Goal: Task Accomplishment & Management: Complete application form

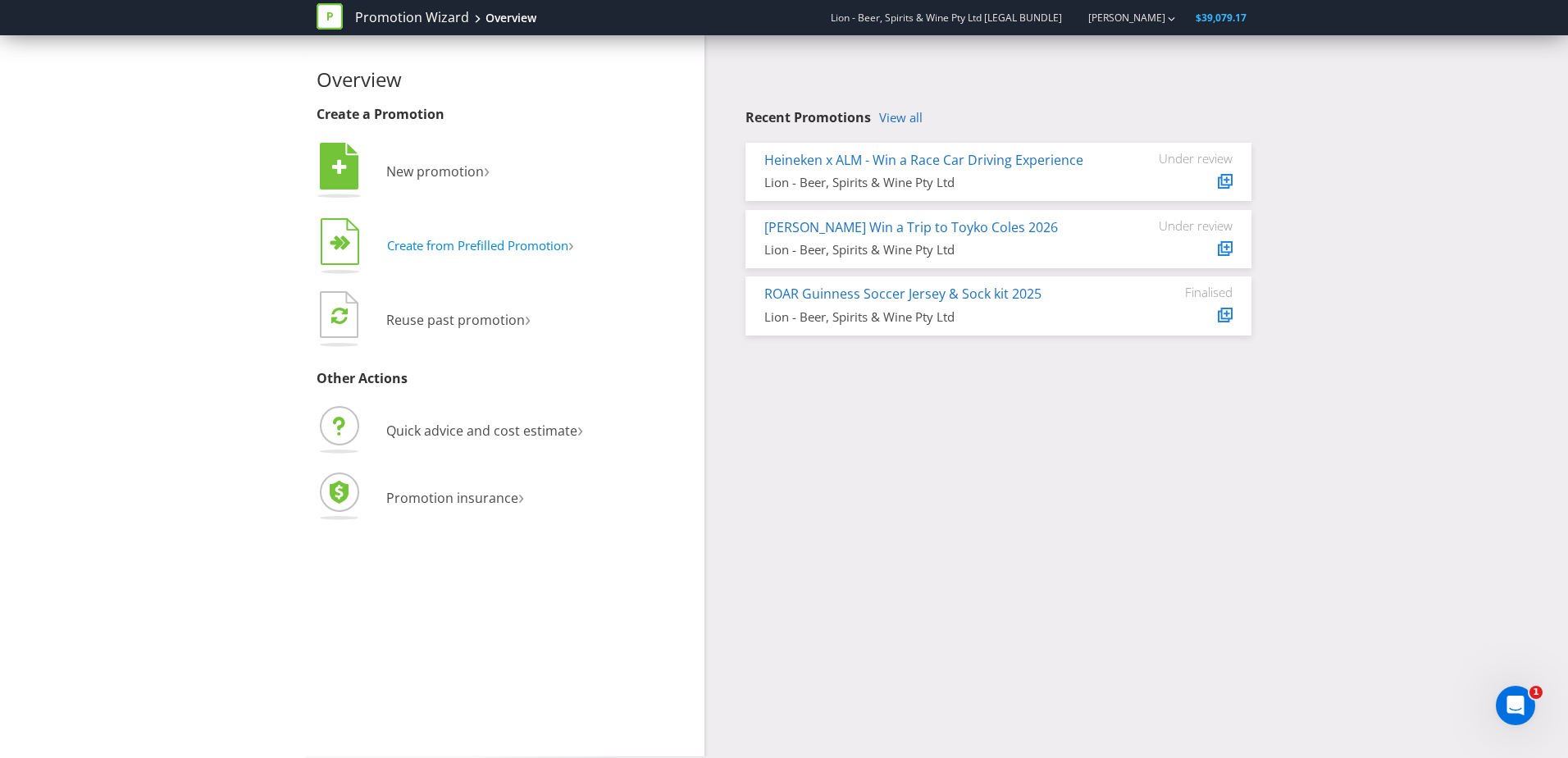
click at [546, 241] on span "Create from Prefilled Promotion" at bounding box center [477, 245] width 181 height 16
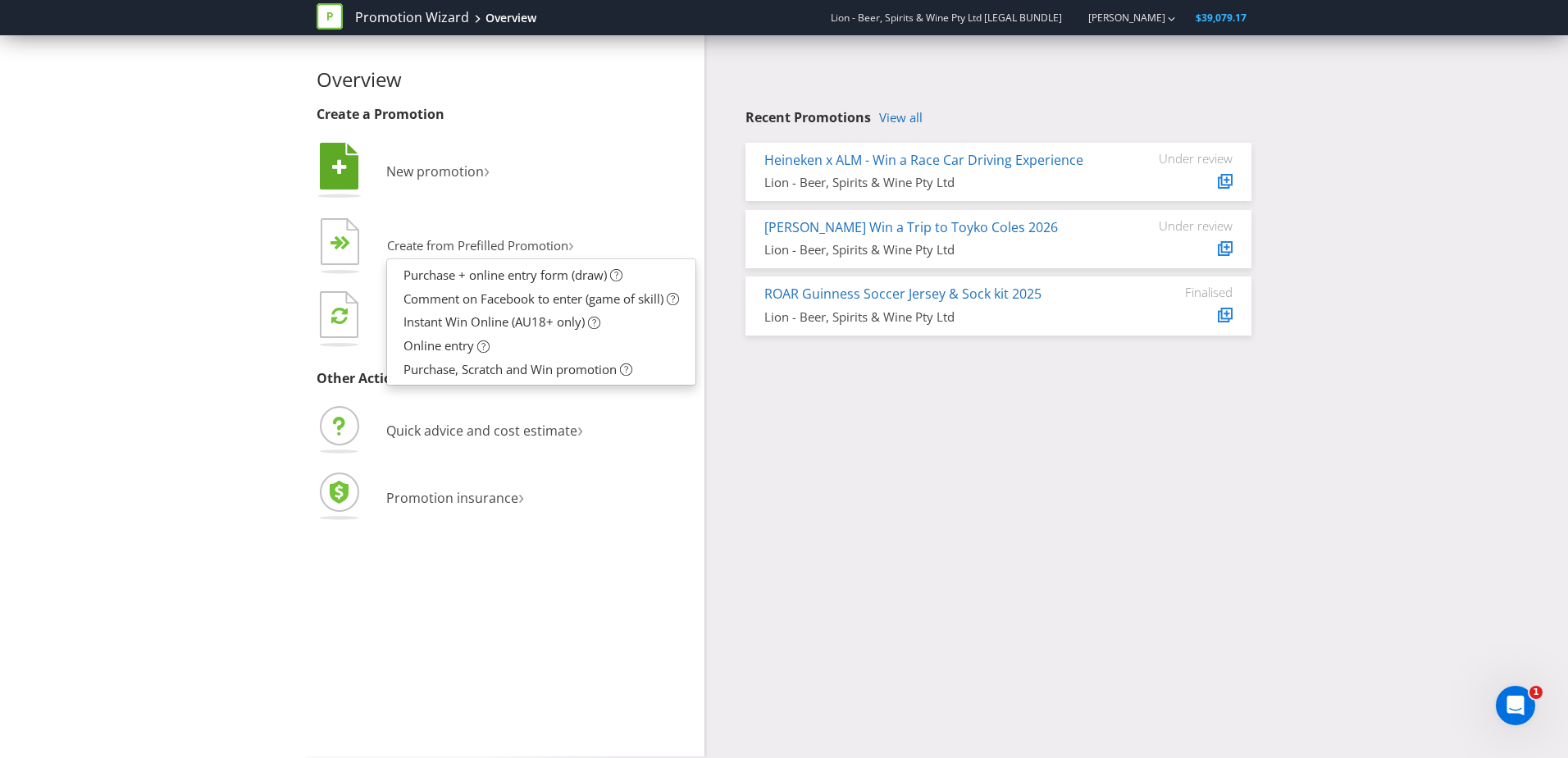
click at [590, 191] on li " New promotion ›" at bounding box center [505, 173] width 376 height 67
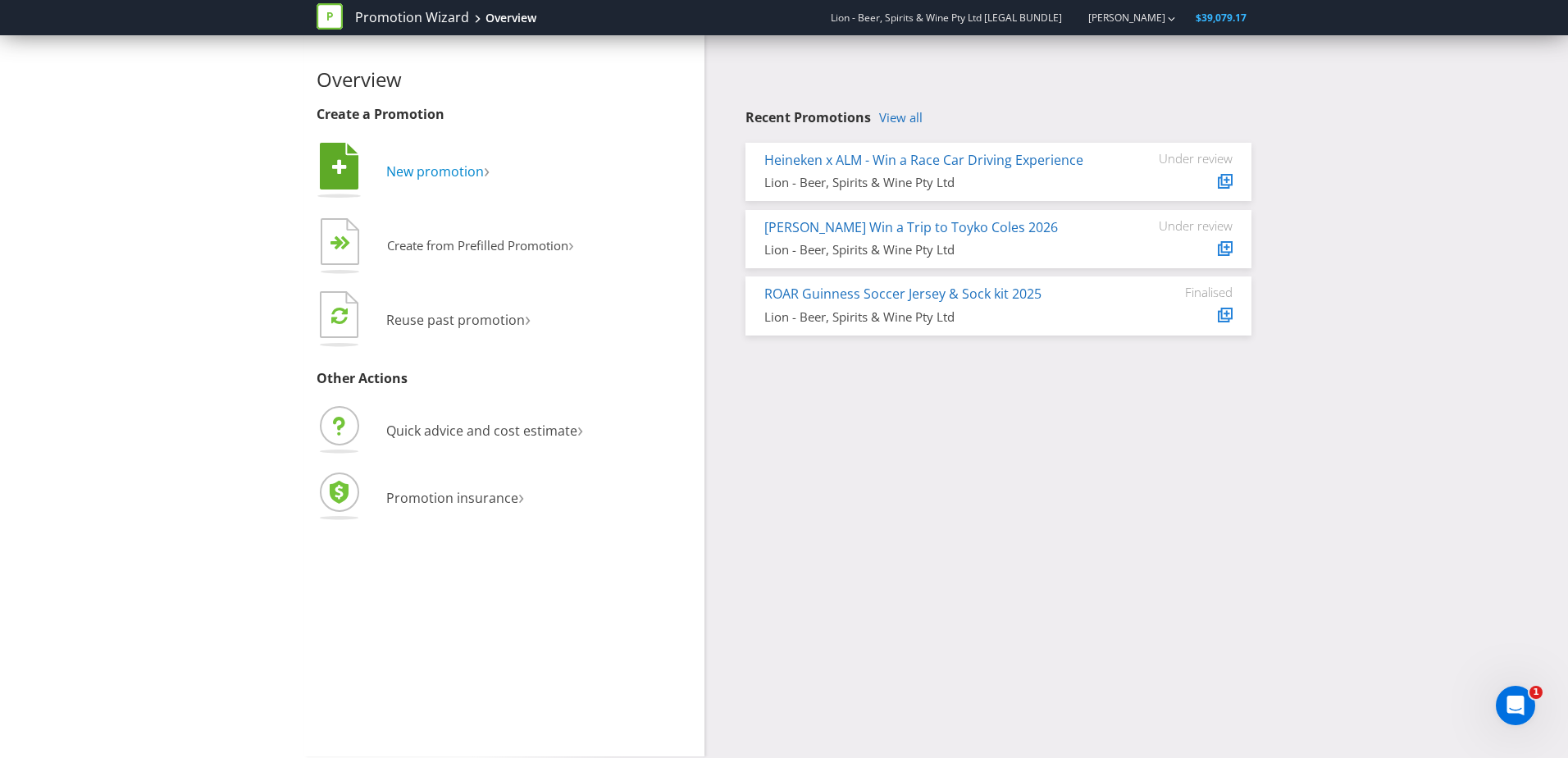
click at [406, 173] on span "New promotion" at bounding box center [435, 171] width 97 height 18
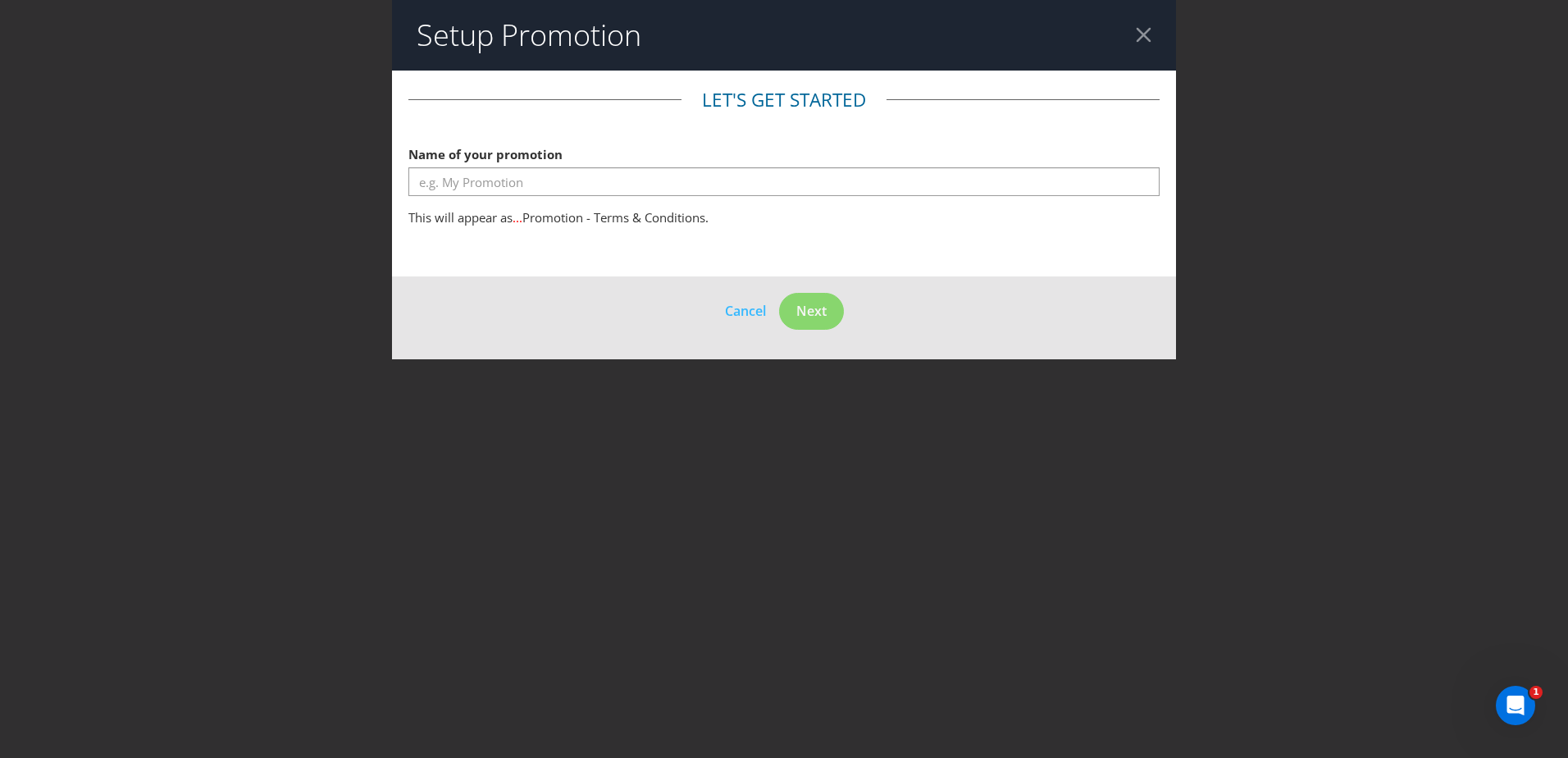
click at [1146, 29] on div at bounding box center [1144, 35] width 15 height 15
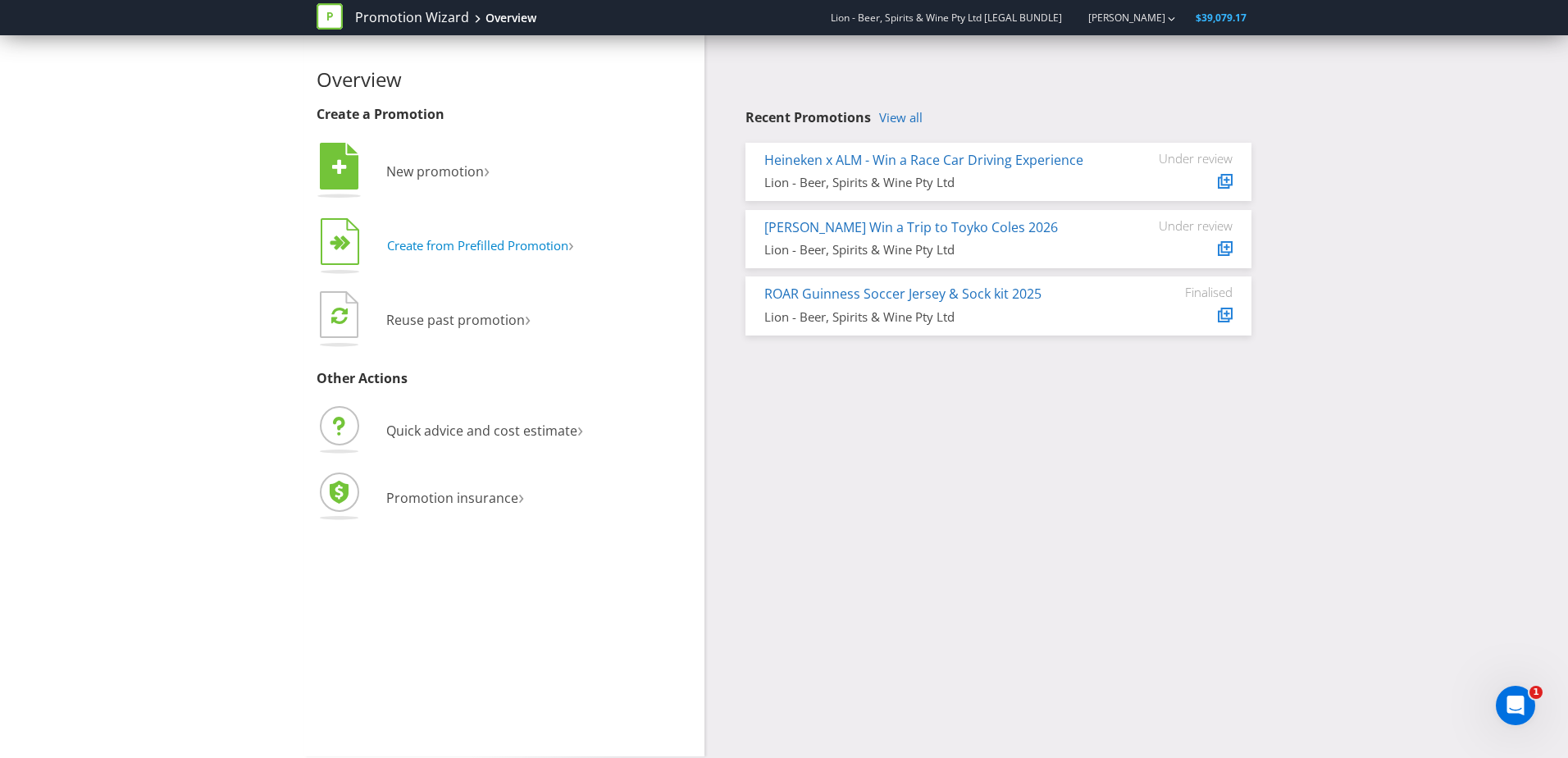
click at [487, 238] on span "Create from Prefilled Promotion" at bounding box center [477, 245] width 181 height 16
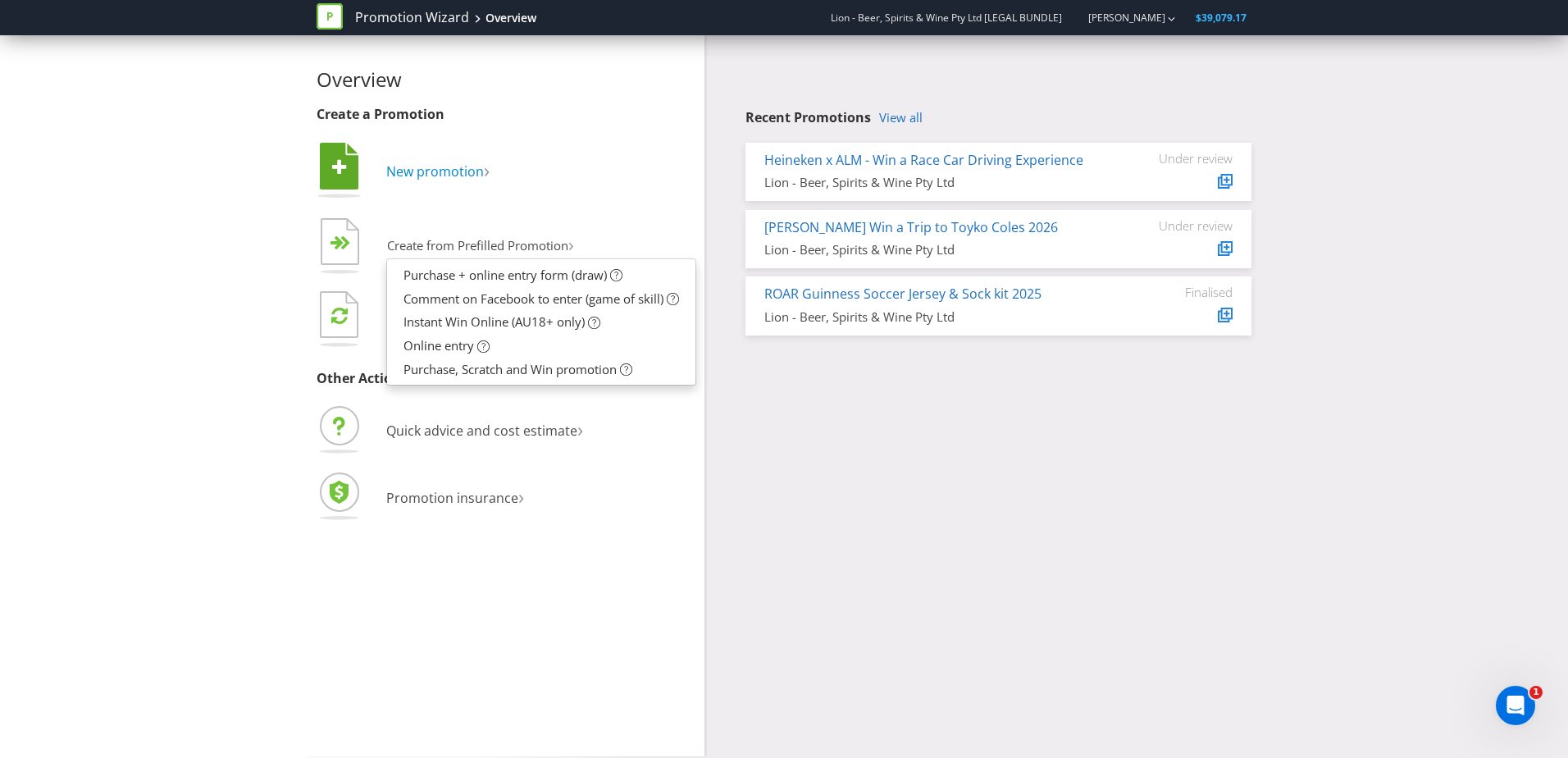
click at [474, 167] on span "New promotion" at bounding box center [435, 171] width 97 height 18
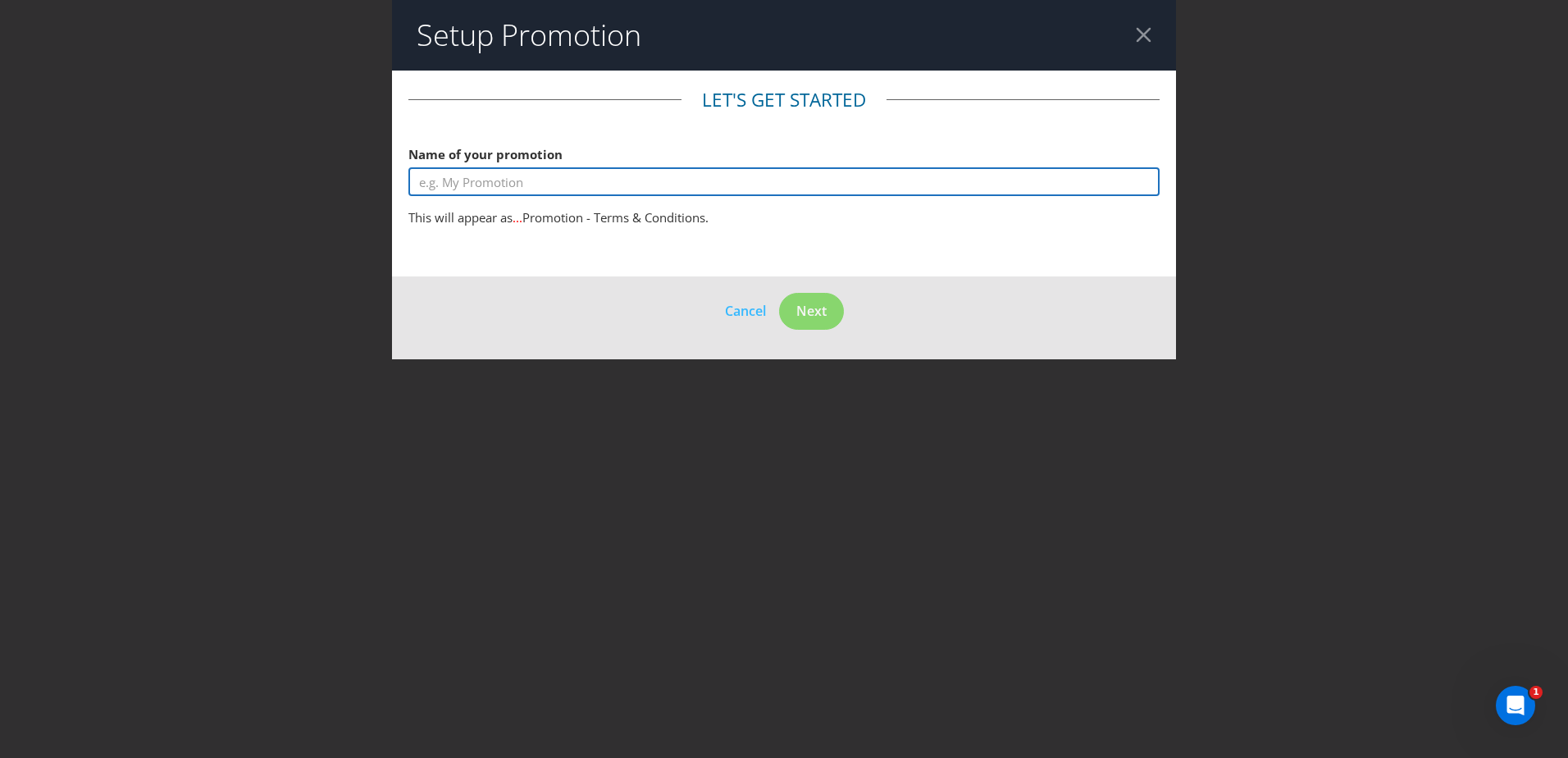
click at [599, 185] on input "text" at bounding box center [784, 182] width 752 height 29
type input "G"
type input "C"
click at [466, 190] on input "Vantage Golf" at bounding box center [784, 182] width 752 height 29
type input "Vantage Boags Golf"
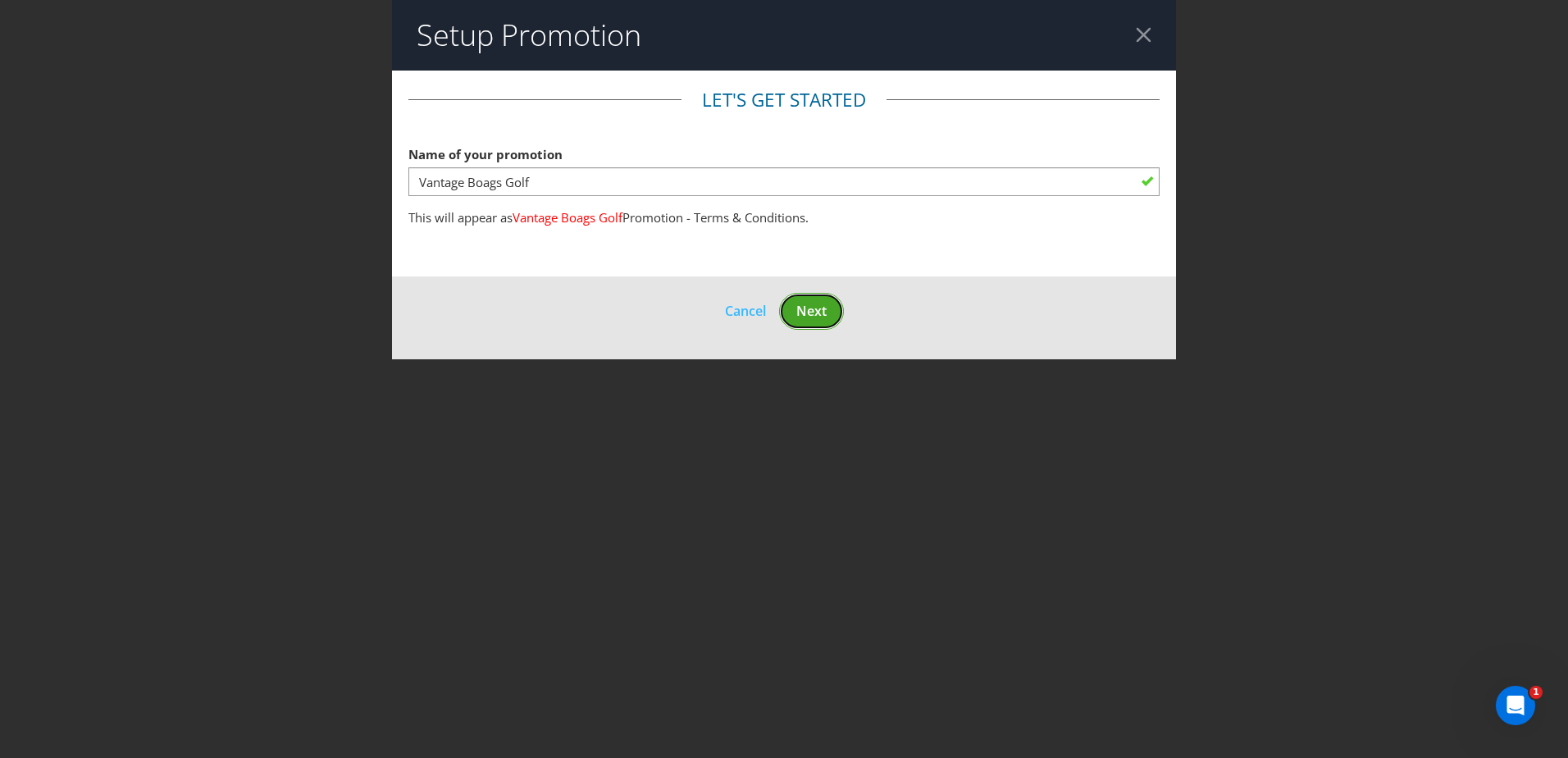
click at [815, 314] on span "Next" at bounding box center [811, 310] width 31 height 18
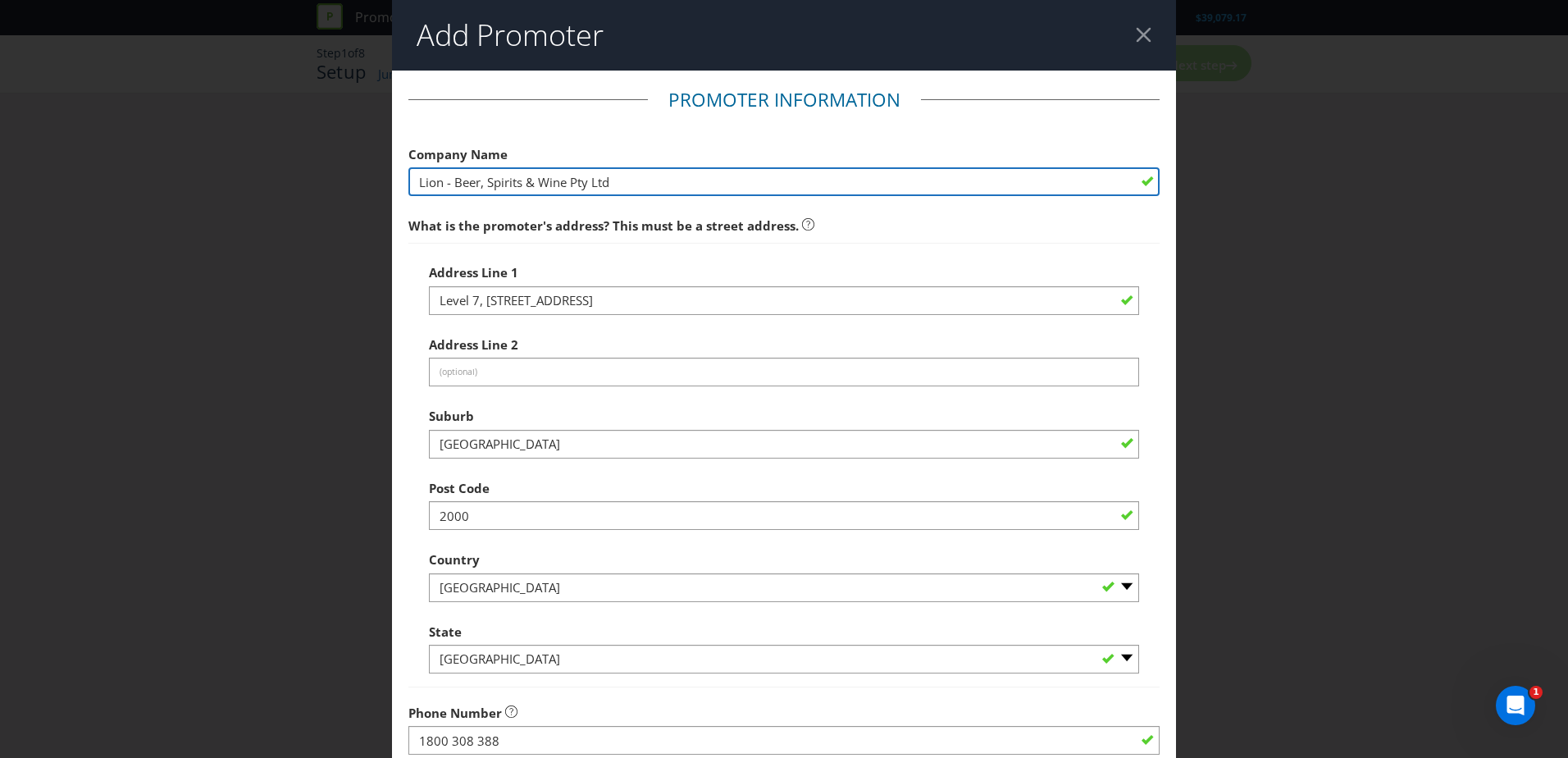
drag, startPoint x: 660, startPoint y: 191, endPoint x: 68, endPoint y: 165, distance: 592.6
click at [68, 165] on div "Add Promoter Promoter Information Company Name Lion - Beer, Spirits & Wine Pty …" at bounding box center [784, 379] width 1568 height 758
click at [641, 182] on input "Lion - Beer, Spirits & Wine Pty Ltd" at bounding box center [784, 182] width 752 height 29
drag, startPoint x: 641, startPoint y: 182, endPoint x: 272, endPoint y: 159, distance: 369.7
click at [272, 159] on div "Add Promoter Promoter Information Company Name Lion - Beer, Spirits & Wine Pty …" at bounding box center [784, 379] width 1568 height 758
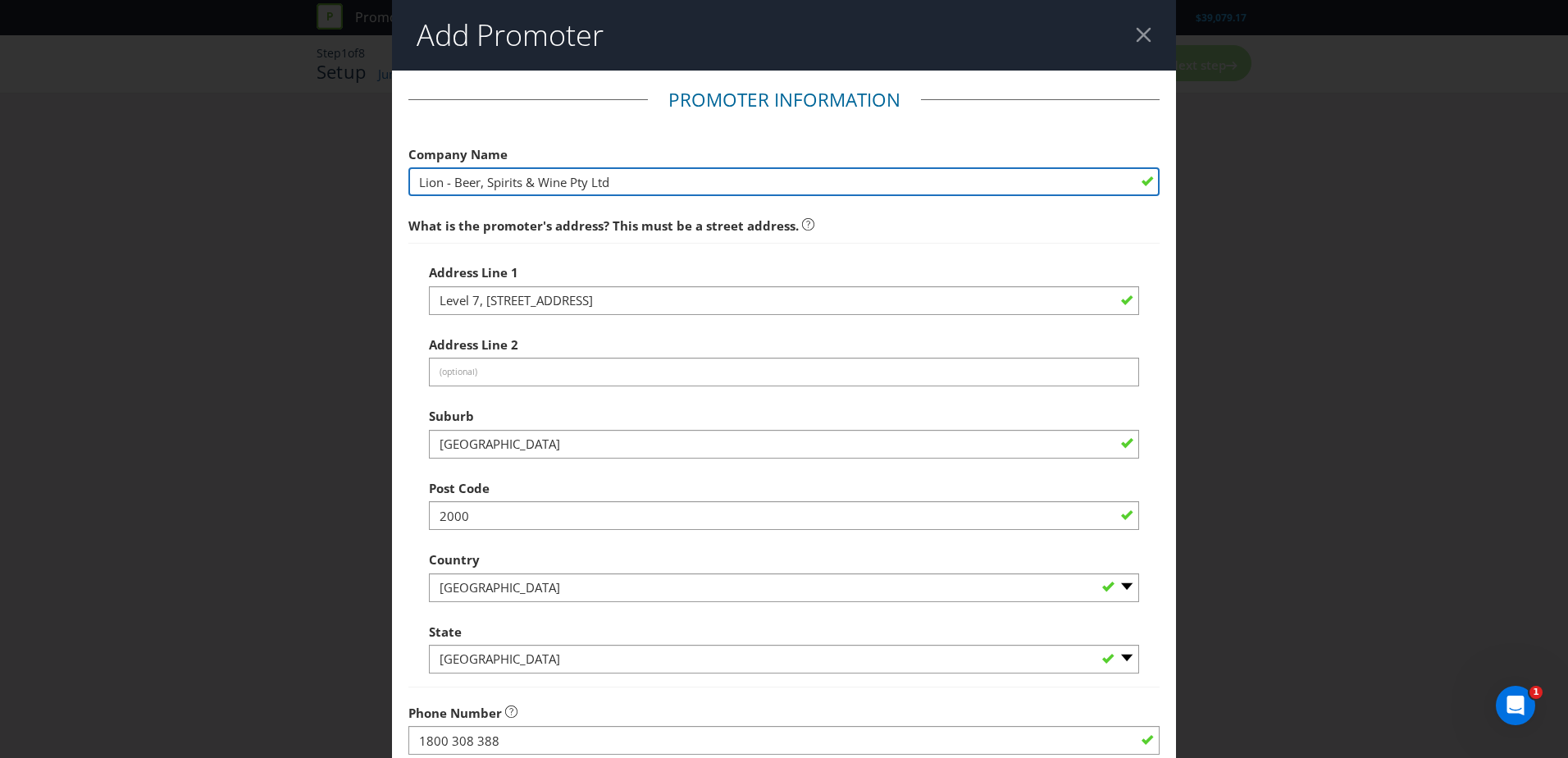
paste input "is The Federal Hotels Pty Ltd"
type input "is The Federal Hotels Pty Ltd"
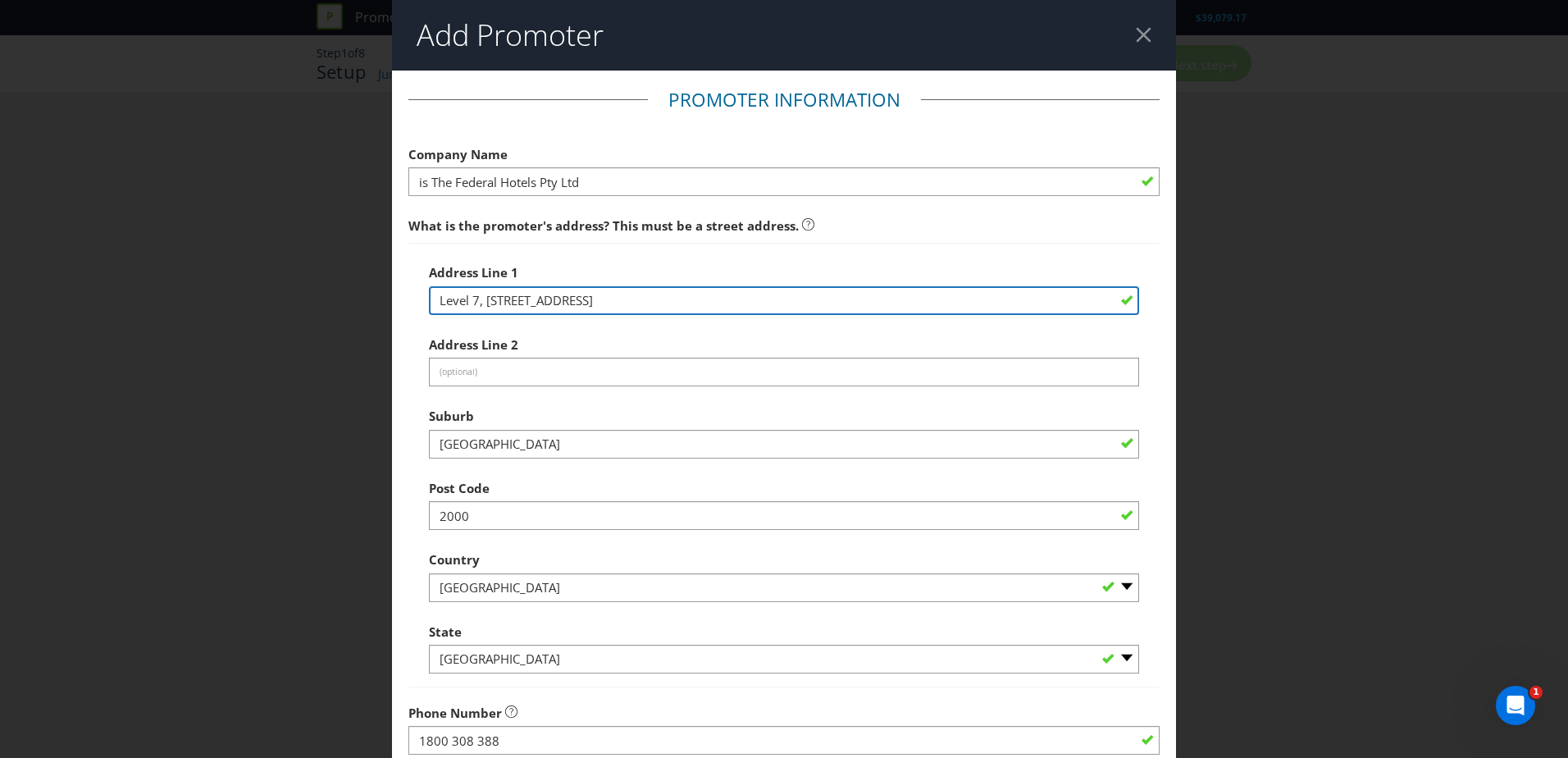
drag, startPoint x: 576, startPoint y: 303, endPoint x: 349, endPoint y: 314, distance: 227.3
click at [349, 314] on div "Add Promoter Promoter Information Company Name is The Federal Hotels Pty Ltd Wh…" at bounding box center [784, 379] width 1568 height 758
paste input "[STREET_ADDRESS][PERSON_NAME][PERSON_NAME]."
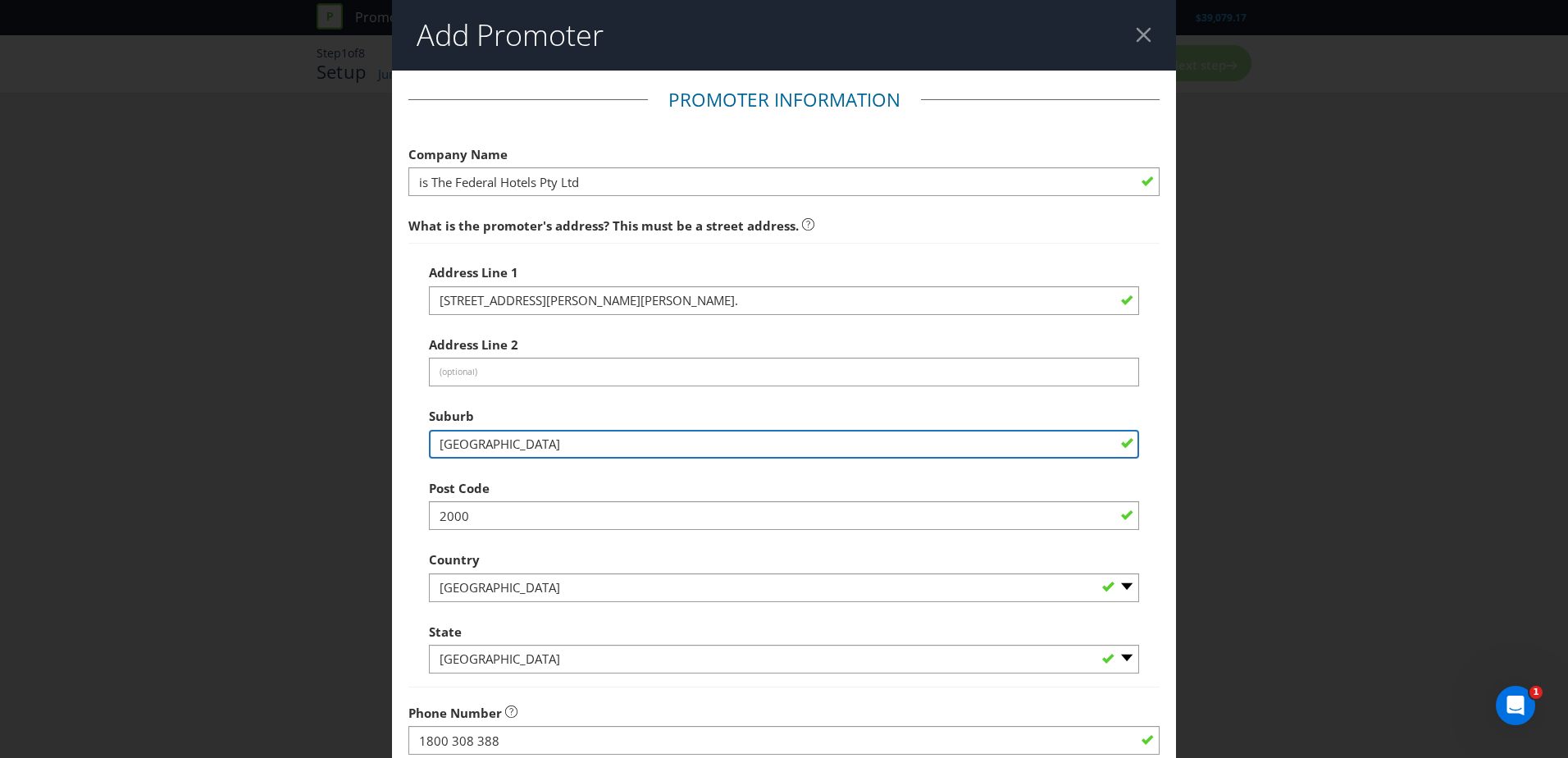
click at [456, 450] on input "[GEOGRAPHIC_DATA]" at bounding box center [784, 444] width 711 height 29
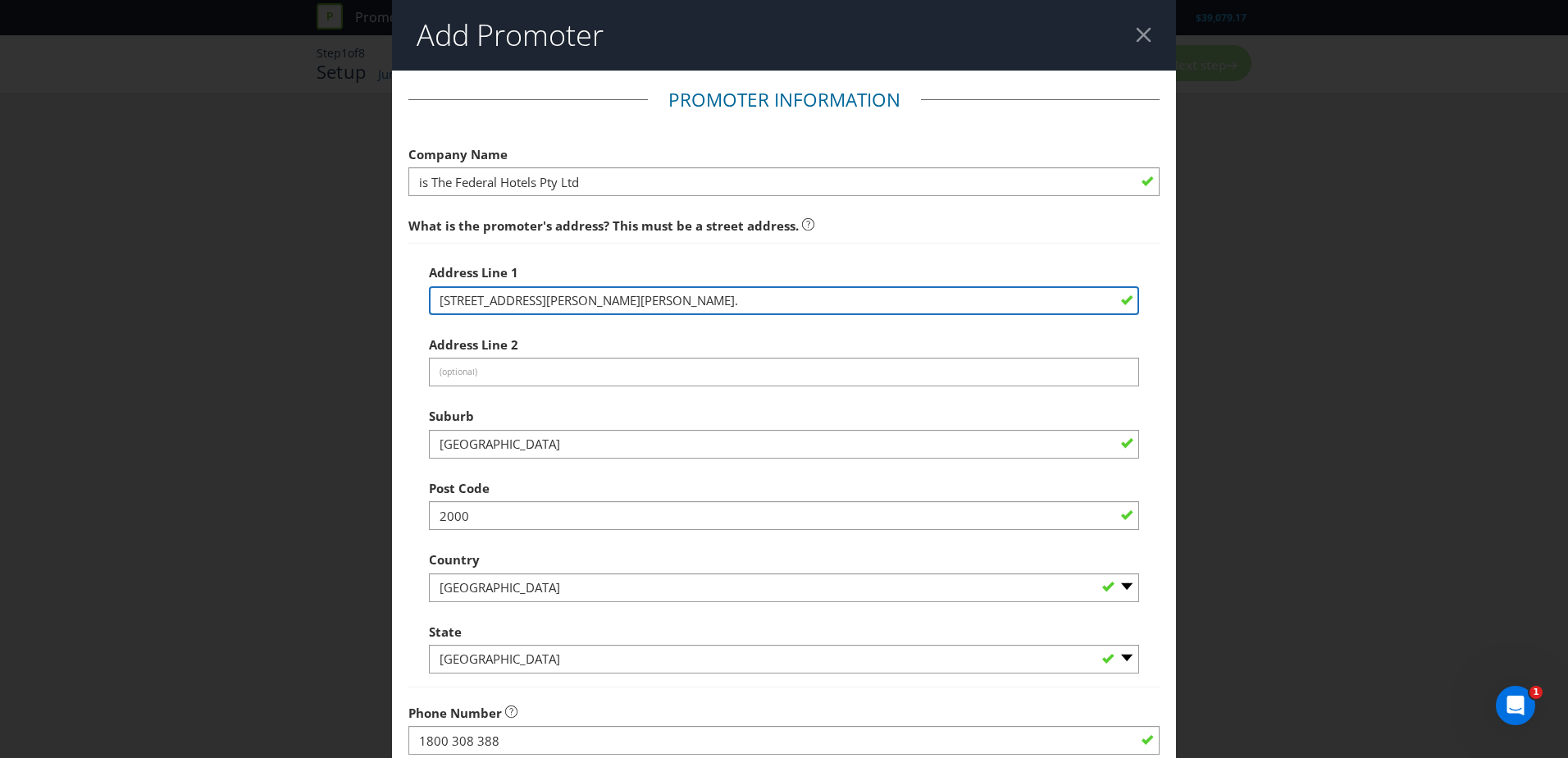
drag, startPoint x: 623, startPoint y: 299, endPoint x: 755, endPoint y: 292, distance: 132.2
click at [755, 292] on input "[STREET_ADDRESS][PERSON_NAME][PERSON_NAME]." at bounding box center [784, 301] width 711 height 29
type input "[STREET_ADDRESS][PERSON_NAME][PERSON_NAME]"
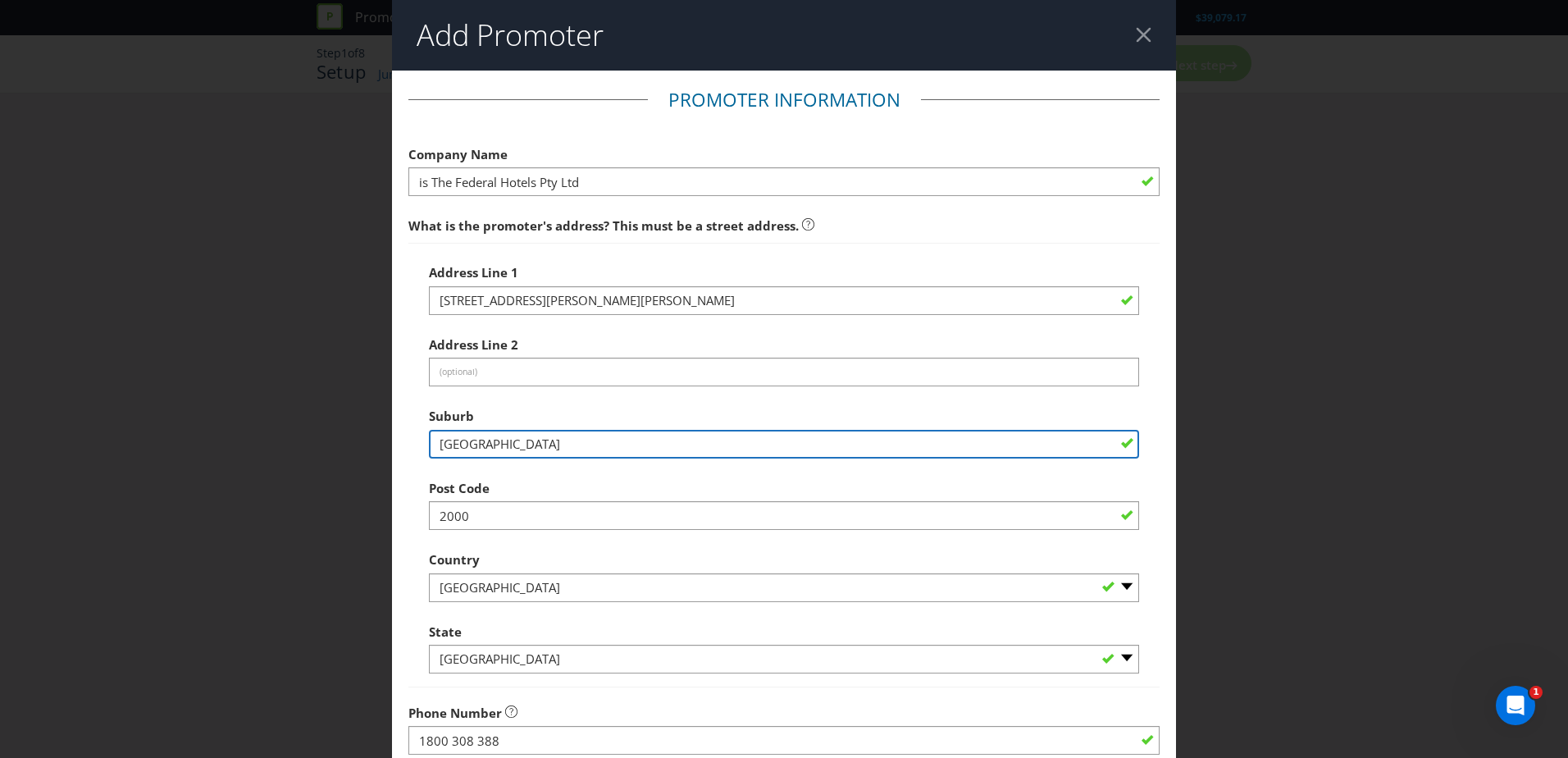
click at [483, 436] on input "[GEOGRAPHIC_DATA]" at bounding box center [784, 444] width 711 height 29
type input "TAS"
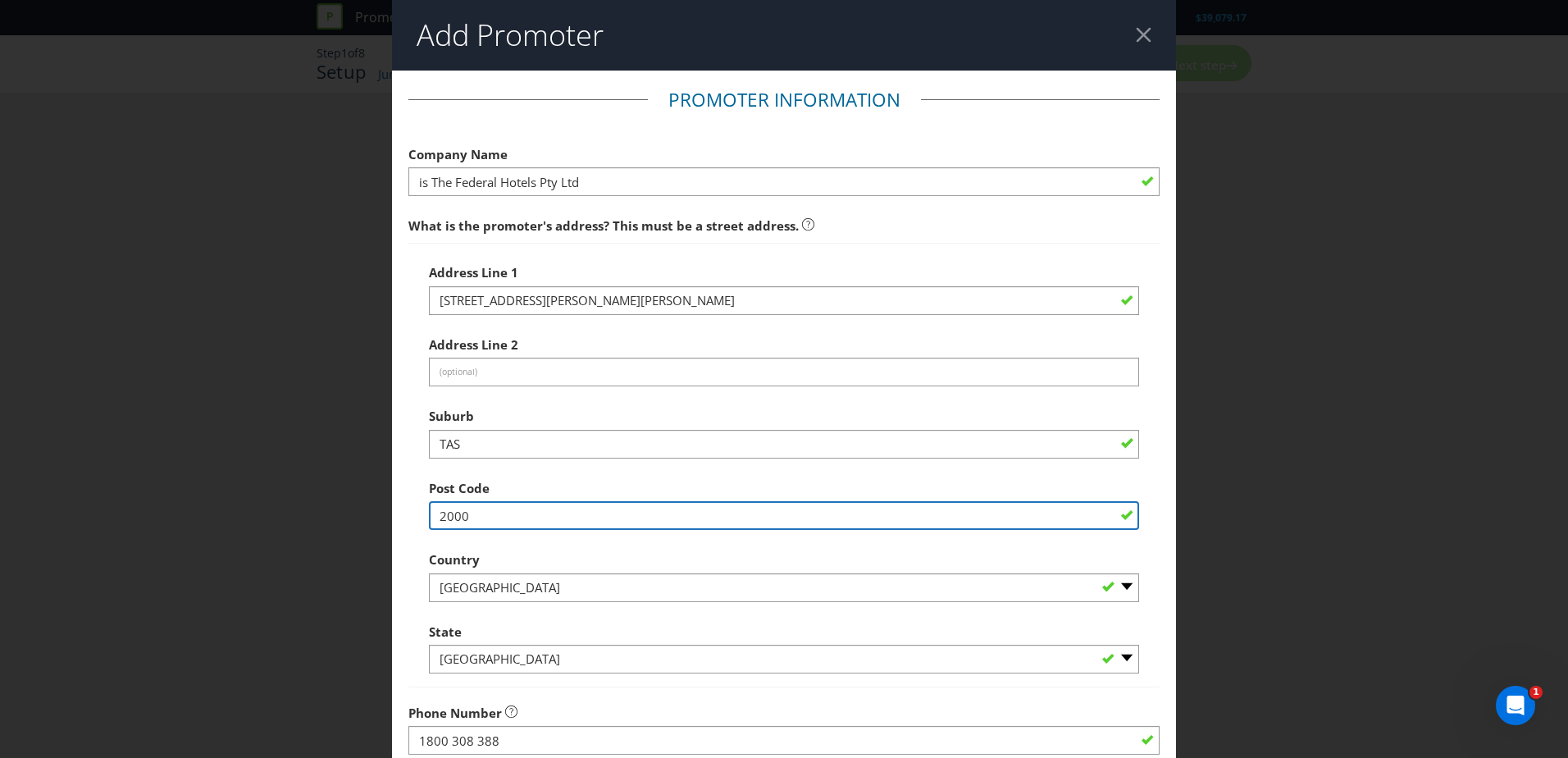
drag, startPoint x: 511, startPoint y: 523, endPoint x: 104, endPoint y: 512, distance: 407.1
click at [104, 506] on div "Add Promoter Promoter Information Company Name is The Federal Hotels Pty Ltd Wh…" at bounding box center [784, 379] width 1568 height 758
type input "7005"
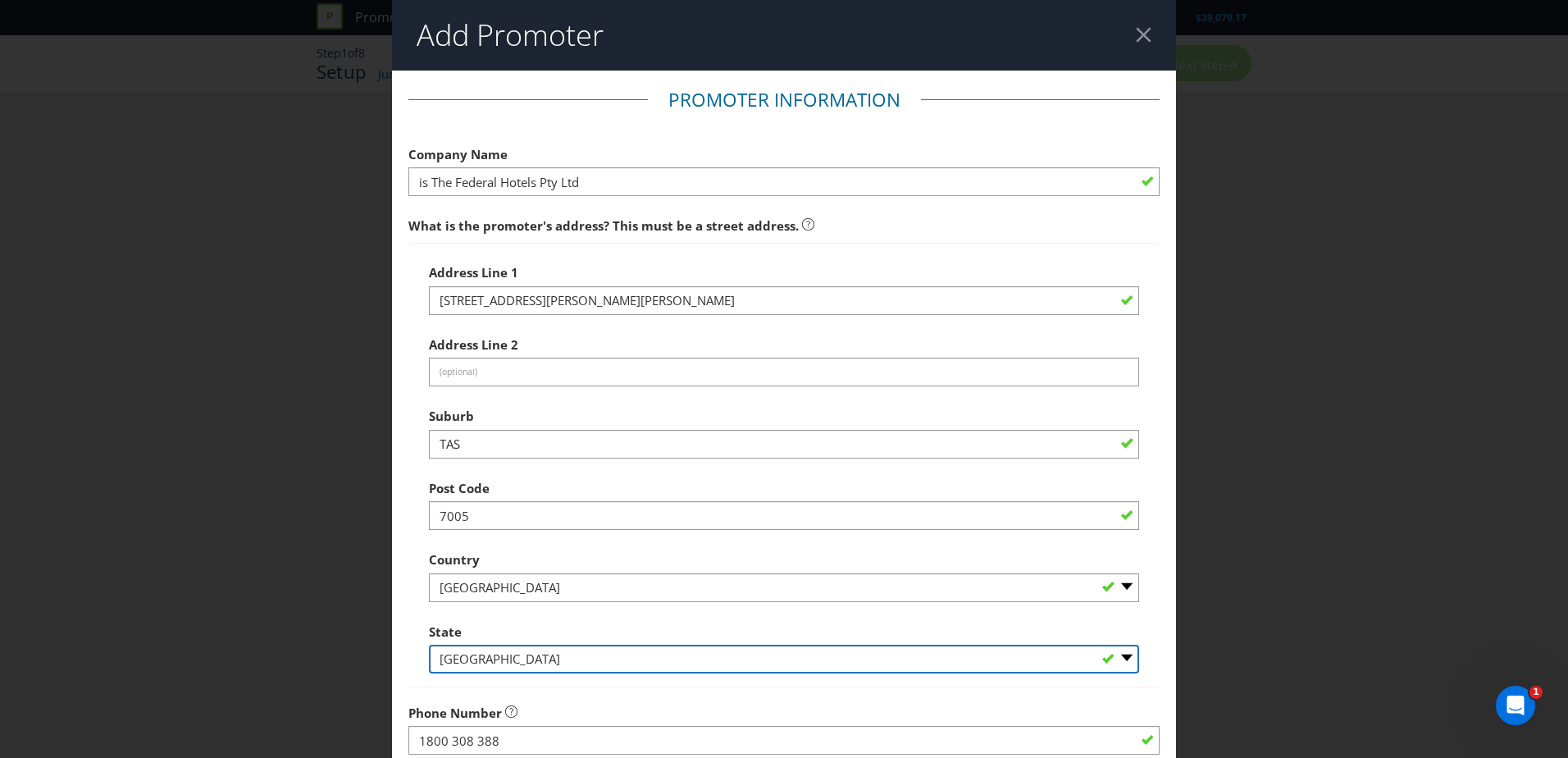
click at [471, 655] on select "-- Please Select -- [GEOGRAPHIC_DATA] [GEOGRAPHIC_DATA] [GEOGRAPHIC_DATA] [GEOG…" at bounding box center [784, 660] width 711 height 29
select select "TAS"
click at [429, 645] on select "-- Please Select -- [GEOGRAPHIC_DATA] [GEOGRAPHIC_DATA] [GEOGRAPHIC_DATA] [GEOG…" at bounding box center [784, 660] width 711 height 29
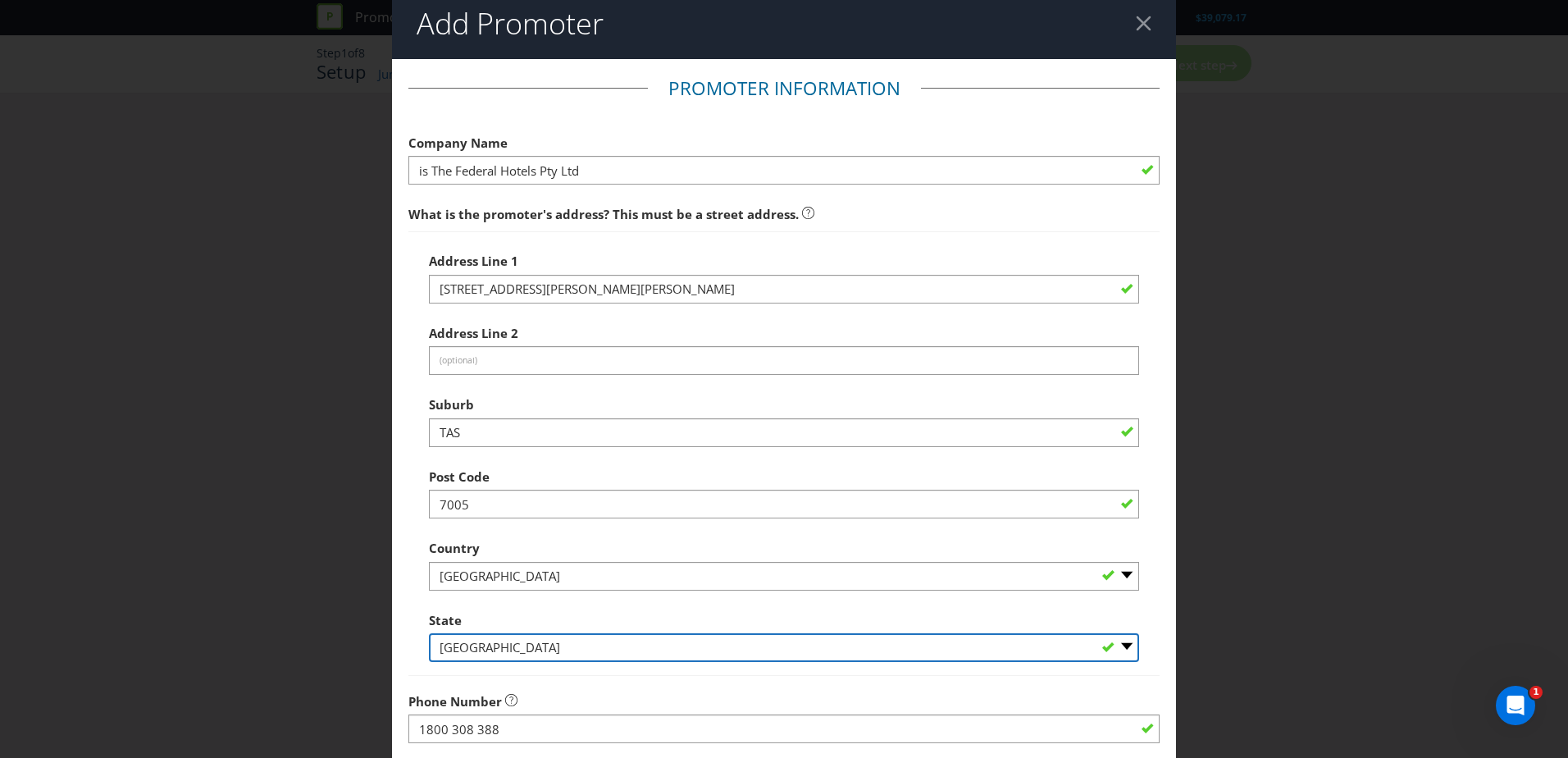
scroll to position [6, 0]
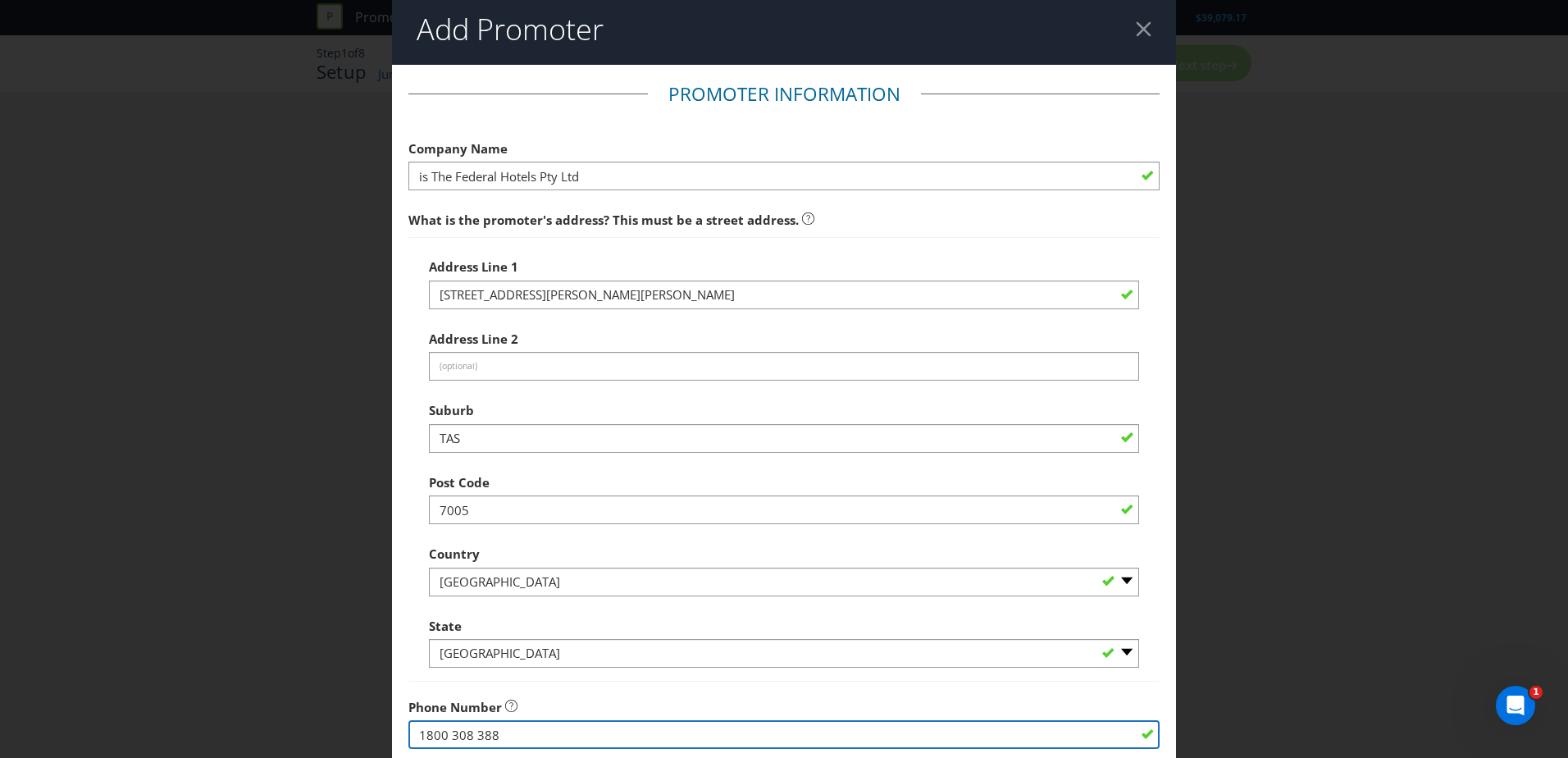
drag, startPoint x: 523, startPoint y: 744, endPoint x: 320, endPoint y: 719, distance: 204.5
click at [320, 719] on div "Add Promoter Promoter Information Company Name is The Federal Hotels Pty Ltd Wh…" at bounding box center [784, 379] width 1568 height 758
paste input "03 6335 5777"
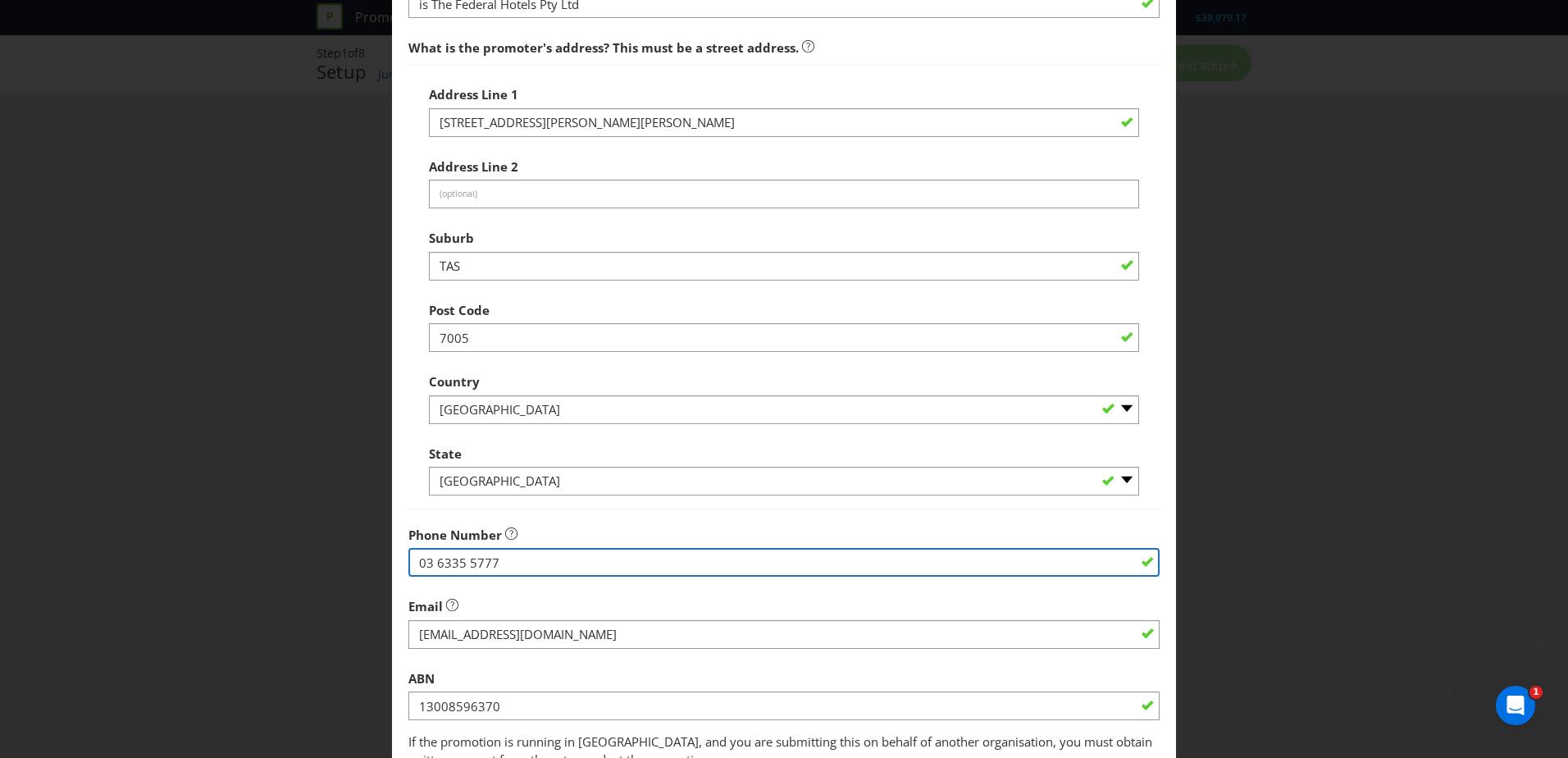
scroll to position [313, 0]
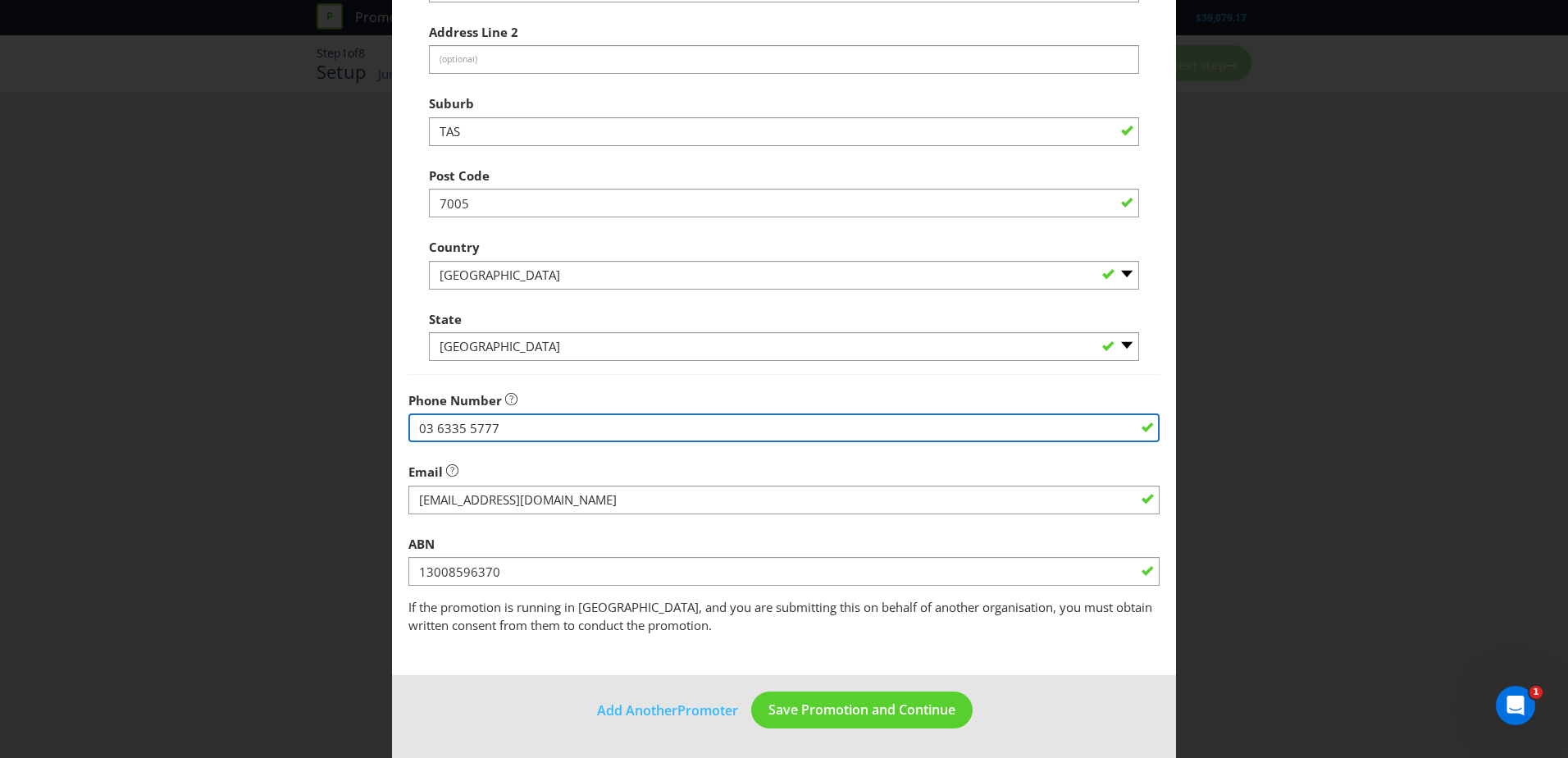
type input "03 6335 5777"
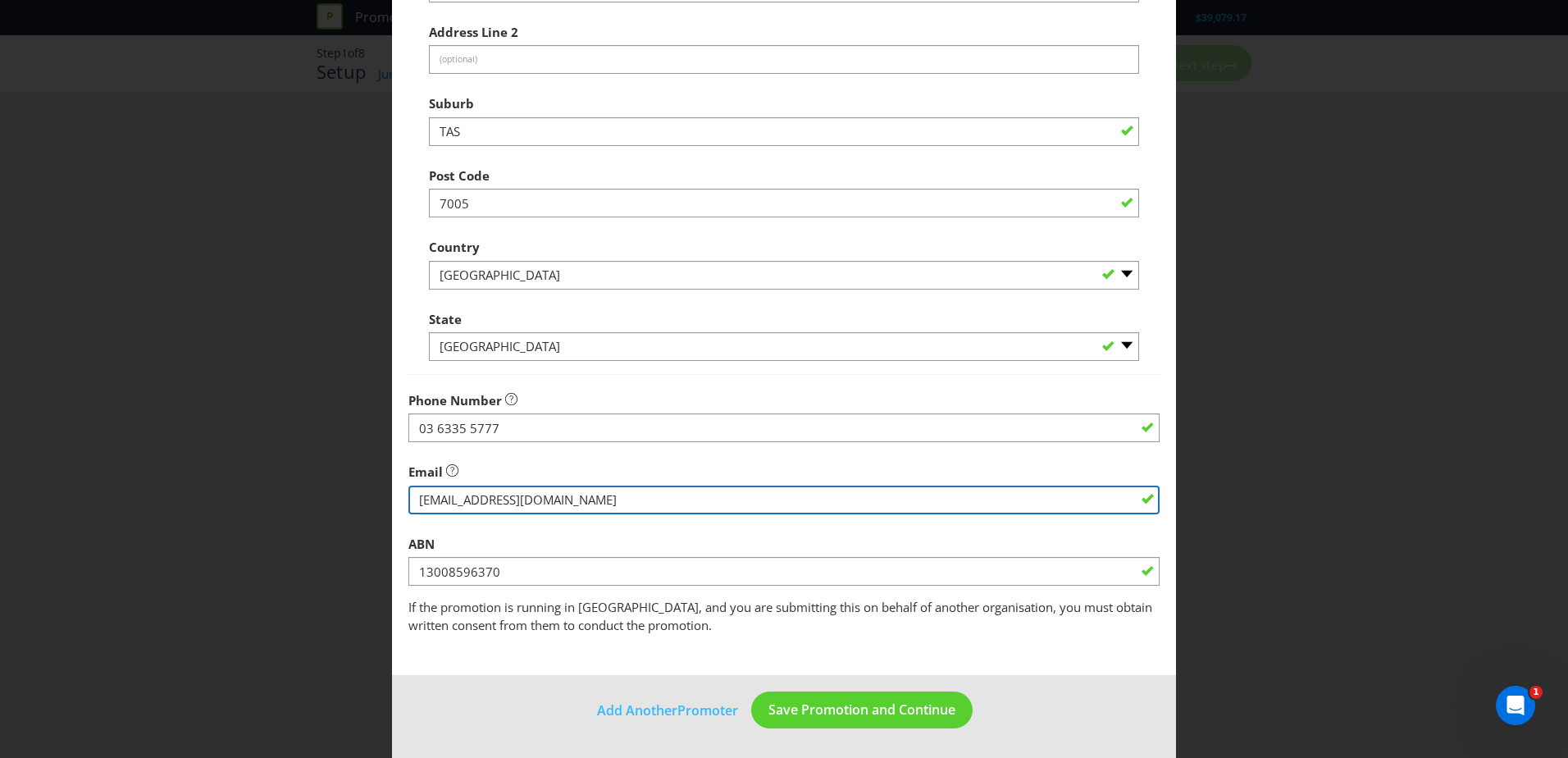
drag, startPoint x: 652, startPoint y: 497, endPoint x: 279, endPoint y: 491, distance: 373.0
click at [279, 491] on div "Add Promoter Promoter Information Company Name is The Federal Hotels Pty Ltd Wh…" at bounding box center [784, 379] width 1568 height 758
paste input "[EMAIL_ADDRESS][DOMAIN_NAME]"
type input "[EMAIL_ADDRESS][DOMAIN_NAME]"
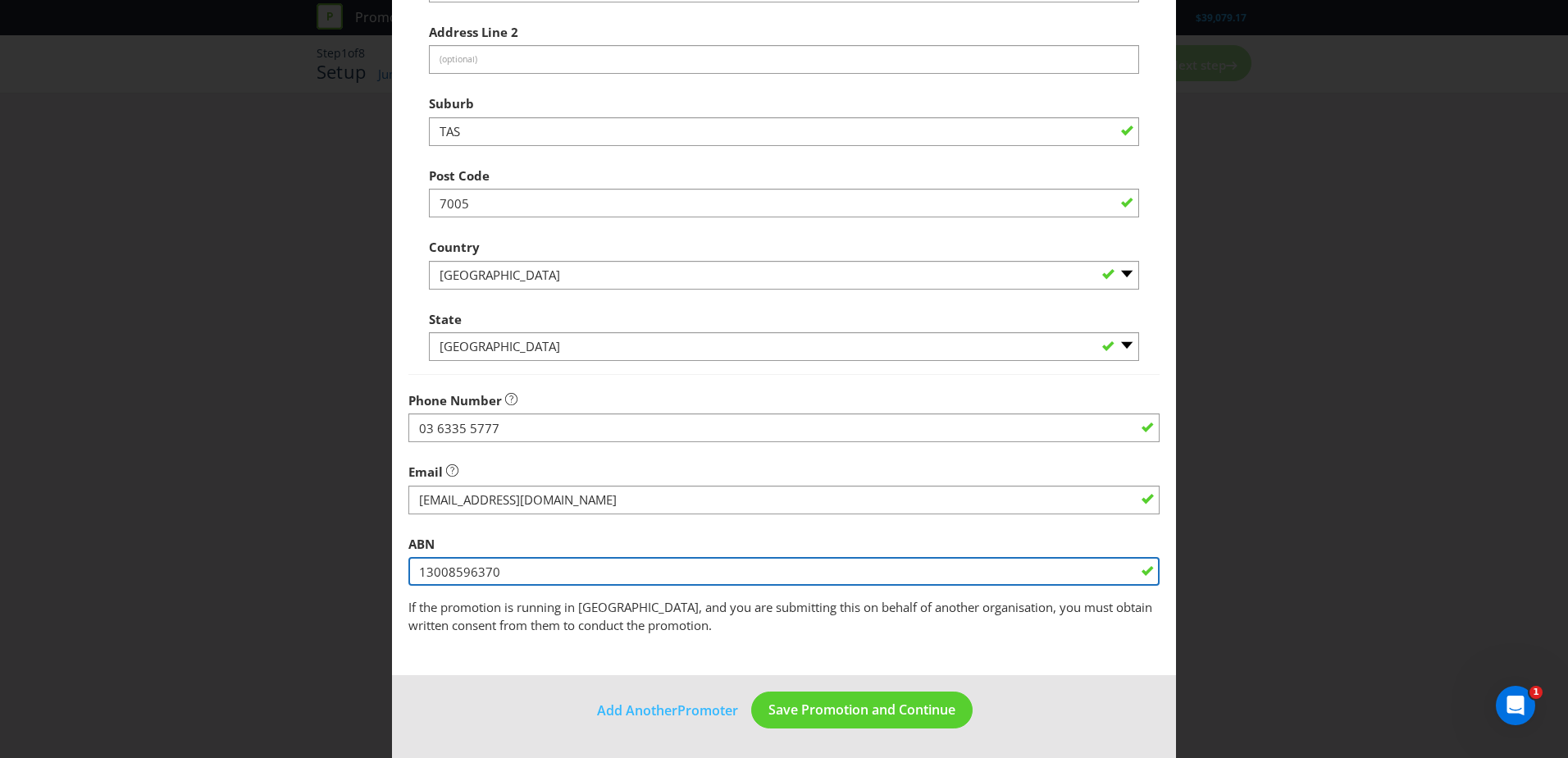
drag, startPoint x: 528, startPoint y: 574, endPoint x: 173, endPoint y: 533, distance: 357.4
click at [176, 531] on div "Add Promoter Promoter Information Company Name is The Federal Hotels Pty Ltd Wh…" at bounding box center [784, 379] width 1568 height 758
paste input "45 004 108 249"
type input "45 004 108 249"
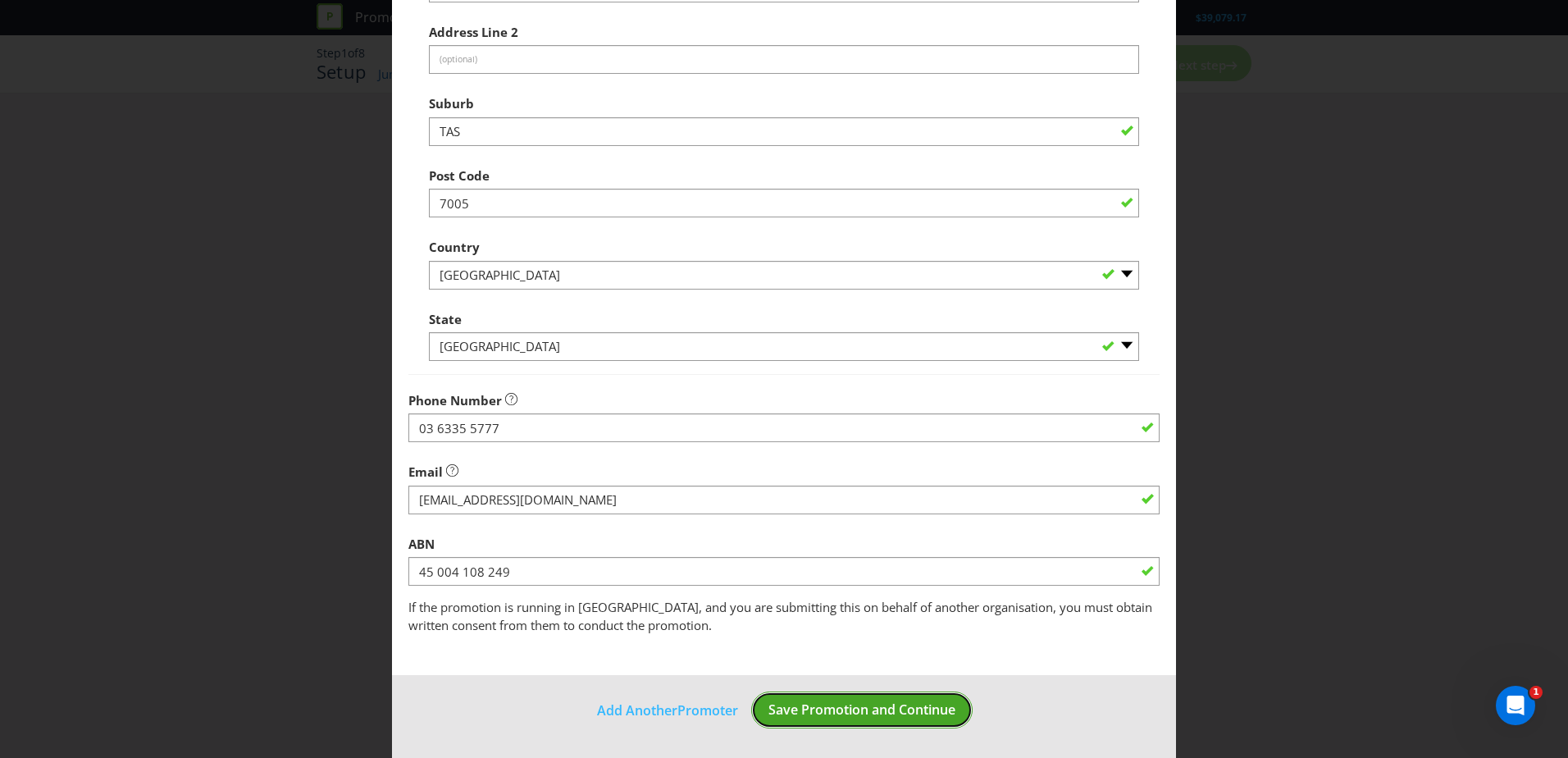
click at [882, 704] on span "Save Promotion and Continue" at bounding box center [862, 709] width 187 height 18
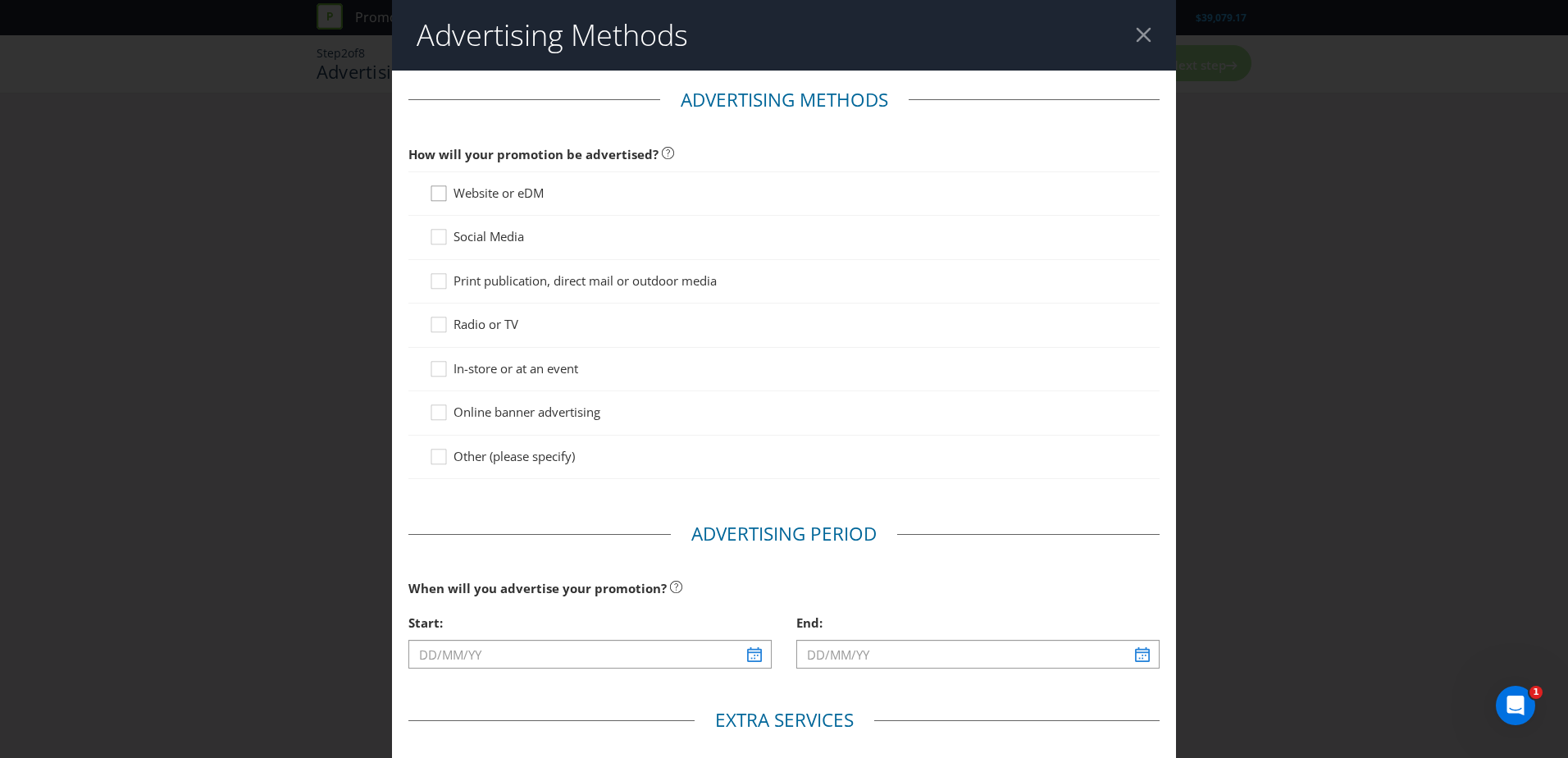
click at [433, 193] on icon at bounding box center [441, 197] width 25 height 25
click at [0, 0] on input "Website or eDM" at bounding box center [0, 0] width 0 height 0
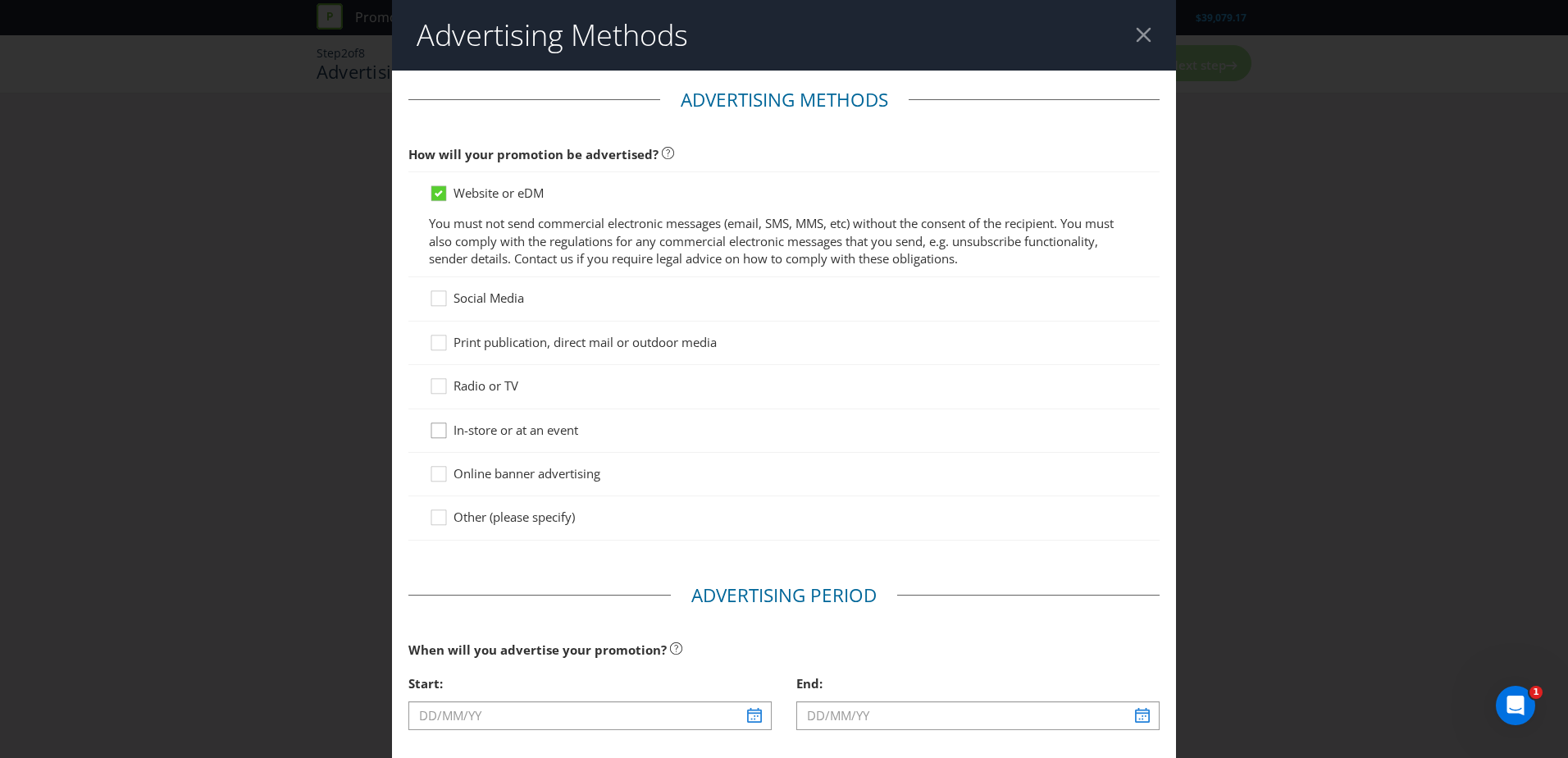
click at [429, 431] on icon at bounding box center [441, 434] width 25 height 25
click at [0, 0] on input "In-store or at an event" at bounding box center [0, 0] width 0 height 0
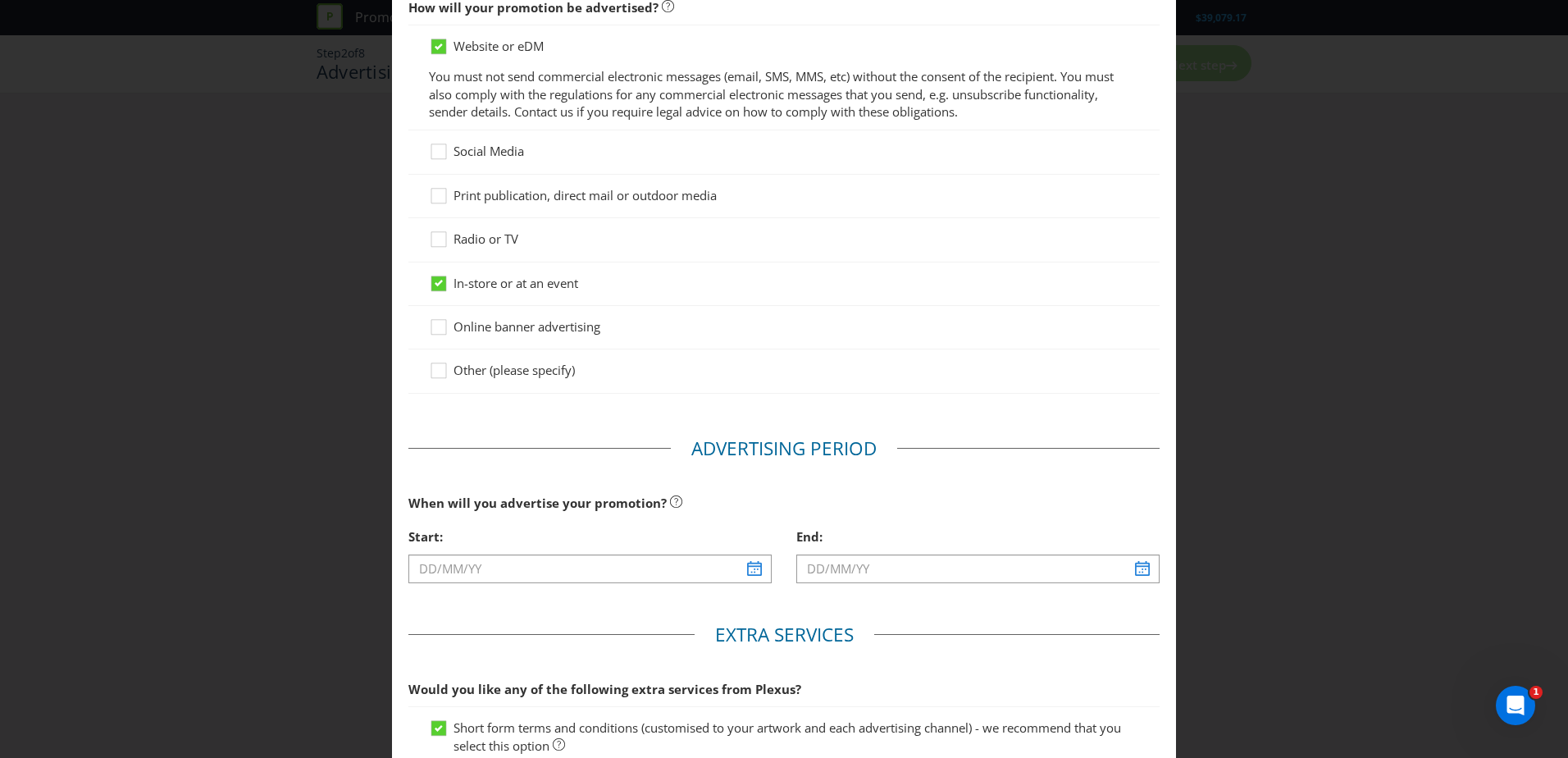
scroll to position [164, 0]
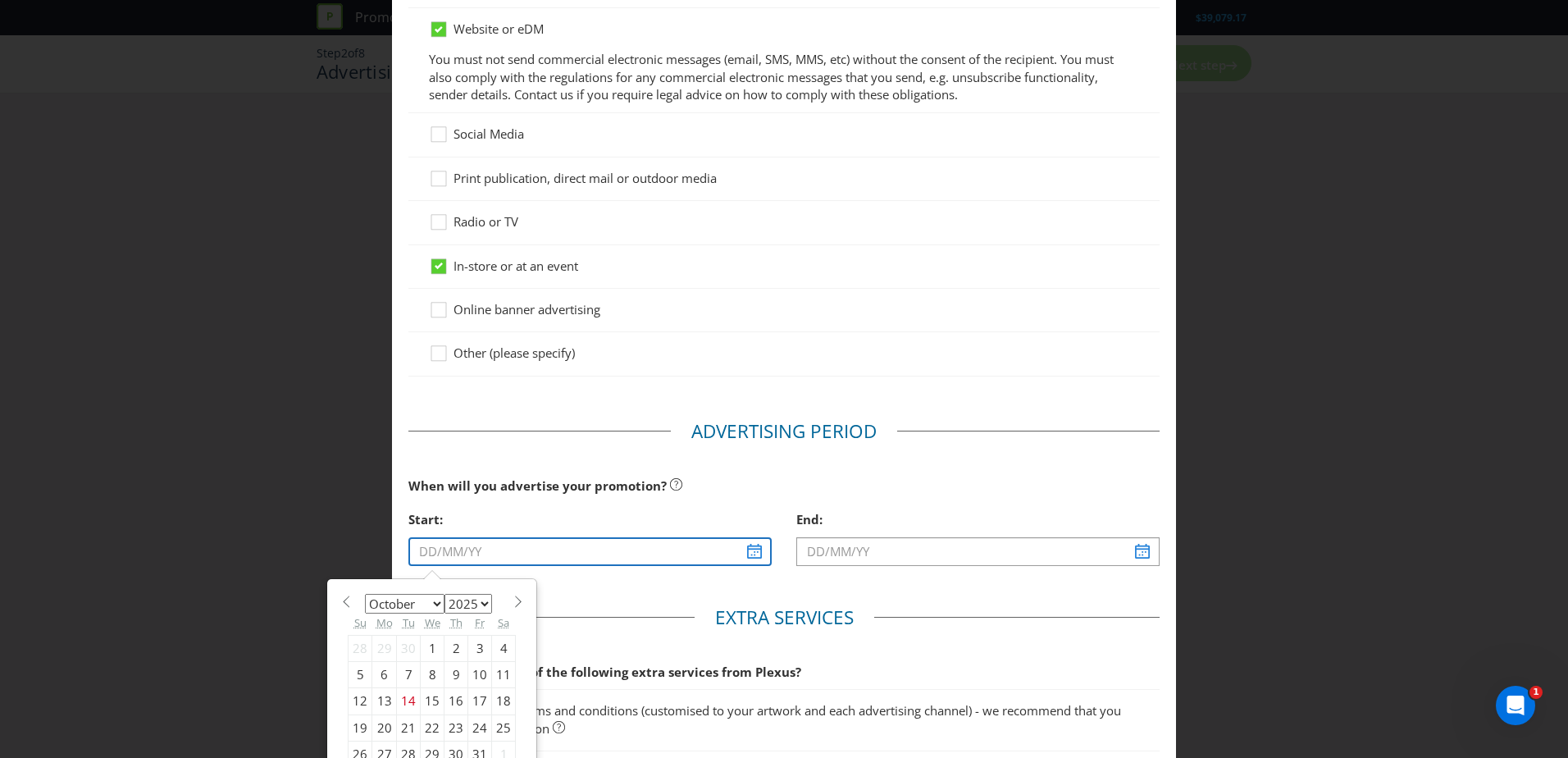
click at [752, 555] on input "text" at bounding box center [589, 552] width 363 height 29
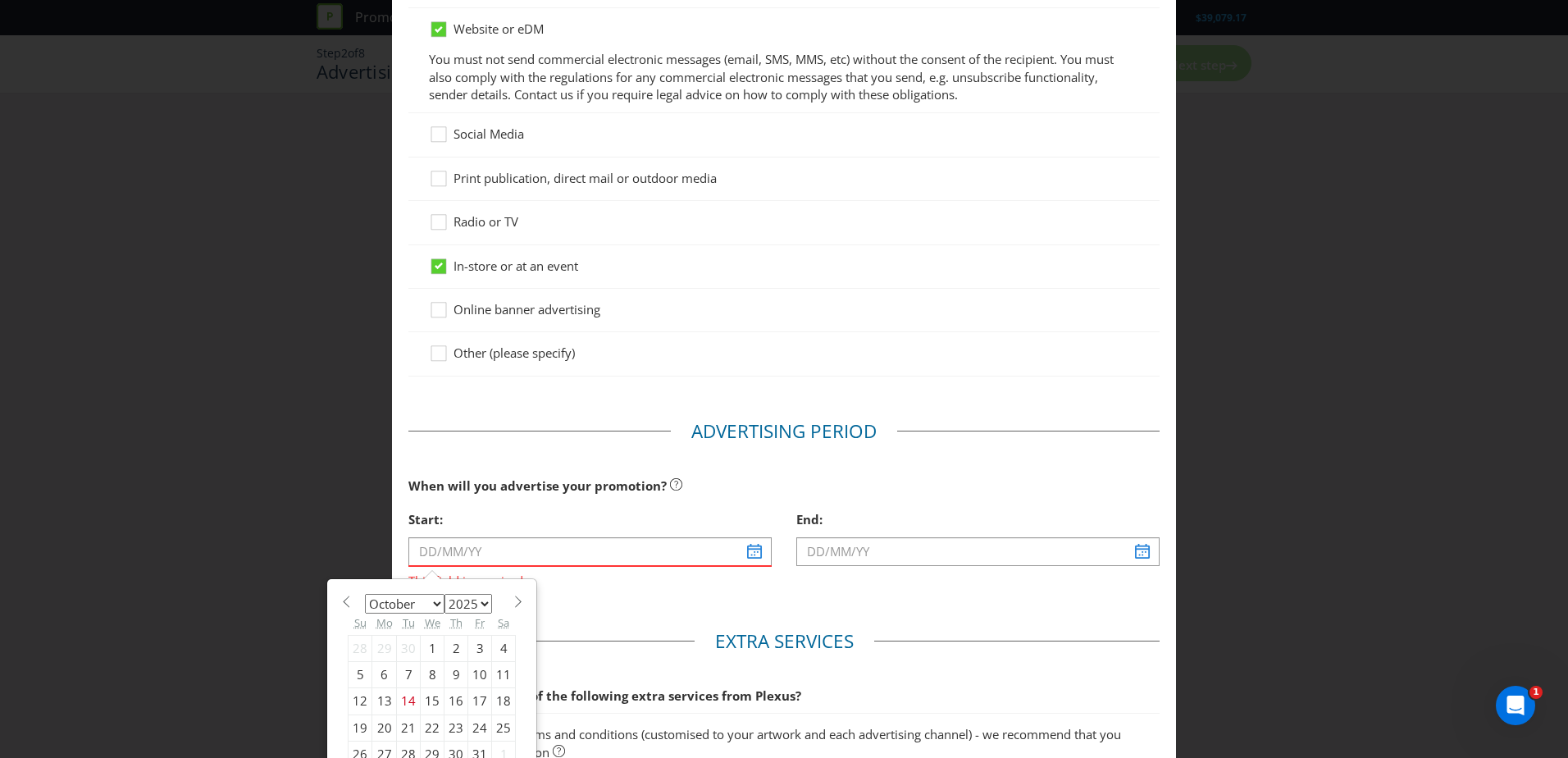
click at [424, 696] on div "15" at bounding box center [433, 702] width 24 height 26
type input "[DATE]"
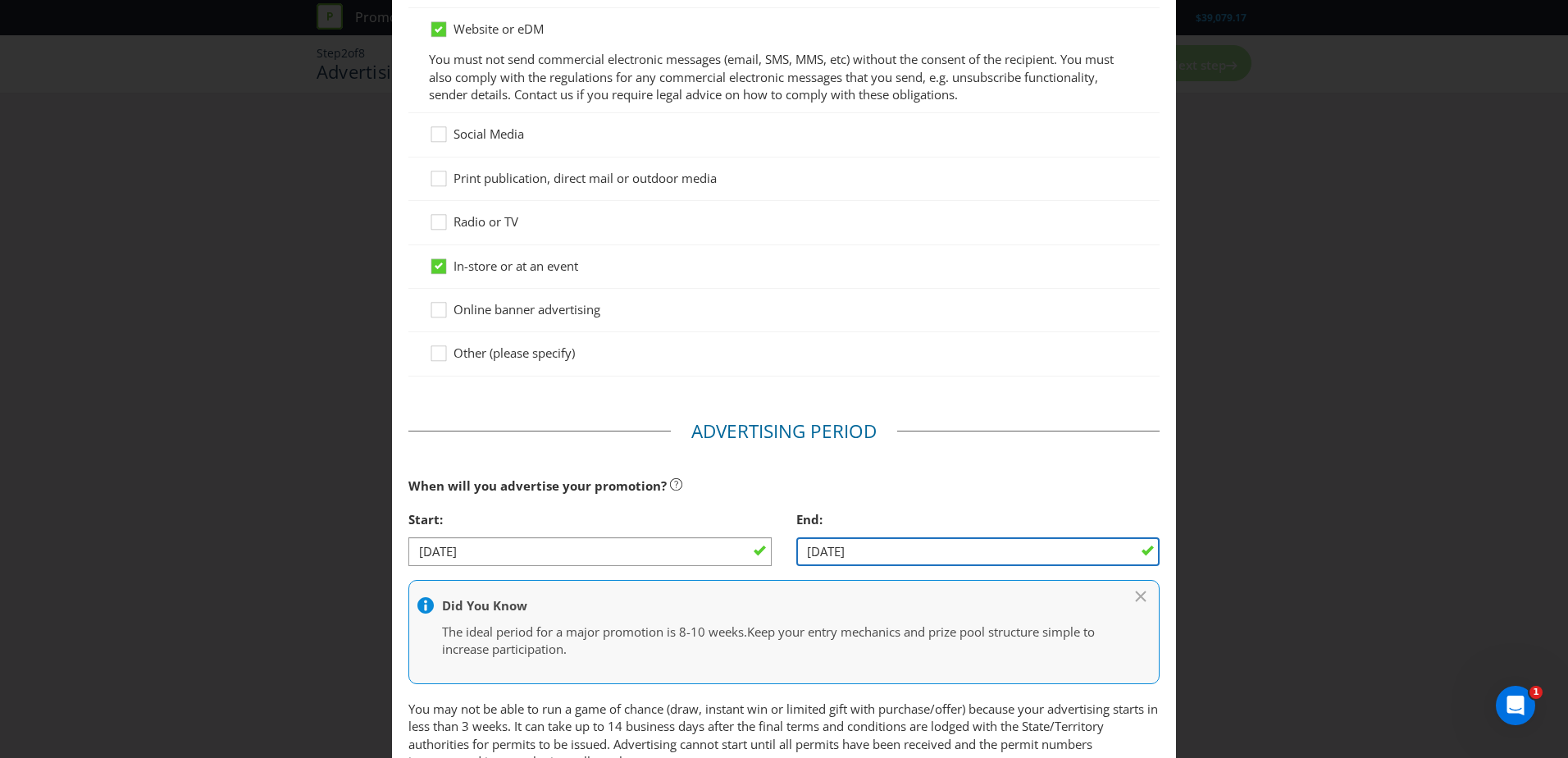
click at [968, 551] on input "[DATE]" at bounding box center [977, 552] width 363 height 29
click at [816, 550] on input "[DATE]" at bounding box center [977, 552] width 363 height 29
click at [835, 550] on input "[DATE]" at bounding box center [977, 552] width 363 height 29
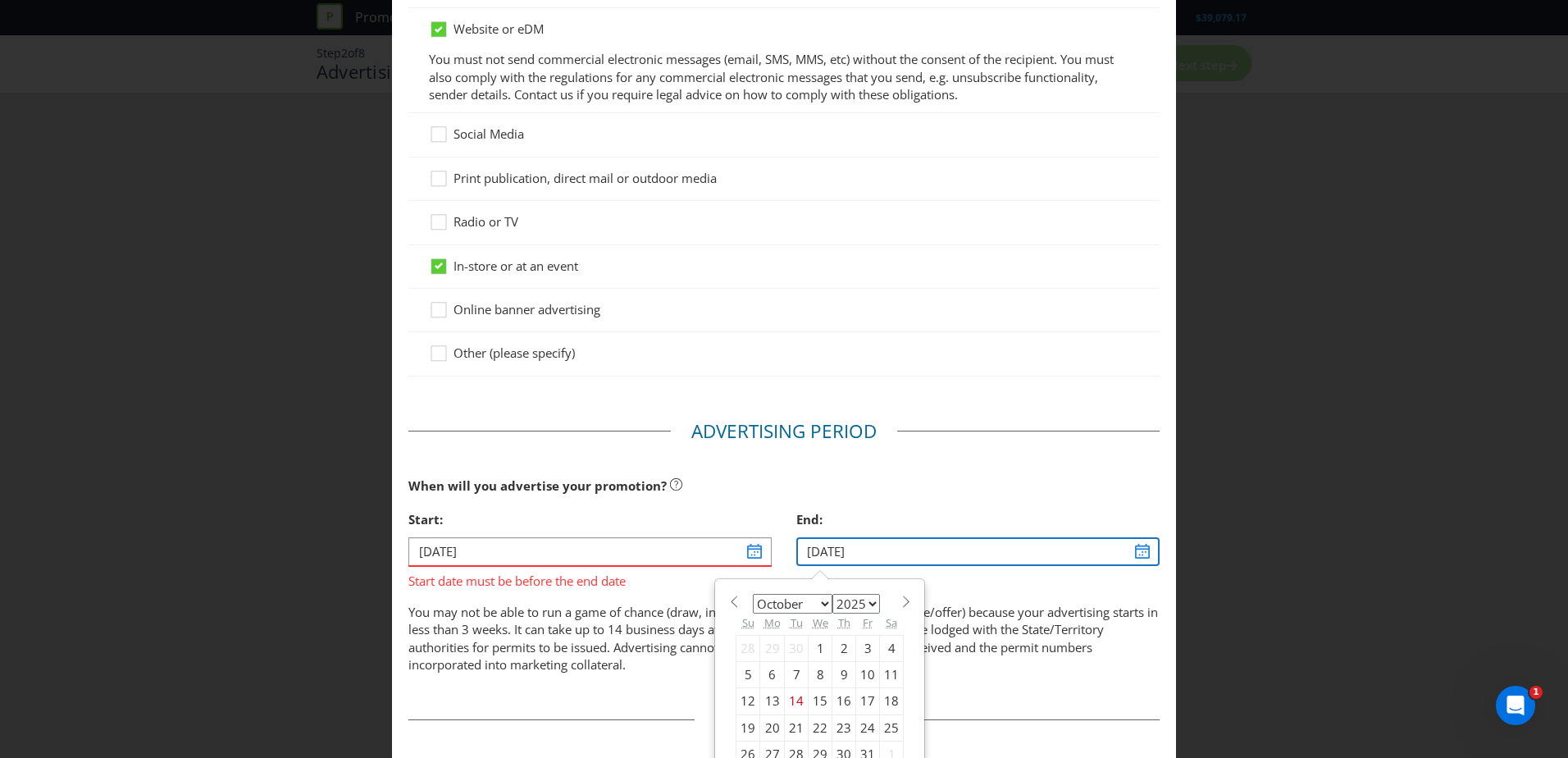
type input "[DATE]"
select select "10"
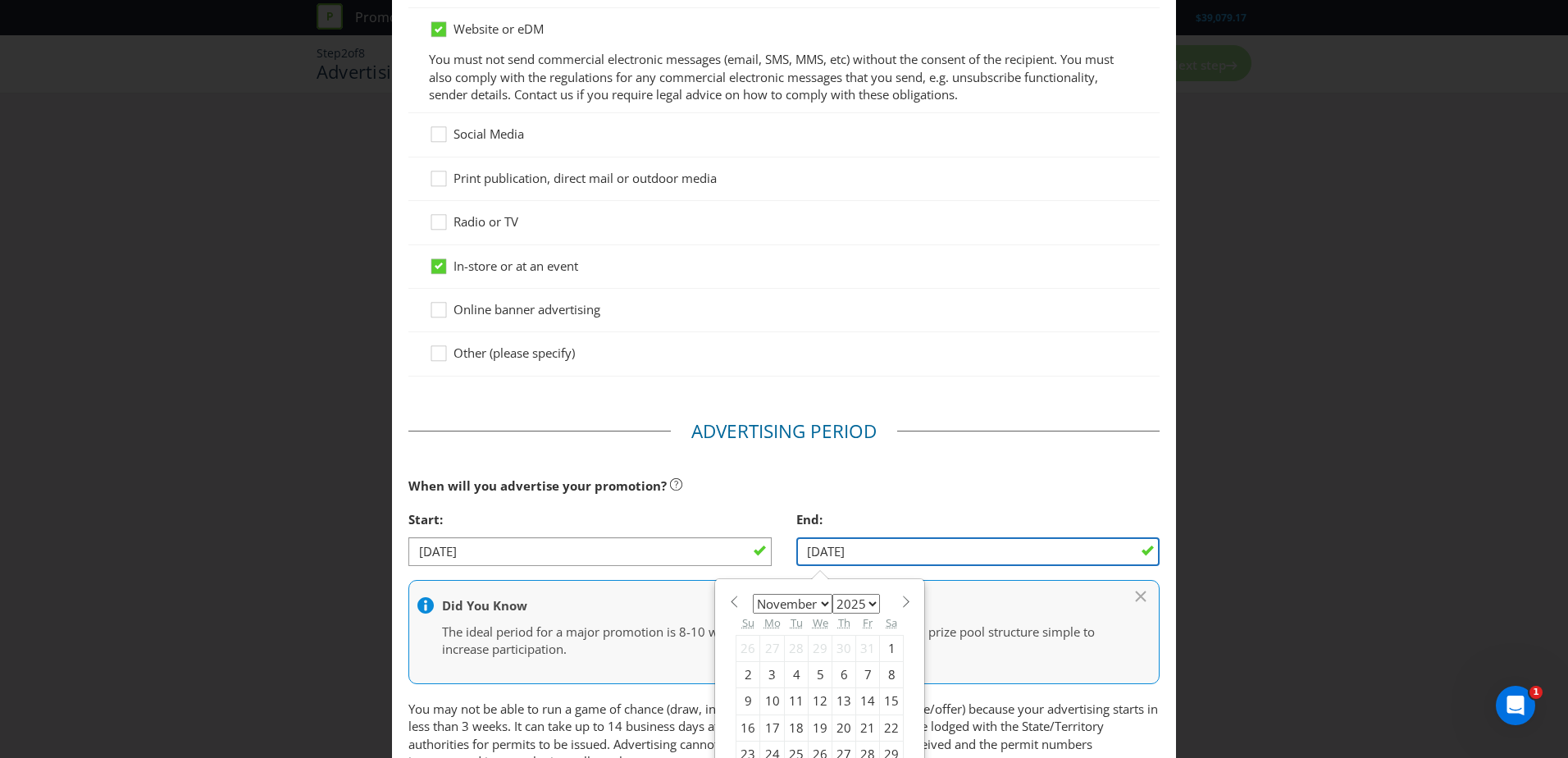
type input "[DATE]"
click at [945, 480] on div "When will you advertise your promotion?" at bounding box center [784, 485] width 752 height 33
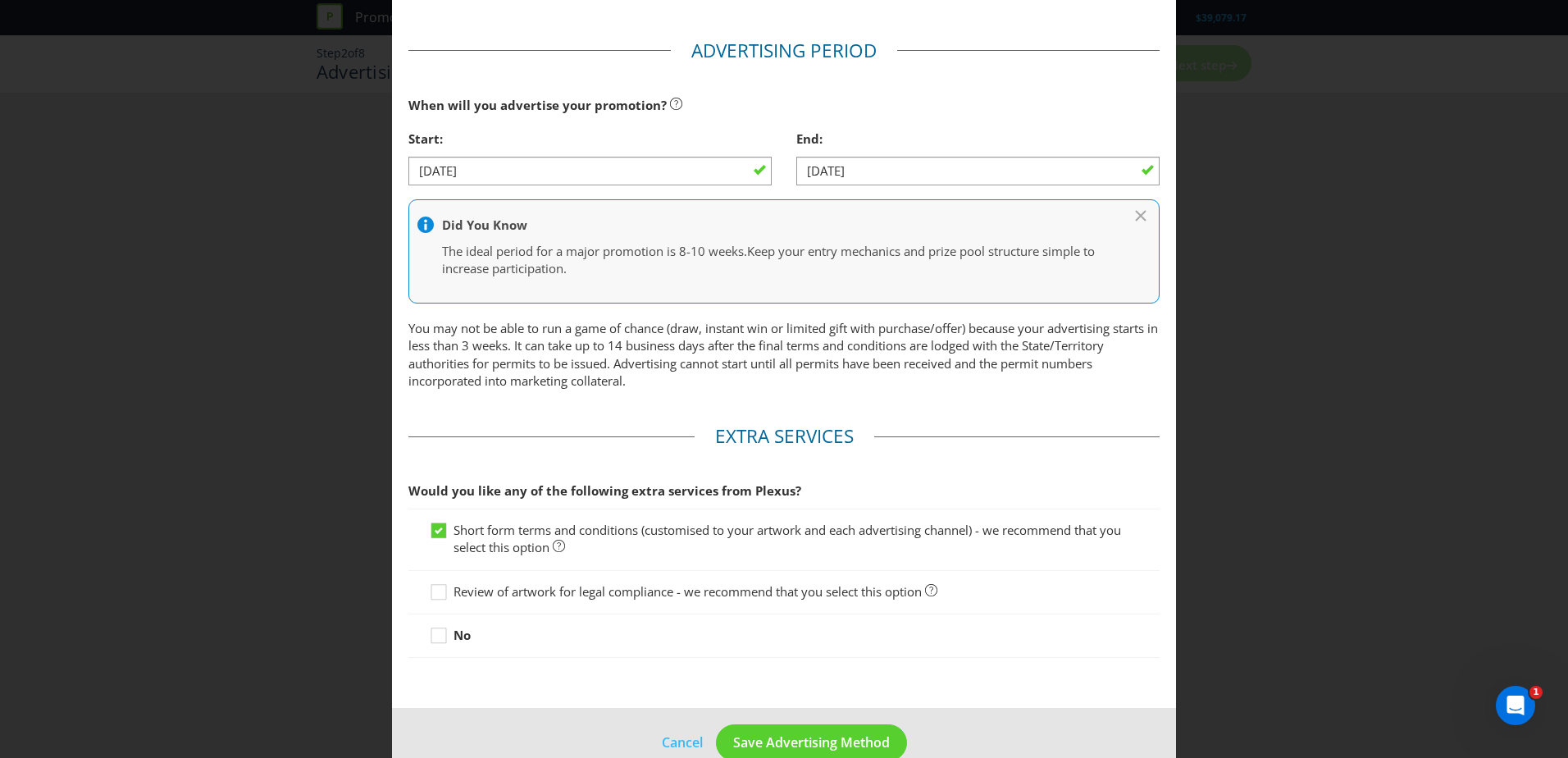
scroll to position [574, 0]
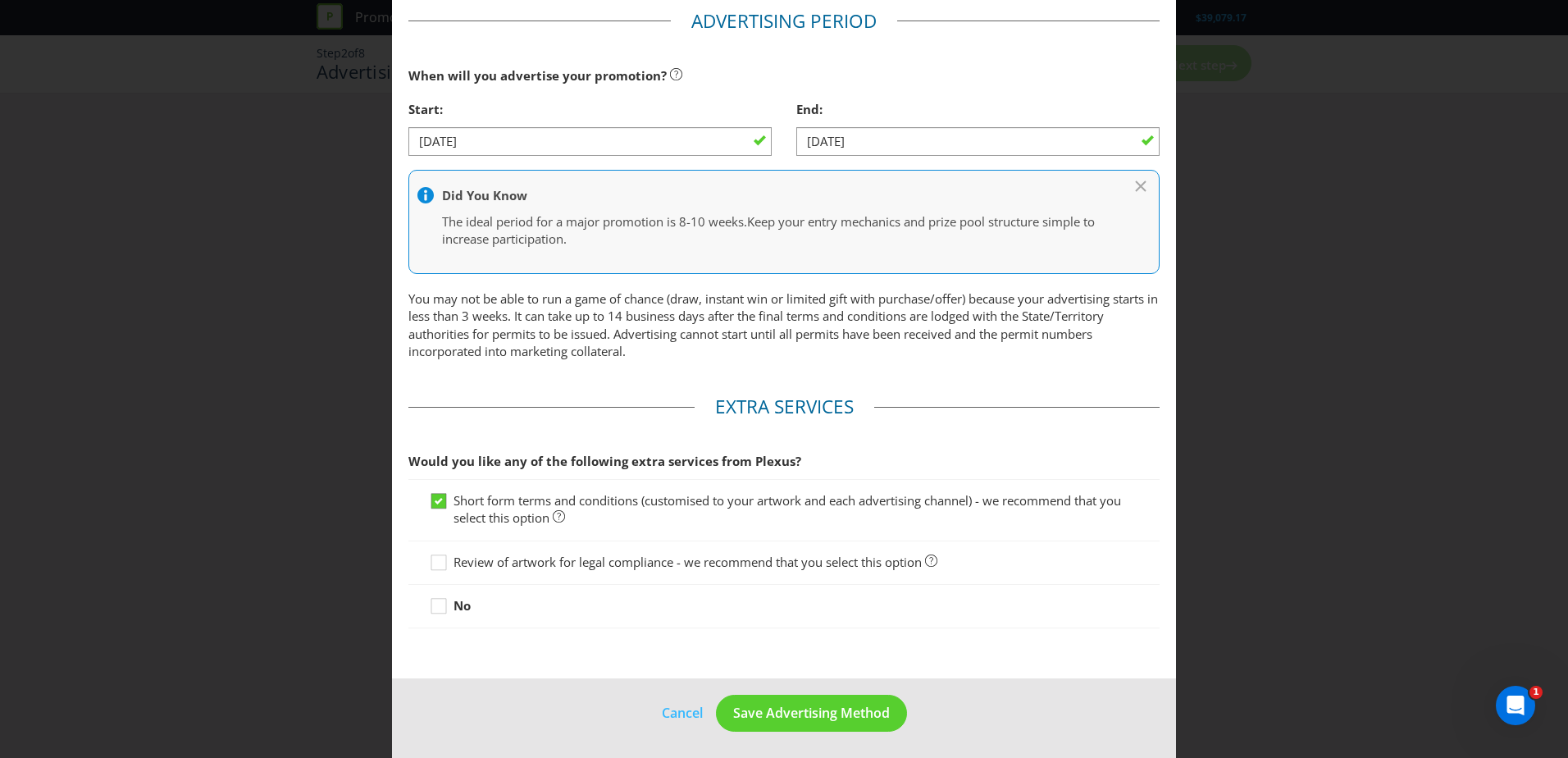
click at [435, 498] on icon at bounding box center [439, 502] width 9 height 7
click at [0, 0] on input "Short form terms and conditions (customised to your artwork and each advertisin…" at bounding box center [0, 0] width 0 height 0
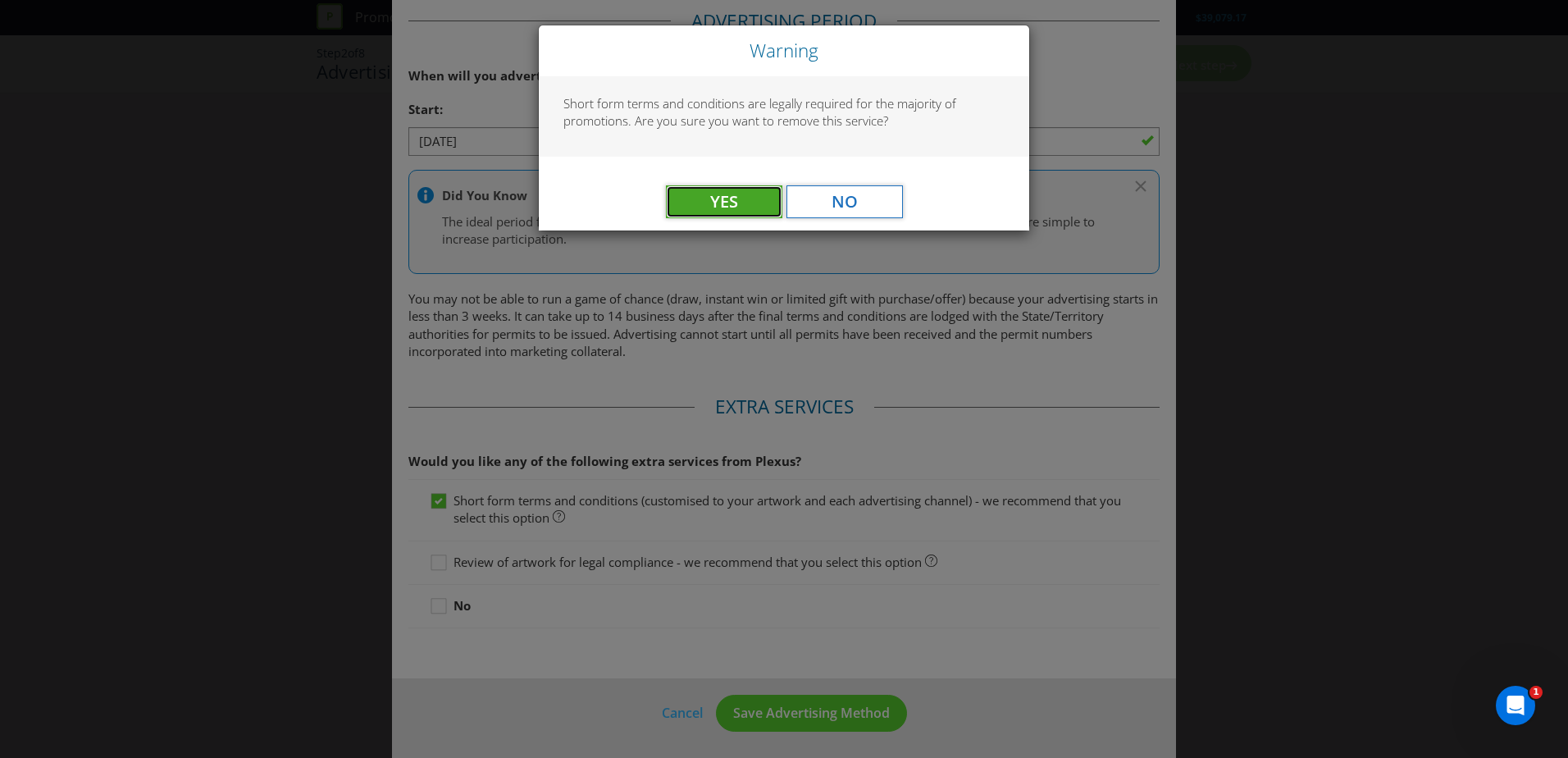
click at [727, 204] on span "Yes" at bounding box center [724, 202] width 28 height 22
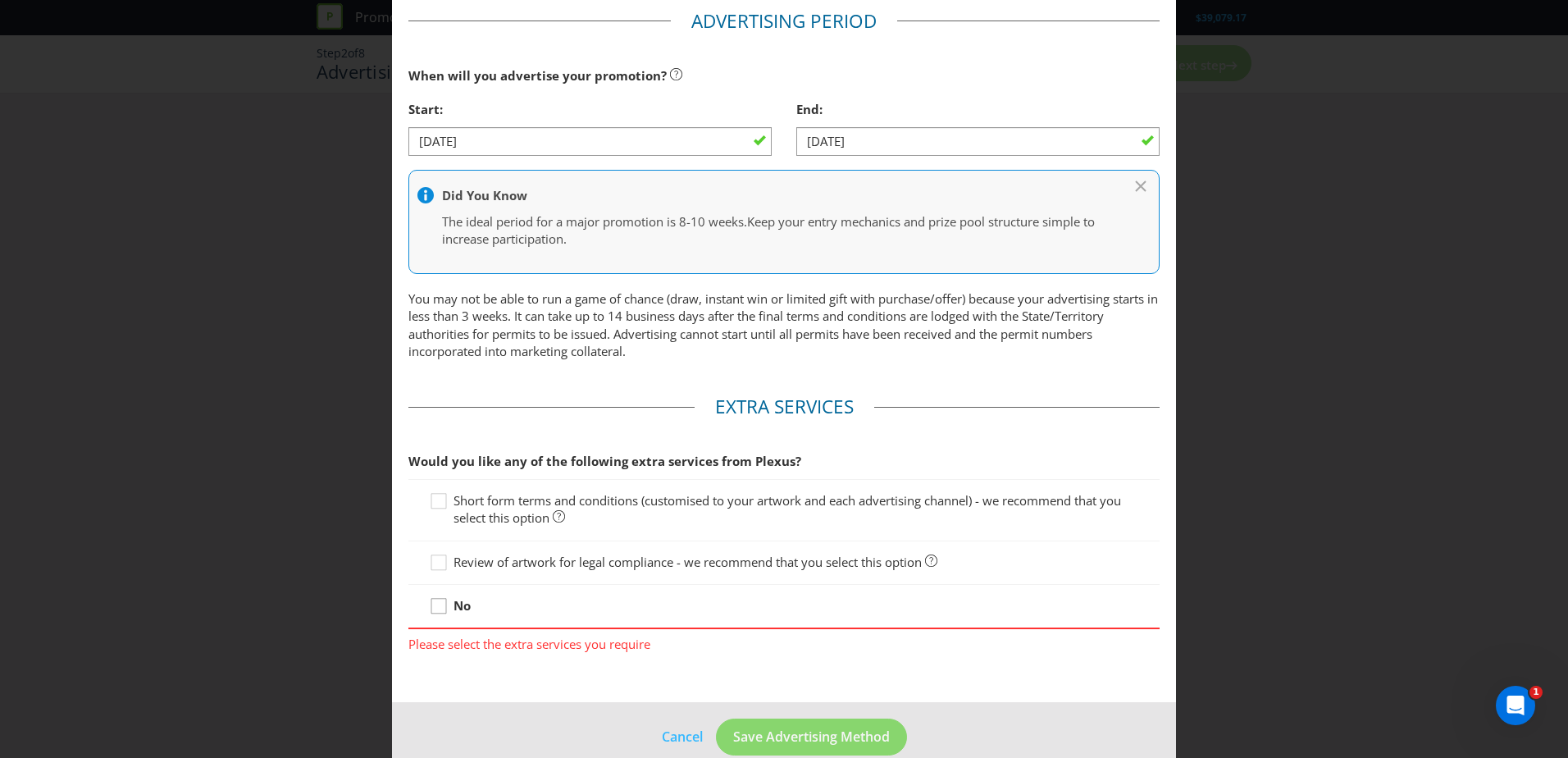
click at [436, 607] on icon at bounding box center [441, 609] width 25 height 25
click at [0, 0] on input "No" at bounding box center [0, 0] width 0 height 0
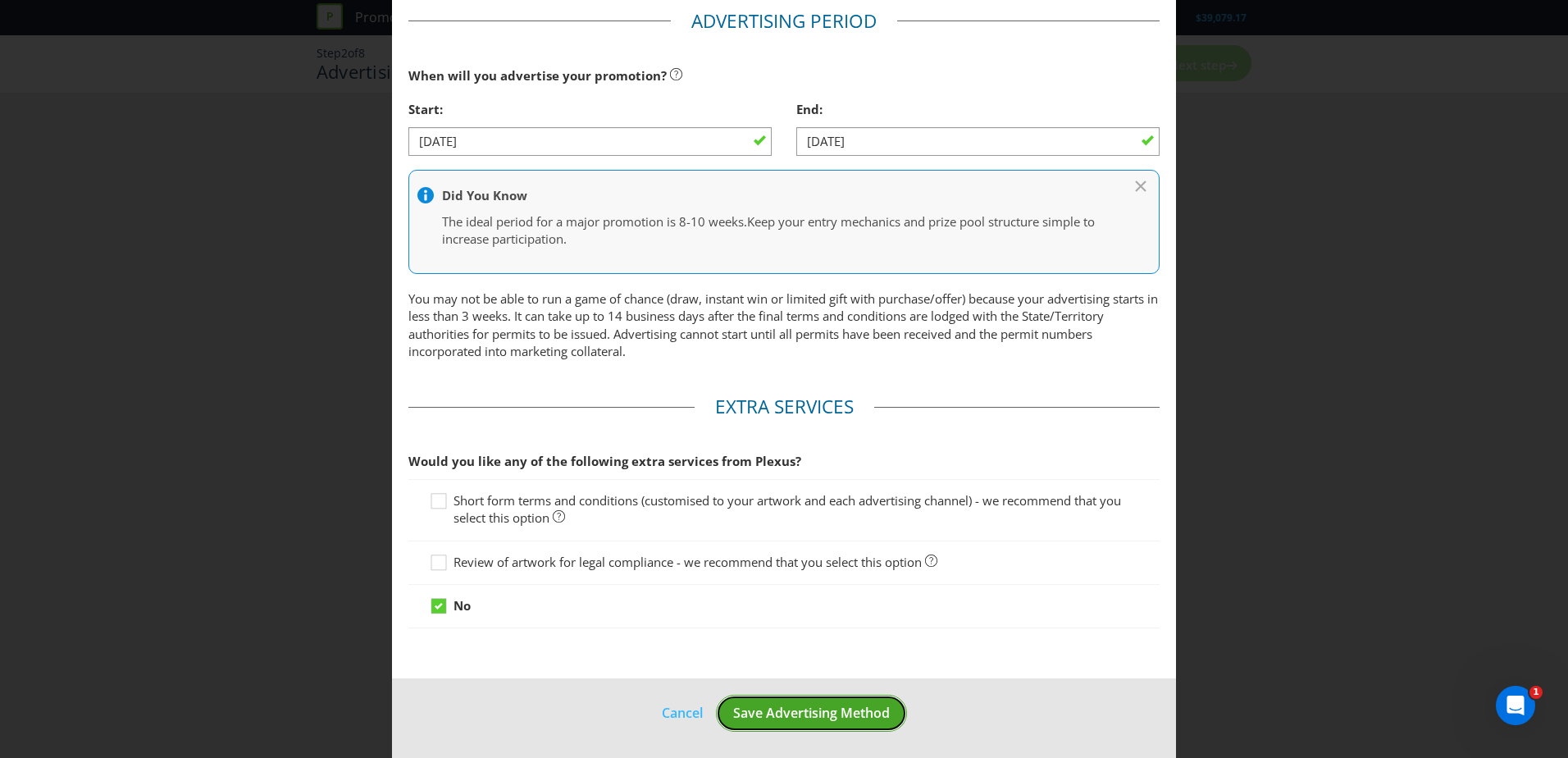
click at [860, 708] on span "Save Advertising Method" at bounding box center [811, 713] width 156 height 18
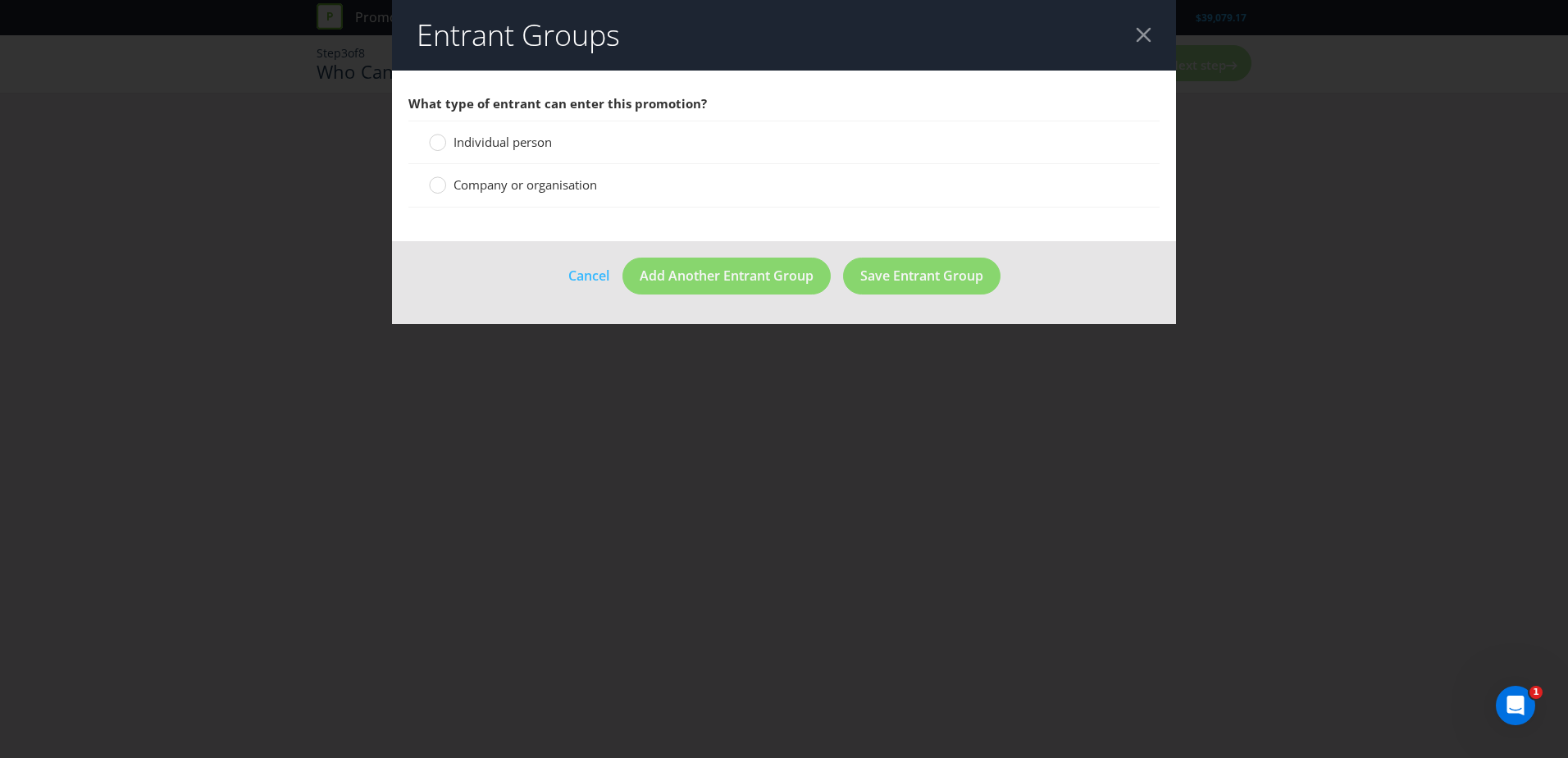
click at [488, 151] on label "Individual person" at bounding box center [492, 143] width 126 height 17
click at [0, 0] on input "Individual person" at bounding box center [0, 0] width 0 height 0
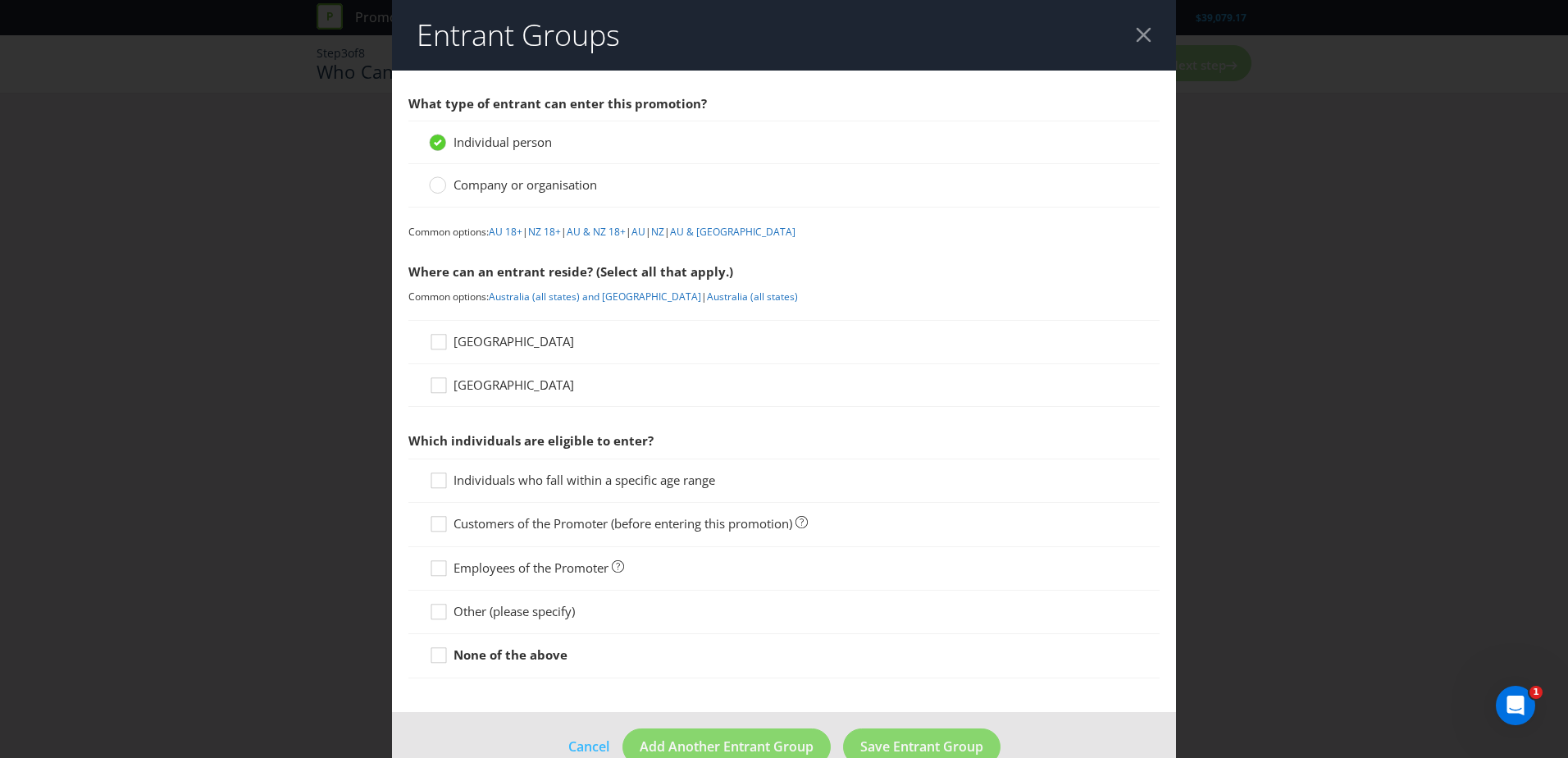
click at [466, 347] on span "[GEOGRAPHIC_DATA]" at bounding box center [513, 341] width 120 height 16
click at [0, 0] on input "[GEOGRAPHIC_DATA]" at bounding box center [0, 0] width 0 height 0
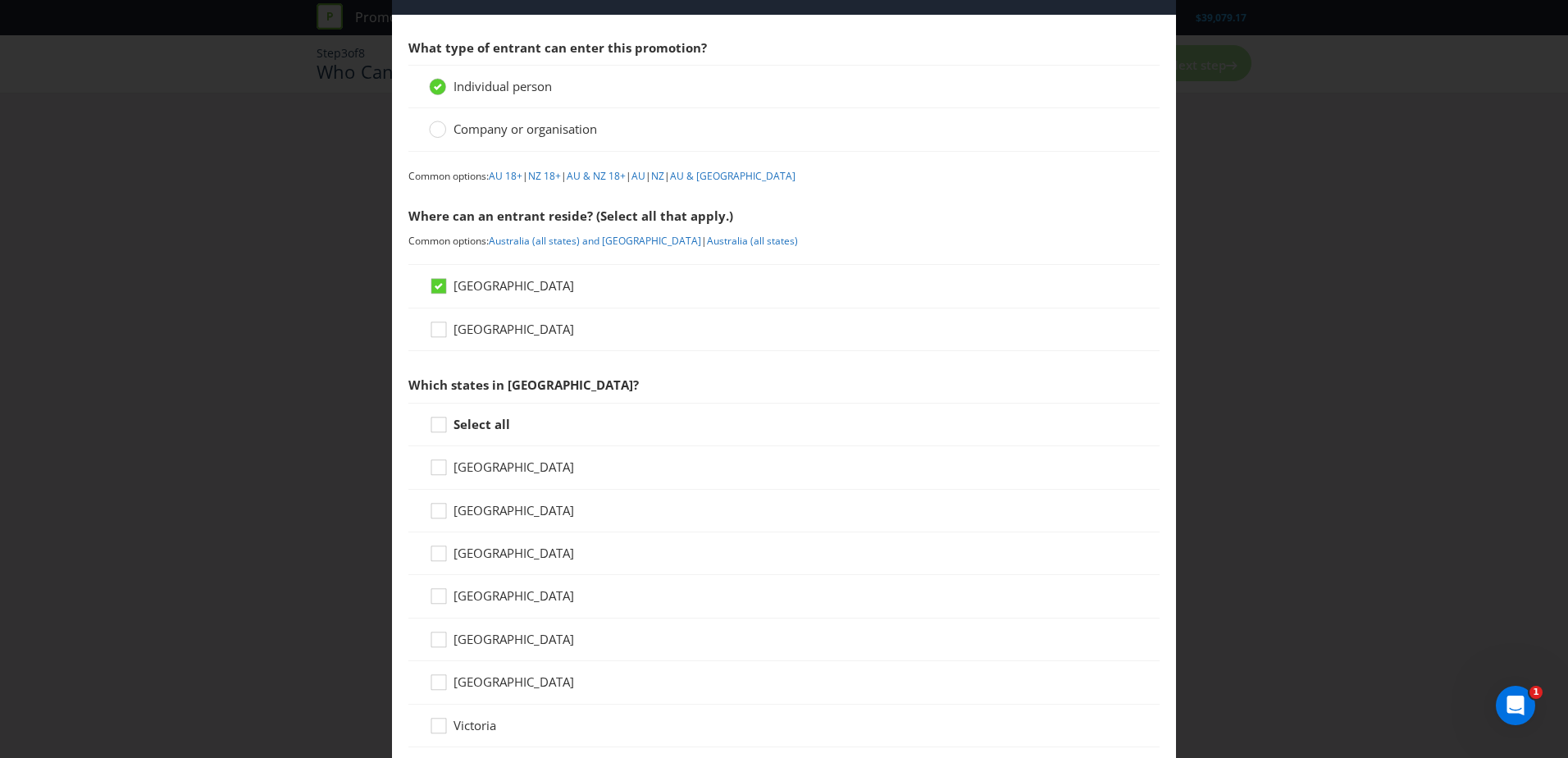
scroll to position [82, 0]
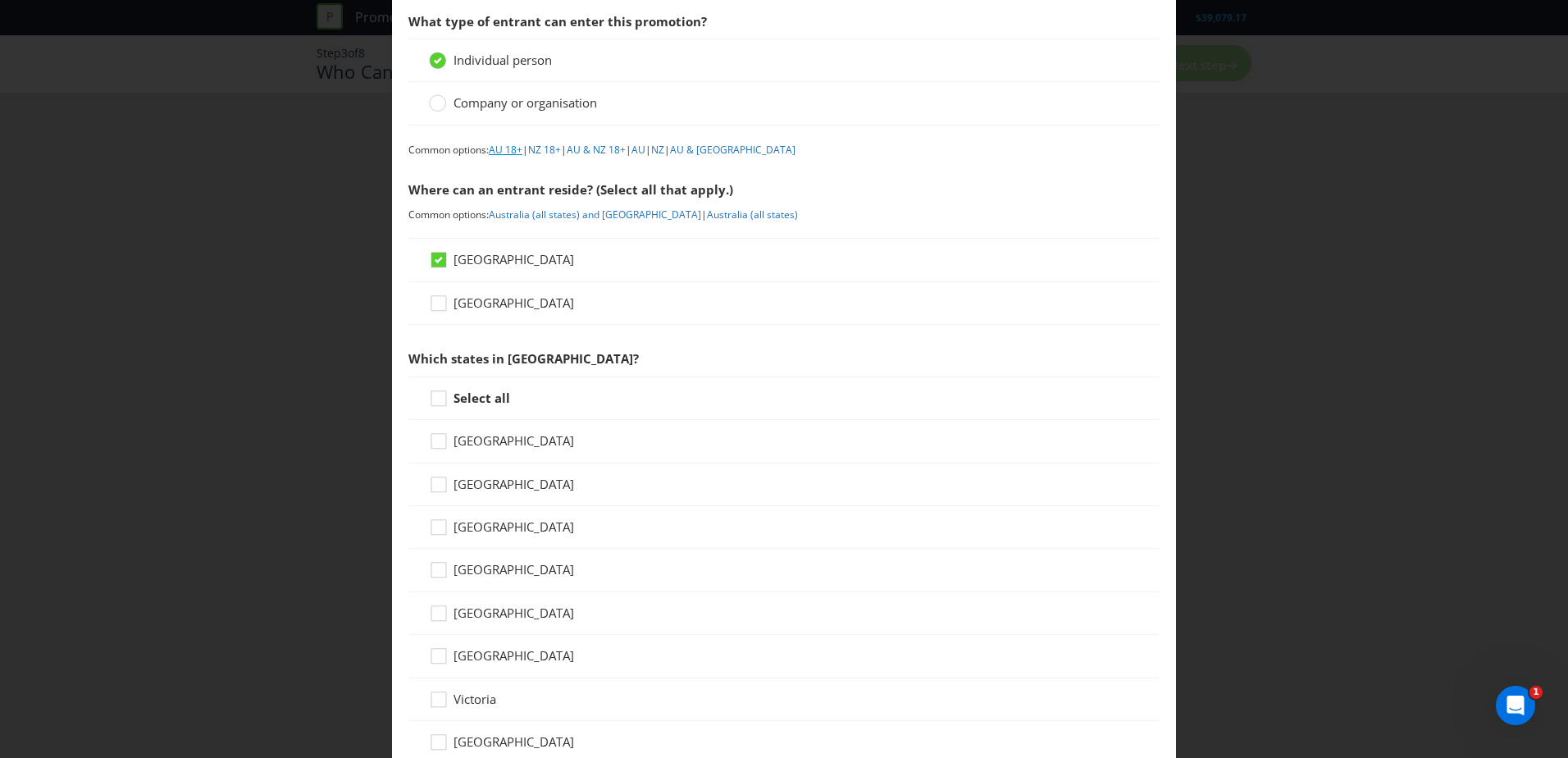
click at [507, 149] on link "AU 18+" at bounding box center [505, 150] width 33 height 14
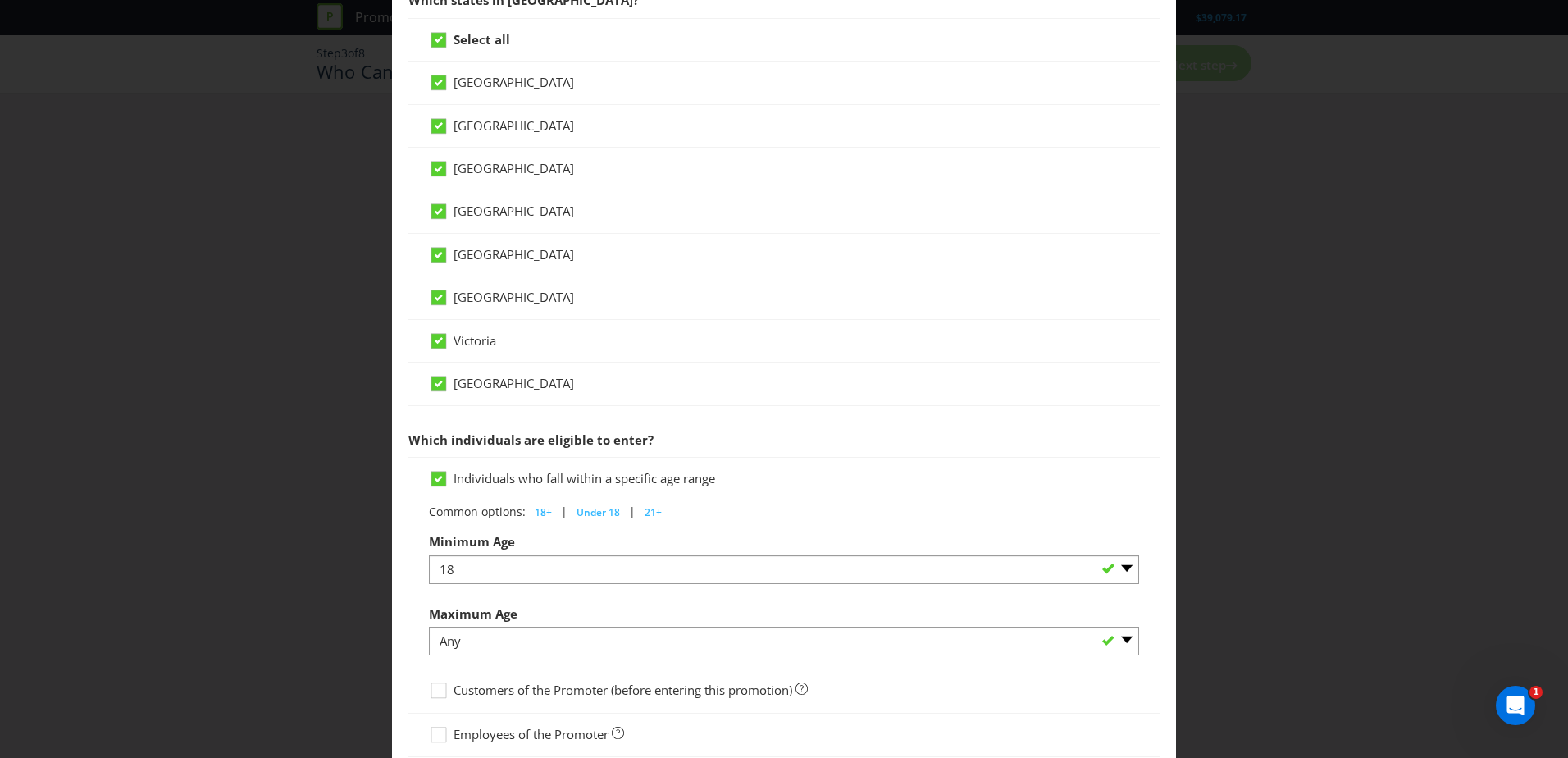
scroll to position [644, 0]
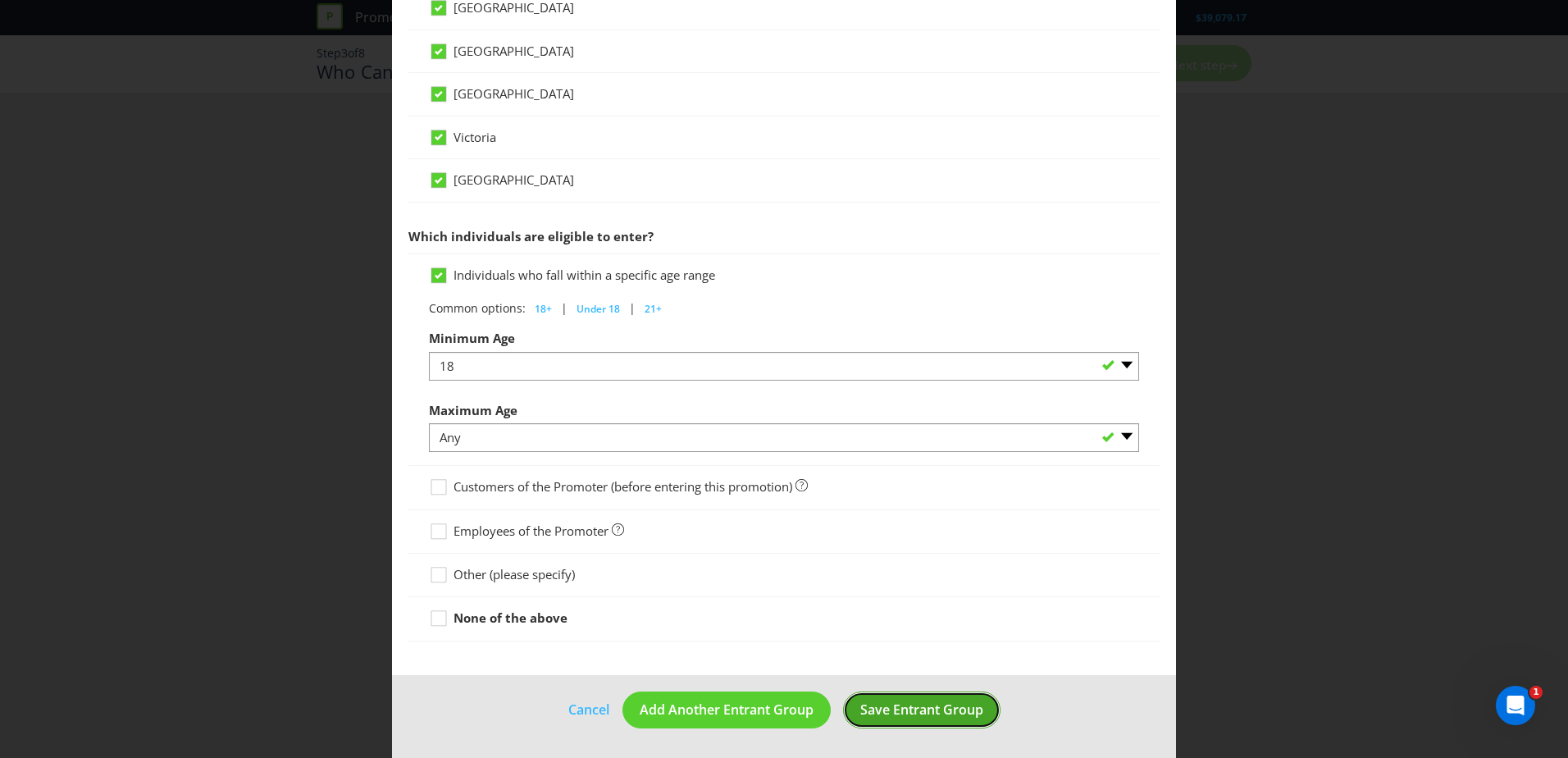
click at [925, 713] on span "Save Entrant Group" at bounding box center [921, 709] width 123 height 18
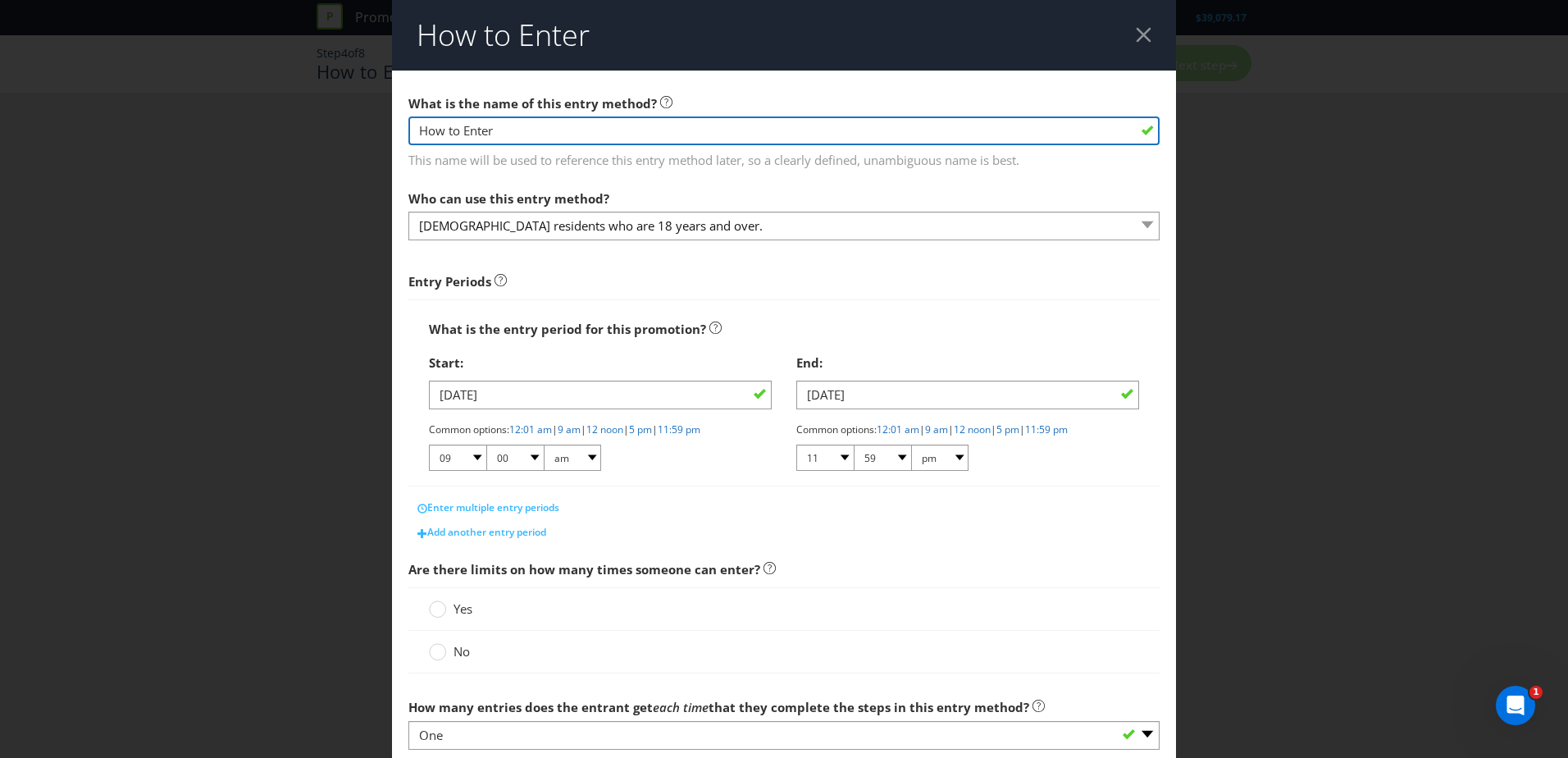
click at [601, 131] on input "How to Enter" at bounding box center [784, 131] width 752 height 29
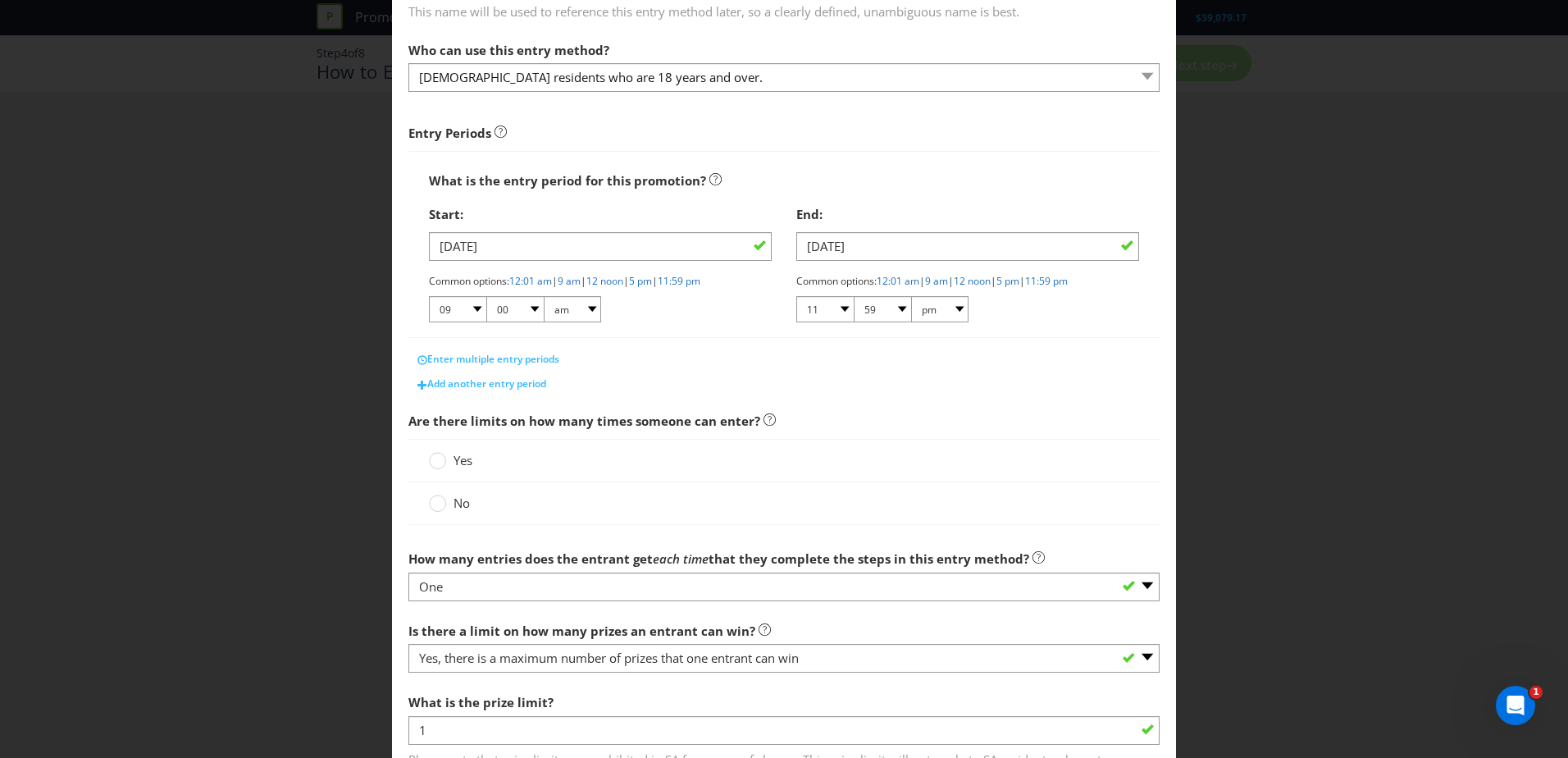
scroll to position [164, 0]
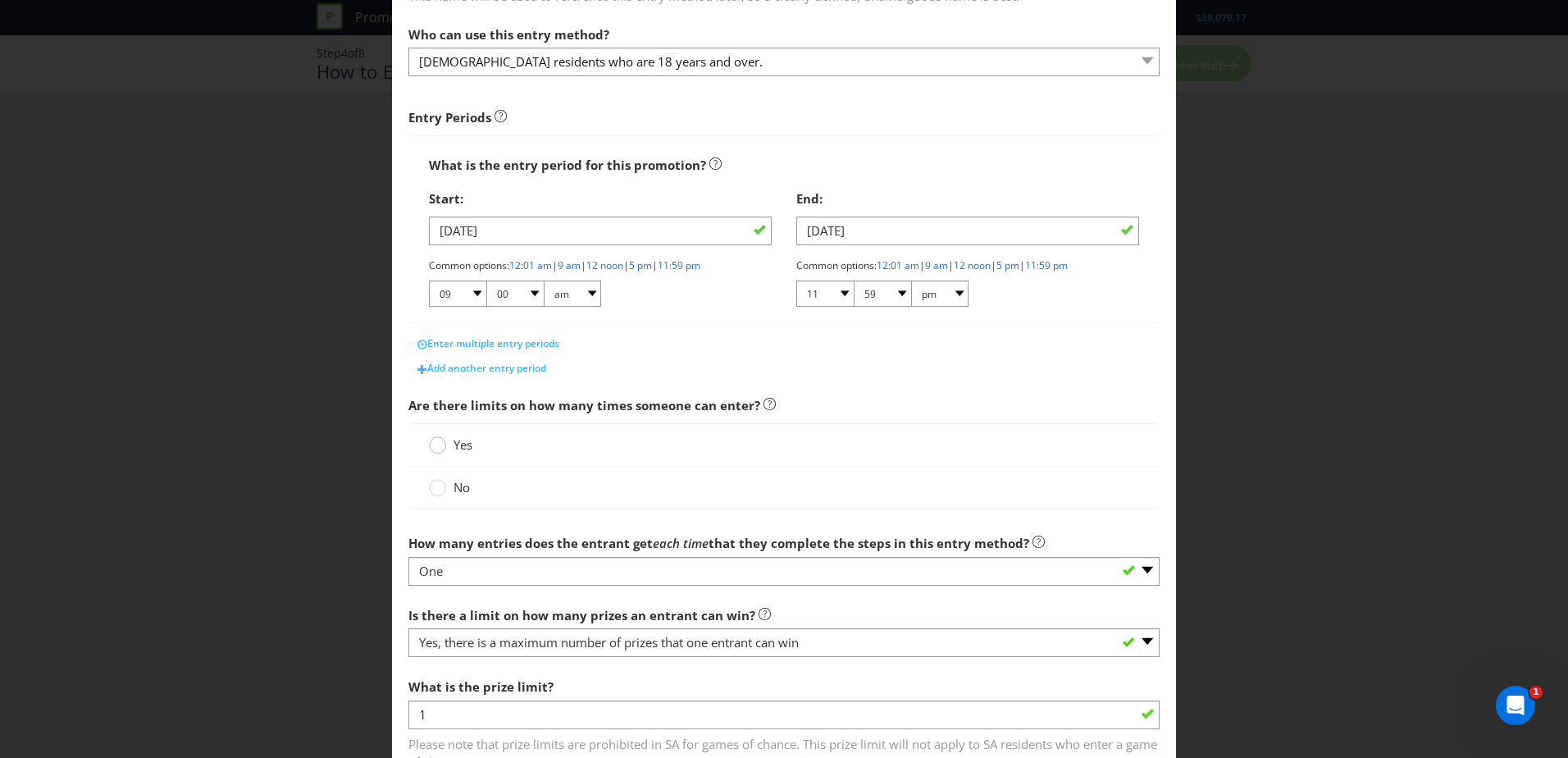
click at [440, 451] on circle at bounding box center [437, 445] width 16 height 16
click at [0, 0] on input "Yes" at bounding box center [0, 0] width 0 height 0
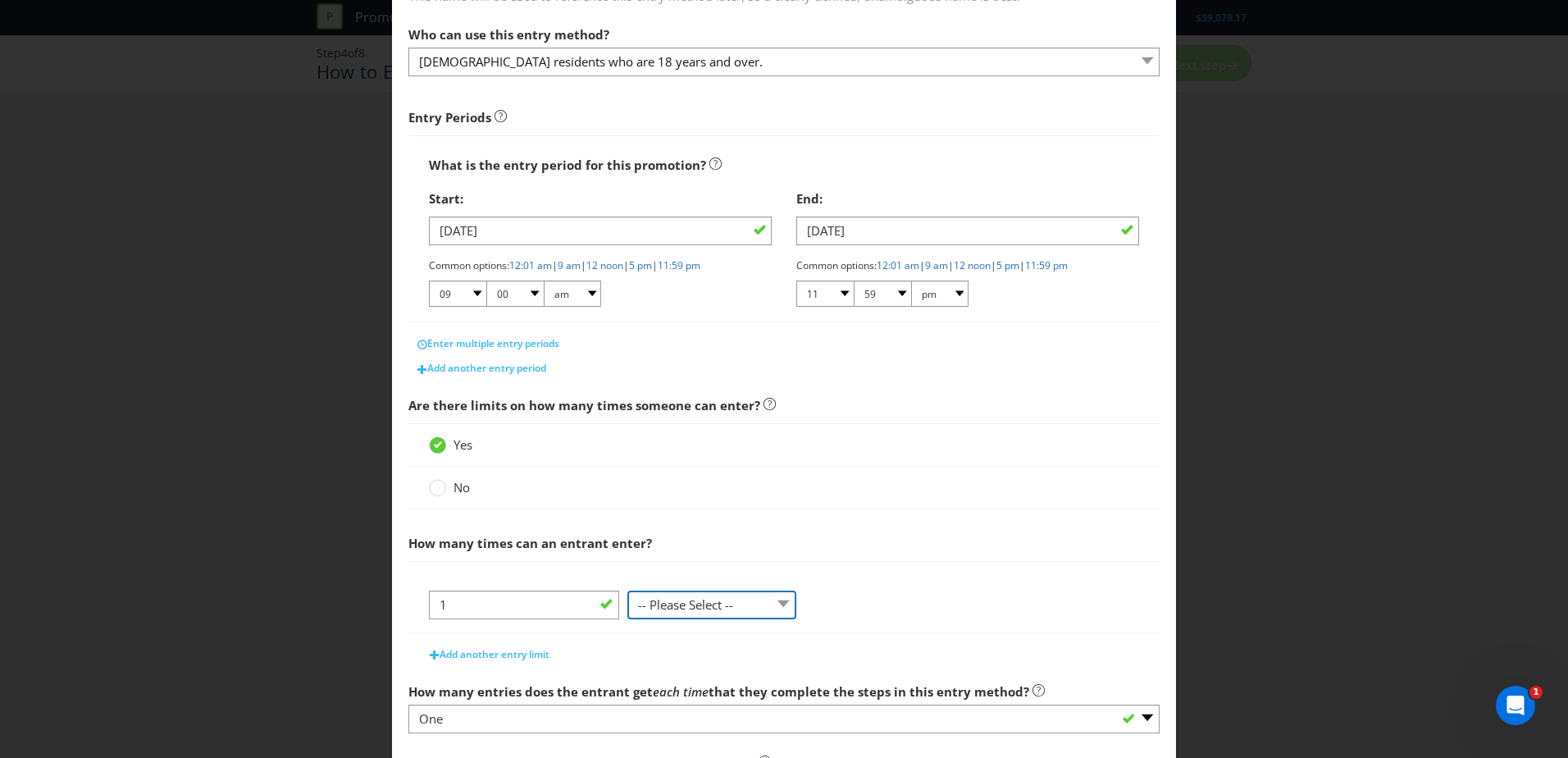
click at [701, 608] on select "-- Please Select -- per person per day per purchase per transaction Other (plea…" at bounding box center [712, 605] width 169 height 29
select select "PER_TRANSACTION"
click at [628, 591] on select "-- Please Select -- per person per day per purchase per transaction Other (plea…" at bounding box center [712, 605] width 169 height 29
click at [541, 653] on span "Add another entry limit" at bounding box center [494, 655] width 110 height 14
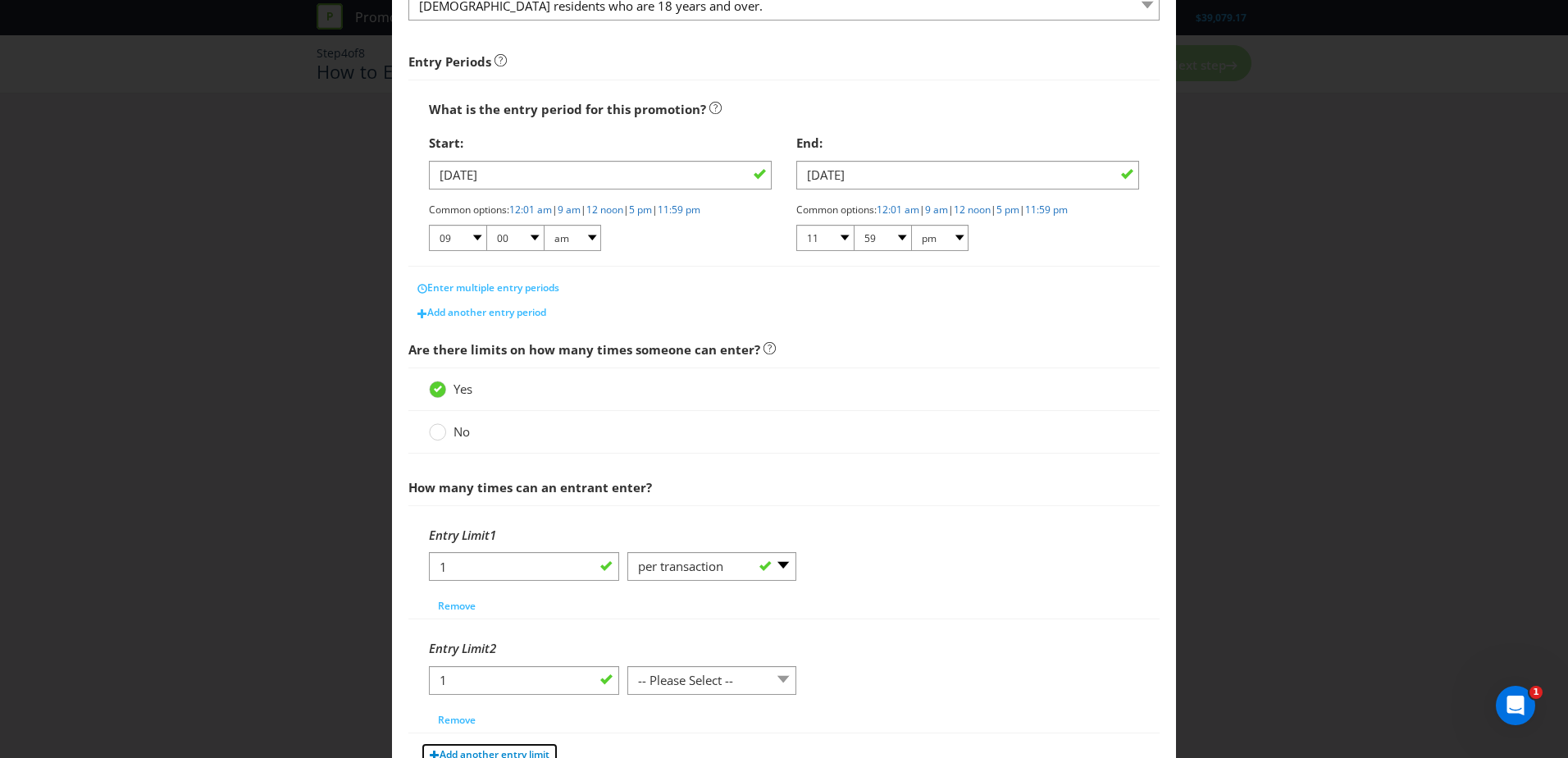
scroll to position [246, 0]
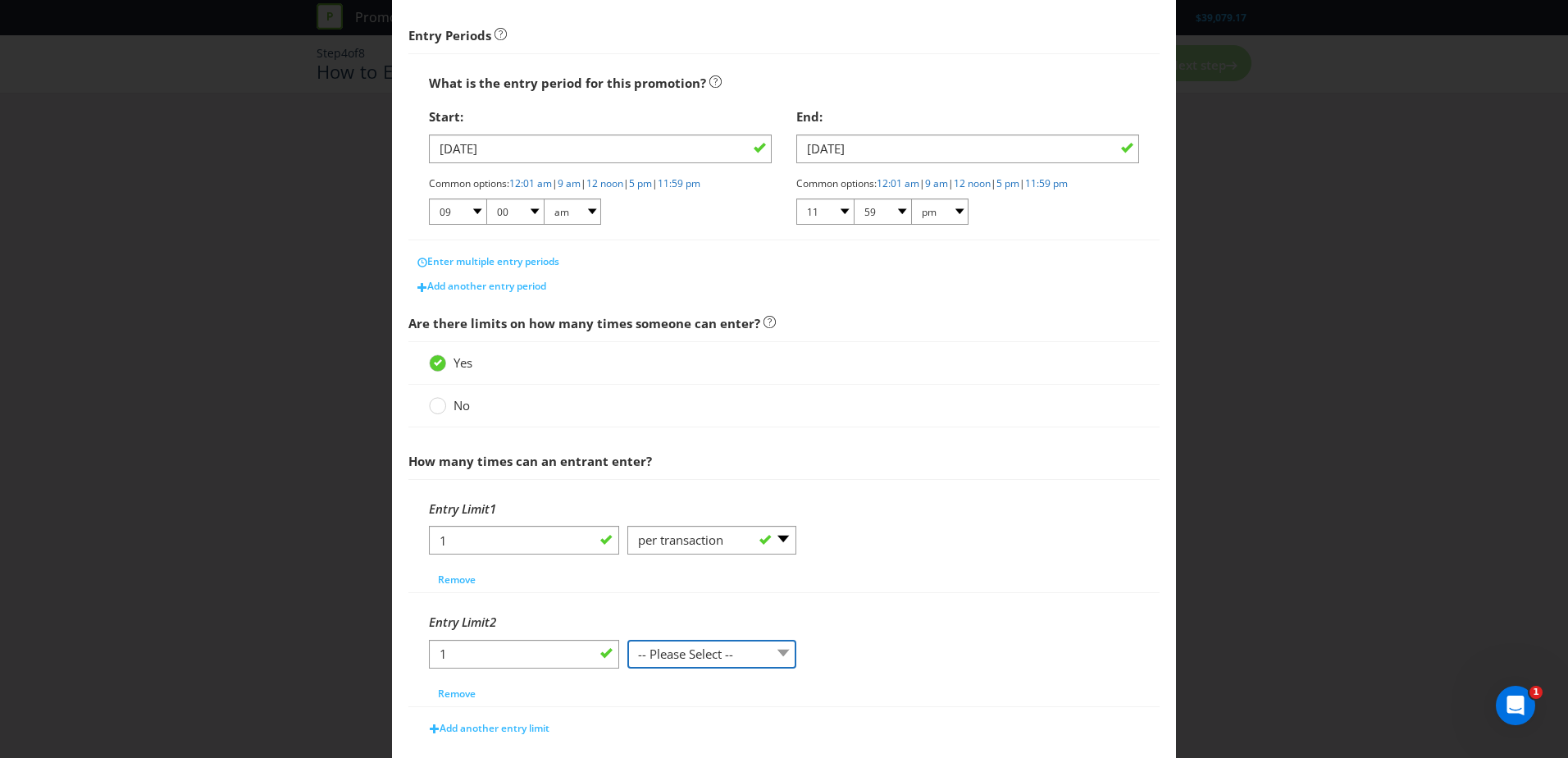
click at [711, 653] on select "-- Please Select -- per person per day per purchase per transaction Other (plea…" at bounding box center [712, 655] width 169 height 29
select select "PER_DAY"
click at [628, 640] on select "-- Please Select -- per person per day per purchase per transaction Other (plea…" at bounding box center [712, 655] width 169 height 29
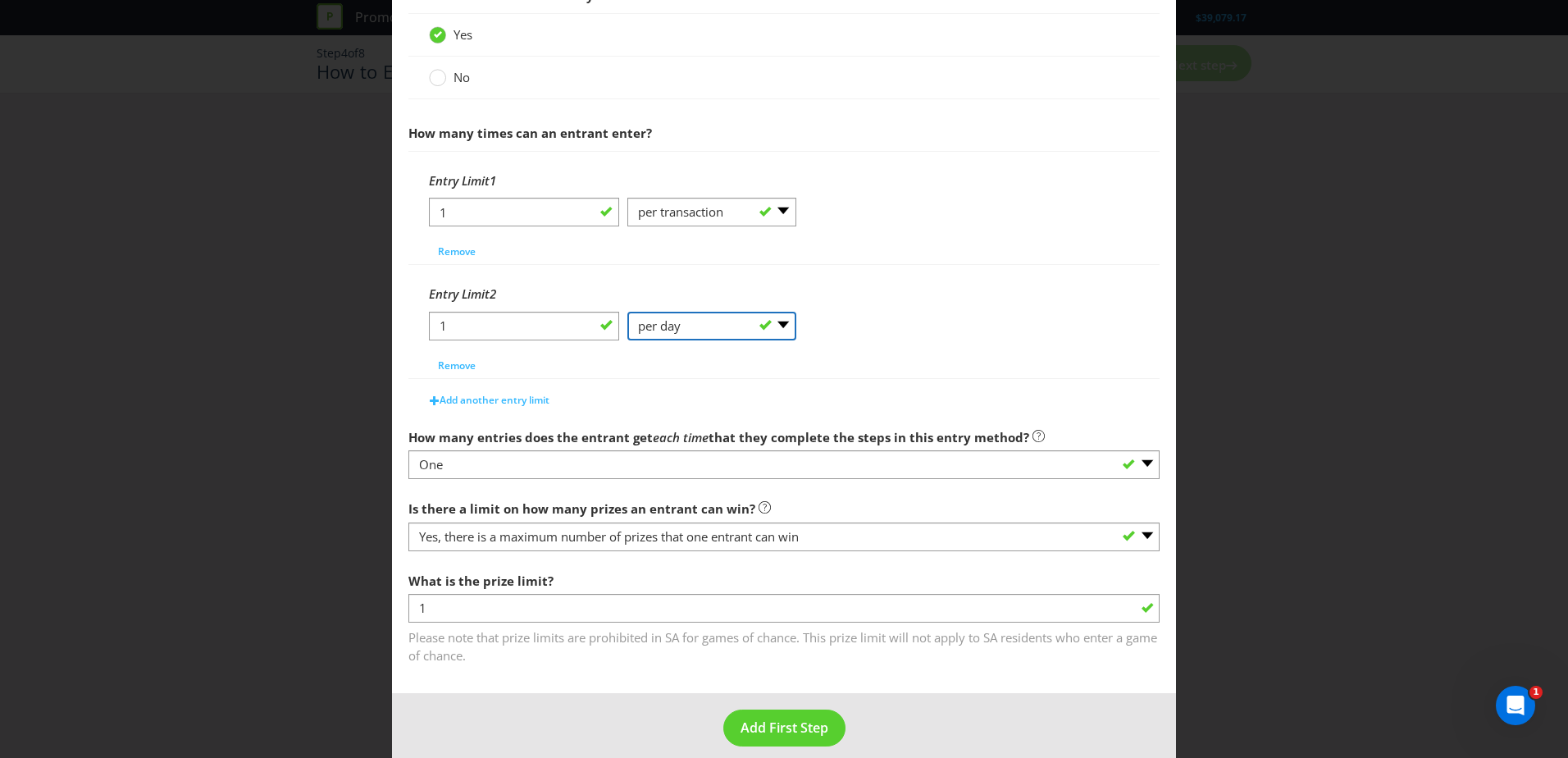
scroll to position [592, 0]
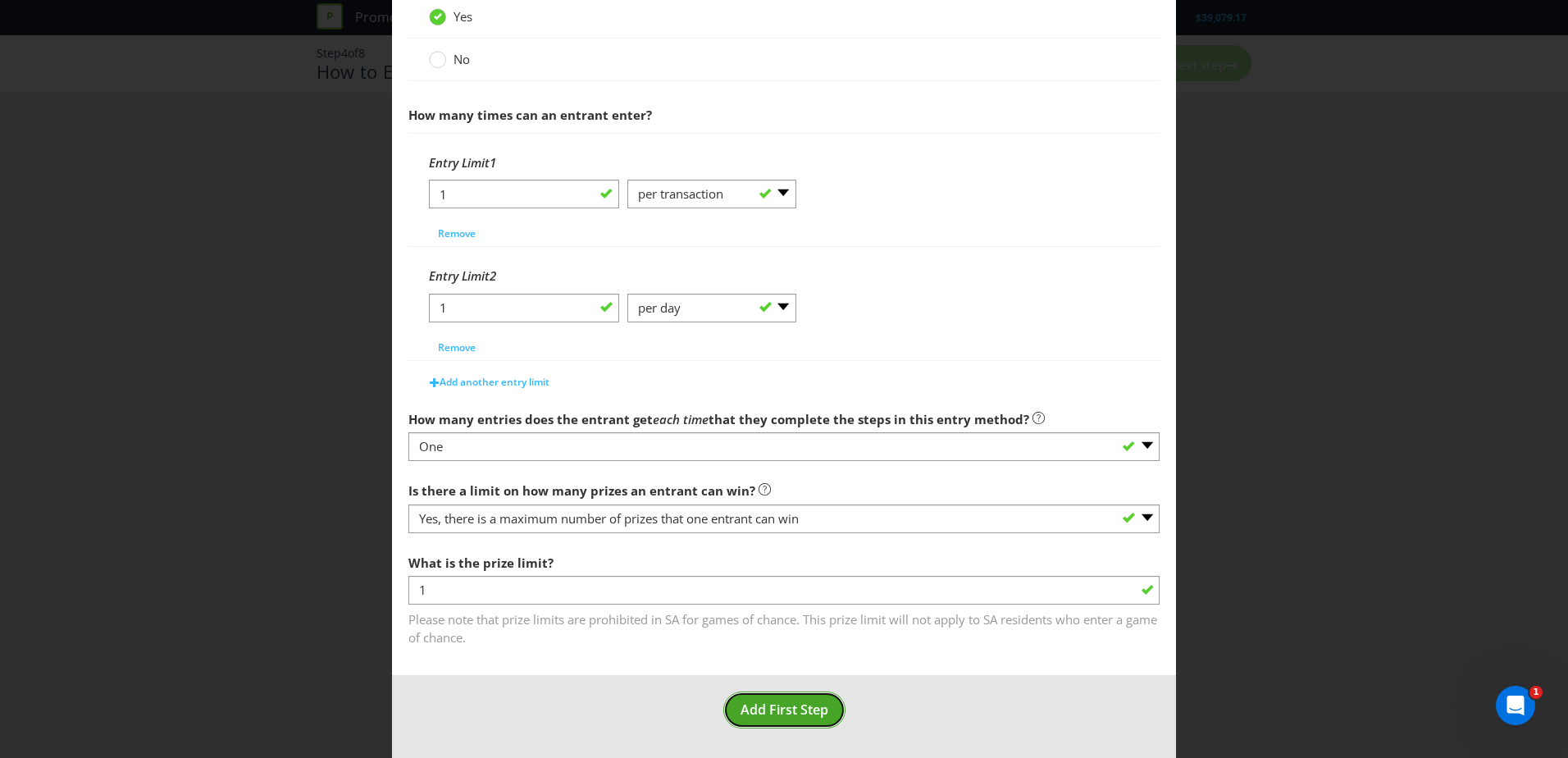
click at [800, 714] on span "Add First Step" at bounding box center [784, 709] width 88 height 18
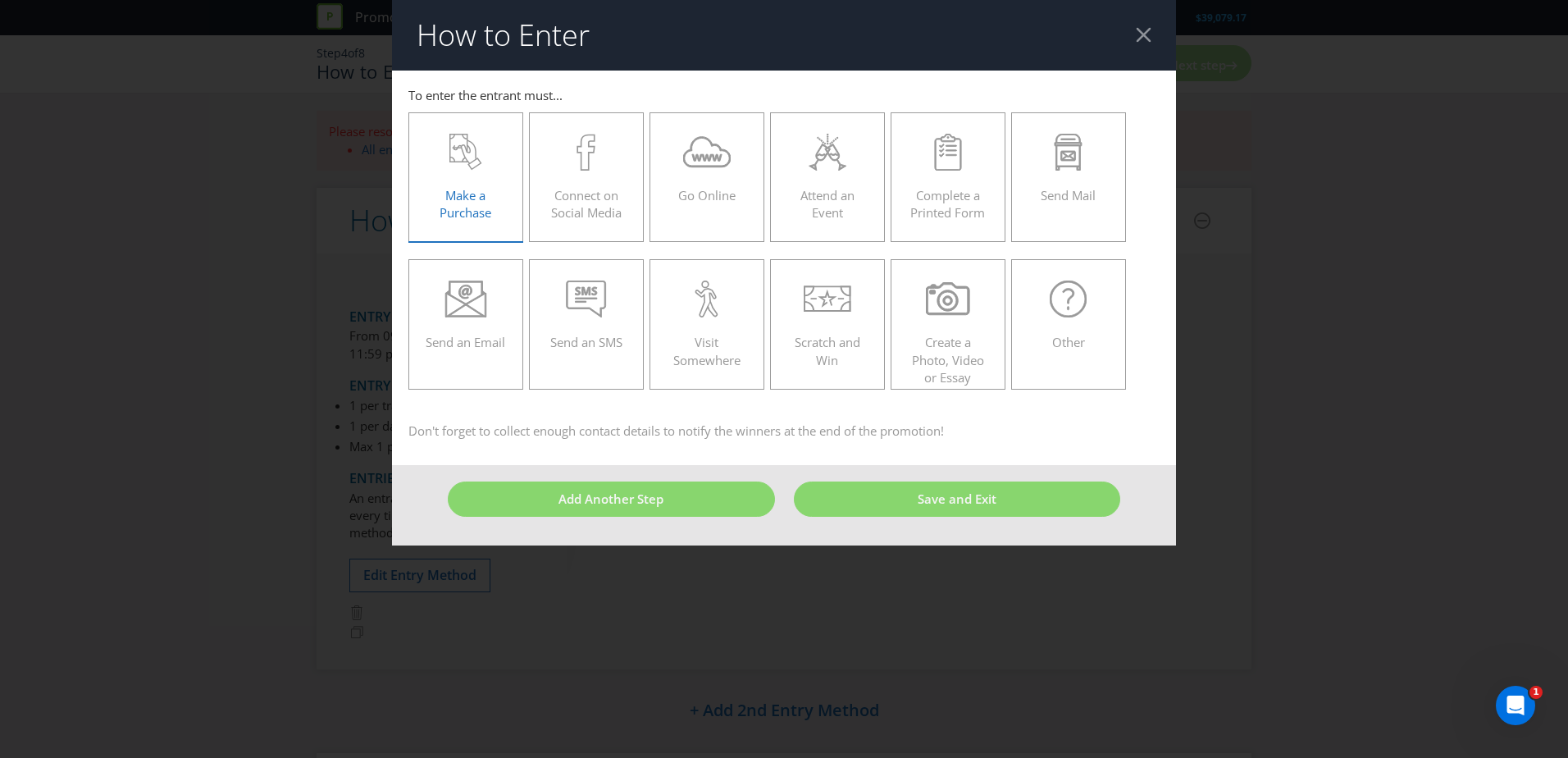
click at [476, 171] on div "Make a Purchase" at bounding box center [465, 171] width 80 height 73
click at [0, 0] on input "Make a Purchase" at bounding box center [0, 0] width 0 height 0
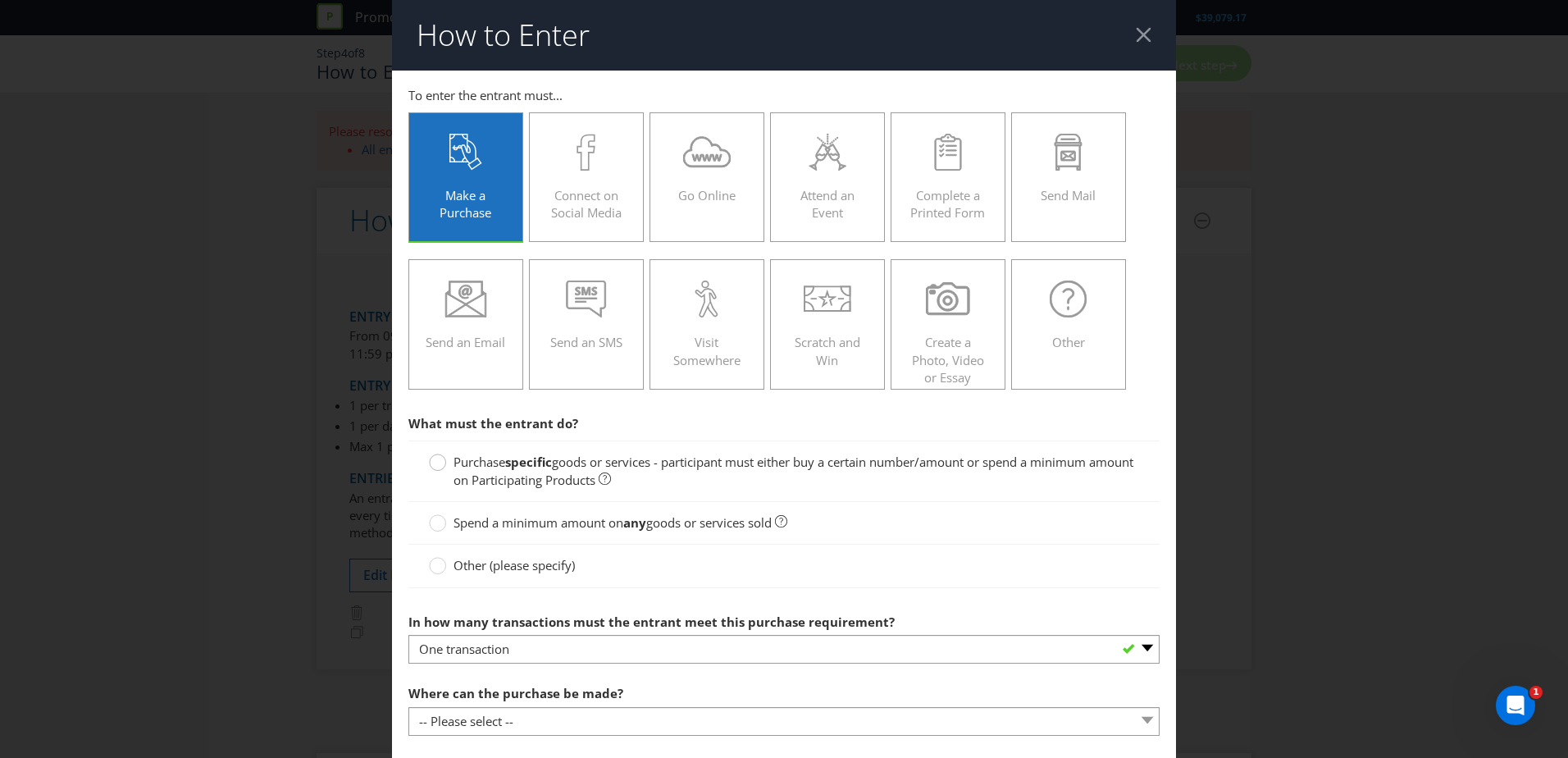
click at [434, 461] on div at bounding box center [438, 457] width 9 height 9
click at [0, 0] on input "Purchase specific goods or services - participant must either buy a certain num…" at bounding box center [0, 0] width 0 height 0
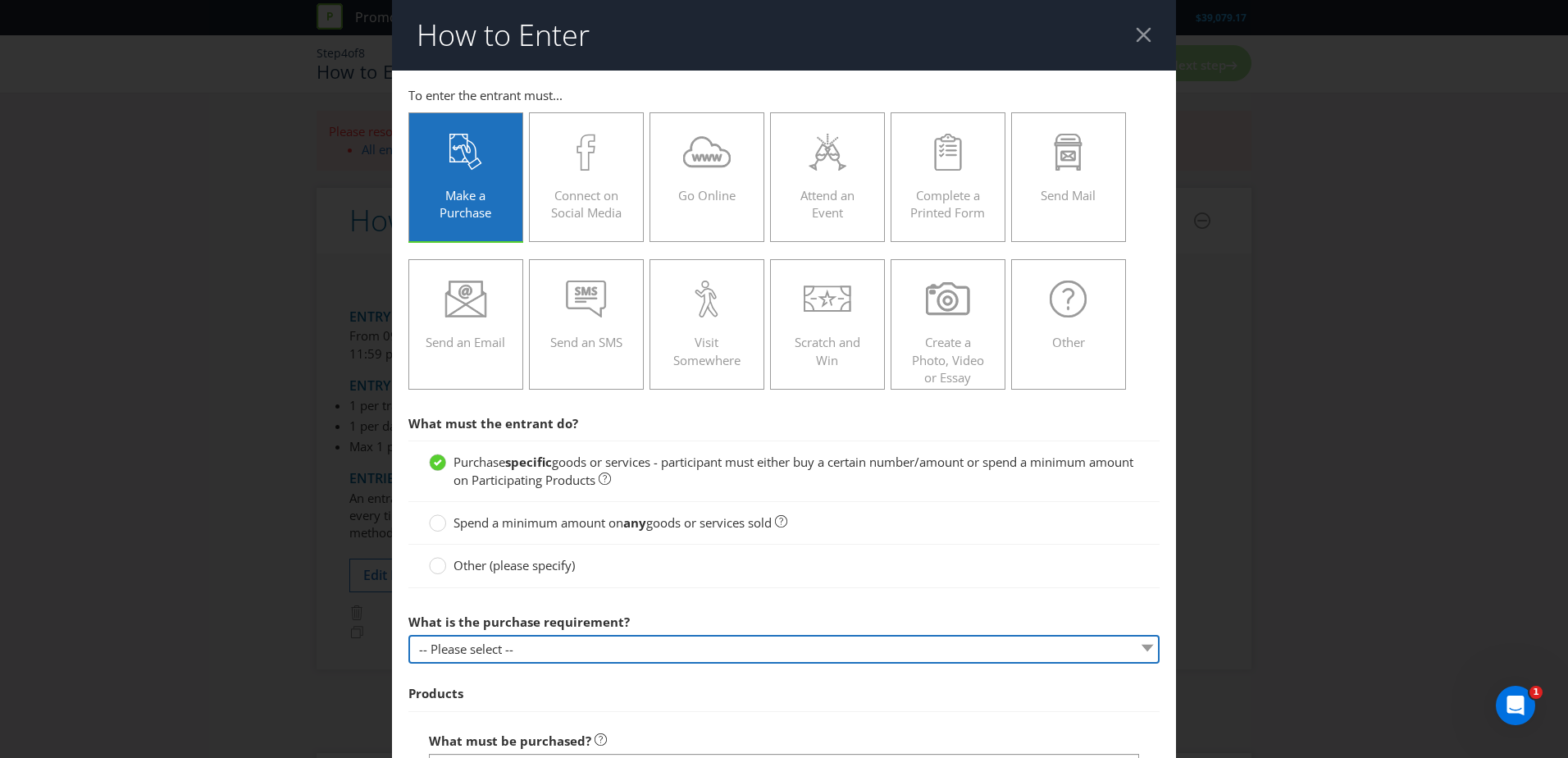
click at [673, 645] on select "-- Please select -- Buy a certain number of these products or services Spend a …" at bounding box center [784, 649] width 752 height 29
select select "MINIMUM_QUANTITY"
click at [408, 635] on select "-- Please select -- Buy a certain number of these products or services Spend a …" at bounding box center [784, 649] width 752 height 29
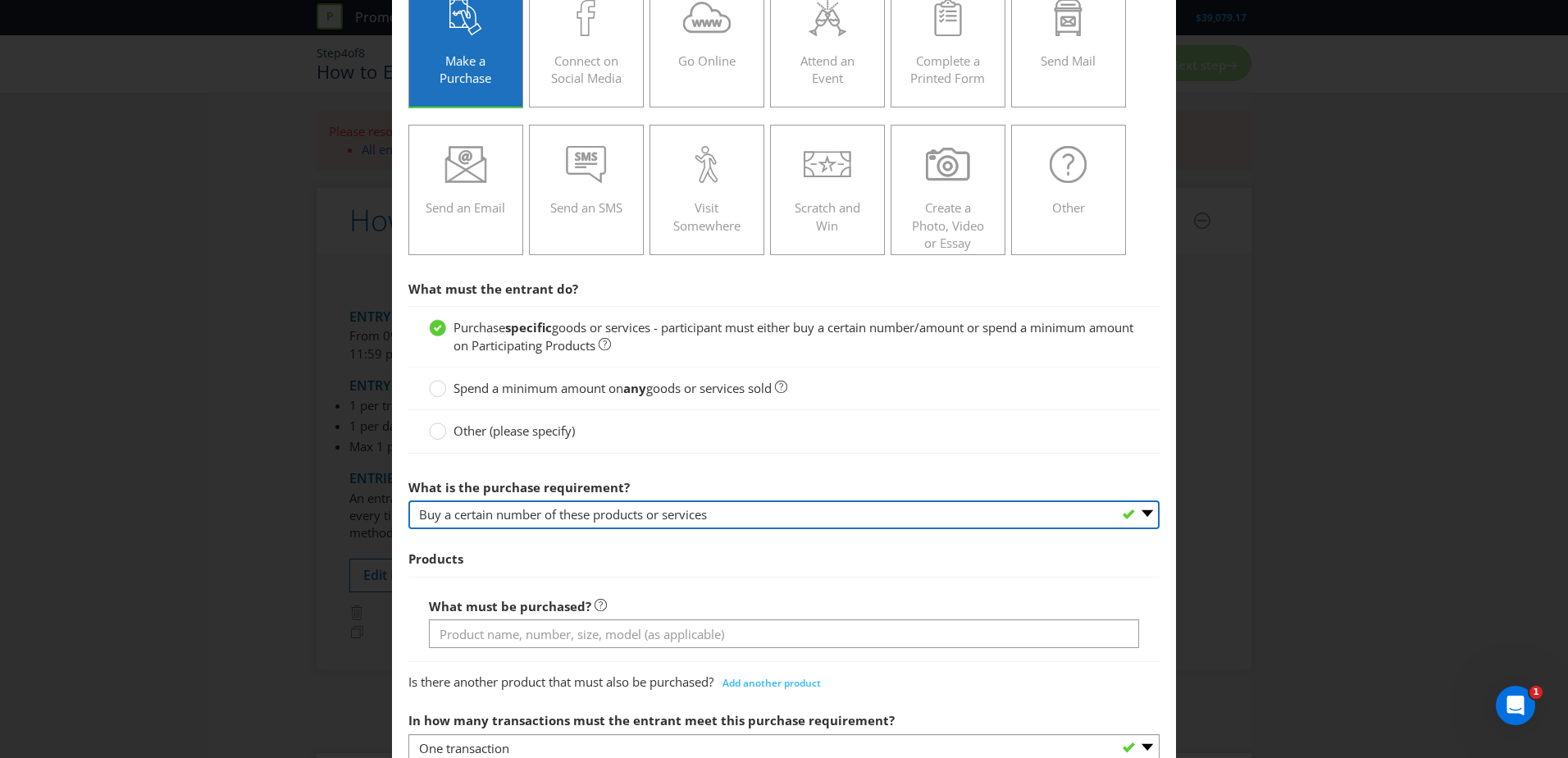
scroll to position [164, 0]
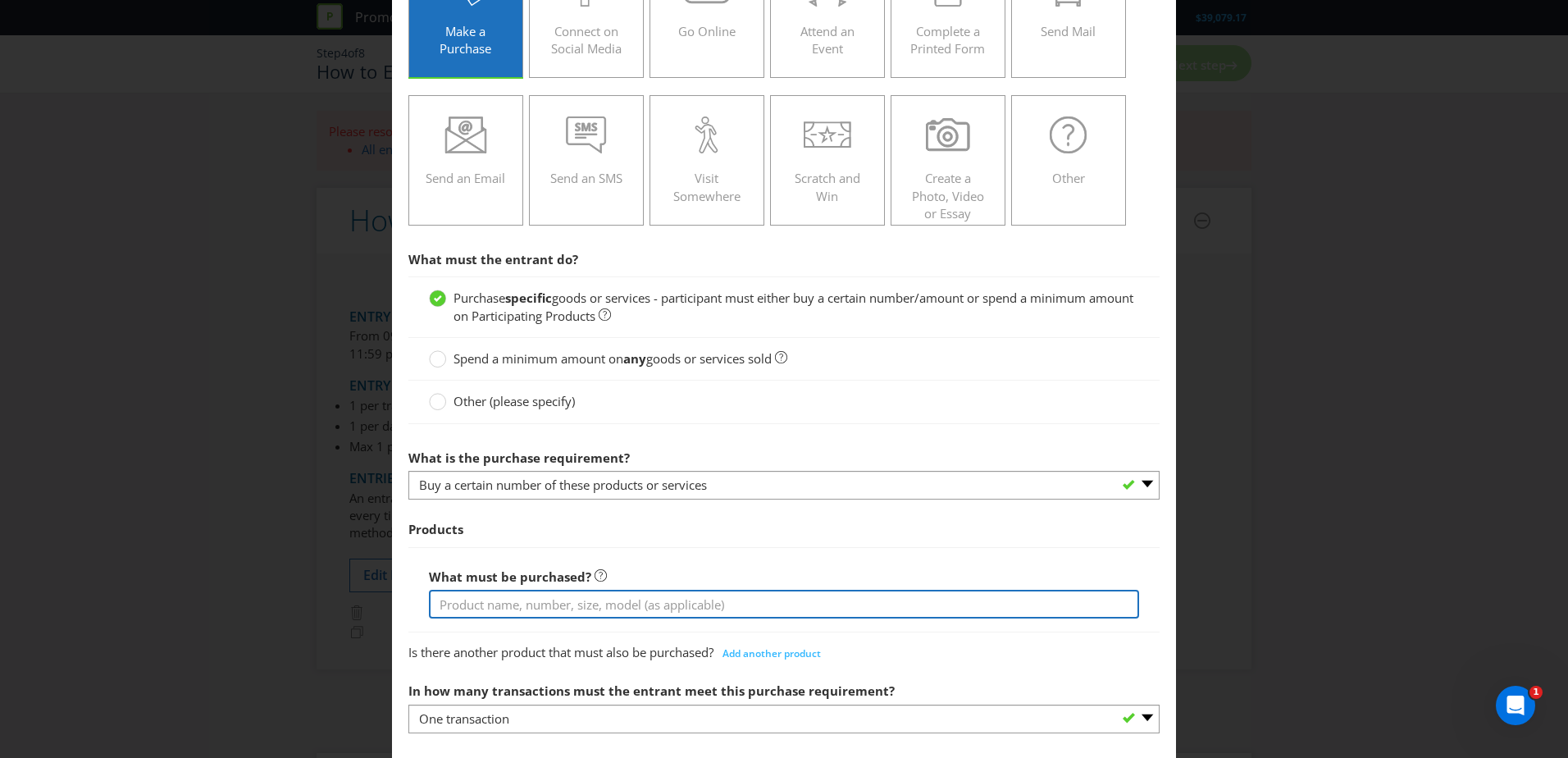
click at [465, 607] on input "text" at bounding box center [784, 604] width 711 height 29
paste input "a. Purchase any Boags St [PERSON_NAME] product (Qualifying Purchase), as availa…"
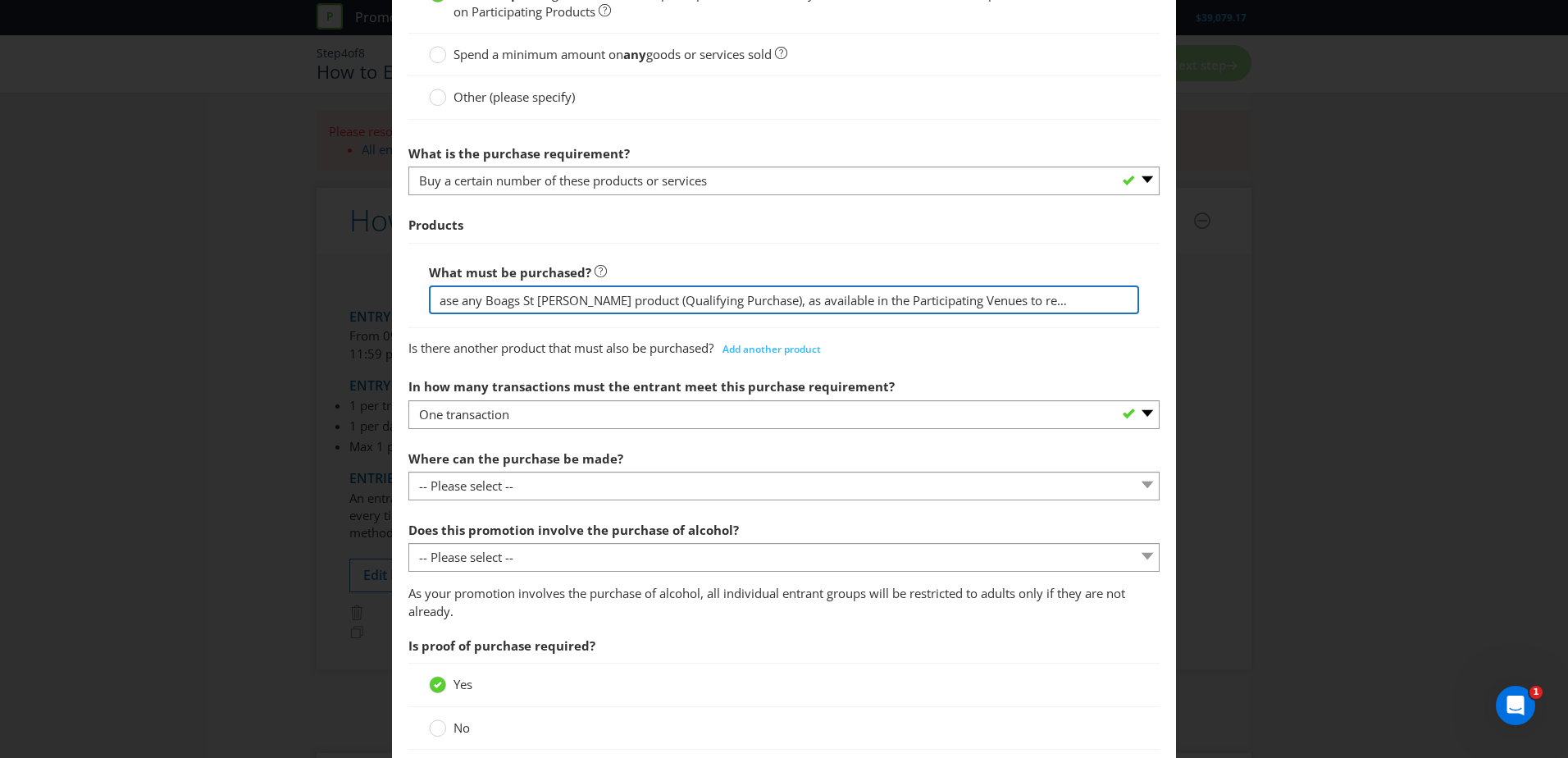
scroll to position [492, 0]
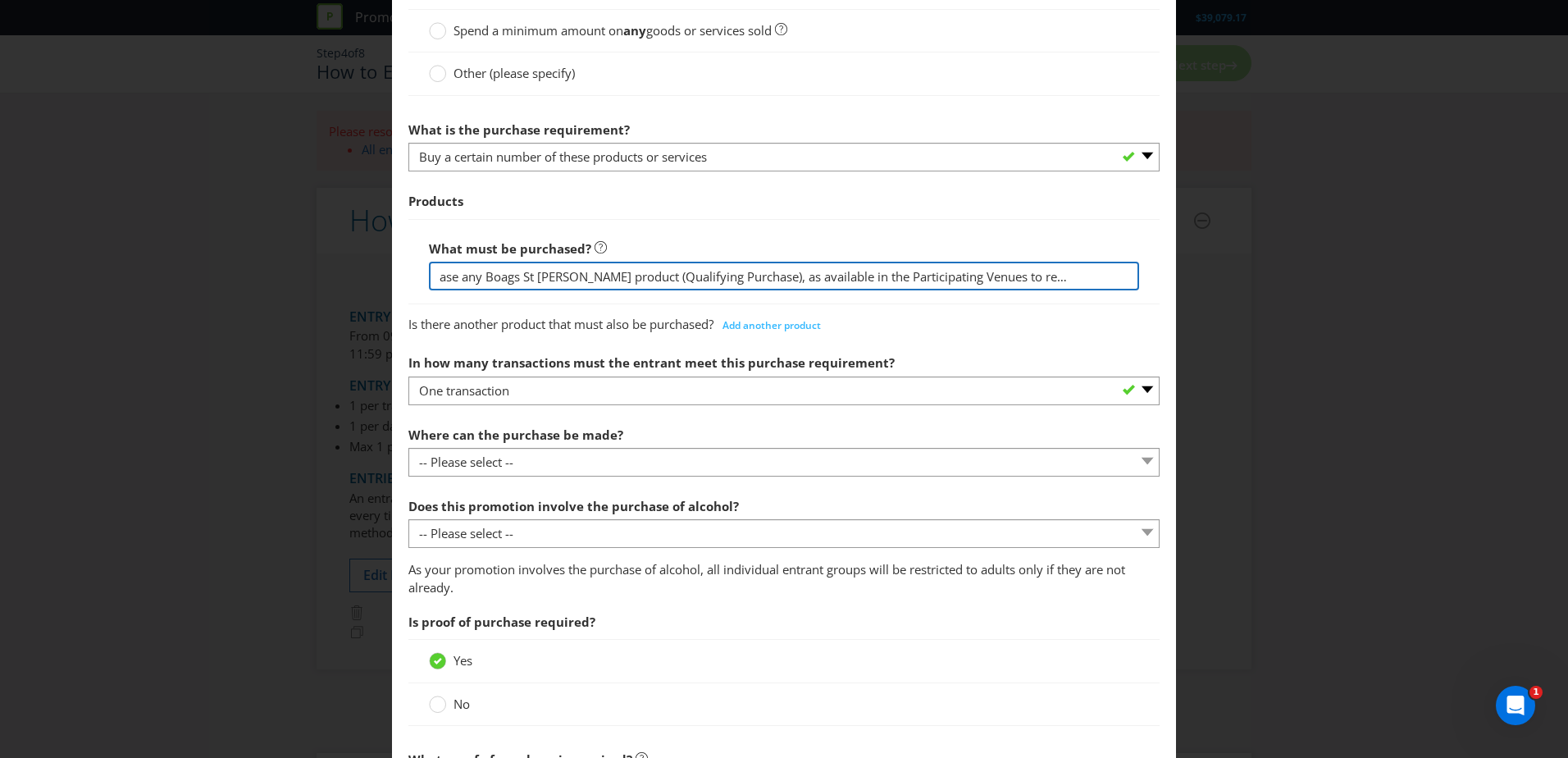
type input "a. Purchase any Boags St [PERSON_NAME] product (Qualifying Purchase), as availa…"
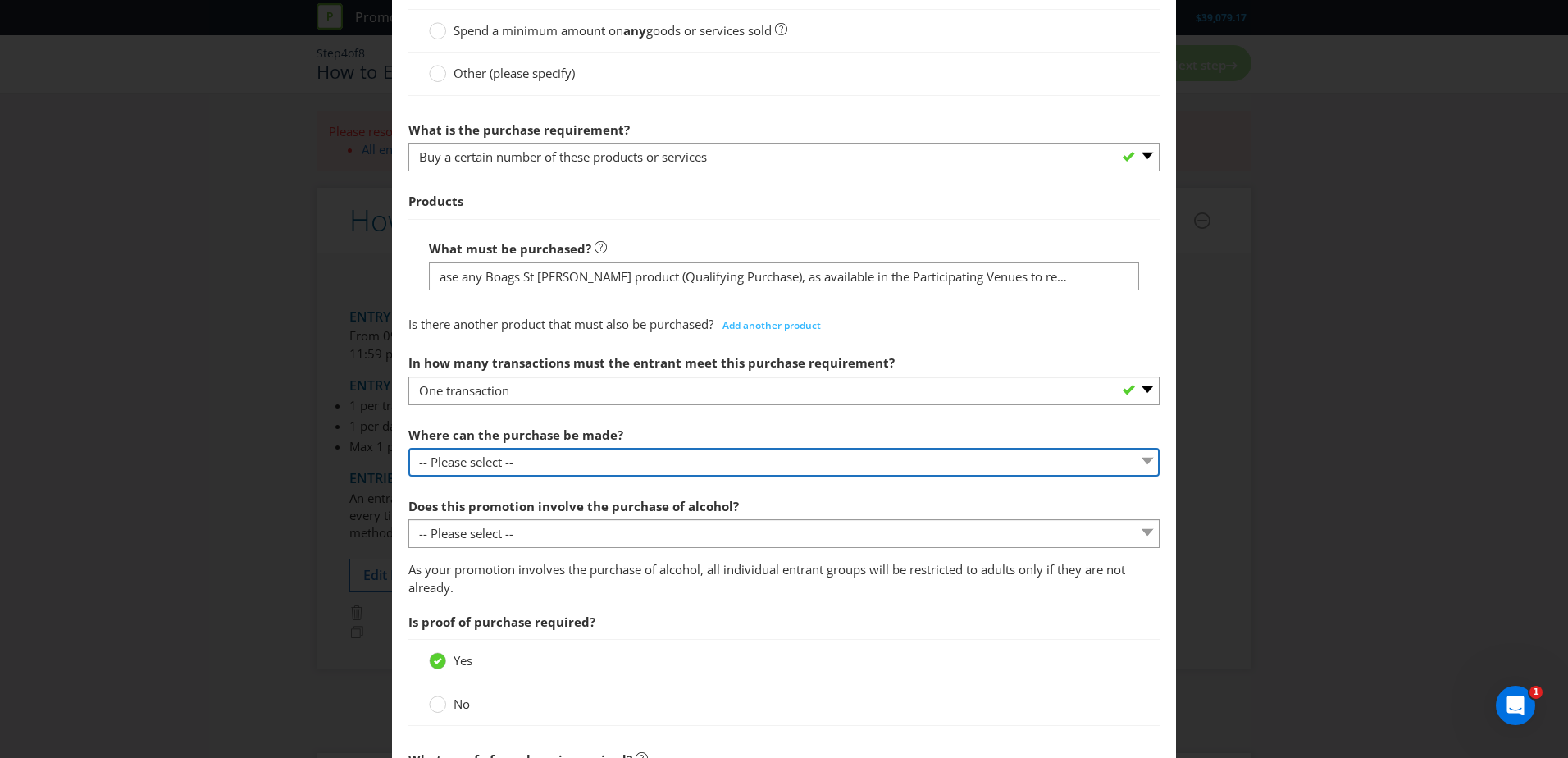
click at [570, 462] on select "-- Please select -- Any stores displaying promotional material (including onlin…" at bounding box center [784, 462] width 752 height 29
select select "ANY_DISPLAYING_NOT_ONLINE"
click at [408, 448] on select "-- Please select -- Any stores displaying promotional material (including onlin…" at bounding box center [784, 462] width 752 height 29
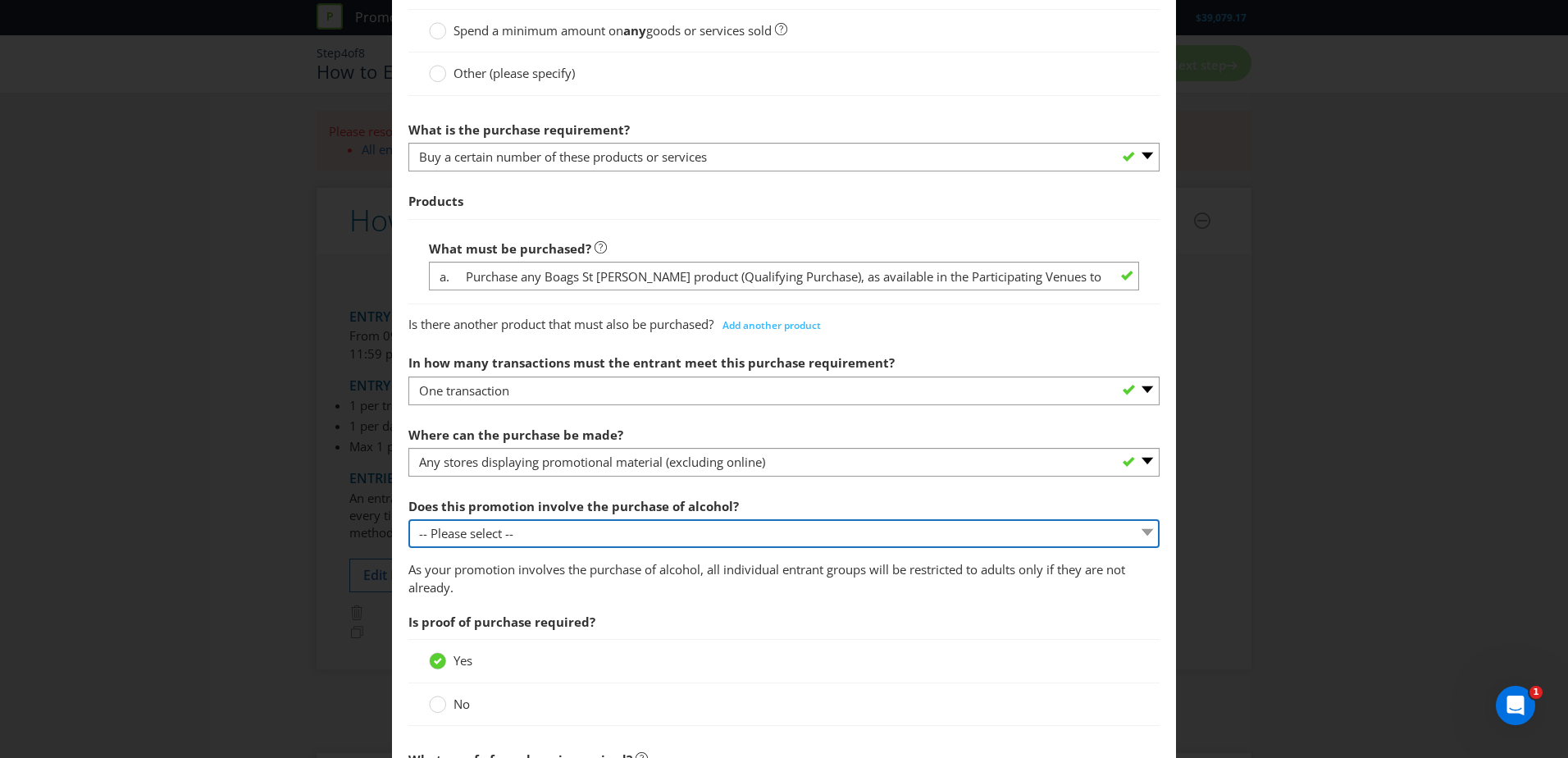
click at [592, 532] on select "-- Please select -- Yes, for on-premises consumption Yes, for off-premises cons…" at bounding box center [784, 534] width 752 height 29
select select "YES_ON_PREMISES"
click at [408, 520] on select "-- Please select -- Yes, for on-premises consumption Yes, for off-premises cons…" at bounding box center [784, 534] width 752 height 29
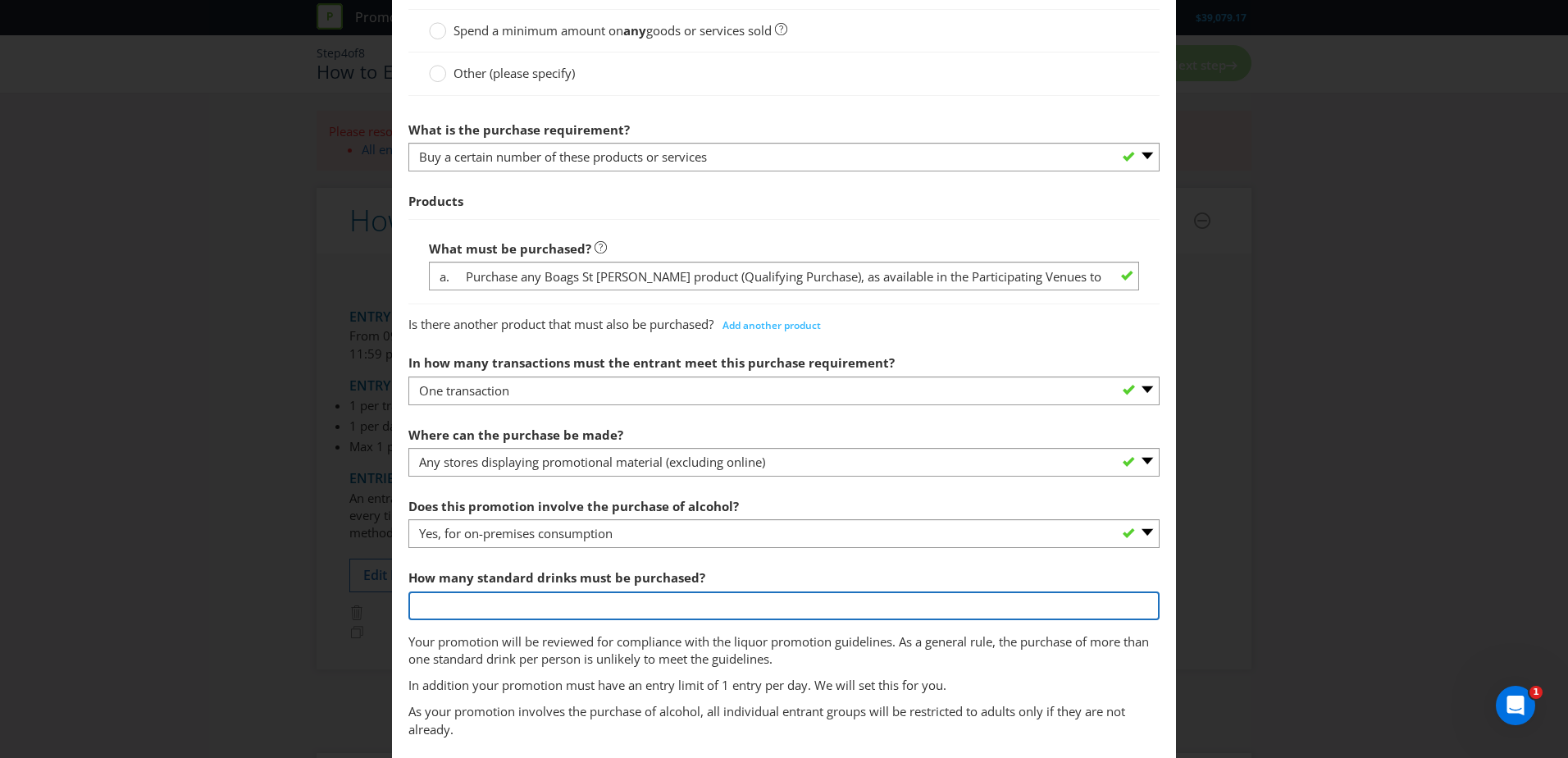
click at [587, 604] on input "number" at bounding box center [784, 606] width 752 height 29
type input "1"
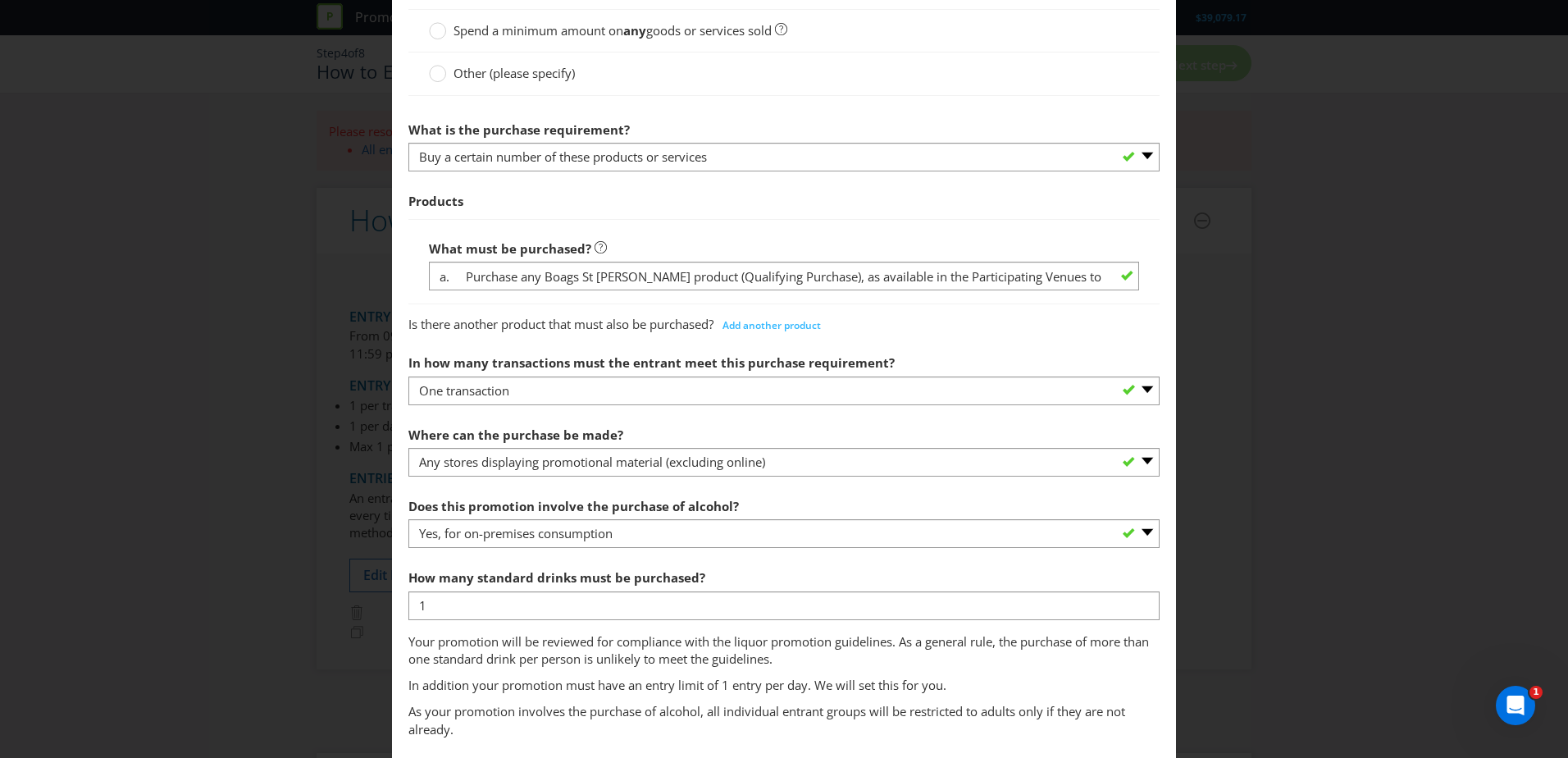
click at [742, 573] on div "How many standard drinks must be purchased? 1" at bounding box center [784, 591] width 752 height 59
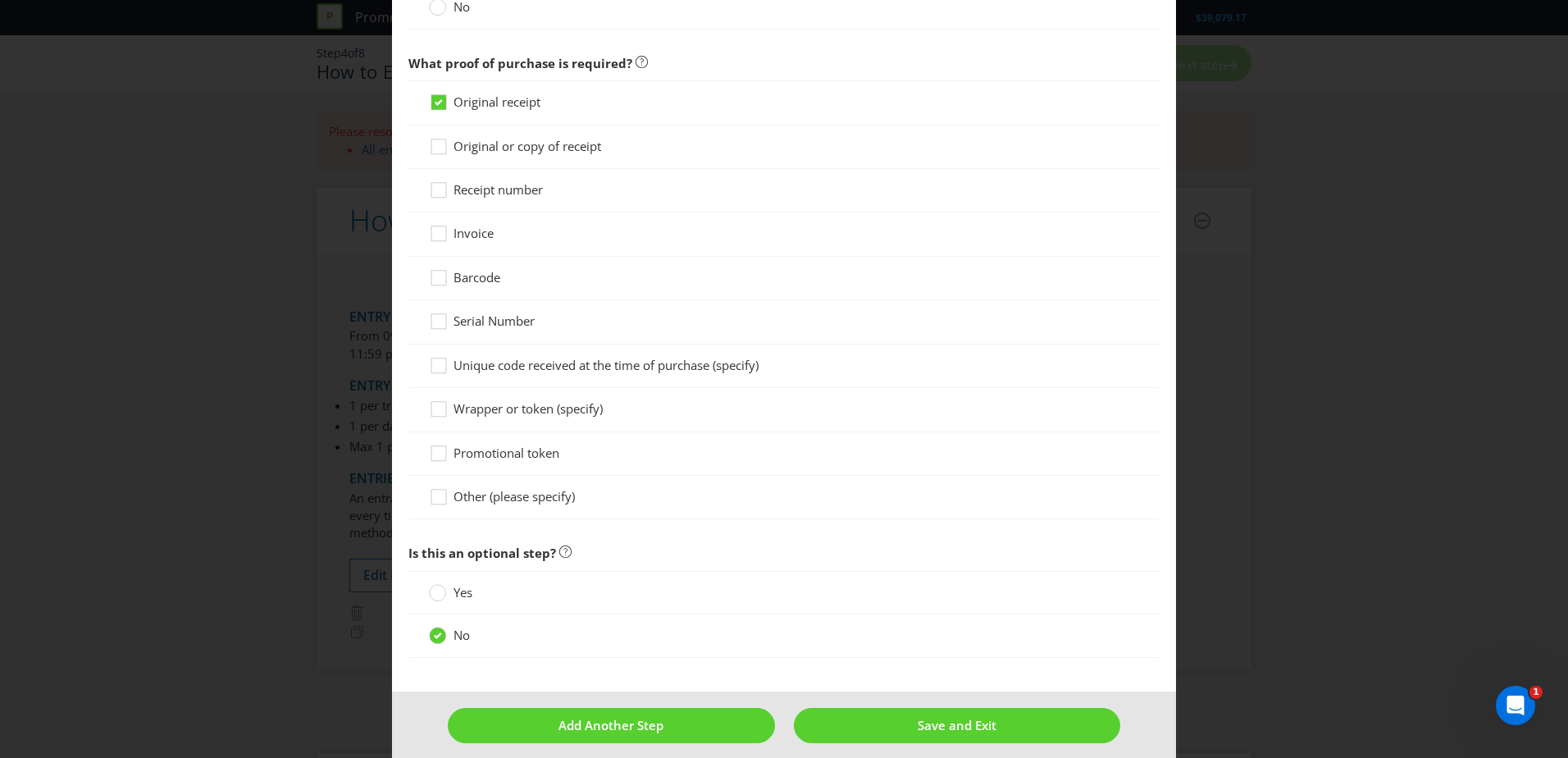
scroll to position [1345, 0]
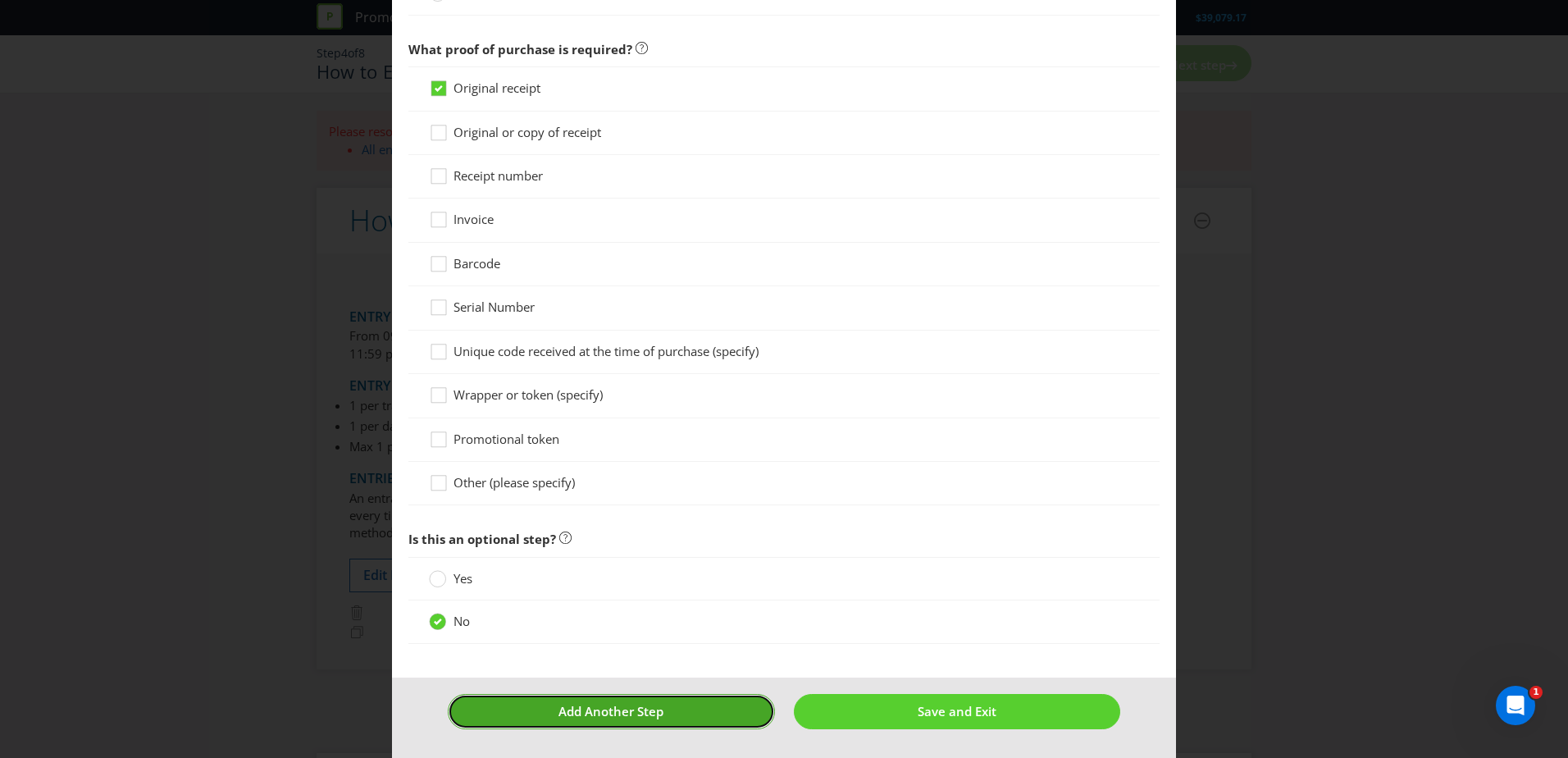
click at [639, 718] on span "Add Another Step" at bounding box center [611, 711] width 105 height 16
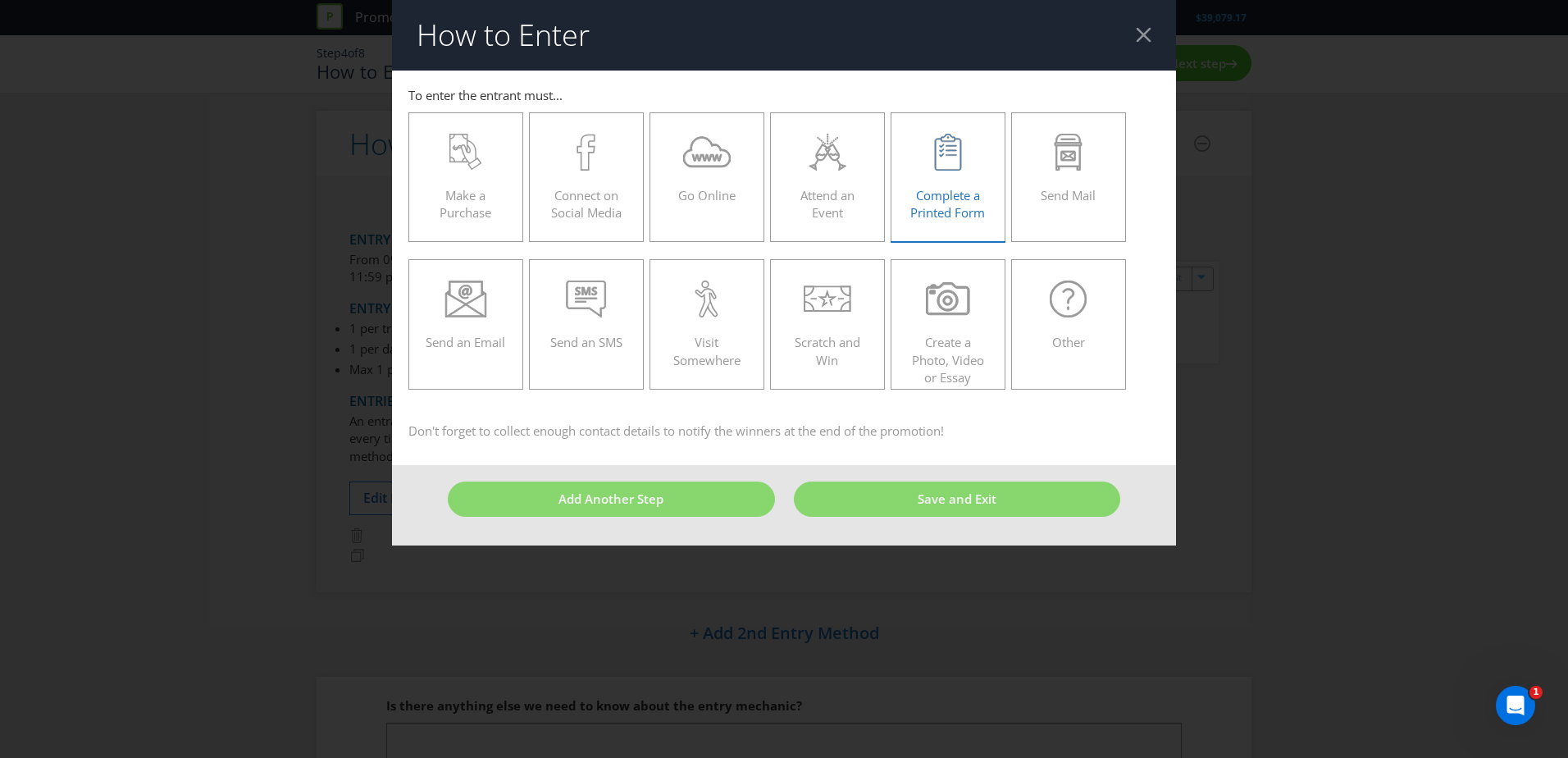
click at [949, 164] on icon at bounding box center [948, 152] width 31 height 37
click at [0, 0] on input "Complete a Printed Form" at bounding box center [0, 0] width 0 height 0
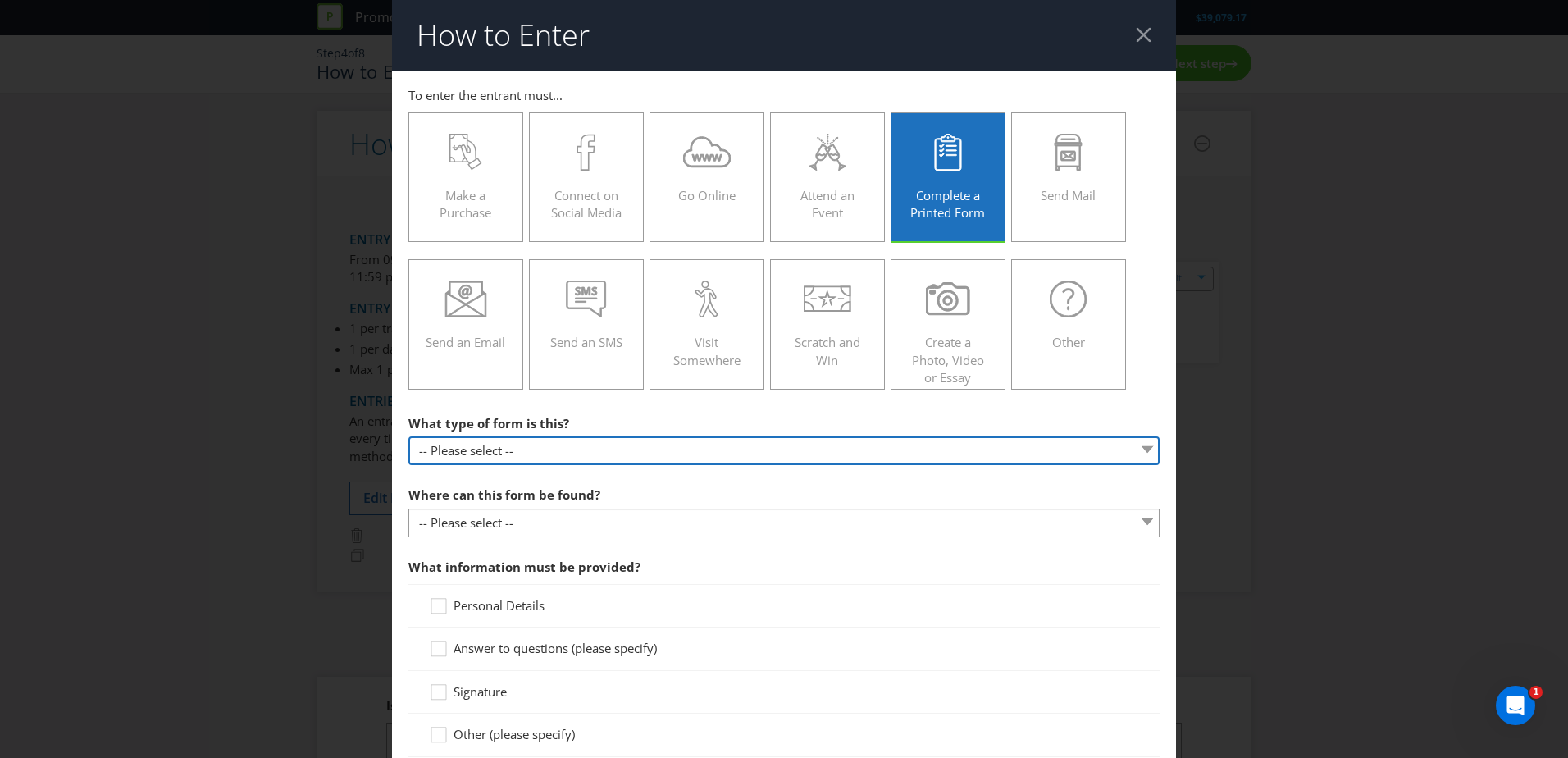
click at [568, 454] on select "-- Please select -- Entry form for a competition Claim form for a gift with pur…" at bounding box center [784, 451] width 752 height 29
select select "FORM_FOR_COMPETITION"
click at [408, 437] on select "-- Please select -- Entry form for a competition Claim form for a gift with pur…" at bounding box center [784, 451] width 752 height 29
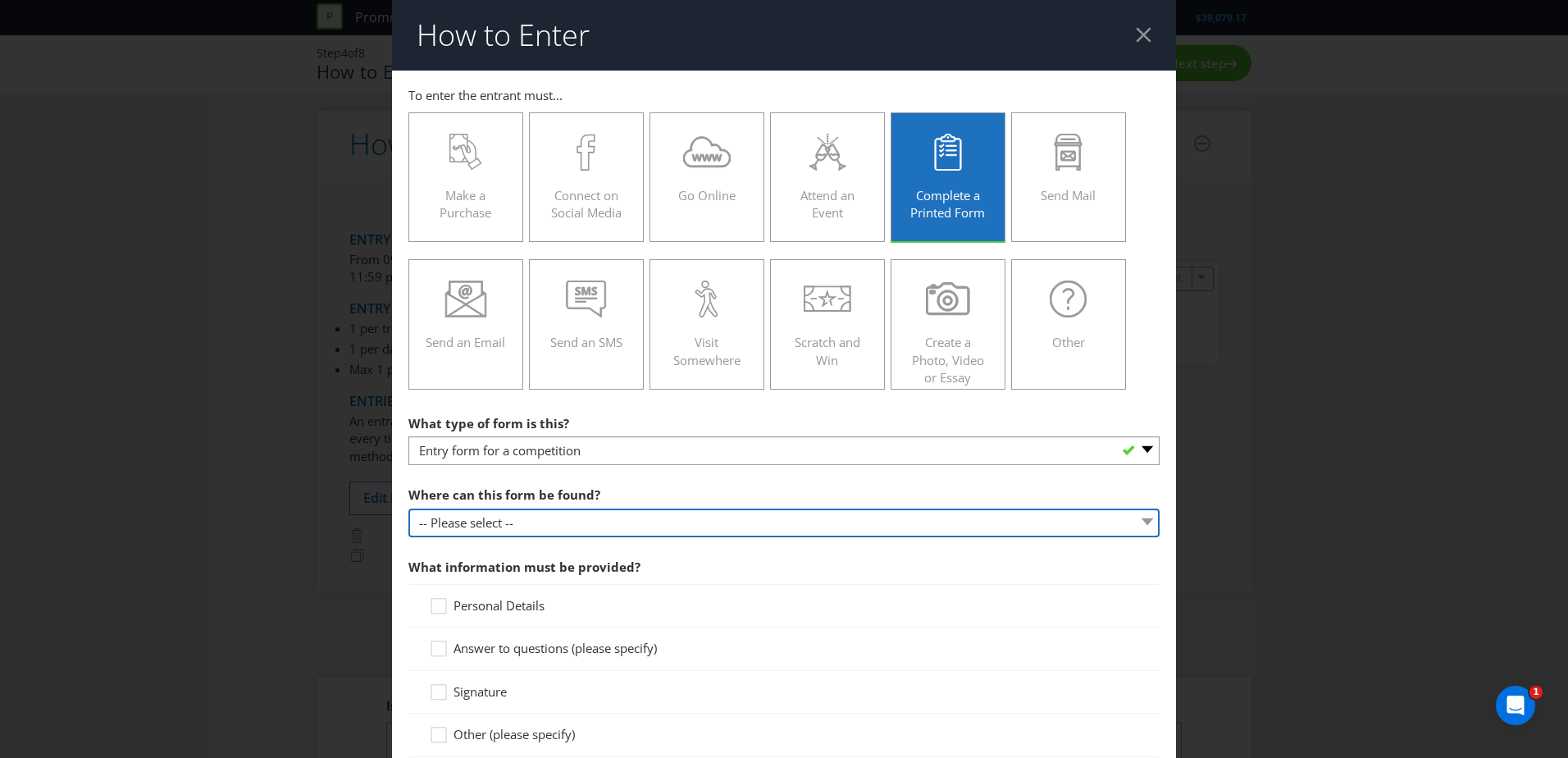
click at [568, 515] on select "-- Please select -- In-store Online (download and print) On back of game card O…" at bounding box center [784, 523] width 752 height 29
select select "IN_STORE"
click at [408, 508] on select "-- Please select -- In-store Online (download and print) On back of game card O…" at bounding box center [784, 523] width 752 height 29
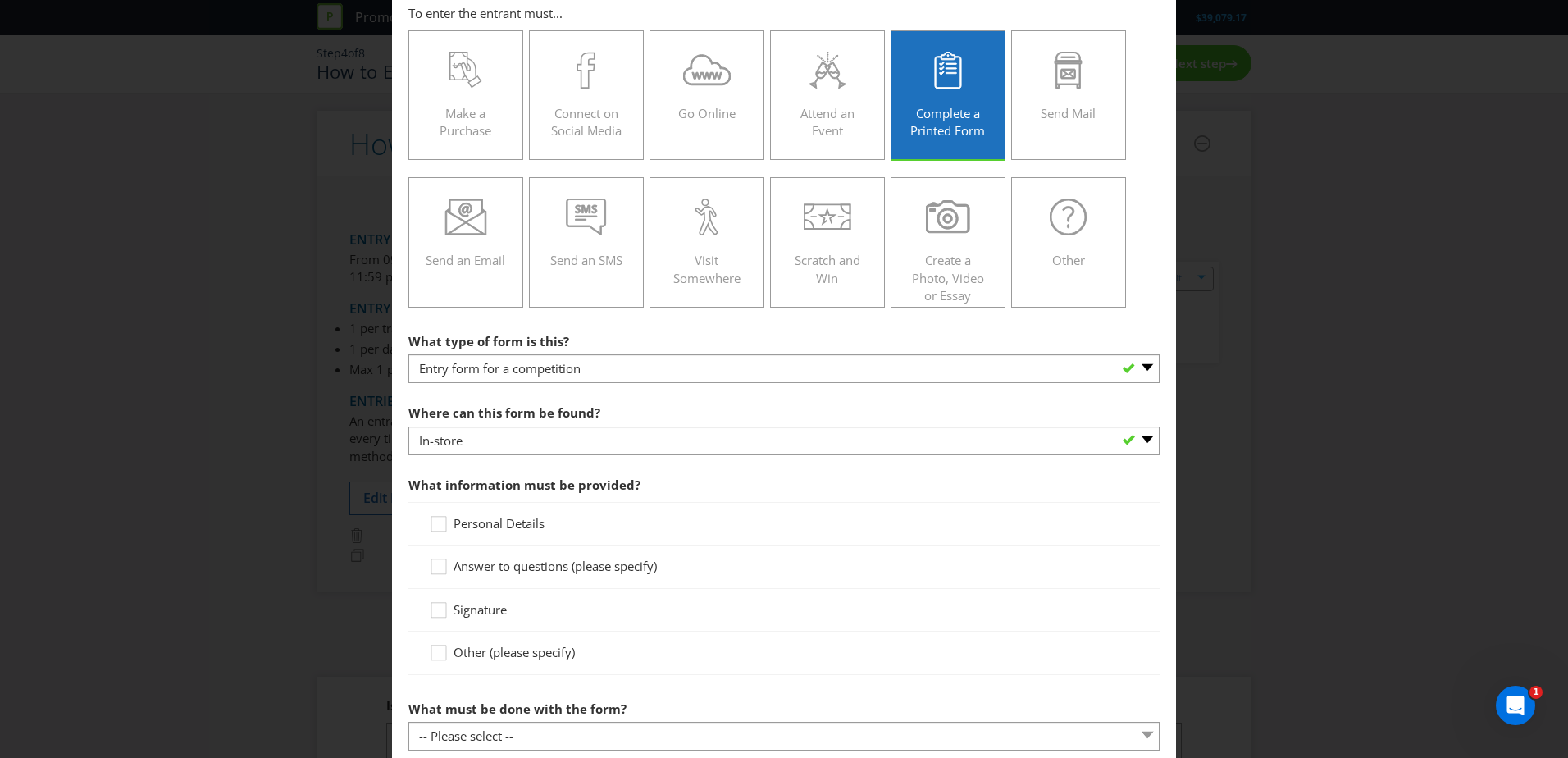
click at [473, 525] on span "Personal Details" at bounding box center [499, 523] width 91 height 16
click at [0, 0] on input "Personal Details" at bounding box center [0, 0] width 0 height 0
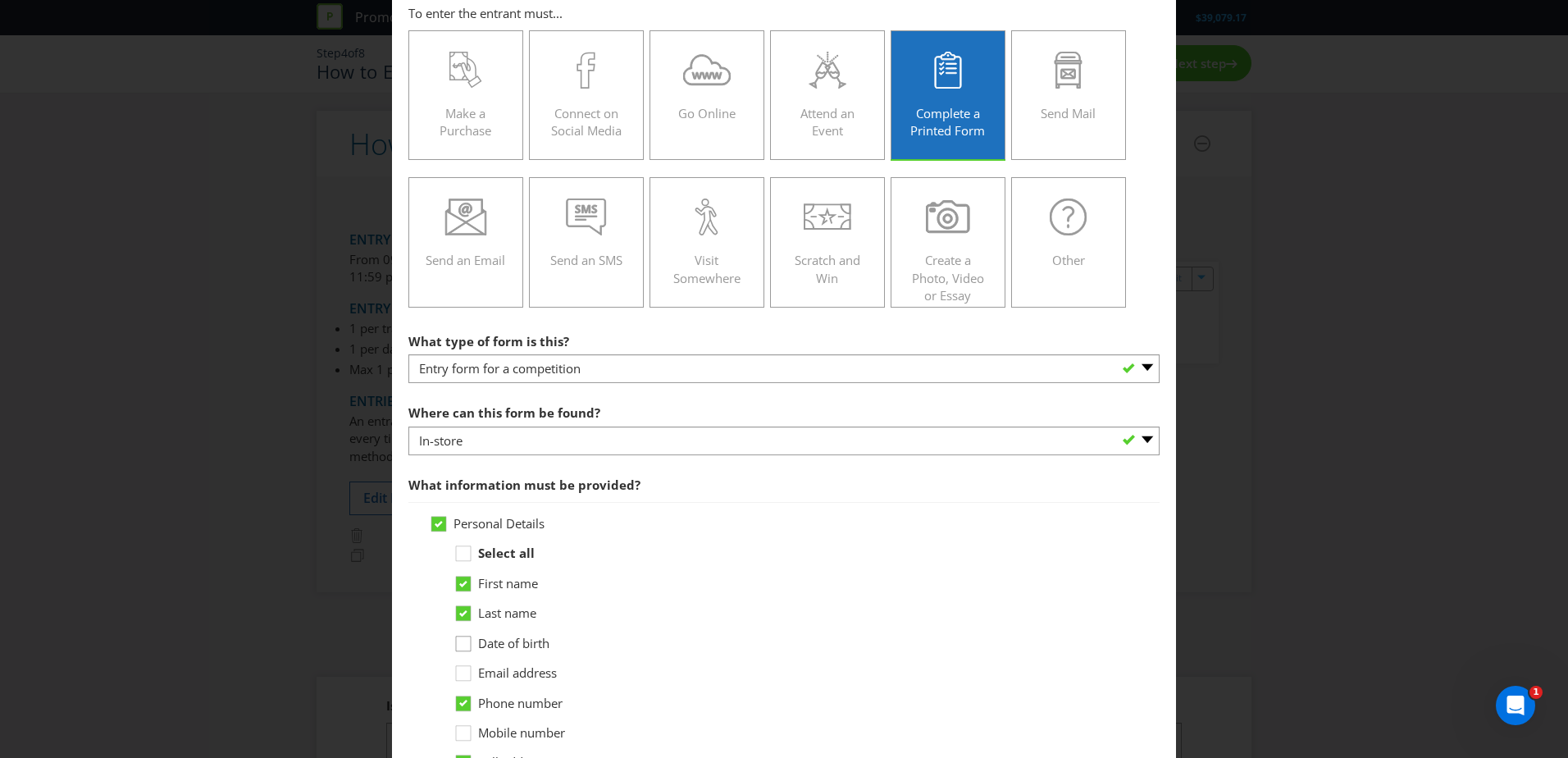
click at [465, 662] on div at bounding box center [461, 649] width 16 height 29
click at [0, 0] on input "Date of birth" at bounding box center [0, 0] width 0 height 0
drag, startPoint x: 465, startPoint y: 636, endPoint x: 460, endPoint y: 646, distance: 11.2
click at [465, 638] on icon at bounding box center [465, 647] width 25 height 25
click at [0, 0] on input "Date of birth" at bounding box center [0, 0] width 0 height 0
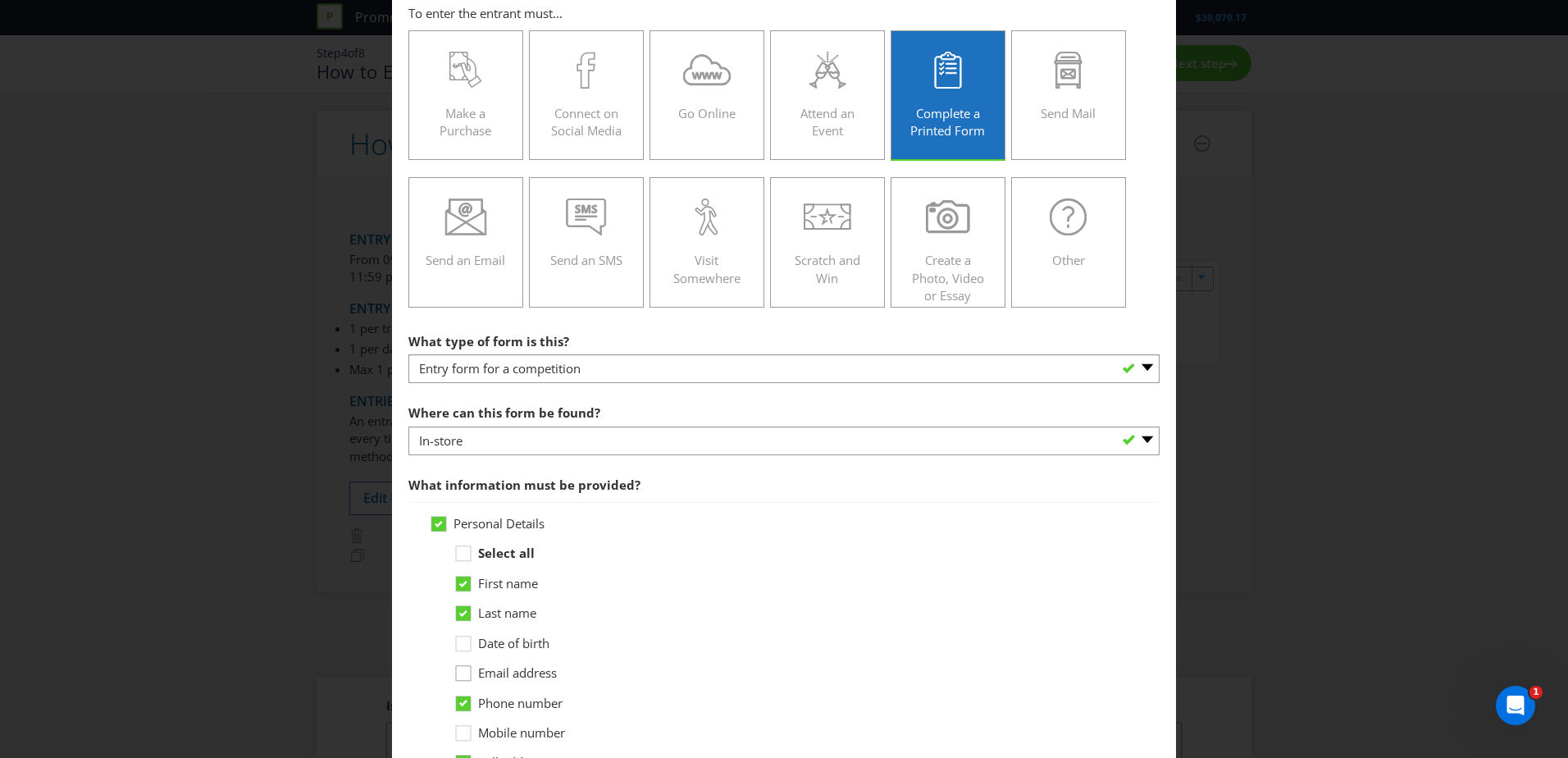
click at [460, 673] on icon at bounding box center [465, 677] width 25 height 25
click at [0, 0] on input "Email address" at bounding box center [0, 0] width 0 height 0
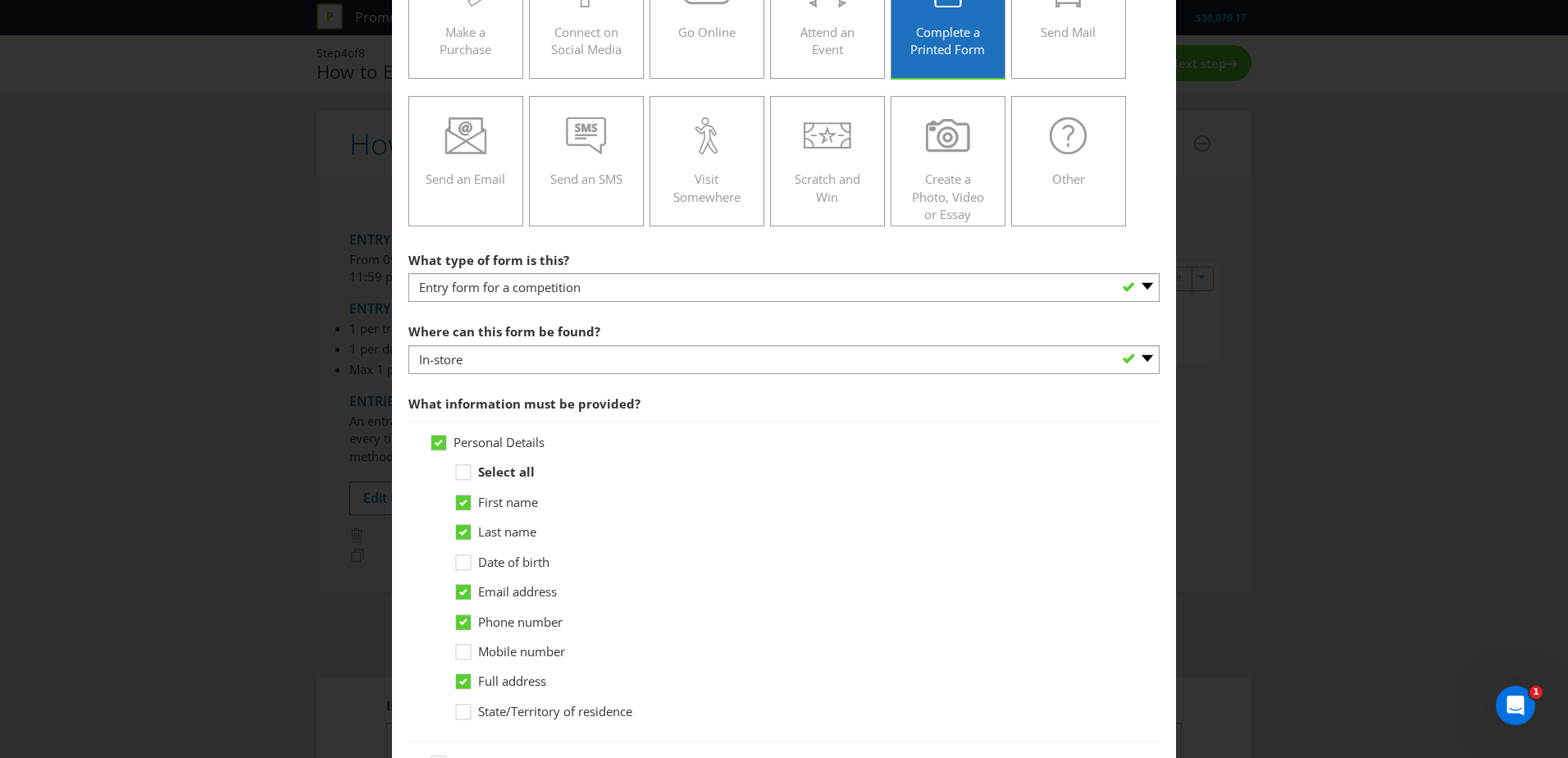
scroll to position [164, 0]
click at [462, 679] on icon at bounding box center [464, 681] width 9 height 7
click at [0, 0] on input "Full address" at bounding box center [0, 0] width 0 height 0
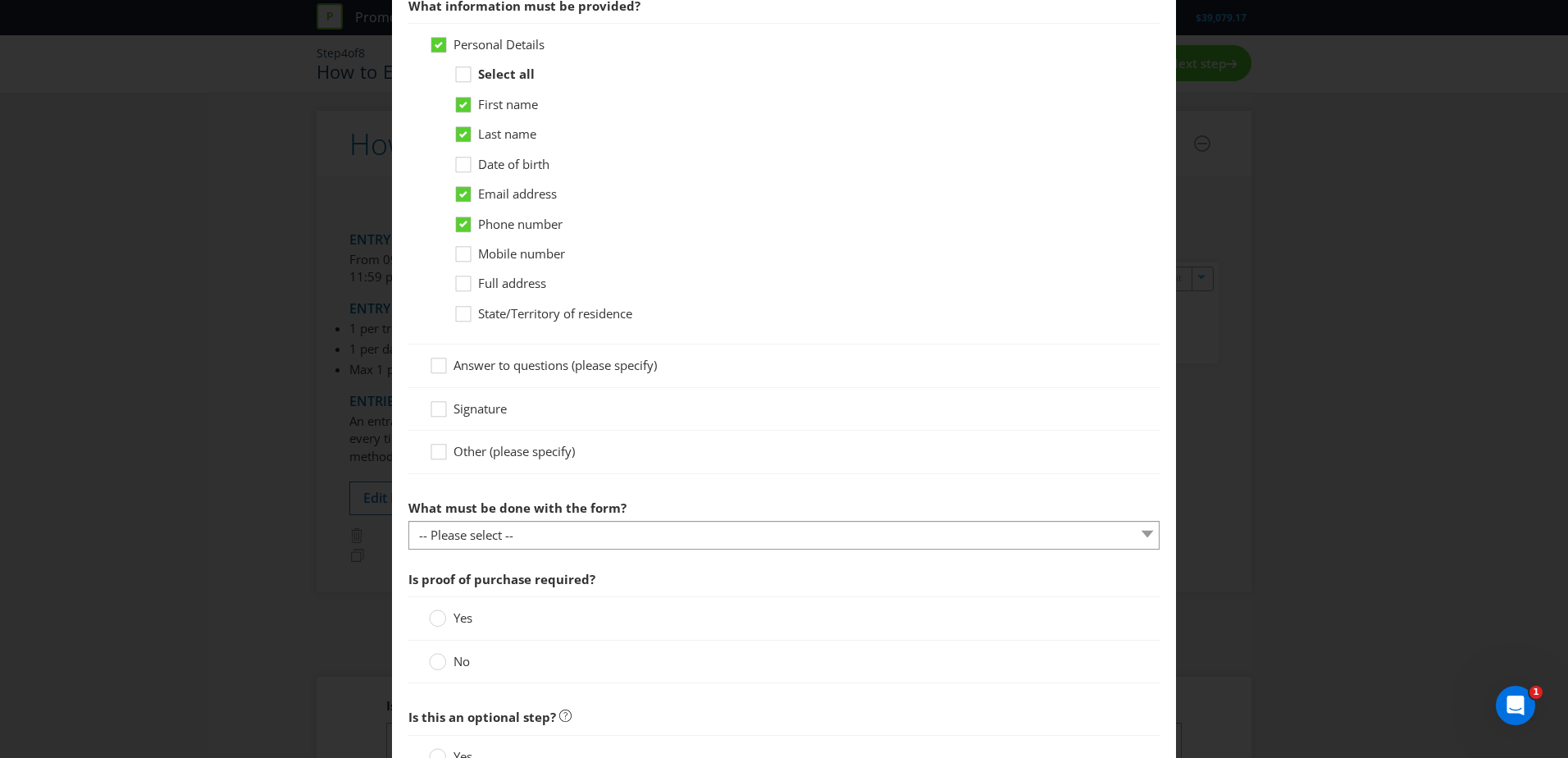
scroll to position [574, 0]
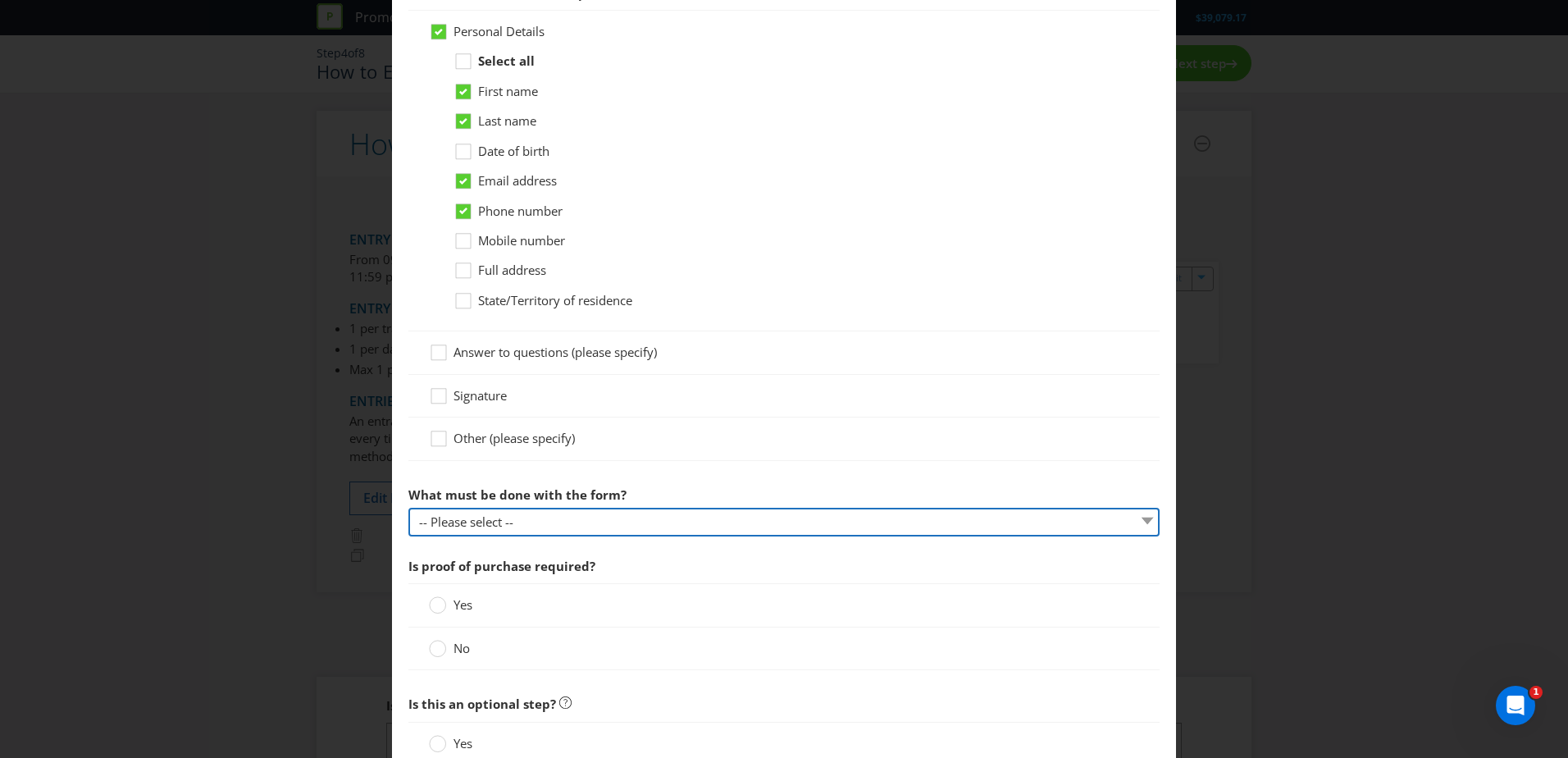
click at [589, 525] on select "-- Please select -- Send it by mail Submit it in person Scan it and send by ema…" at bounding box center [784, 522] width 752 height 29
select select "OTHER"
click at [408, 508] on select "-- Please select -- Send it by mail Submit it in person Scan it and send by ema…" at bounding box center [784, 522] width 752 height 29
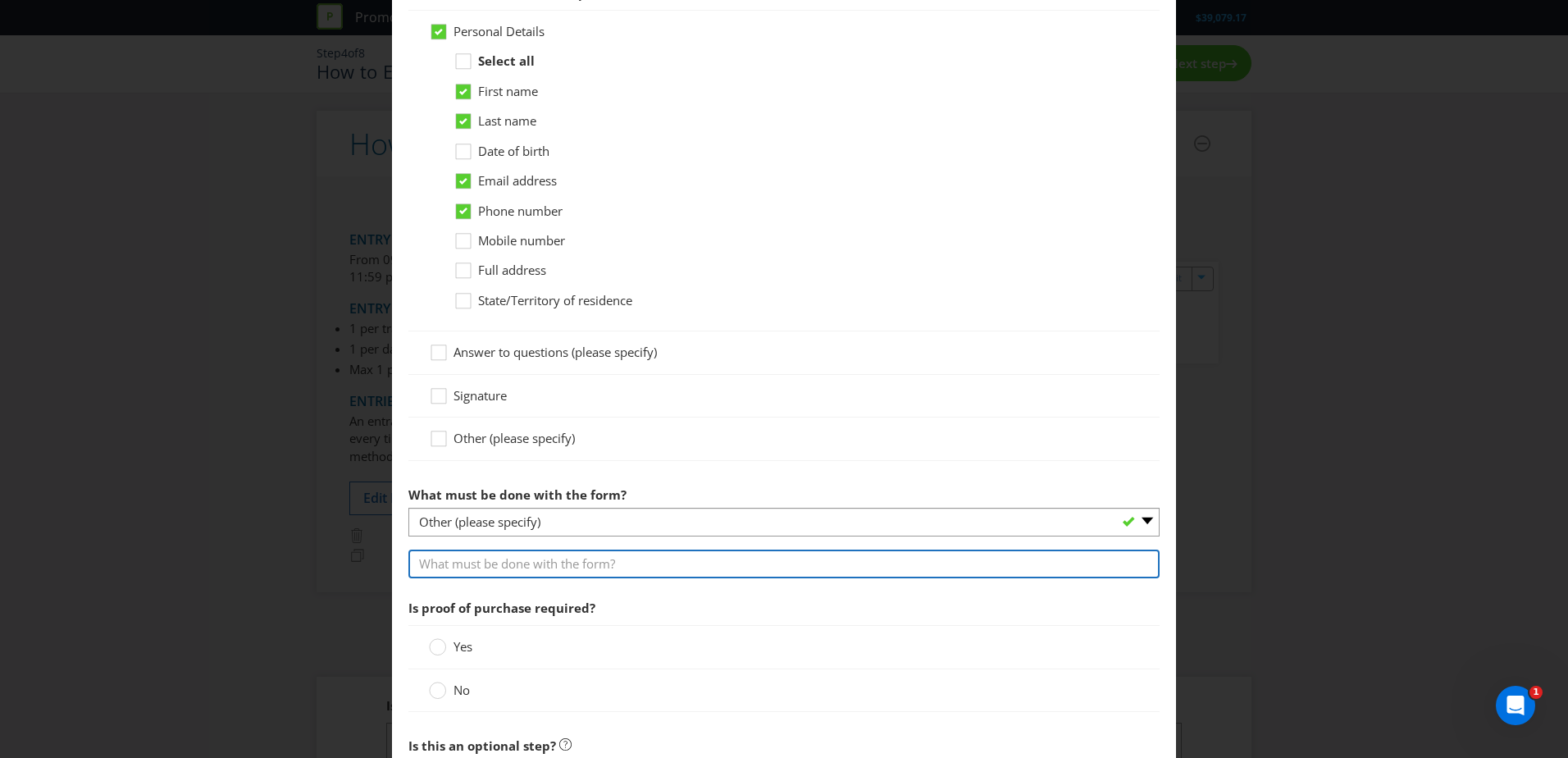
click at [477, 558] on input "text" at bounding box center [784, 564] width 752 height 29
paste input "place the entry form into the specially marked entry box at the Participating V…"
type input "place the entry form into the specially marked entry box at the Participating V…"
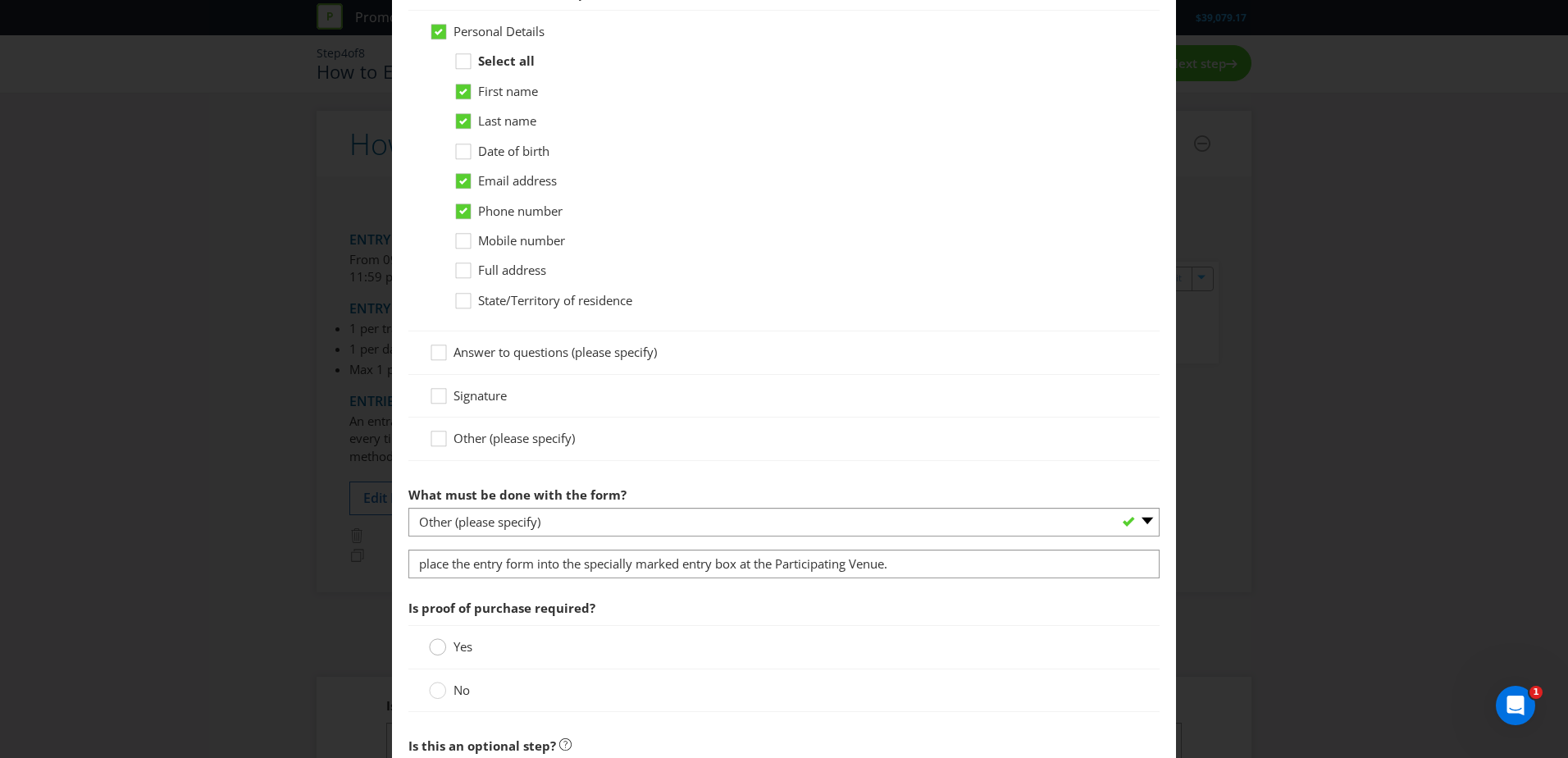
click at [437, 649] on circle at bounding box center [437, 647] width 16 height 16
click at [0, 0] on input "Yes" at bounding box center [0, 0] width 0 height 0
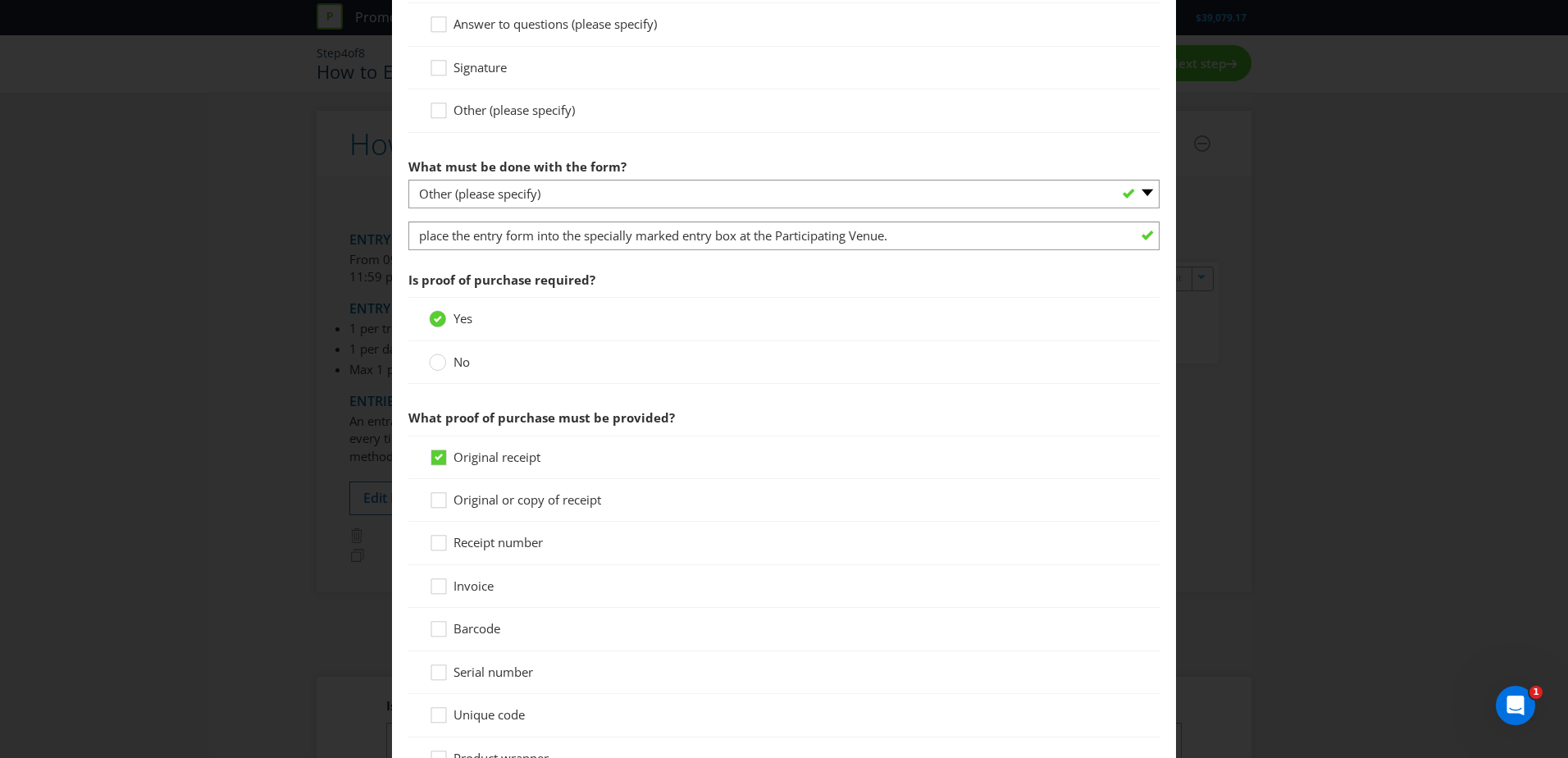
scroll to position [984, 0]
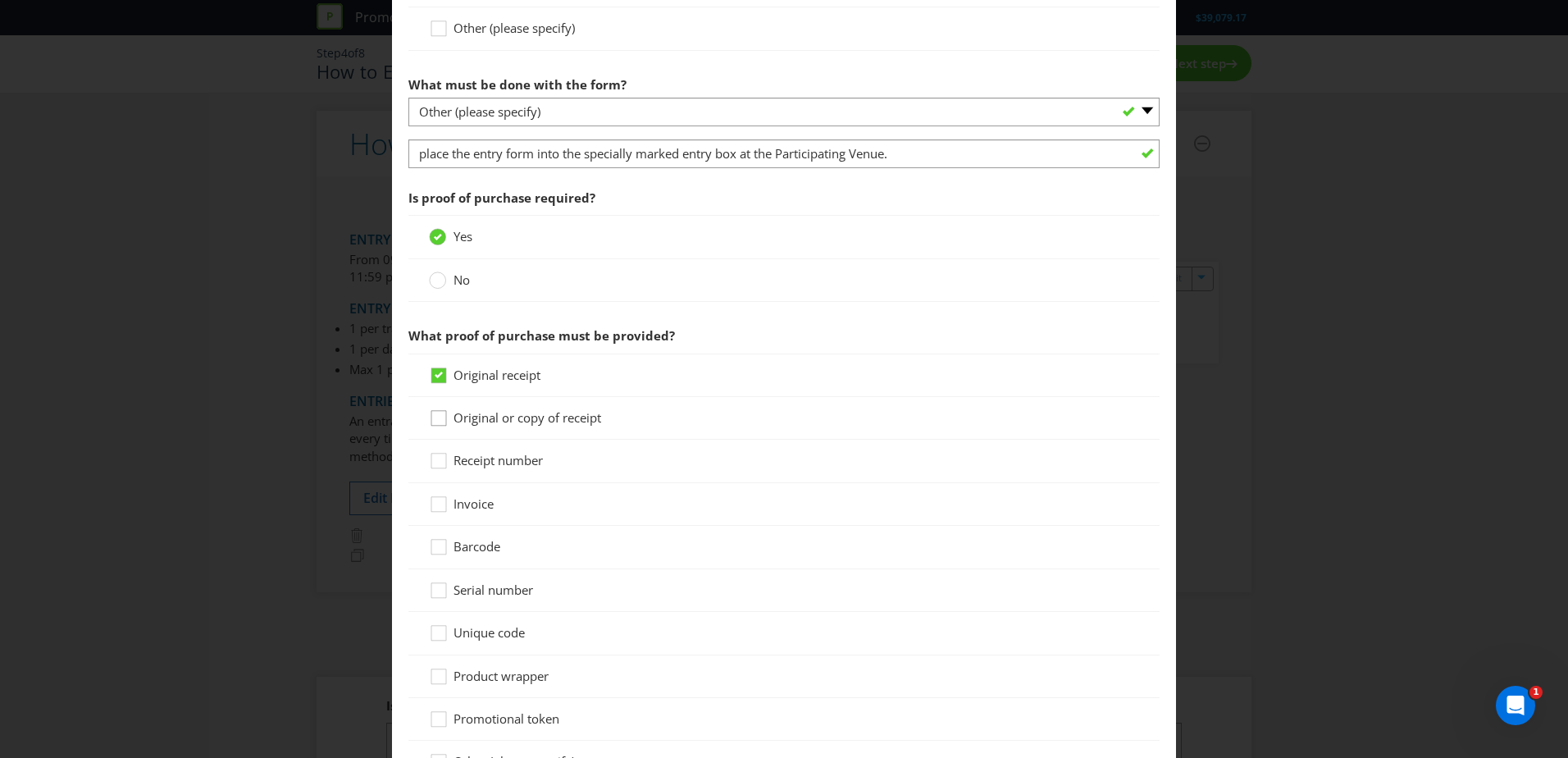
click at [442, 414] on div at bounding box center [436, 424] width 16 height 29
click at [0, 0] on input "Original or copy of receipt" at bounding box center [0, 0] width 0 height 0
click at [438, 371] on div at bounding box center [439, 370] width 9 height 9
click at [0, 0] on input "Original receipt" at bounding box center [0, 0] width 0 height 0
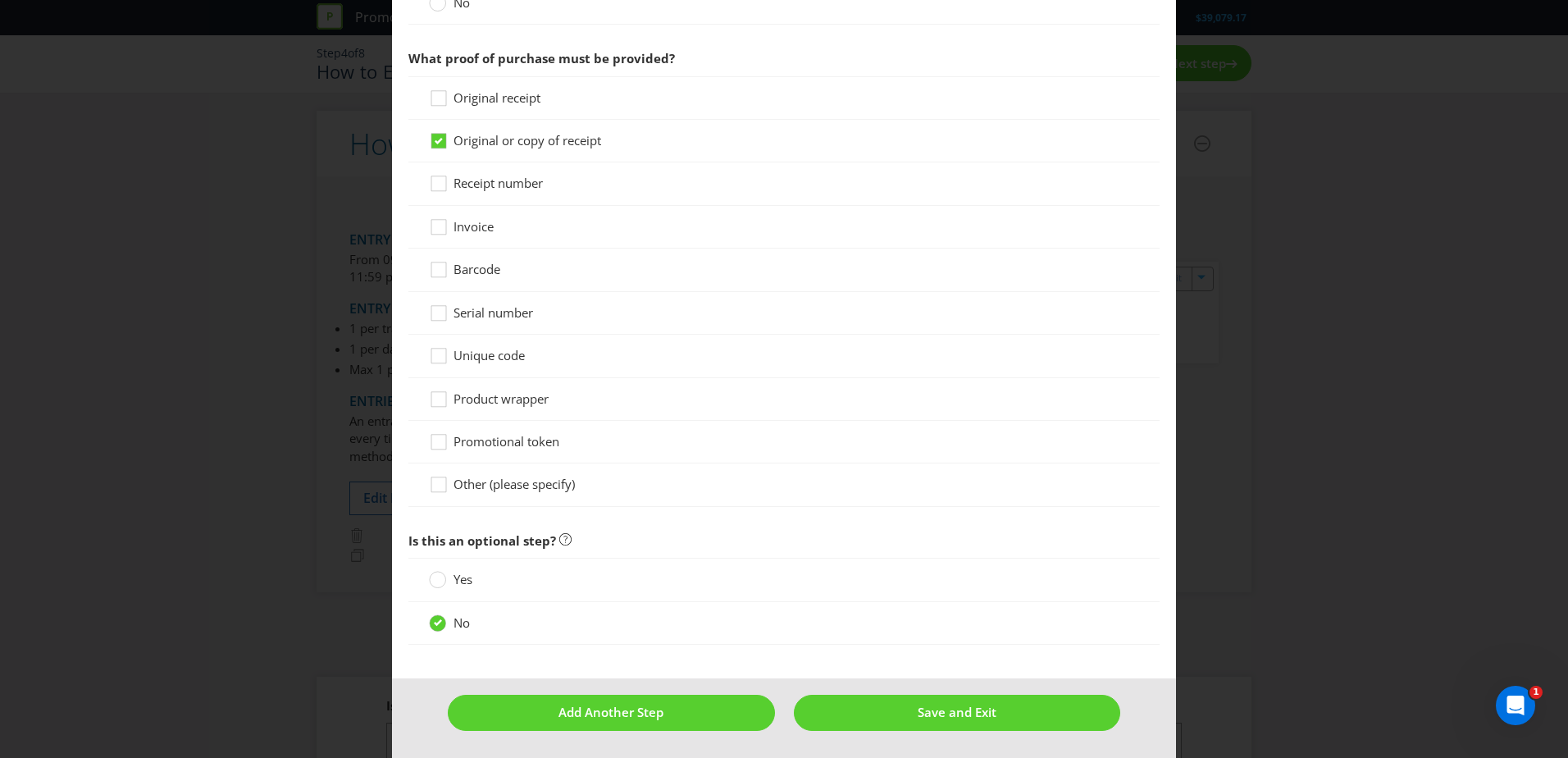
scroll to position [1264, 0]
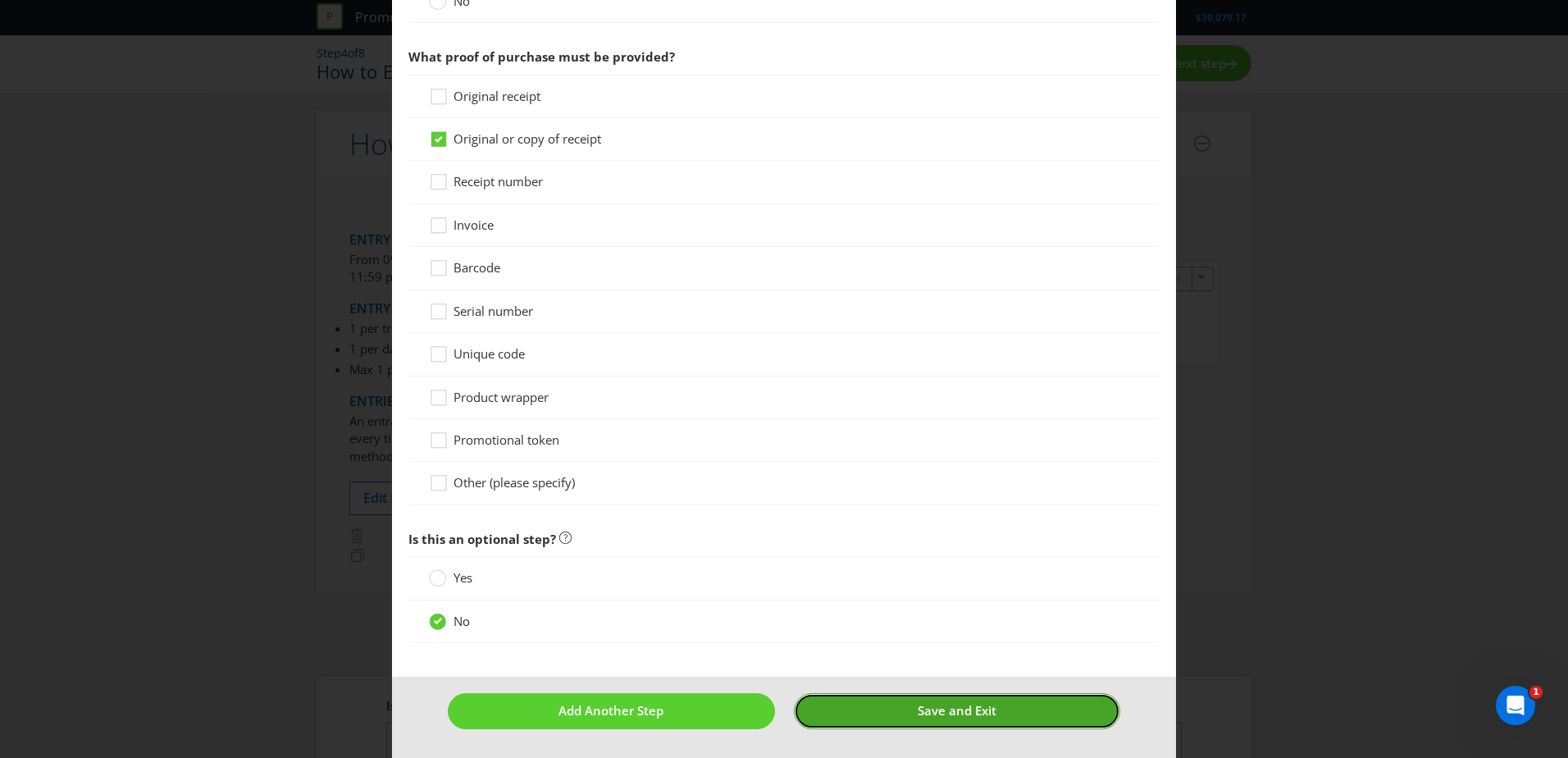
click at [906, 707] on button "Save and Exit" at bounding box center [957, 710] width 327 height 35
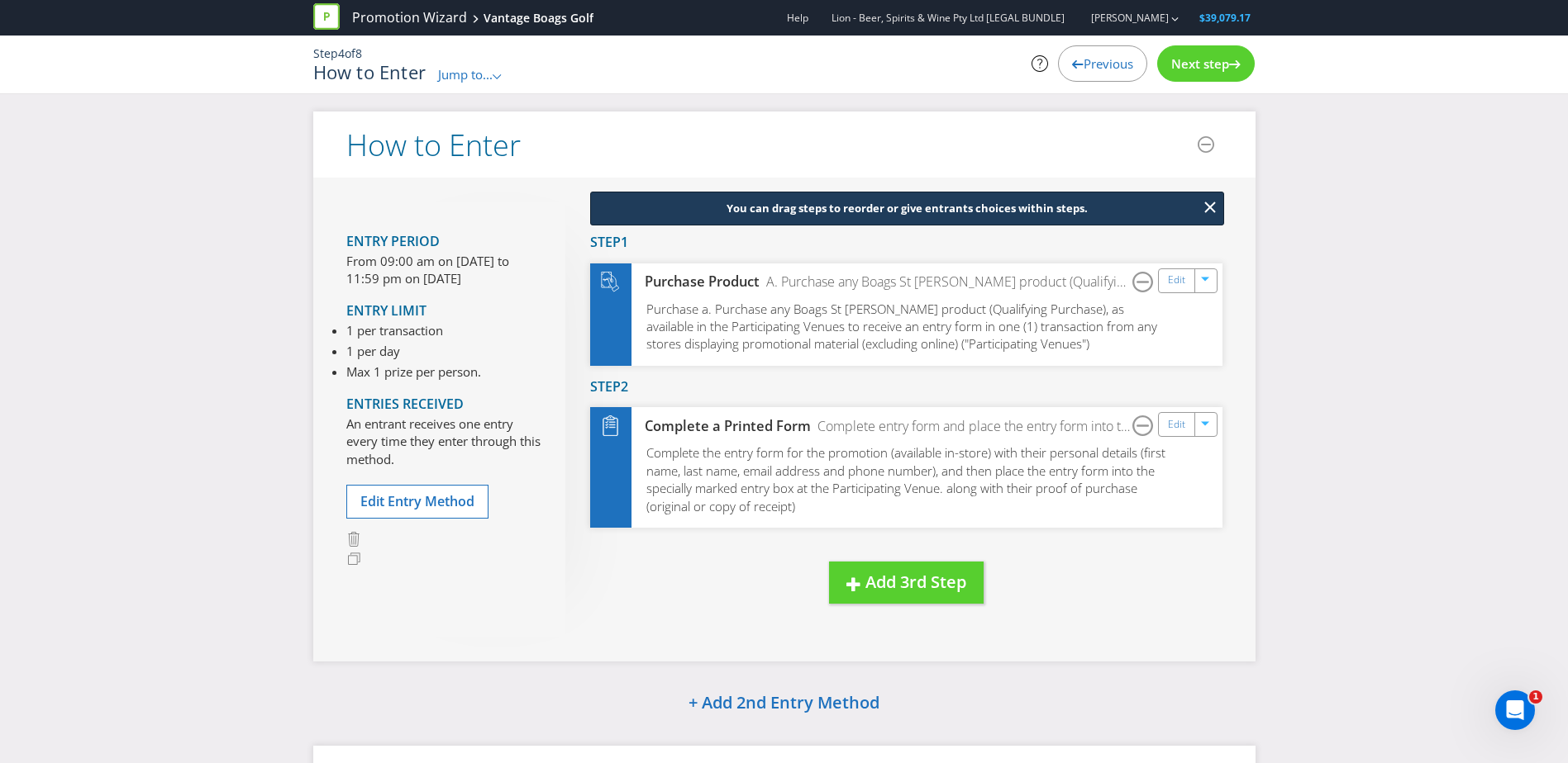
click at [1225, 59] on span "Next step" at bounding box center [1200, 63] width 58 height 16
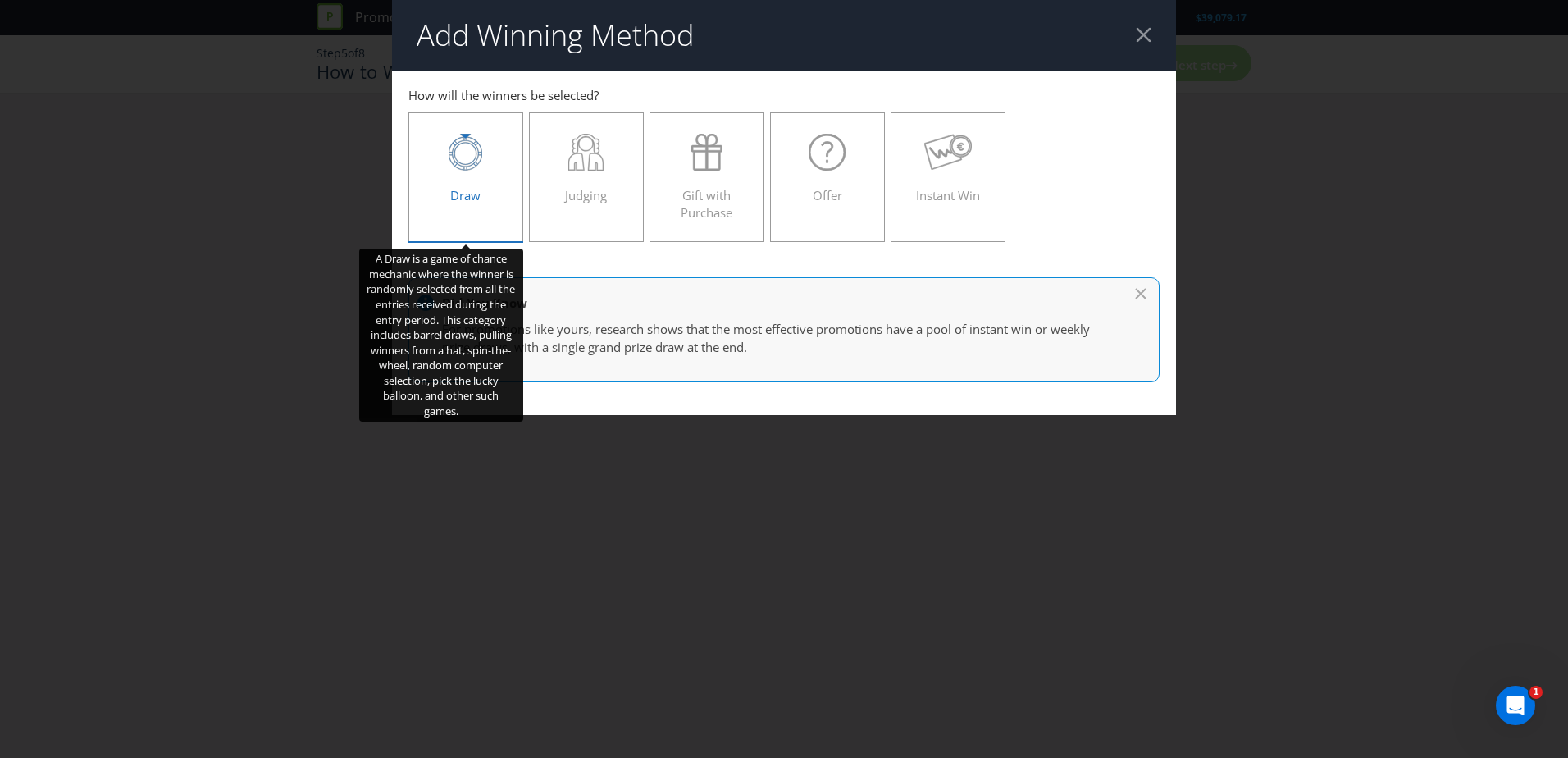
click at [483, 174] on div "Draw" at bounding box center [465, 171] width 80 height 73
click at [0, 0] on input "Draw" at bounding box center [0, 0] width 0 height 0
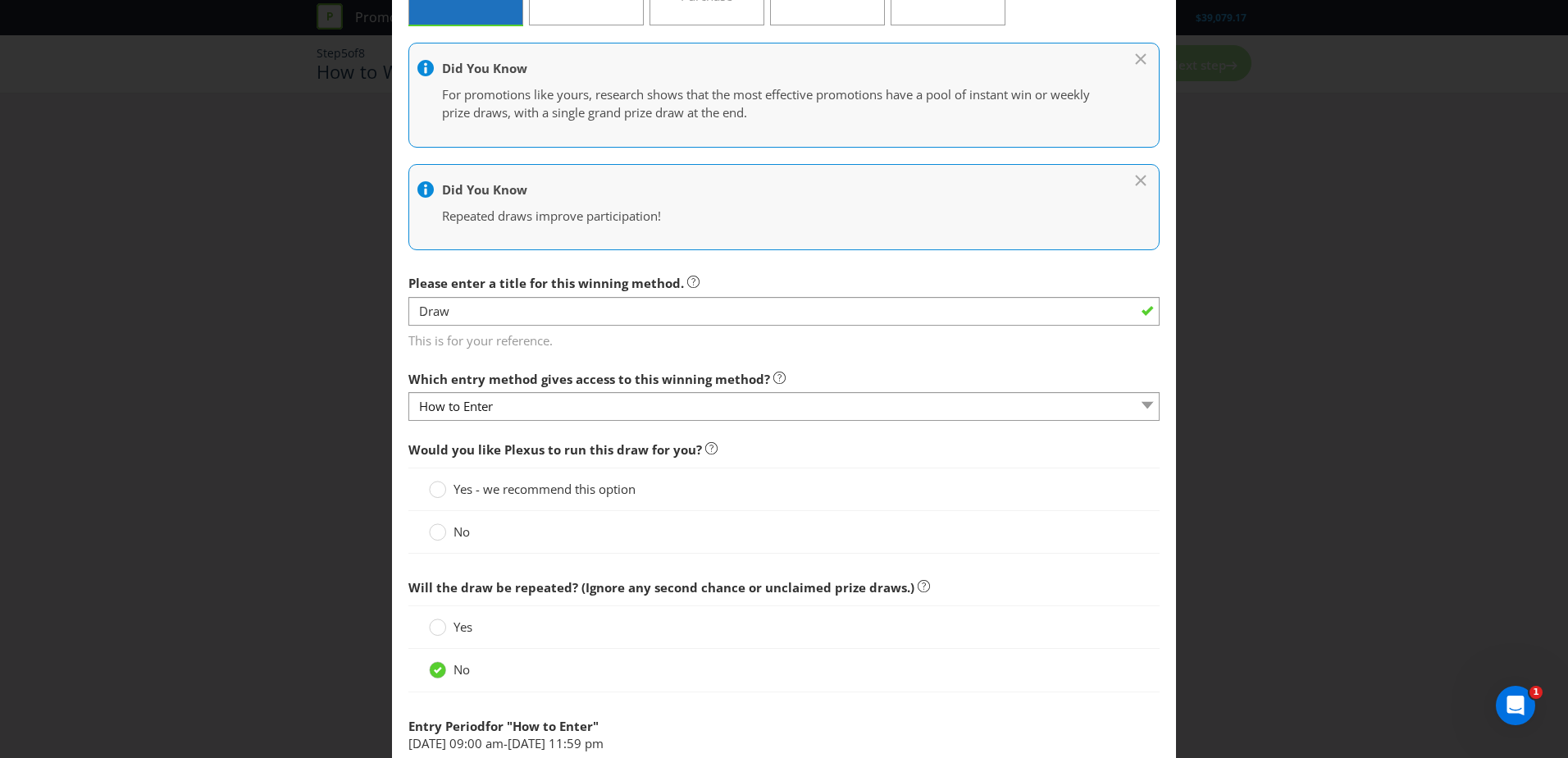
scroll to position [246, 0]
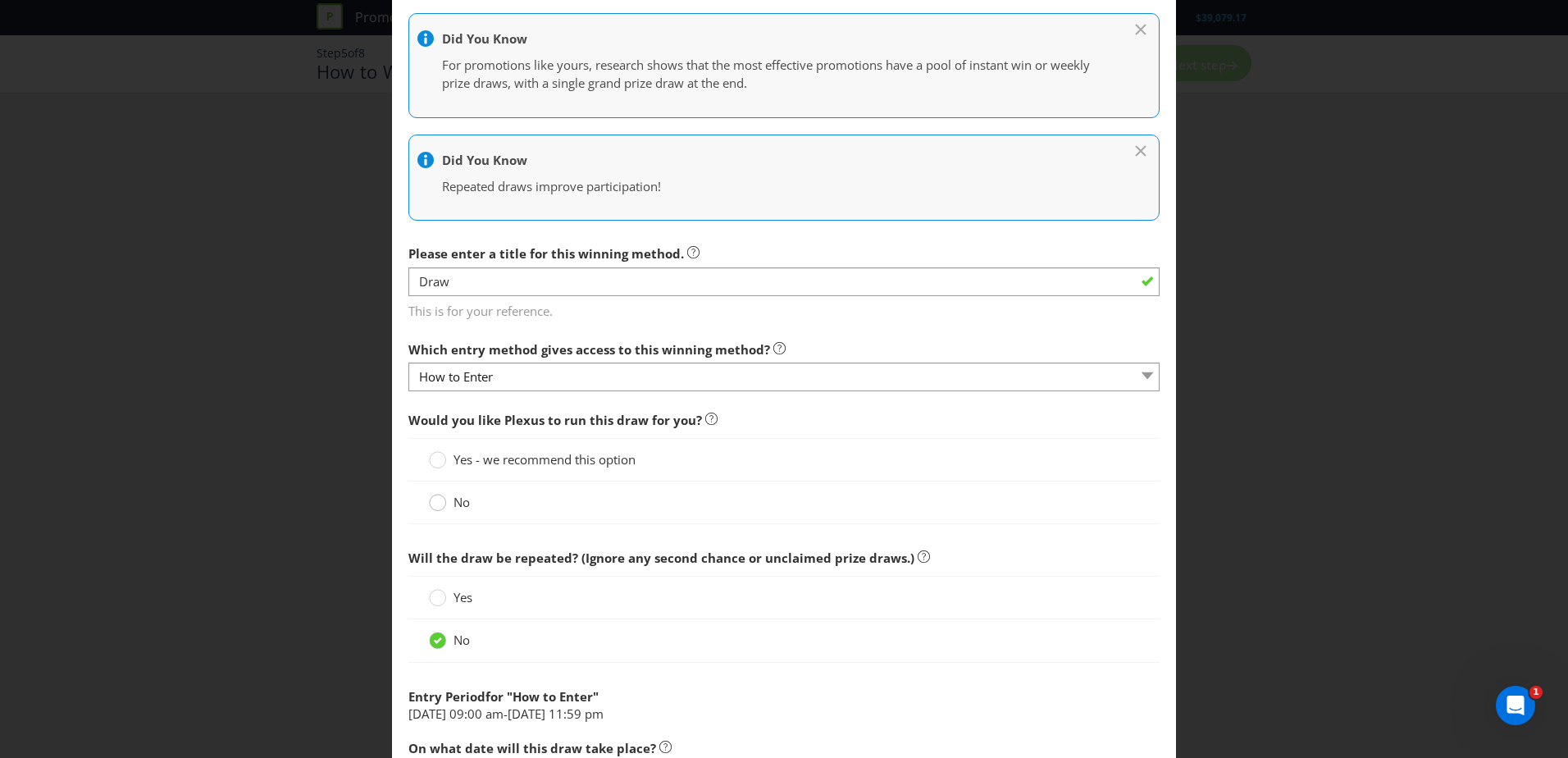
click at [432, 509] on circle at bounding box center [437, 502] width 16 height 16
click at [0, 0] on input "No" at bounding box center [0, 0] width 0 height 0
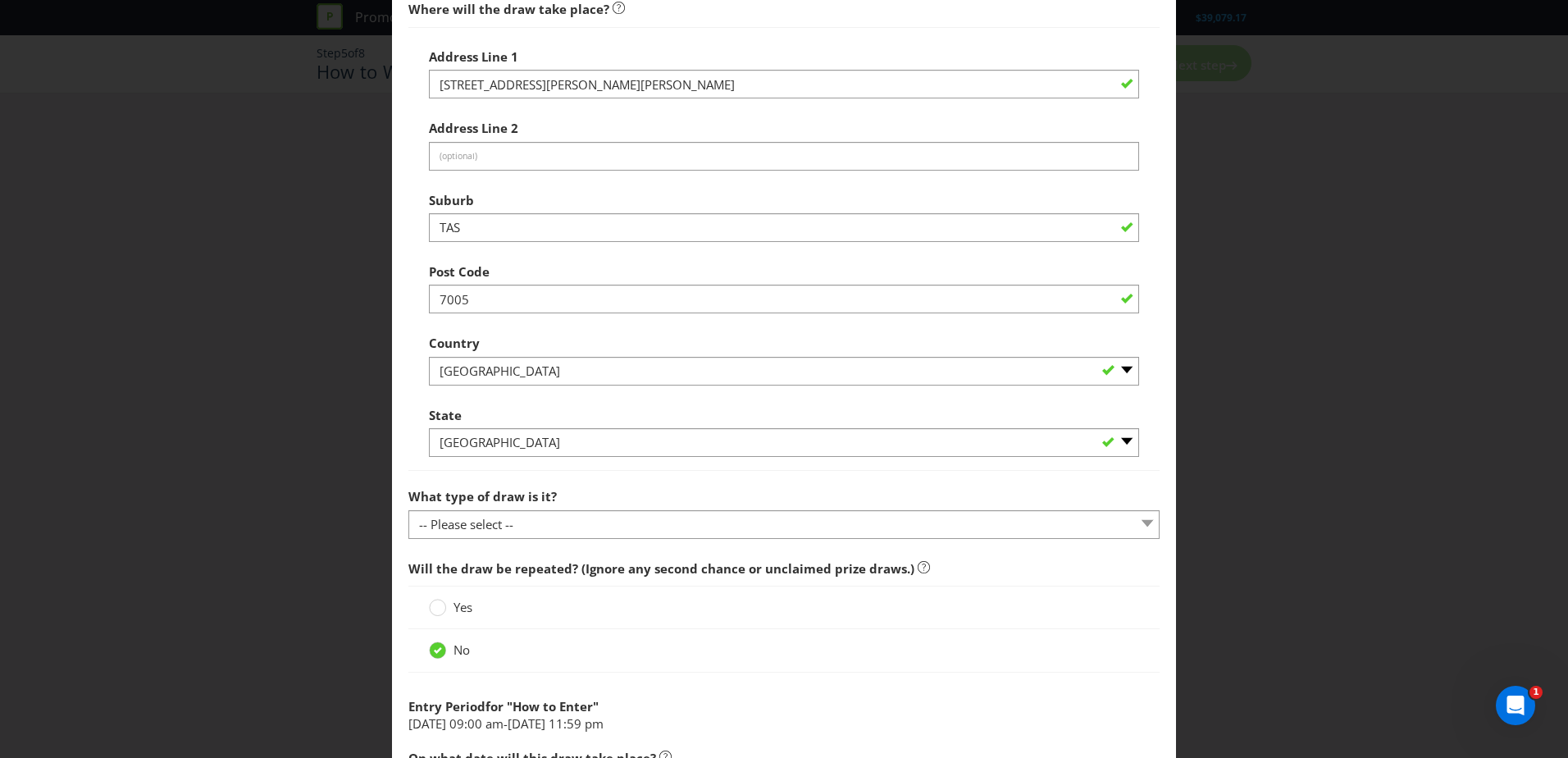
scroll to position [984, 0]
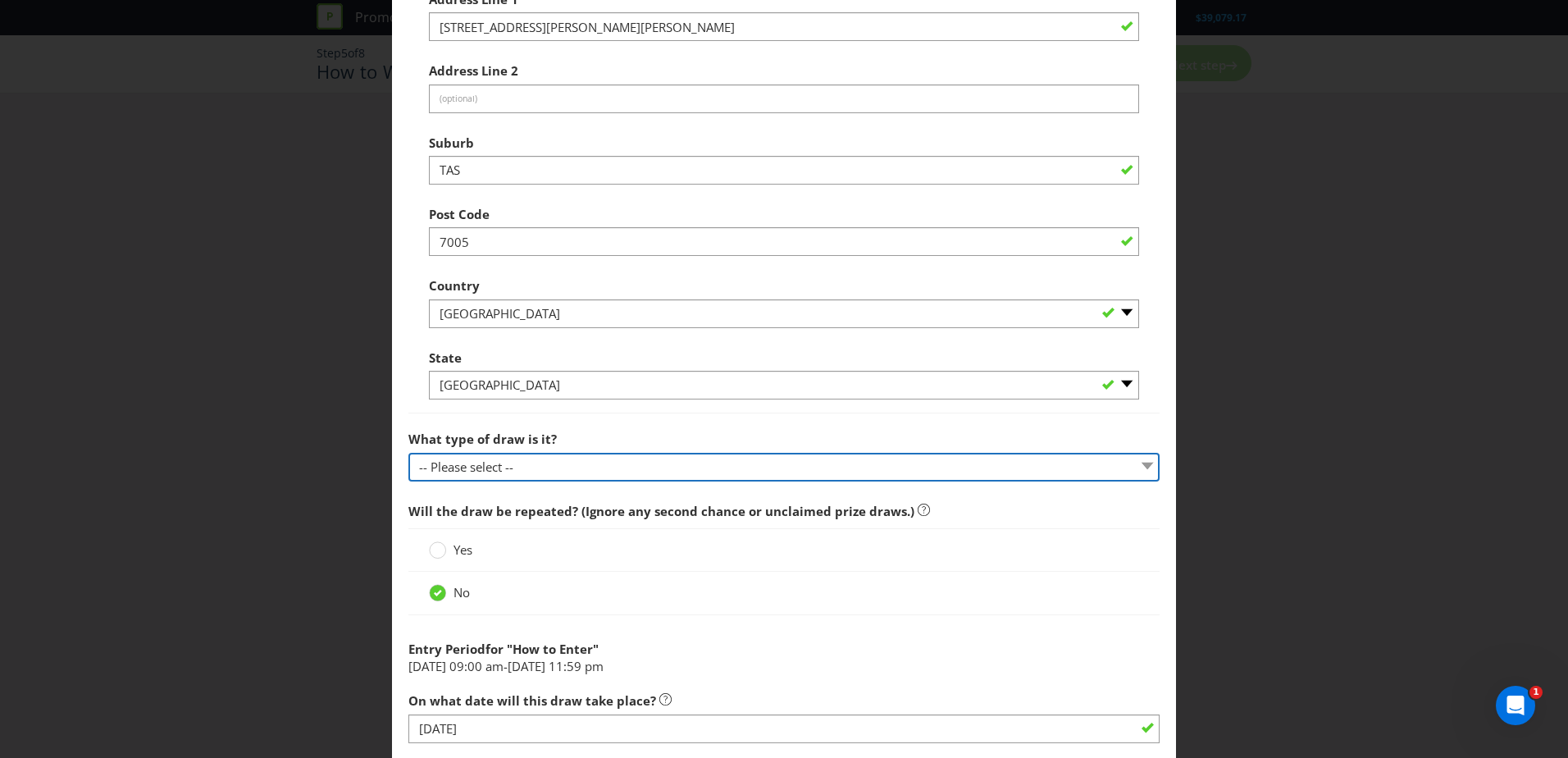
click at [568, 473] on select "-- Please select -- Computerised random selection Barrel draw Don't specify Oth…" at bounding box center [784, 467] width 752 height 29
select select "BARREL_DRAW"
click at [408, 453] on select "-- Please select -- Computerised random selection Barrel draw Don't specify Oth…" at bounding box center [784, 467] width 752 height 29
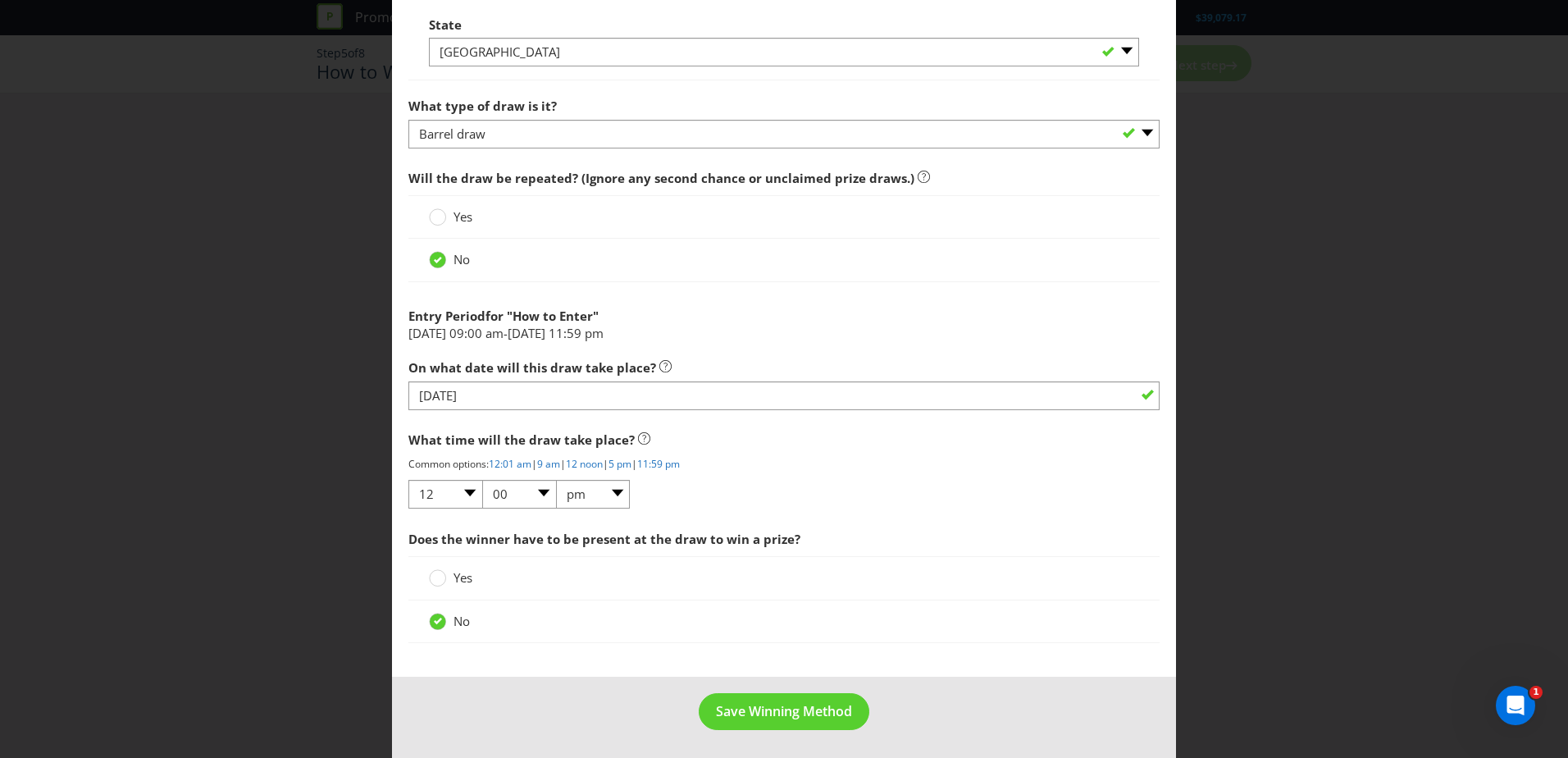
scroll to position [1319, 0]
click at [771, 708] on span "Save Winning Method" at bounding box center [783, 709] width 136 height 18
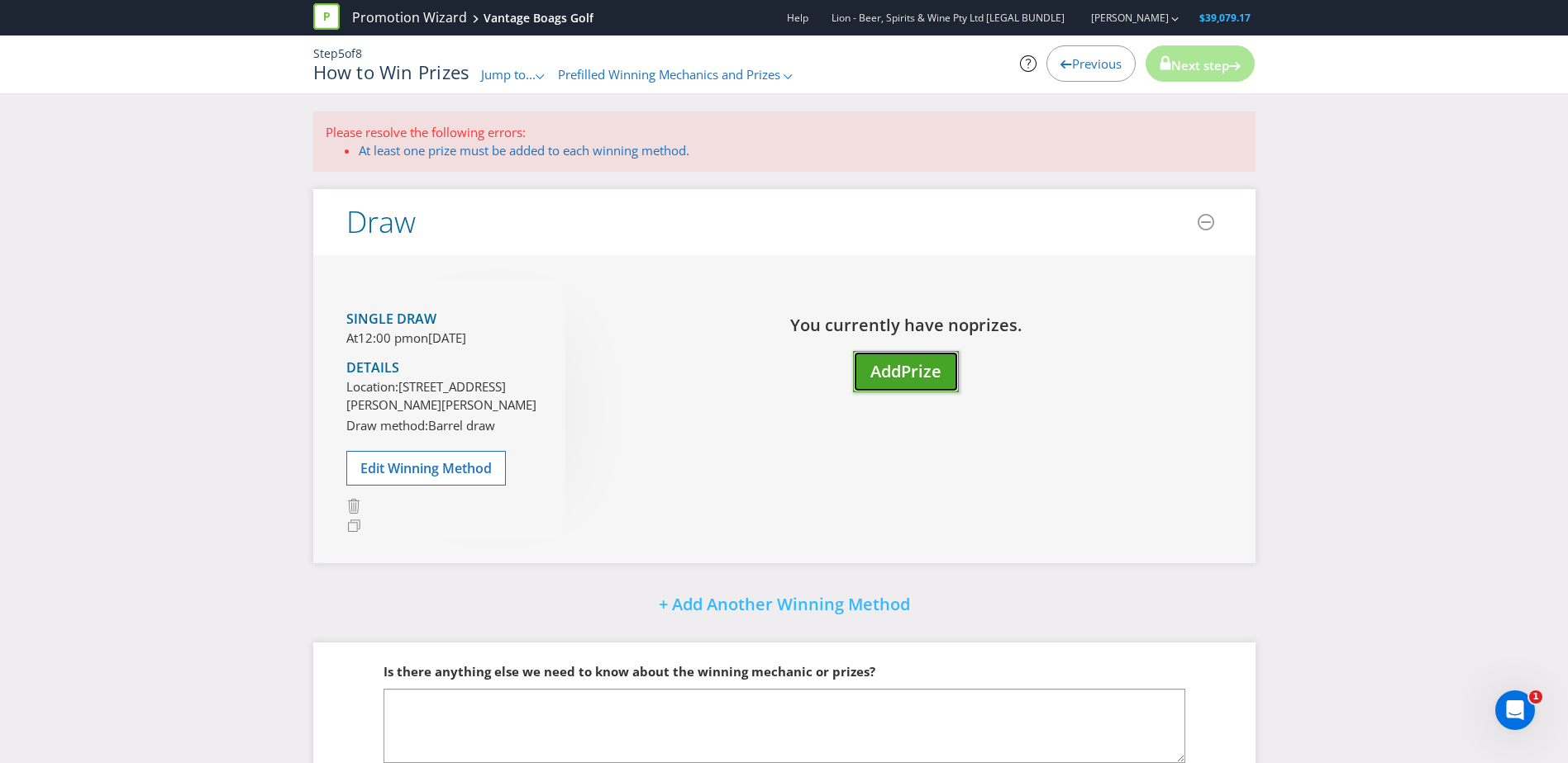
click at [945, 370] on button "Add Prize" at bounding box center [905, 372] width 106 height 42
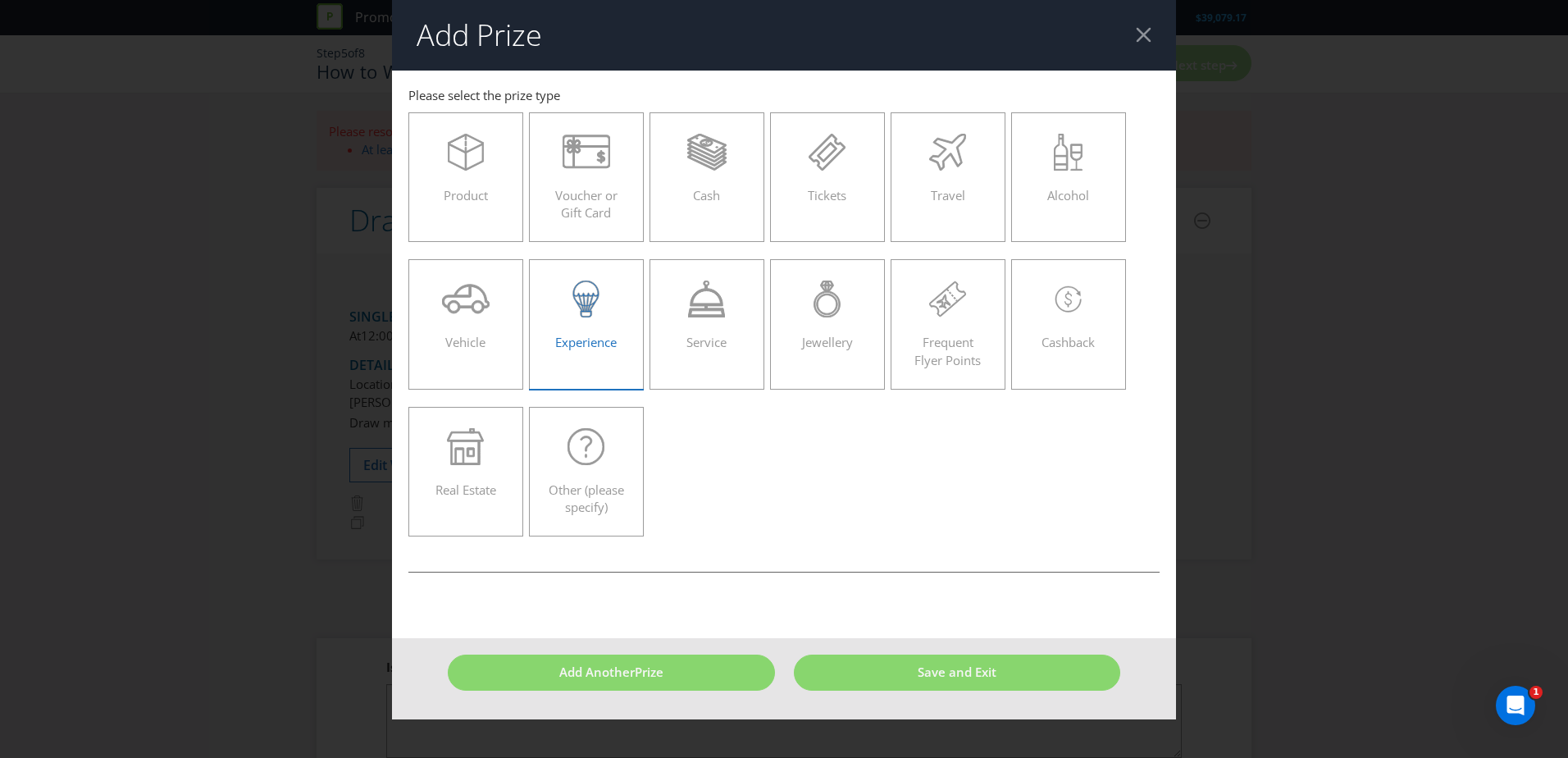
click at [609, 316] on div at bounding box center [587, 298] width 80 height 37
click at [0, 0] on input "Experience" at bounding box center [0, 0] width 0 height 0
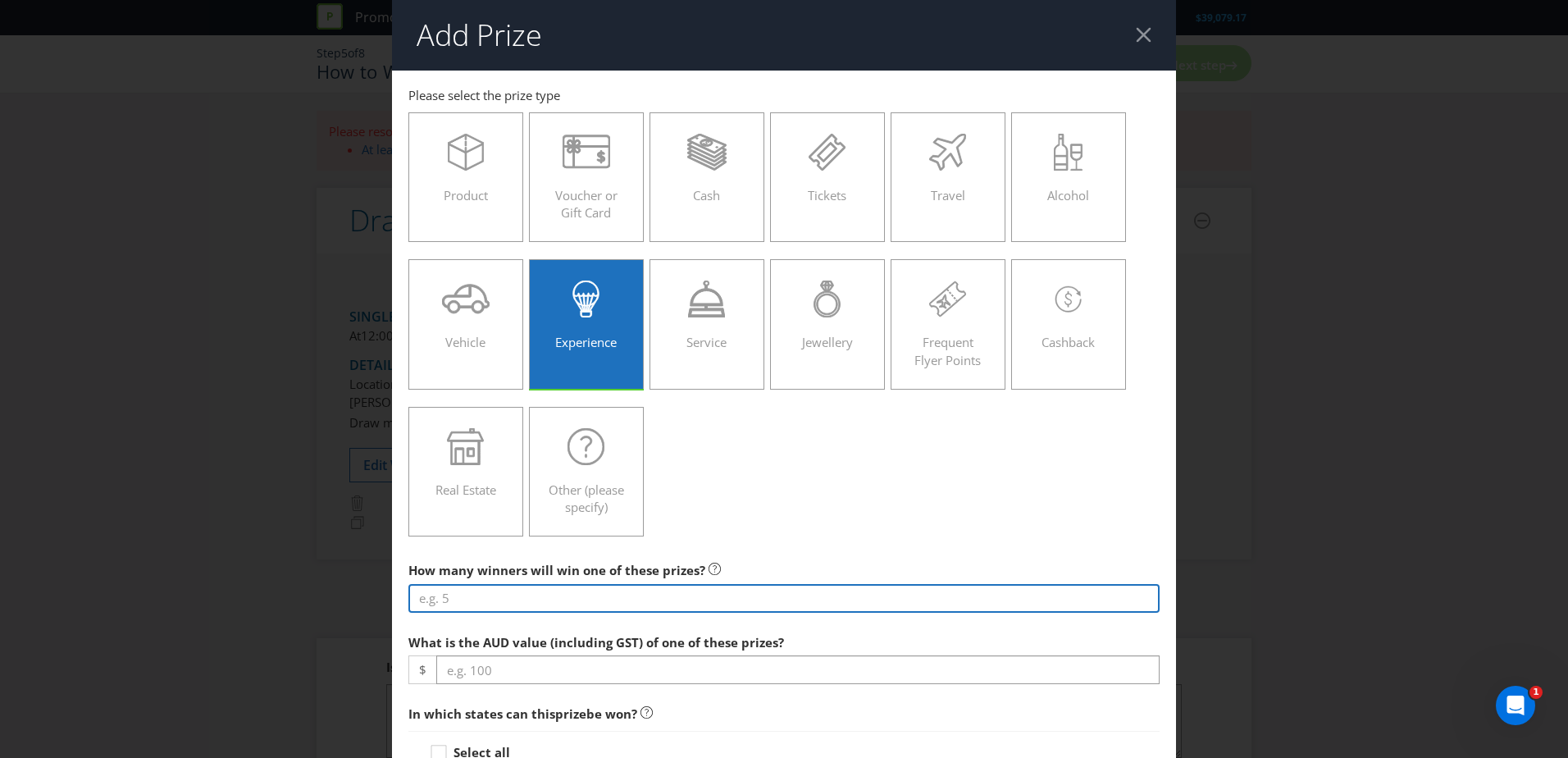
click at [486, 598] on input "number" at bounding box center [784, 599] width 752 height 29
type input "12"
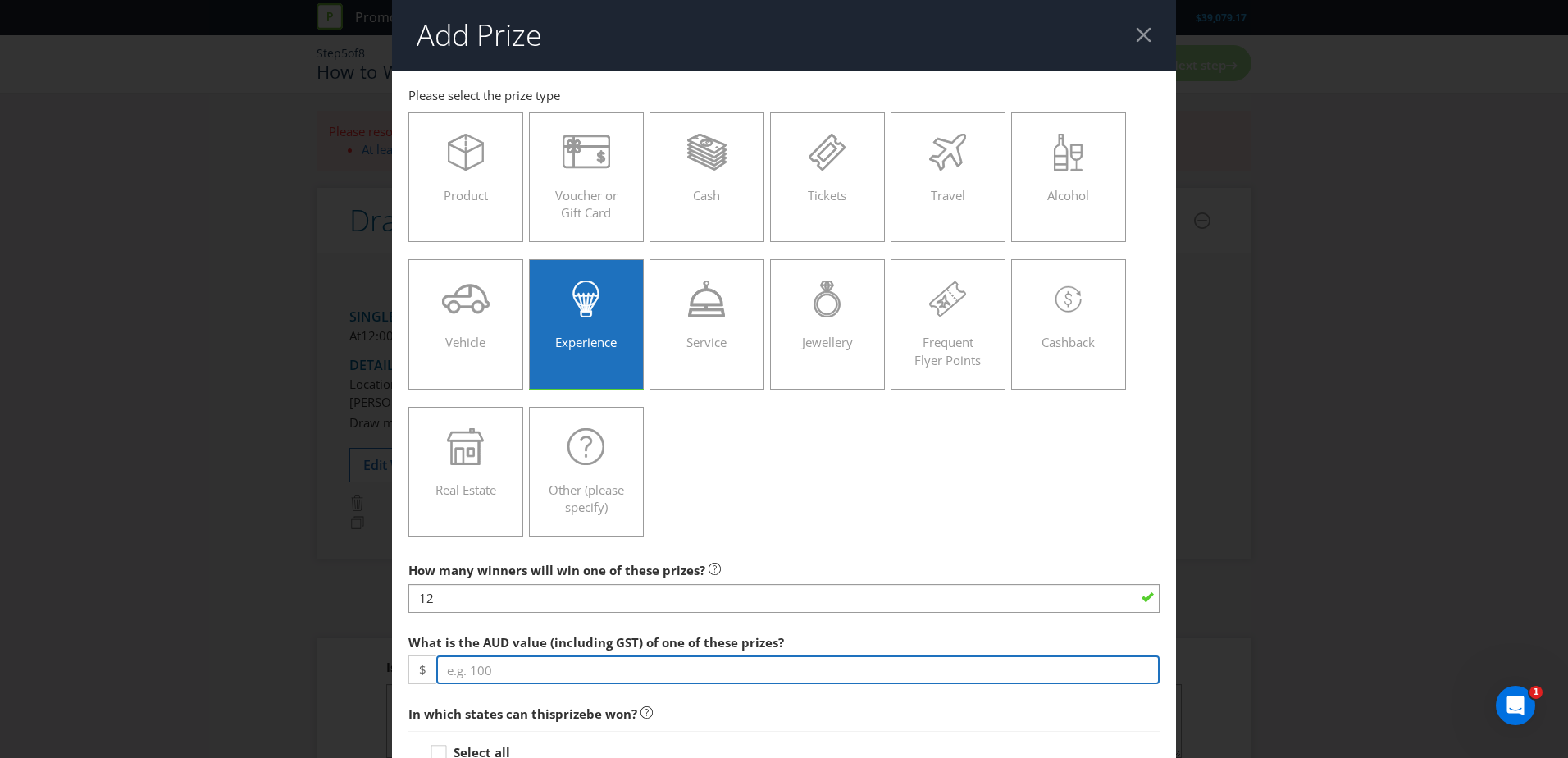
click at [480, 670] on input "number" at bounding box center [798, 670] width 723 height 29
type input "380.60"
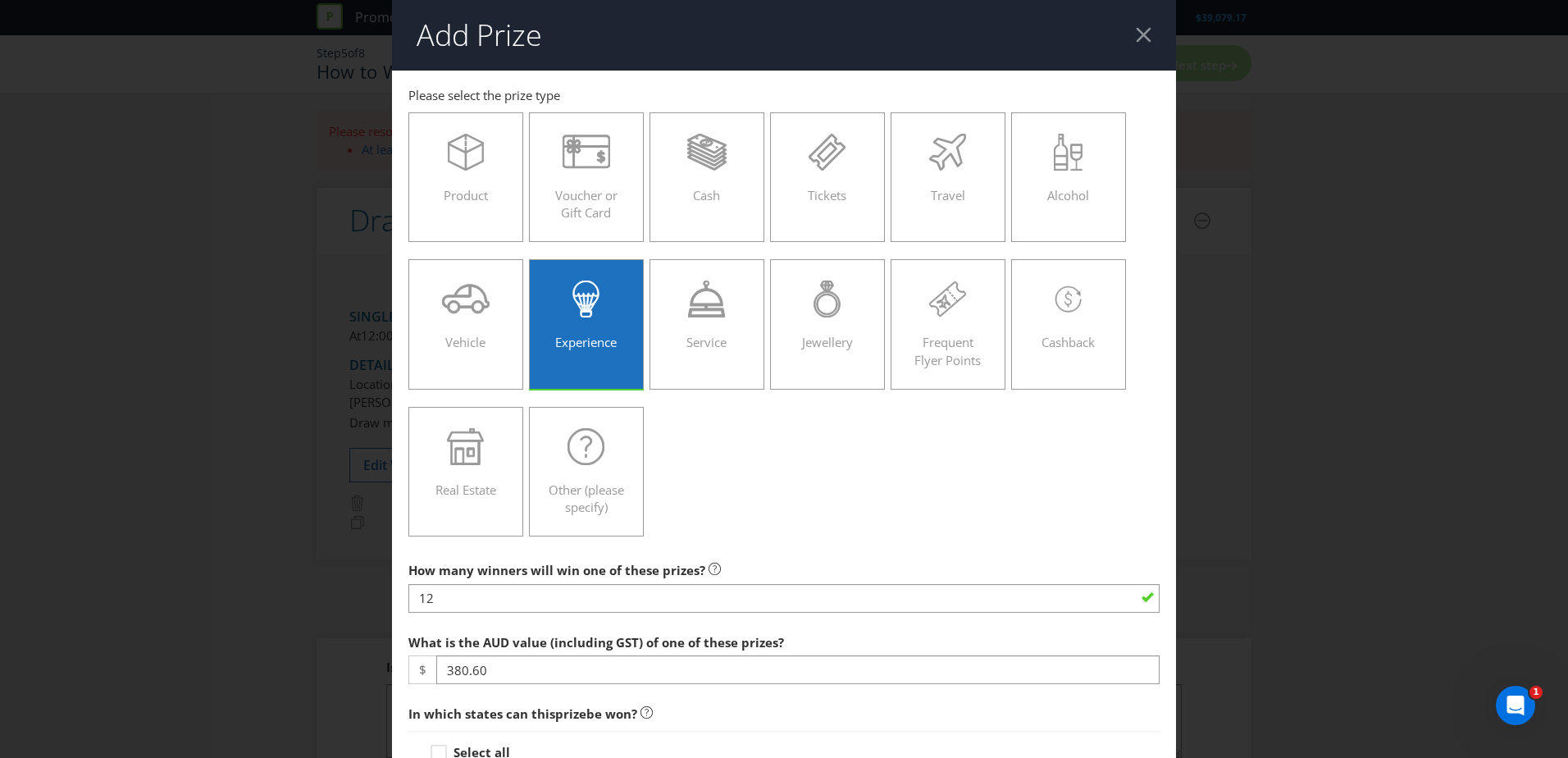
click at [723, 511] on div "Product Voucher or Gift Card Cash Tickets Travel Alcohol Vehicle Experience Ser…" at bounding box center [784, 325] width 752 height 442
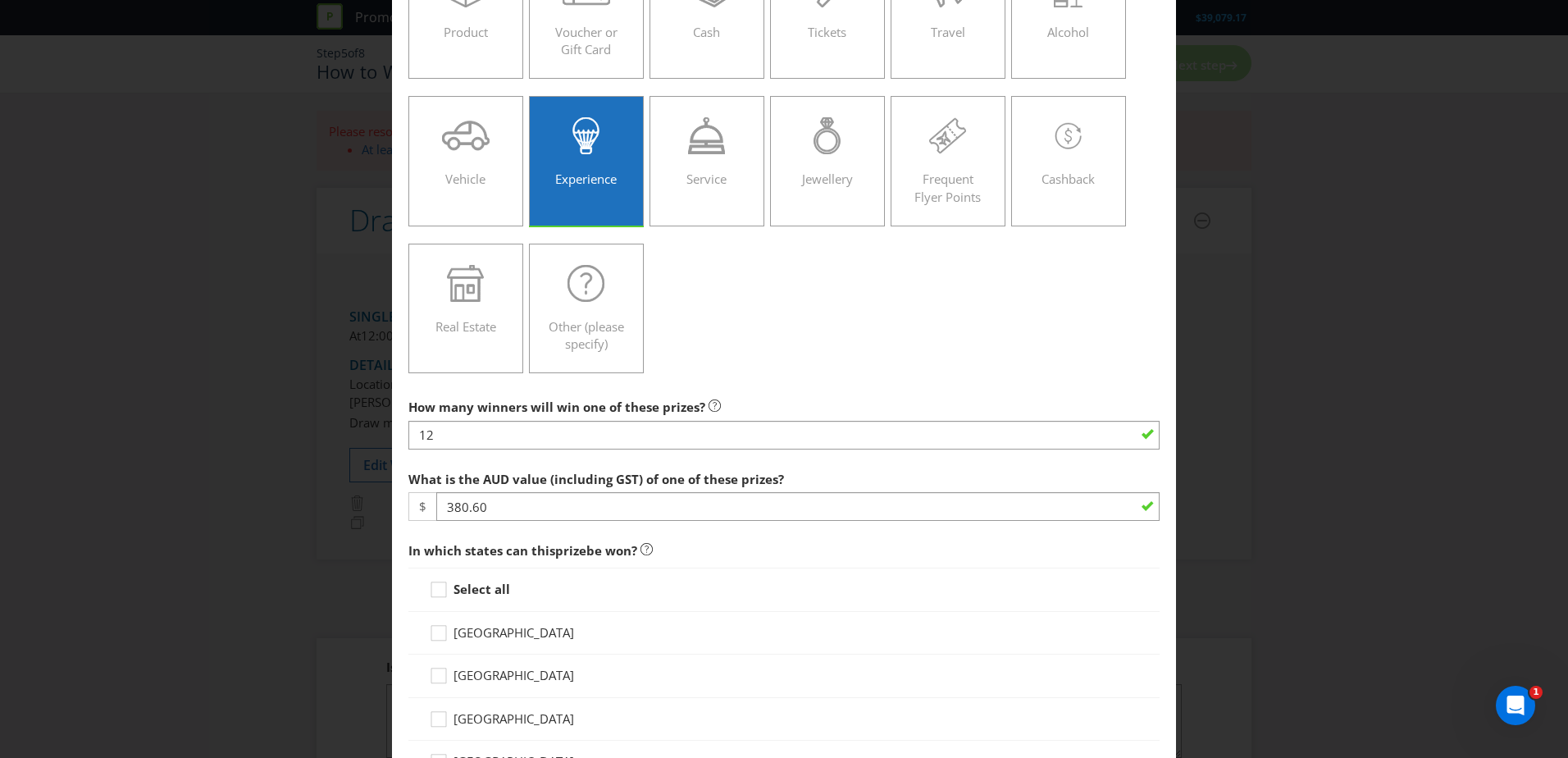
scroll to position [164, 0]
click at [442, 591] on icon at bounding box center [441, 592] width 25 height 25
click at [0, 0] on input "Select all" at bounding box center [0, 0] width 0 height 0
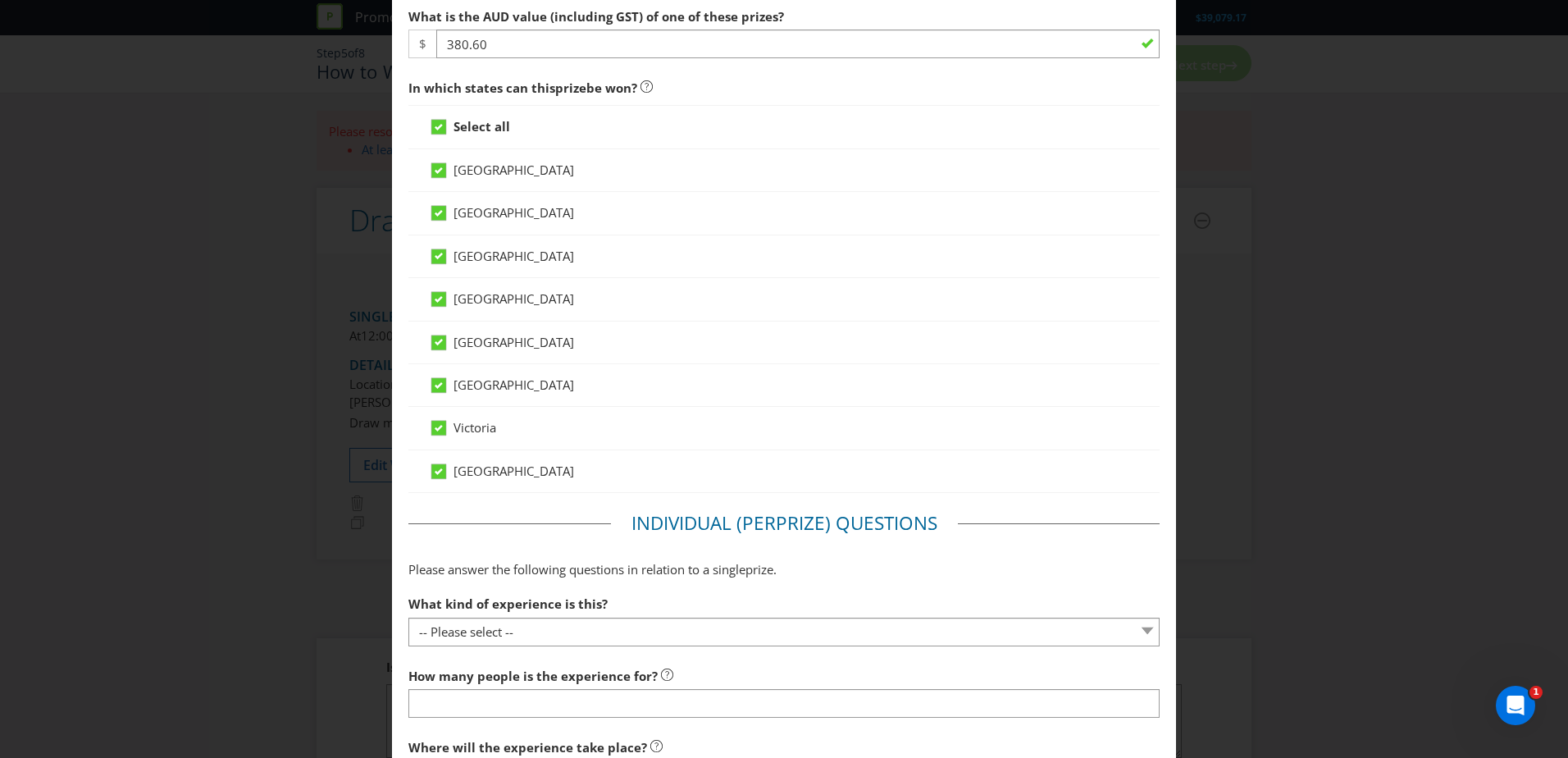
scroll to position [656, 0]
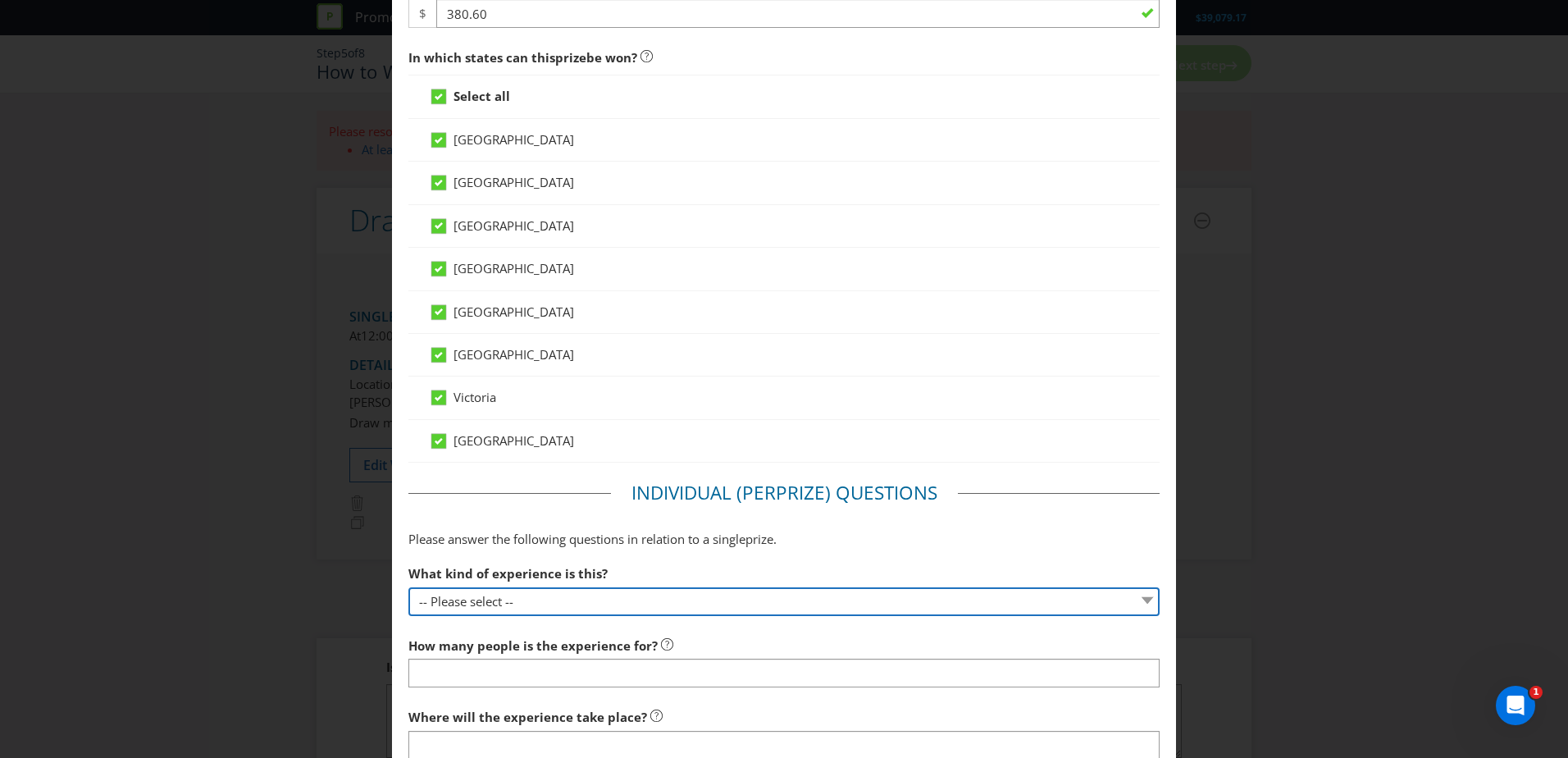
click at [509, 606] on select "-- Please select -- Dining Wellness Celebrity Encounter Activities and Sports O…" at bounding box center [784, 602] width 752 height 29
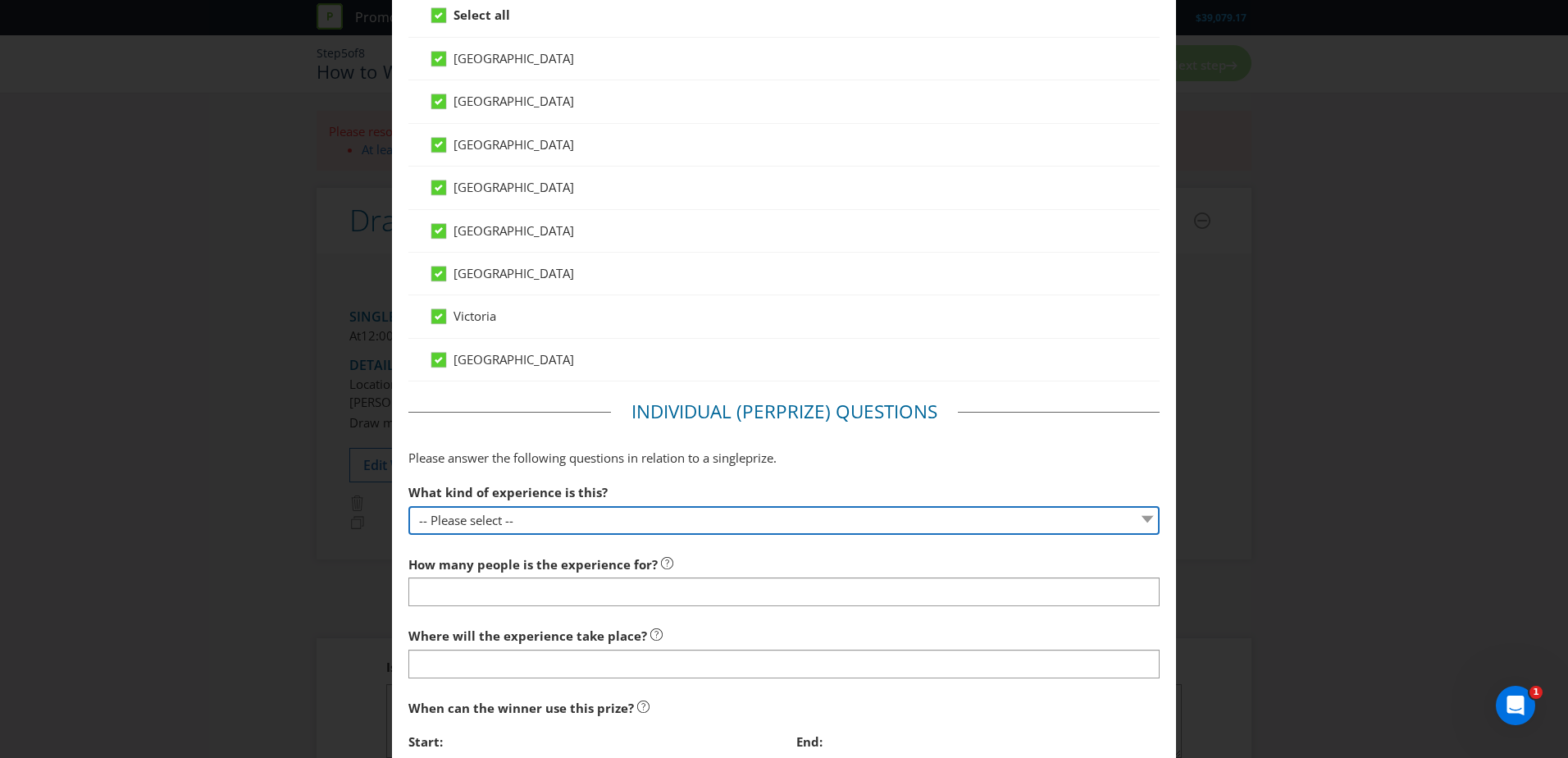
scroll to position [738, 0]
click at [513, 512] on select "-- Please select -- Dining Wellness Celebrity Encounter Activities and Sports O…" at bounding box center [784, 520] width 752 height 29
select select "ACTIVITIES"
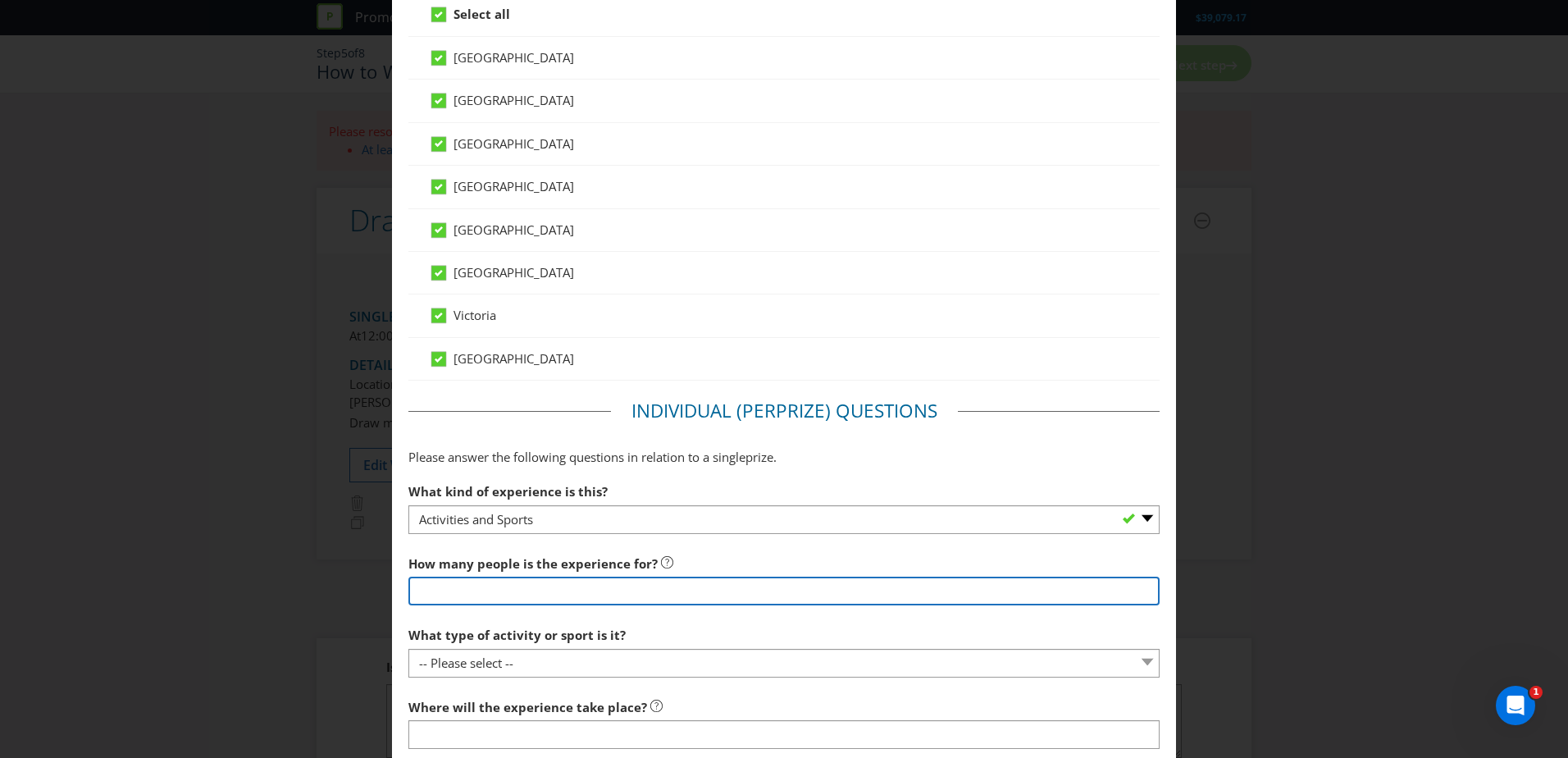
click at [456, 593] on input "number" at bounding box center [784, 591] width 752 height 29
type input "2"
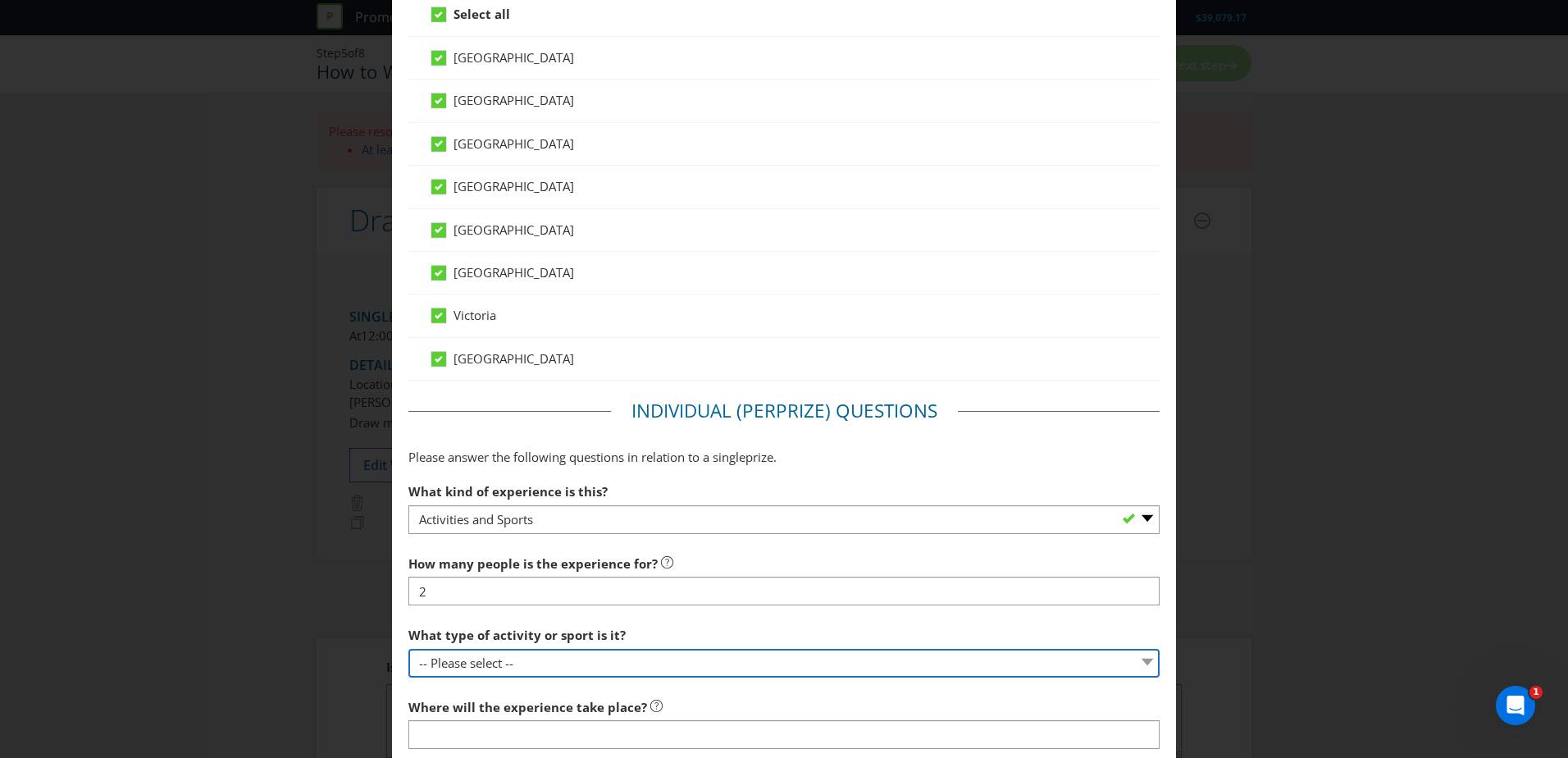
click at [498, 670] on select "-- Please select -- Land sports (please specify) Water sports Snow sports (plea…" at bounding box center [784, 664] width 752 height 29
select select "OTHER"
click at [408, 649] on select "-- Please select -- Land sports (please specify) Water sports Snow sports (plea…" at bounding box center [784, 664] width 752 height 29
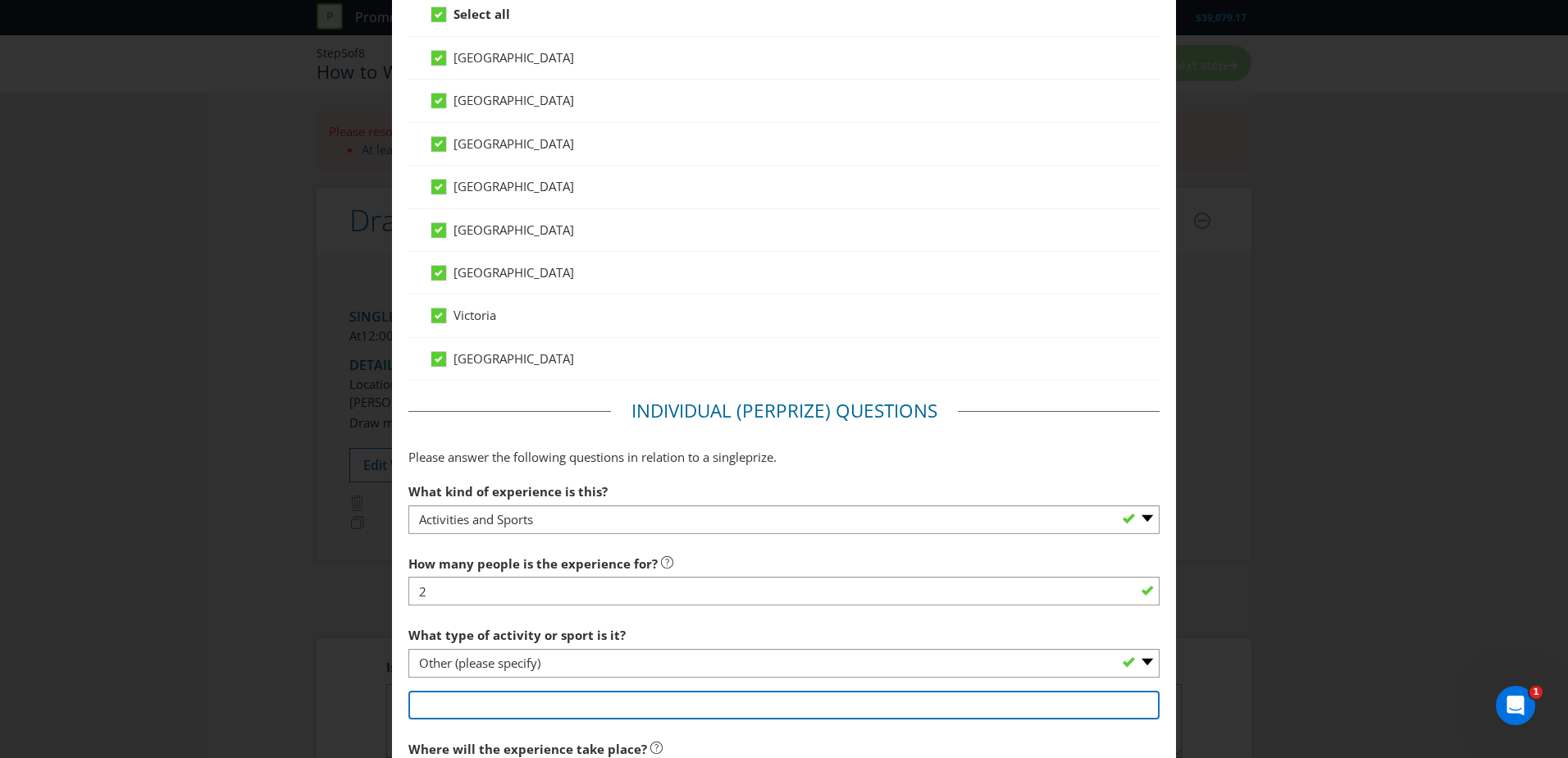
click at [489, 708] on input "text" at bounding box center [784, 706] width 752 height 29
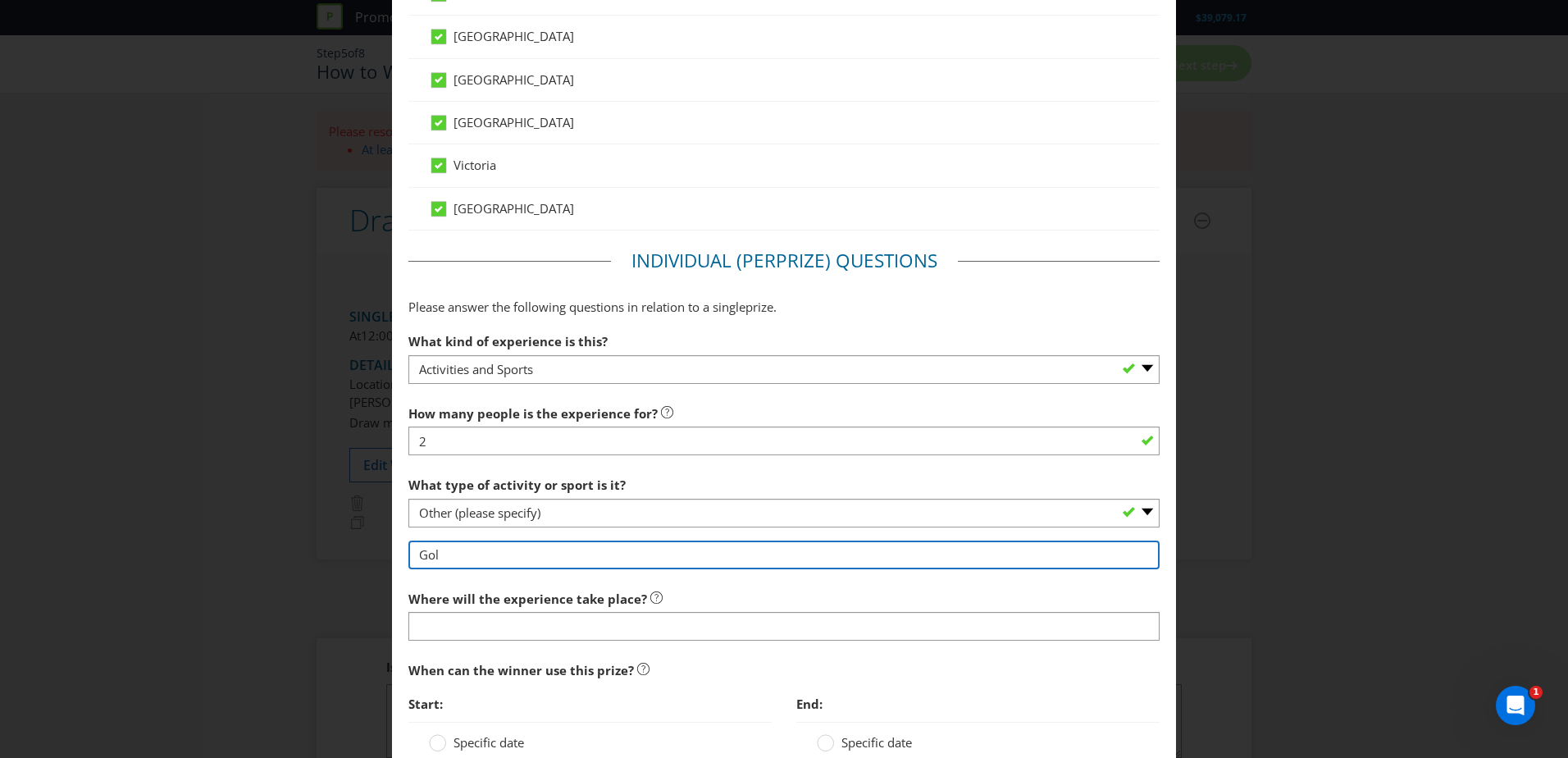
scroll to position [902, 0]
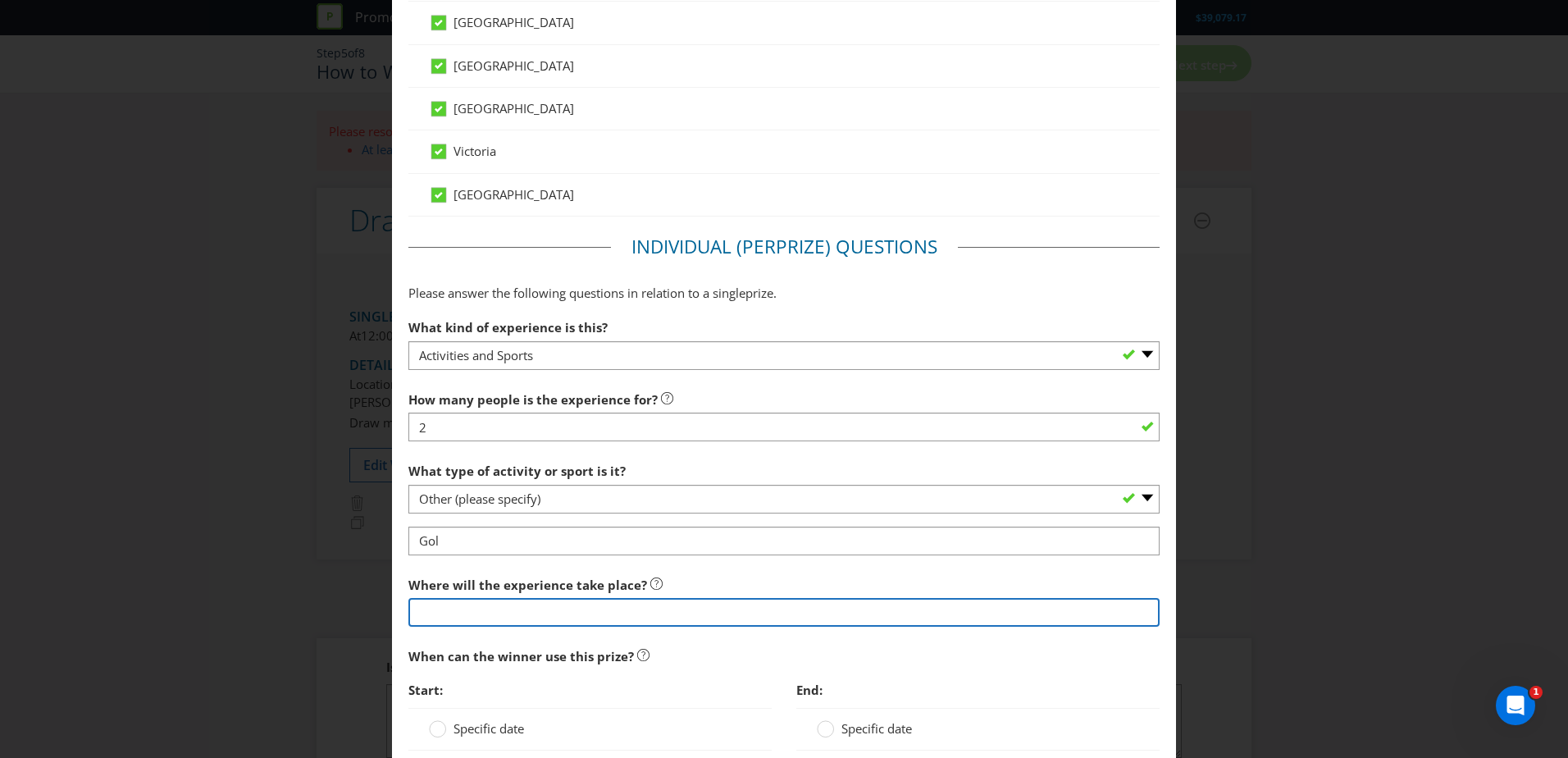
click at [483, 621] on input "text" at bounding box center [784, 613] width 752 height 29
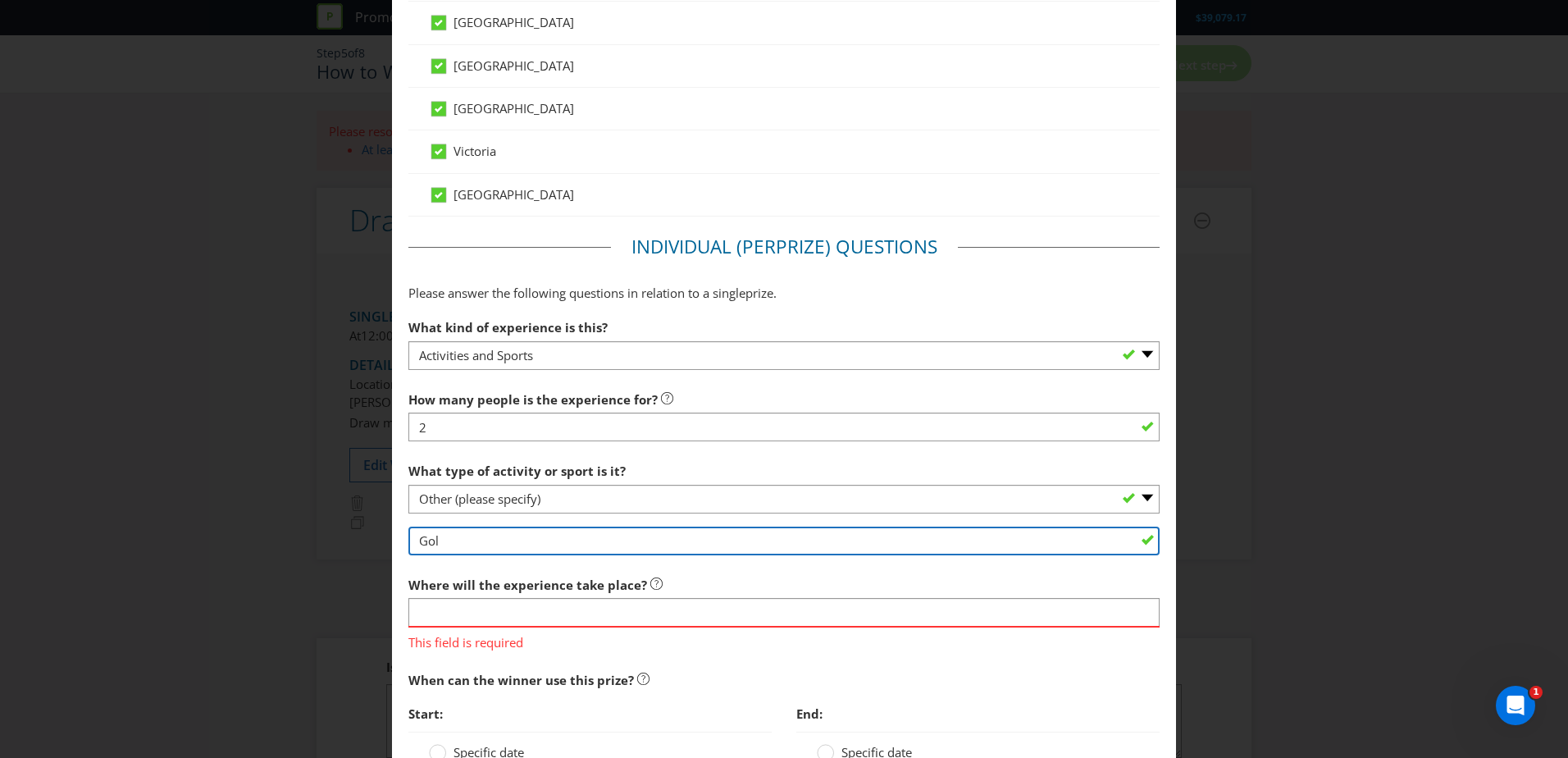
click at [471, 529] on input "Gol" at bounding box center [784, 542] width 752 height 29
type input "Golf Country Club [GEOGRAPHIC_DATA]"
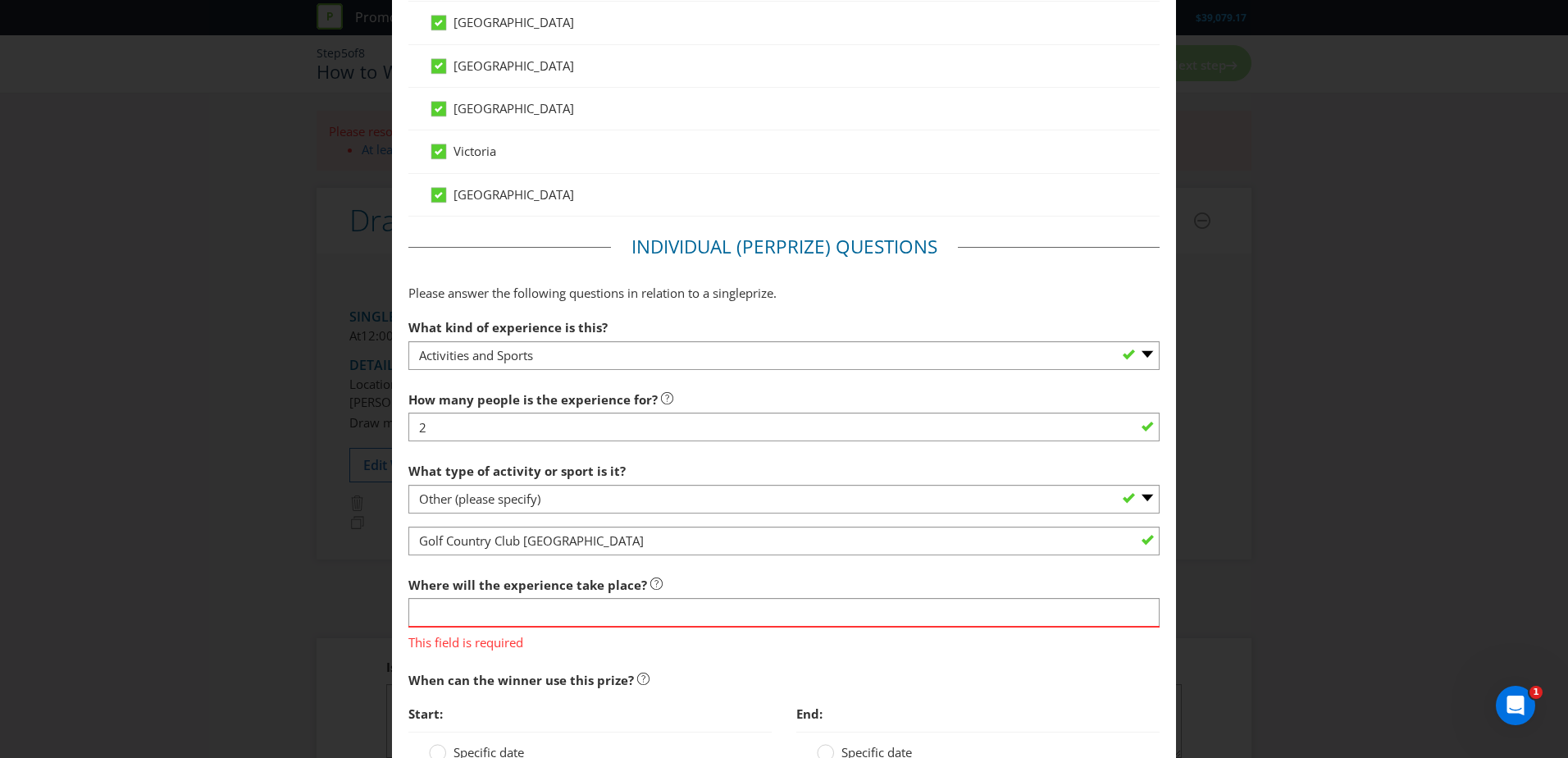
click at [512, 627] on div "This field is required" at bounding box center [784, 639] width 752 height 26
click at [491, 617] on input "text" at bounding box center [784, 613] width 752 height 29
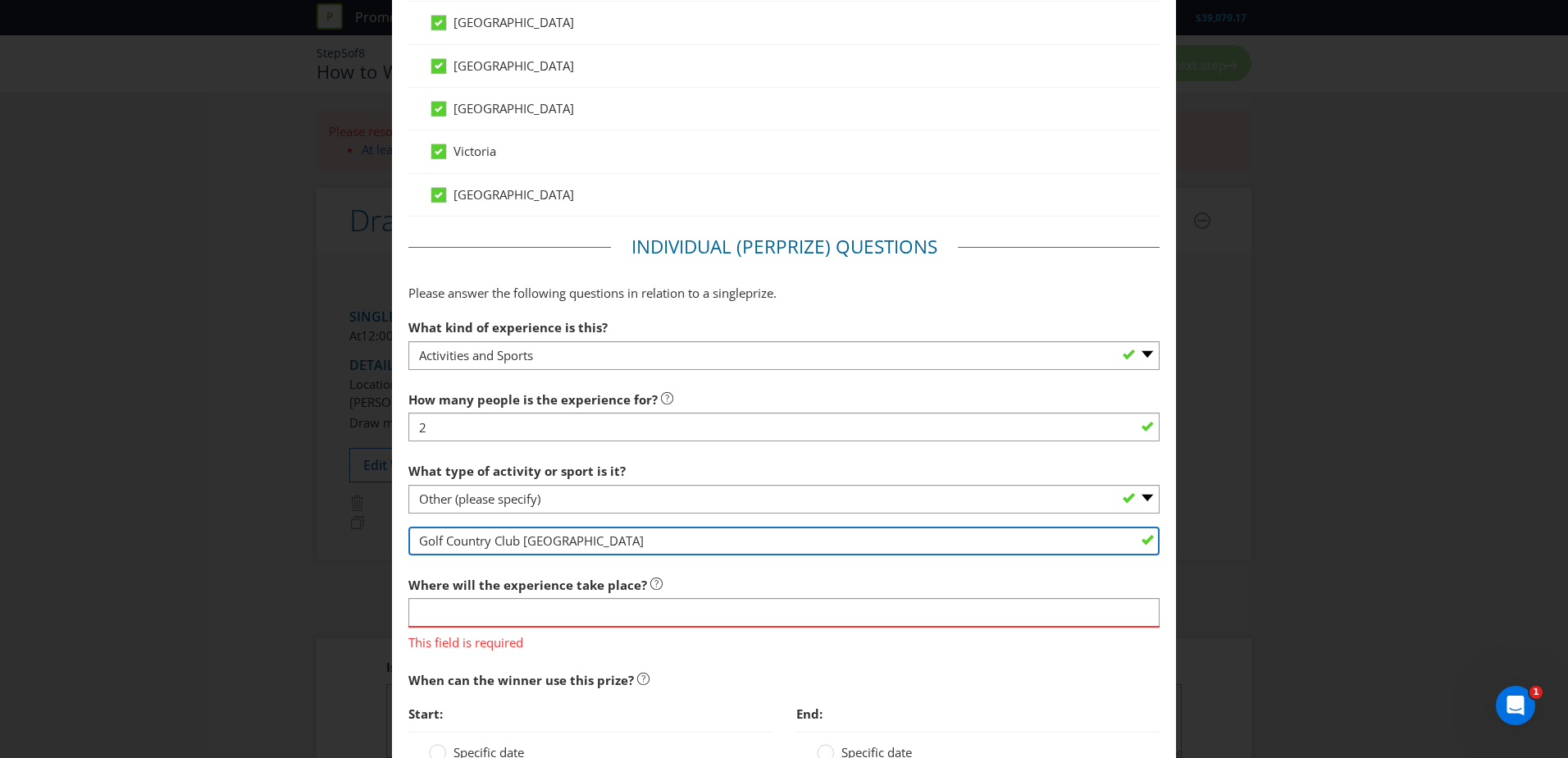
drag, startPoint x: 682, startPoint y: 526, endPoint x: 20, endPoint y: 555, distance: 662.6
click at [15, 561] on div "Add Prize [GEOGRAPHIC_DATA] [GEOGRAPHIC_DATA] [GEOGRAPHIC_DATA] [GEOGRAPHIC_DAT…" at bounding box center [784, 379] width 1568 height 758
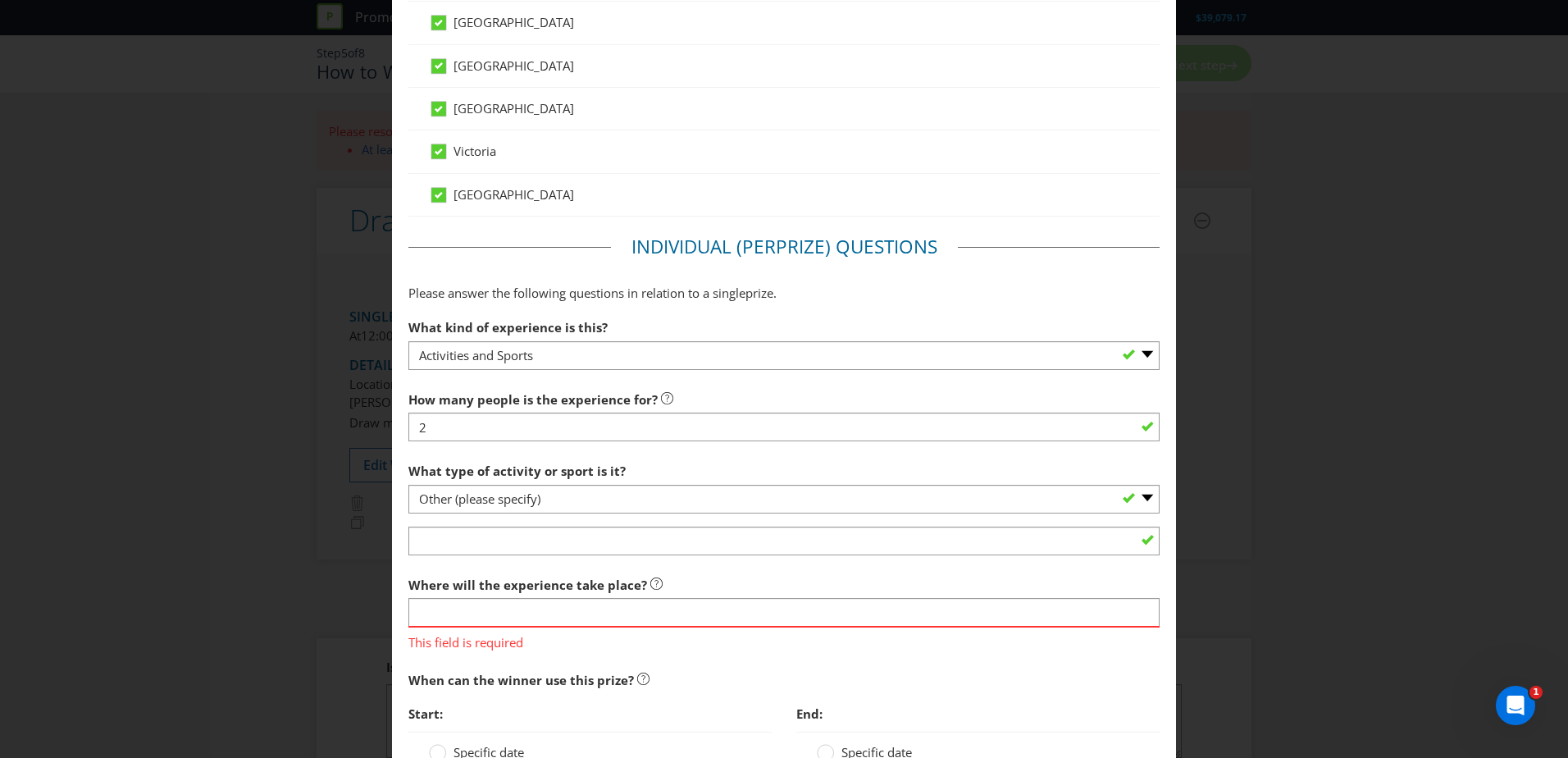
click at [485, 596] on div "Where will the experience take place? This field is required" at bounding box center [784, 609] width 752 height 83
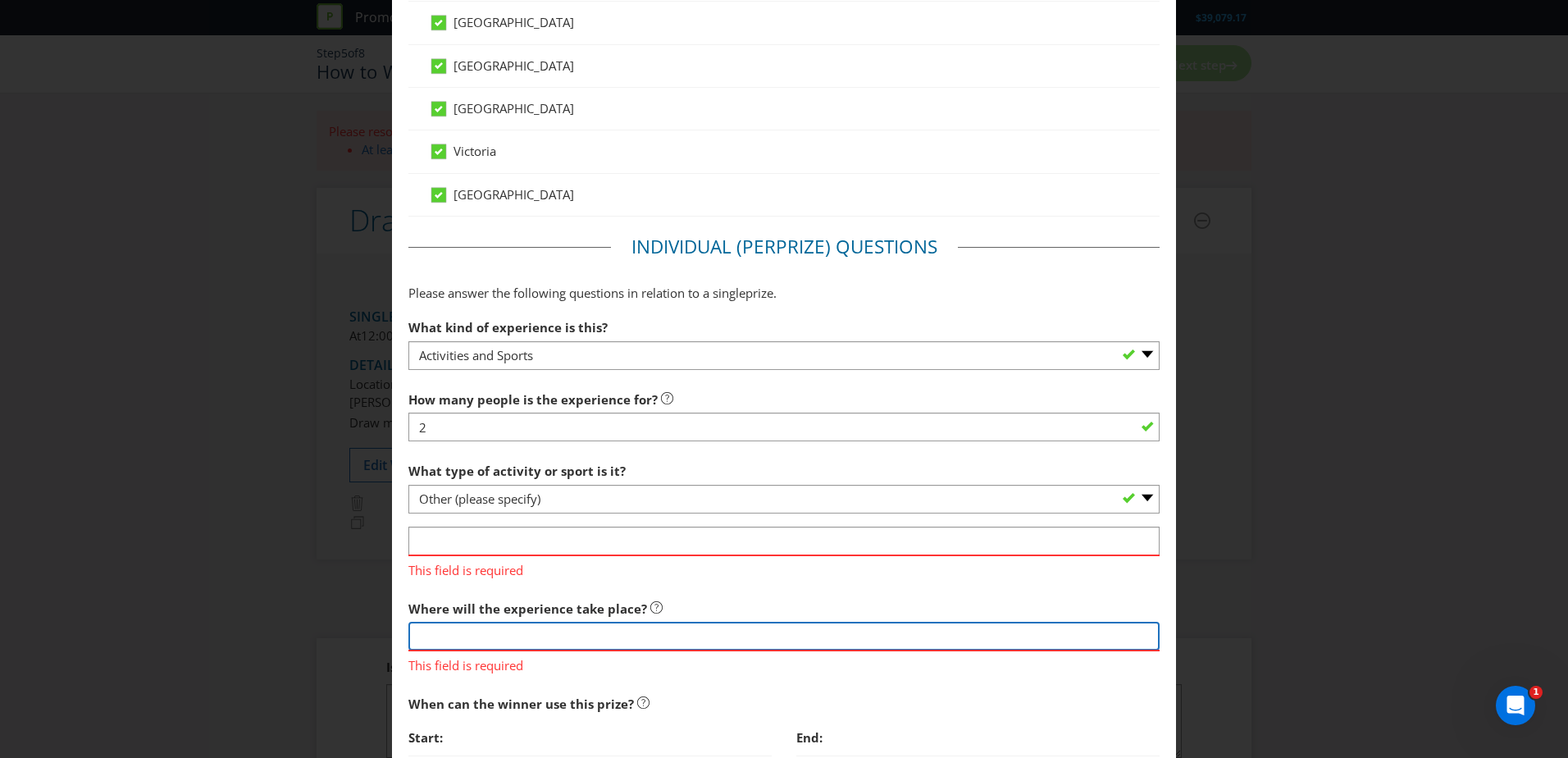
click at [459, 627] on input "text" at bounding box center [784, 637] width 752 height 29
paste input "Golf Country Club [GEOGRAPHIC_DATA]"
type input "Golf Country Club [GEOGRAPHIC_DATA]"
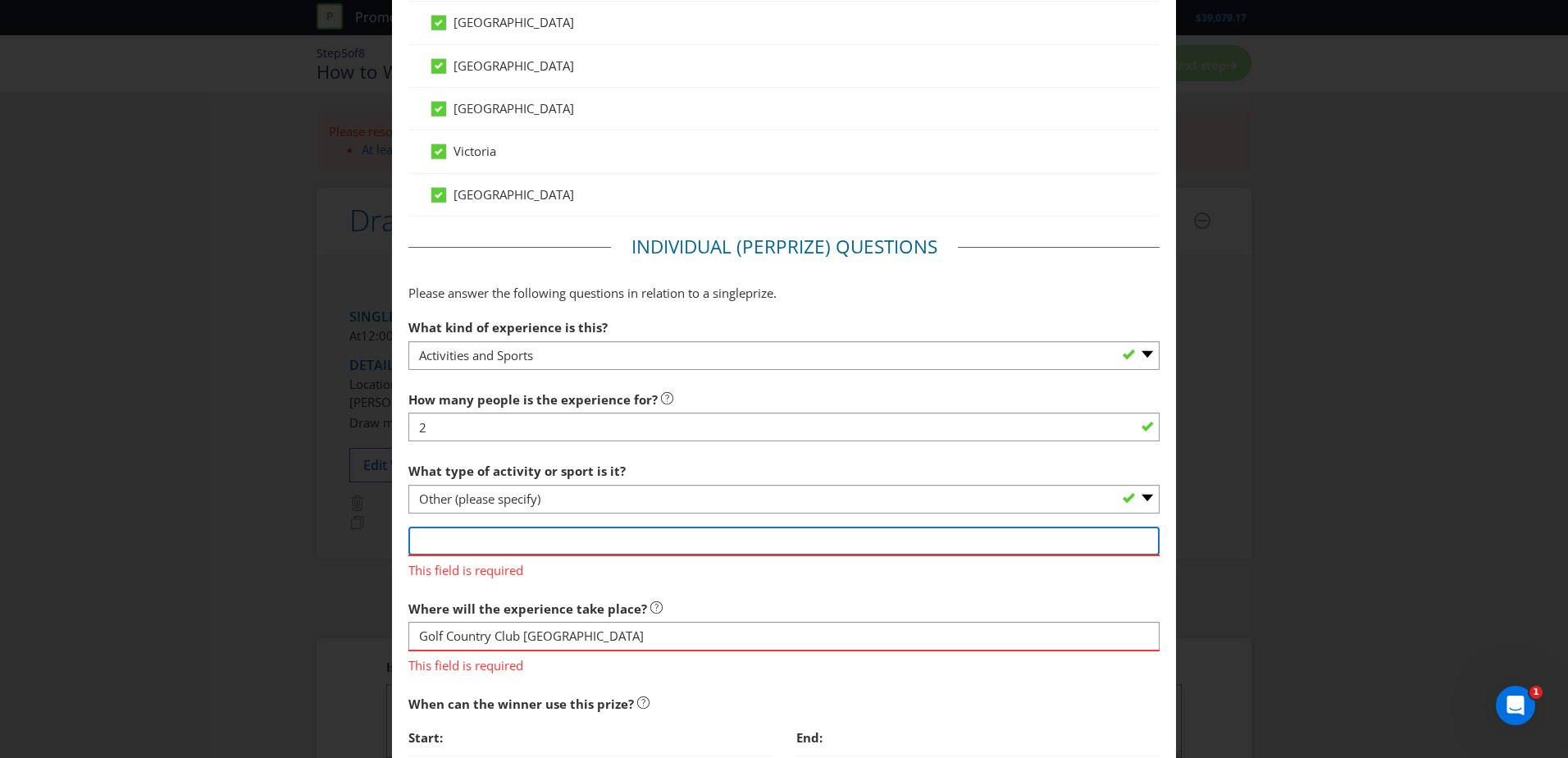
click at [506, 530] on input "text" at bounding box center [784, 542] width 752 height 29
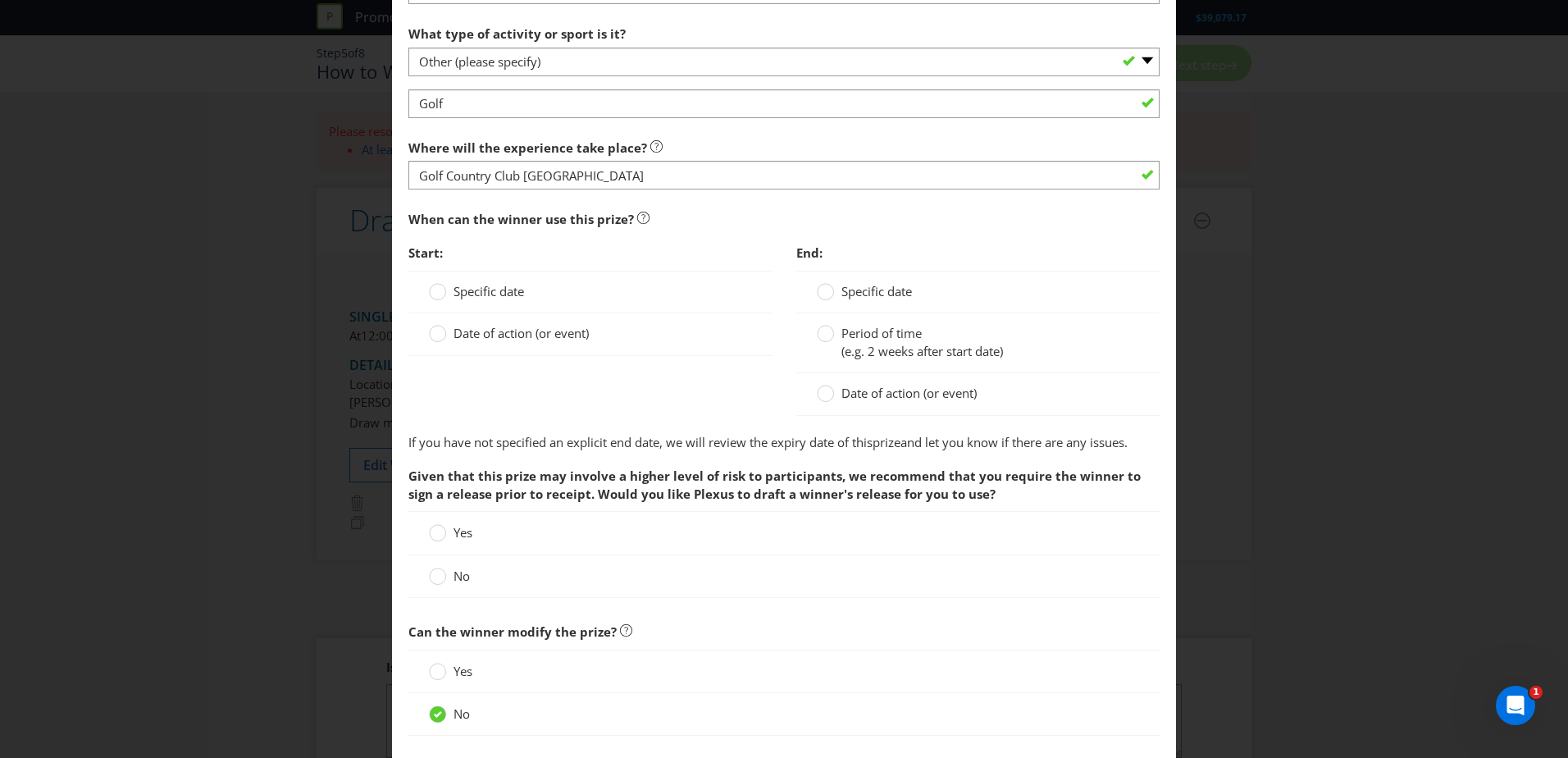
scroll to position [1396, 0]
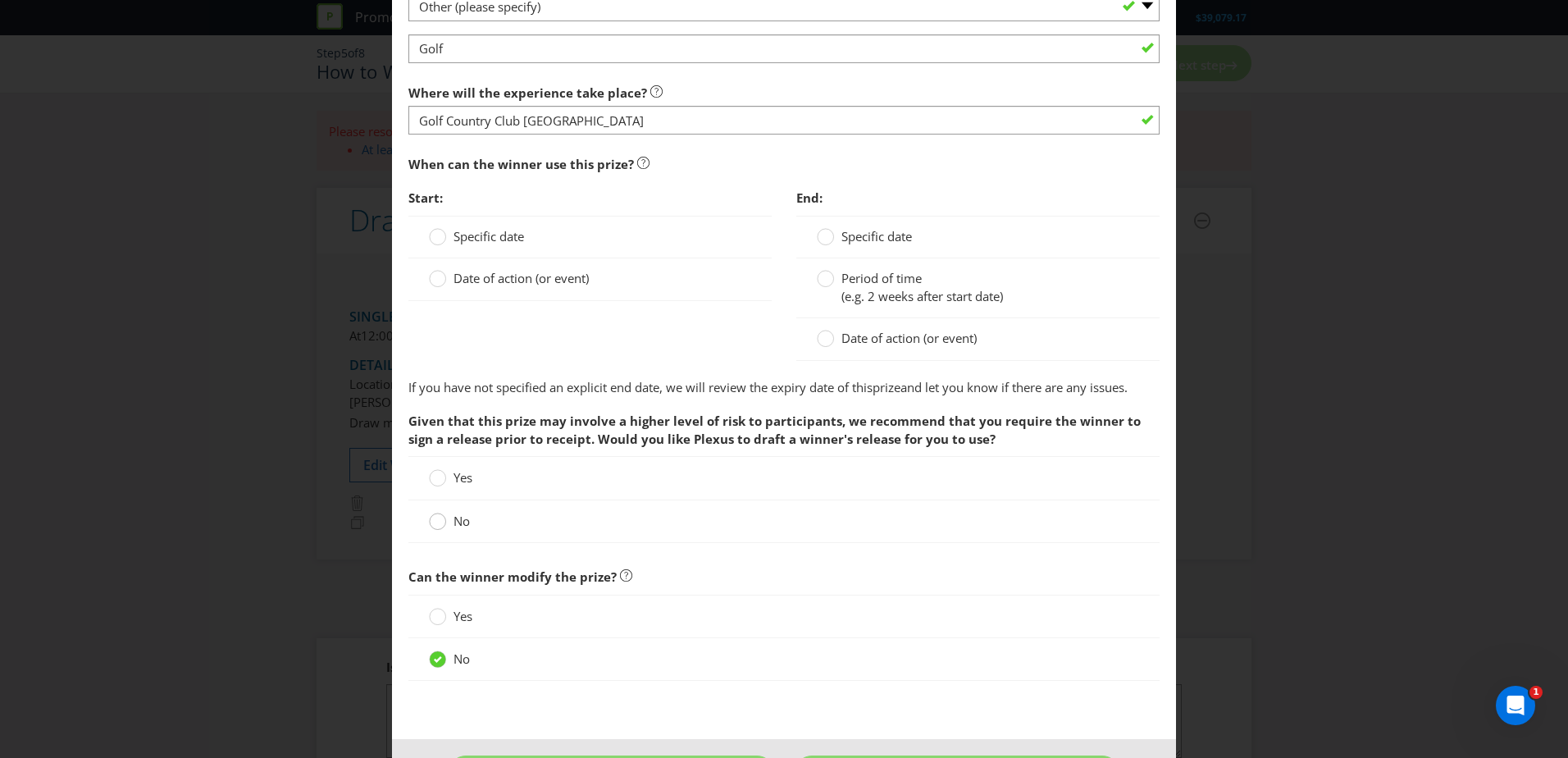
click at [438, 526] on circle at bounding box center [437, 521] width 16 height 16
click at [0, 0] on input "No" at bounding box center [0, 0] width 0 height 0
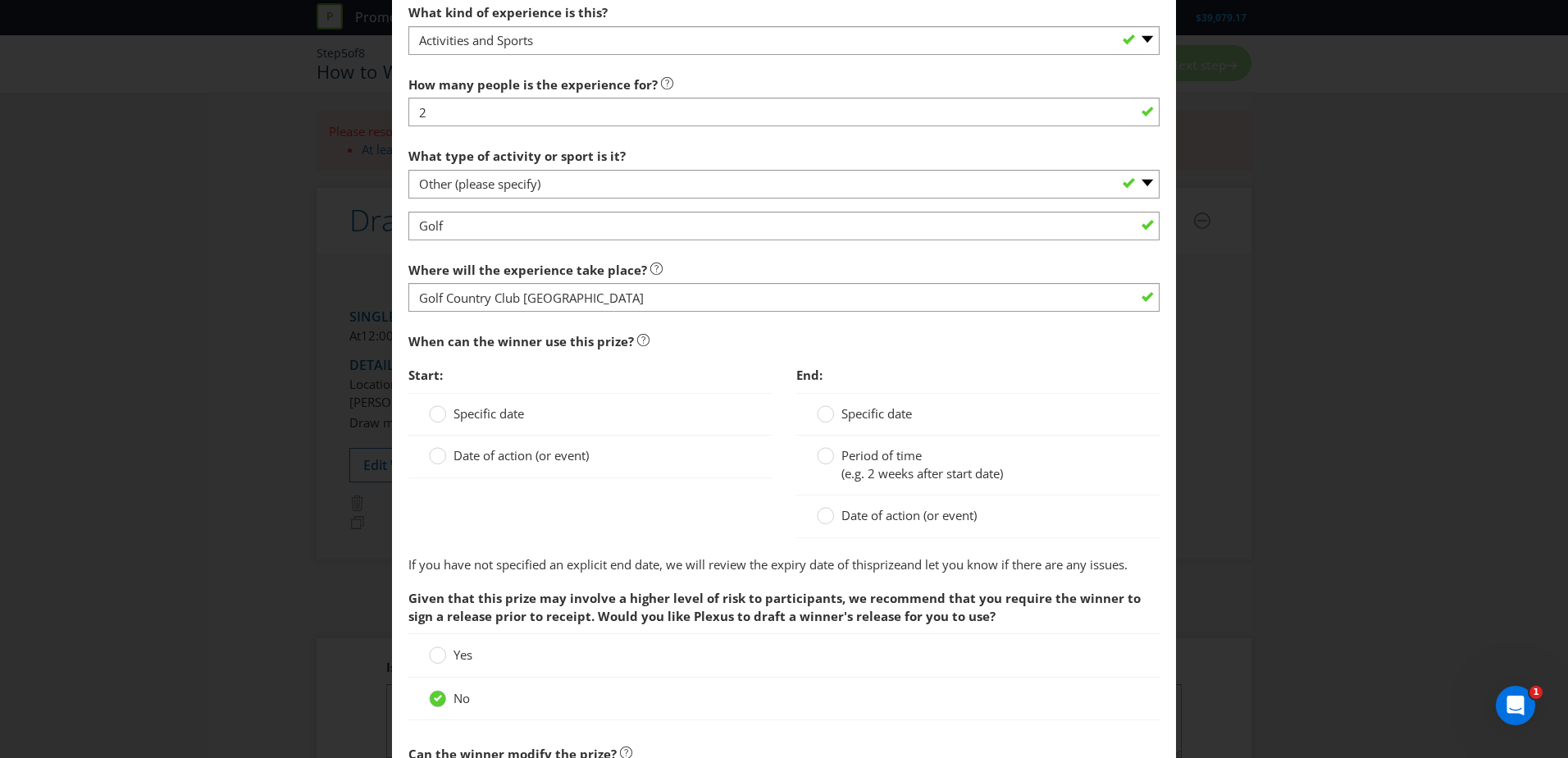
scroll to position [1217, 0]
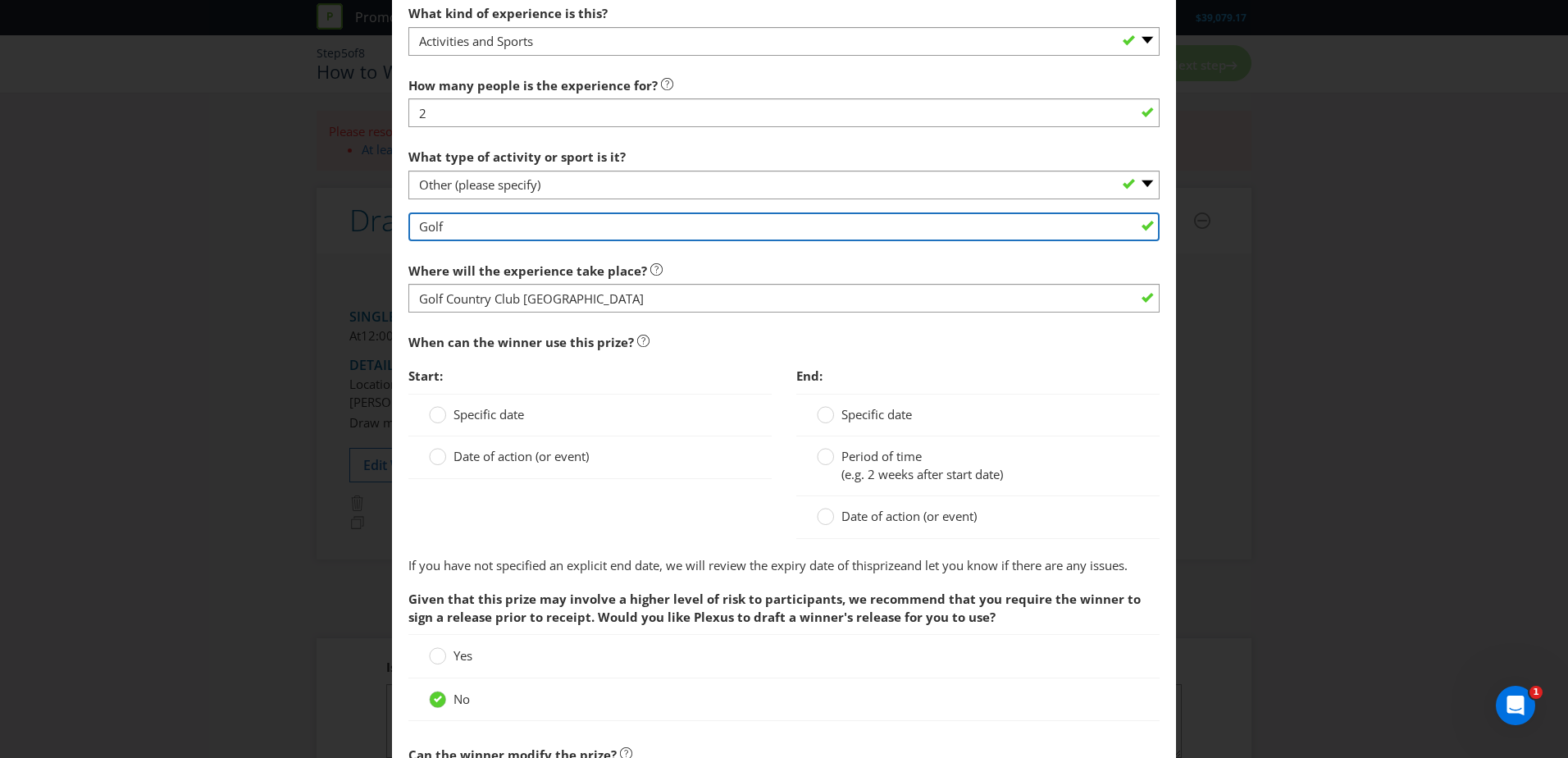
click at [512, 223] on input "Golf" at bounding box center [784, 227] width 752 height 29
type input "Golf Experience"
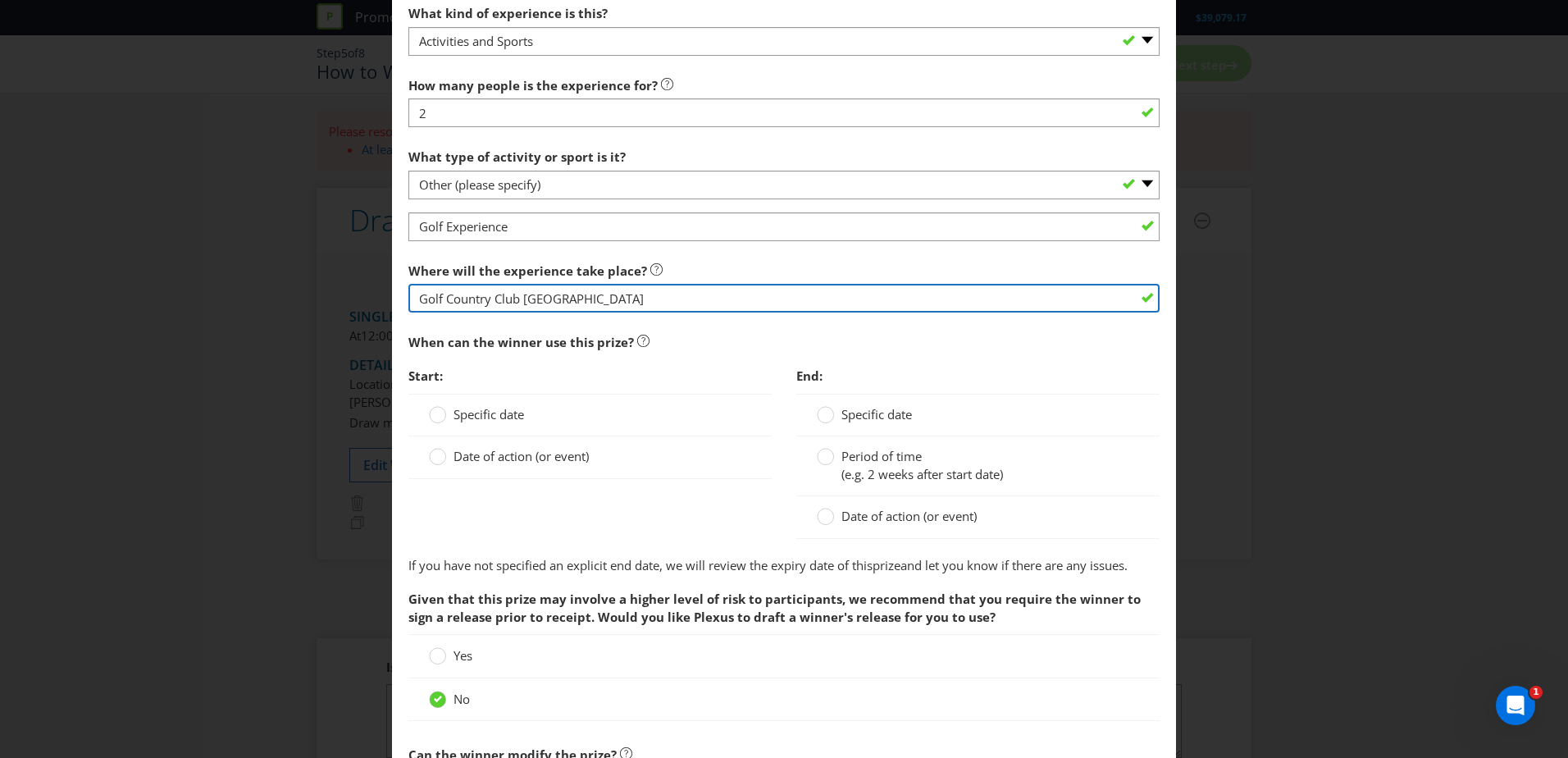
click at [433, 300] on input "Golf Country Club [GEOGRAPHIC_DATA]" at bounding box center [784, 298] width 752 height 29
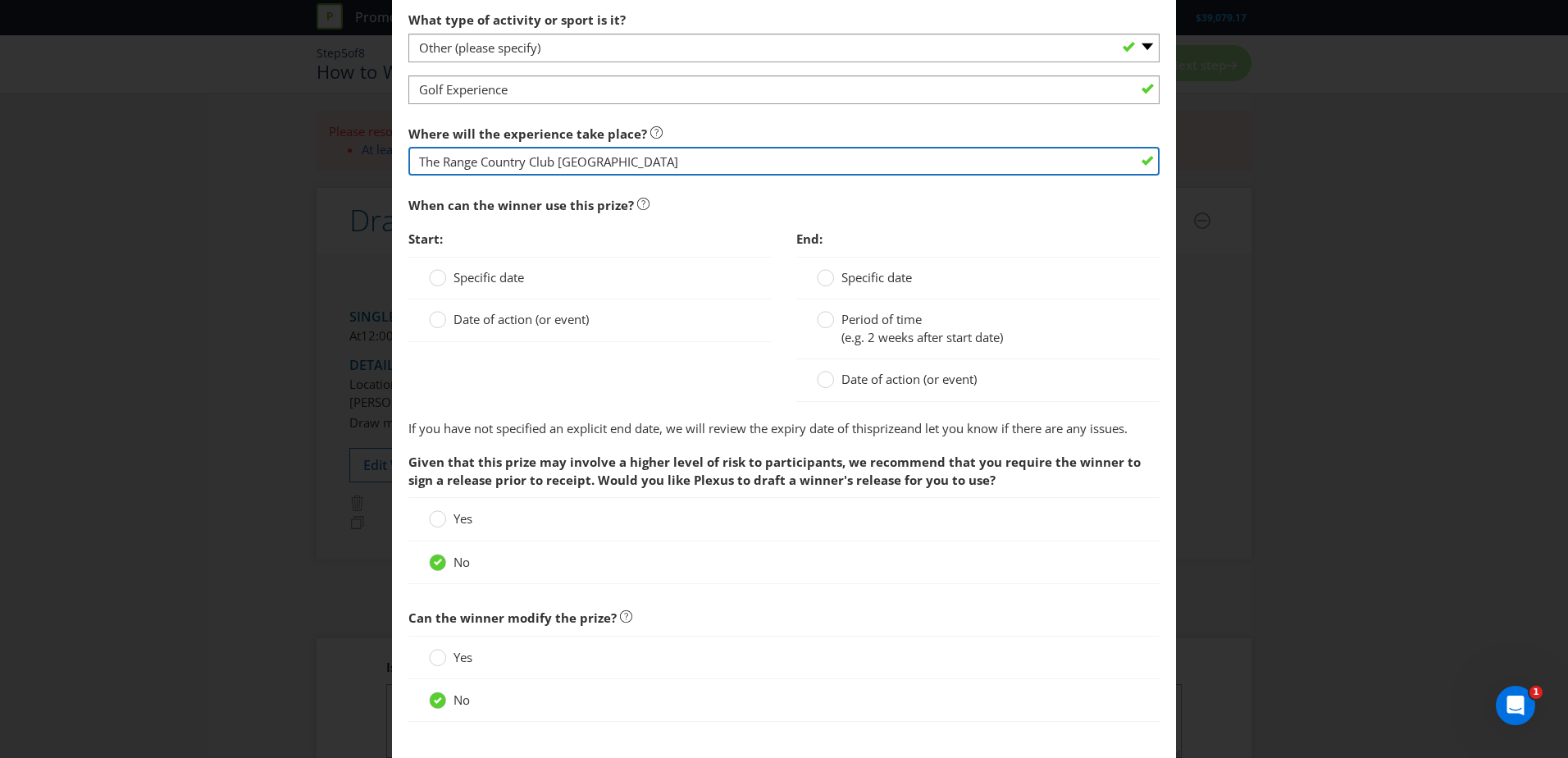
scroll to position [1458, 0]
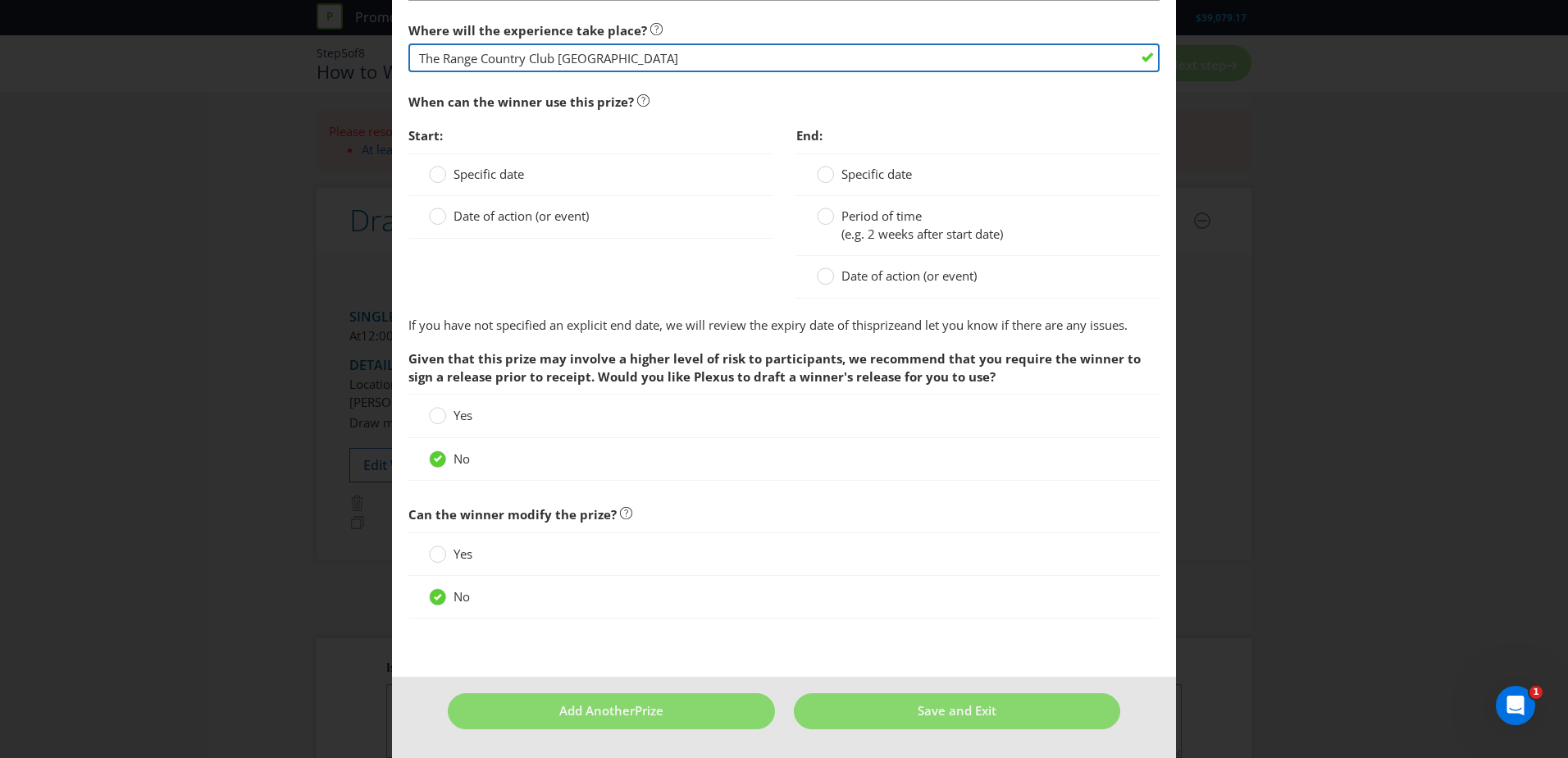
type input "The Range Country Club [GEOGRAPHIC_DATA]"
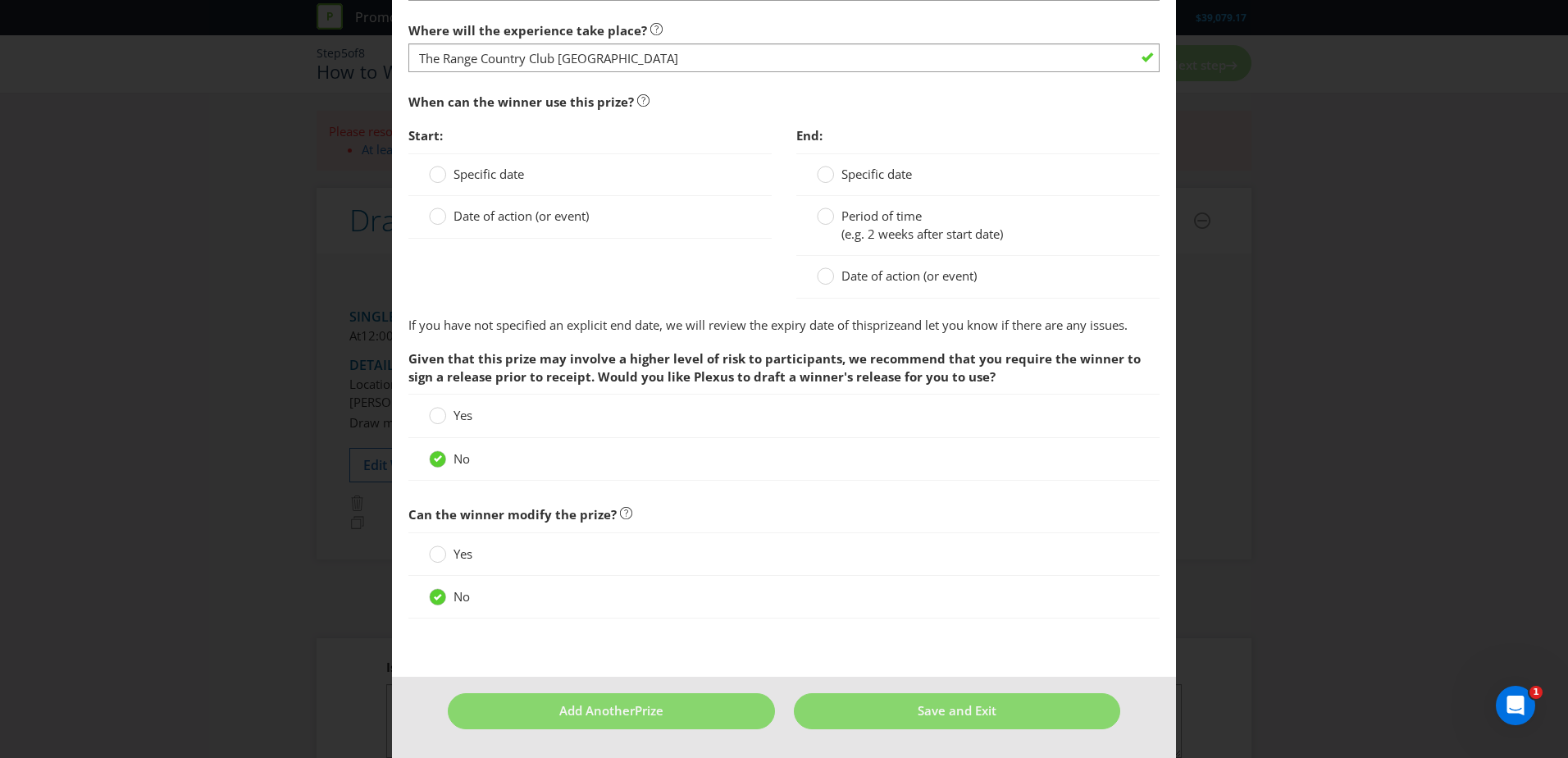
click at [788, 438] on div "No" at bounding box center [784, 460] width 752 height 43
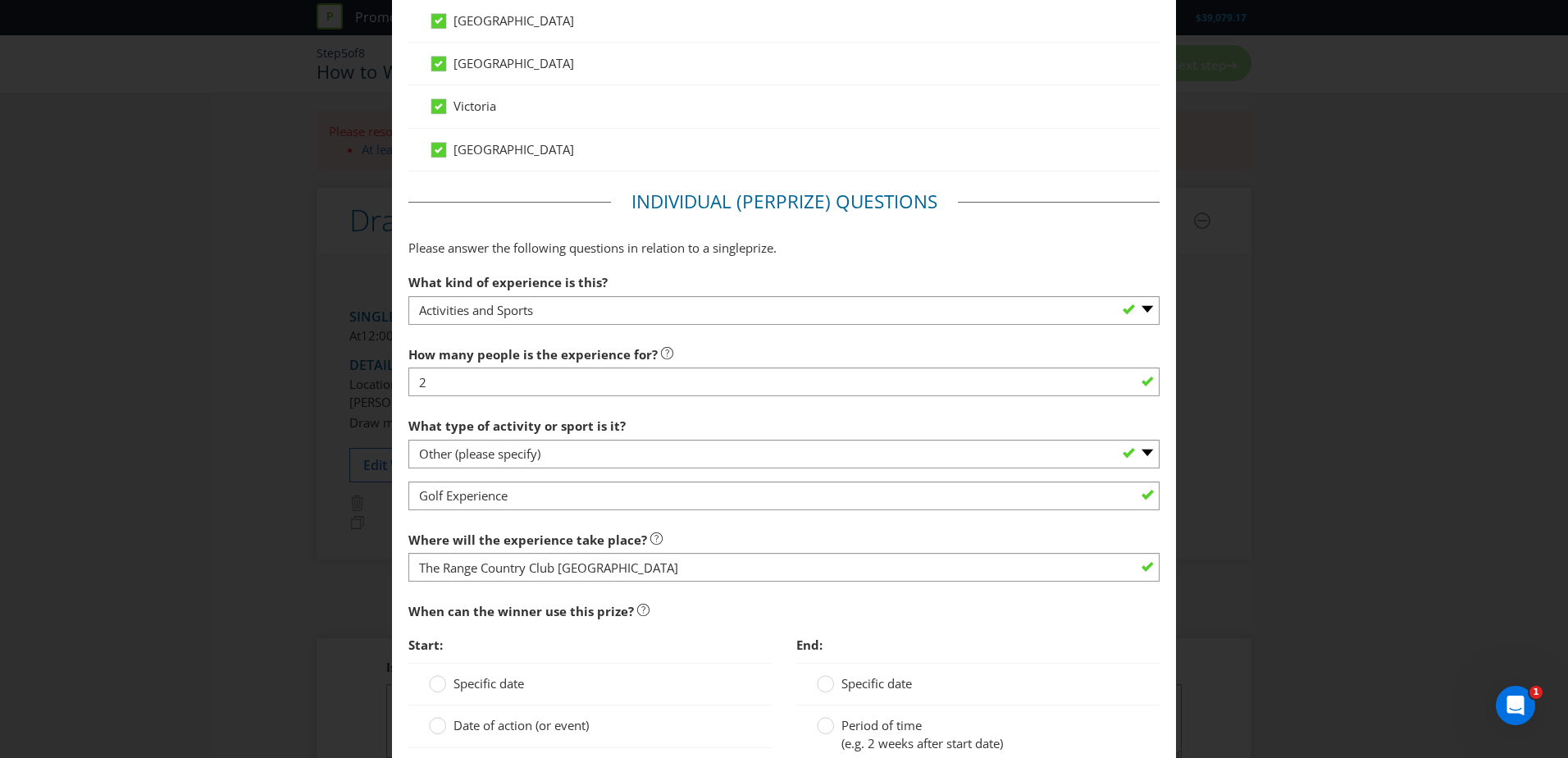
scroll to position [984, 0]
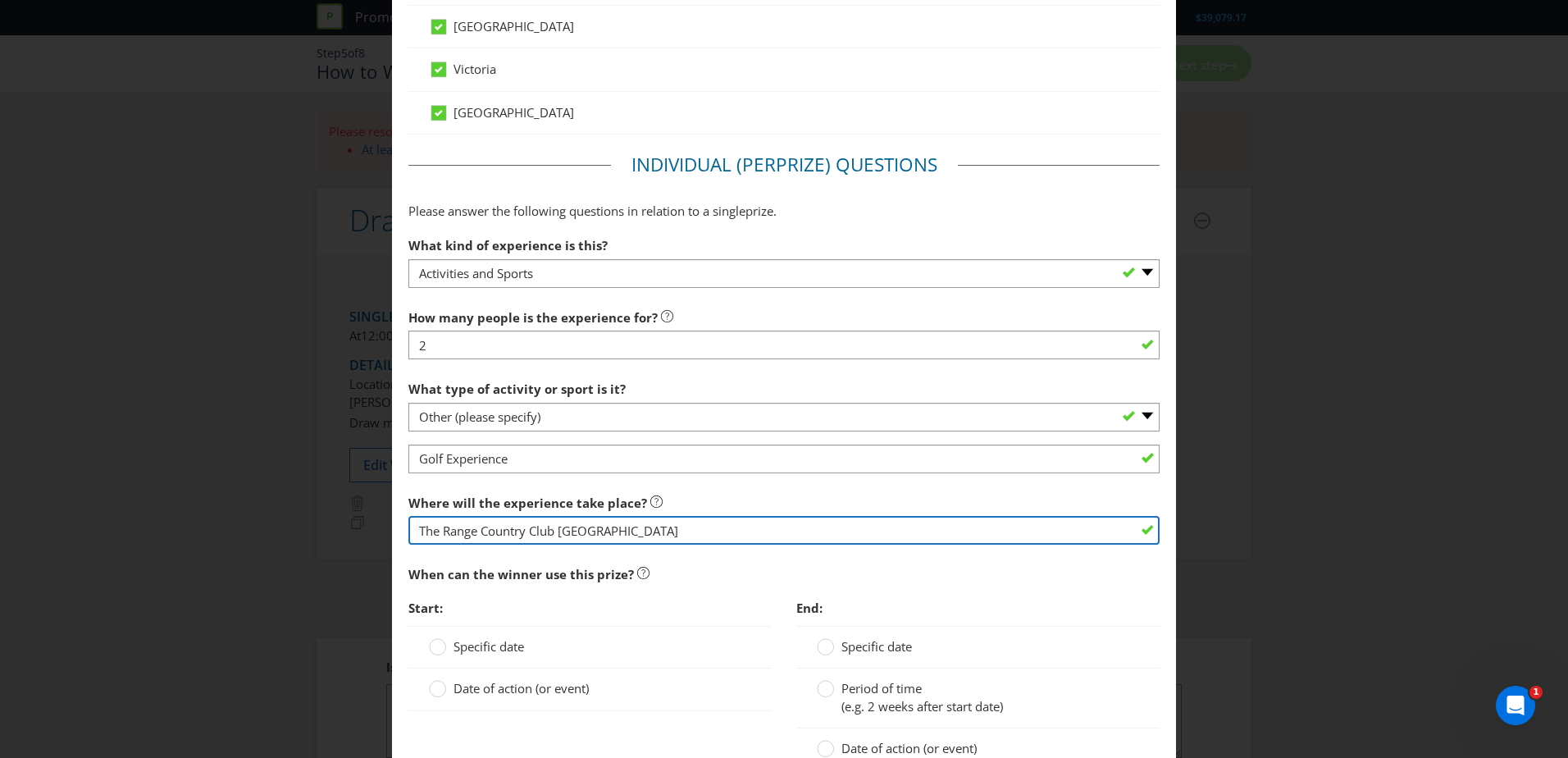
click at [638, 519] on input "The Range Country Club [GEOGRAPHIC_DATA]" at bounding box center [784, 531] width 752 height 29
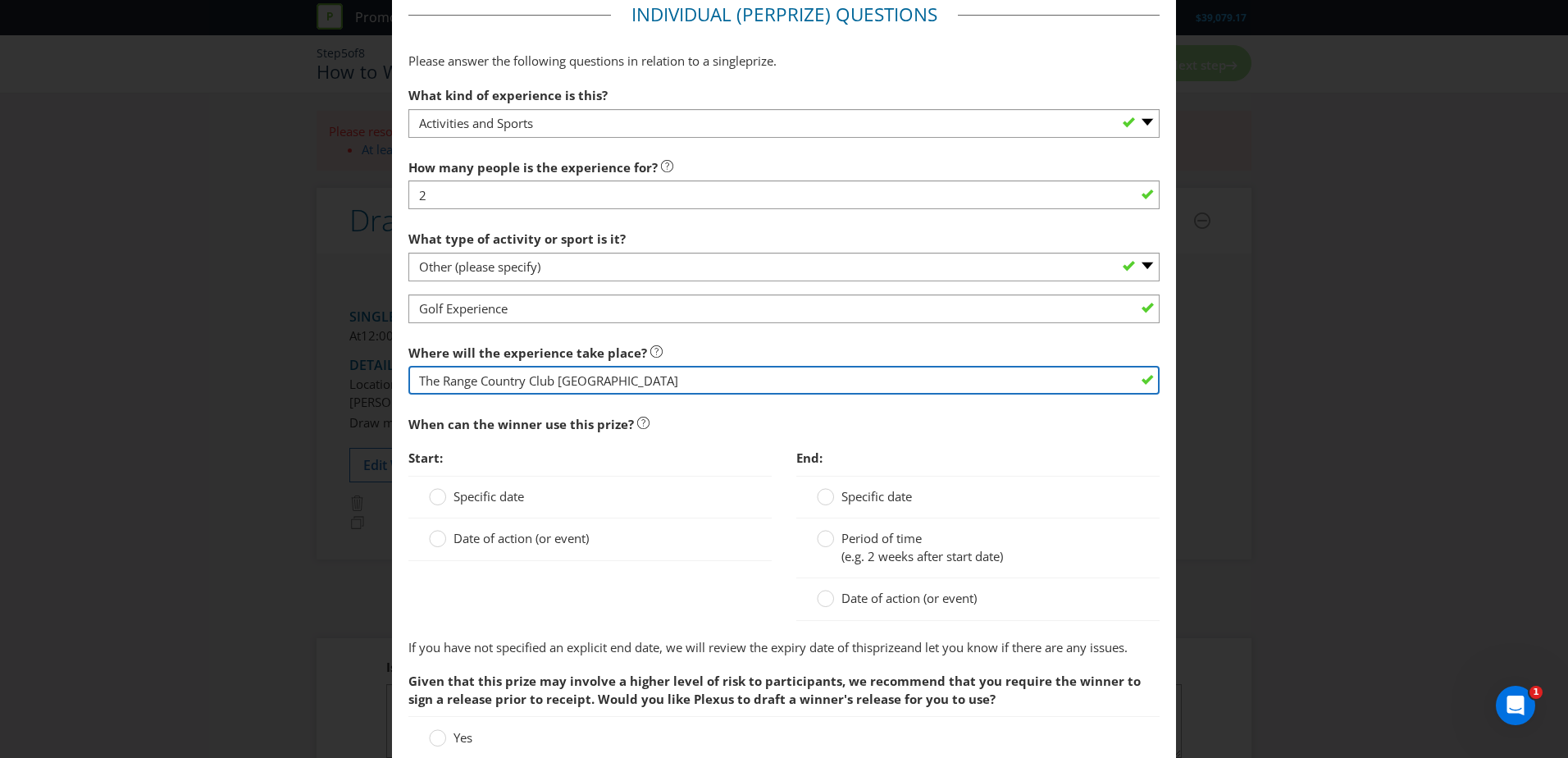
scroll to position [1129, 0]
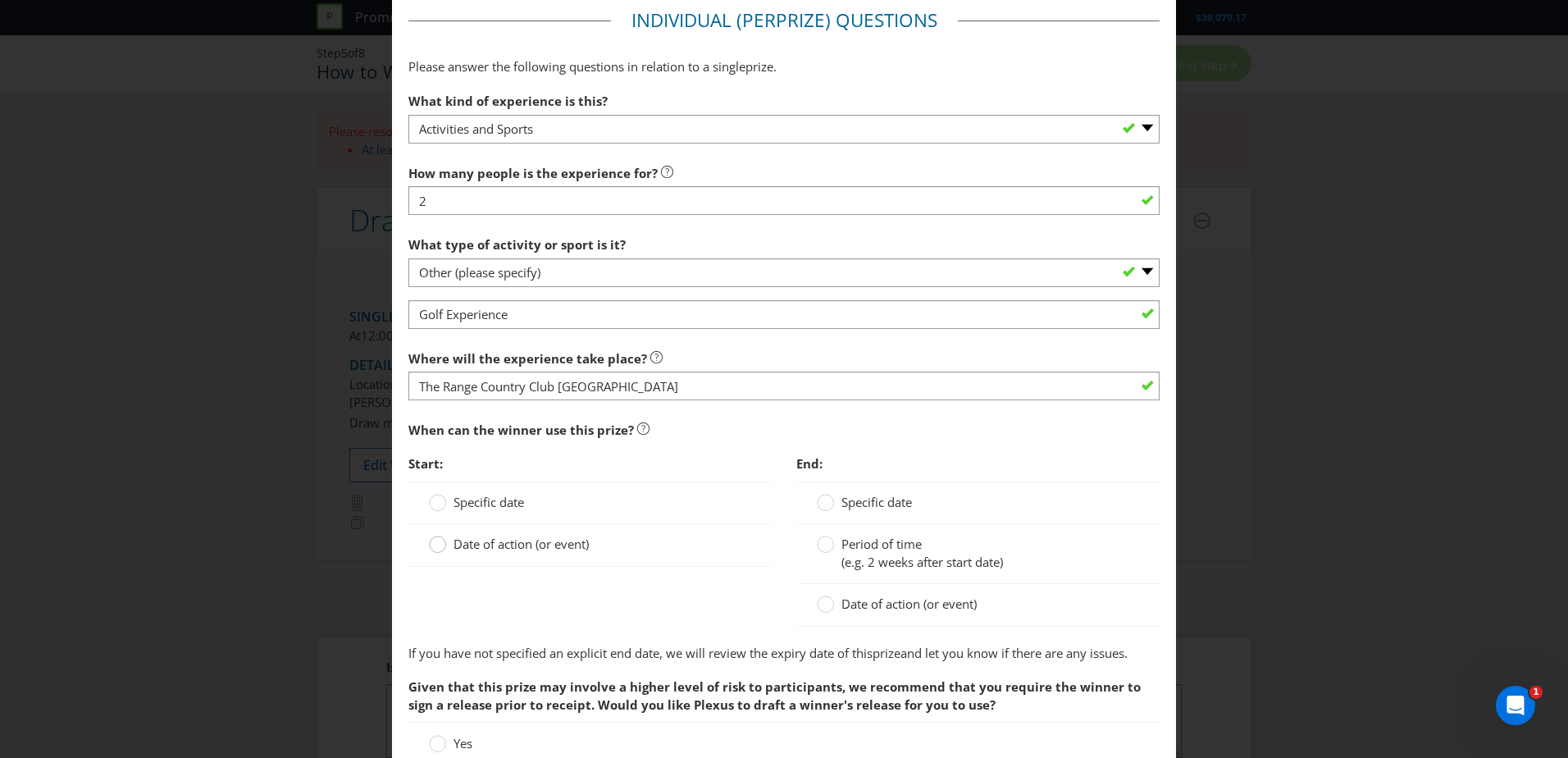
click at [430, 548] on circle at bounding box center [437, 544] width 16 height 16
click at [0, 0] on input "Date of action (or event)" at bounding box center [0, 0] width 0 height 0
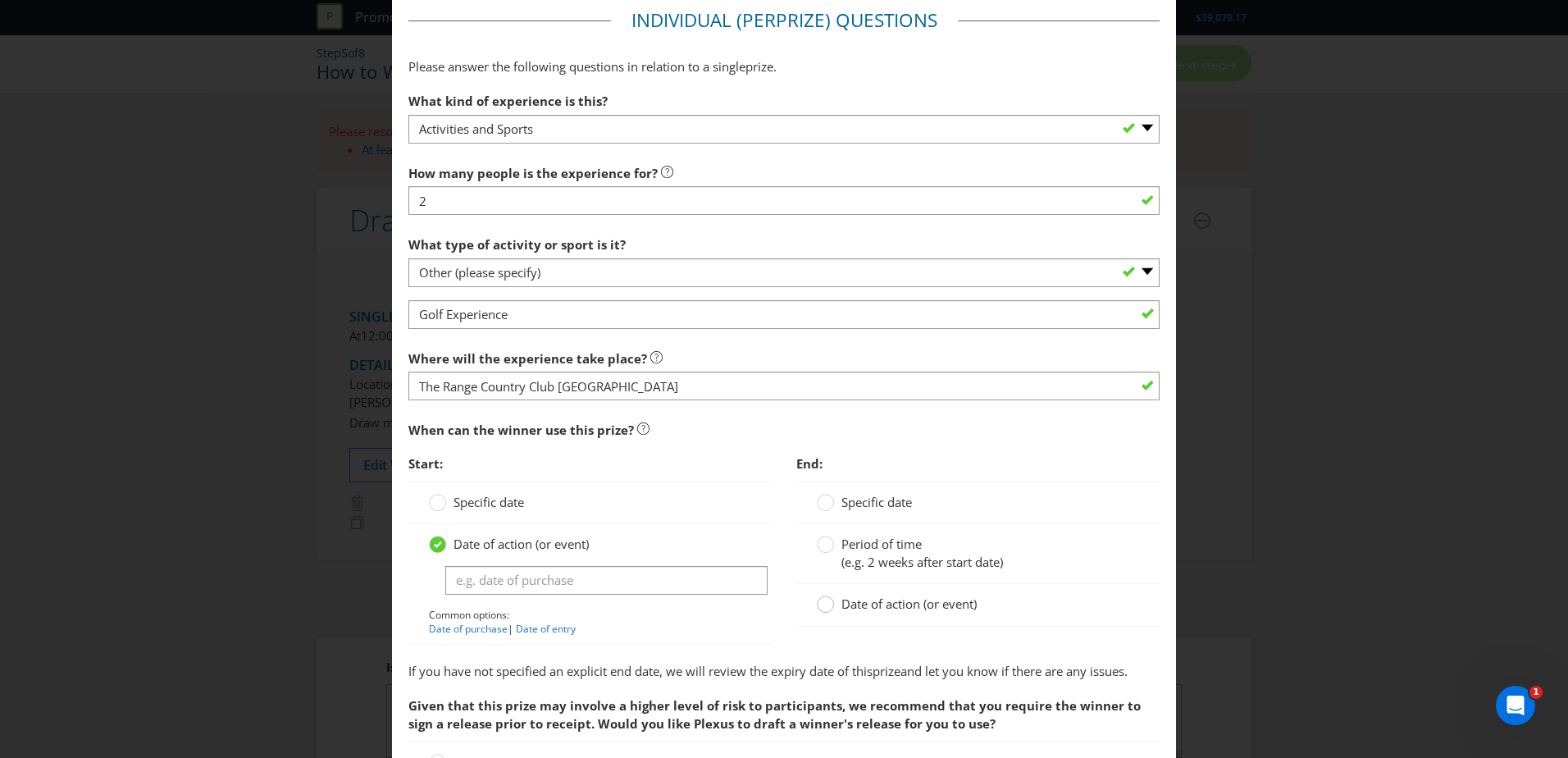
click at [822, 603] on div at bounding box center [826, 599] width 9 height 9
click at [0, 0] on input "Date of action (or event)" at bounding box center [0, 0] width 0 height 0
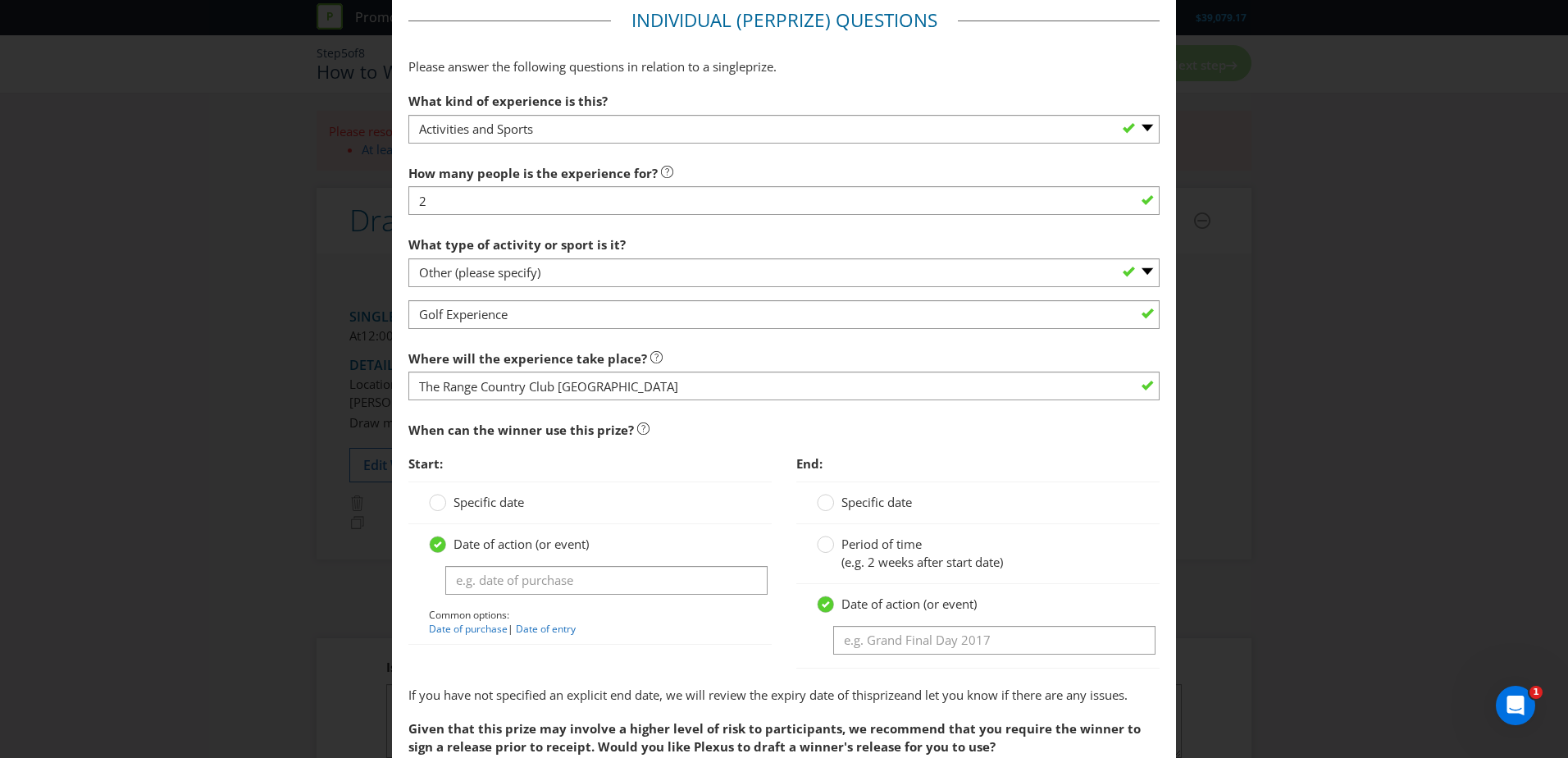
click at [604, 595] on div at bounding box center [589, 595] width 322 height 2
click at [588, 588] on input "text" at bounding box center [606, 581] width 322 height 29
drag, startPoint x: 617, startPoint y: 580, endPoint x: -304, endPoint y: 536, distance: 922.1
click at [0, 536] on html "Promotion Wizard Vantage Boags Golf Help Lion - Beer, Spirits & Wine Pty Ltd [L…" at bounding box center [784, 379] width 1568 height 758
type input "[DATE] of draw"
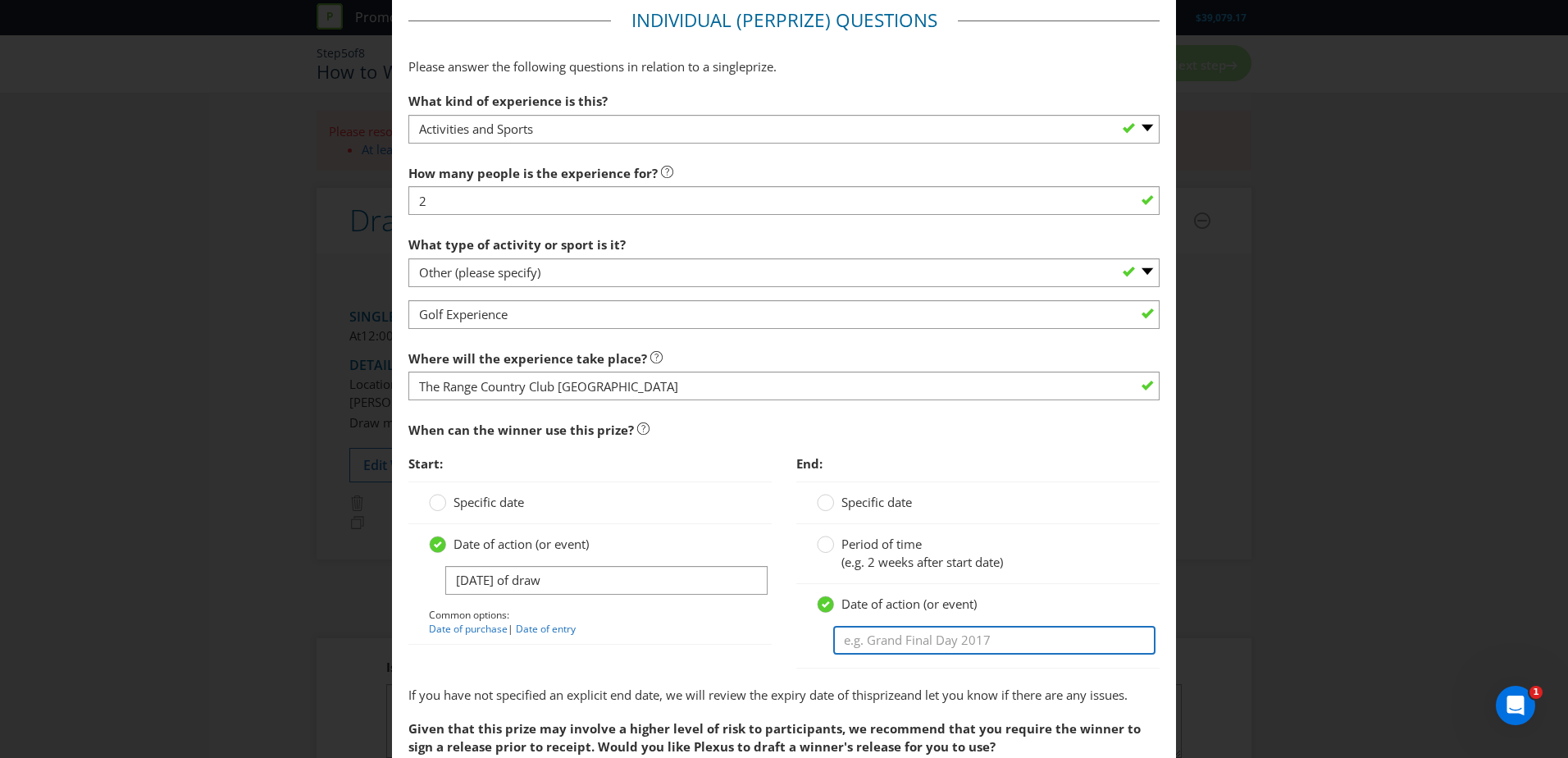
click at [946, 646] on input "text" at bounding box center [994, 641] width 322 height 29
paste input "[DATE] of draw"
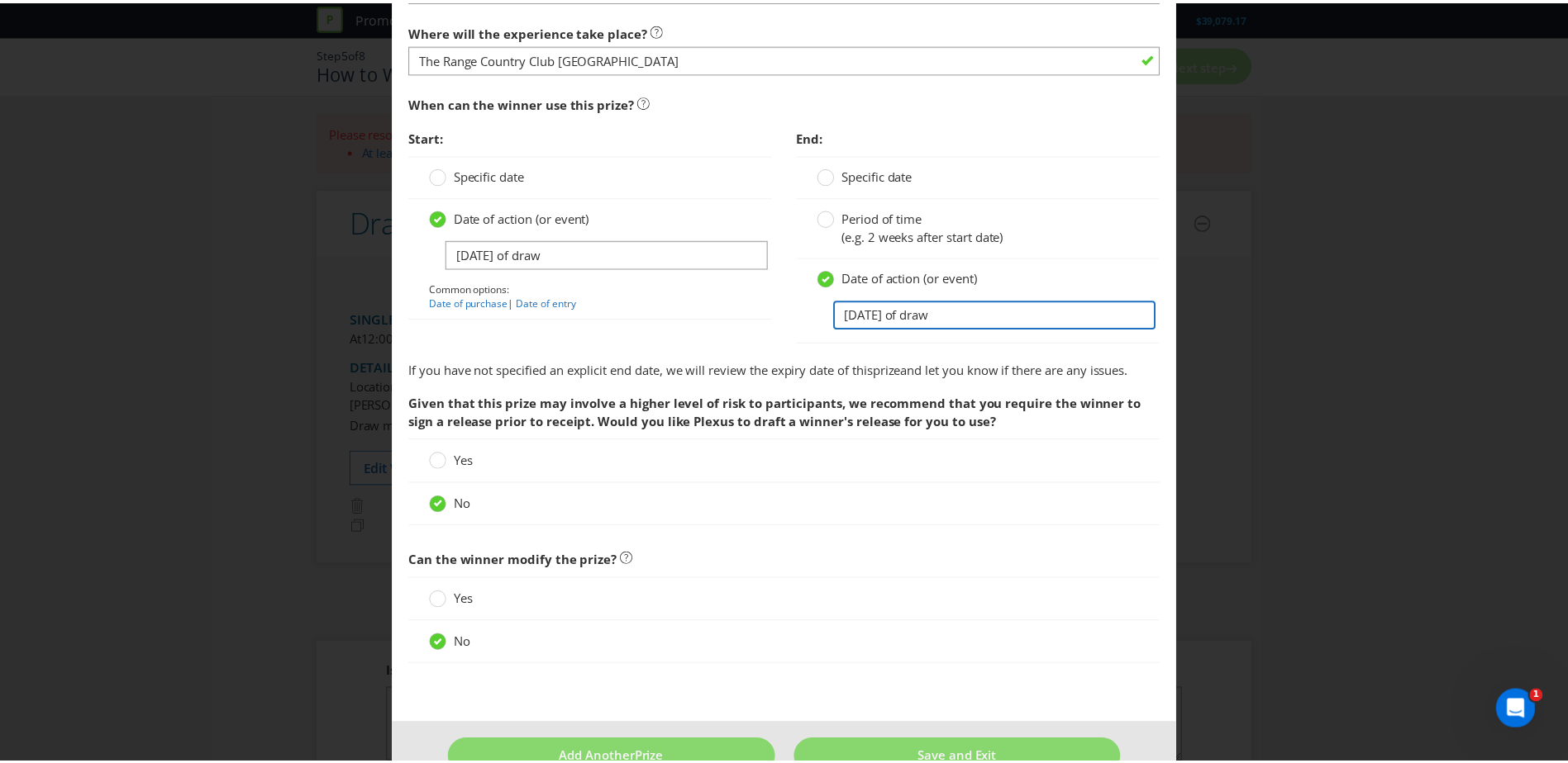
scroll to position [1509, 0]
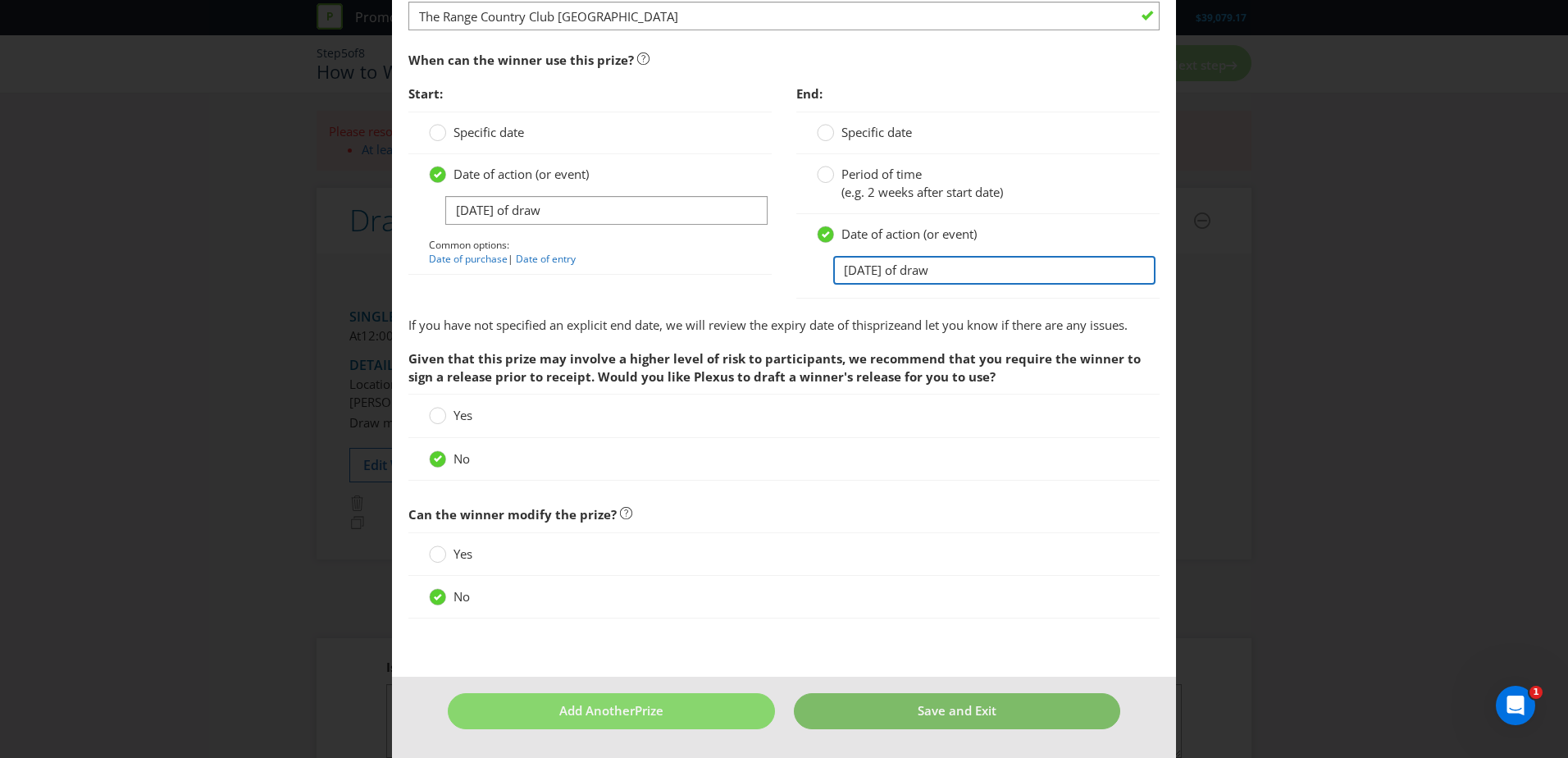
type input "[DATE] of draw"
click at [918, 714] on span "Save and Exit" at bounding box center [957, 710] width 79 height 16
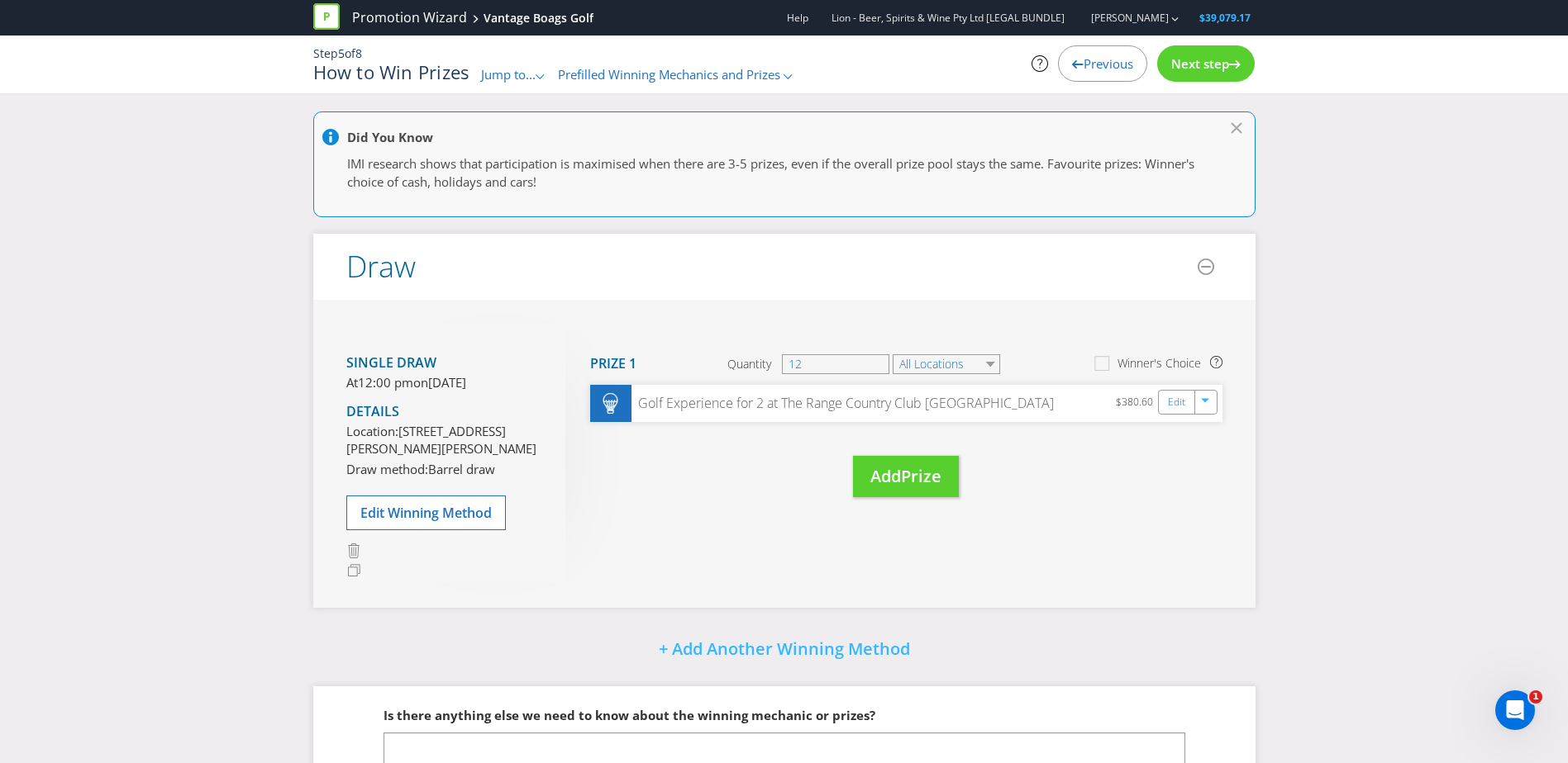
click at [1229, 71] on span "Next step" at bounding box center [1200, 63] width 58 height 16
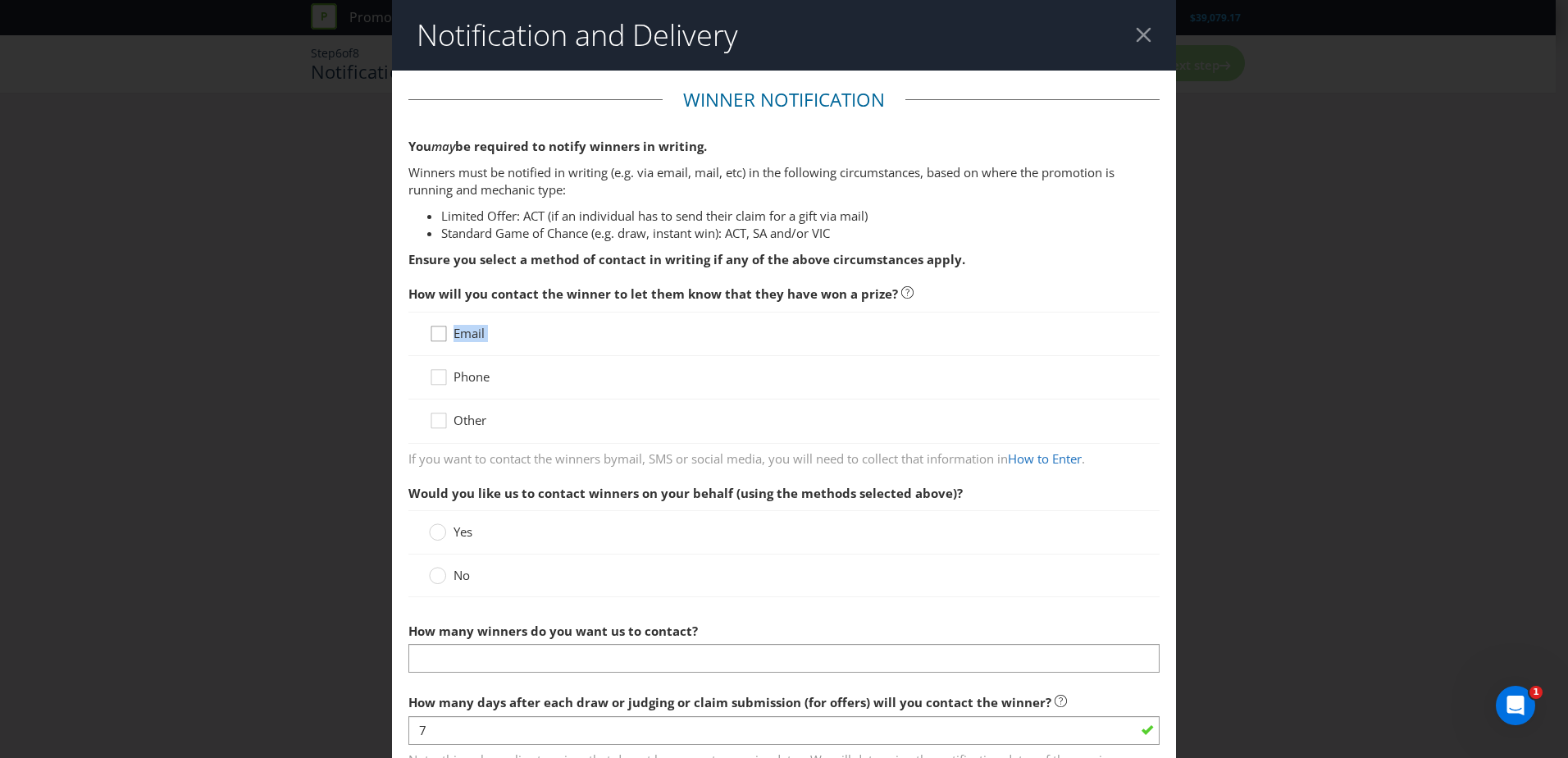
click at [439, 341] on div "Email" at bounding box center [784, 333] width 711 height 18
click at [435, 336] on icon at bounding box center [441, 337] width 25 height 25
click at [0, 0] on input "Email" at bounding box center [0, 0] width 0 height 0
click at [440, 375] on div at bounding box center [439, 372] width 9 height 9
click at [0, 0] on input "Phone" at bounding box center [0, 0] width 0 height 0
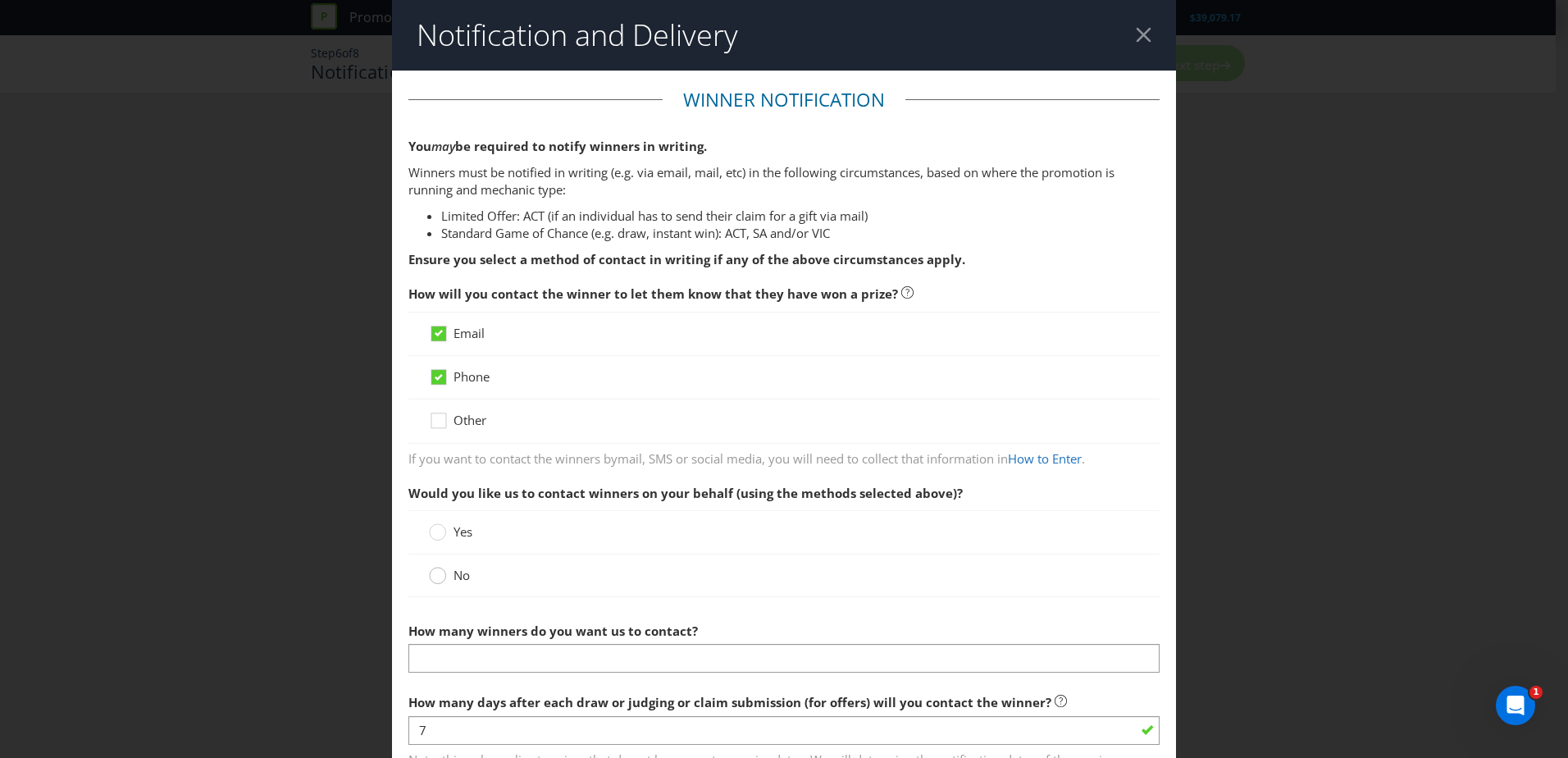
click at [435, 579] on circle at bounding box center [437, 576] width 16 height 16
click at [0, 0] on input "No" at bounding box center [0, 0] width 0 height 0
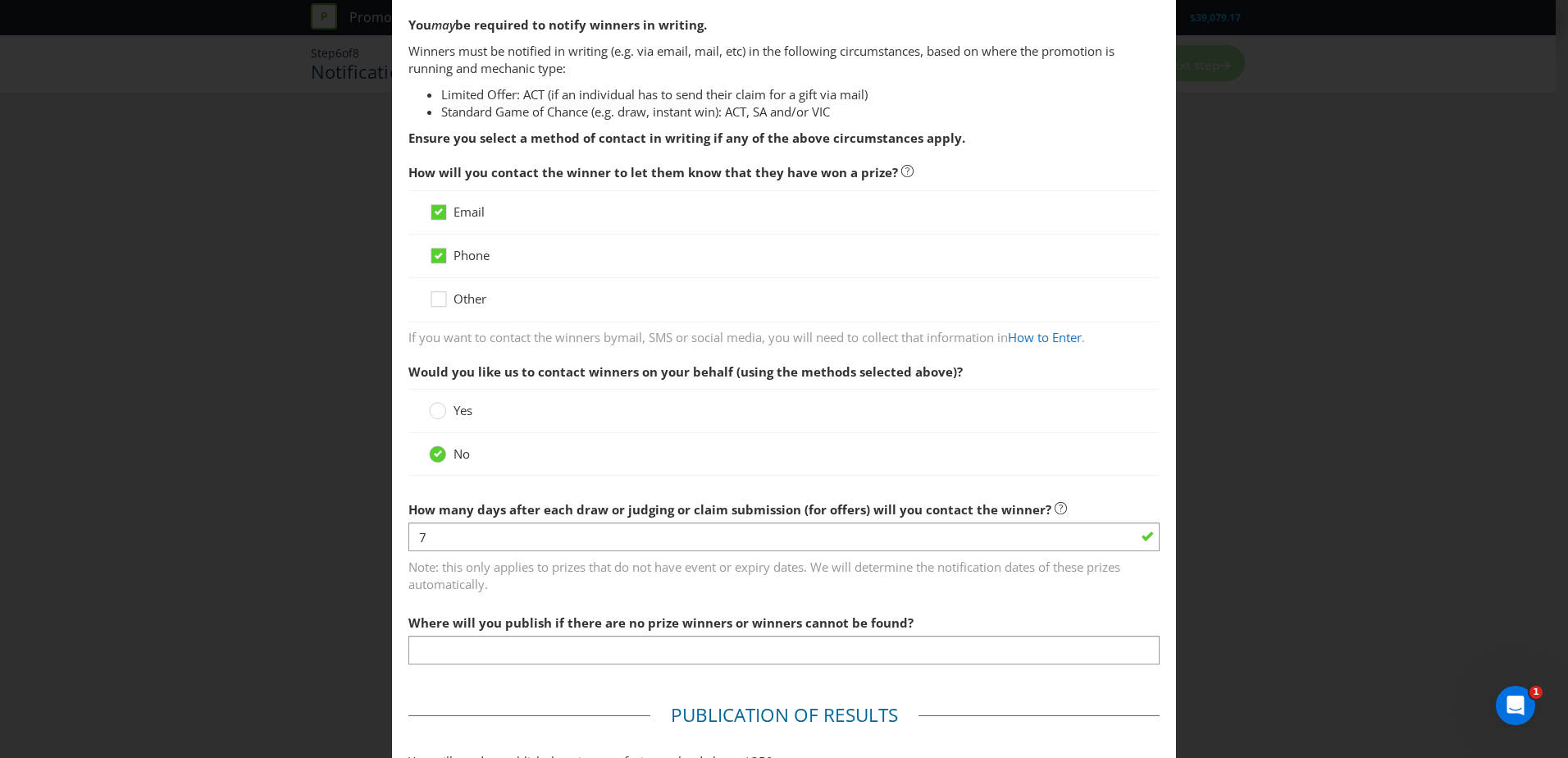
scroll to position [164, 0]
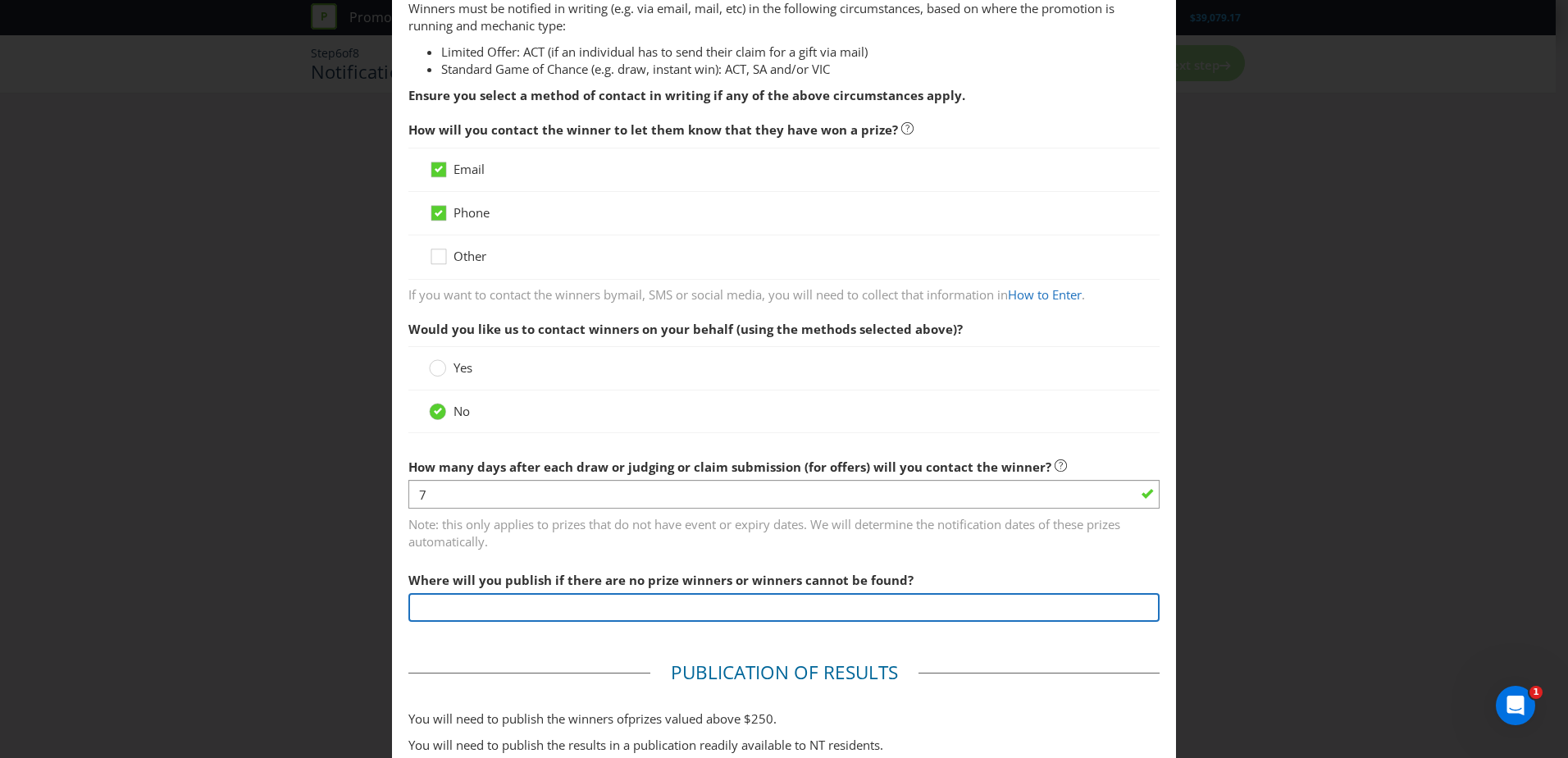
click at [520, 616] on input "text" at bounding box center [784, 608] width 752 height 29
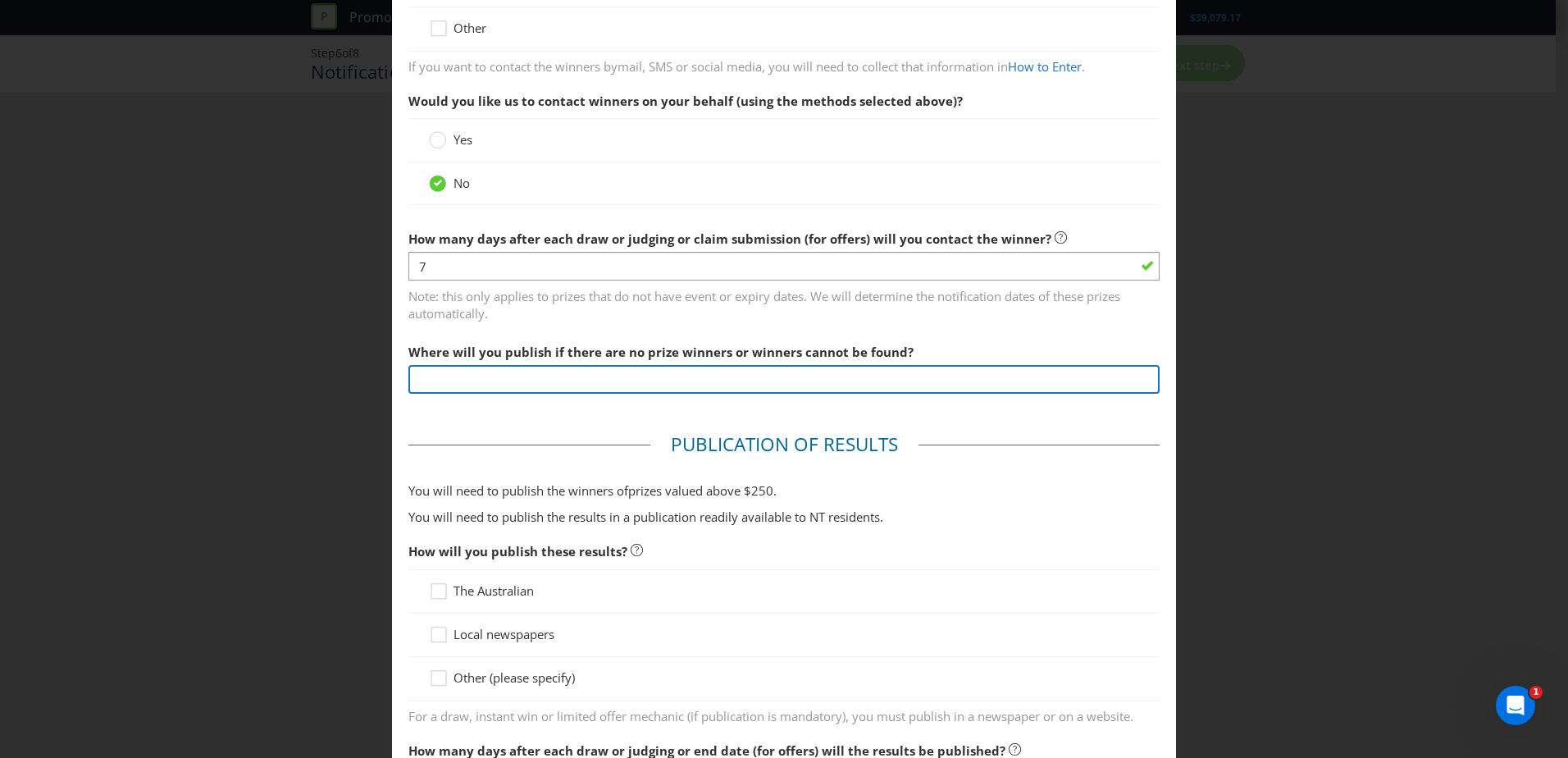
scroll to position [410, 0]
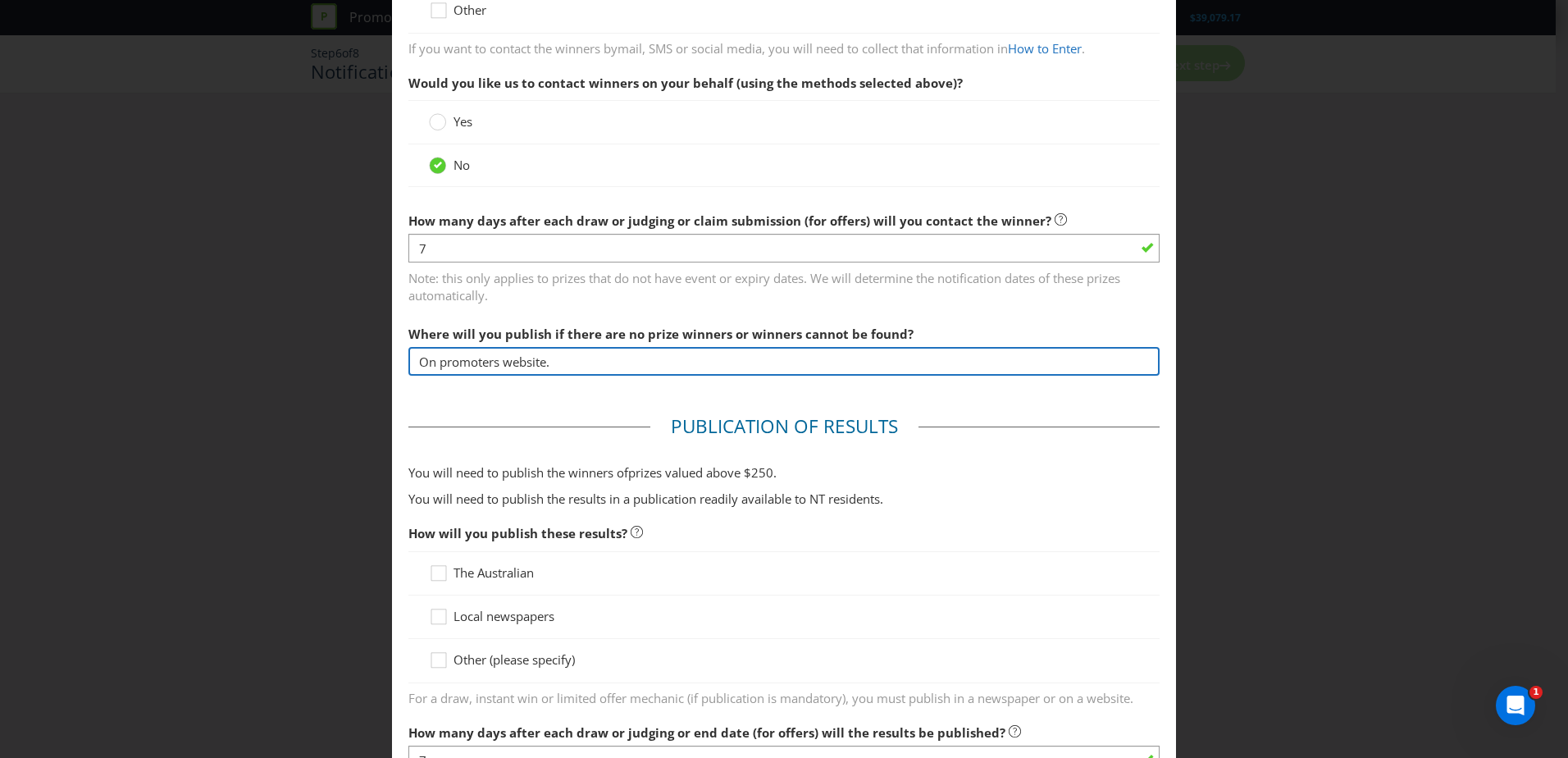
type input "On promoters website."
drag, startPoint x: 568, startPoint y: 361, endPoint x: 201, endPoint y: 295, distance: 372.9
click at [198, 295] on div "Notification and Delivery Winner Notification You may be required to notify win…" at bounding box center [784, 379] width 1568 height 758
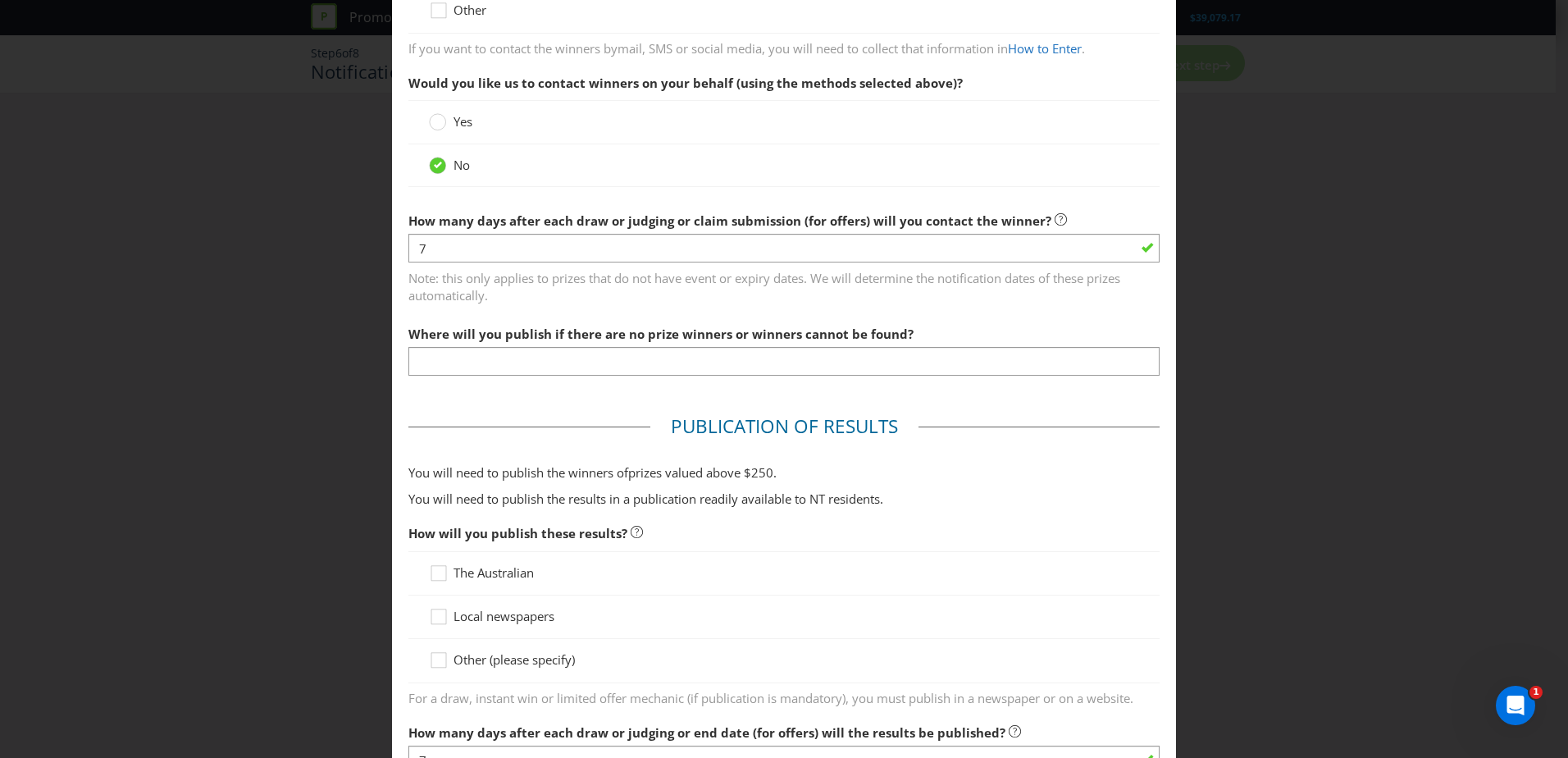
click at [471, 667] on div "Other (please specify)" at bounding box center [784, 661] width 752 height 44
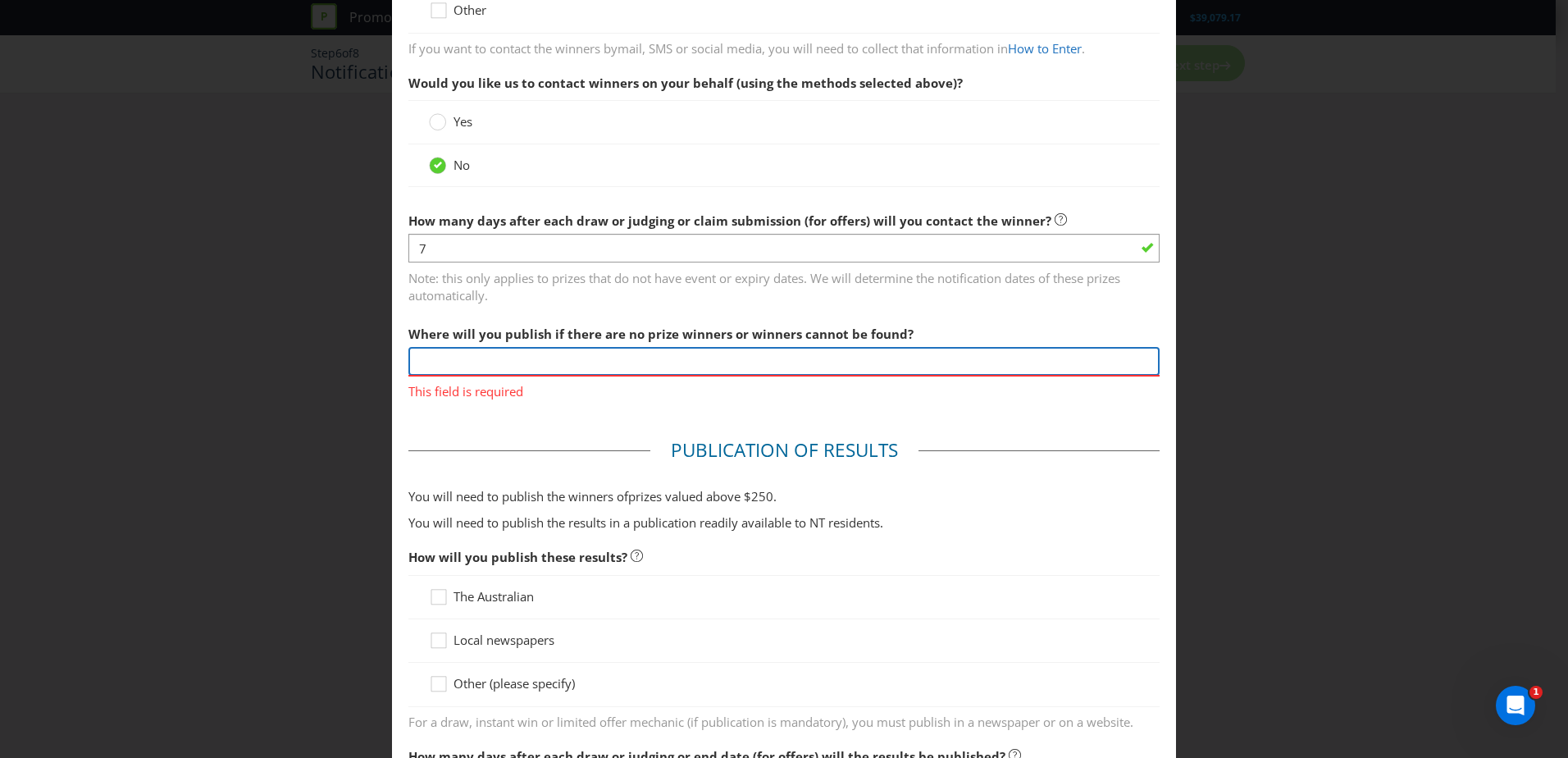
click at [464, 351] on input "text" at bounding box center [784, 361] width 752 height 29
type input "On promoters website"
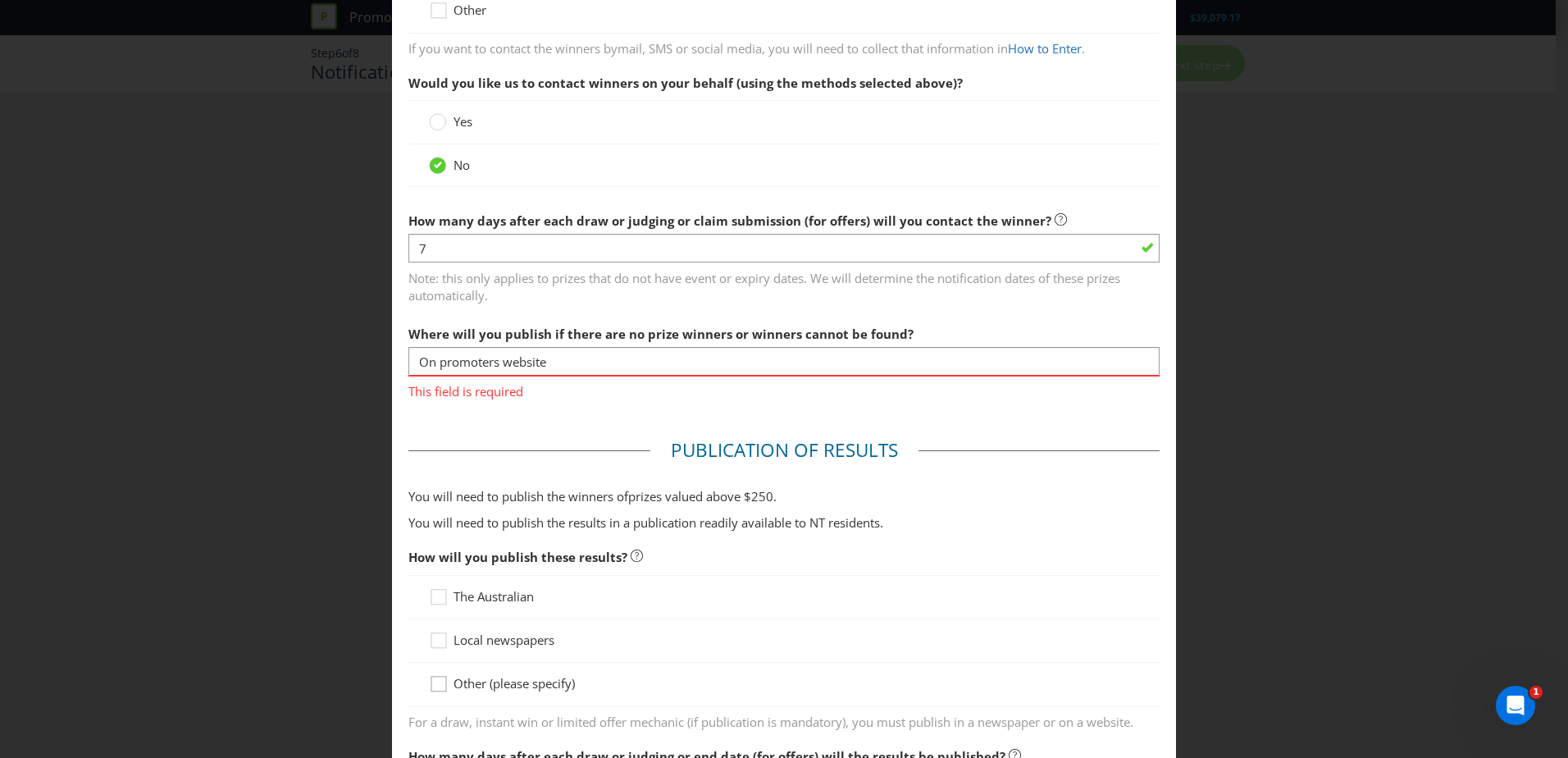
click at [434, 679] on div at bounding box center [436, 690] width 16 height 29
click at [0, 0] on input "Other (please specify)" at bounding box center [0, 0] width 0 height 0
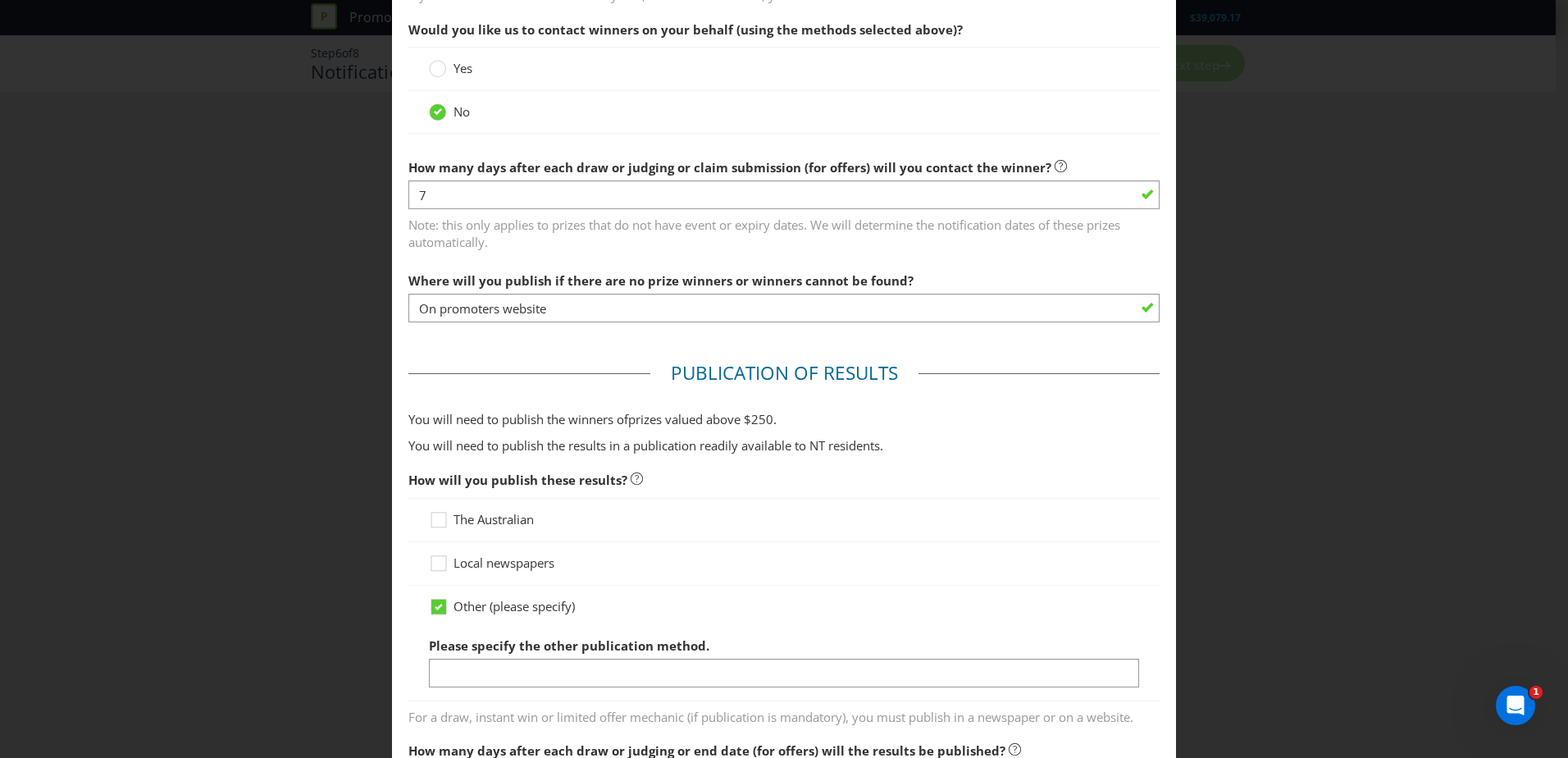
scroll to position [492, 0]
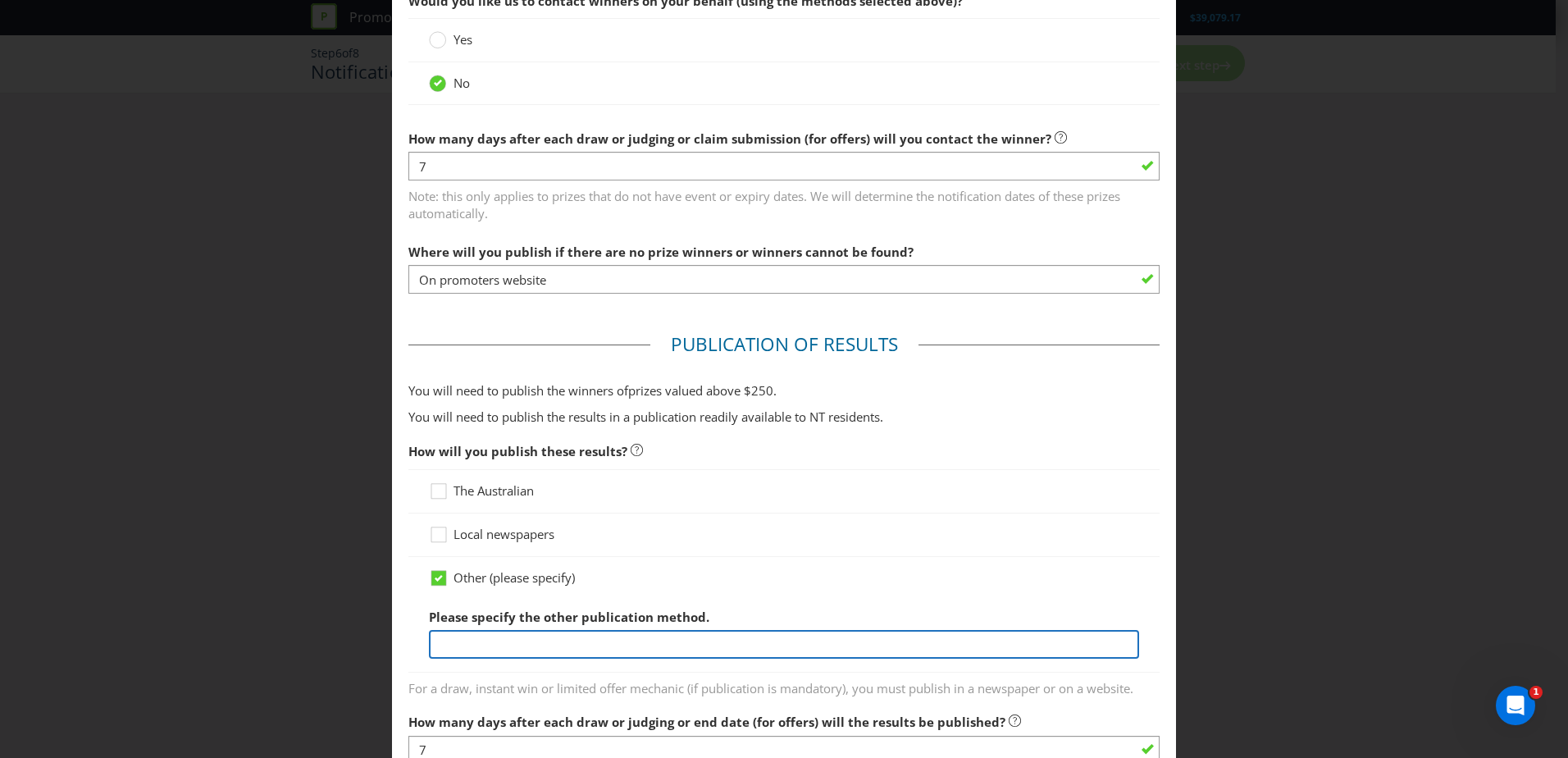
click at [505, 652] on input "text" at bounding box center [784, 645] width 711 height 29
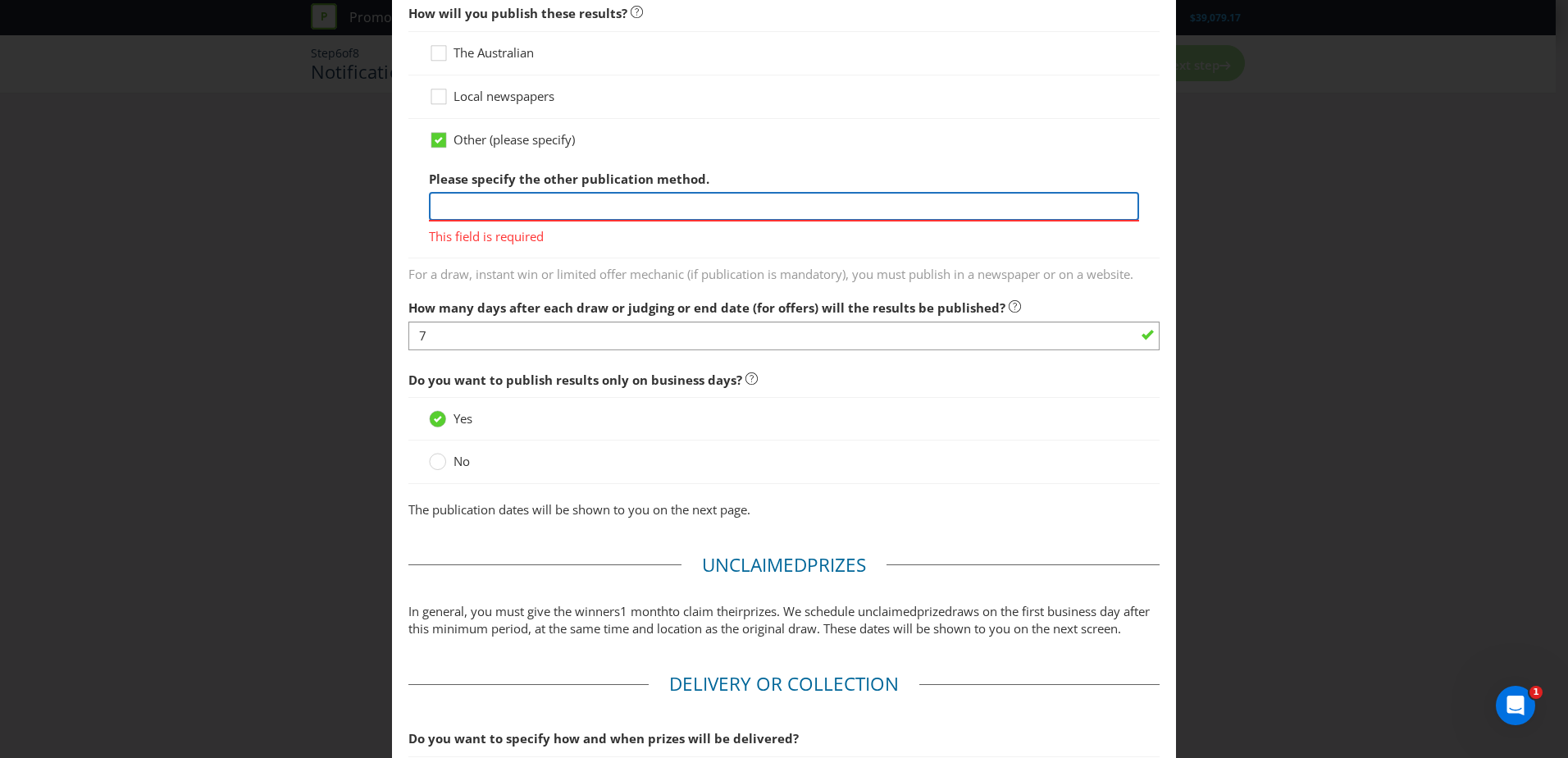
scroll to position [902, 0]
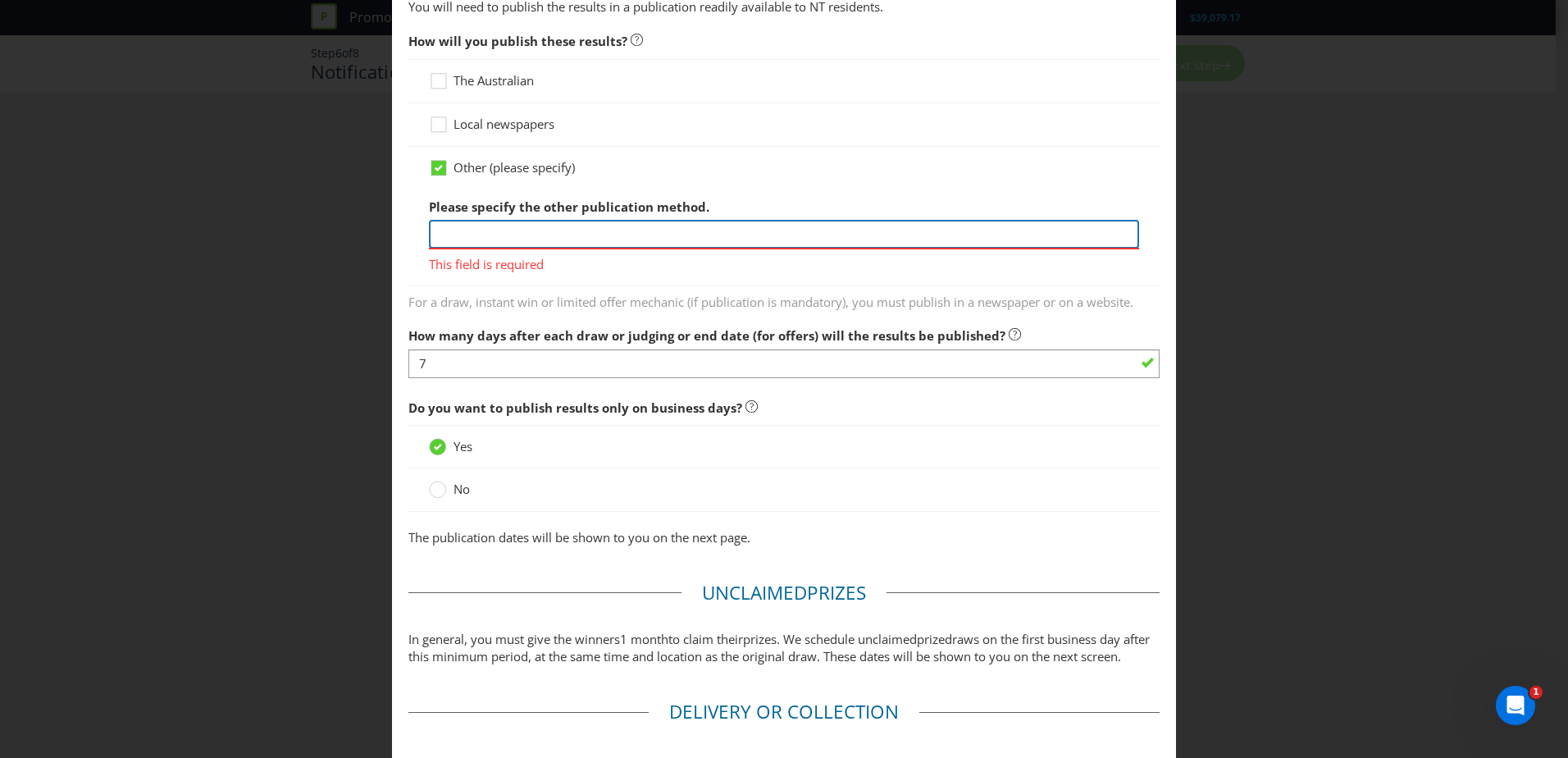
click at [581, 233] on input "text" at bounding box center [784, 234] width 711 height 29
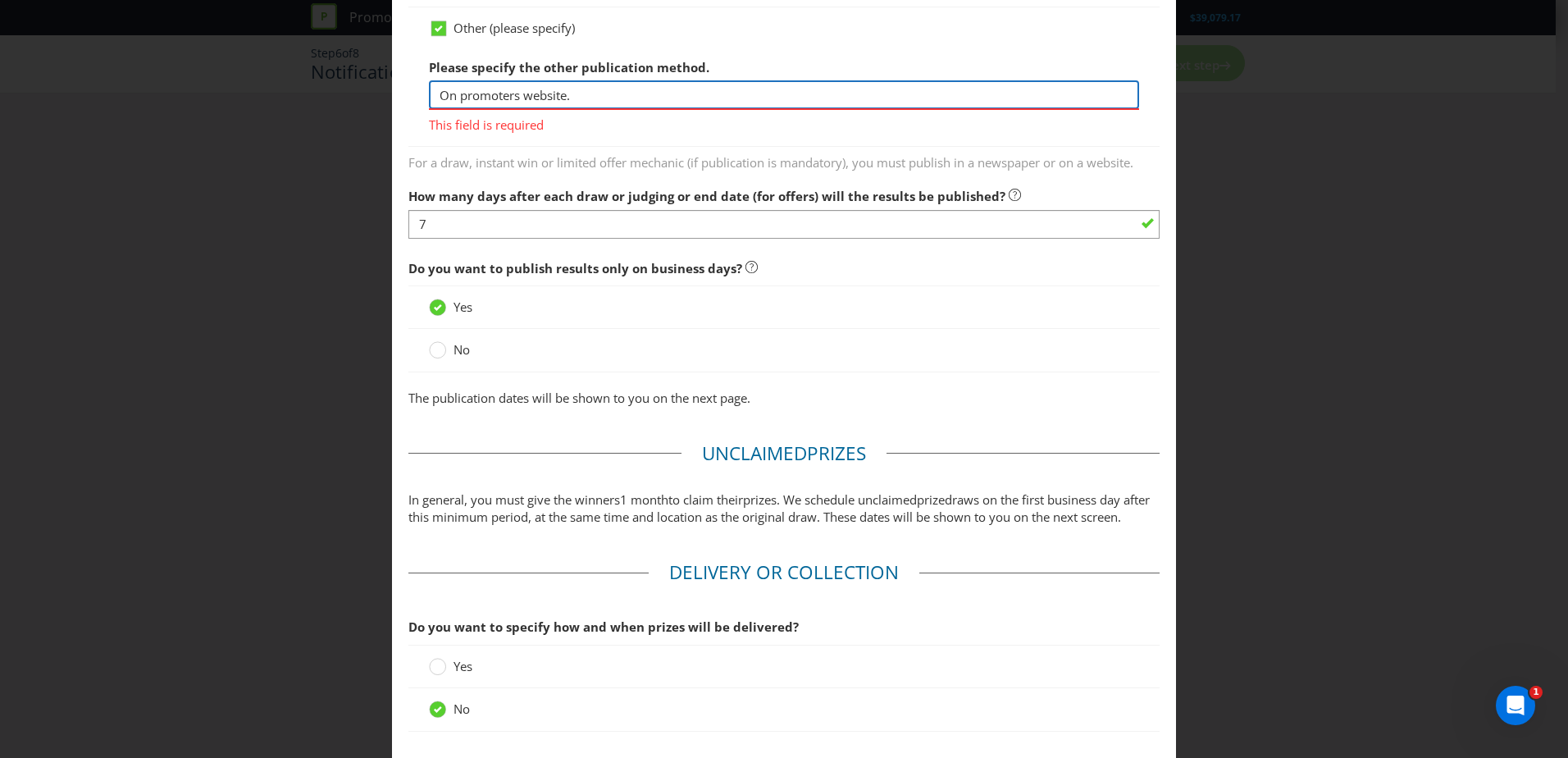
scroll to position [1174, 0]
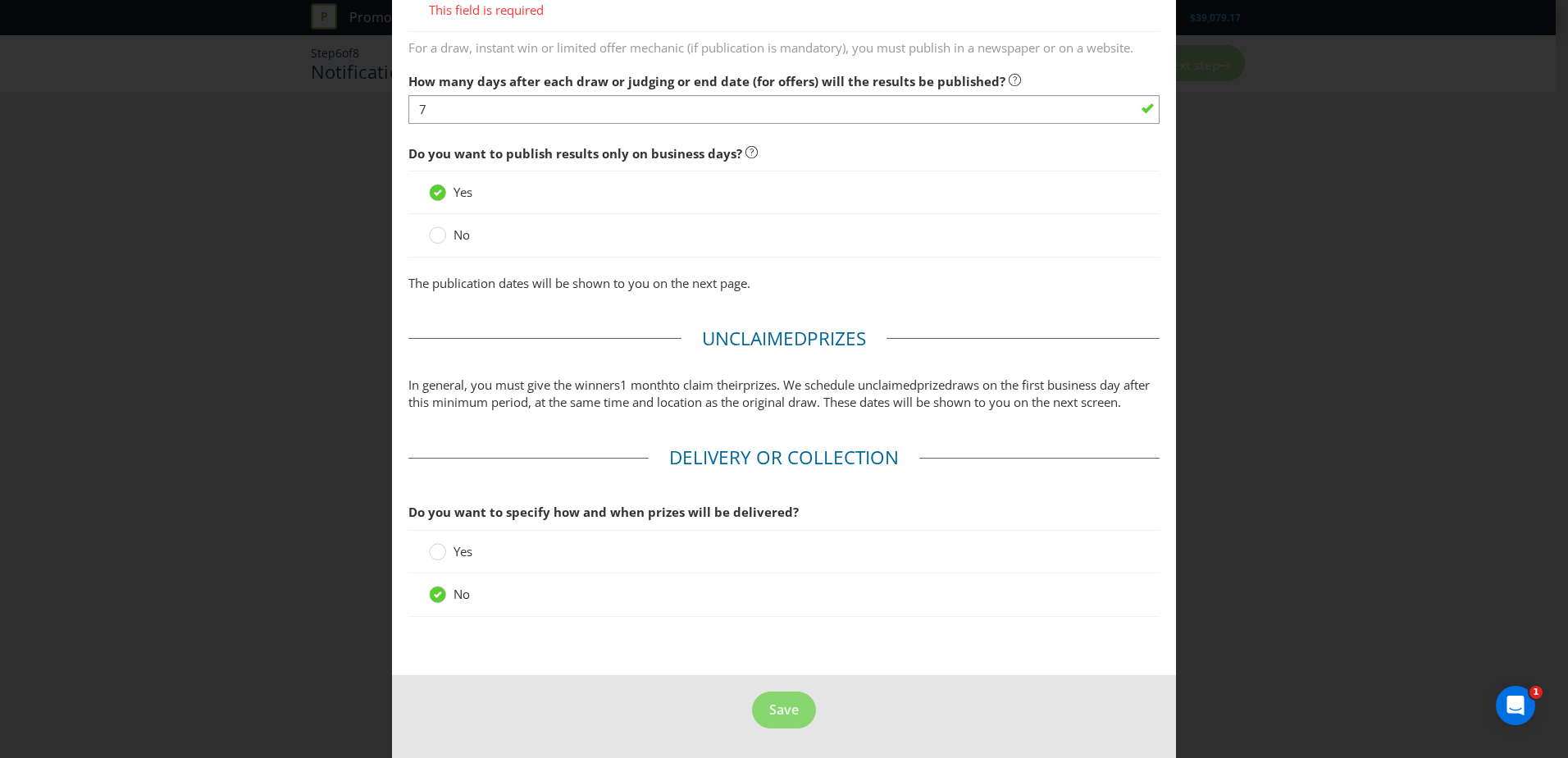
type input "On promoters website."
click at [842, 379] on span "draws on the first business day after this minimum period, at the same time and…" at bounding box center [779, 393] width 741 height 33
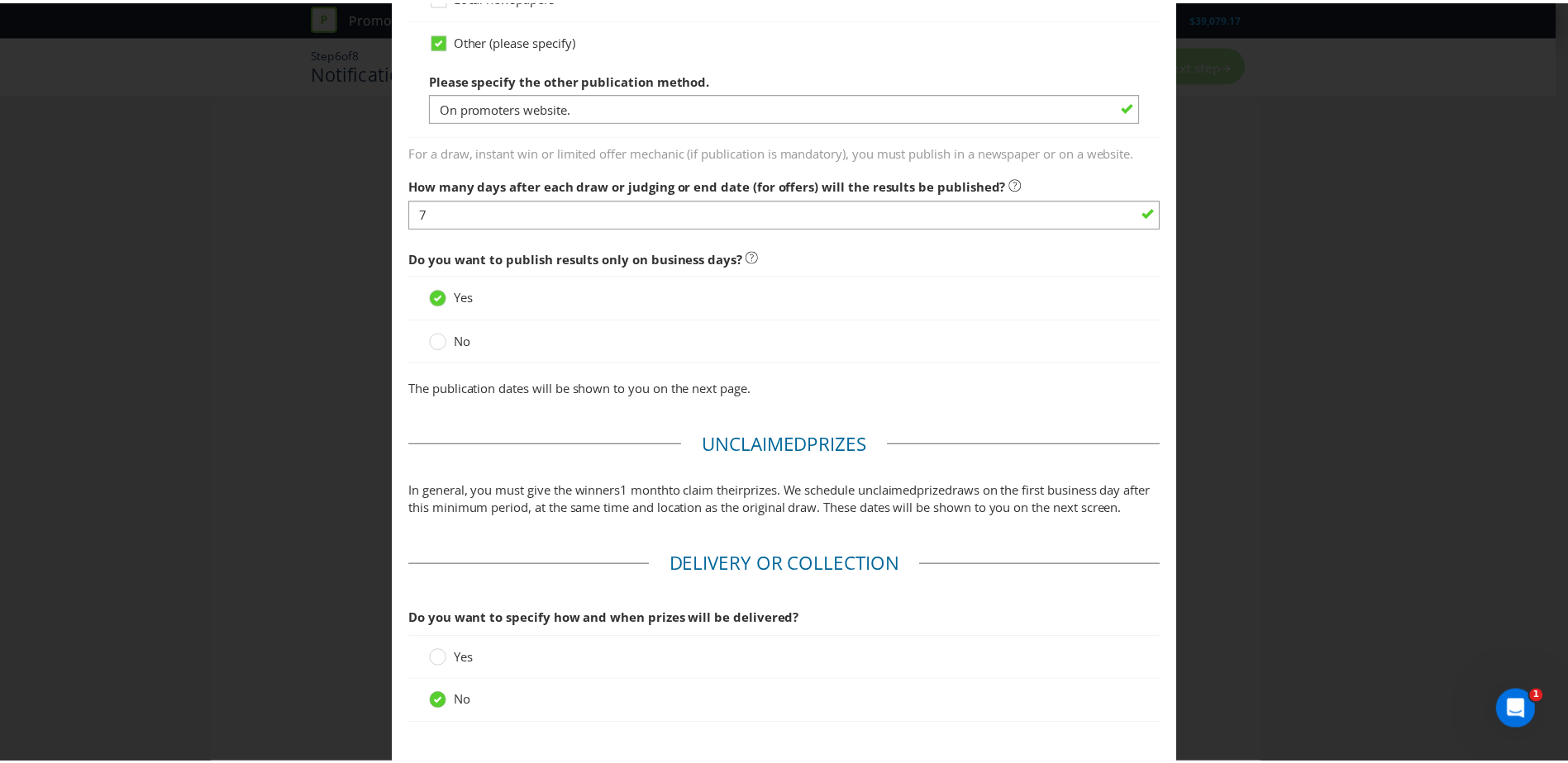
scroll to position [1158, 0]
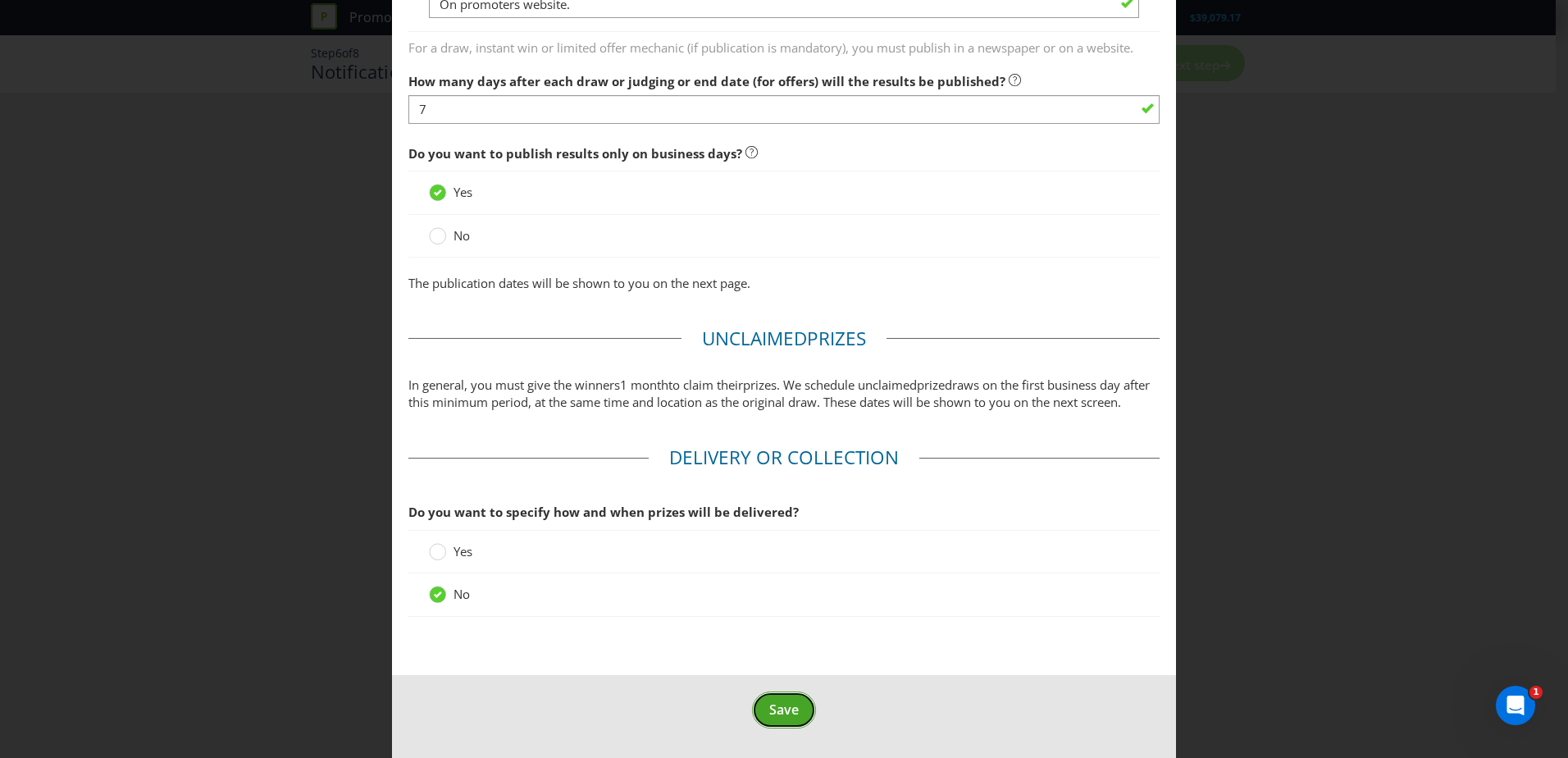
click at [771, 703] on span "Save" at bounding box center [784, 709] width 30 height 18
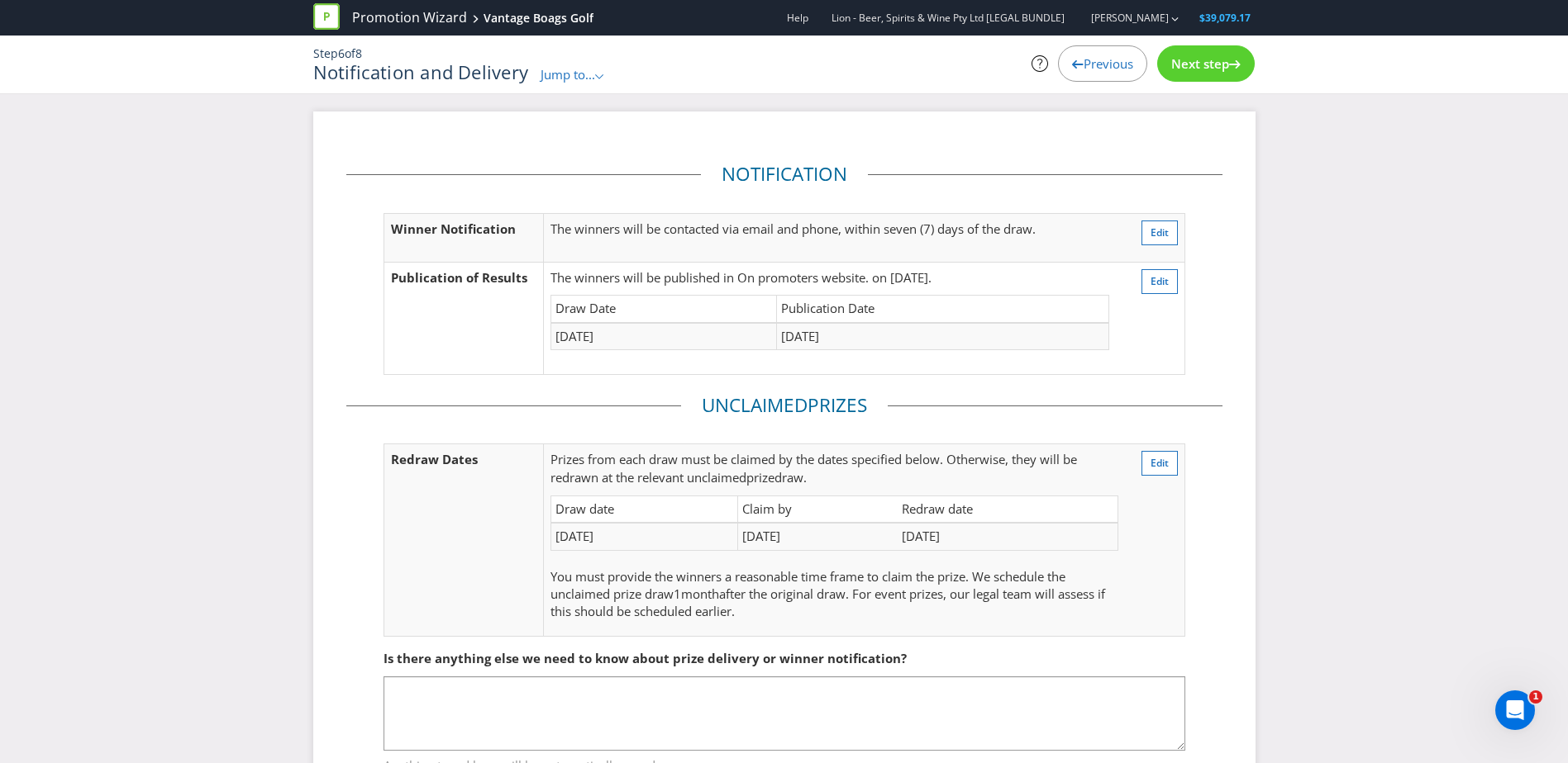
click at [1218, 58] on span "Next step" at bounding box center [1200, 63] width 58 height 16
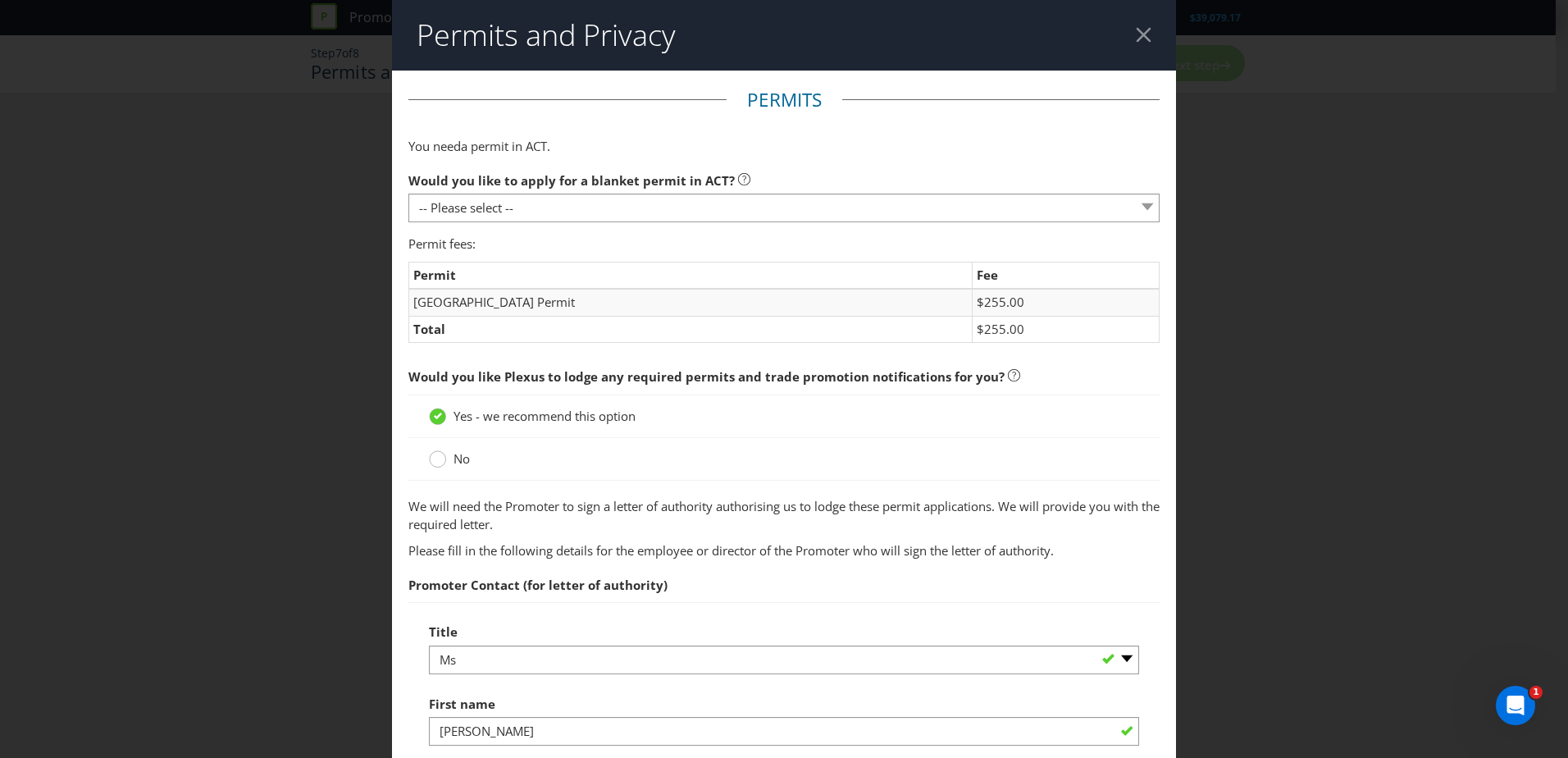
click at [441, 456] on circle at bounding box center [437, 459] width 16 height 16
click at [0, 0] on input "No" at bounding box center [0, 0] width 0 height 0
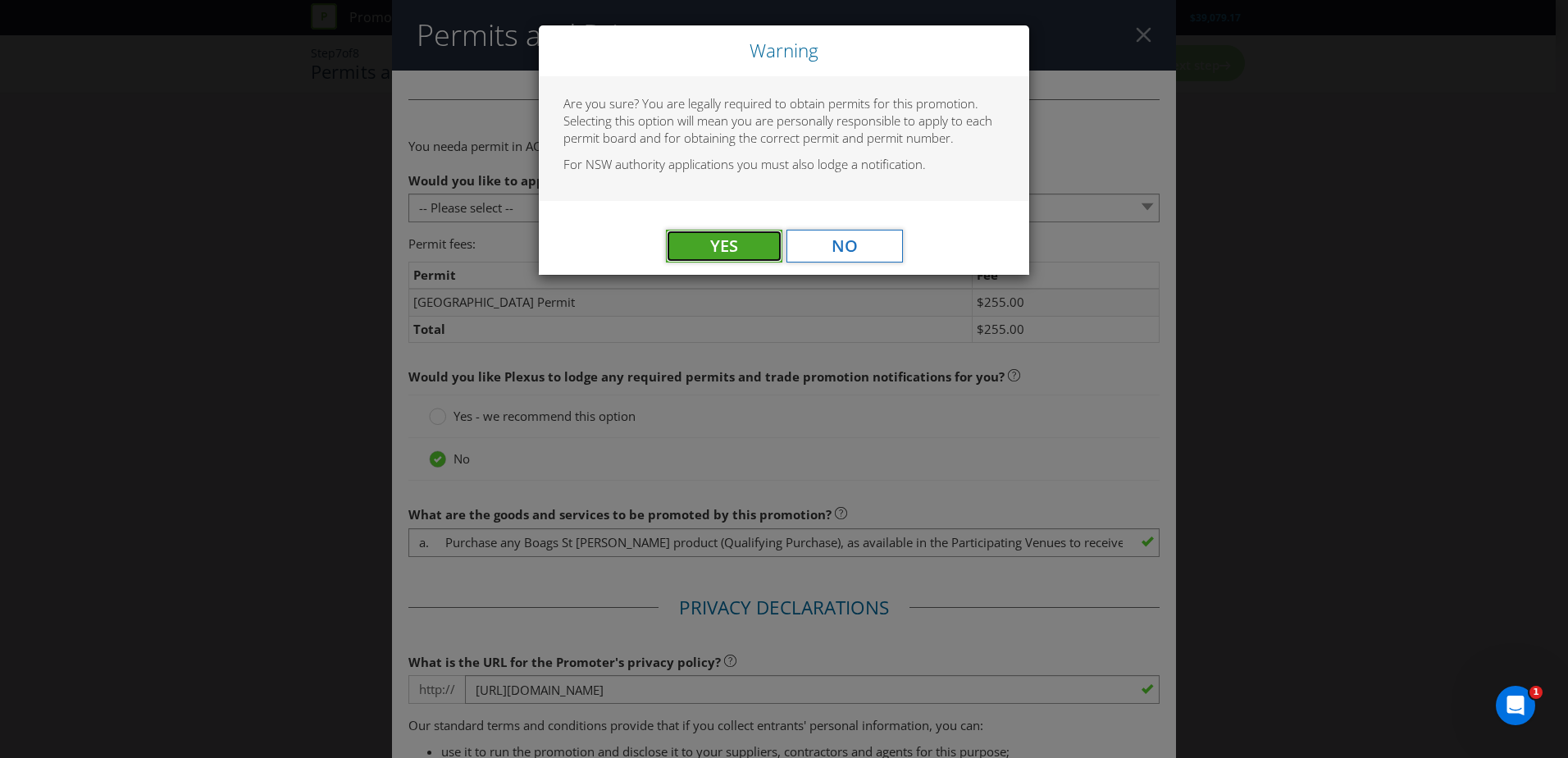
click at [725, 254] on span "Yes" at bounding box center [724, 246] width 28 height 22
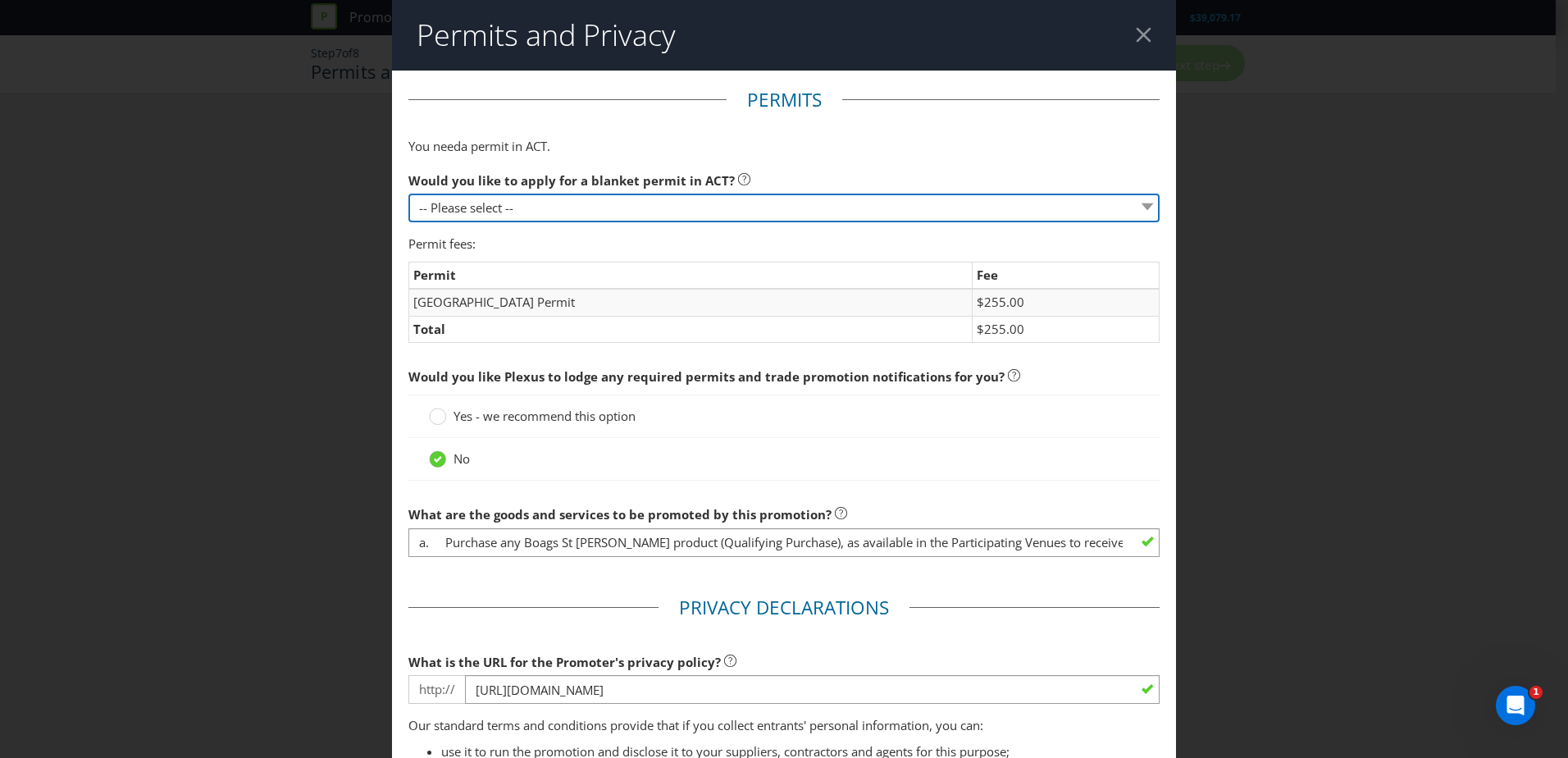
click at [631, 203] on select "-- Please select -- Yes, please apply for a new blanket permit No, this promoti…" at bounding box center [784, 209] width 752 height 29
select select "YES_APPLY"
click at [408, 194] on select "-- Please select -- Yes, please apply for a new blanket permit No, this promoti…" at bounding box center [784, 209] width 752 height 29
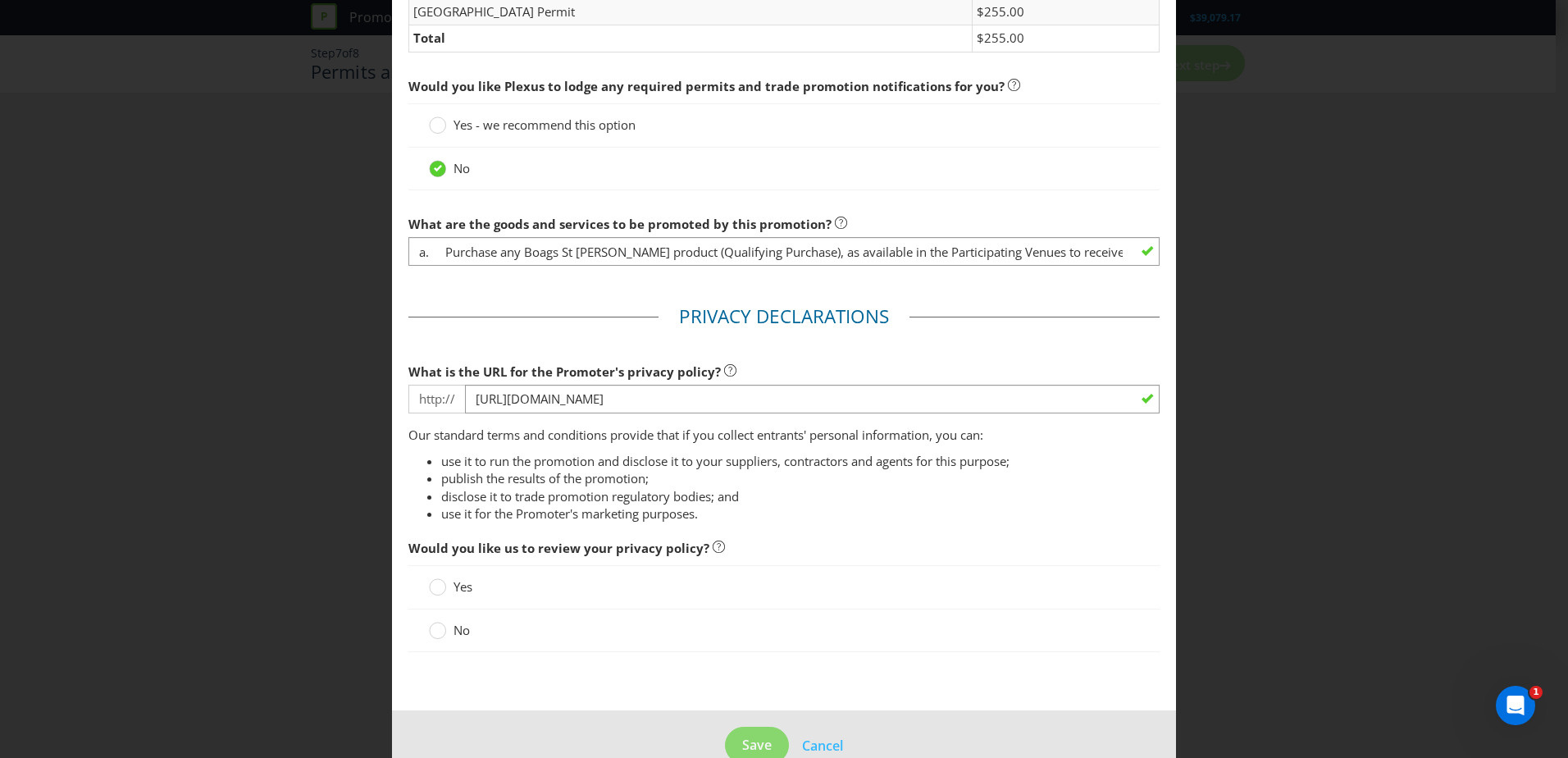
scroll to position [631, 0]
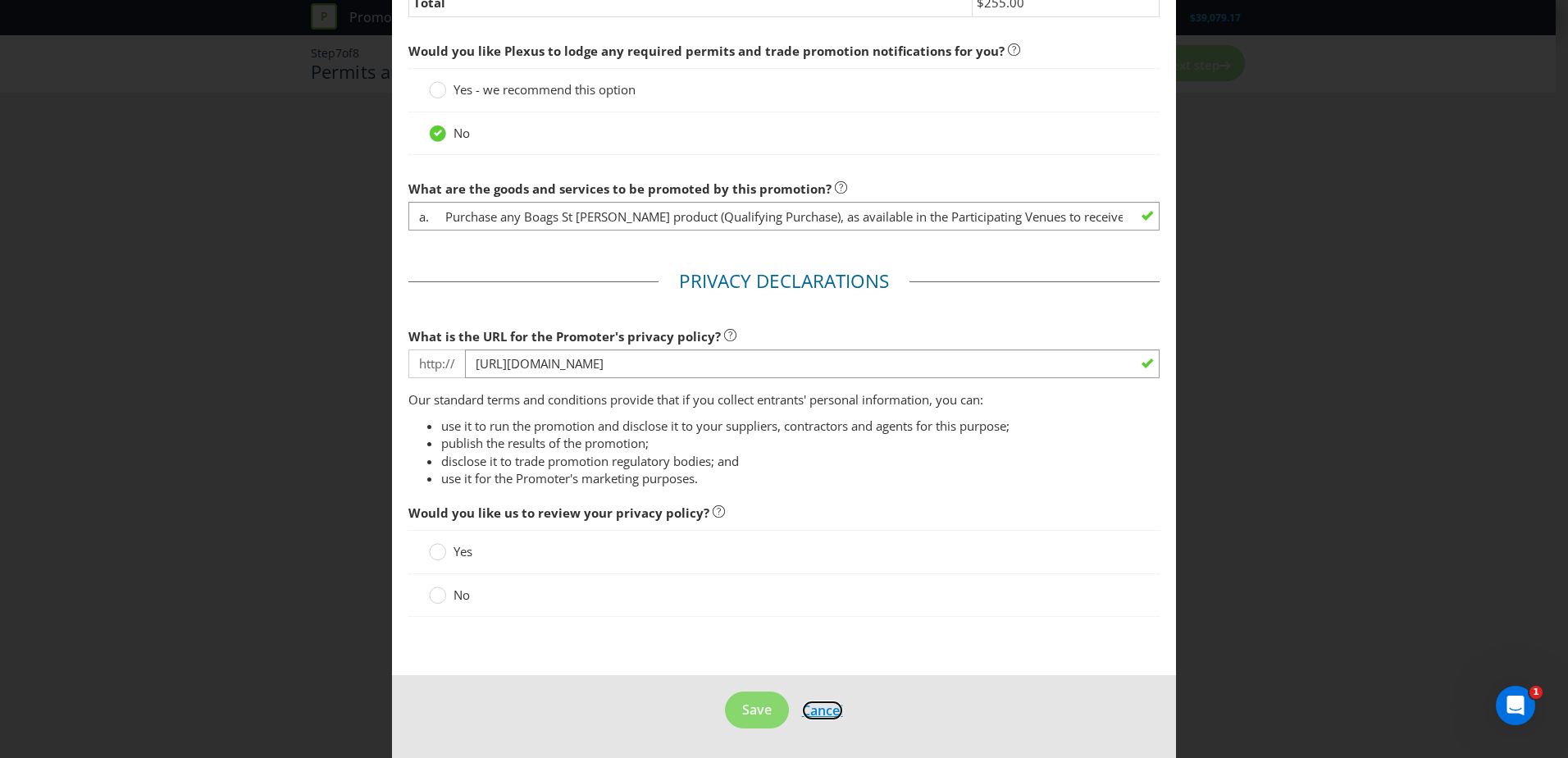
click at [818, 714] on span "Cancel" at bounding box center [822, 710] width 41 height 18
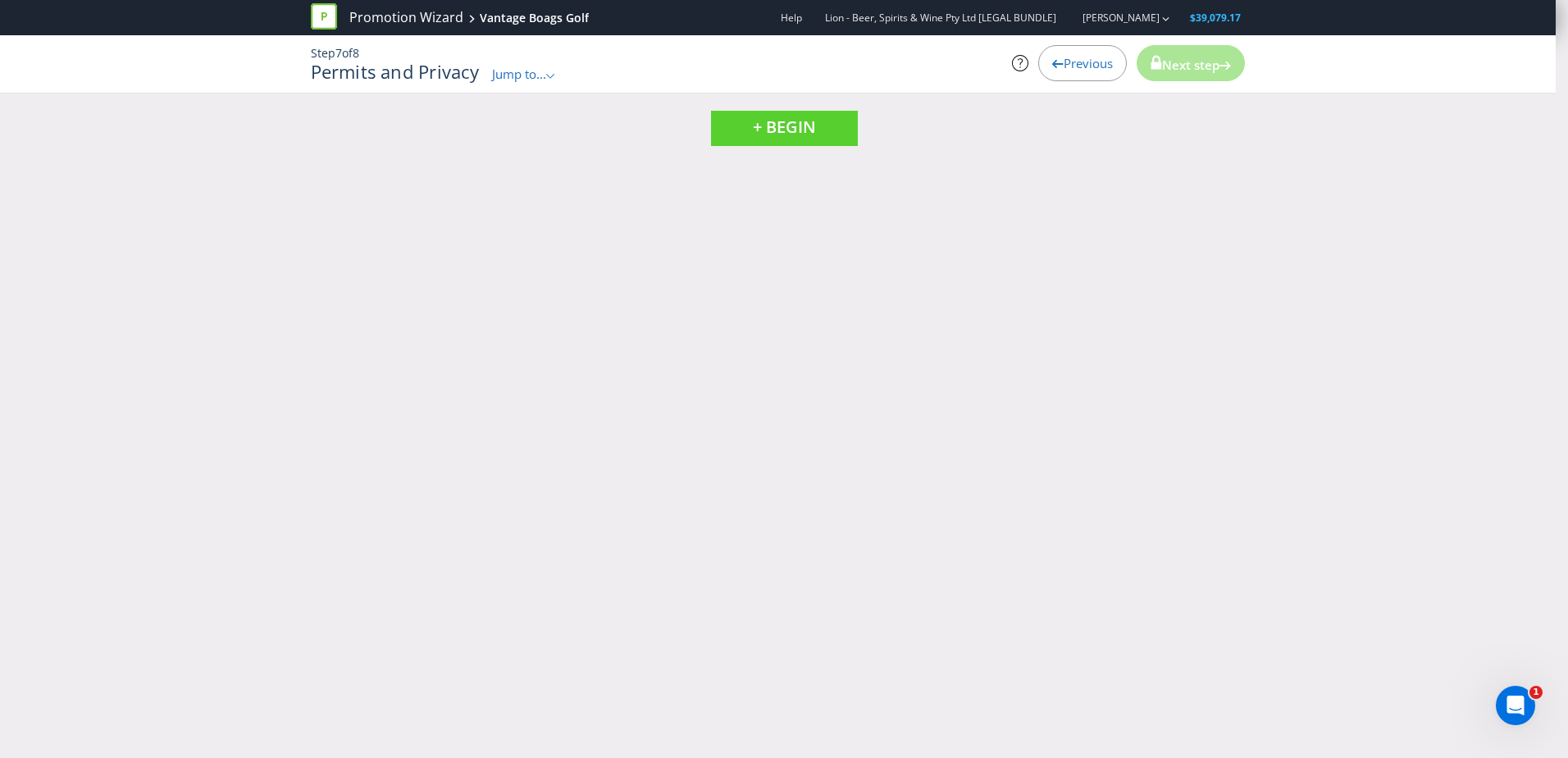
click at [1091, 56] on span "Previous" at bounding box center [1089, 62] width 50 height 16
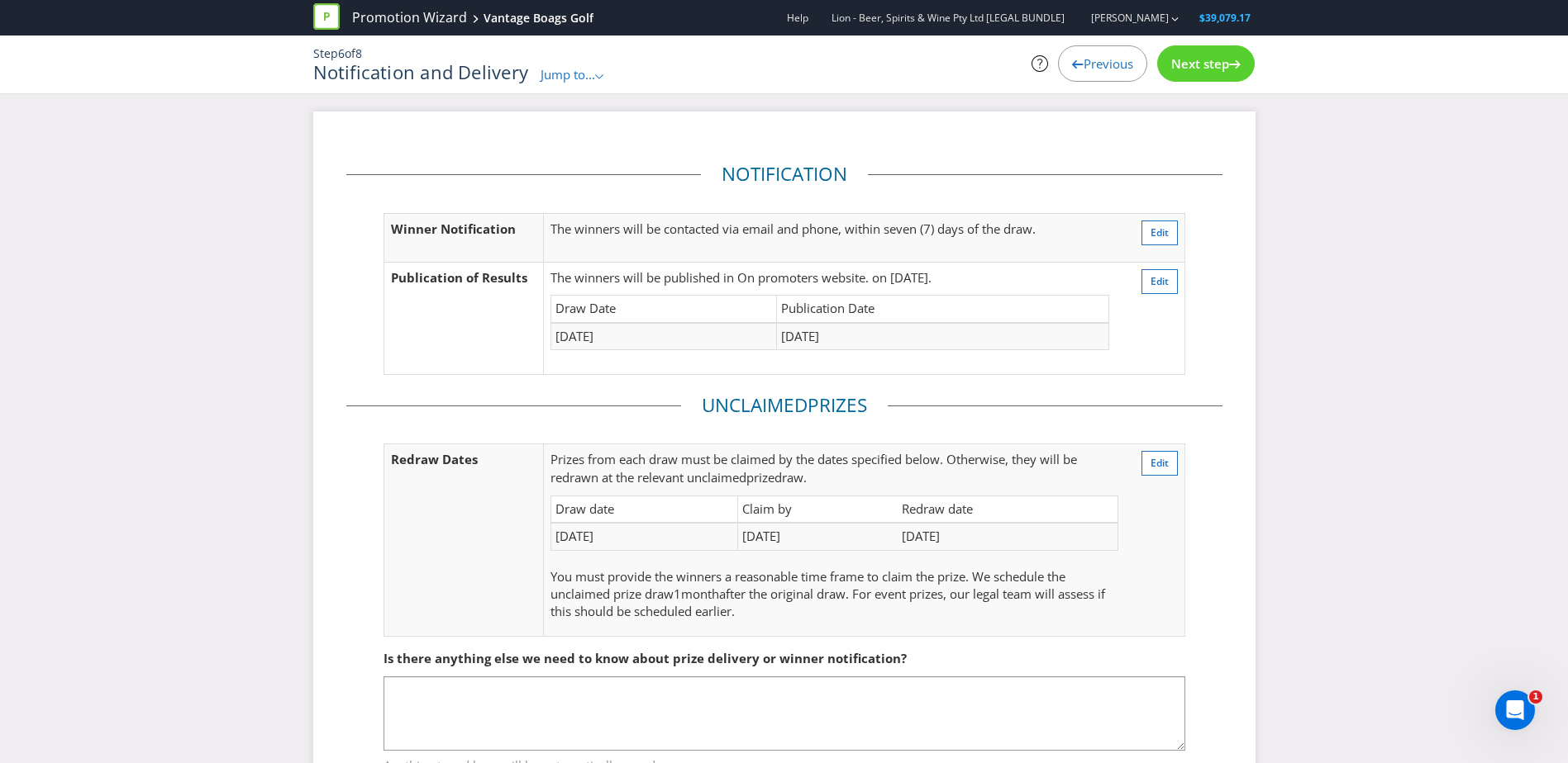
click at [1106, 63] on span "Previous" at bounding box center [1108, 63] width 50 height 16
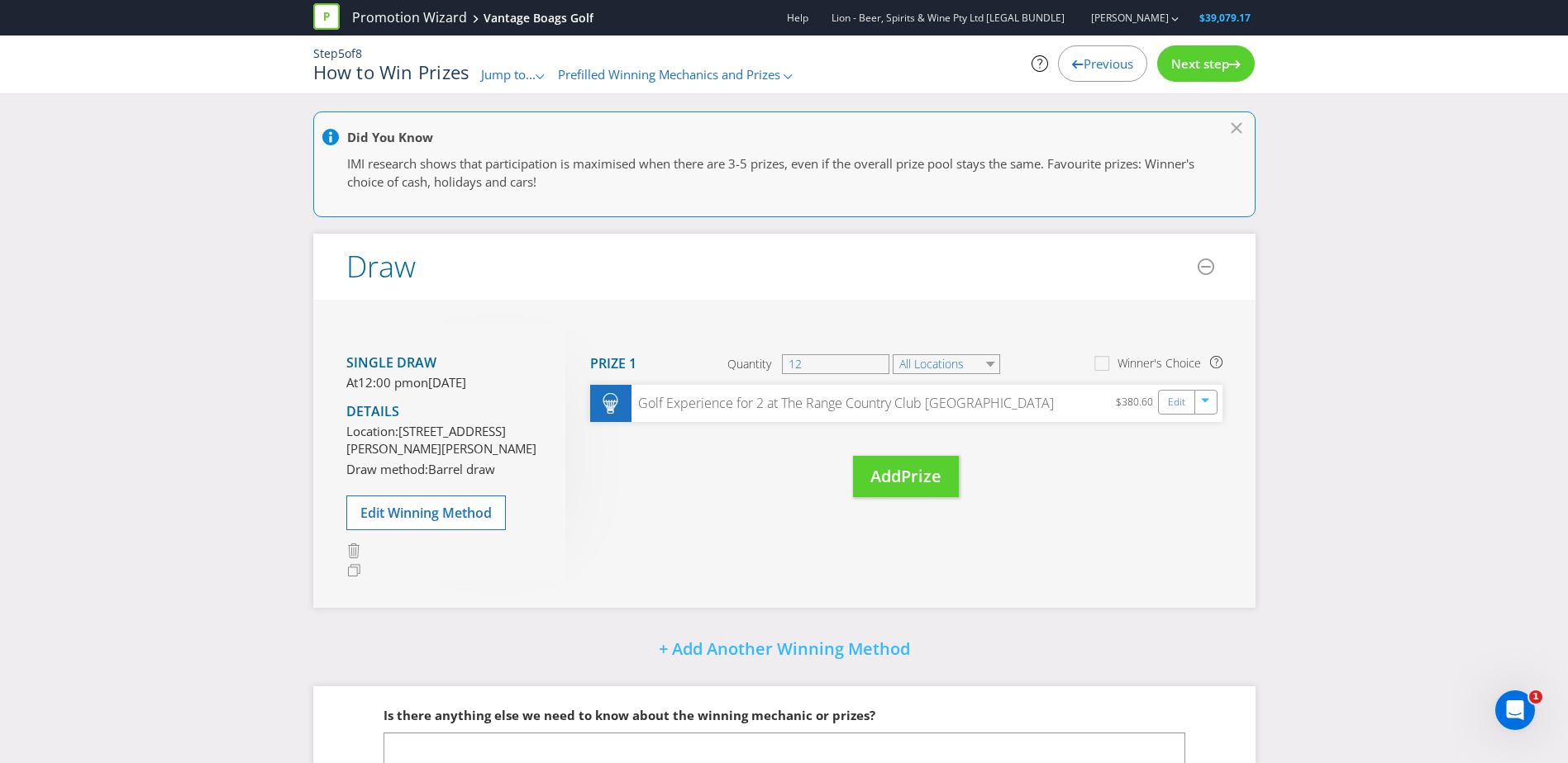
click at [1106, 63] on span "Previous" at bounding box center [1108, 63] width 50 height 16
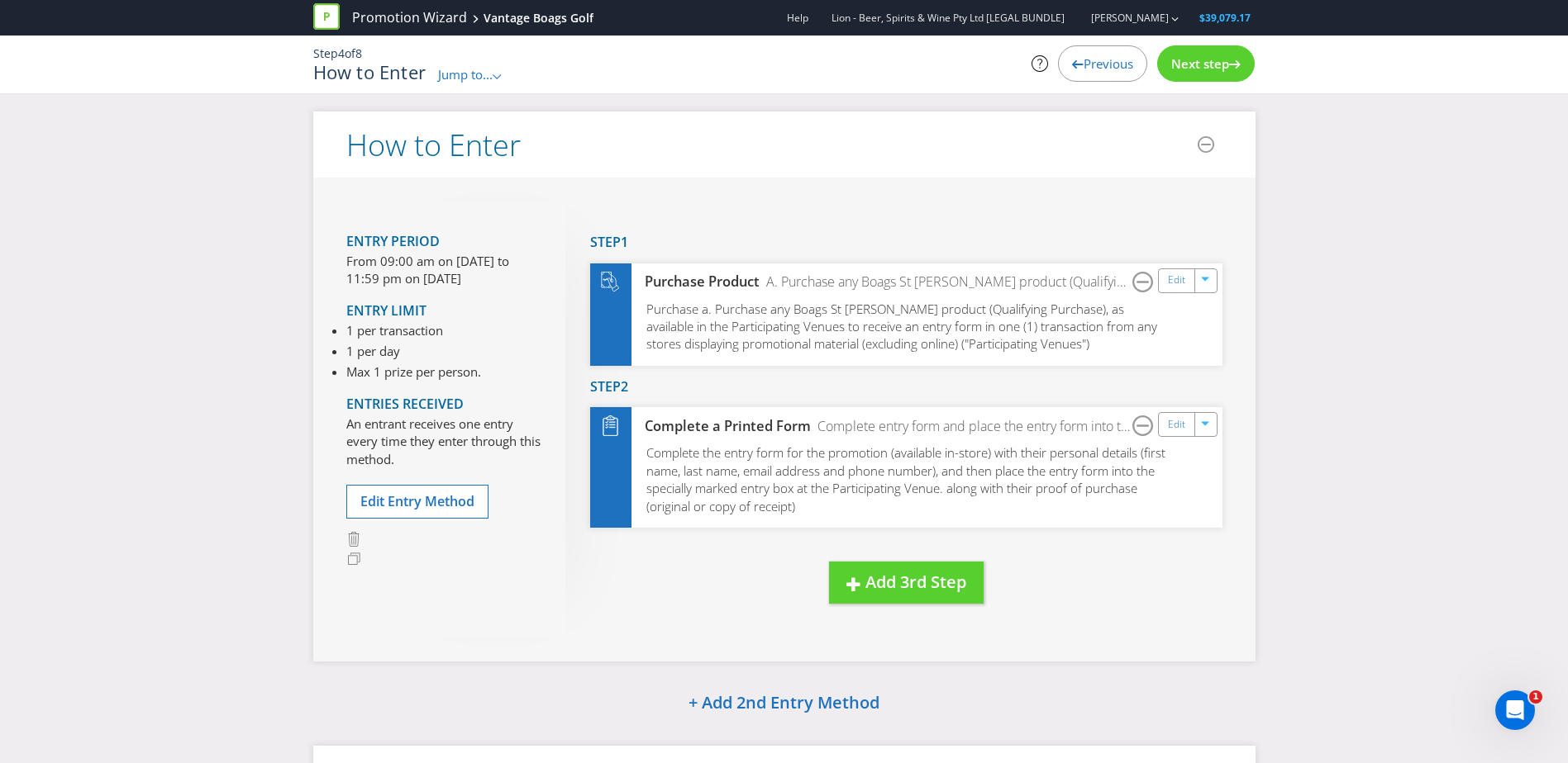
click at [1106, 63] on span "Previous" at bounding box center [1108, 63] width 50 height 16
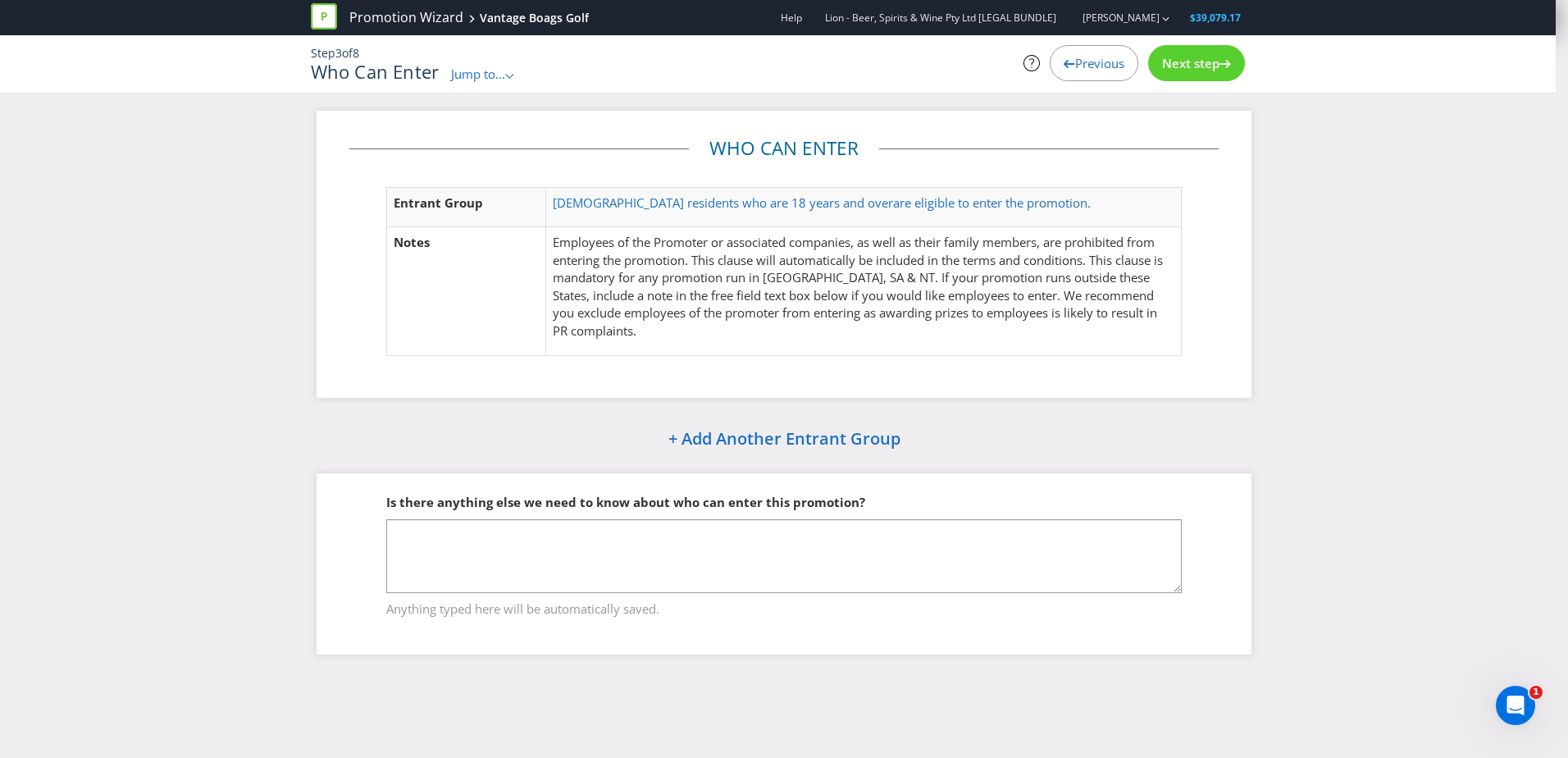
click at [1097, 62] on span "Previous" at bounding box center [1100, 62] width 50 height 16
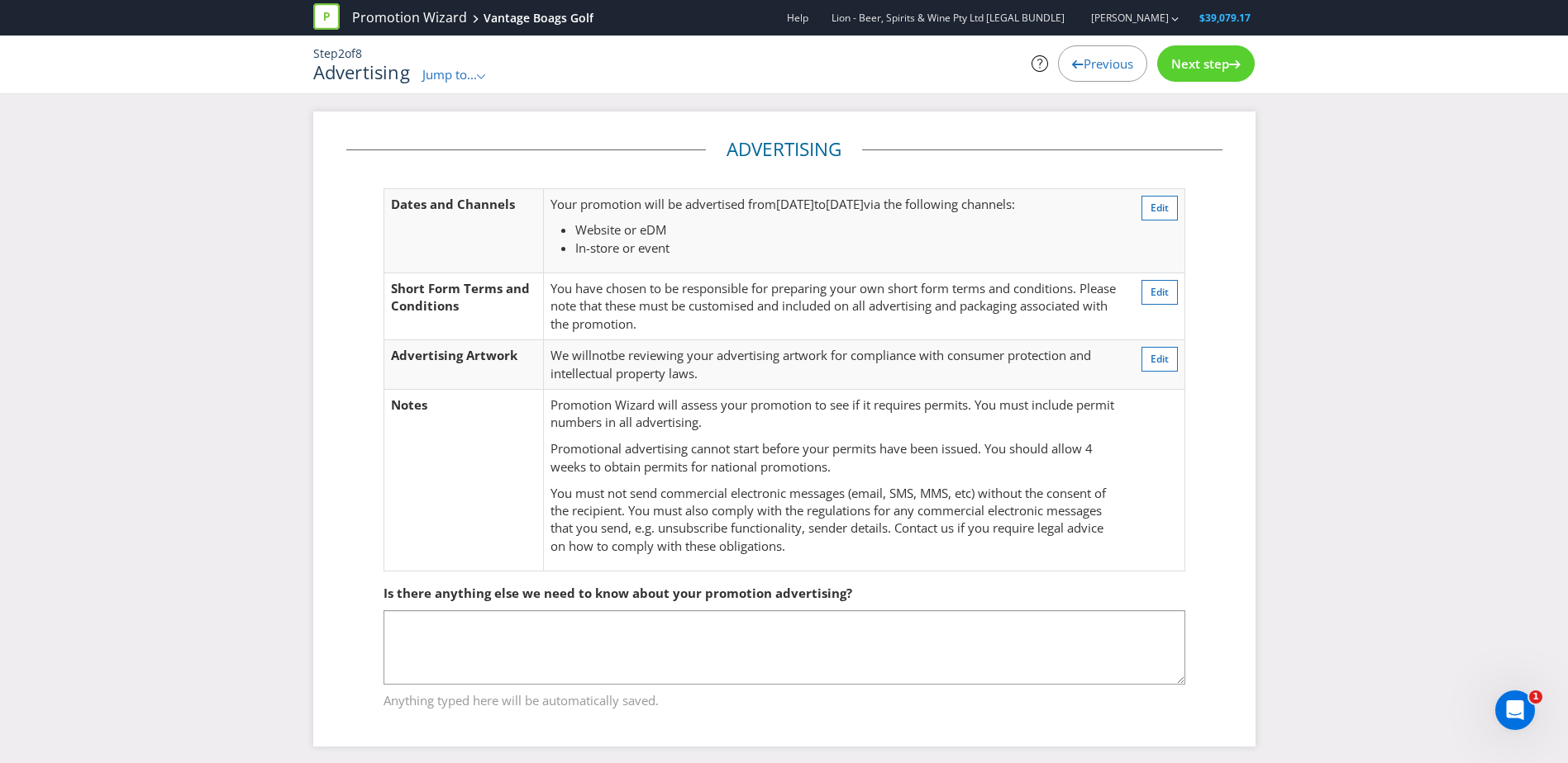
click at [1197, 59] on span "Next step" at bounding box center [1200, 63] width 58 height 16
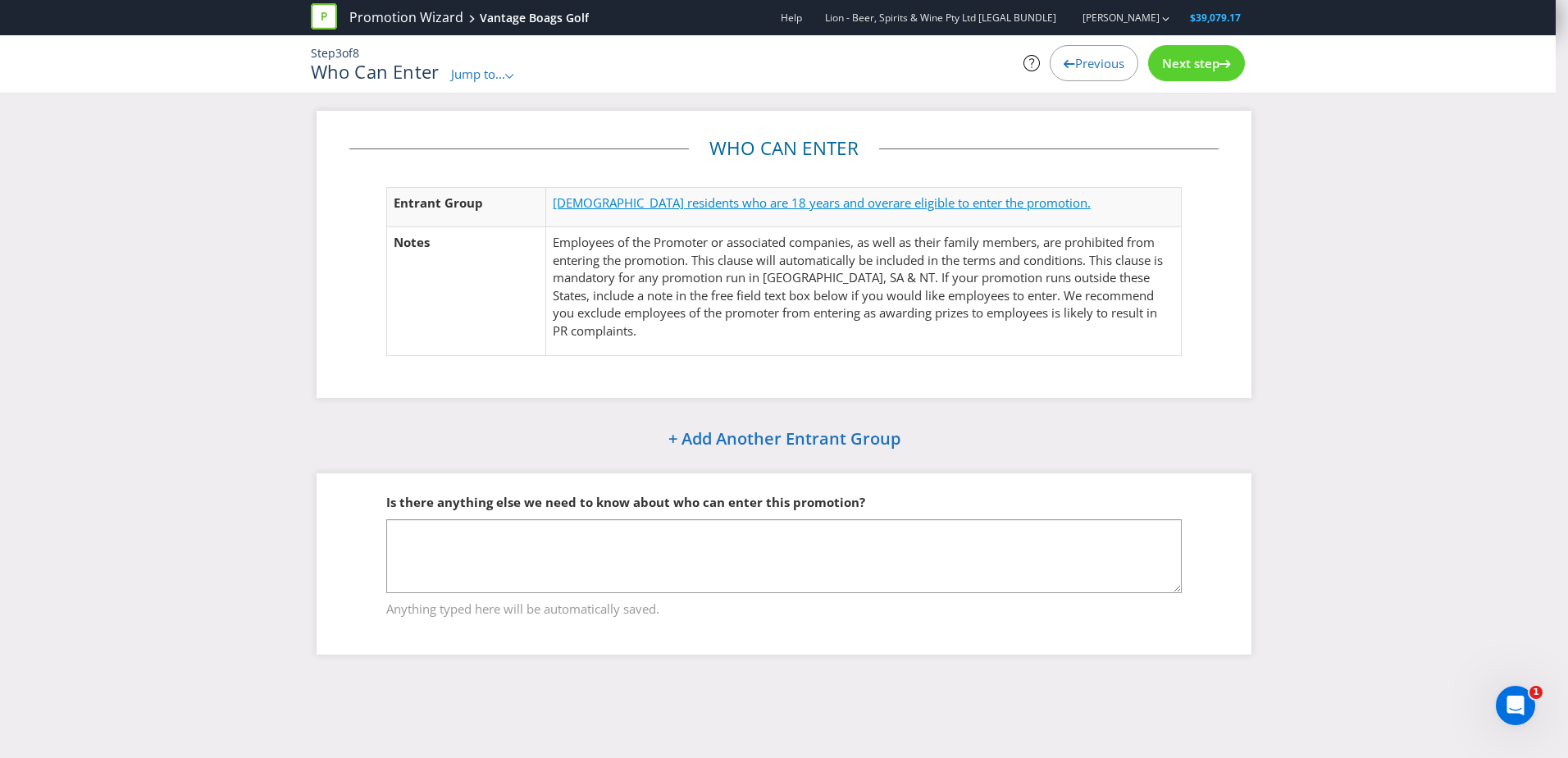
click at [893, 199] on span "are eligible to enter the promotion." at bounding box center [992, 203] width 197 height 16
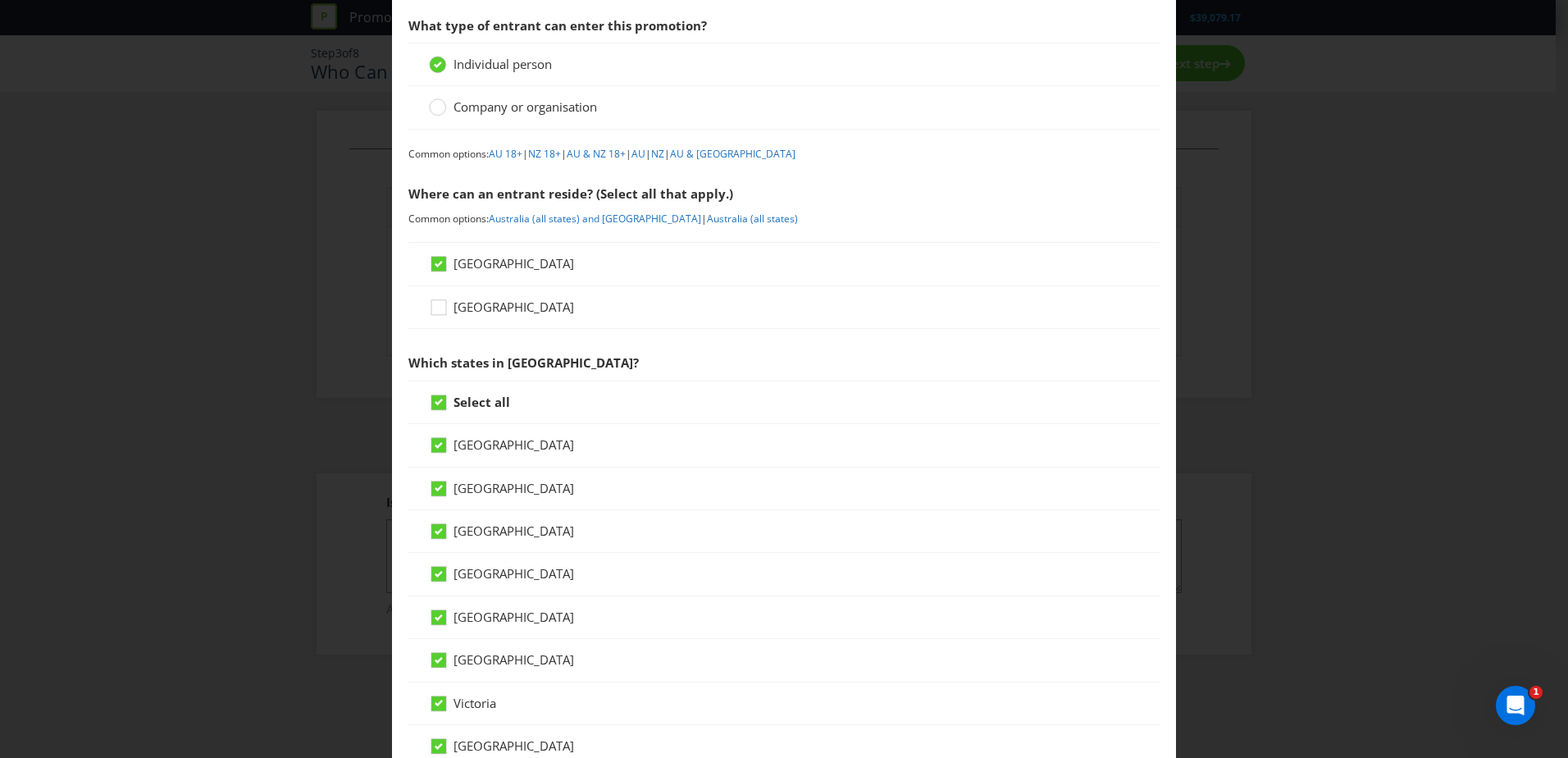
scroll to position [164, 0]
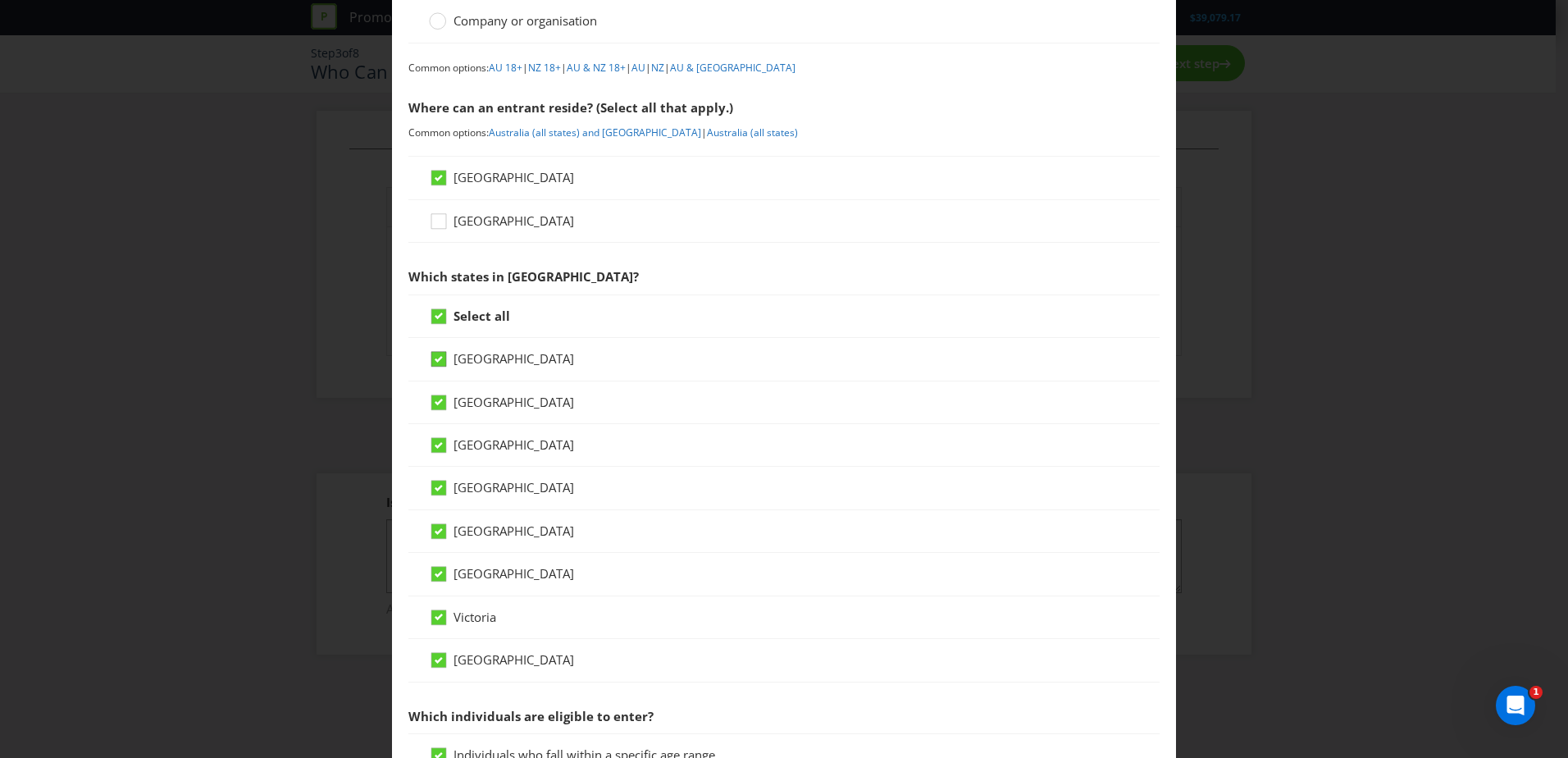
click at [437, 360] on icon at bounding box center [439, 360] width 9 height 7
click at [0, 0] on input "[GEOGRAPHIC_DATA]" at bounding box center [0, 0] width 0 height 0
click at [441, 363] on icon at bounding box center [441, 362] width 25 height 25
click at [0, 0] on input "[GEOGRAPHIC_DATA]" at bounding box center [0, 0] width 0 height 0
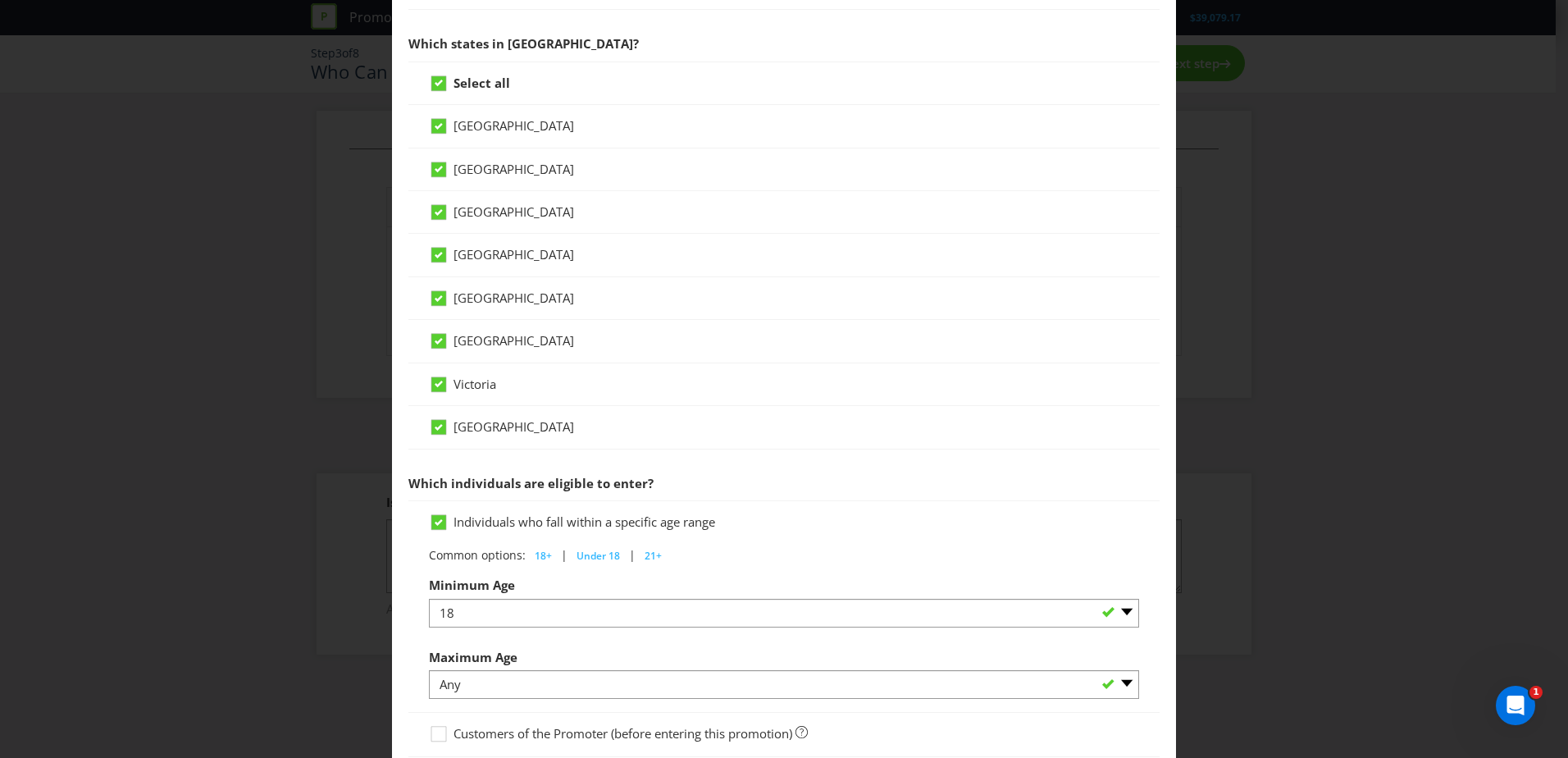
scroll to position [644, 0]
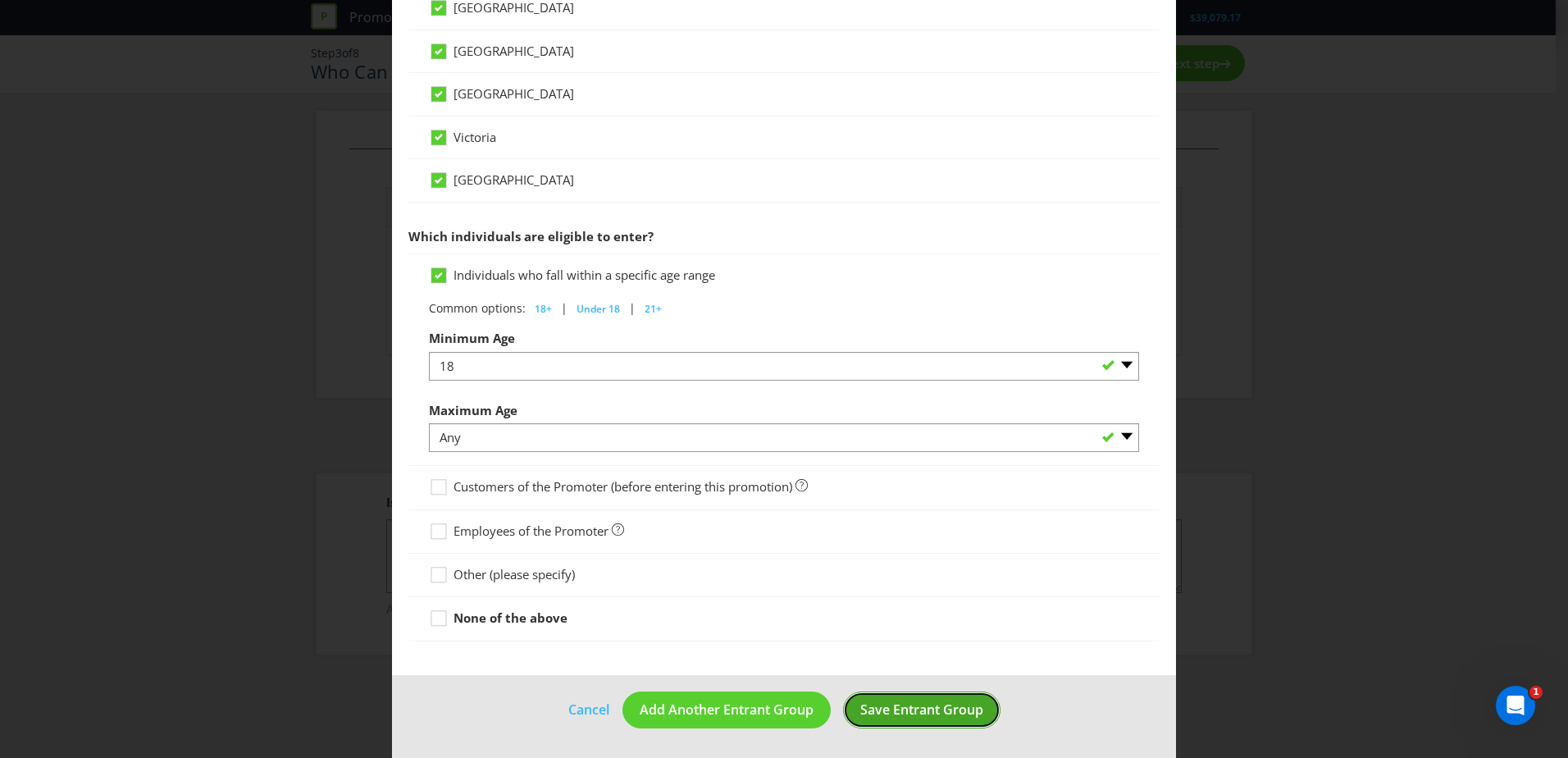
click at [860, 701] on span "Save Entrant Group" at bounding box center [921, 709] width 123 height 18
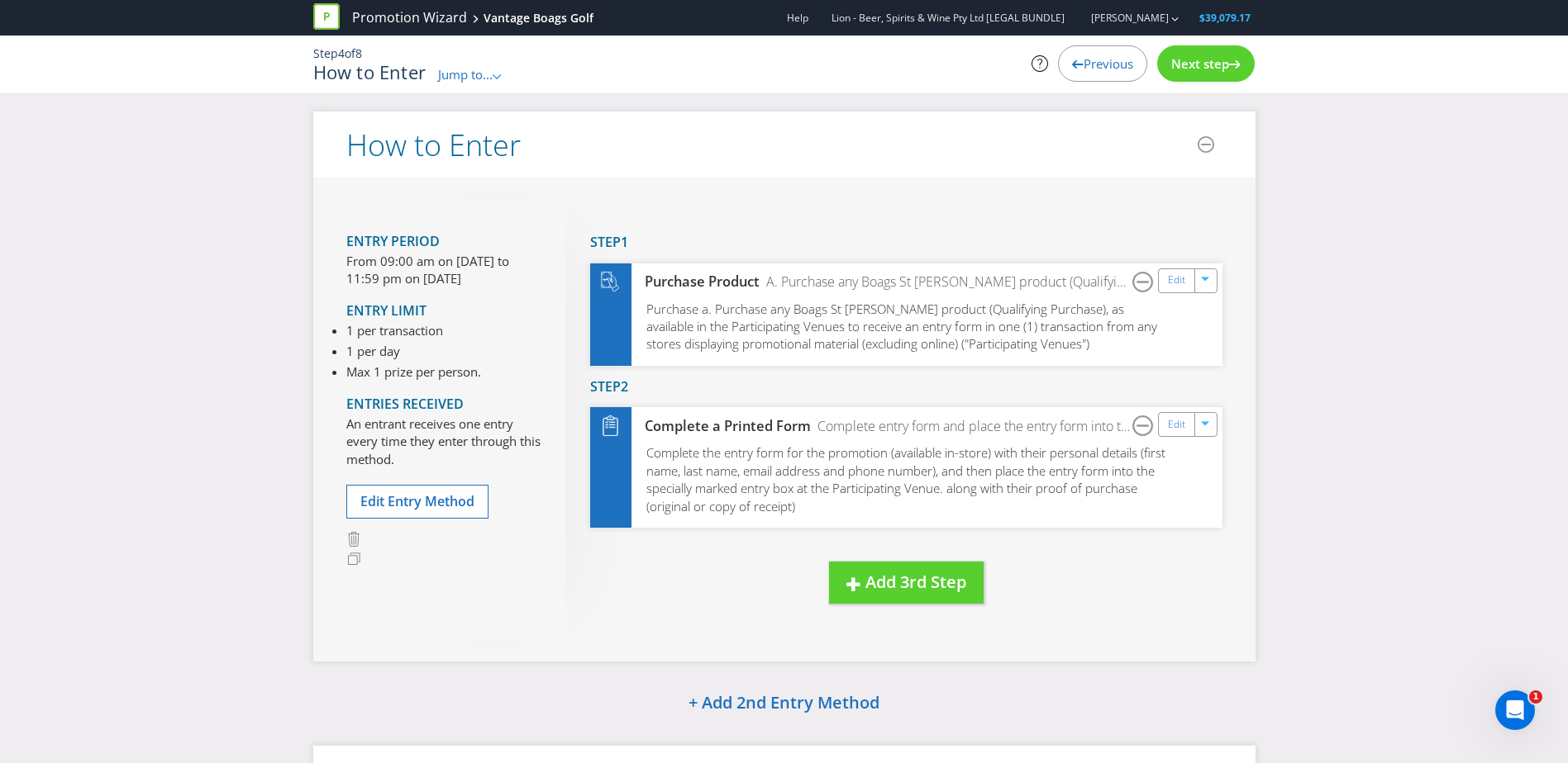
click at [1220, 71] on span "Next step" at bounding box center [1200, 63] width 58 height 16
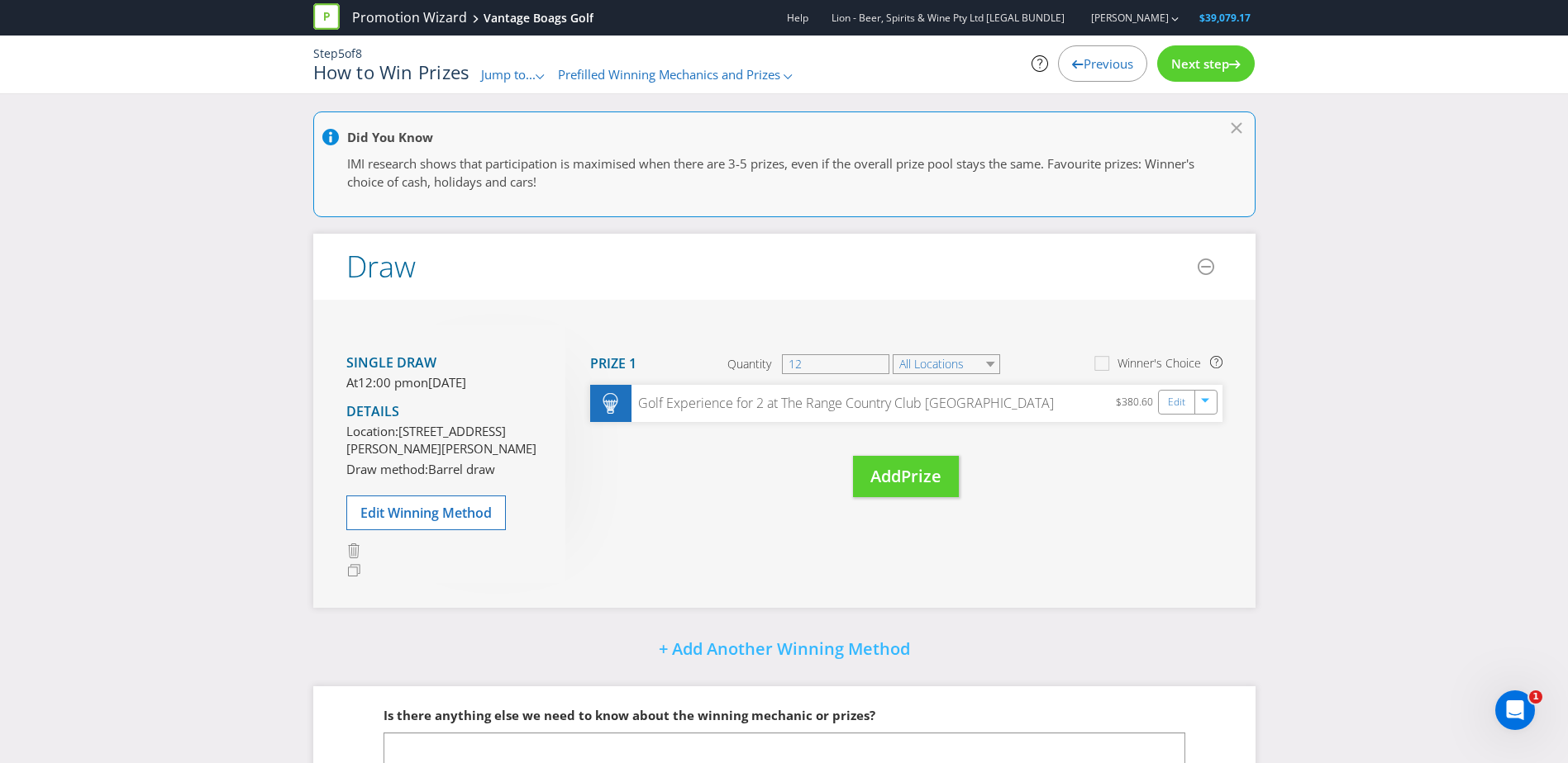
click at [1220, 70] on span "Next step" at bounding box center [1200, 63] width 58 height 16
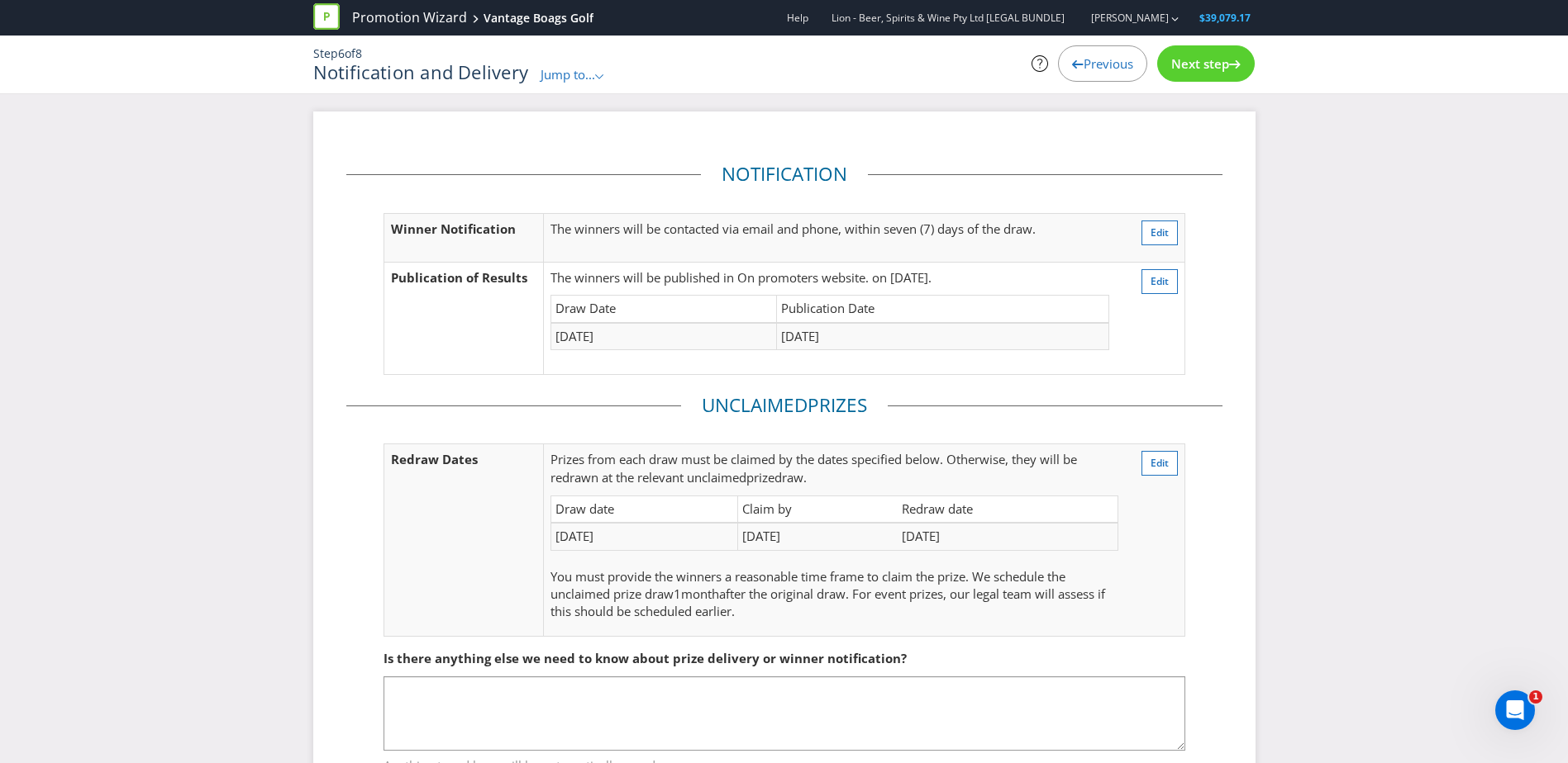
drag, startPoint x: 1220, startPoint y: 70, endPoint x: 1175, endPoint y: 65, distance: 45.3
click at [1175, 65] on span "Next step" at bounding box center [1200, 63] width 58 height 16
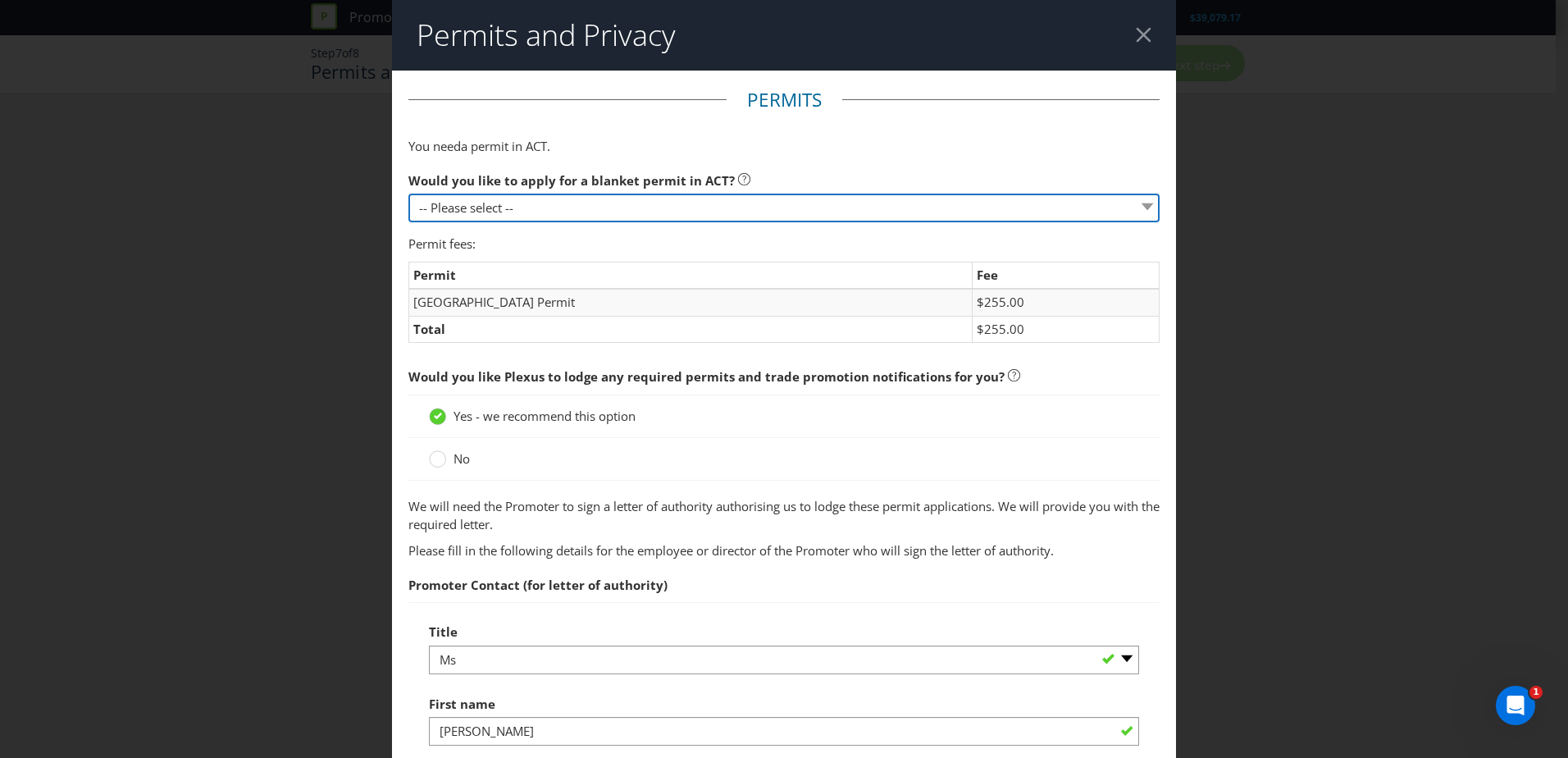
click at [610, 216] on select "-- Please select -- Yes, please apply for a new blanket permit No, this promoti…" at bounding box center [784, 209] width 752 height 29
select select "NO_NONE"
click at [408, 194] on select "-- Please select -- Yes, please apply for a new blanket permit No, this promoti…" at bounding box center [784, 209] width 752 height 29
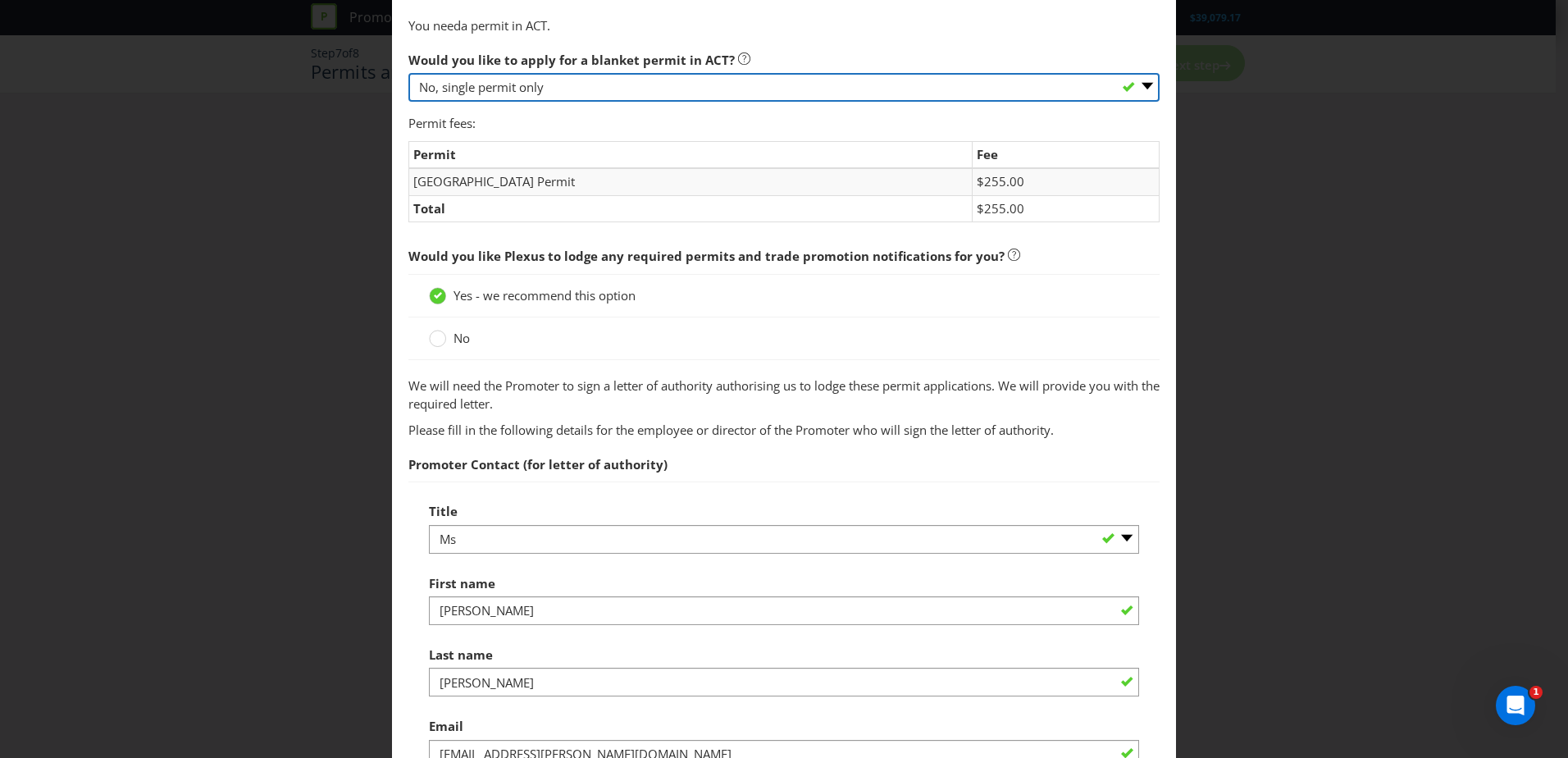
scroll to position [164, 0]
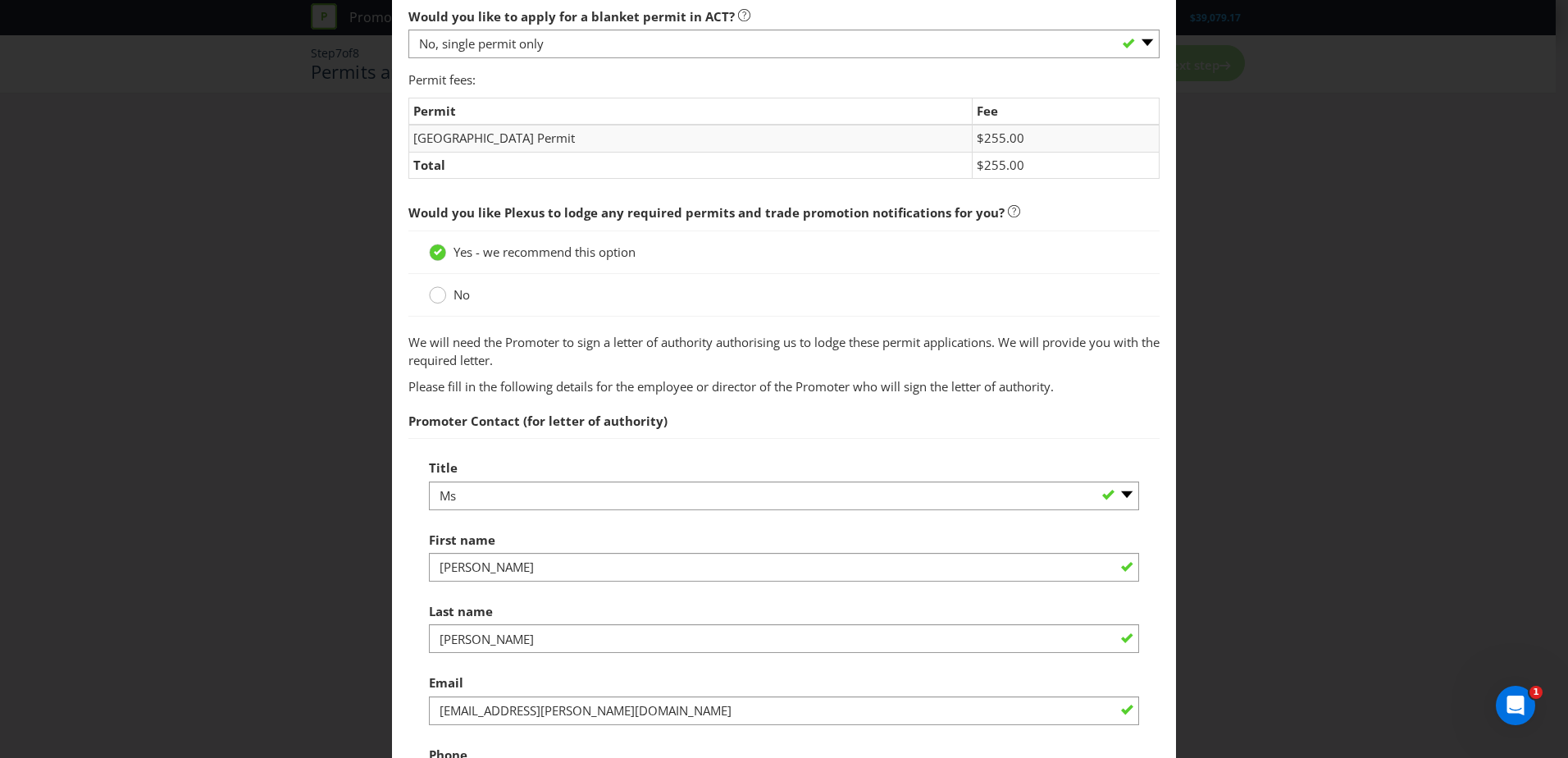
click at [430, 297] on circle at bounding box center [437, 295] width 16 height 16
click at [0, 0] on input "No" at bounding box center [0, 0] width 0 height 0
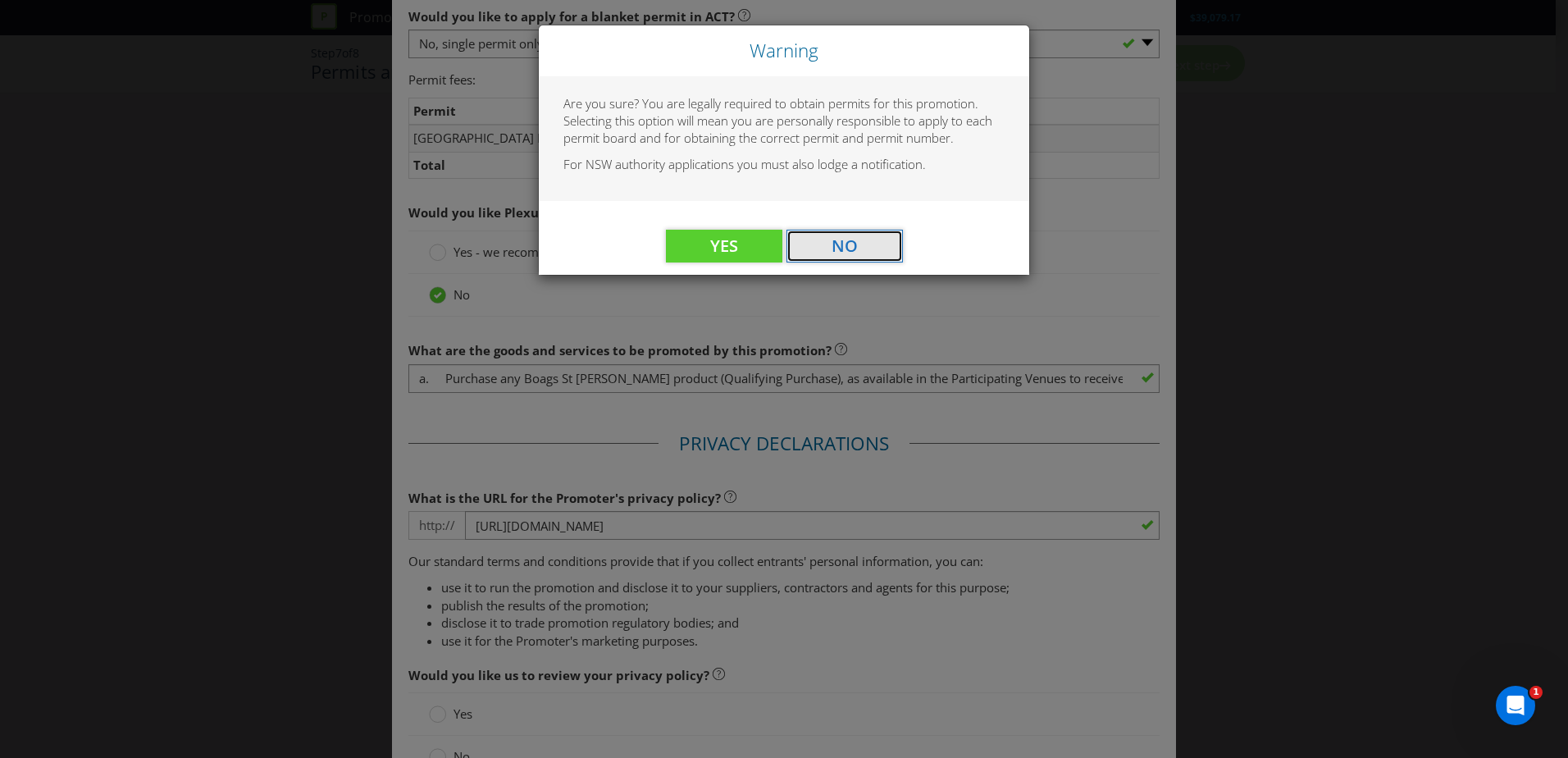
click at [822, 245] on button "No" at bounding box center [845, 246] width 116 height 32
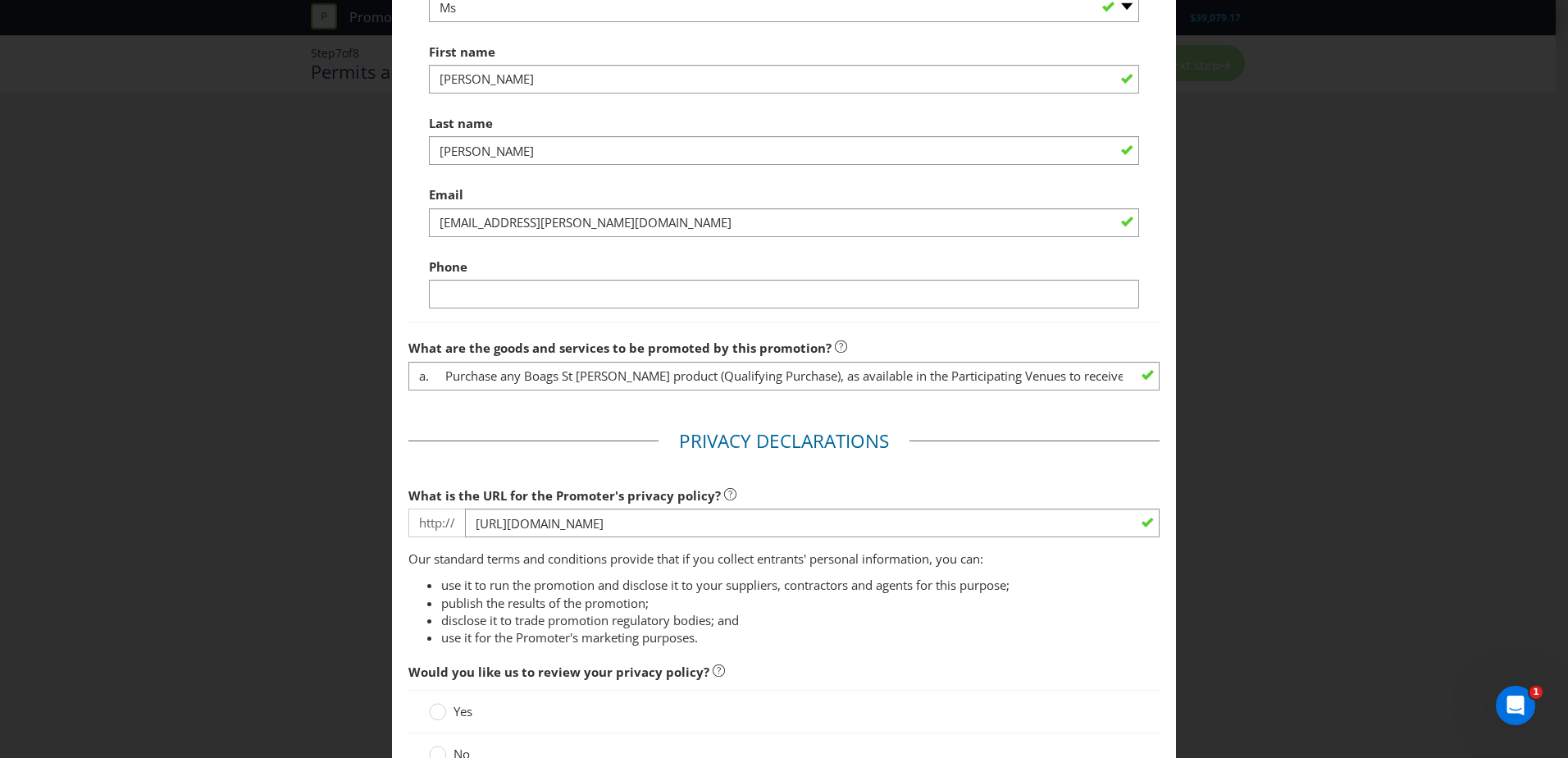
scroll to position [656, 0]
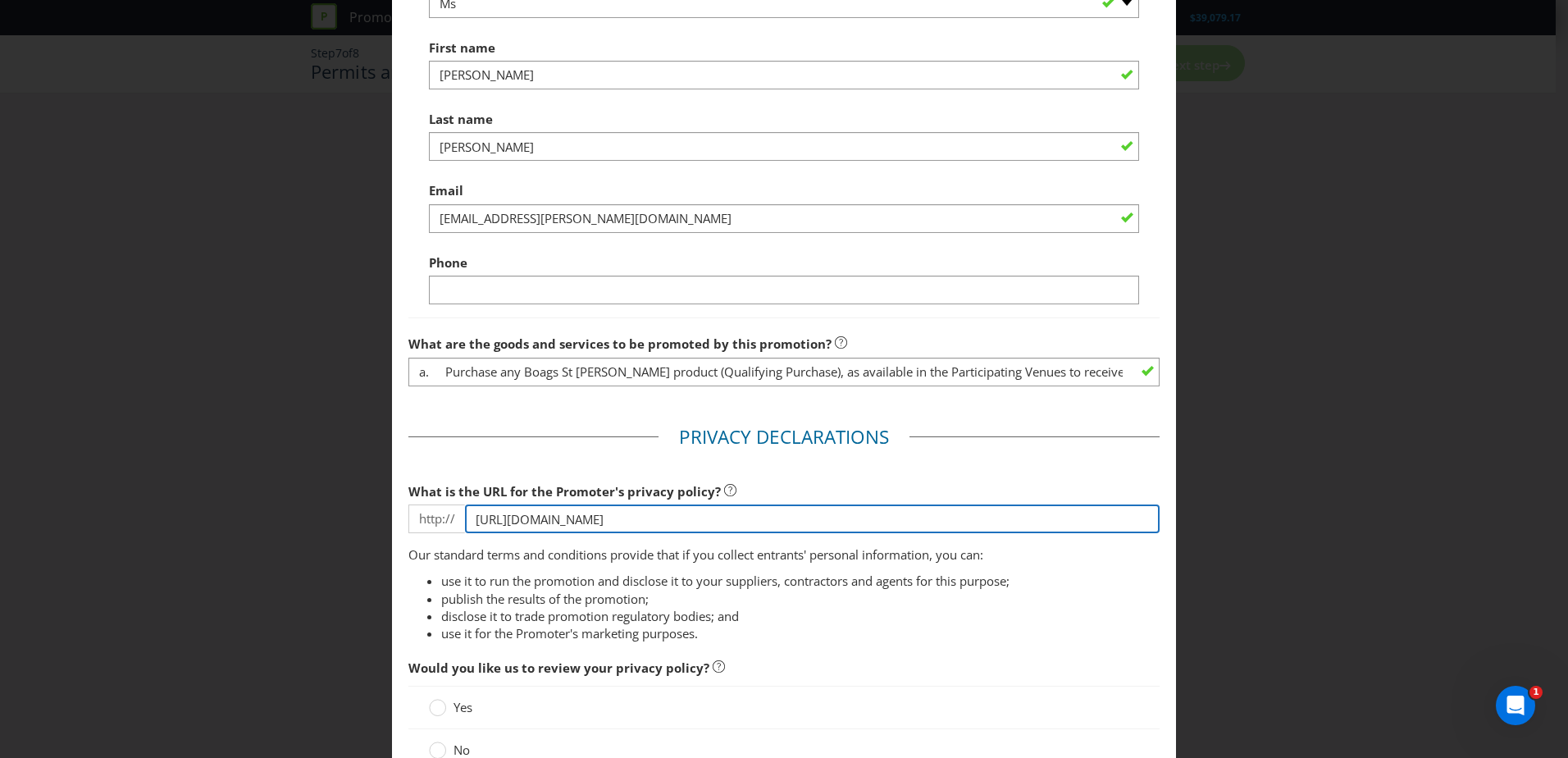
drag, startPoint x: 814, startPoint y: 527, endPoint x: 383, endPoint y: 514, distance: 431.2
click at [384, 514] on div "Permits and Privacy Permits You need a permit in ACT . Would you like to apply …" at bounding box center [784, 379] width 1568 height 758
paste input "[DOMAIN_NAME][URL]."
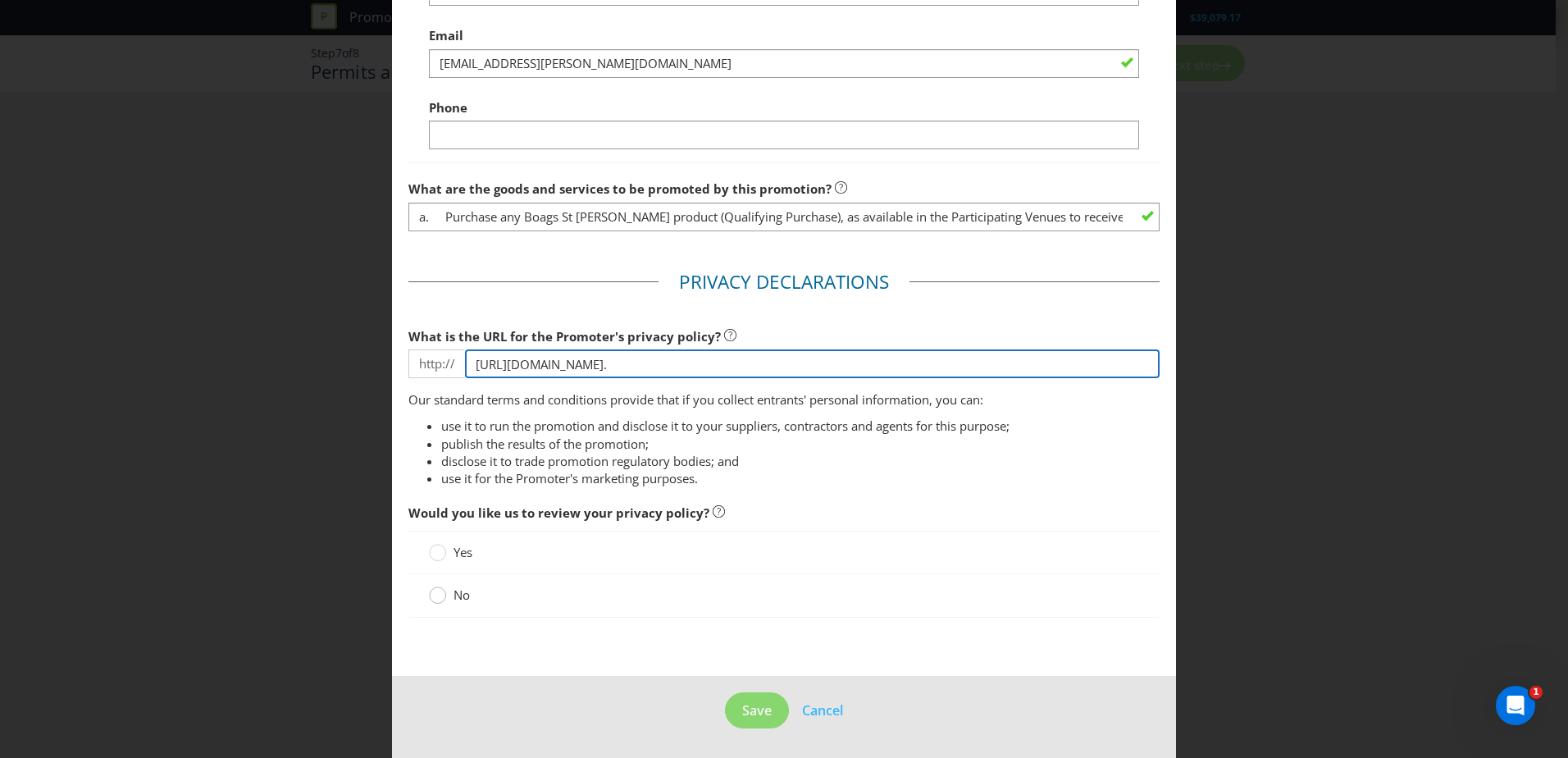
type input "[URL][DOMAIN_NAME]."
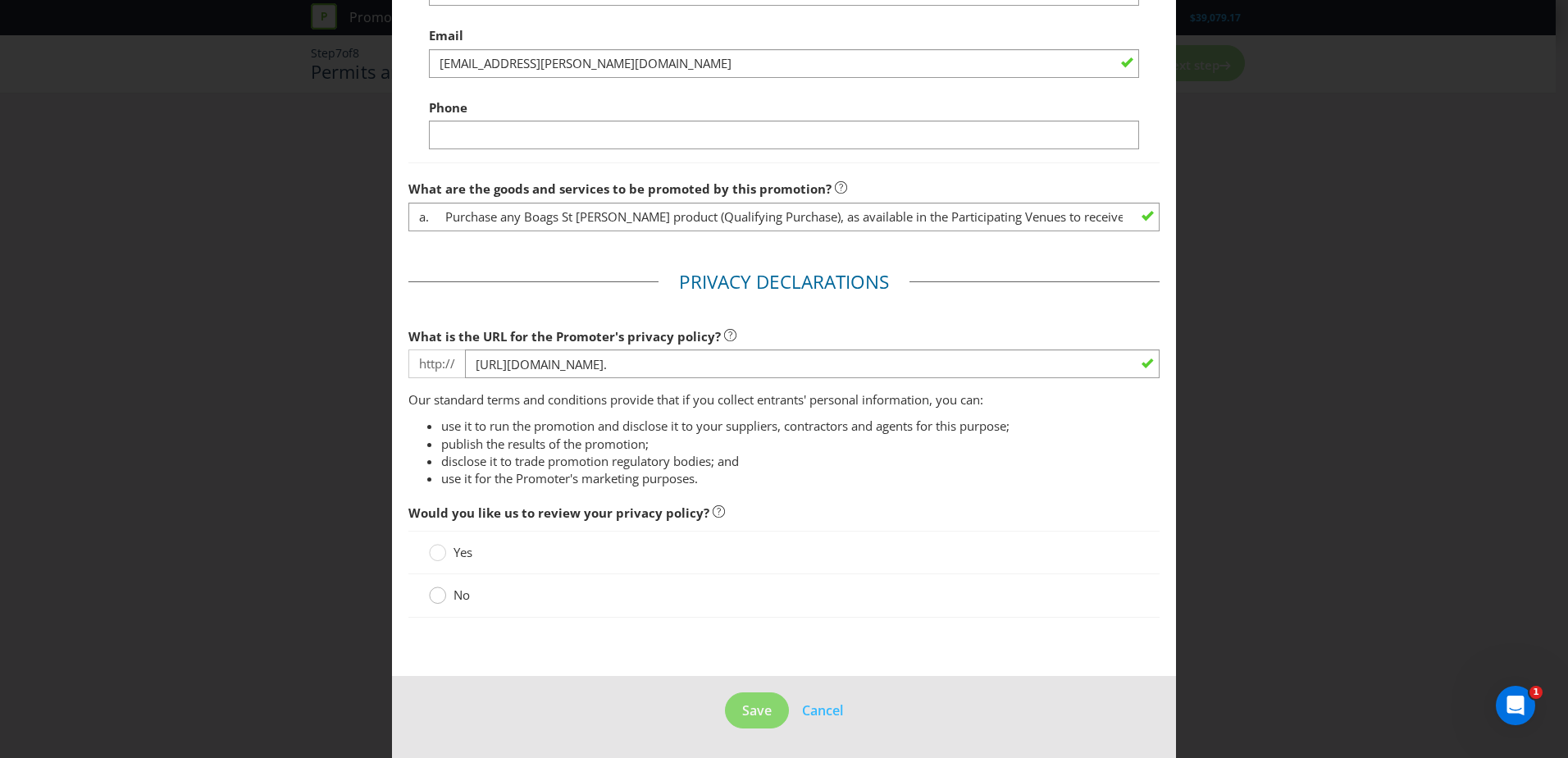
click at [431, 596] on circle at bounding box center [437, 596] width 16 height 16
click at [0, 0] on input "No" at bounding box center [0, 0] width 0 height 0
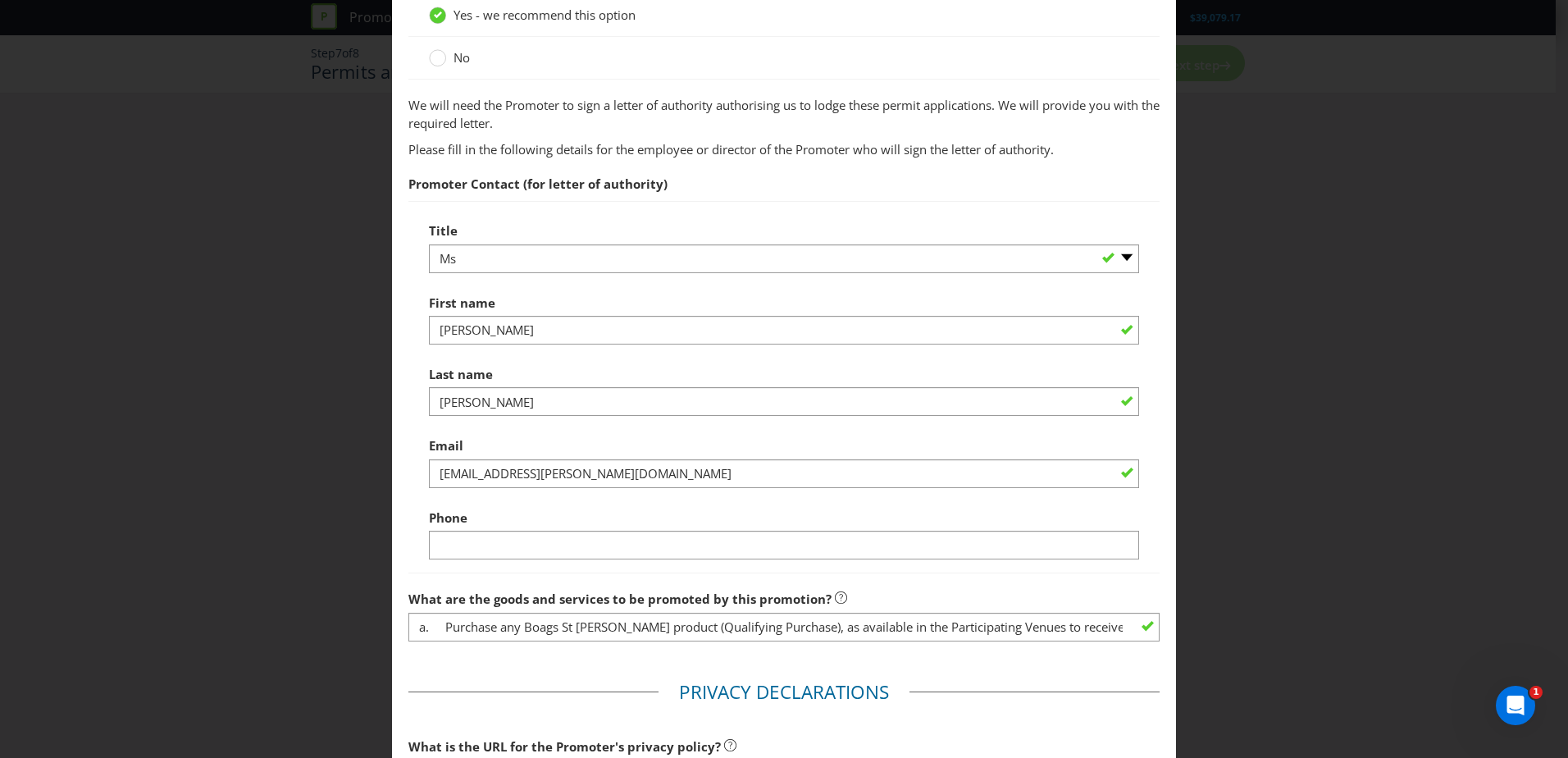
scroll to position [320, 0]
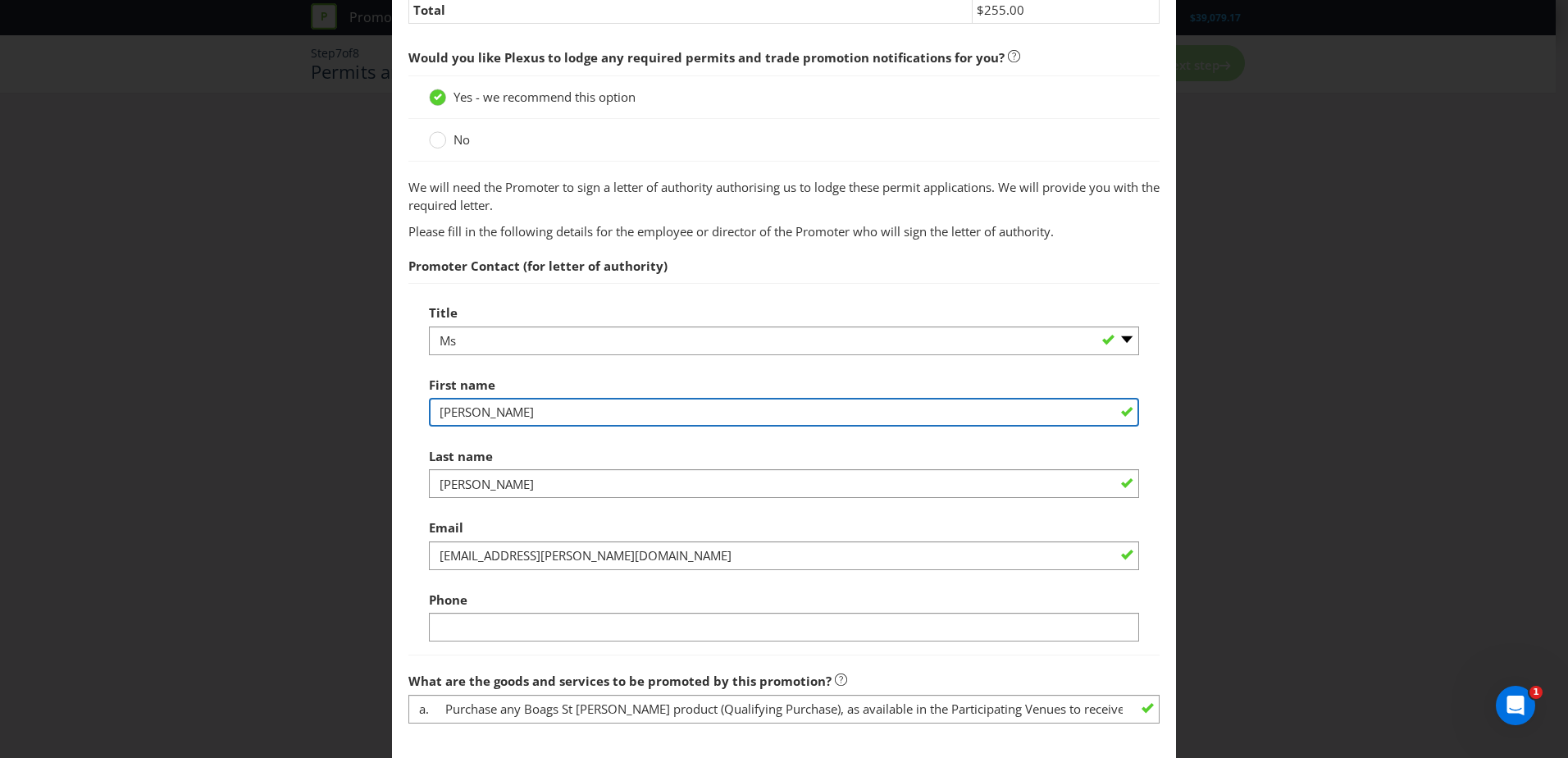
drag, startPoint x: 509, startPoint y: 417, endPoint x: 345, endPoint y: 403, distance: 164.6
click at [345, 403] on div "Permits and Privacy Permits You need a permit in ACT . Would you like to apply …" at bounding box center [784, 379] width 1568 height 758
type input "[PERSON_NAME]"
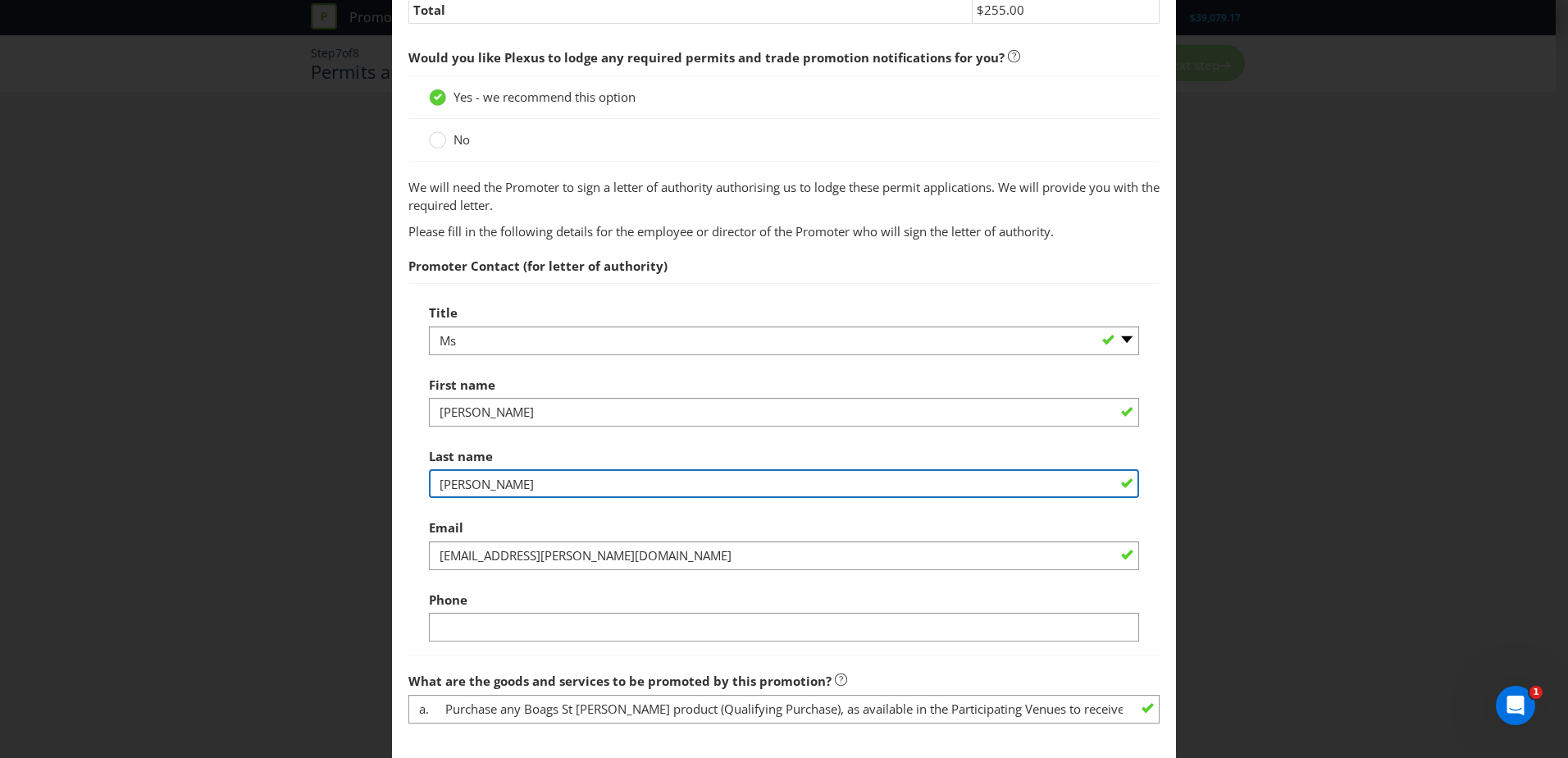
drag, startPoint x: 539, startPoint y: 486, endPoint x: -73, endPoint y: 406, distance: 617.2
click at [0, 406] on html "Promotion Wizard Vantage Boags Golf Help Lion - Beer, Spirits & Wine Pty Ltd [L…" at bounding box center [784, 379] width 1568 height 758
type input "[PERSON_NAME]"
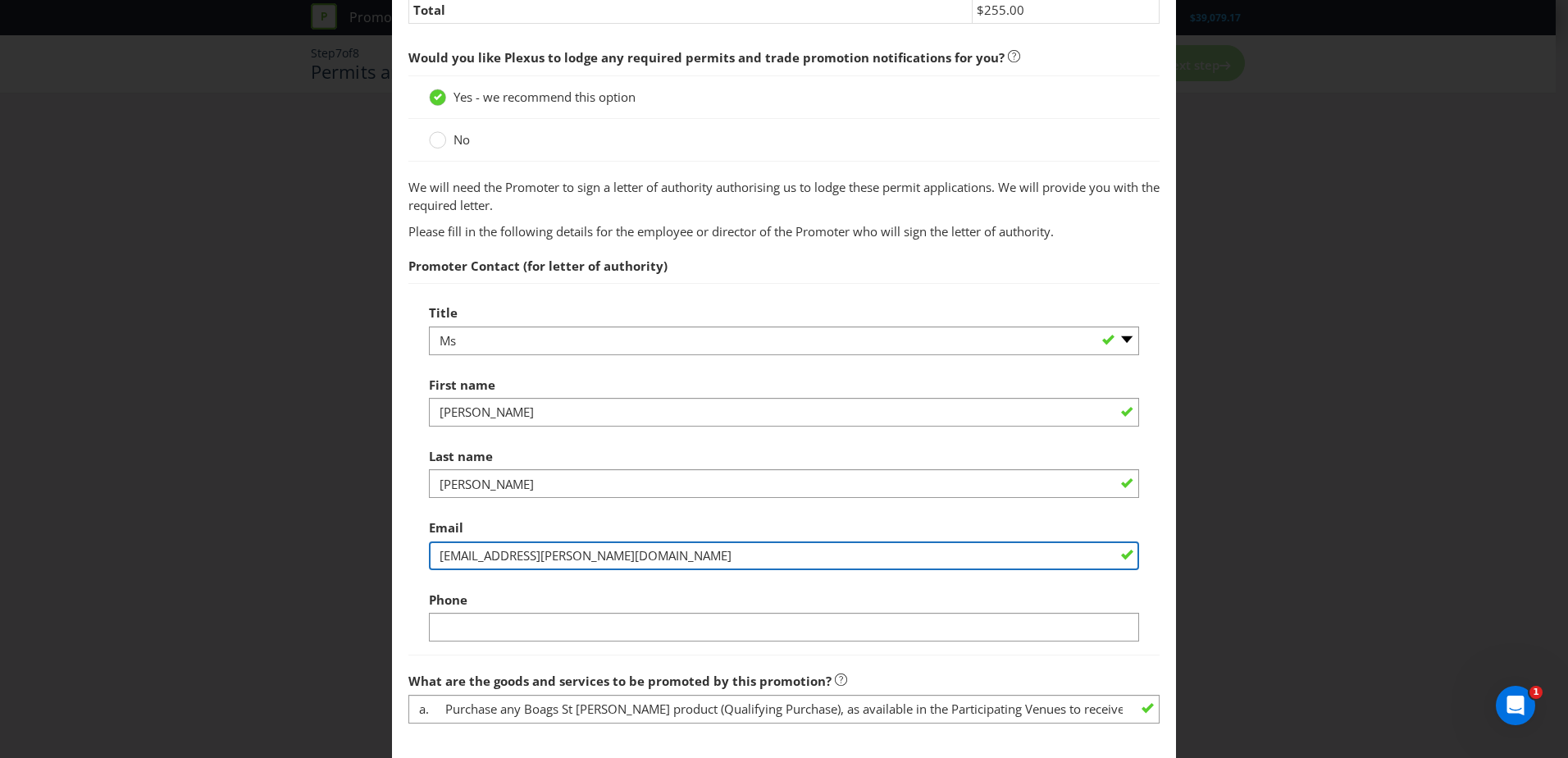
drag, startPoint x: 624, startPoint y: 559, endPoint x: 269, endPoint y: 529, distance: 356.3
click at [293, 532] on div "Permits and Privacy Permits You need a permit in ACT . Would you like to apply …" at bounding box center [784, 379] width 1568 height 758
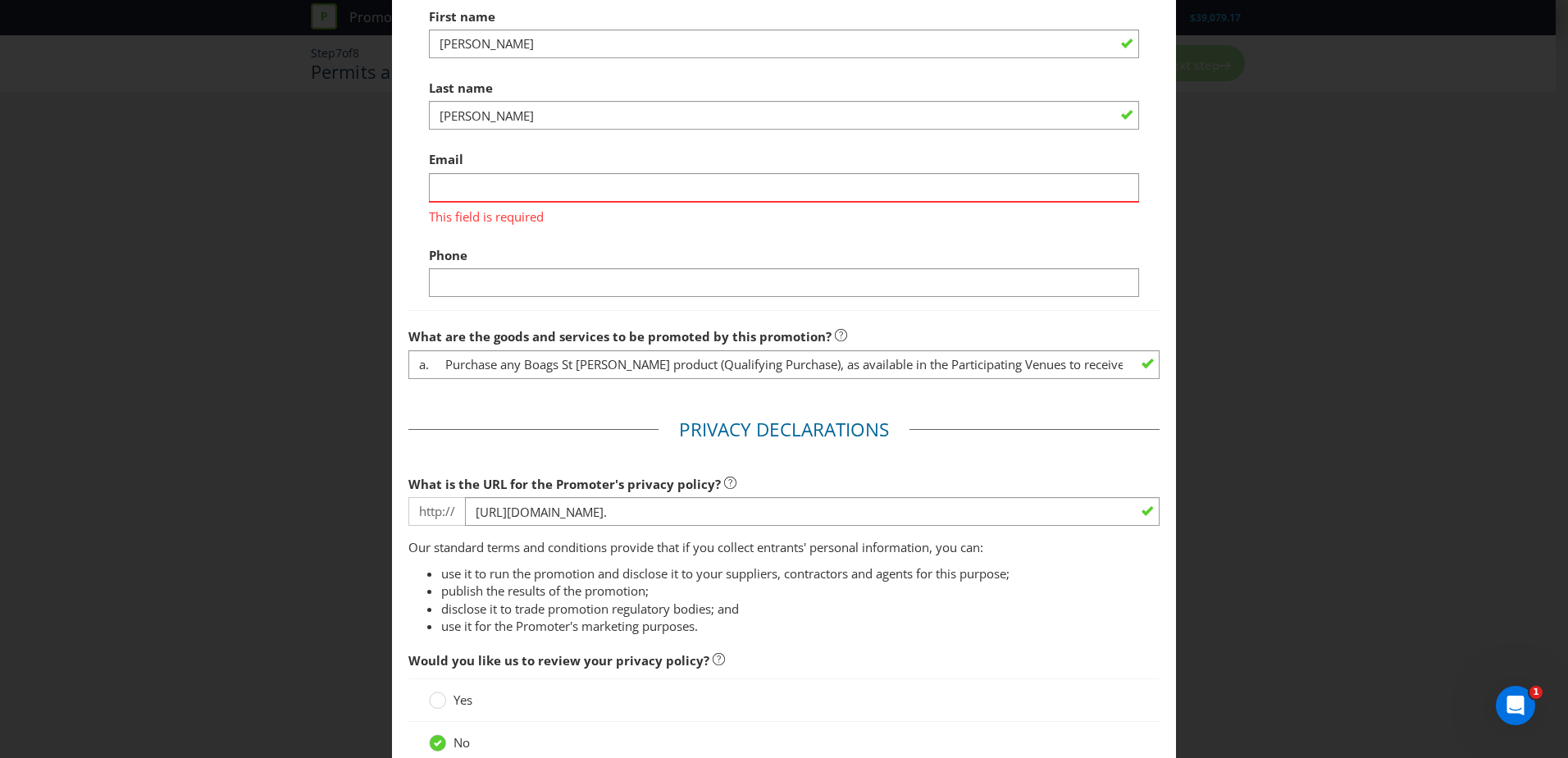
scroll to position [738, 0]
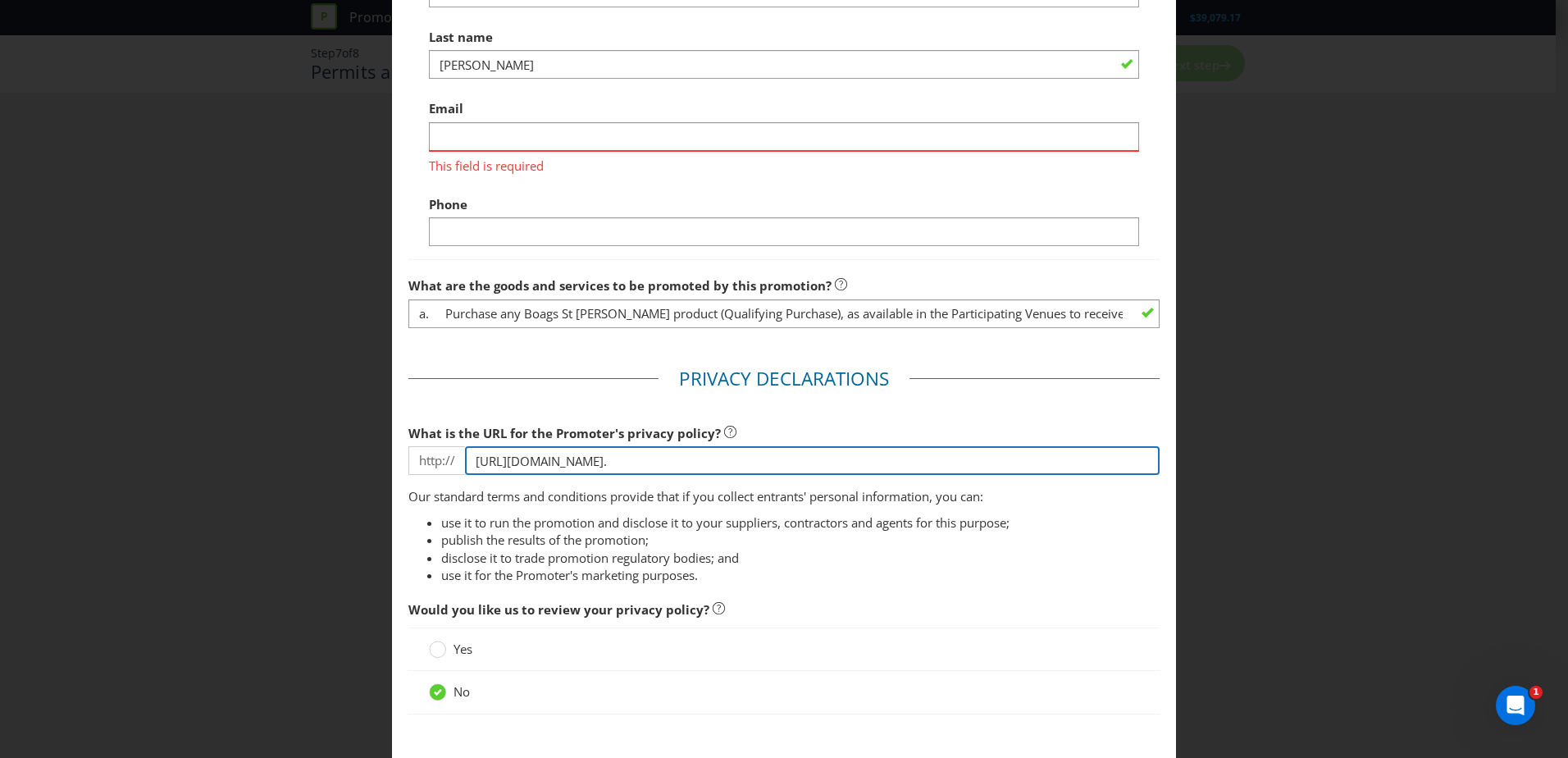
click at [775, 465] on input "[URL][DOMAIN_NAME]." at bounding box center [811, 461] width 694 height 29
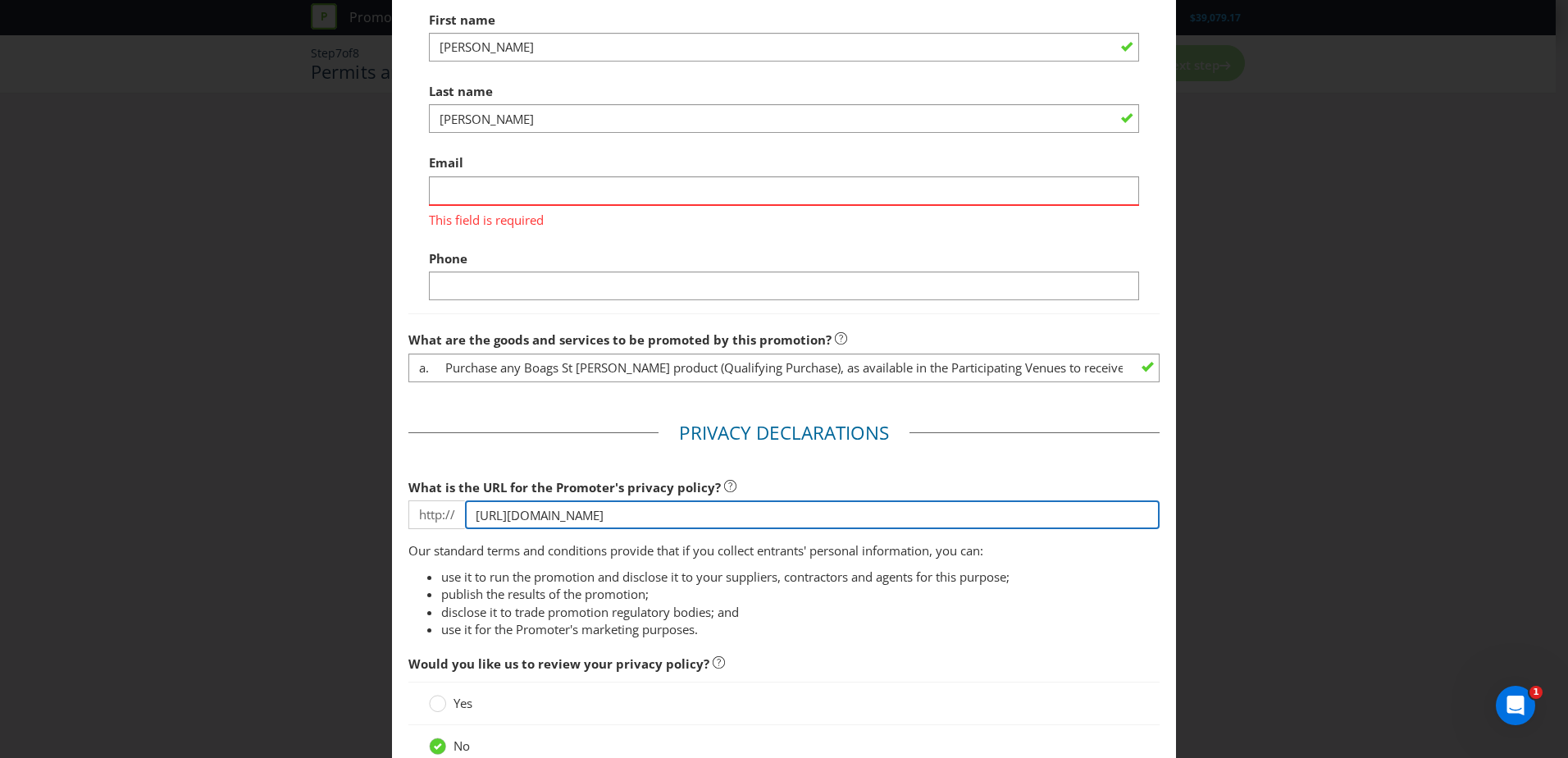
scroll to position [672, 0]
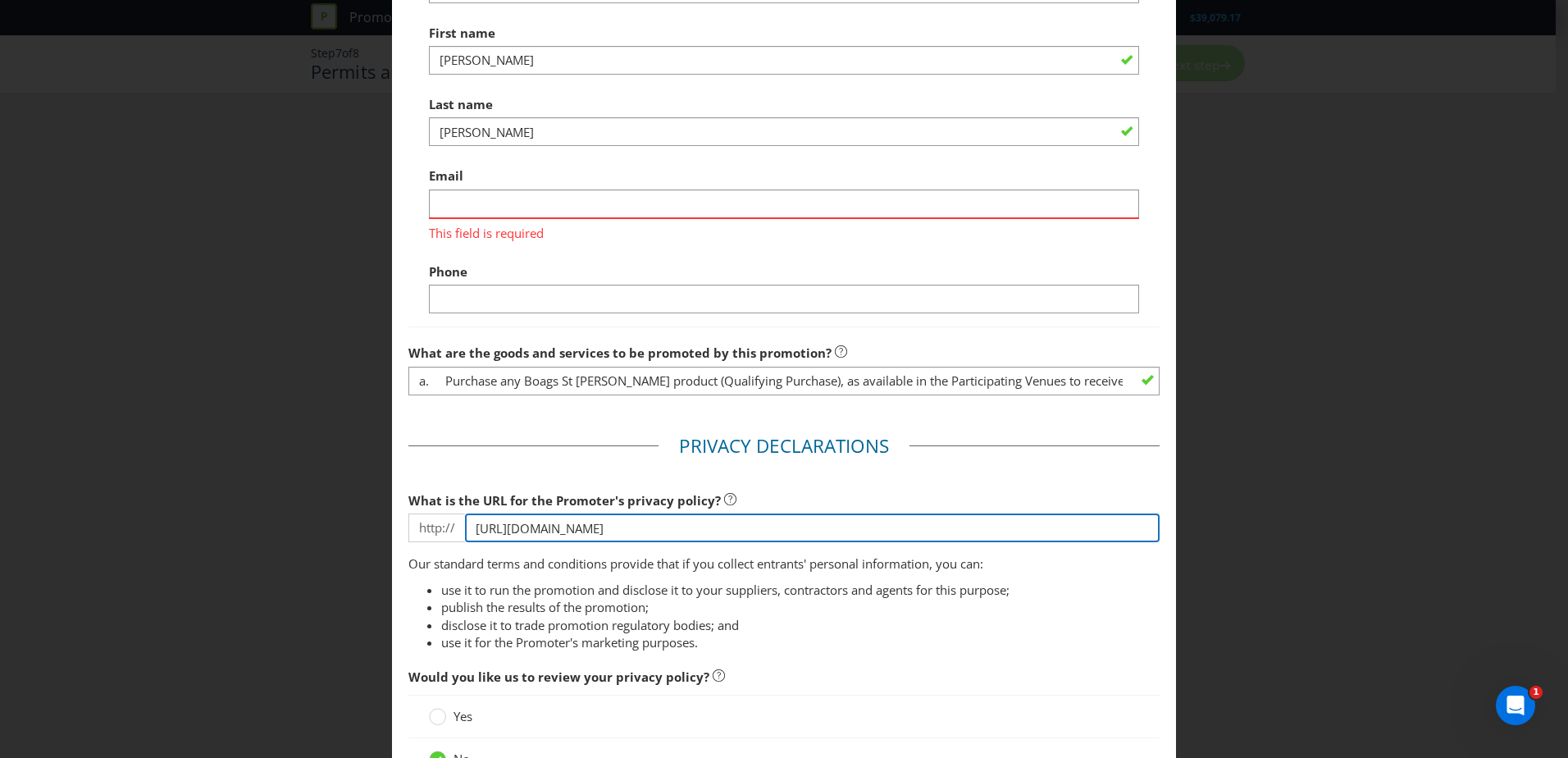
type input "[URL][DOMAIN_NAME]"
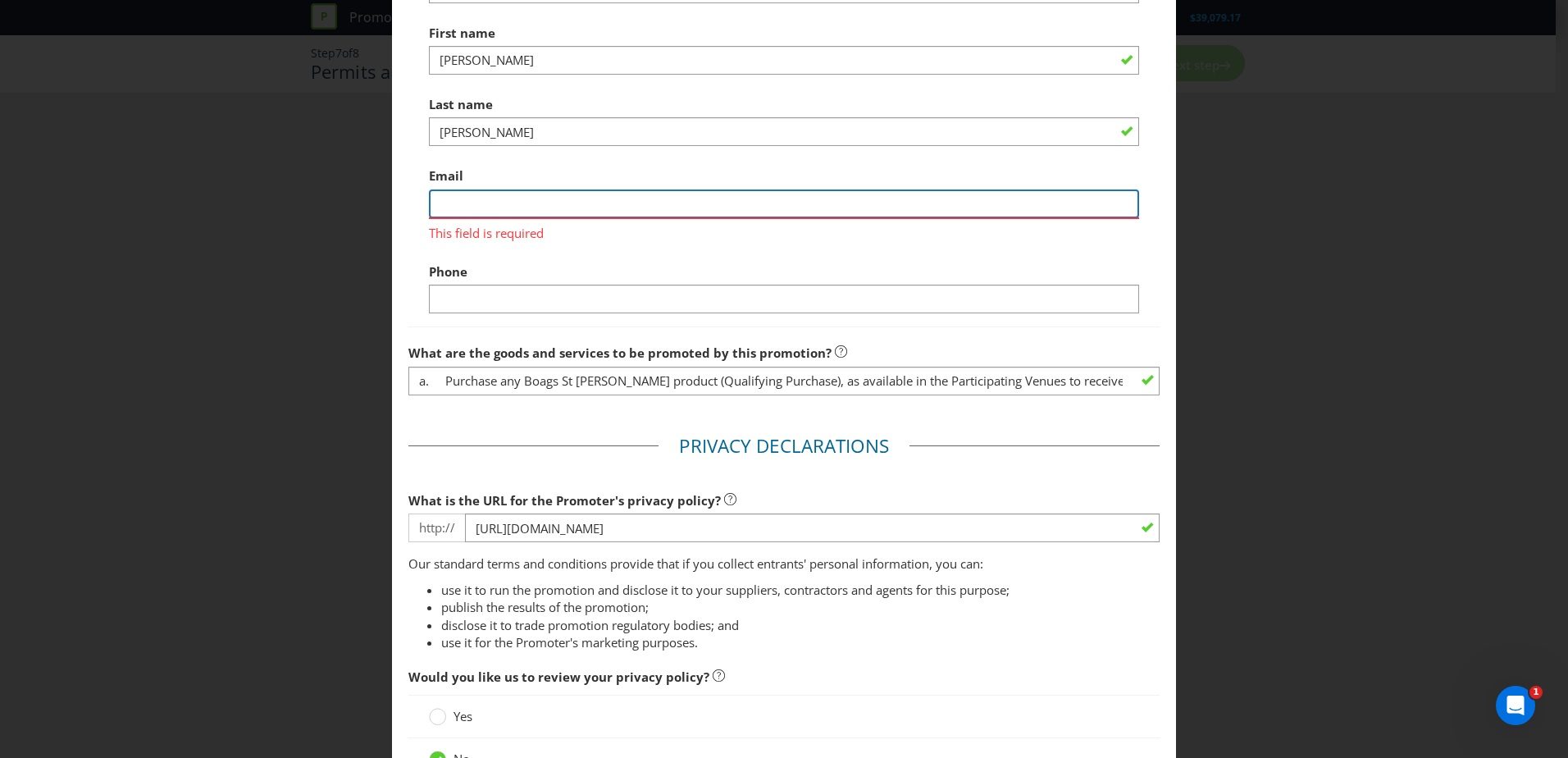
click at [456, 210] on input "text" at bounding box center [784, 204] width 711 height 29
click at [528, 201] on input "[PERSON_NAME] <[PERSON_NAME][EMAIL_ADDRESS][PERSON_NAME][DOMAIN_NAME]>" at bounding box center [784, 204] width 711 height 29
click at [527, 201] on input "[PERSON_NAME] <[PERSON_NAME][EMAIL_ADDRESS][PERSON_NAME][DOMAIN_NAME]>" at bounding box center [784, 204] width 711 height 29
drag, startPoint x: 527, startPoint y: 203, endPoint x: -177, endPoint y: 185, distance: 704.2
click at [0, 185] on html "Promotion Wizard Vantage Boags Golf Help Lion - Beer, Spirits & Wine Pty Ltd [L…" at bounding box center [784, 379] width 1568 height 758
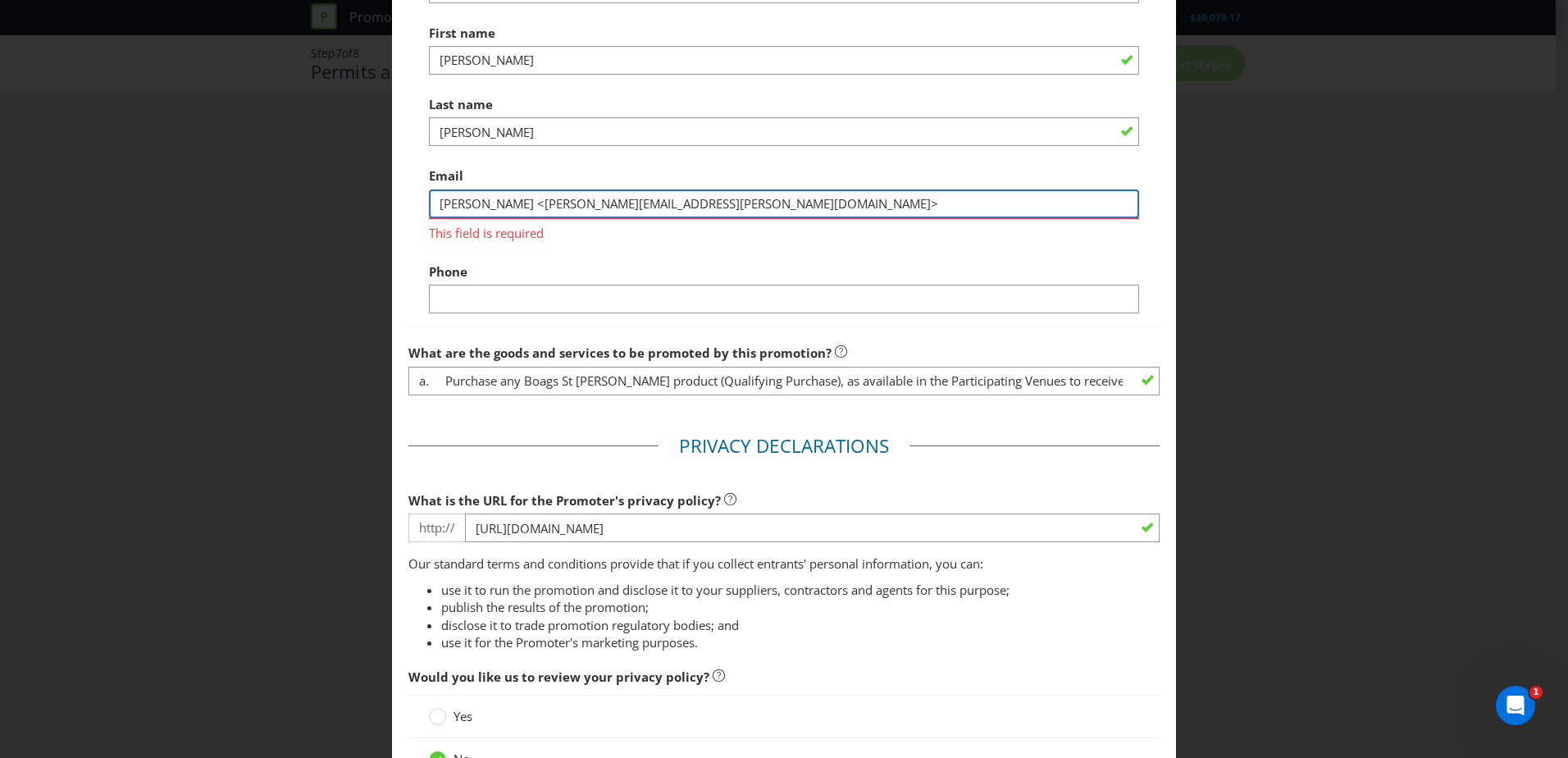
click at [792, 206] on input "[PERSON_NAME] <[PERSON_NAME][EMAIL_ADDRESS][PERSON_NAME][DOMAIN_NAME]>" at bounding box center [784, 204] width 711 height 29
drag, startPoint x: 527, startPoint y: 205, endPoint x: 361, endPoint y: 226, distance: 167.3
click at [361, 226] on div "Permits and Privacy Permits You need a permit in ACT . Would you like to apply …" at bounding box center [784, 379] width 1568 height 758
type input "[PERSON_NAME][EMAIL_ADDRESS][PERSON_NAME][DOMAIN_NAME]"
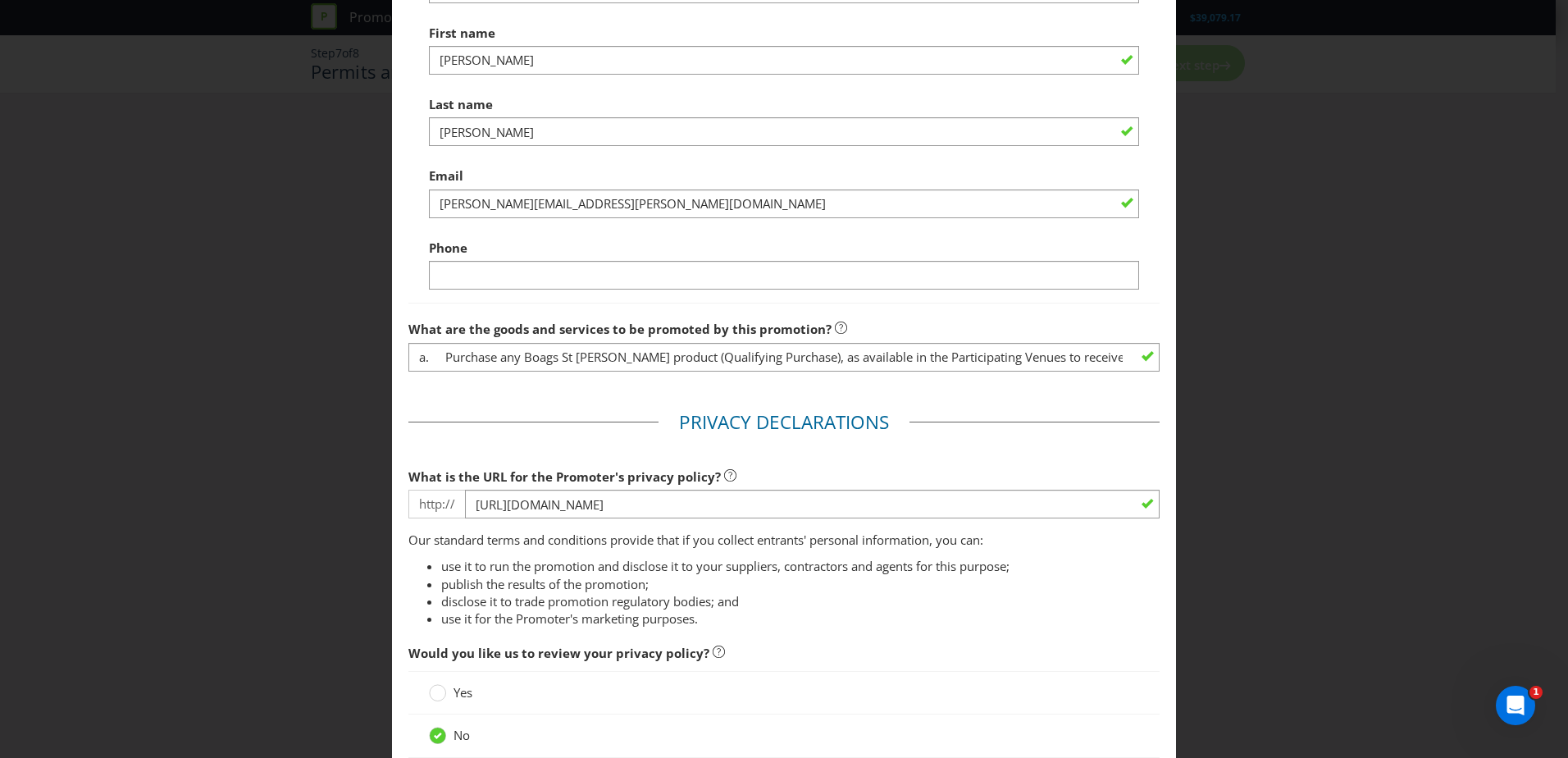
click at [675, 265] on div "Phone" at bounding box center [784, 261] width 711 height 59
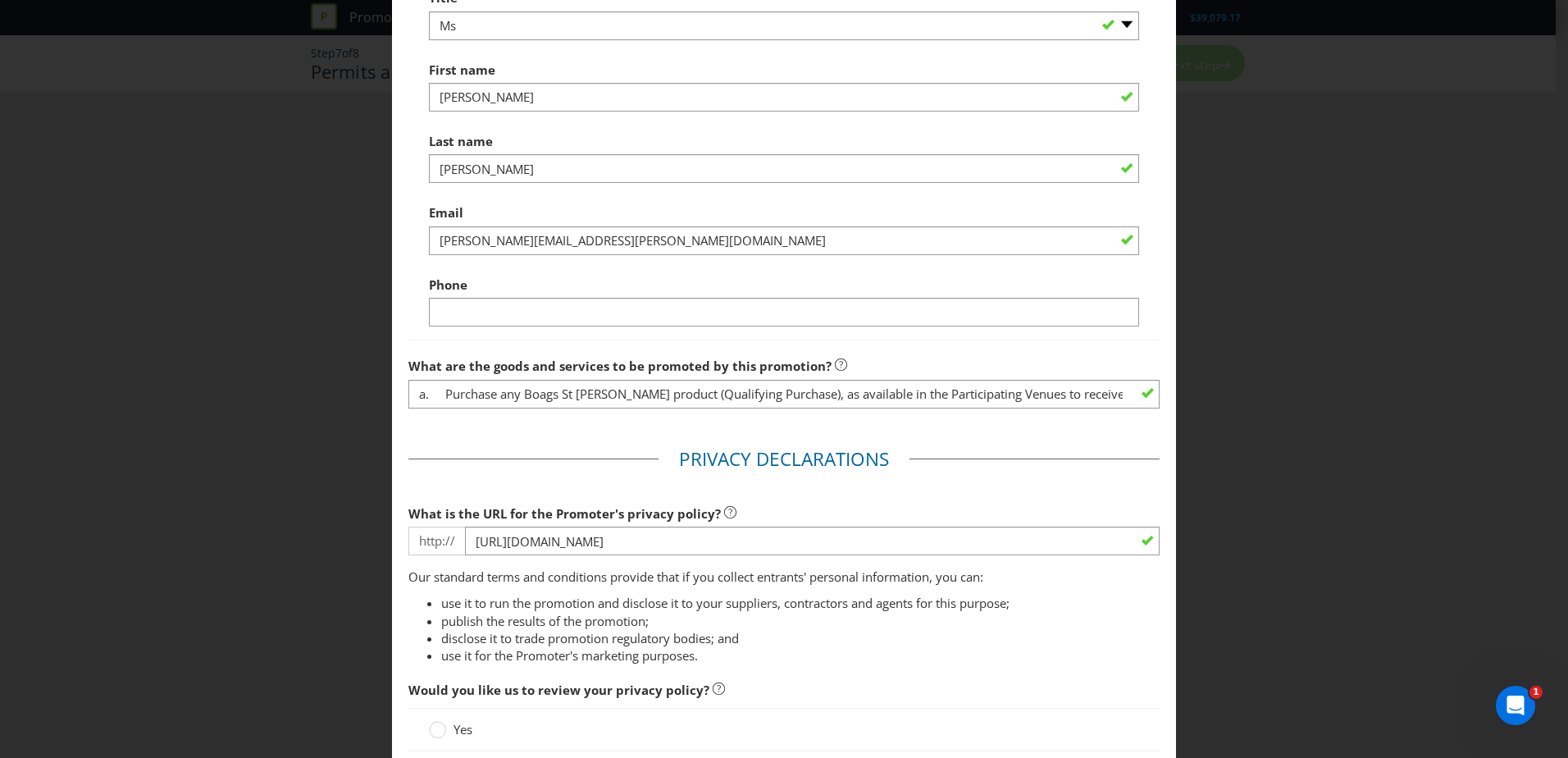
scroll to position [812, 0]
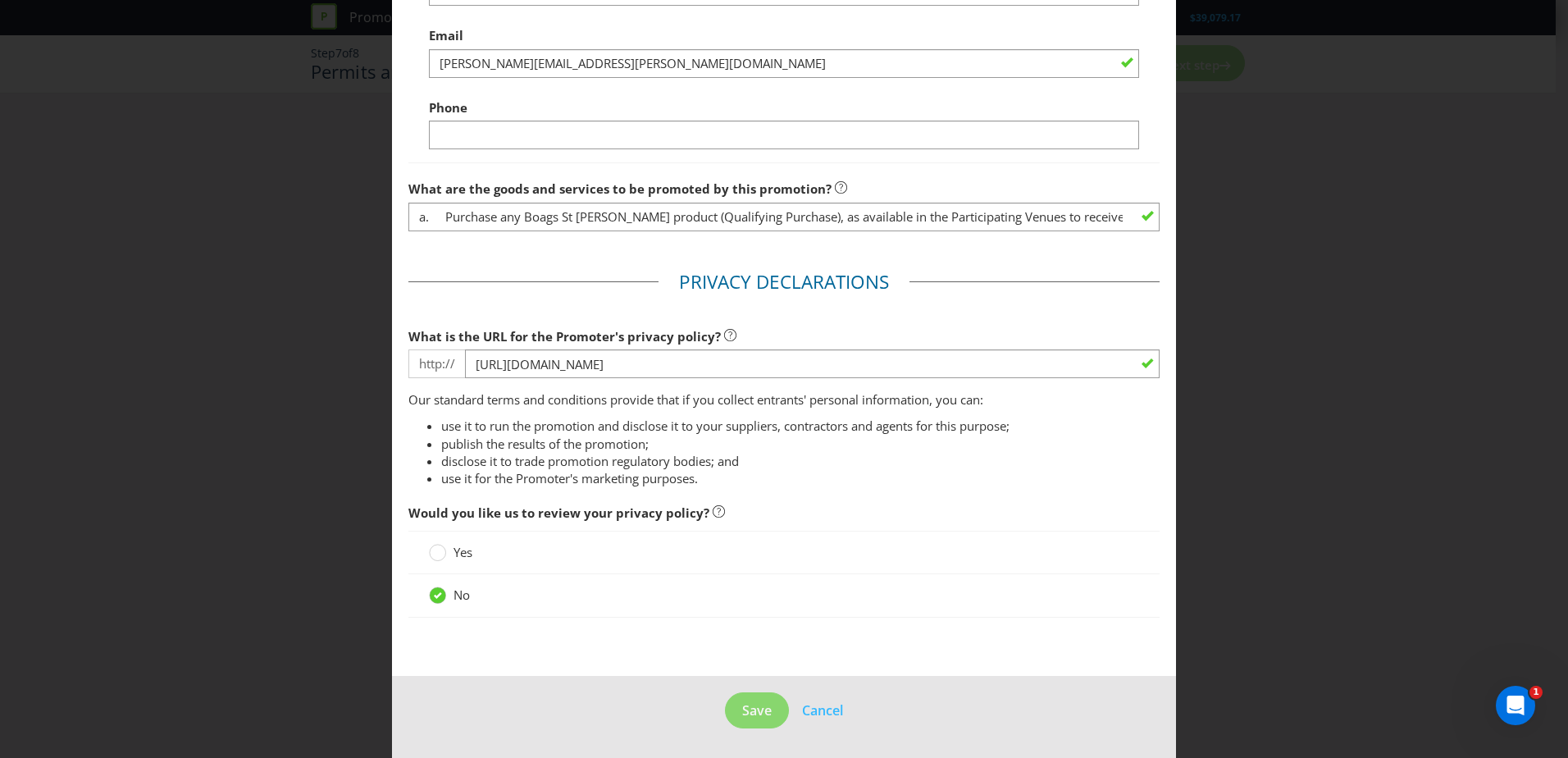
click at [764, 597] on div "No" at bounding box center [784, 596] width 711 height 17
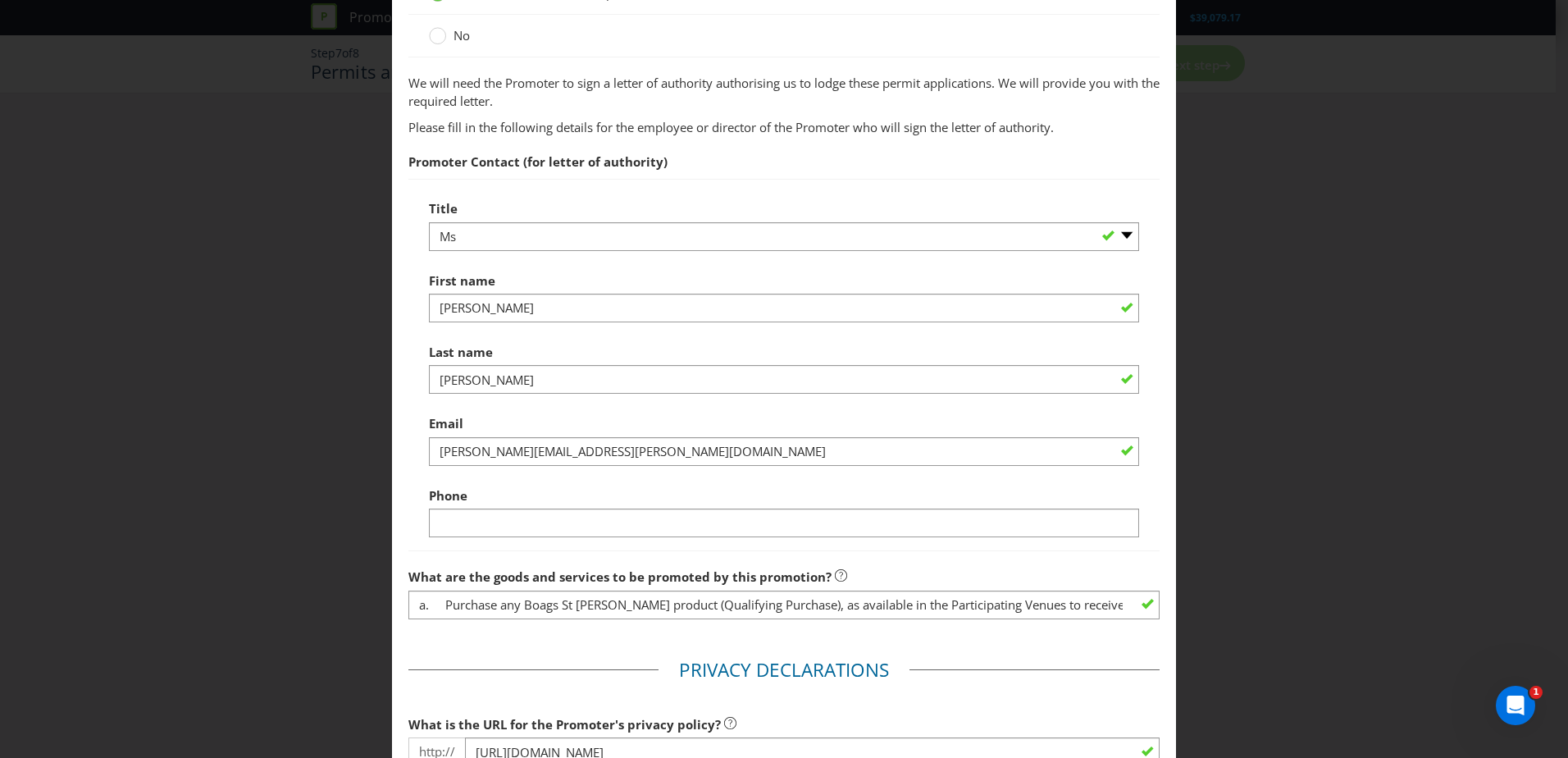
scroll to position [402, 0]
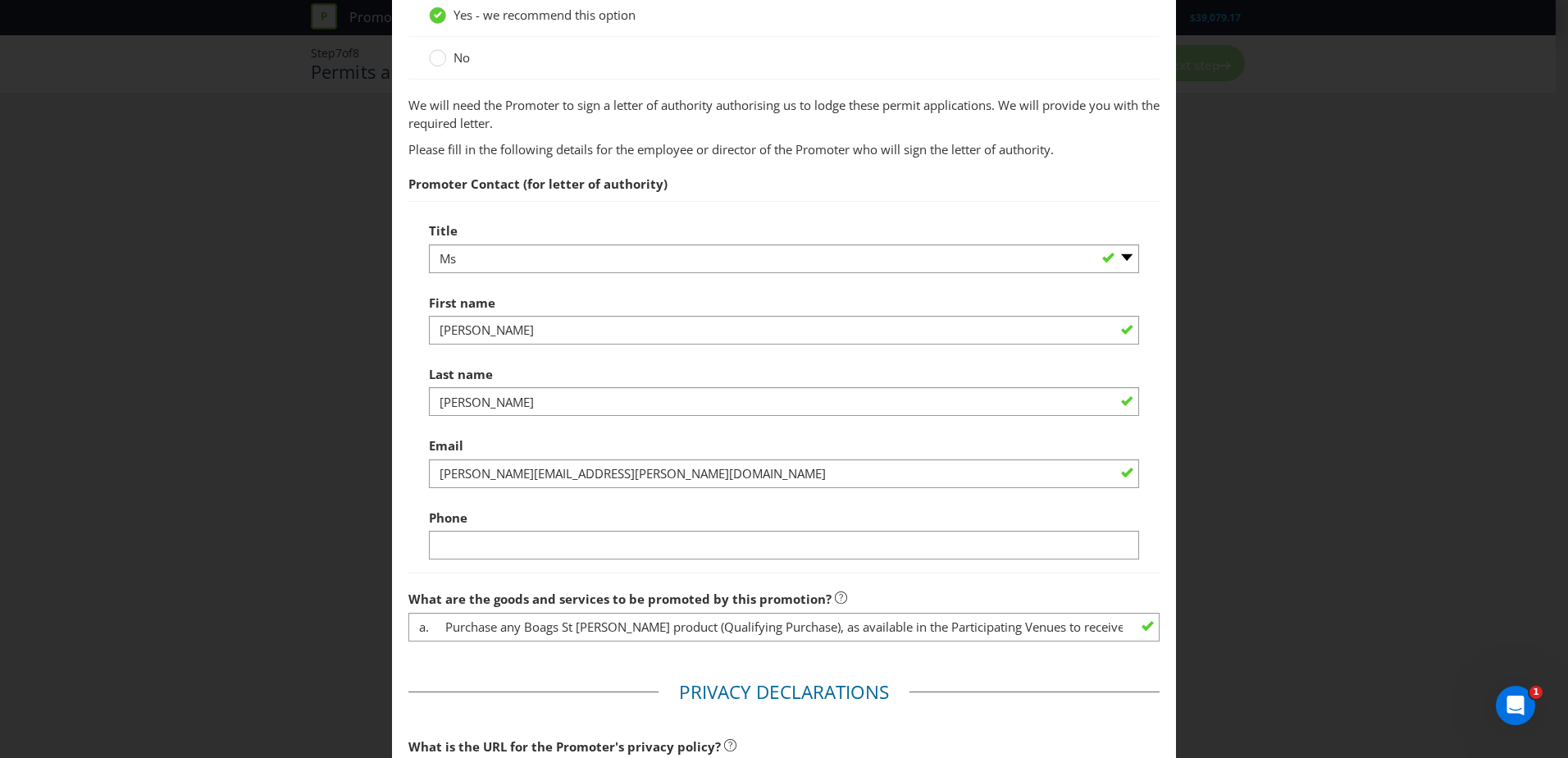
click at [751, 562] on div "Title -- Please select -- Mr Ms Mrs Miss [PERSON_NAME] (please specify) First n…" at bounding box center [784, 387] width 752 height 373
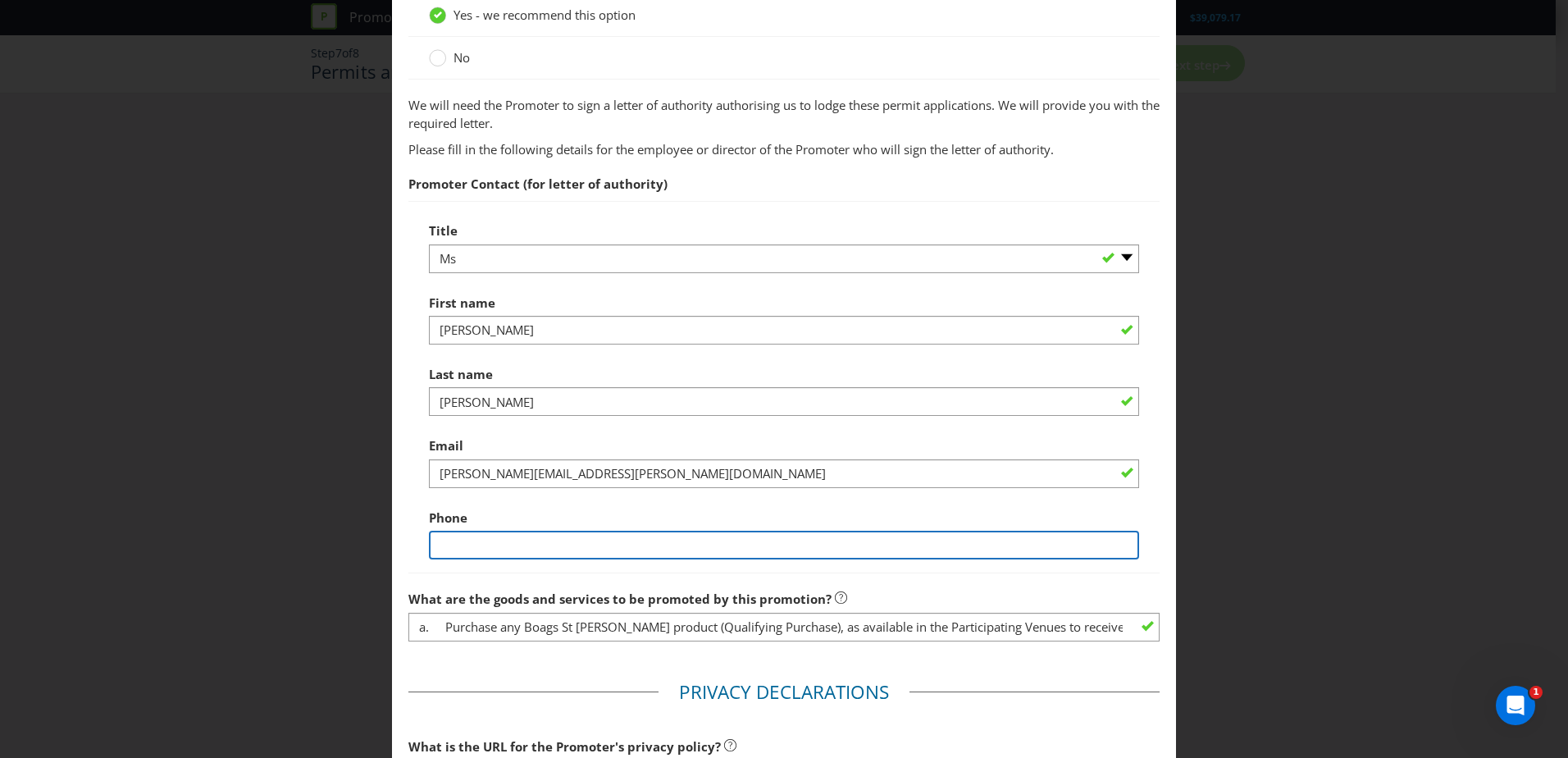
drag, startPoint x: 751, startPoint y: 555, endPoint x: 751, endPoint y: 534, distance: 21.0
click at [751, 555] on input "text" at bounding box center [784, 545] width 711 height 29
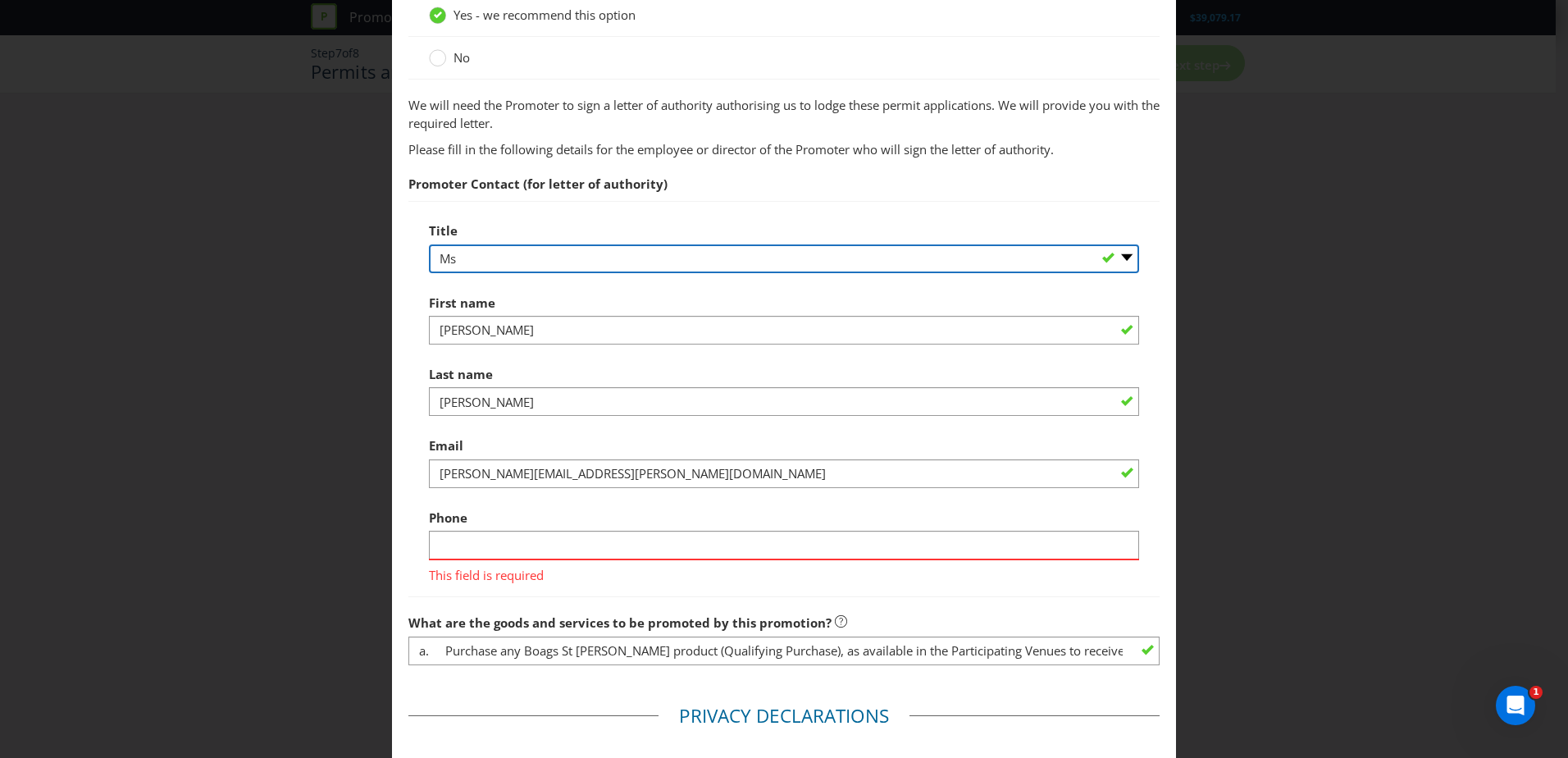
click at [848, 249] on select "-- Please select -- Mr Ms Mrs [PERSON_NAME] [PERSON_NAME] (please specify)" at bounding box center [784, 259] width 711 height 29
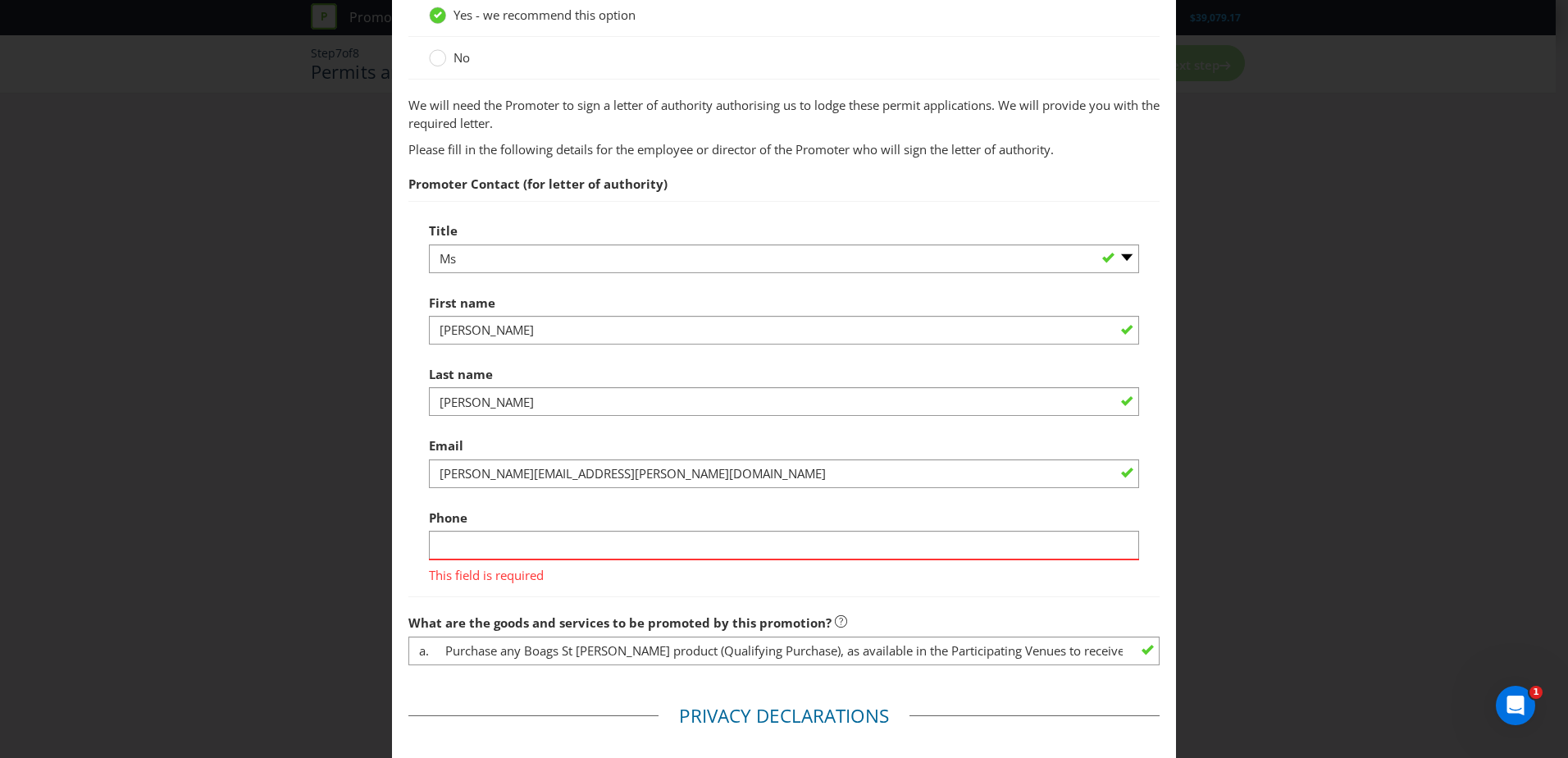
click at [928, 162] on span "We will need the Promoter to sign a letter of authority authorising us to lodge…" at bounding box center [784, 347] width 752 height 502
click at [505, 547] on input "text" at bounding box center [784, 545] width 711 height 29
click at [740, 535] on input "0493417122" at bounding box center [784, 545] width 711 height 29
type input "0493417122"
drag, startPoint x: 853, startPoint y: 502, endPoint x: 869, endPoint y: 488, distance: 21.3
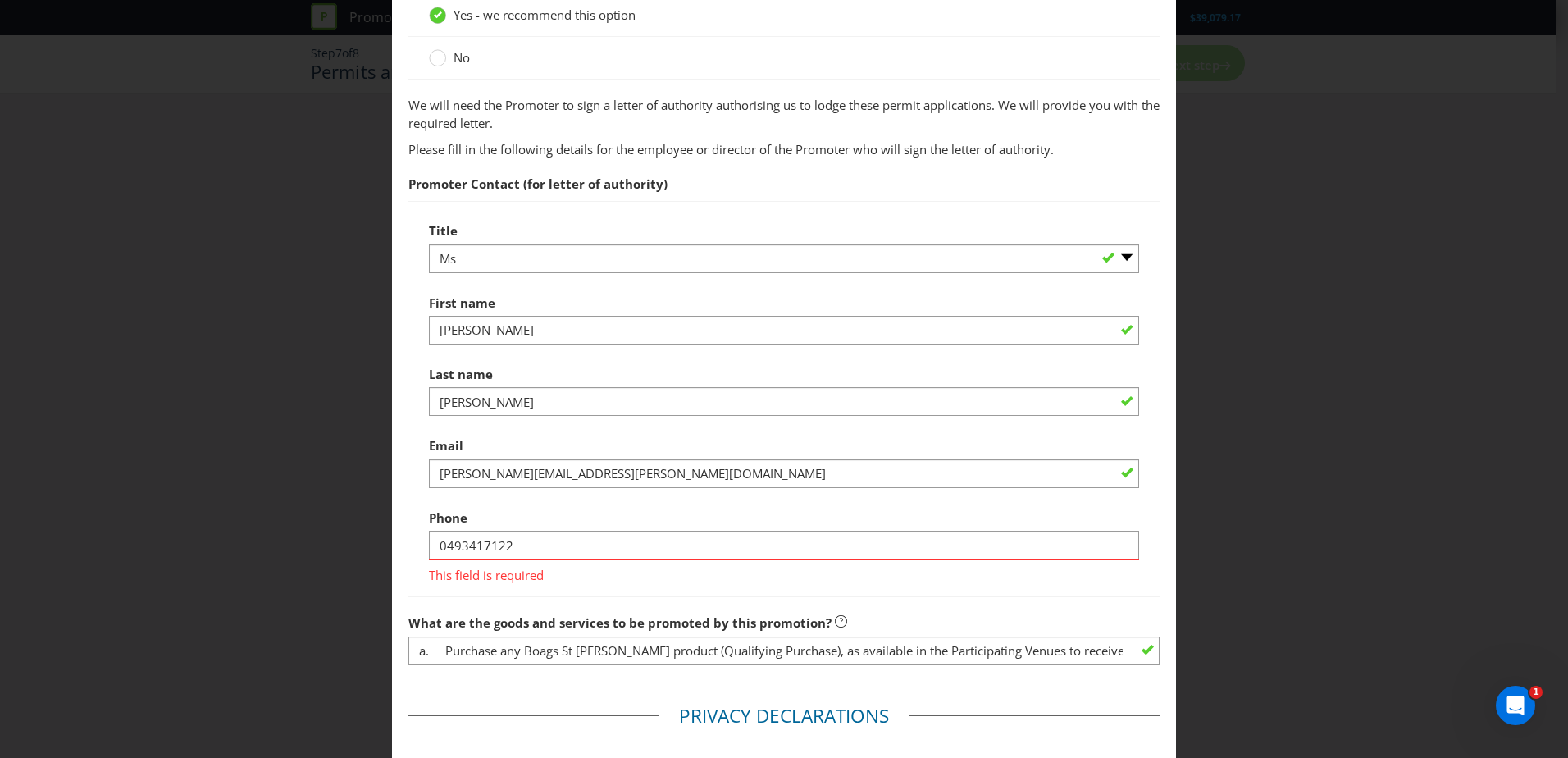
click at [852, 502] on div "Phone [PHONE_NUMBER] This field is required" at bounding box center [784, 543] width 711 height 83
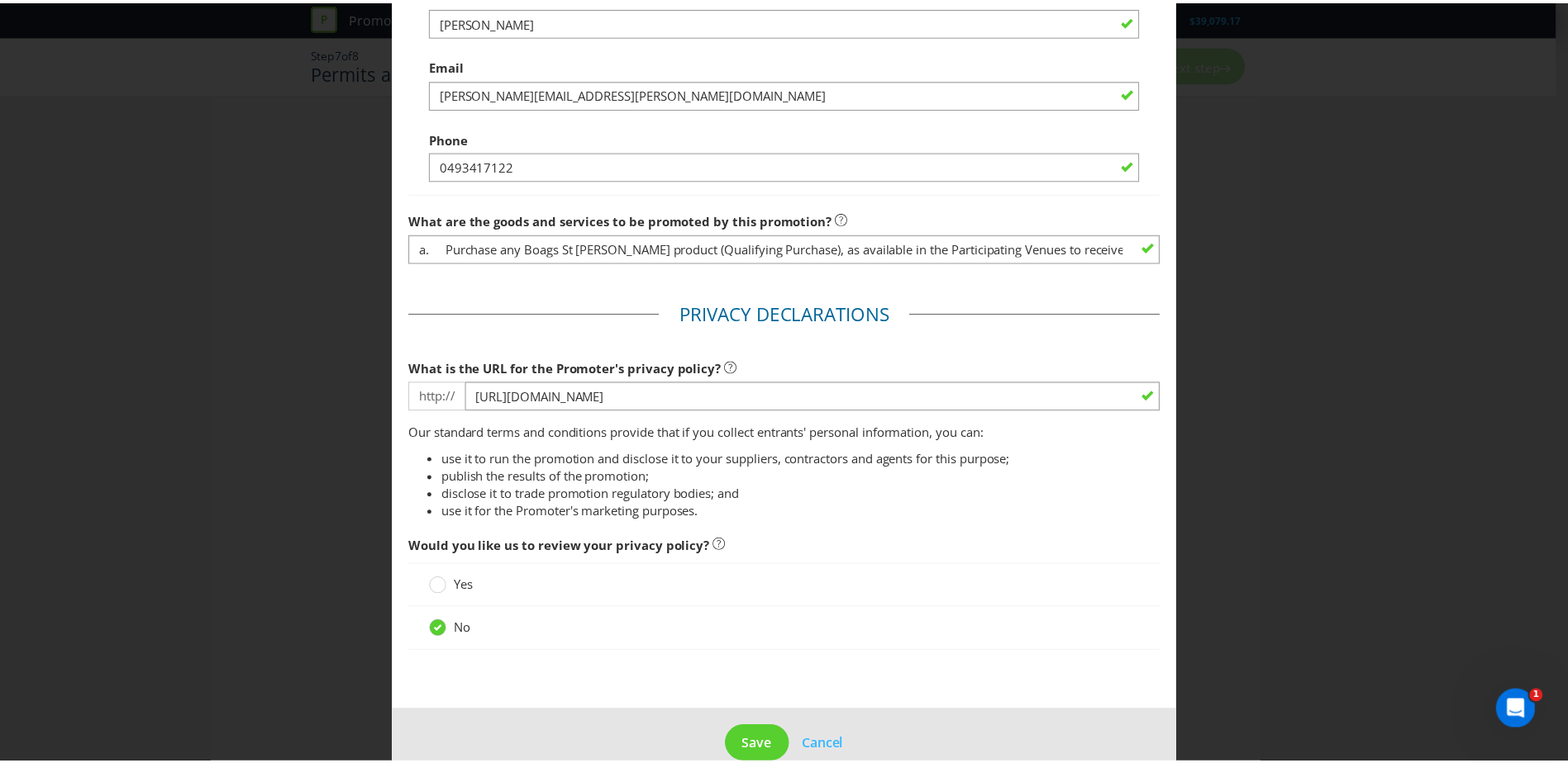
scroll to position [817, 0]
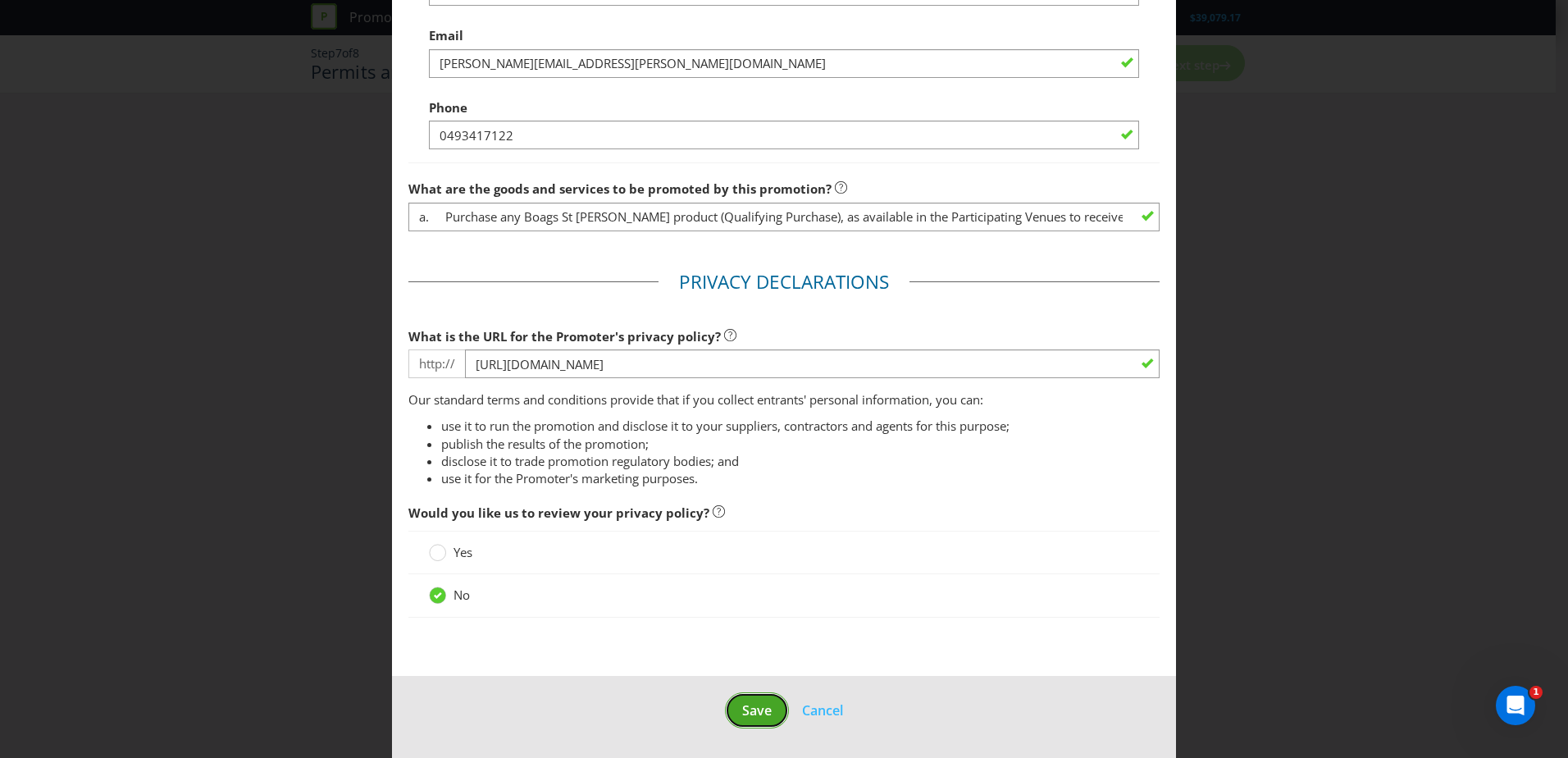
click at [751, 696] on button "Save" at bounding box center [757, 711] width 64 height 37
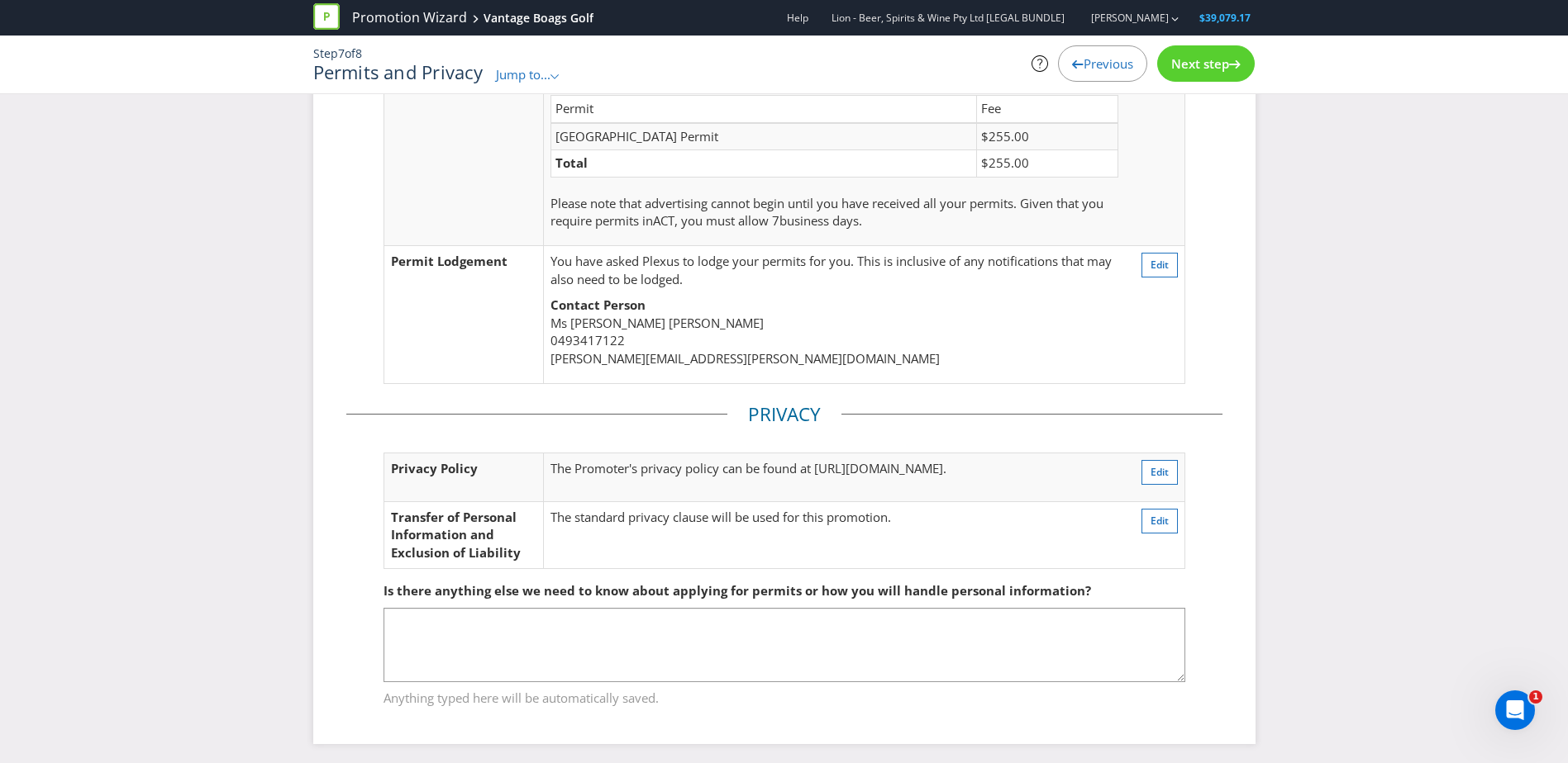
scroll to position [132, 0]
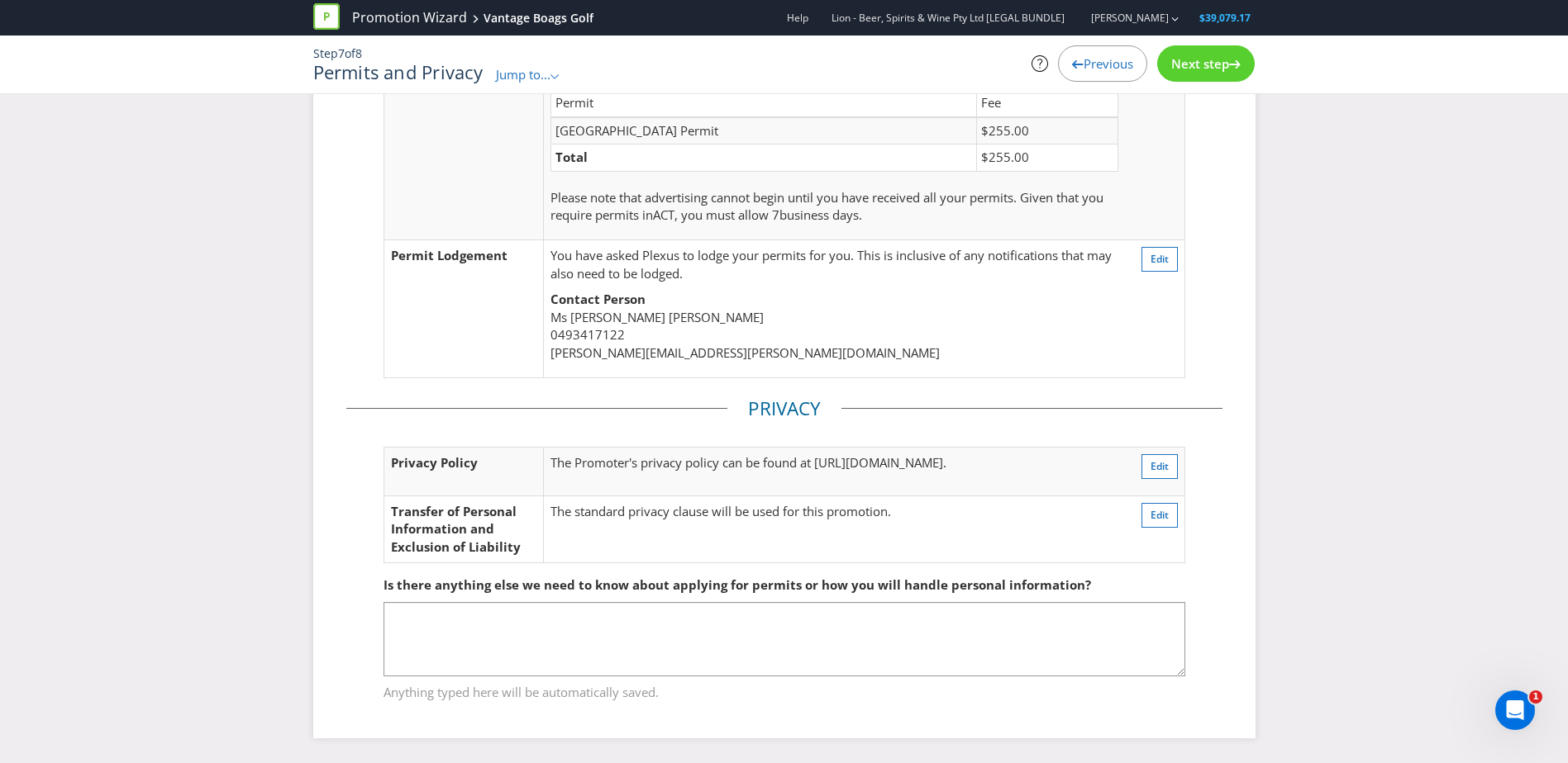
click at [1233, 60] on icon at bounding box center [1234, 65] width 11 height 9
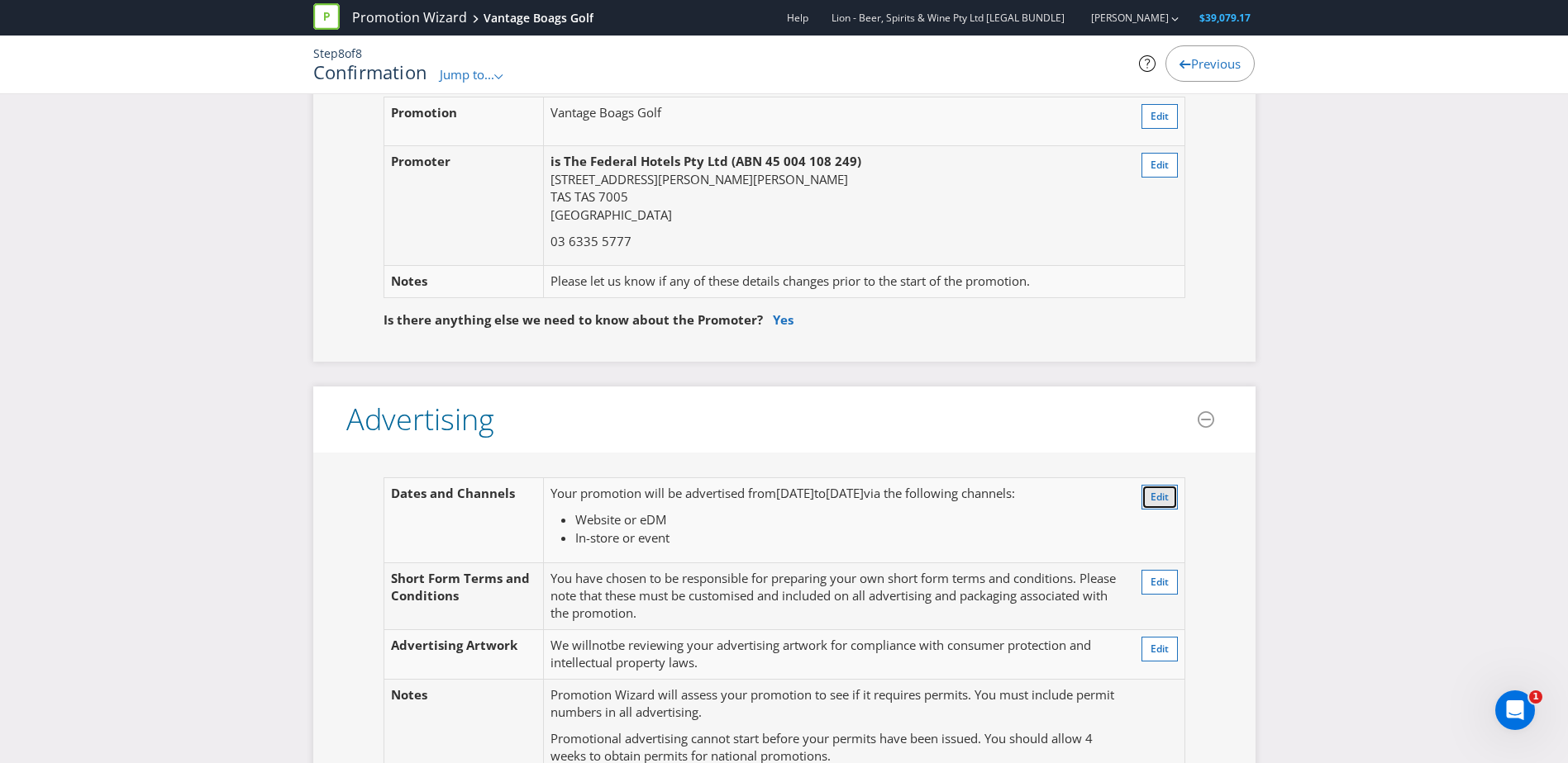
click at [1165, 498] on span "Edit" at bounding box center [1159, 496] width 18 height 14
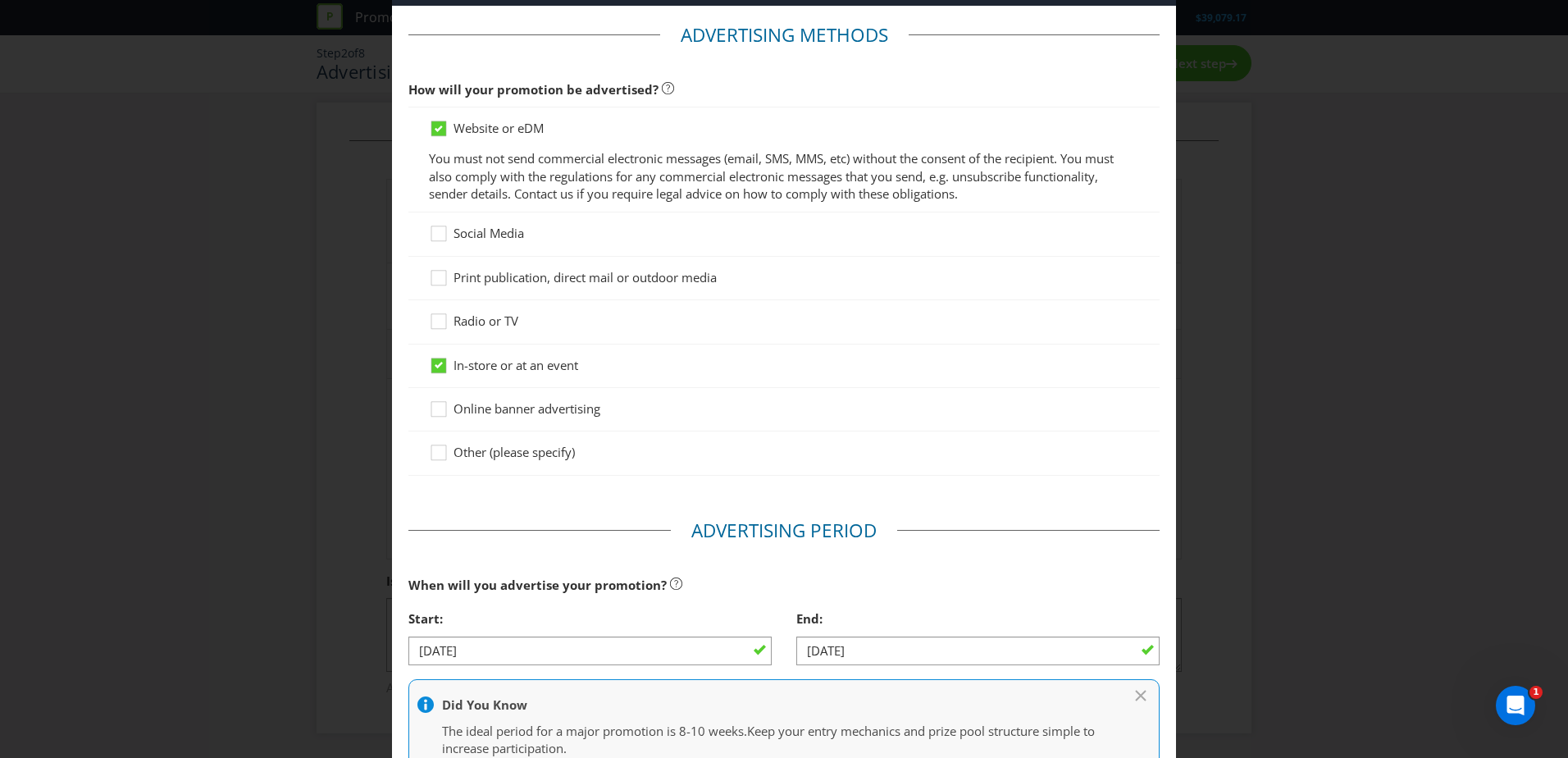
scroll to position [246, 0]
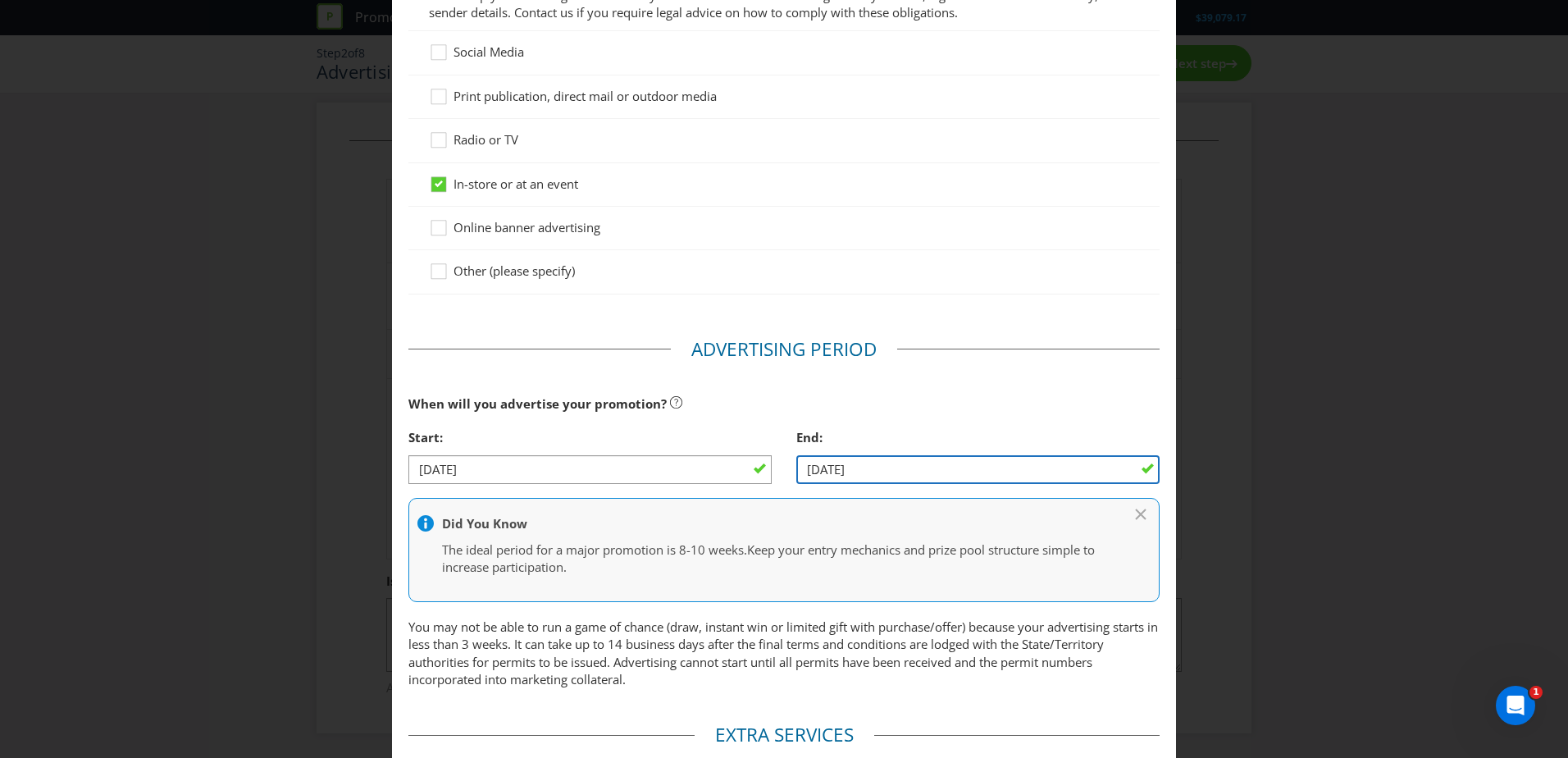
click at [885, 473] on input "[DATE]" at bounding box center [977, 470] width 363 height 29
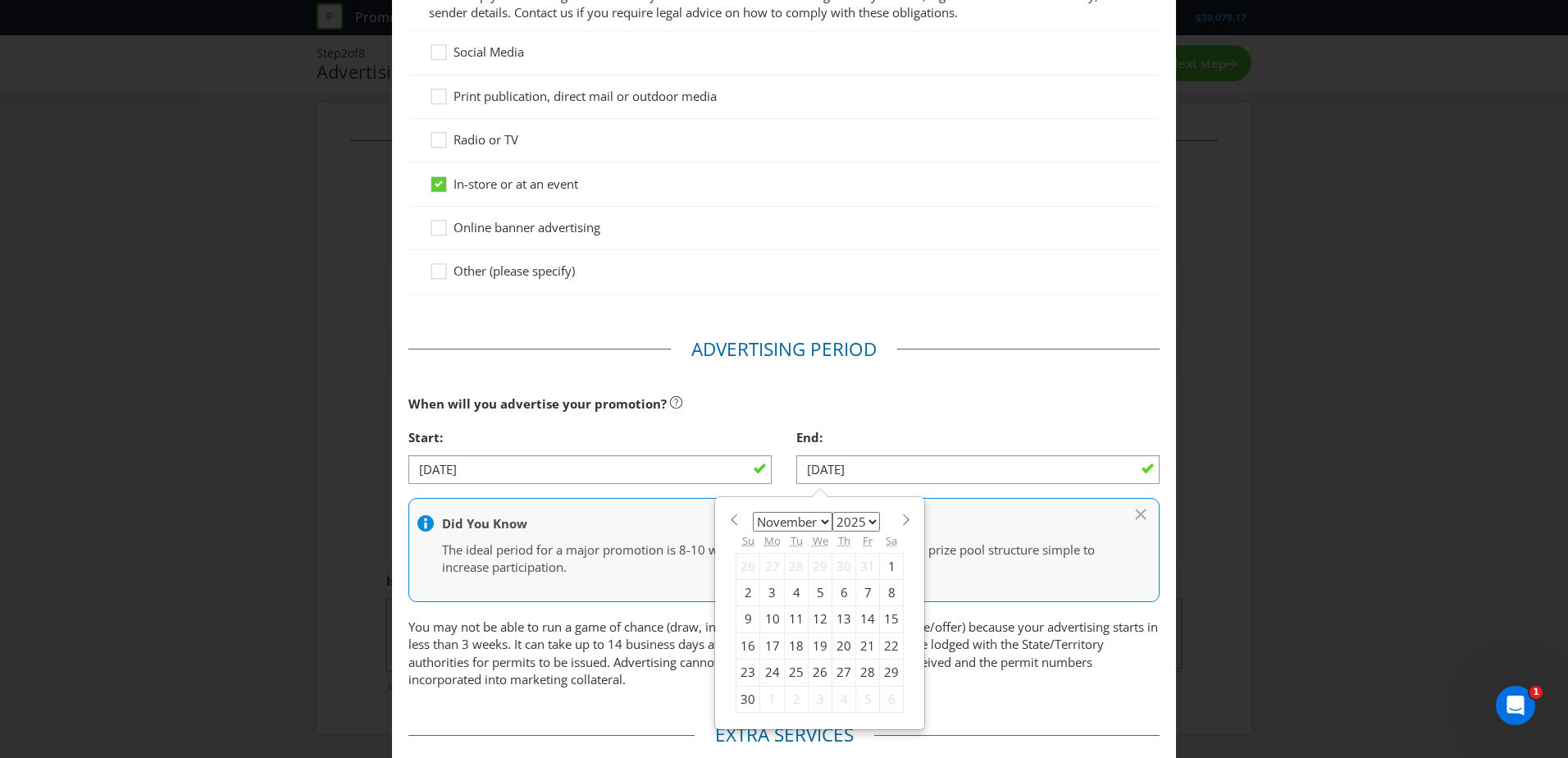
click at [816, 672] on div "26" at bounding box center [821, 673] width 24 height 26
type input "[DATE]"
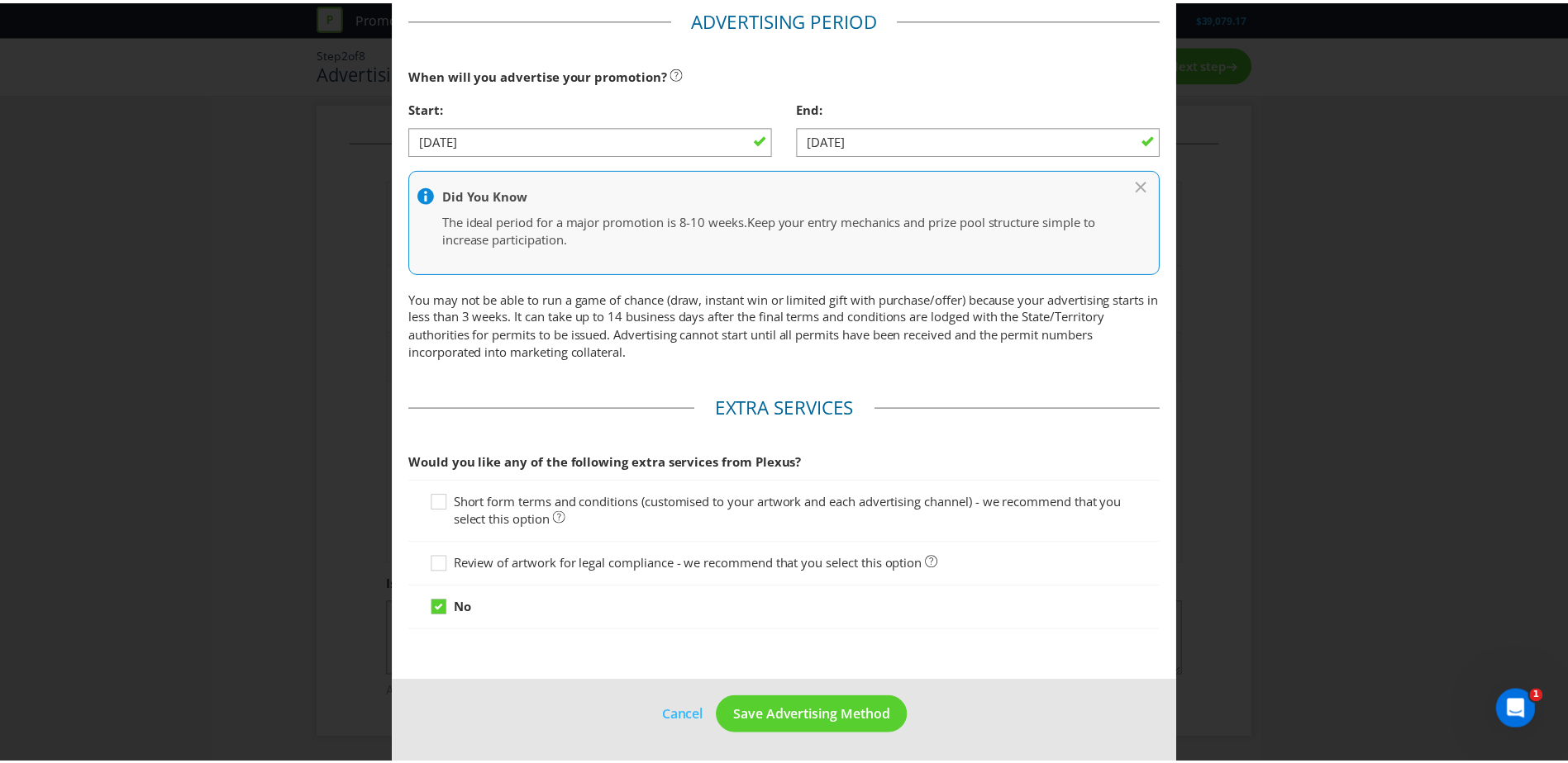
scroll to position [581, 0]
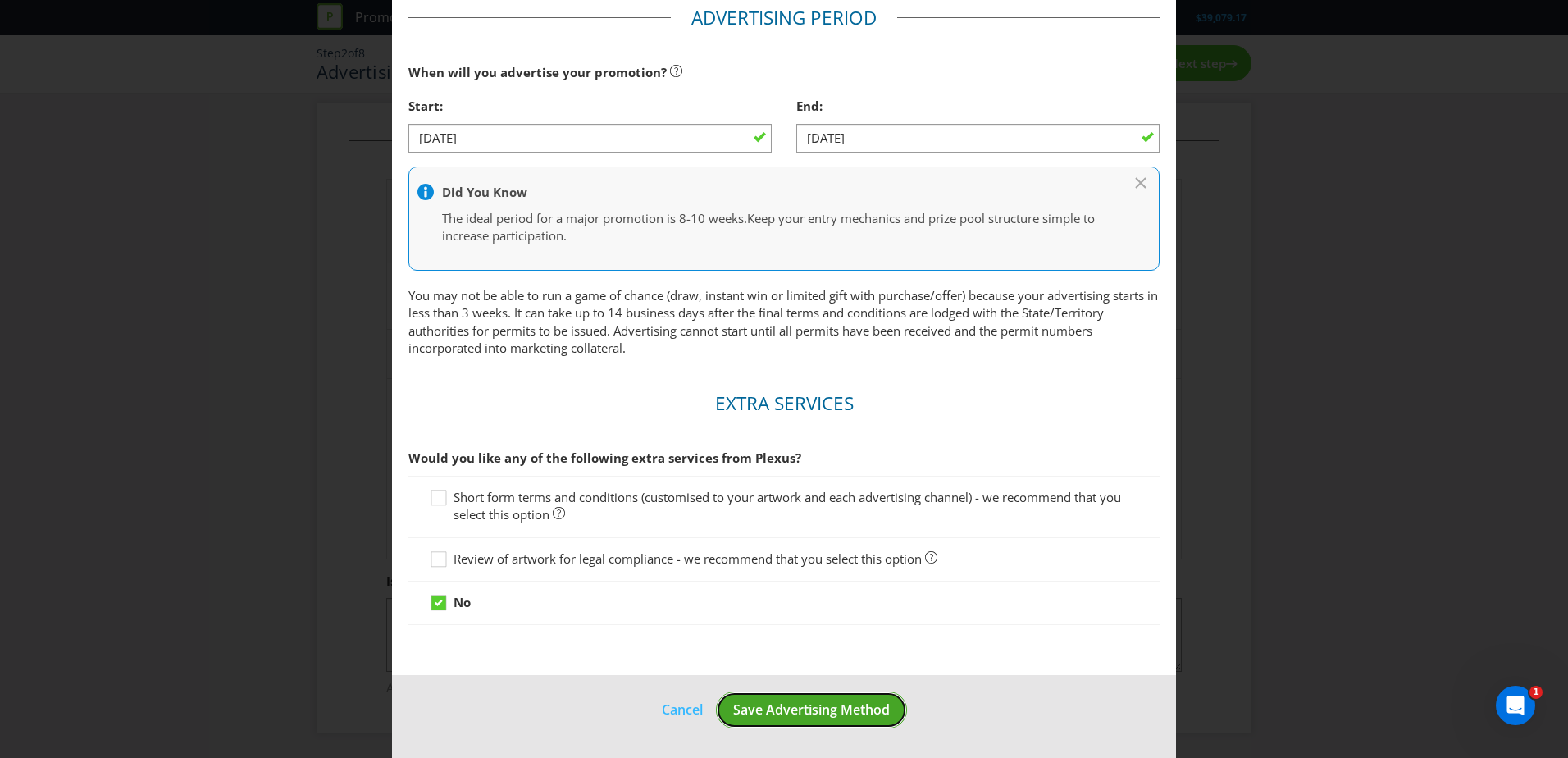
click at [863, 707] on span "Save Advertising Method" at bounding box center [811, 709] width 156 height 18
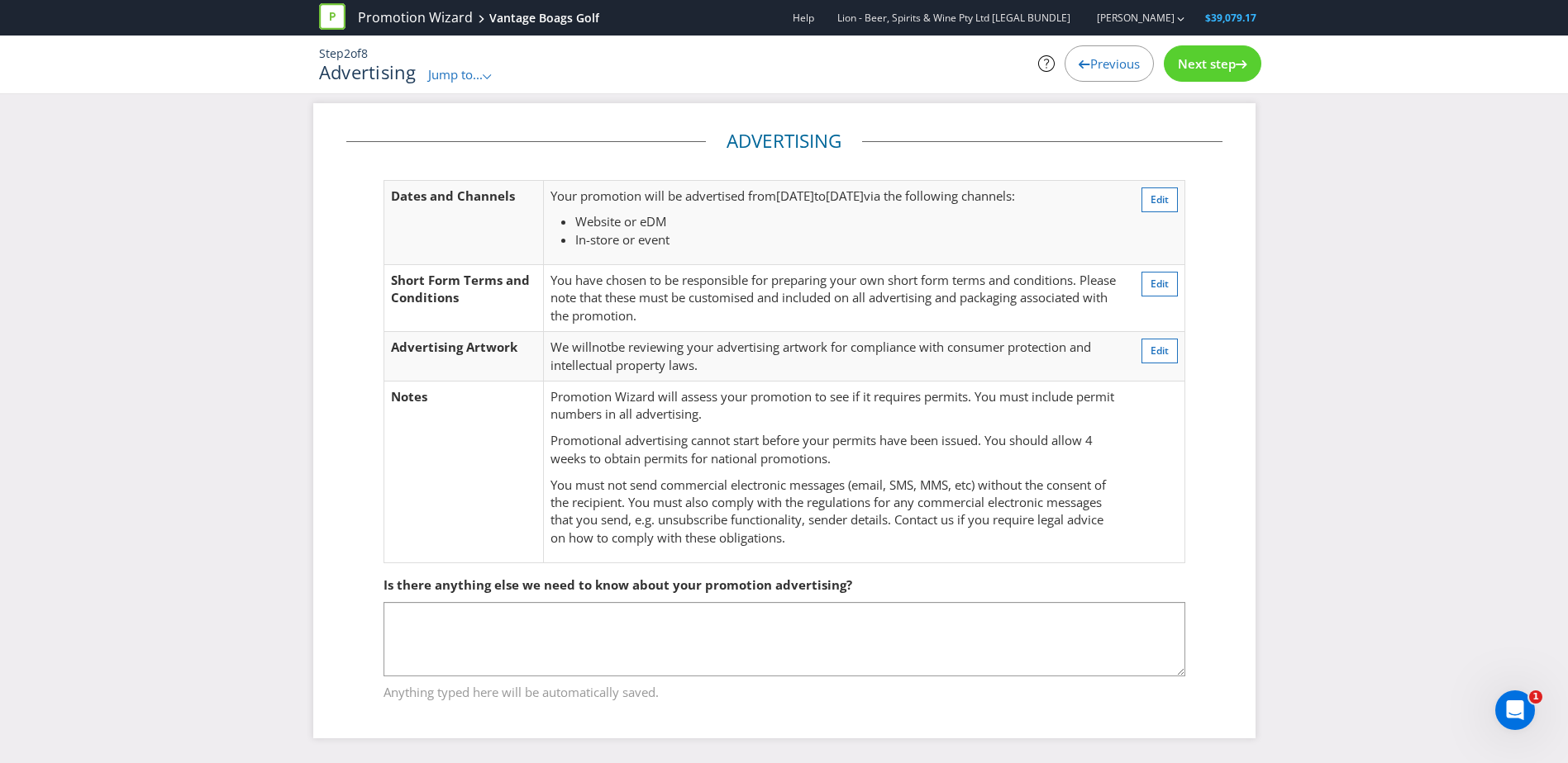
click at [1224, 66] on span "Next step" at bounding box center [1206, 63] width 58 height 16
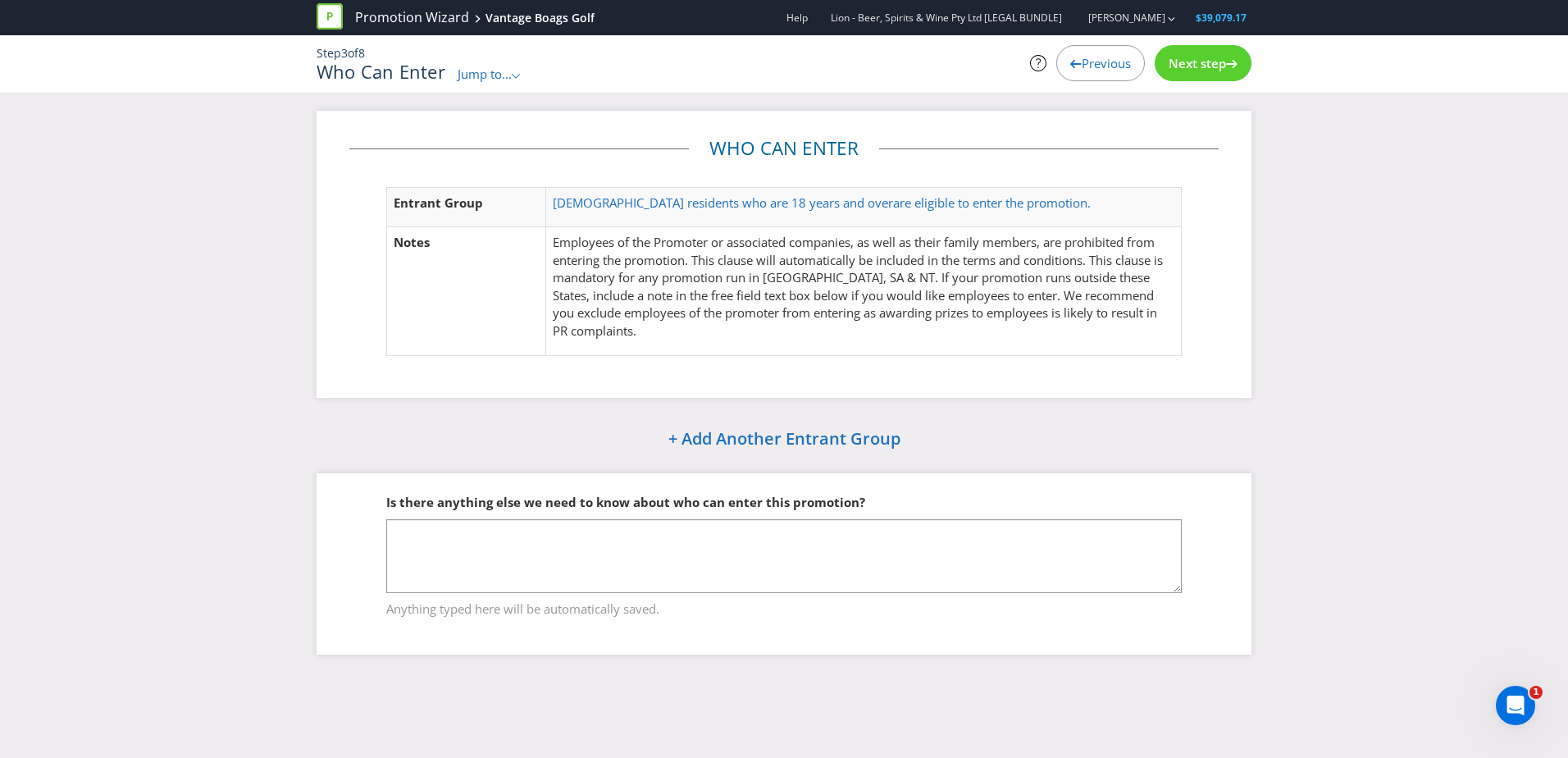
click at [1214, 66] on span "Next step" at bounding box center [1196, 62] width 57 height 16
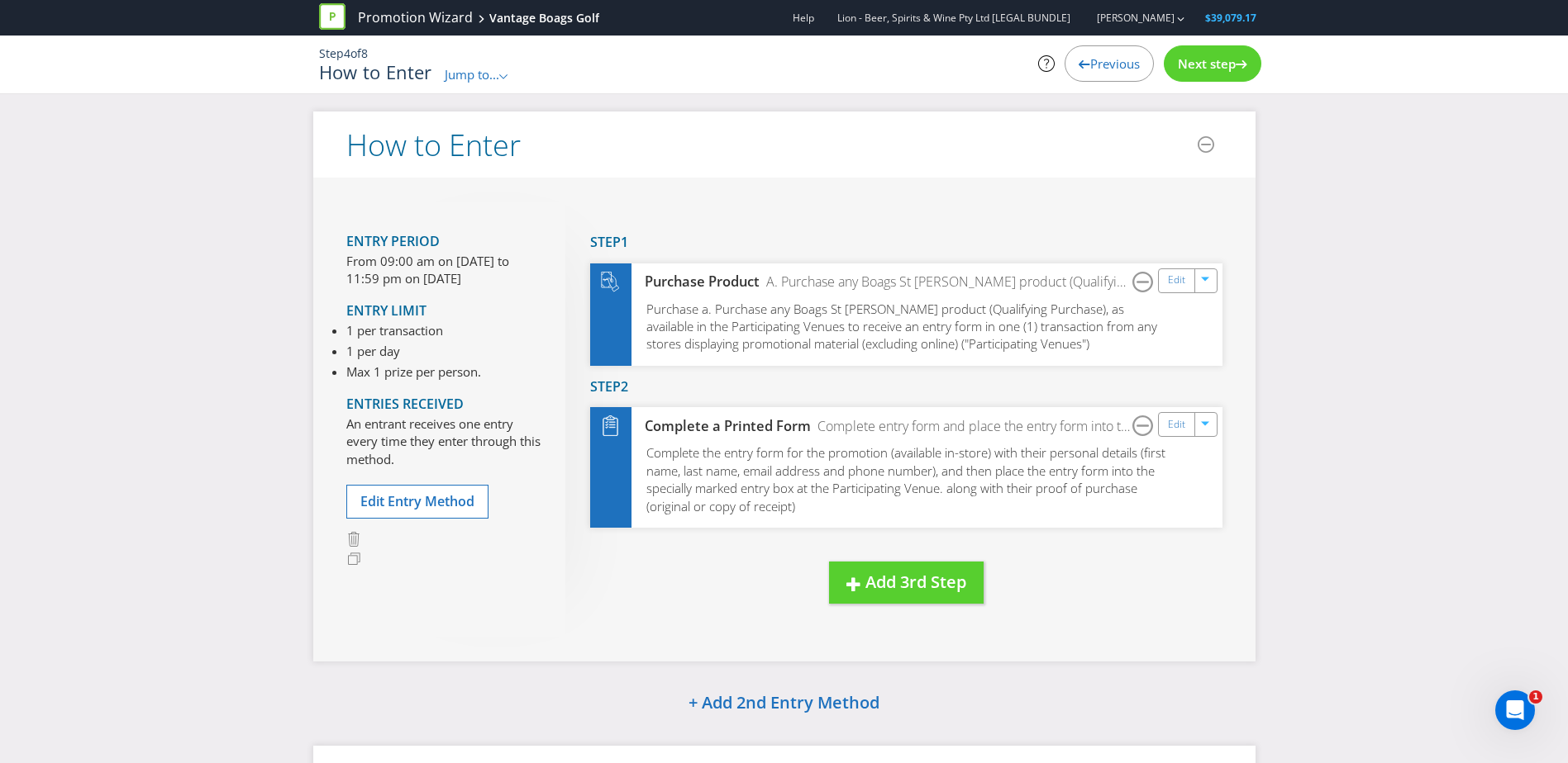
click at [1224, 66] on span "Next step" at bounding box center [1206, 63] width 58 height 16
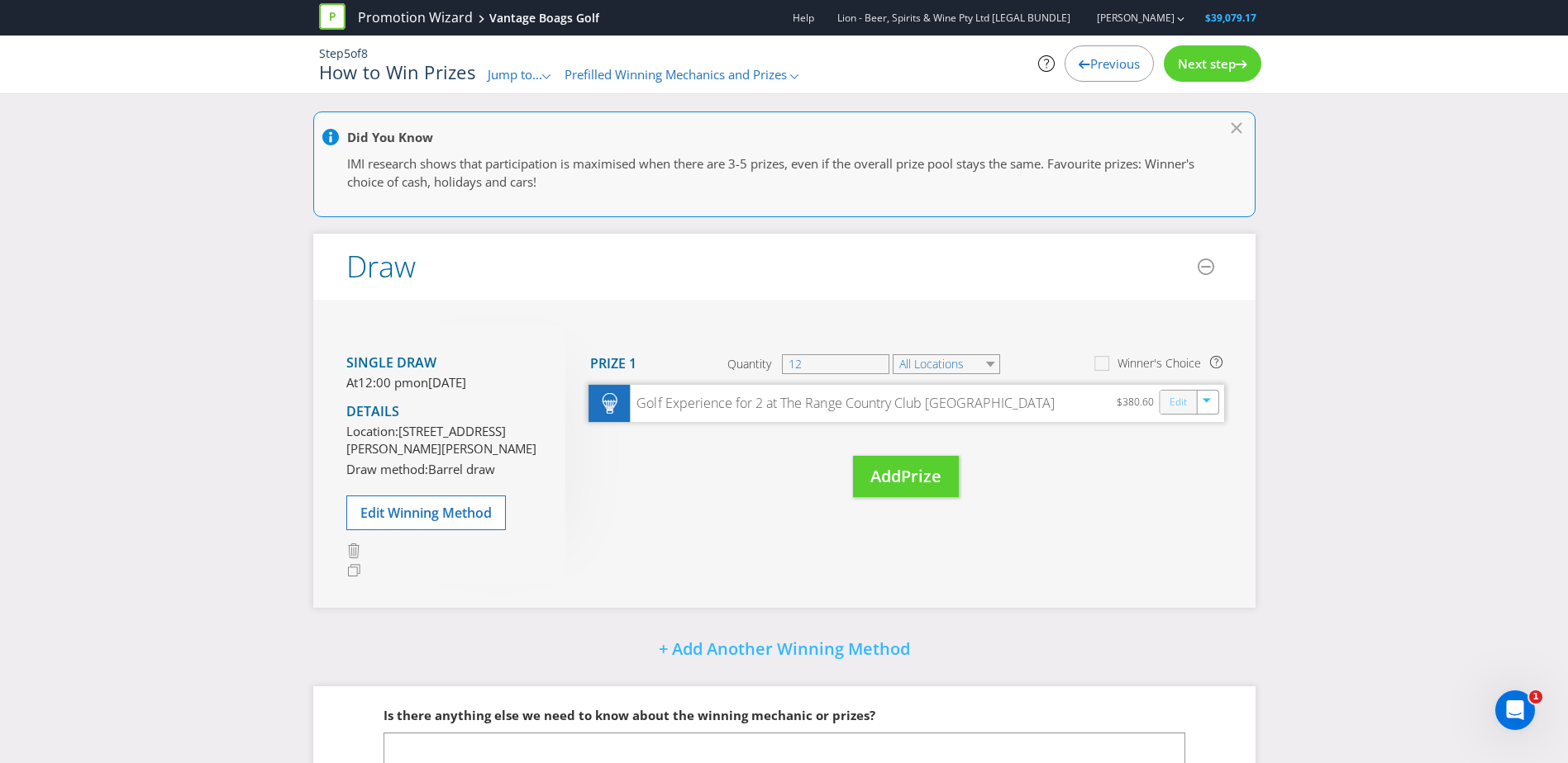
click at [1171, 407] on link "Edit" at bounding box center [1177, 402] width 17 height 19
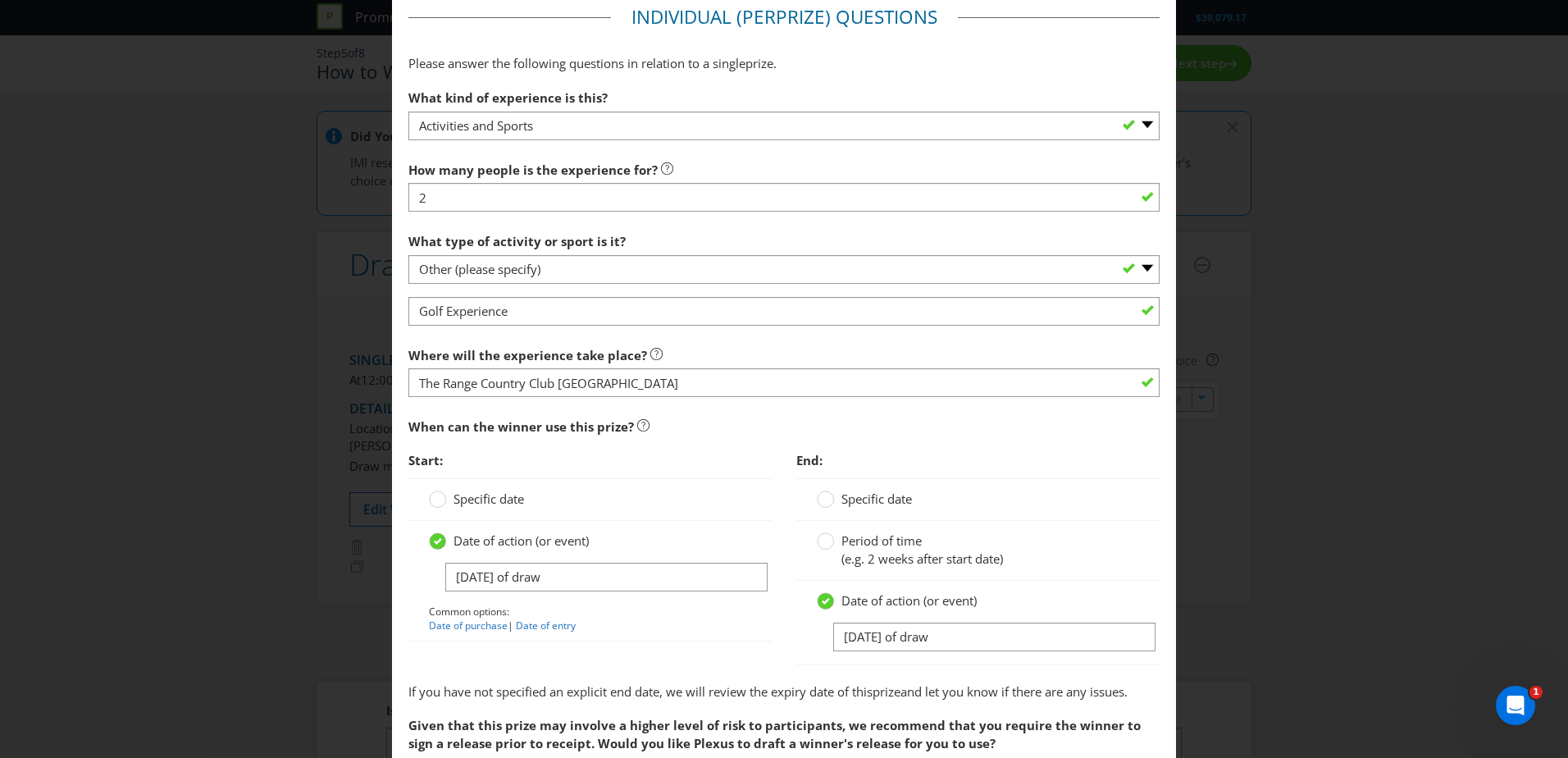
scroll to position [925, 0]
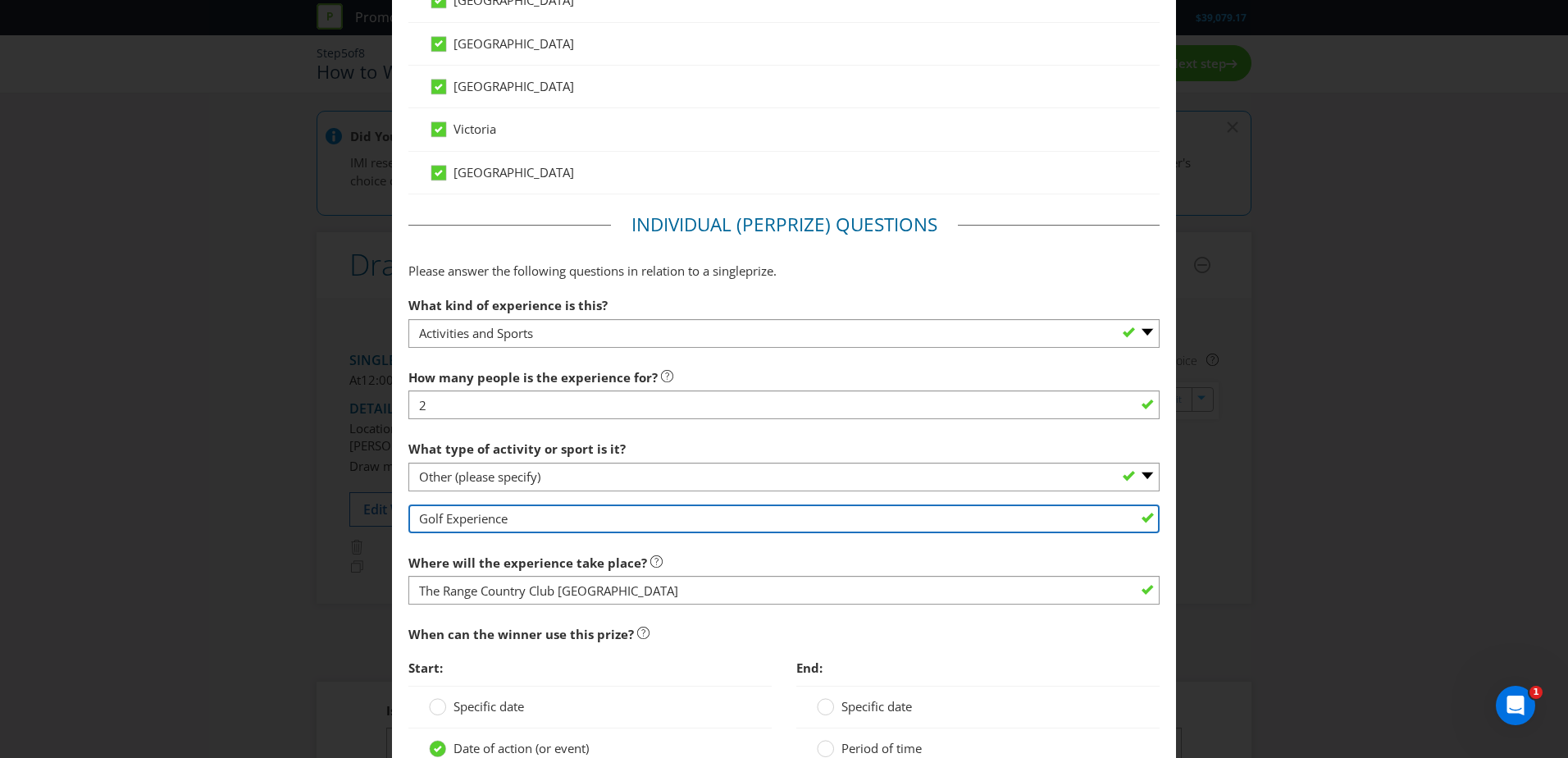
click at [529, 526] on input "Golf Experience" at bounding box center [784, 520] width 752 height 29
drag, startPoint x: 532, startPoint y: 526, endPoint x: 384, endPoint y: 526, distance: 148.0
click at [384, 526] on div "Edit Prize [GEOGRAPHIC_DATA] [GEOGRAPHIC_DATA] [GEOGRAPHIC_DATA] [GEOGRAPHIC_DA…" at bounding box center [784, 379] width 1568 height 758
paste input "Pizza & Range Packages: each package is for two (2) people and includes 90 minu…"
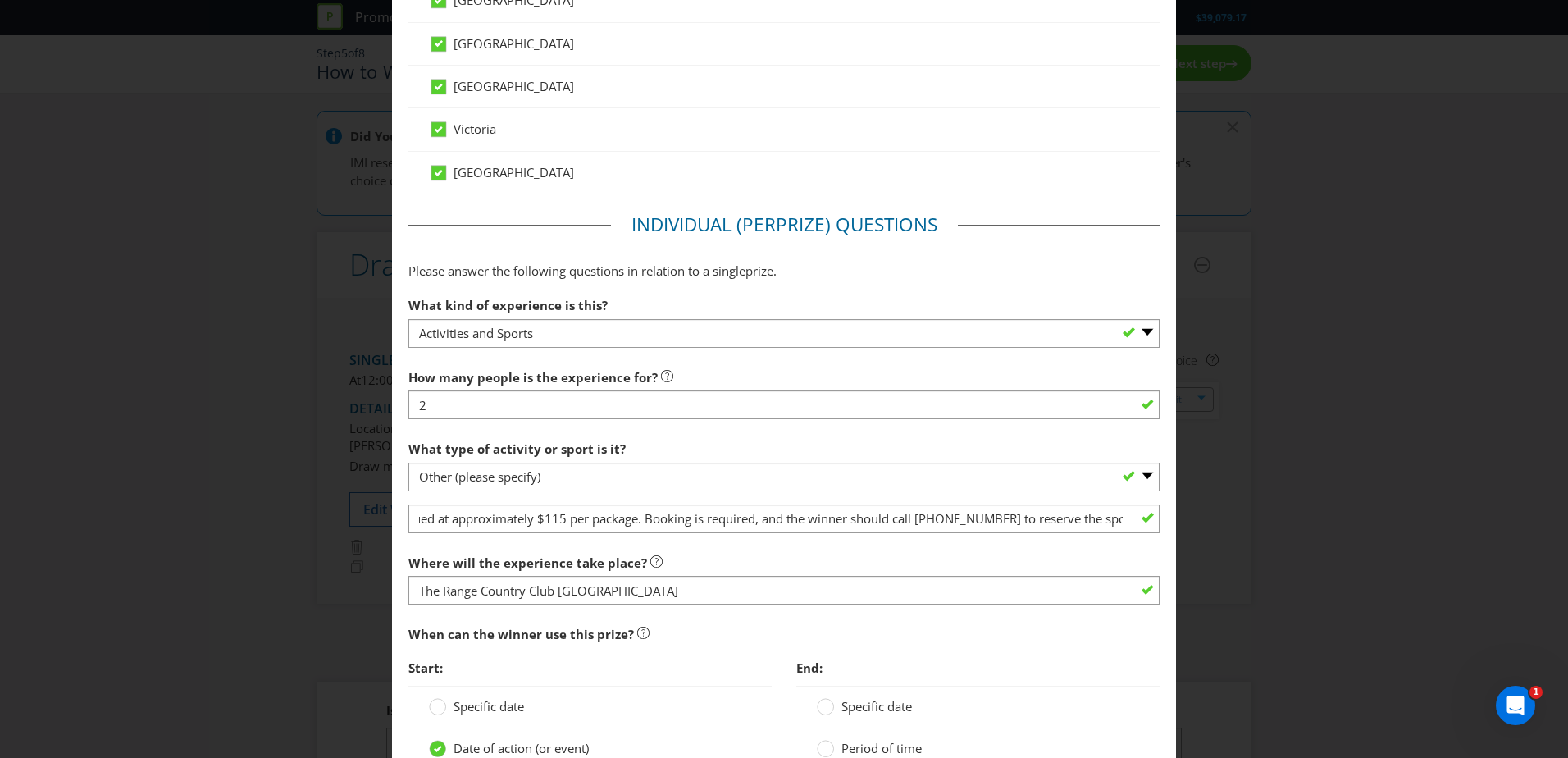
scroll to position [0, 0]
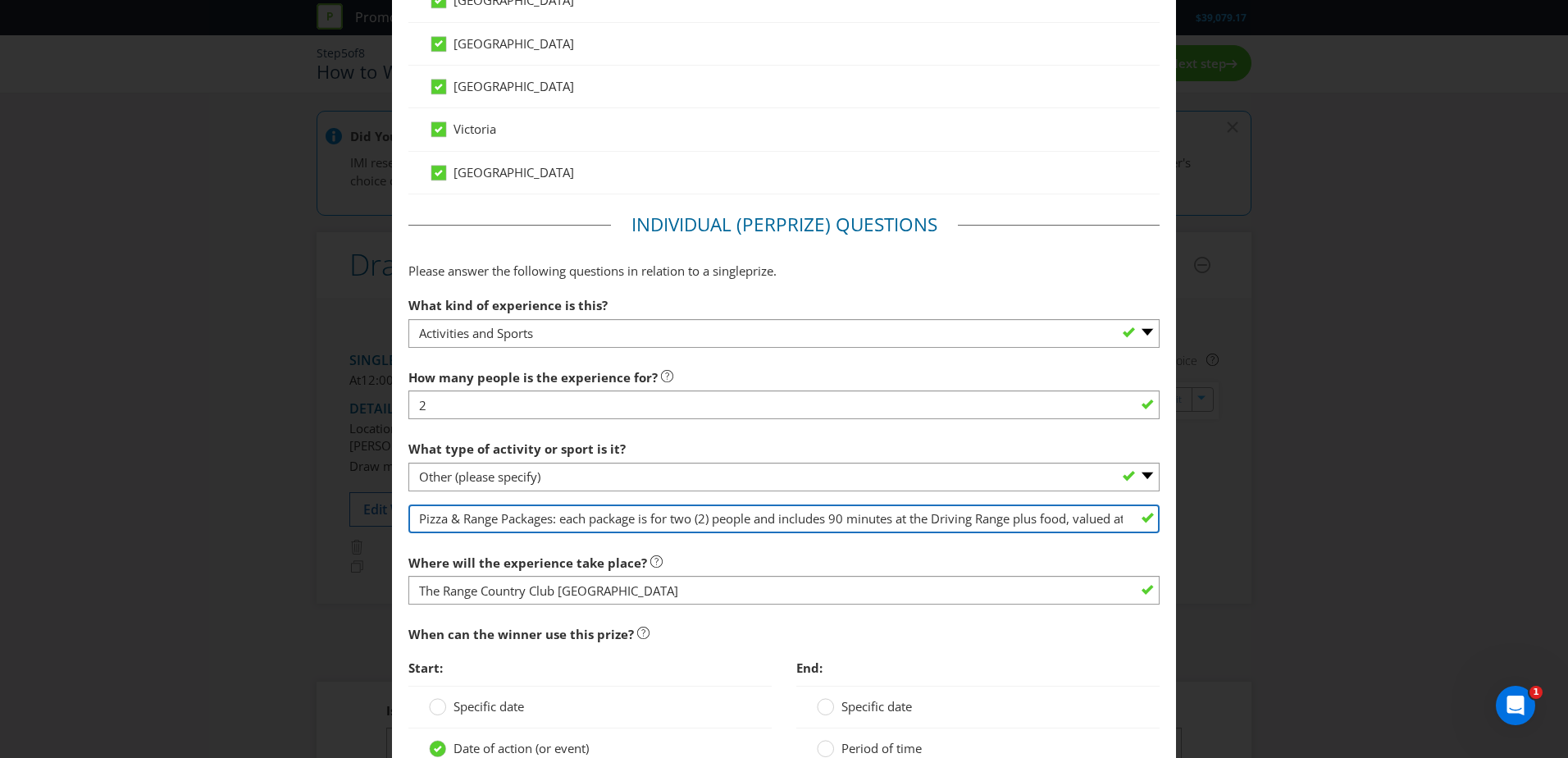
click at [944, 519] on input "Pizza & Range Packages: each package is for two (2) people and includes 90 minu…" at bounding box center [784, 520] width 752 height 29
drag, startPoint x: 772, startPoint y: 520, endPoint x: 807, endPoint y: 526, distance: 35.5
click at [775, 522] on input "Pizza & Range Packages: each package is for two (2) people and includes 90 minu…" at bounding box center [784, 520] width 752 height 29
paste input "x One (1) night Deluxe Twin Room stay for two (2) guests at [GEOGRAPHIC_DATA], …"
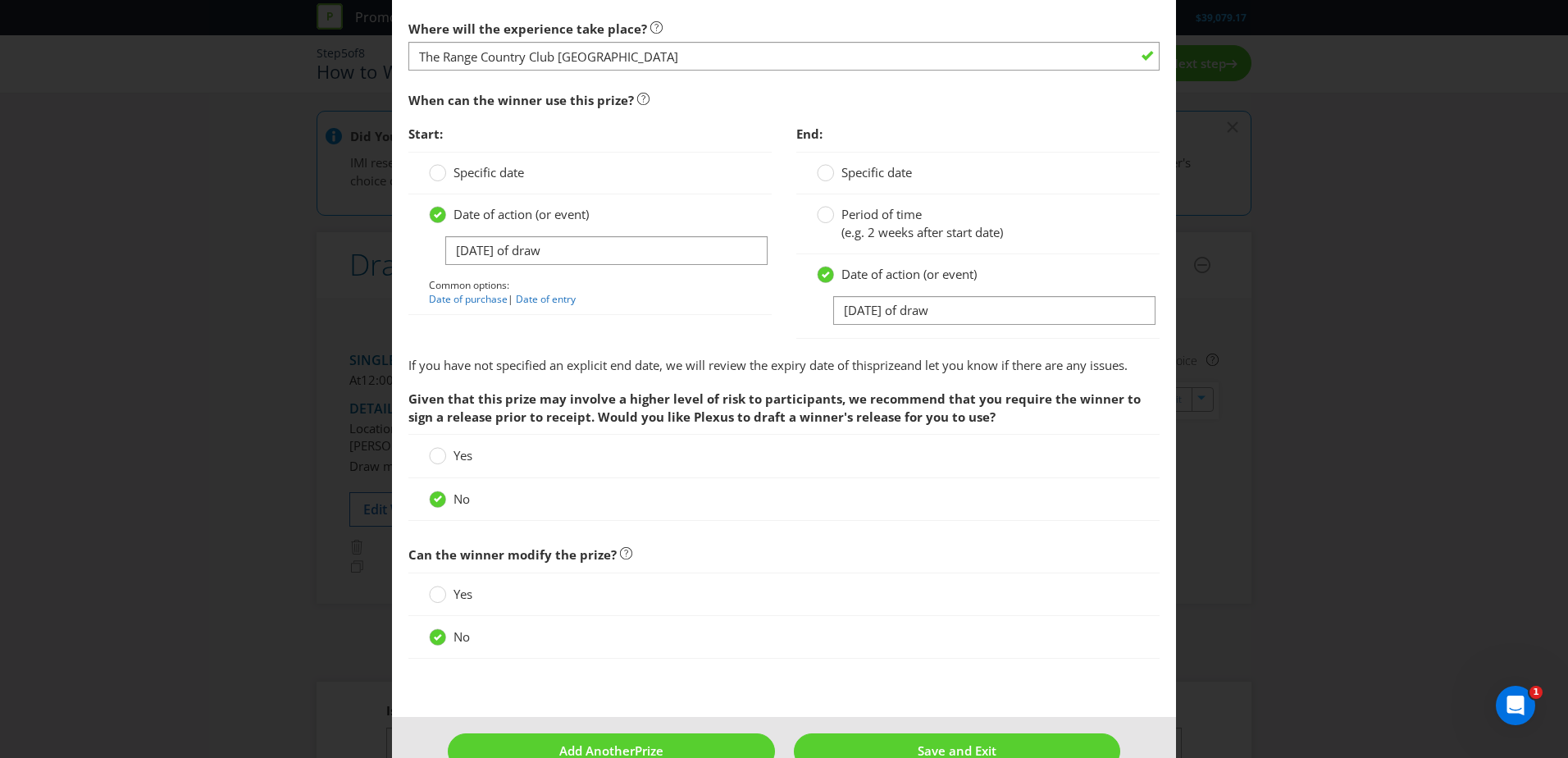
scroll to position [1499, 0]
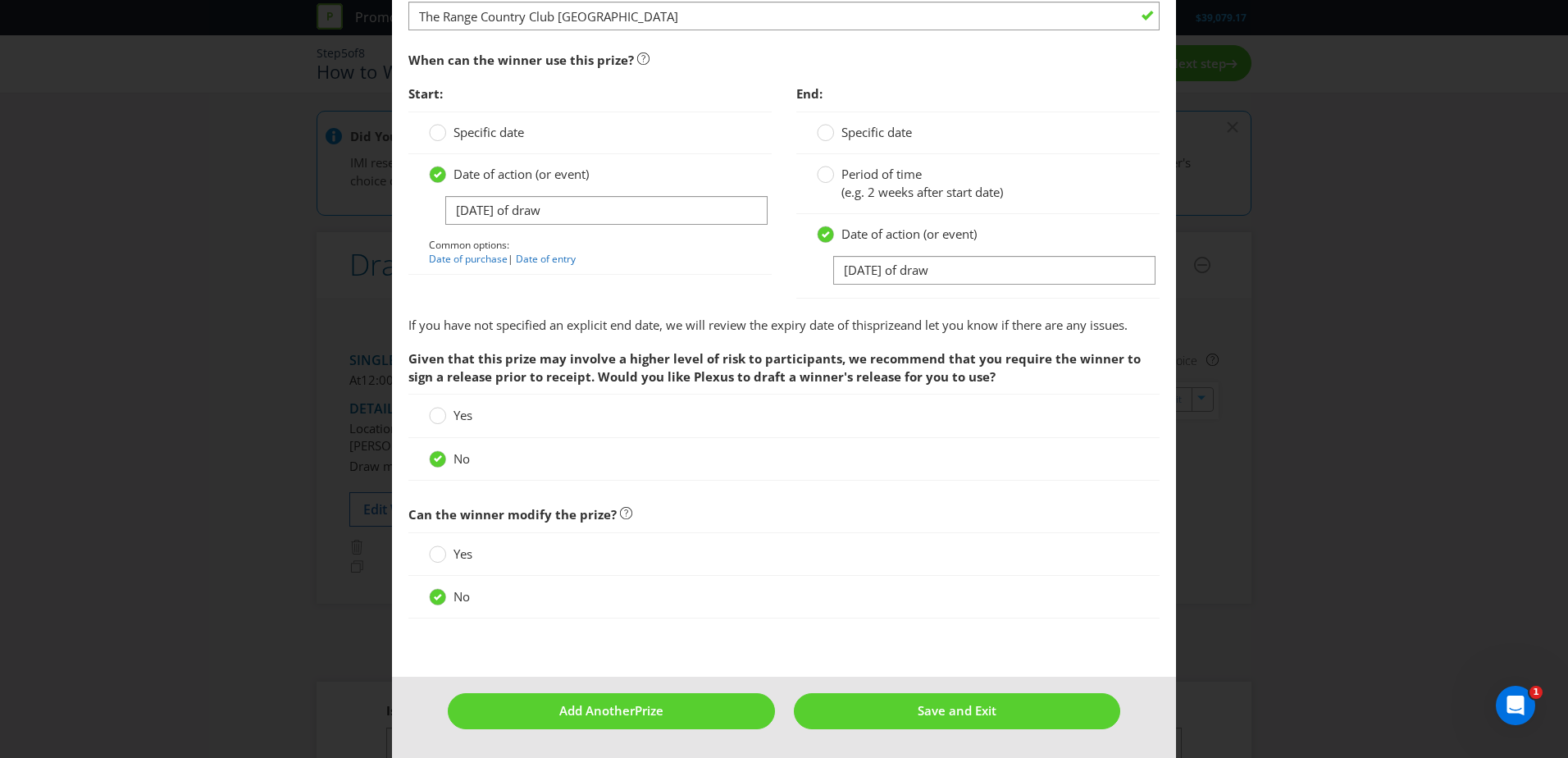
type input "Pizza & Range Packages: each package is for two (2) people and includes 90 minu…"
click at [502, 215] on input "[DATE] of draw" at bounding box center [606, 211] width 322 height 29
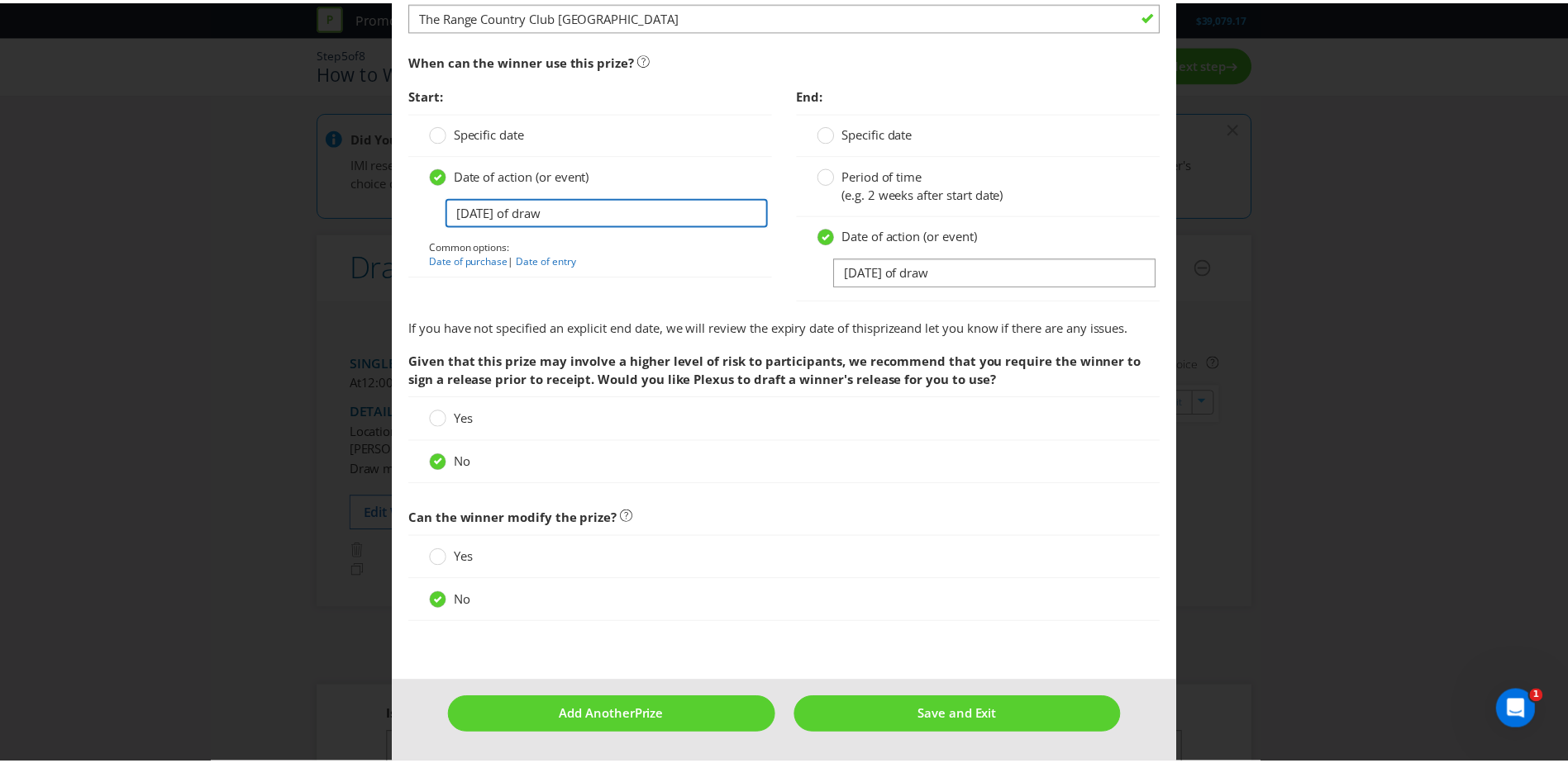
scroll to position [0, 0]
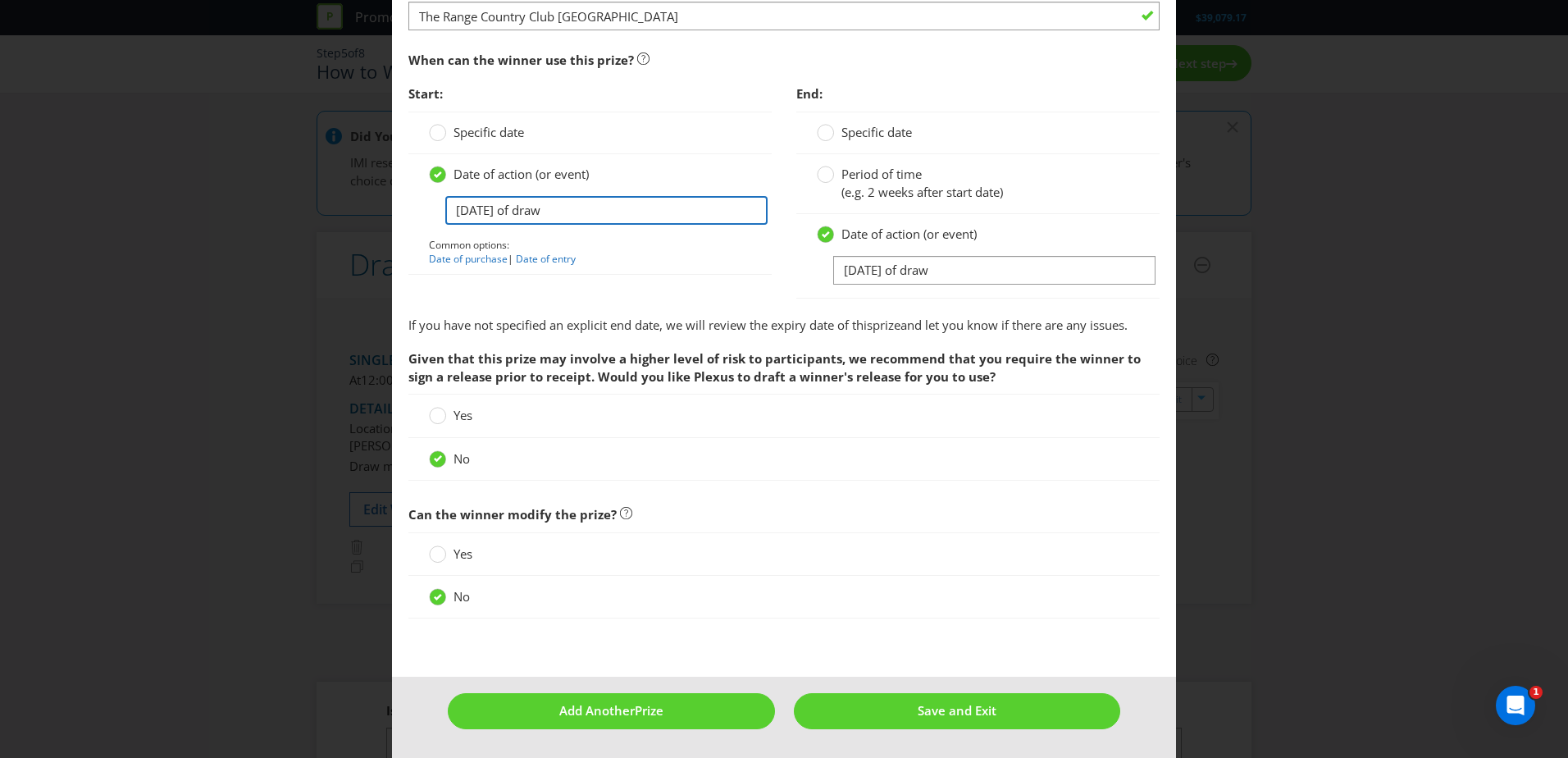
click at [505, 213] on input "[DATE] of draw" at bounding box center [606, 211] width 322 height 29
type input "[DATE] of draw"
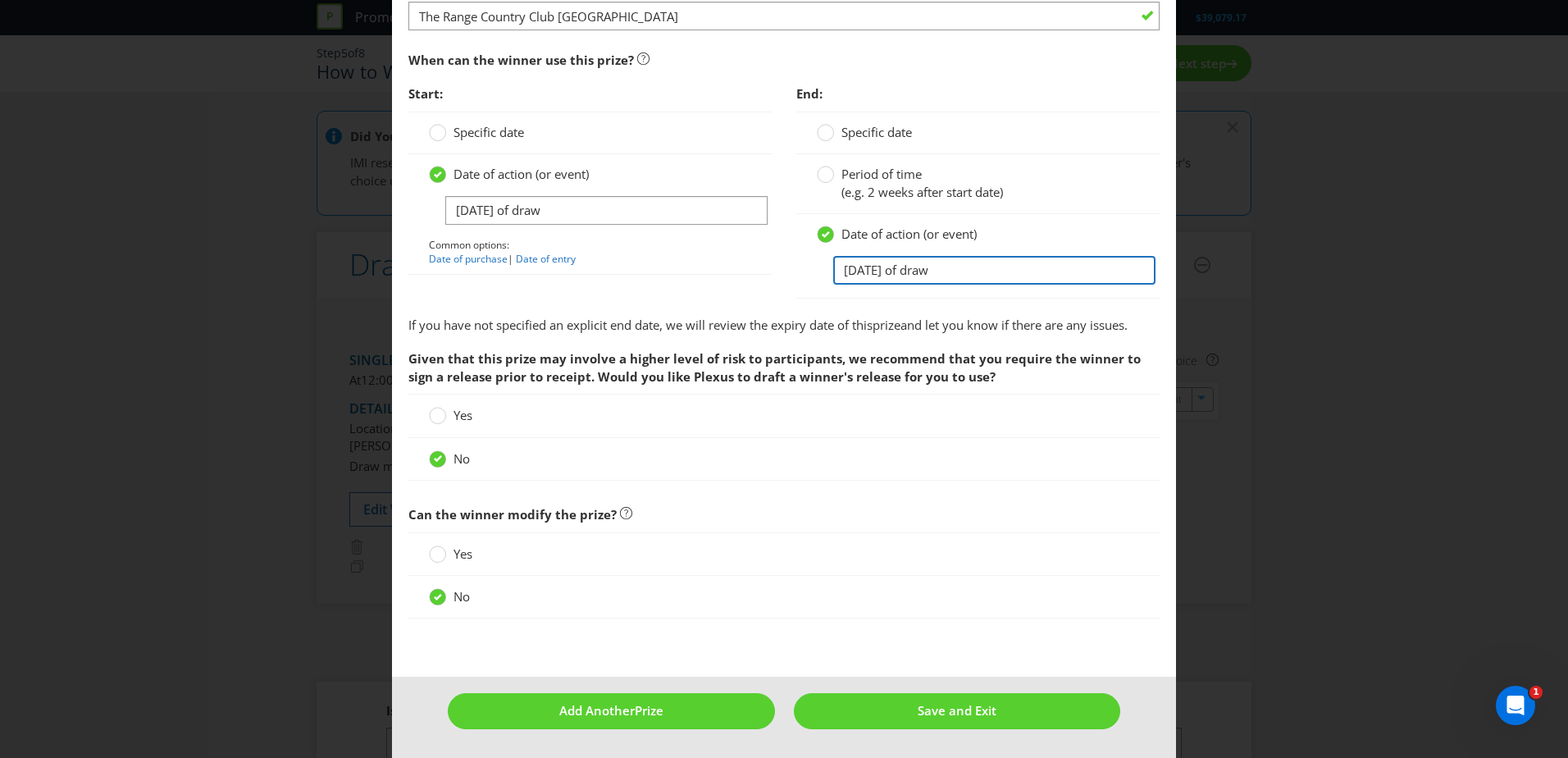
click at [892, 264] on input "[DATE] of draw" at bounding box center [994, 271] width 322 height 29
type input "[DATE] of draw"
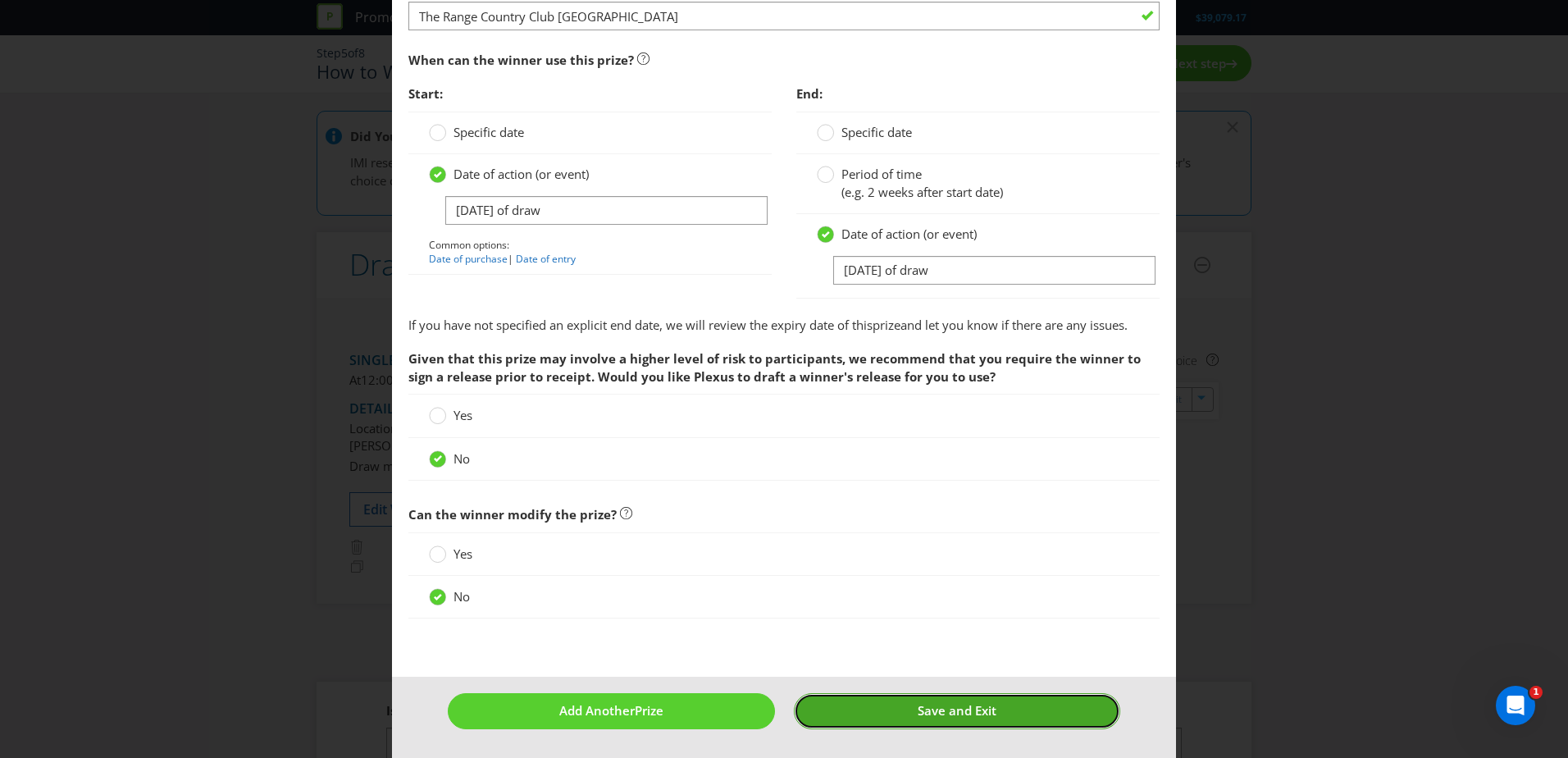
click at [1007, 712] on button "Save and Exit" at bounding box center [957, 710] width 327 height 35
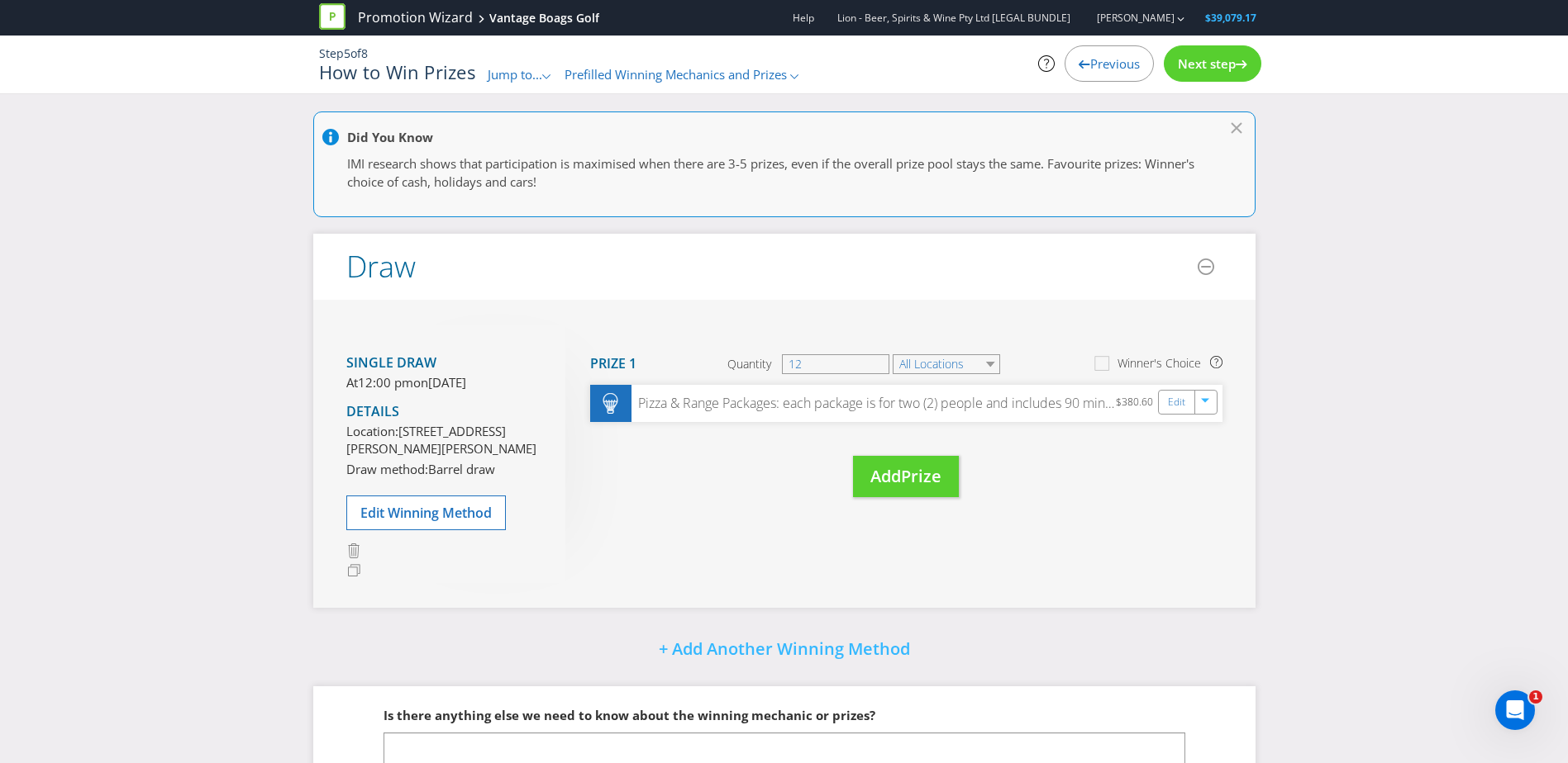
click at [1236, 66] on icon at bounding box center [1241, 65] width 11 height 9
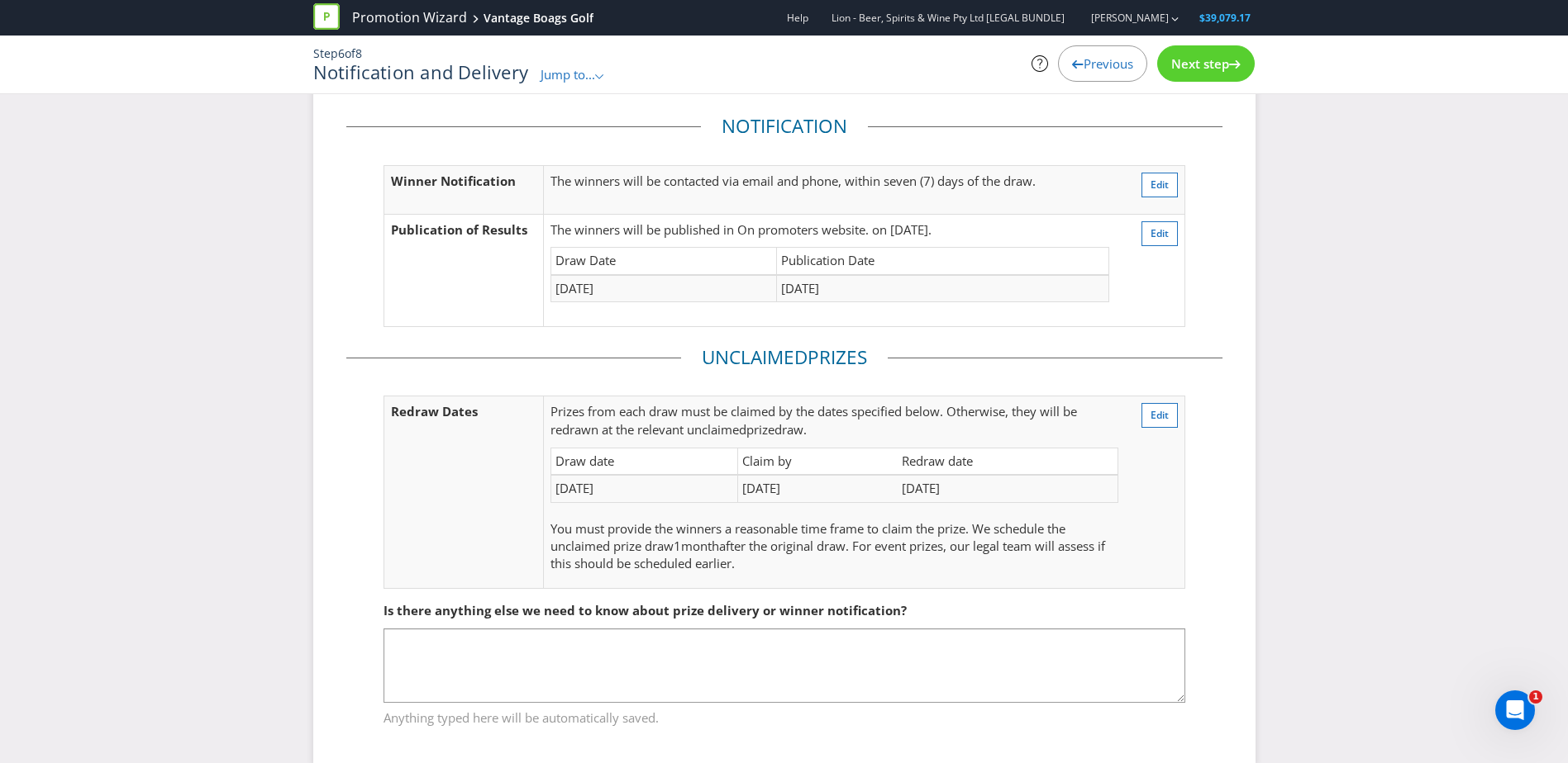
scroll to position [74, 0]
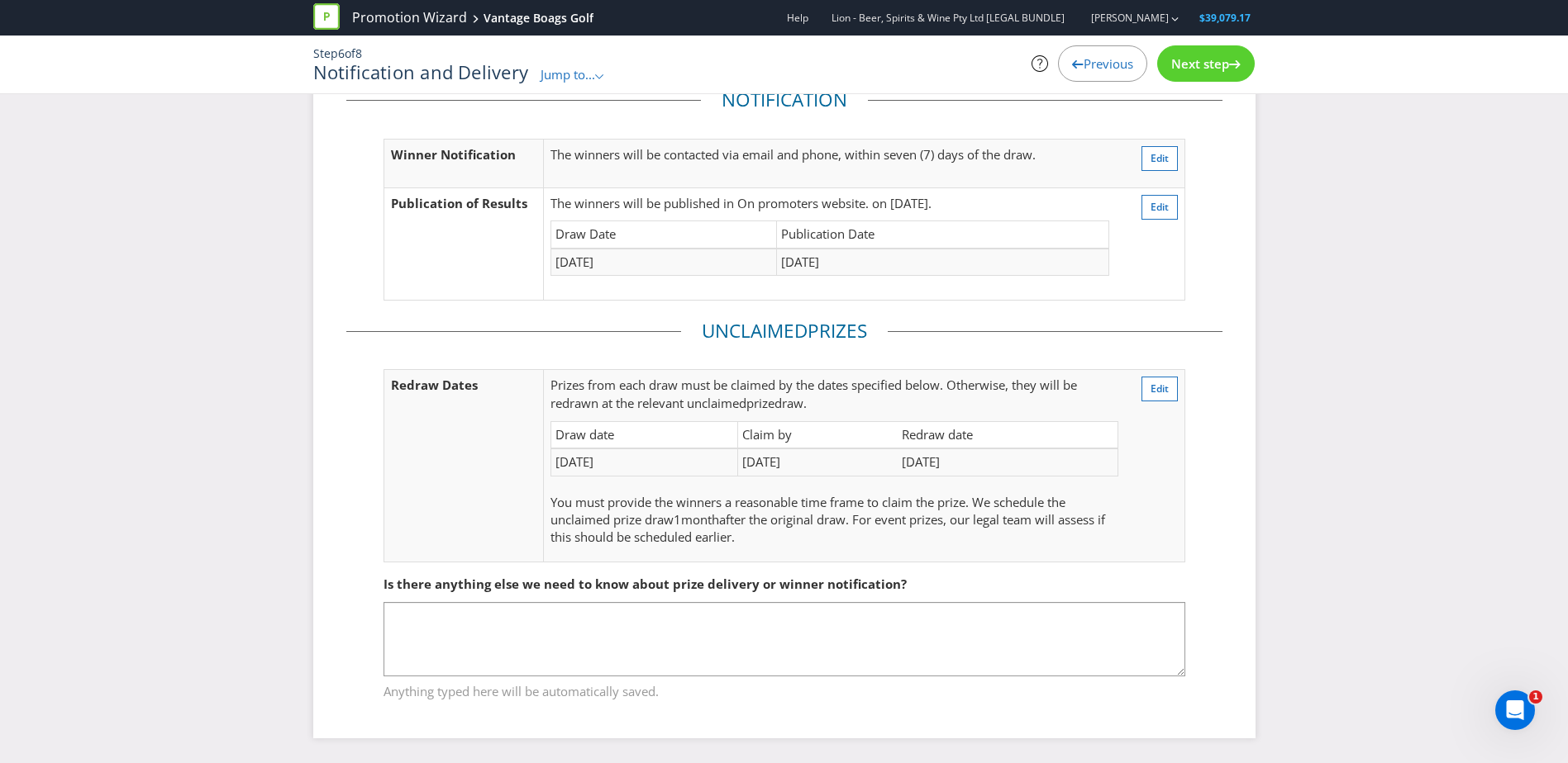
click at [1206, 76] on div "Next step" at bounding box center [1205, 64] width 97 height 36
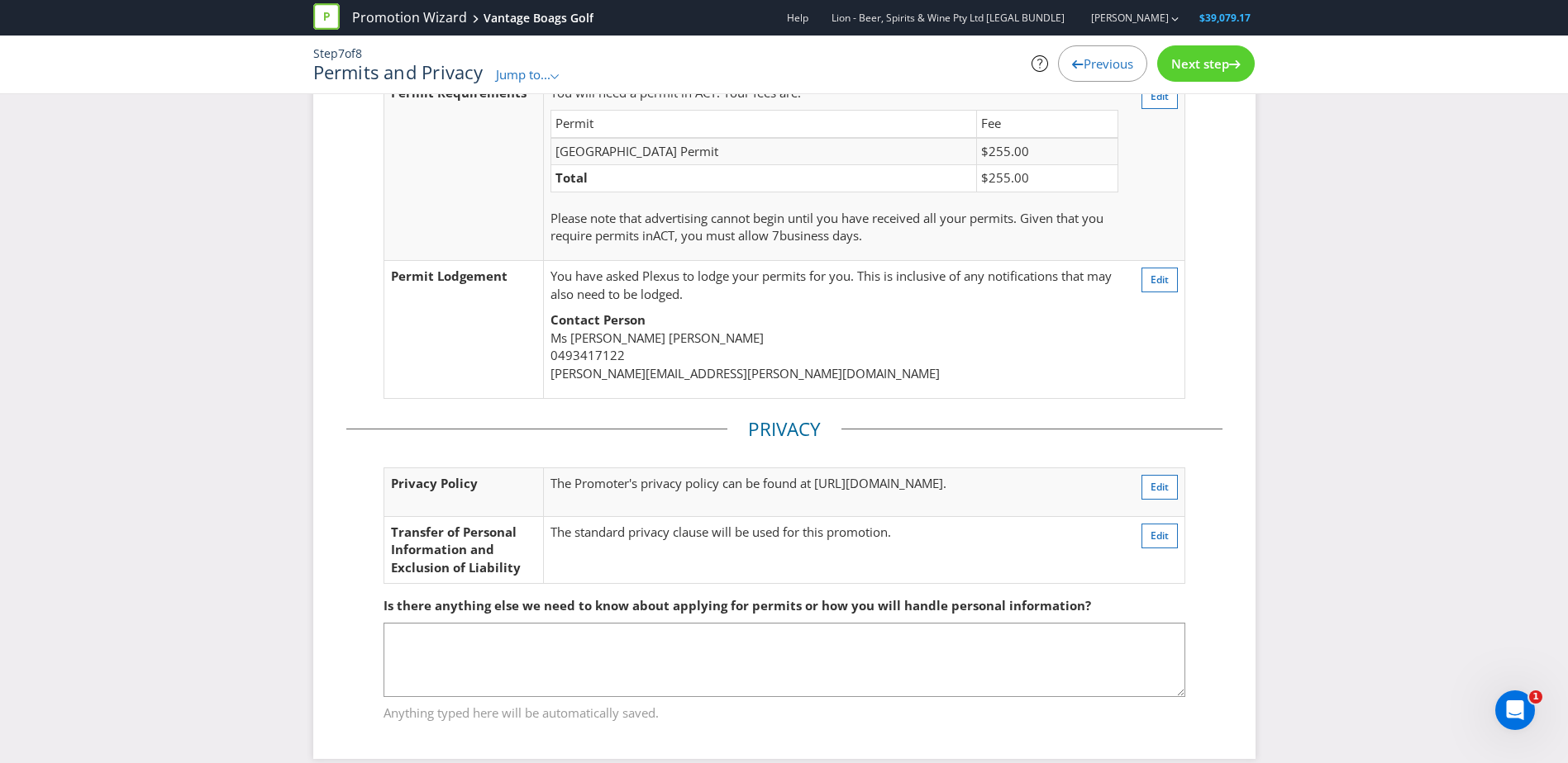
scroll to position [132, 0]
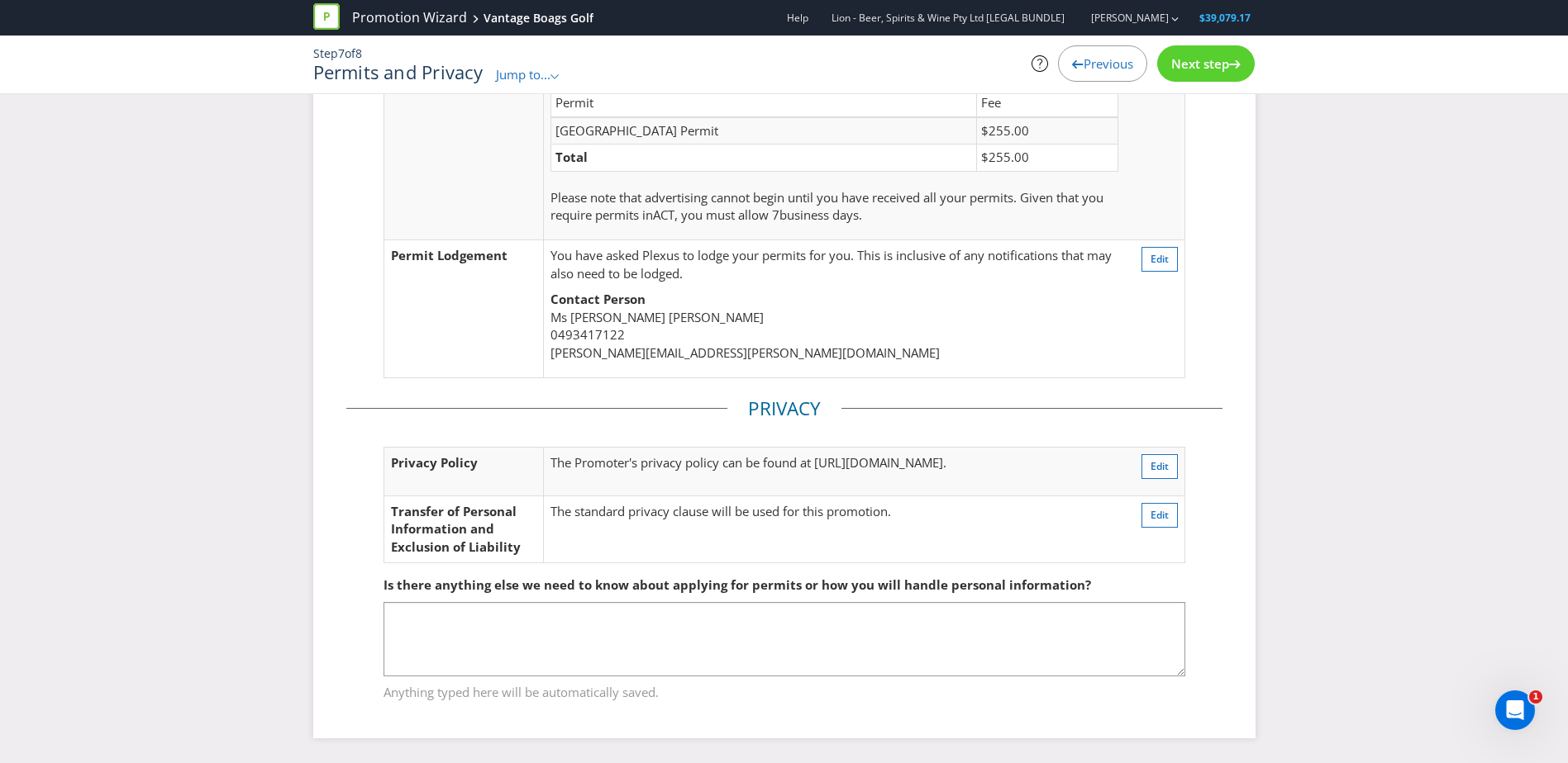
click at [1210, 57] on span "Next step" at bounding box center [1200, 63] width 58 height 16
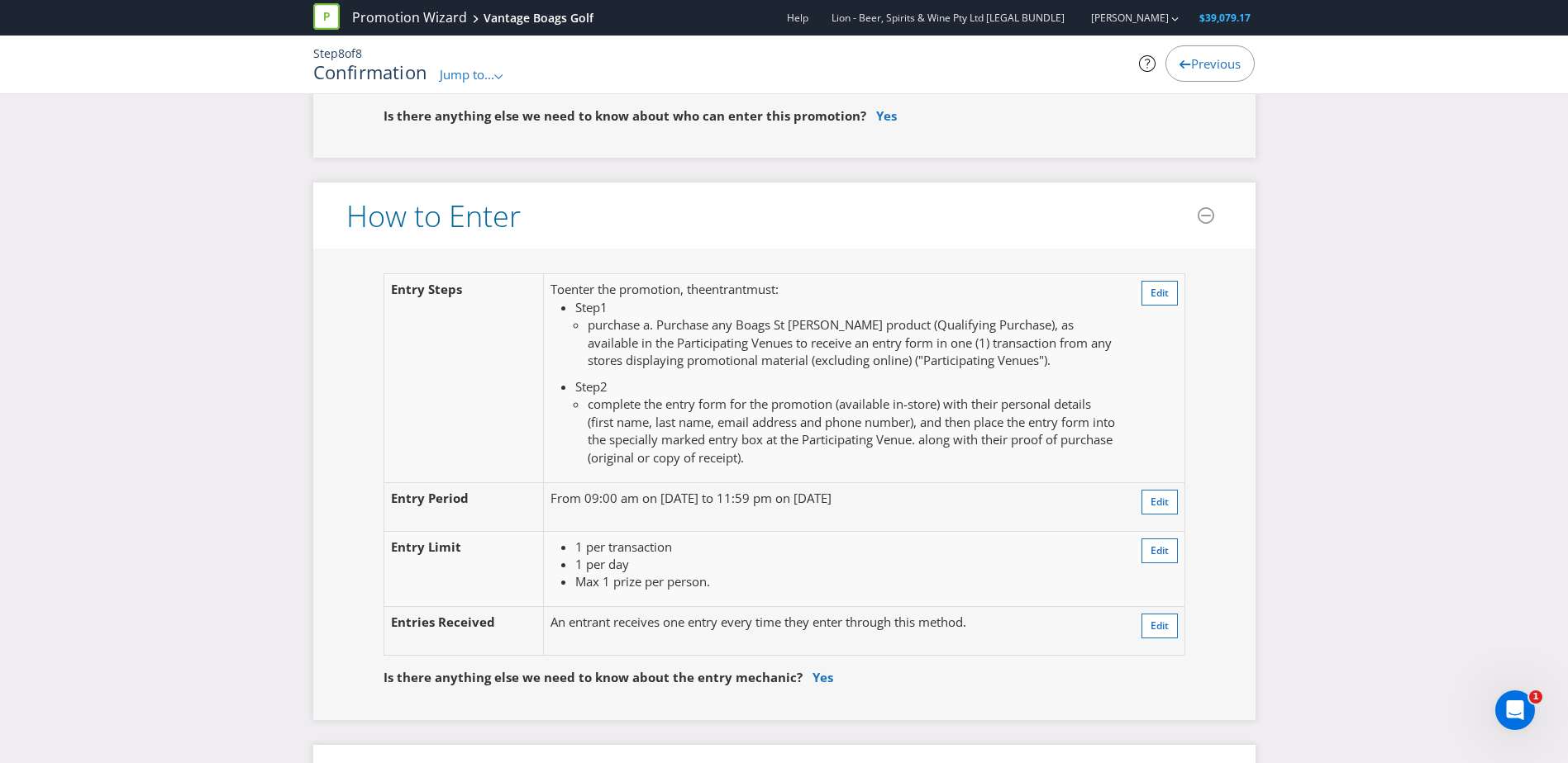
scroll to position [1289, 0]
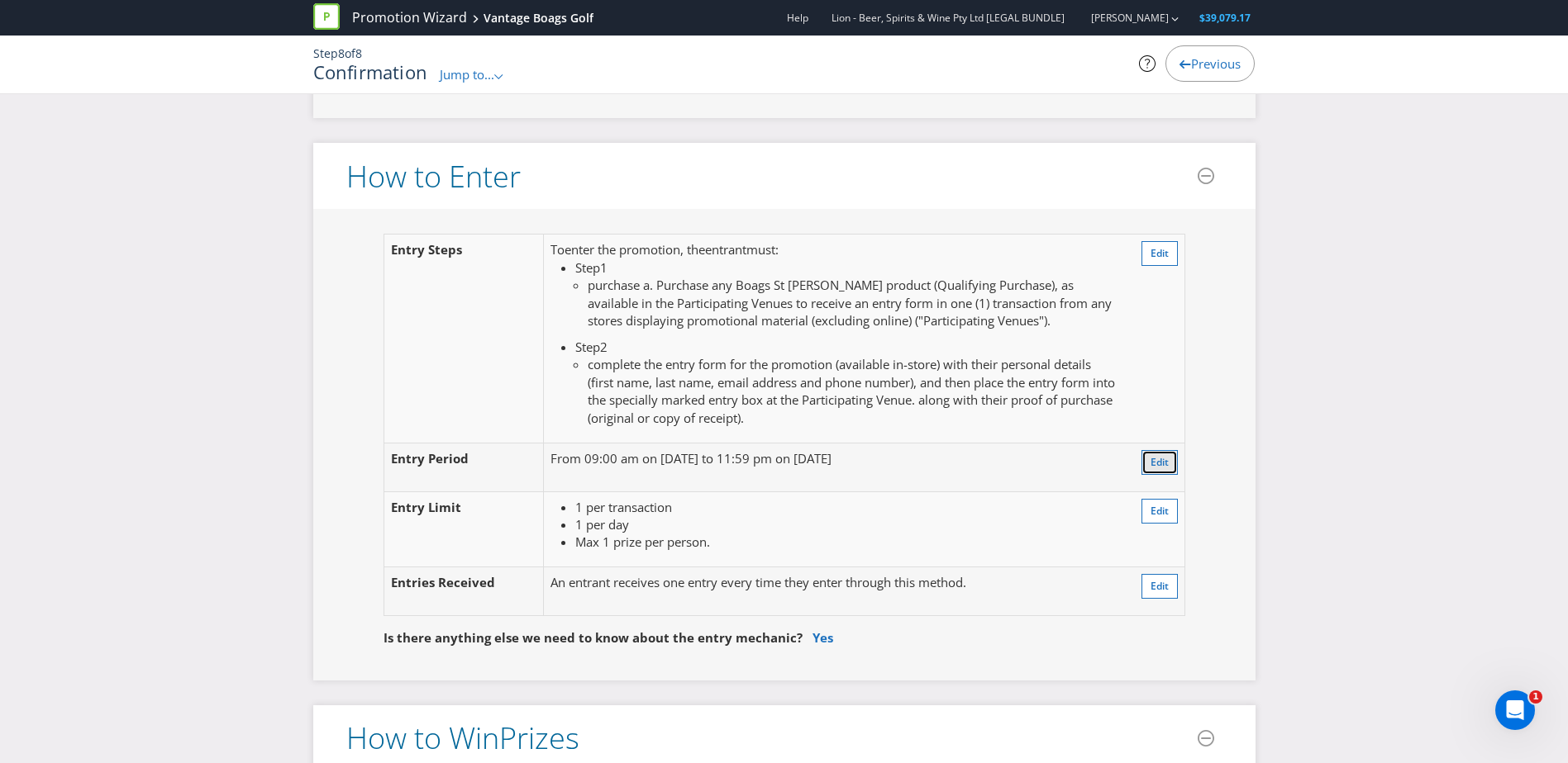
click at [1149, 452] on button "Edit" at bounding box center [1159, 462] width 36 height 25
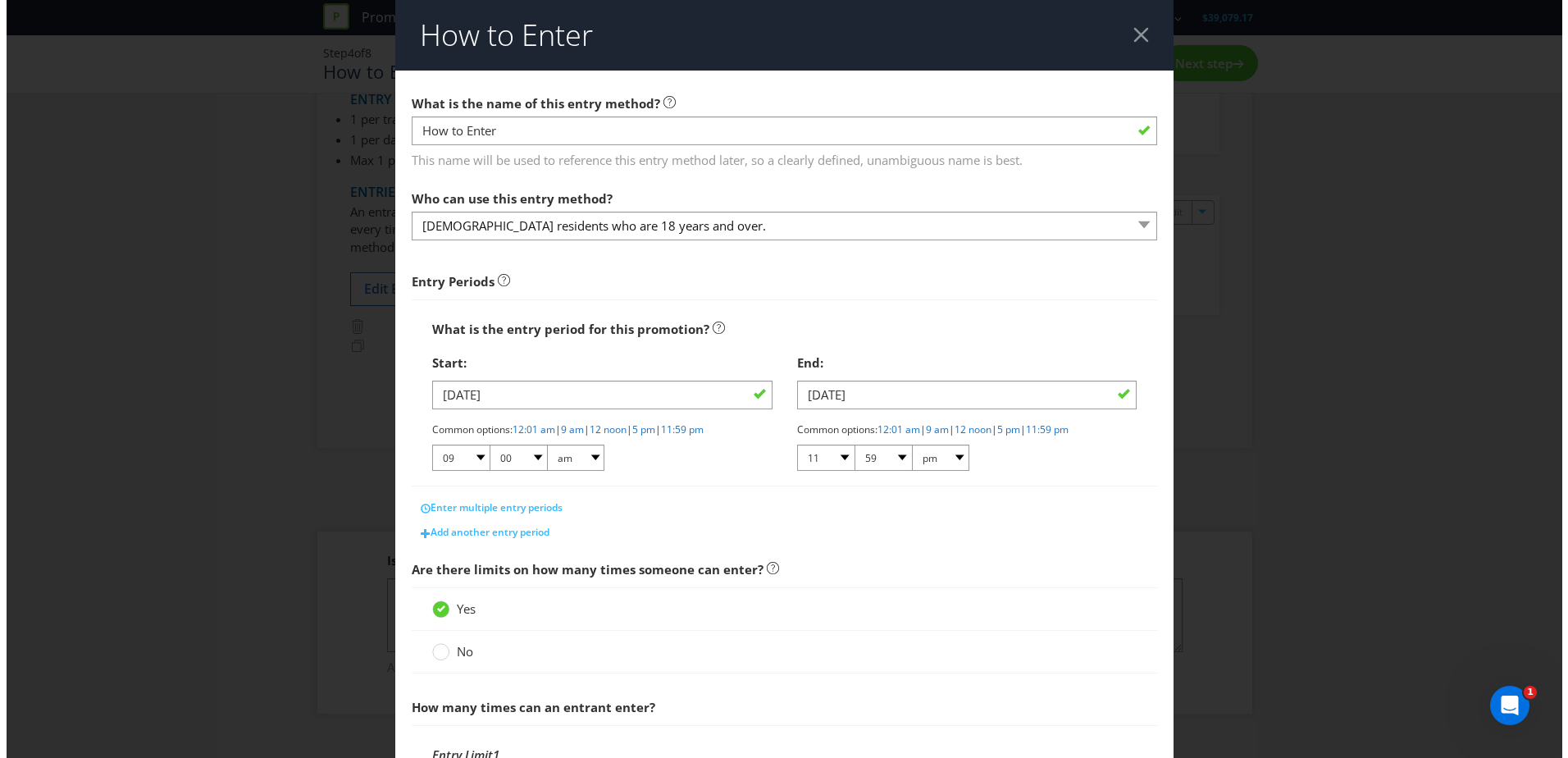
scroll to position [209, 0]
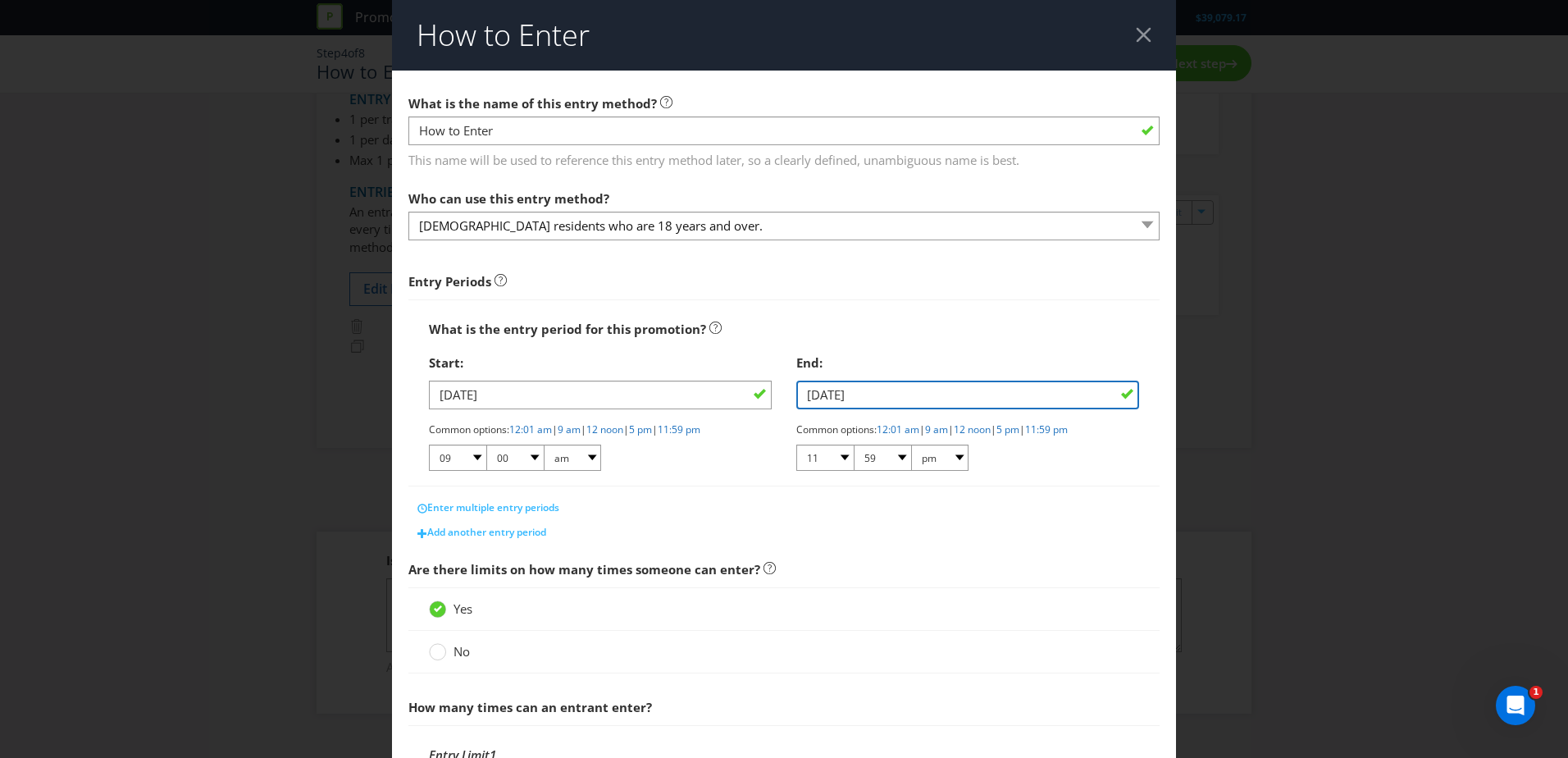
click at [814, 391] on input "[DATE]" at bounding box center [967, 396] width 342 height 29
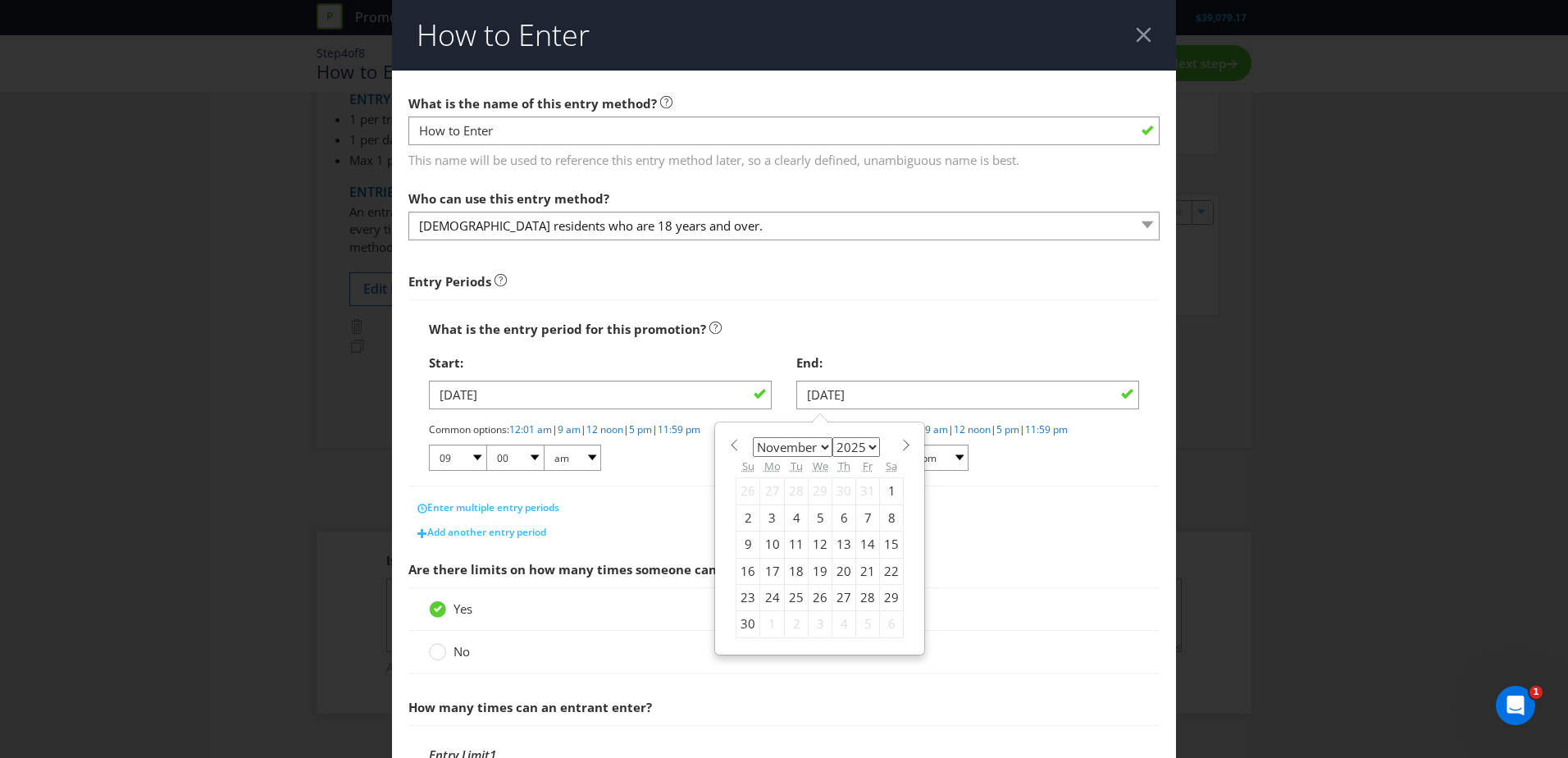
click at [809, 586] on div "26" at bounding box center [821, 597] width 24 height 26
type input "[DATE]"
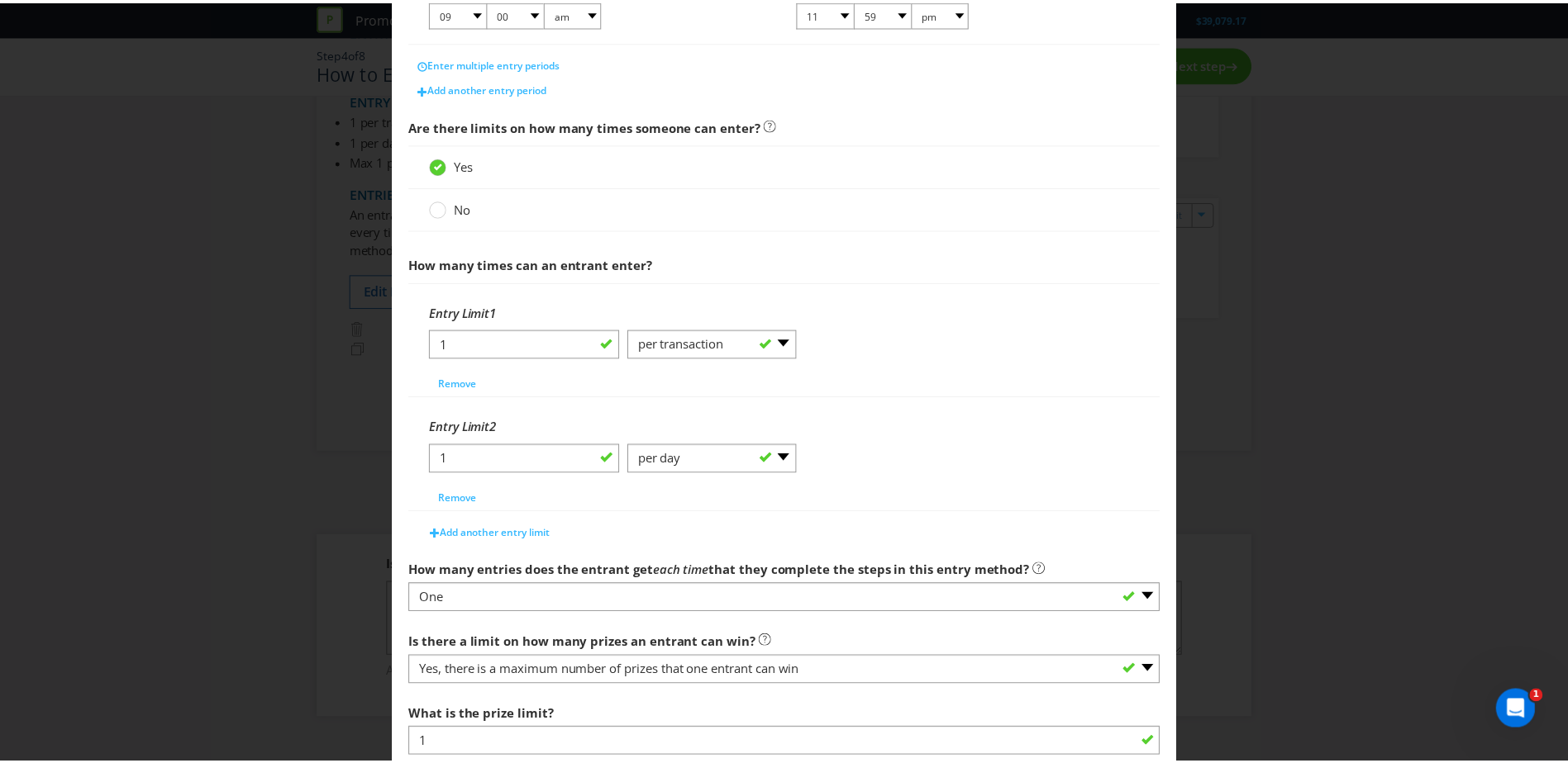
scroll to position [596, 0]
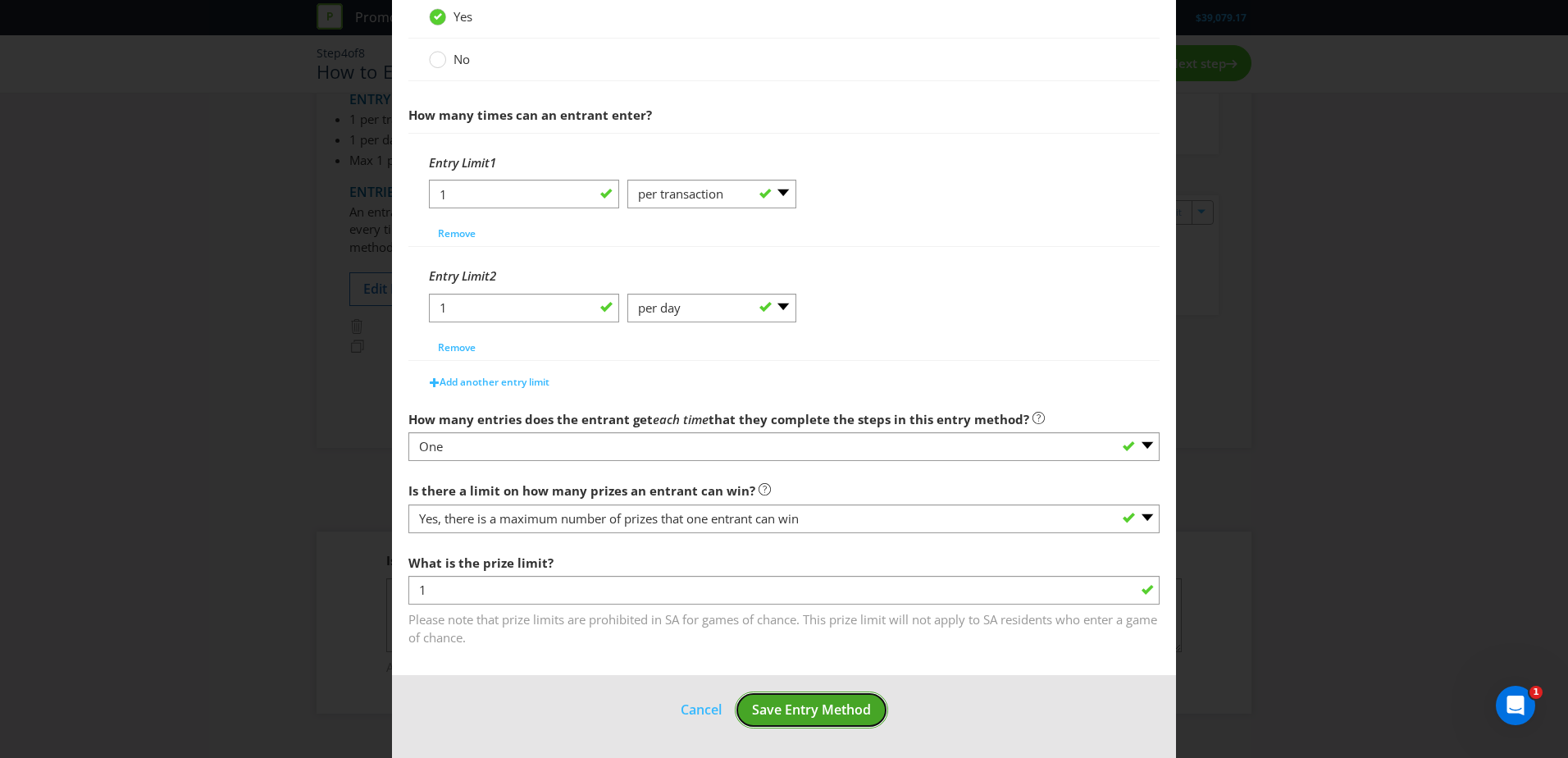
click at [802, 714] on span "Save Entry Method" at bounding box center [811, 709] width 119 height 18
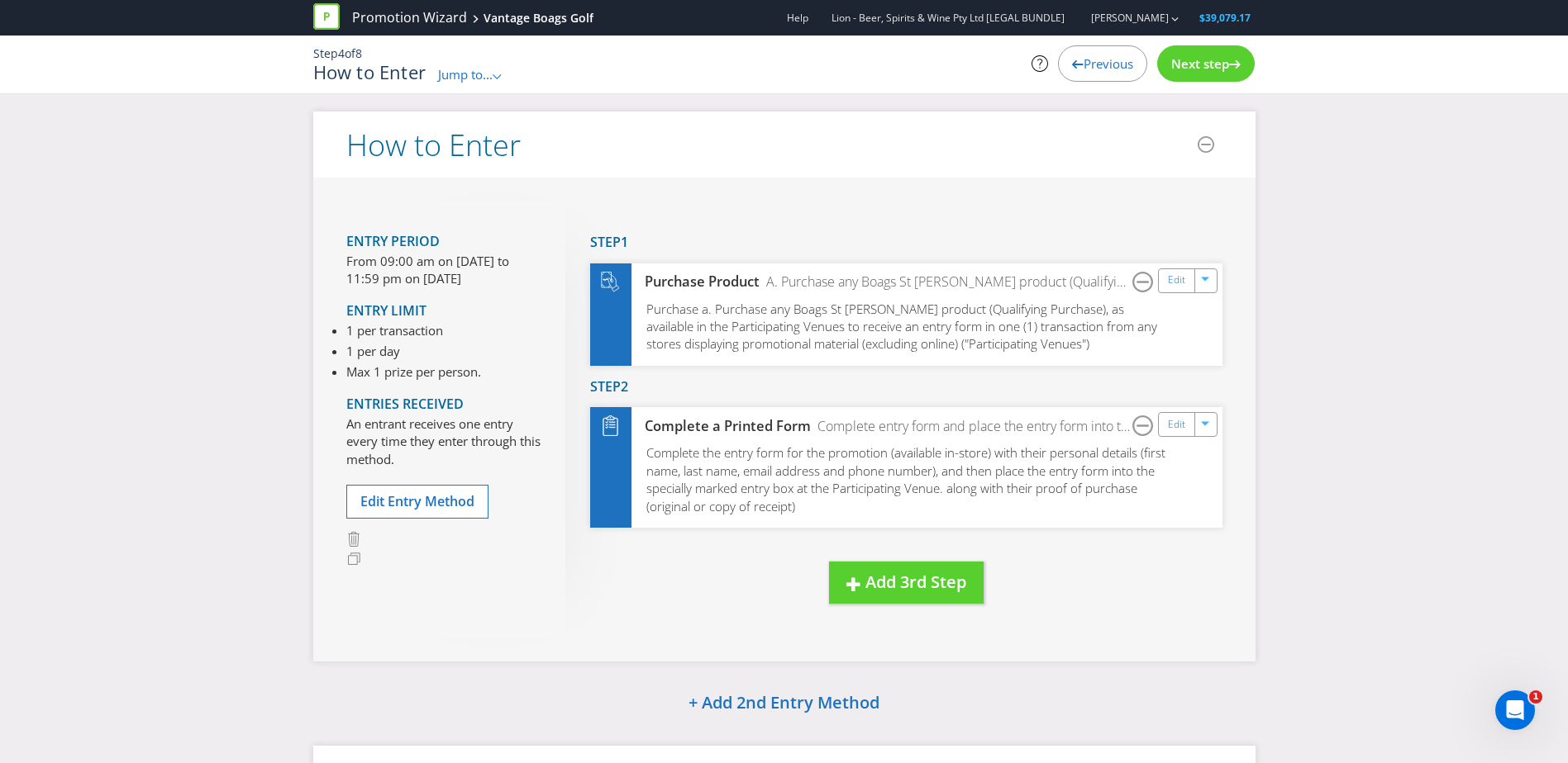
click at [1207, 57] on span "Next step" at bounding box center [1200, 63] width 58 height 16
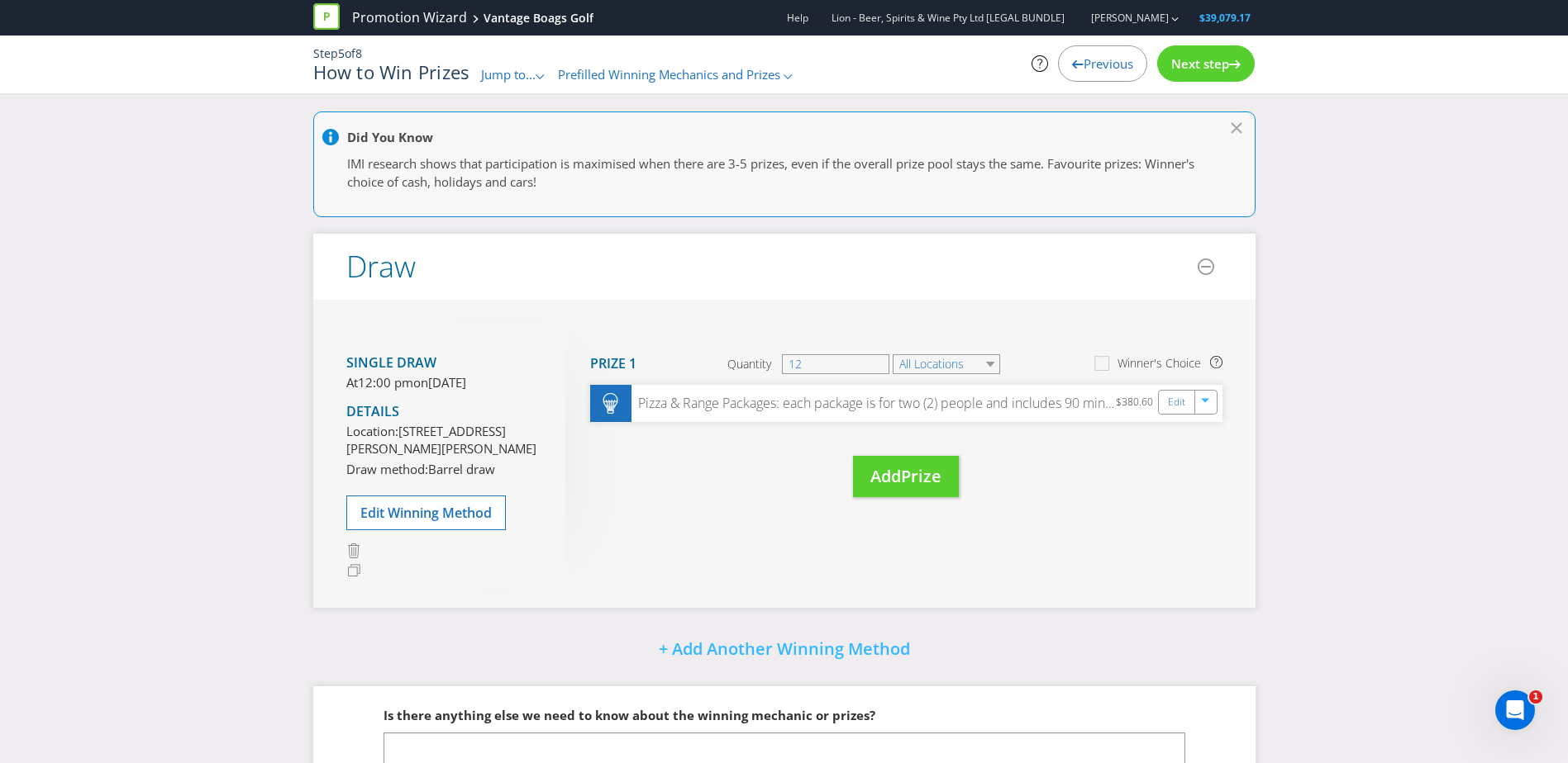
click at [1207, 57] on span "Next step" at bounding box center [1200, 63] width 58 height 16
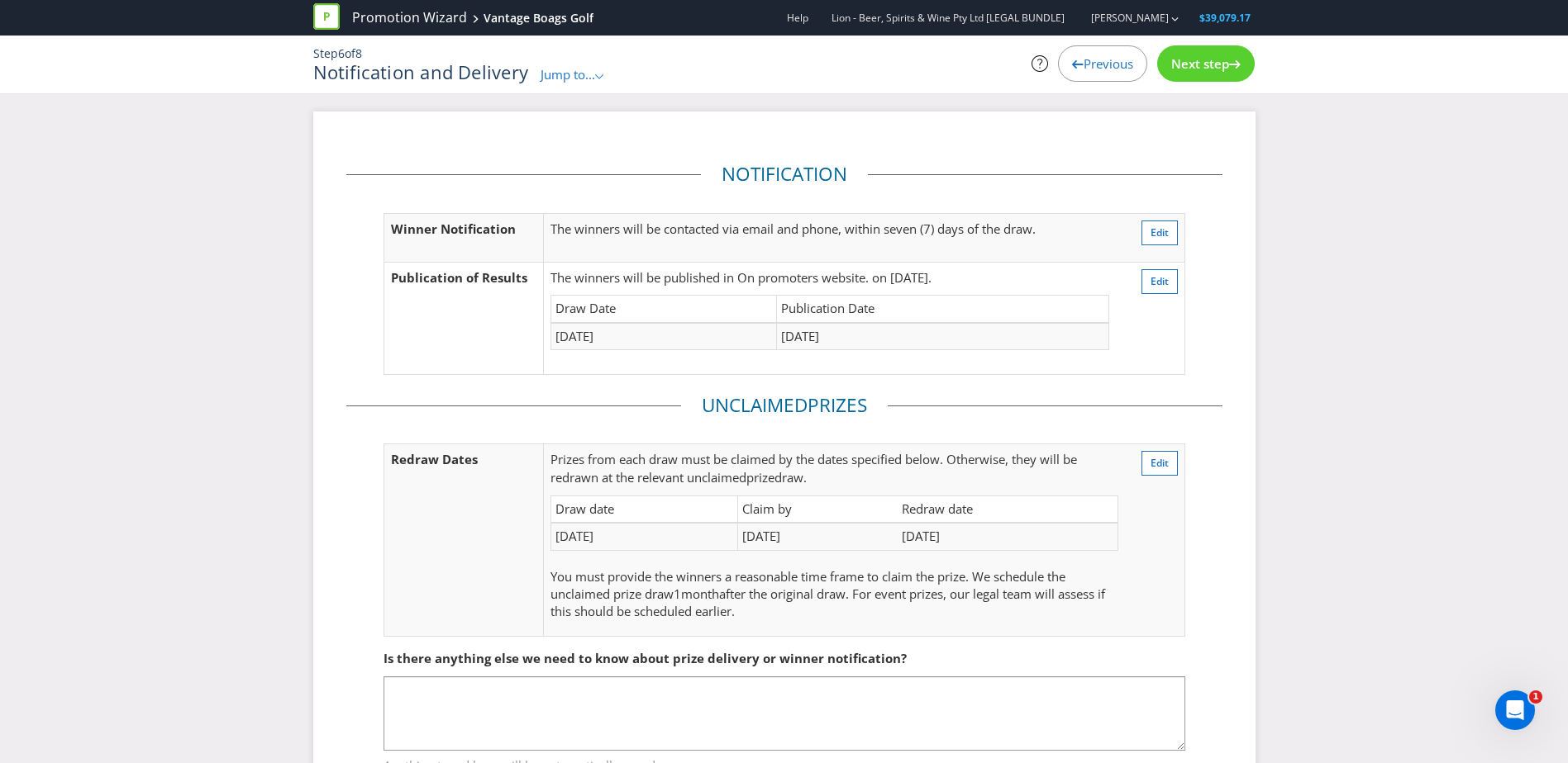
click at [1207, 60] on span "Next step" at bounding box center [1200, 63] width 58 height 16
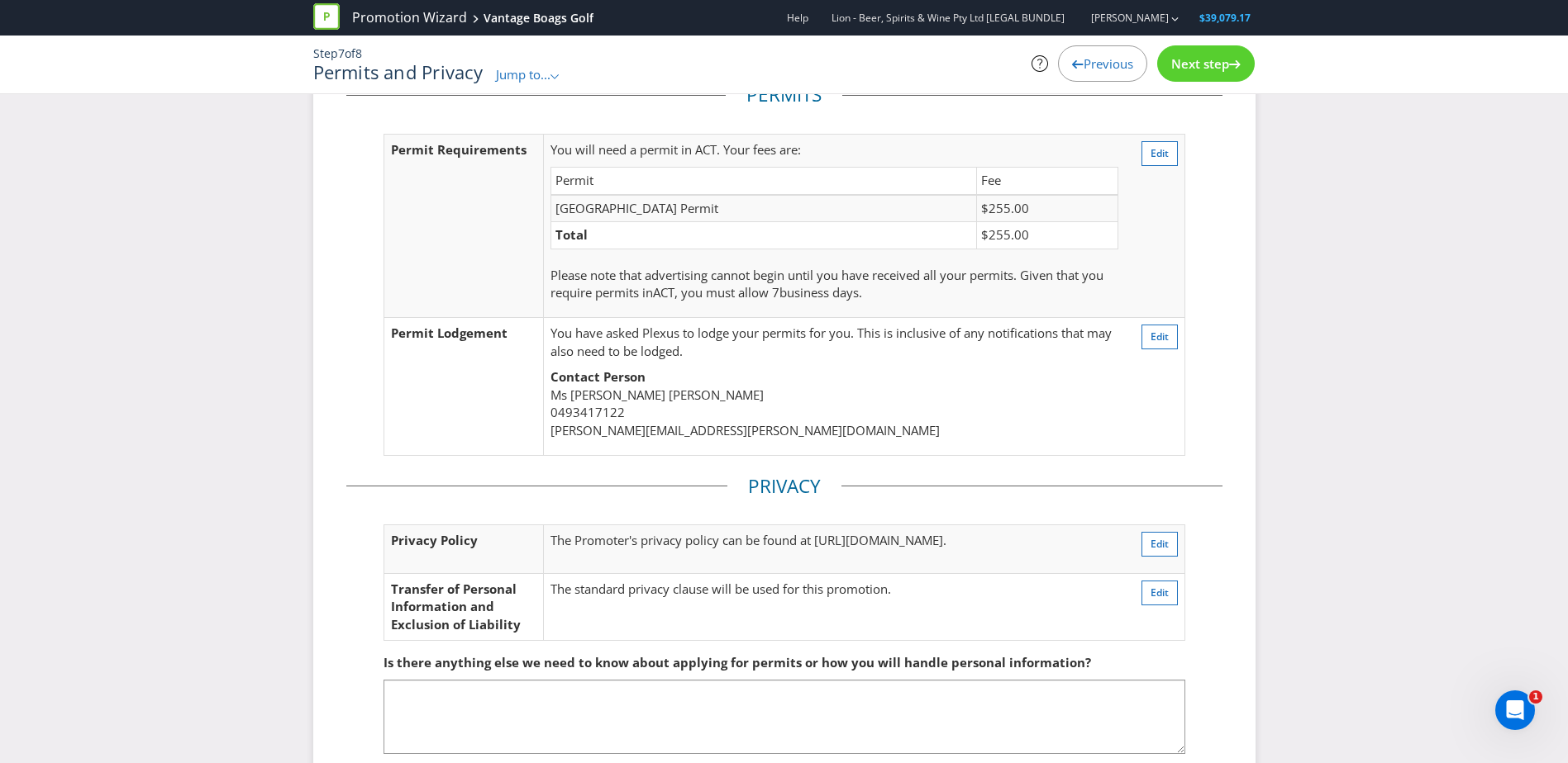
scroll to position [132, 0]
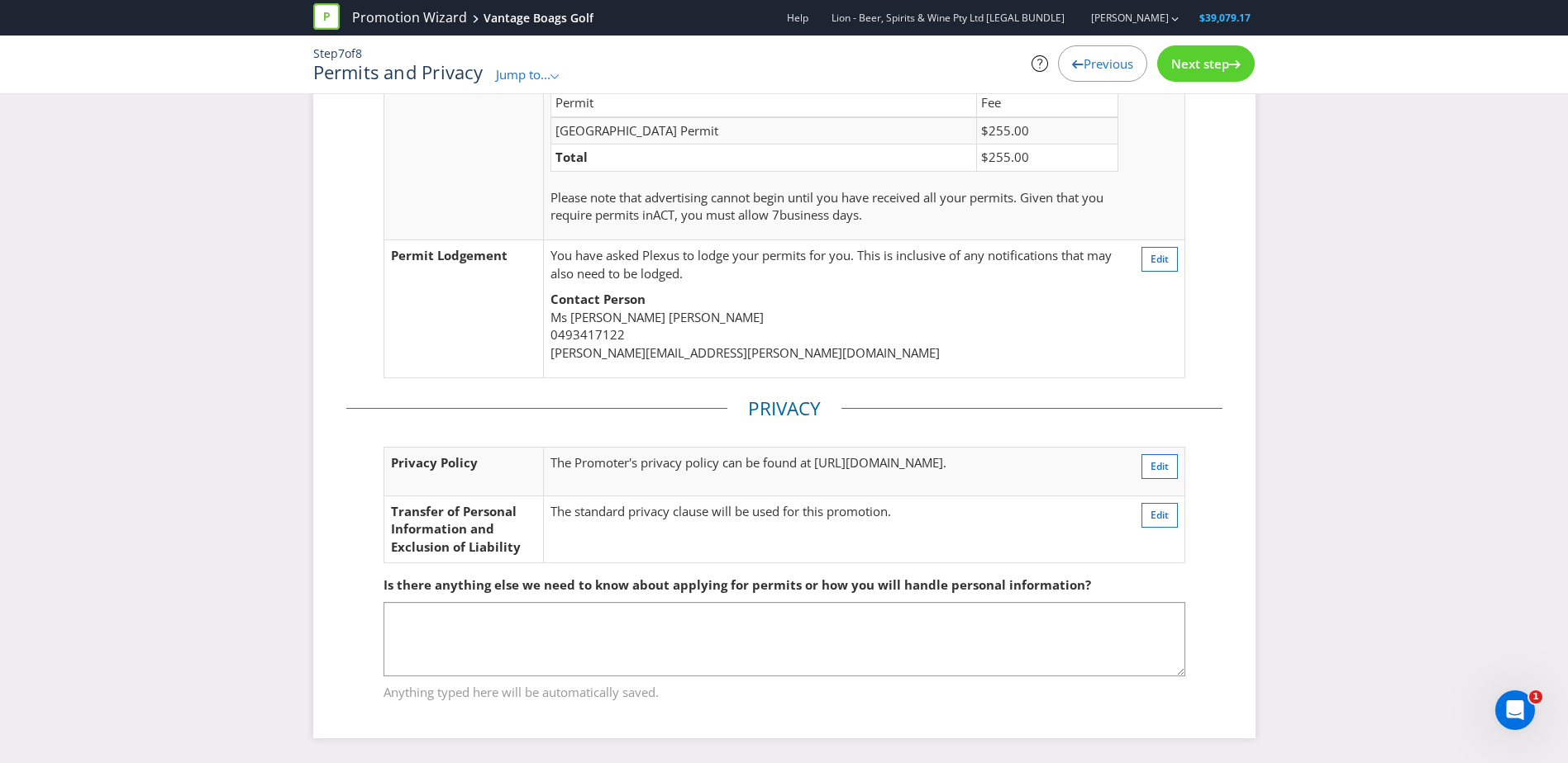
click at [1217, 65] on span "Next step" at bounding box center [1200, 63] width 58 height 16
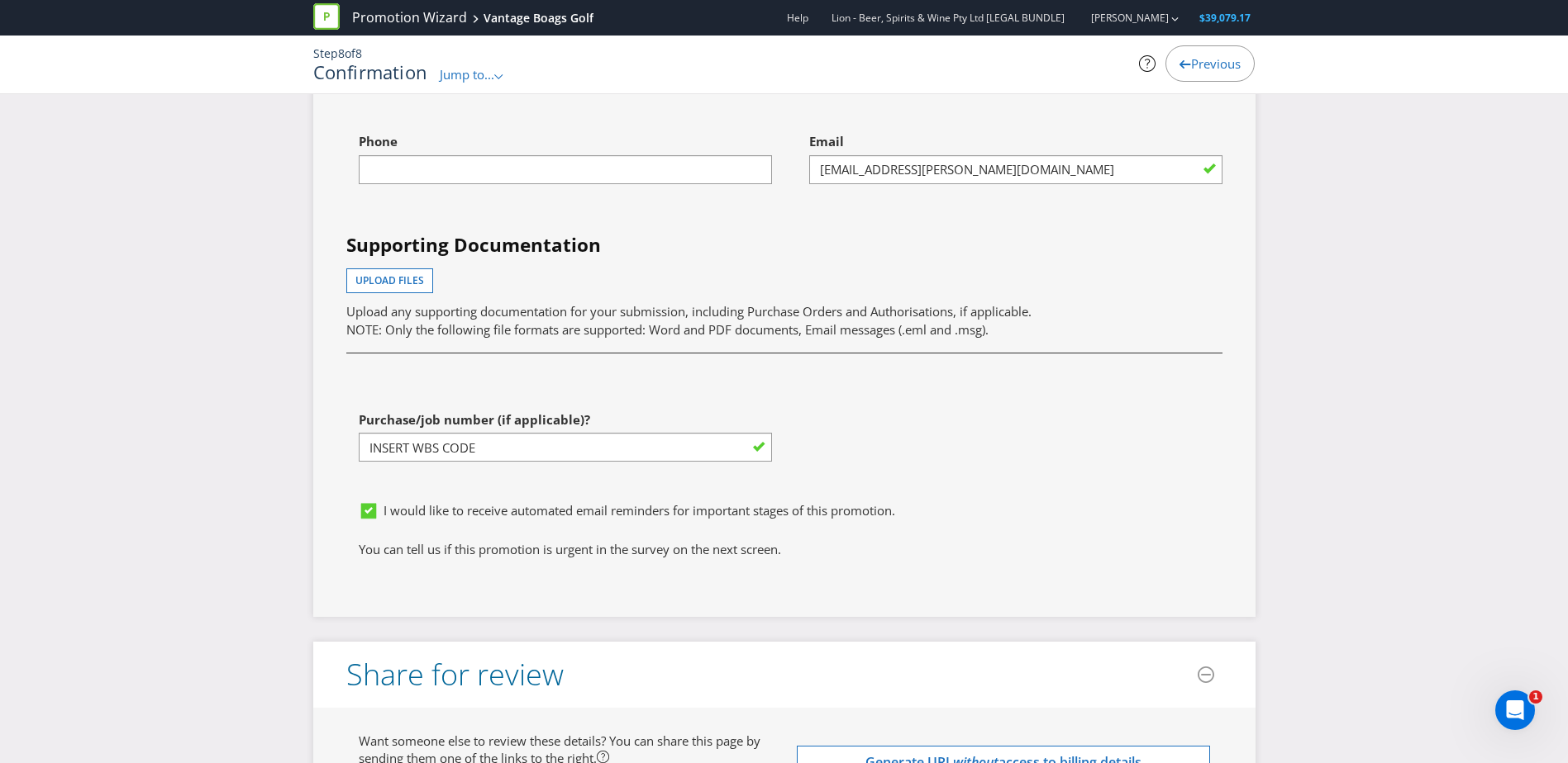
scroll to position [5254, 0]
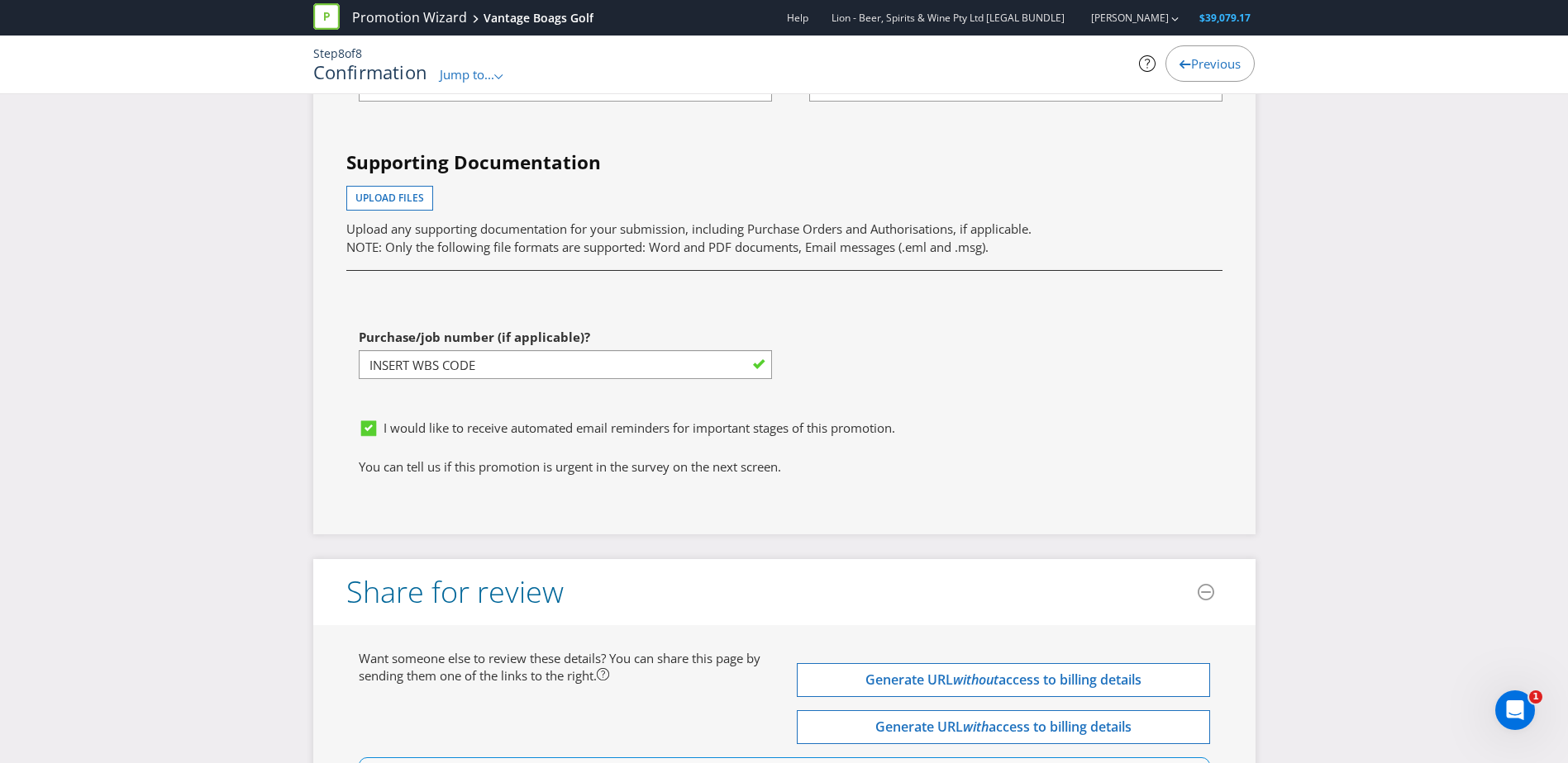
click at [366, 426] on icon at bounding box center [368, 428] width 9 height 7
click at [0, 0] on input "I would like to receive automated email reminders for important stages of this …" at bounding box center [0, 0] width 0 height 0
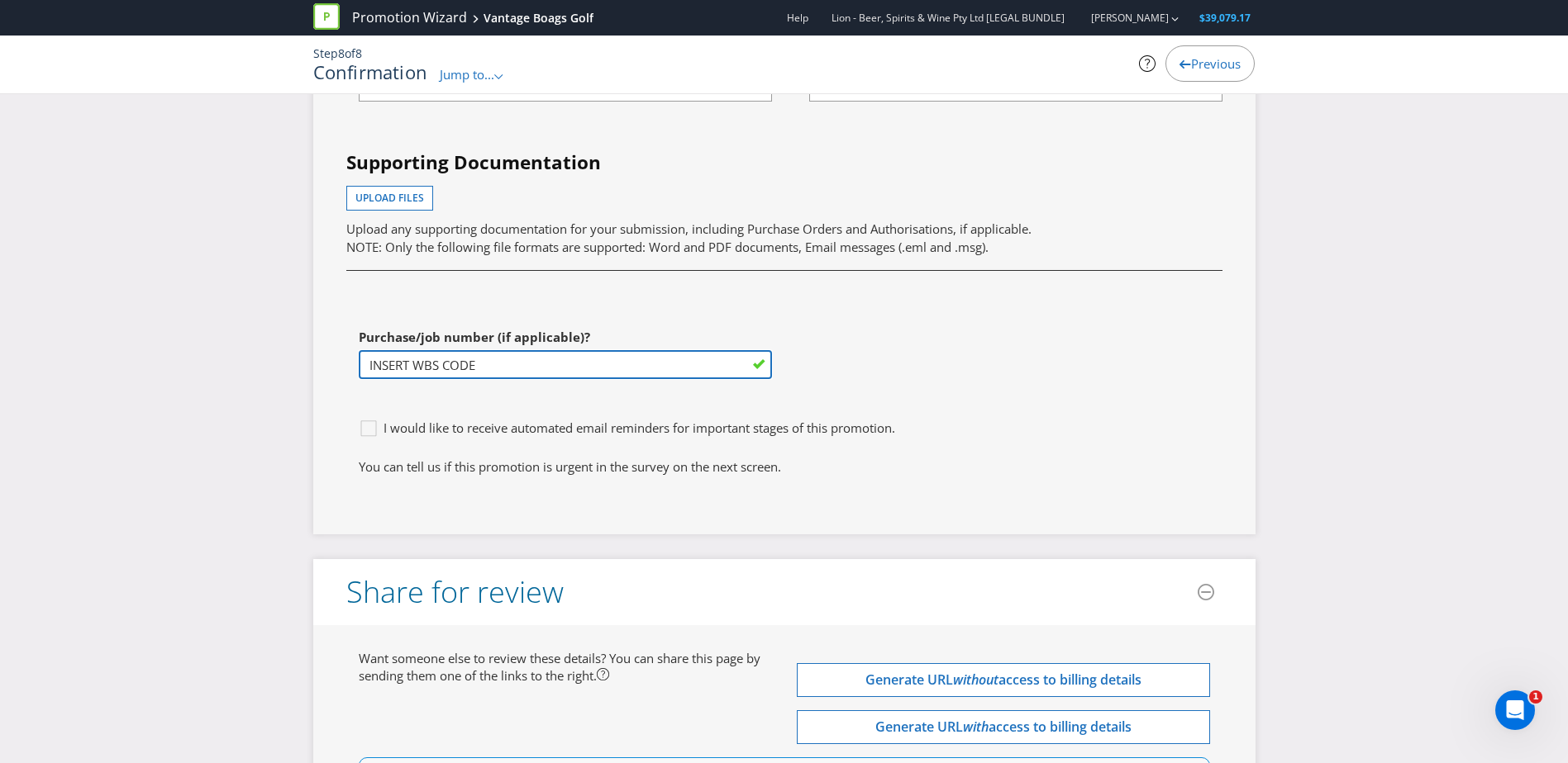
click at [527, 372] on input "INSERT WBS CODE" at bounding box center [565, 365] width 413 height 29
paste input "2000166667"
type input "INSERT WBS CODE 2000166667"
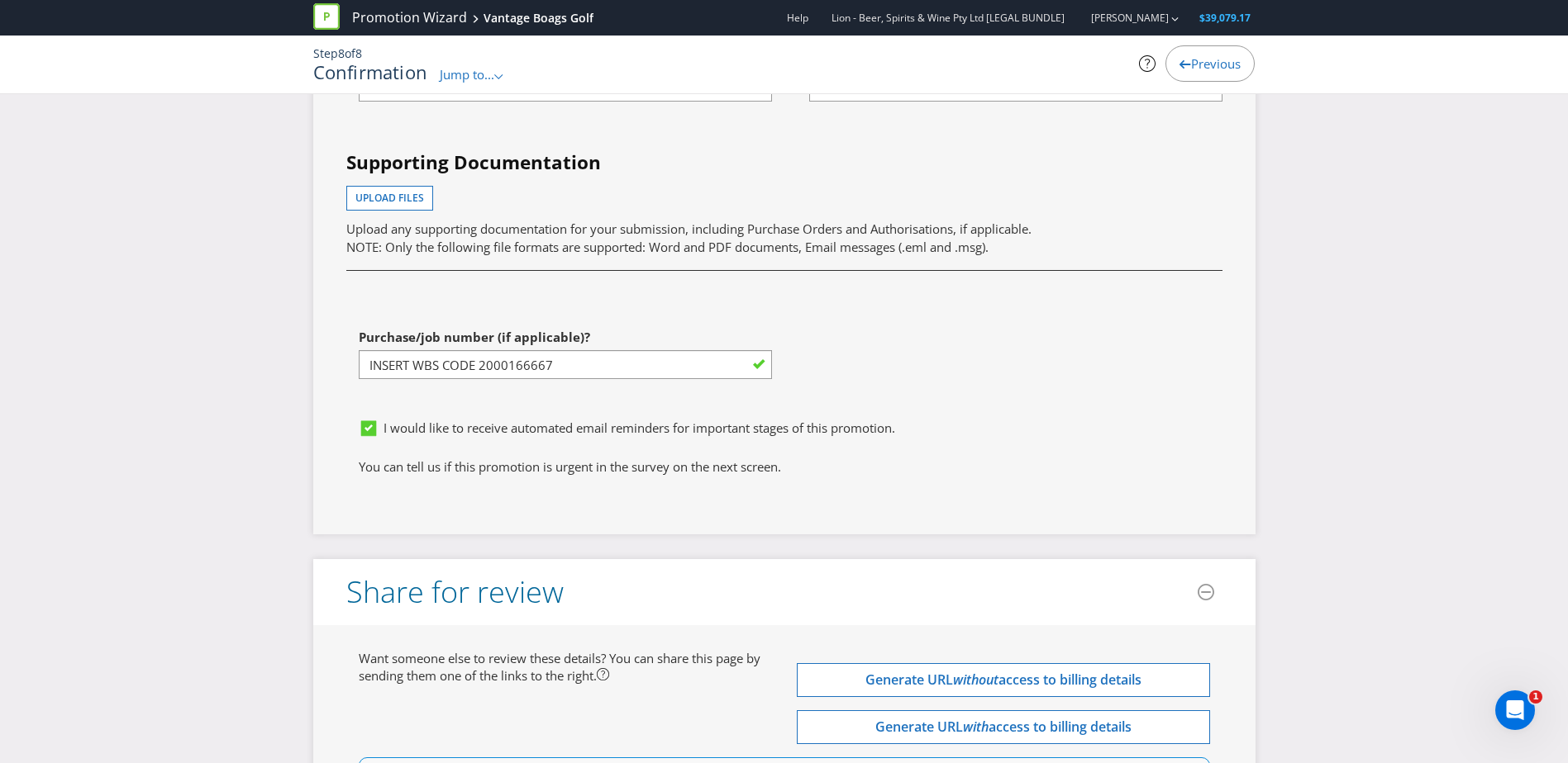
click at [370, 435] on icon at bounding box center [368, 428] width 15 height 15
click at [0, 0] on input "I would like to receive automated email reminders for important stages of this …" at bounding box center [0, 0] width 0 height 0
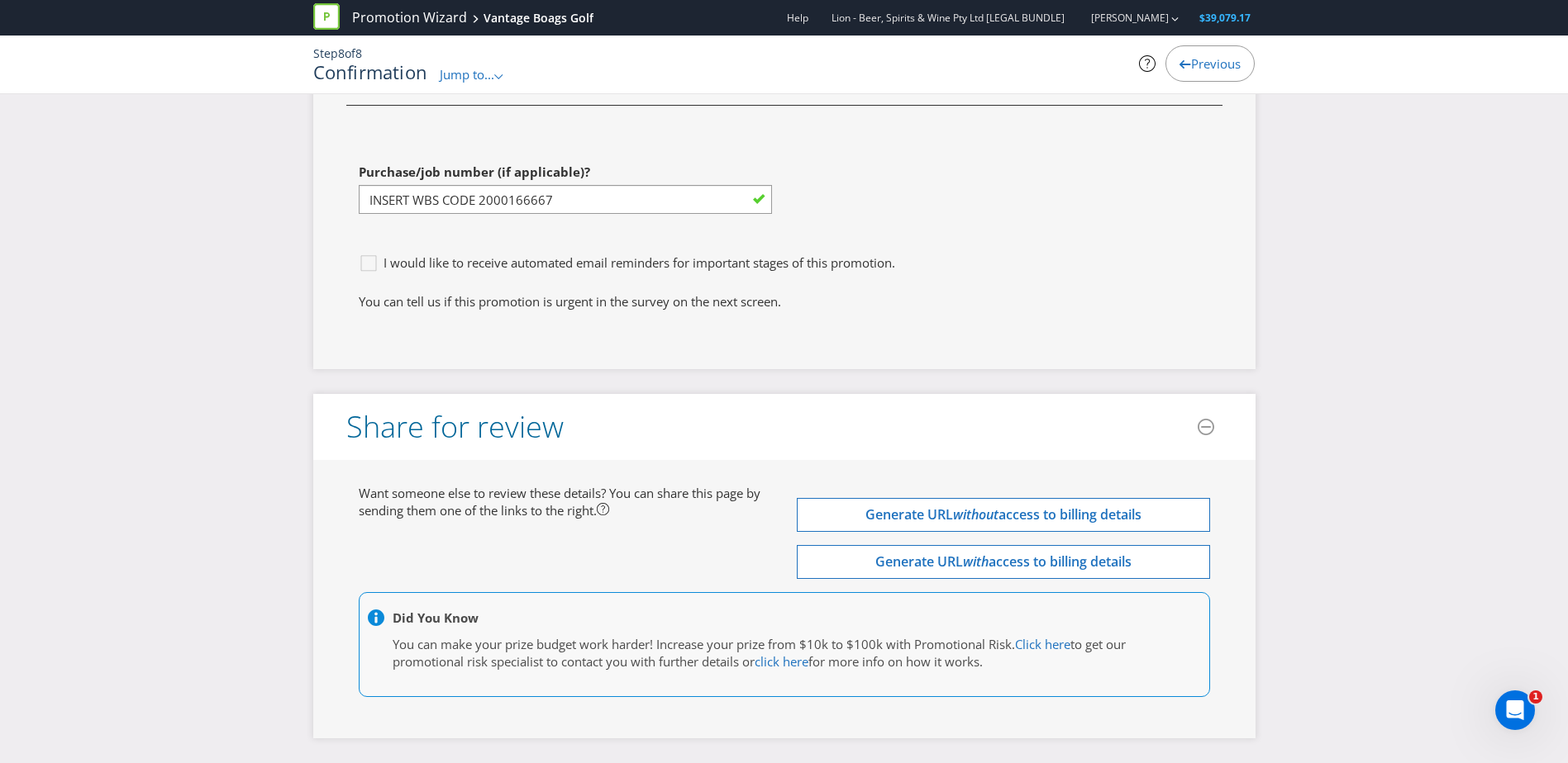
scroll to position [5479, 0]
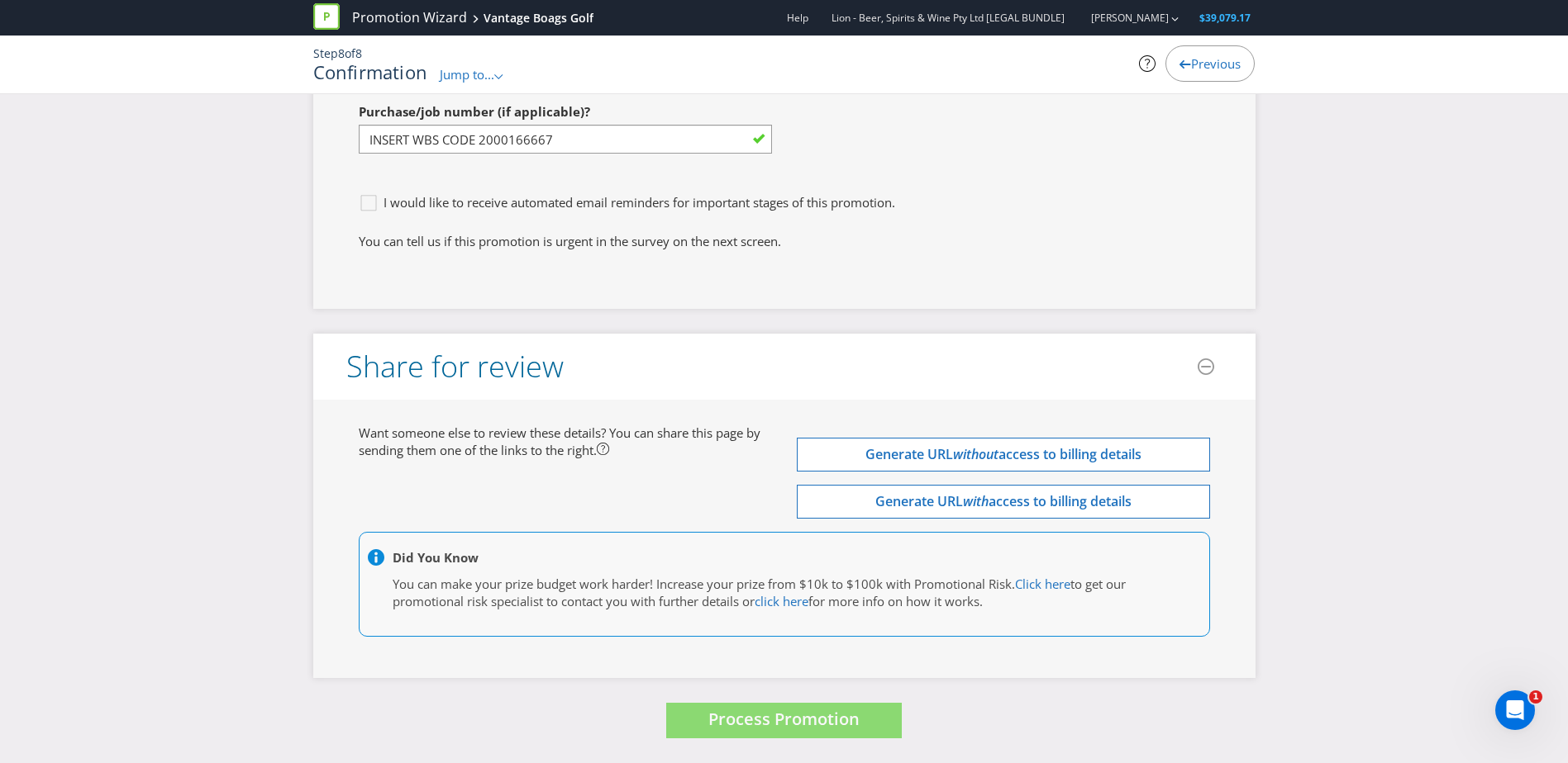
click at [611, 508] on div "Want someone else to review these details? You can share this page by sending t…" at bounding box center [784, 539] width 876 height 229
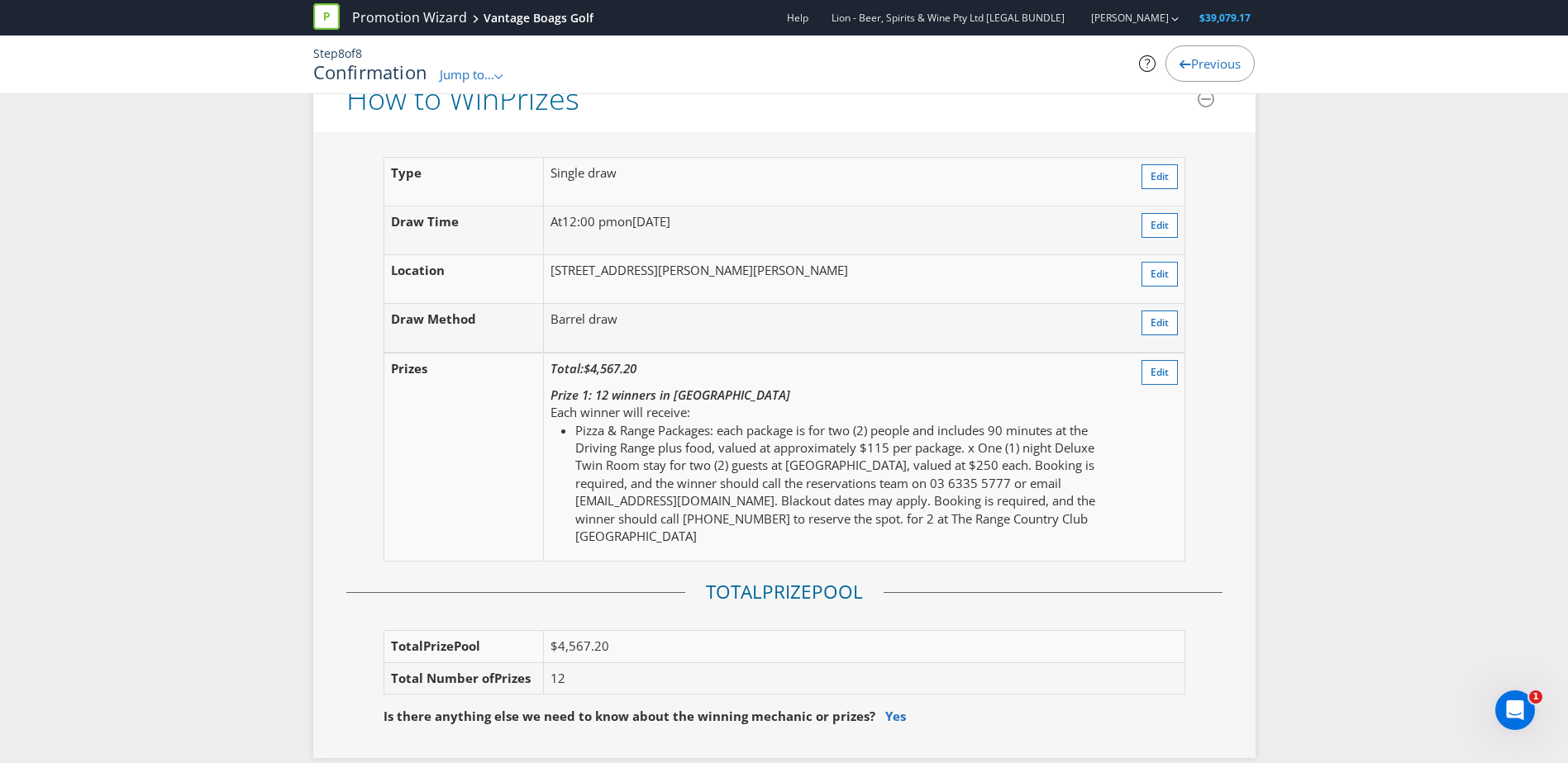
scroll to position [1927, 0]
click at [1167, 374] on span "Edit" at bounding box center [1159, 372] width 18 height 14
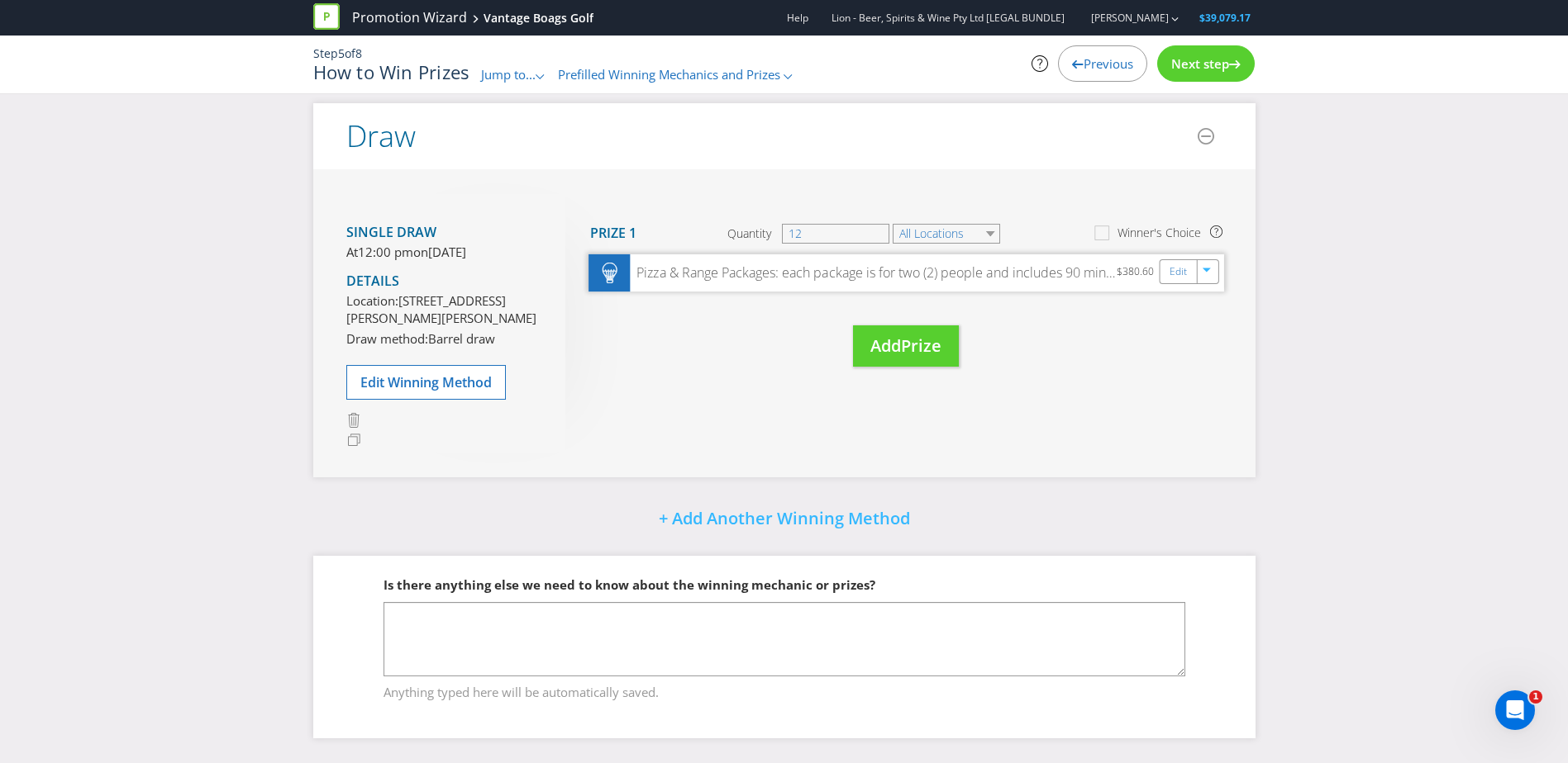
click at [911, 263] on div "Pizza & Range Packages: each package is for two (2) people and includes 90 minu…" at bounding box center [874, 273] width 487 height 19
click at [1244, 65] on div "Next step" at bounding box center [1205, 64] width 97 height 36
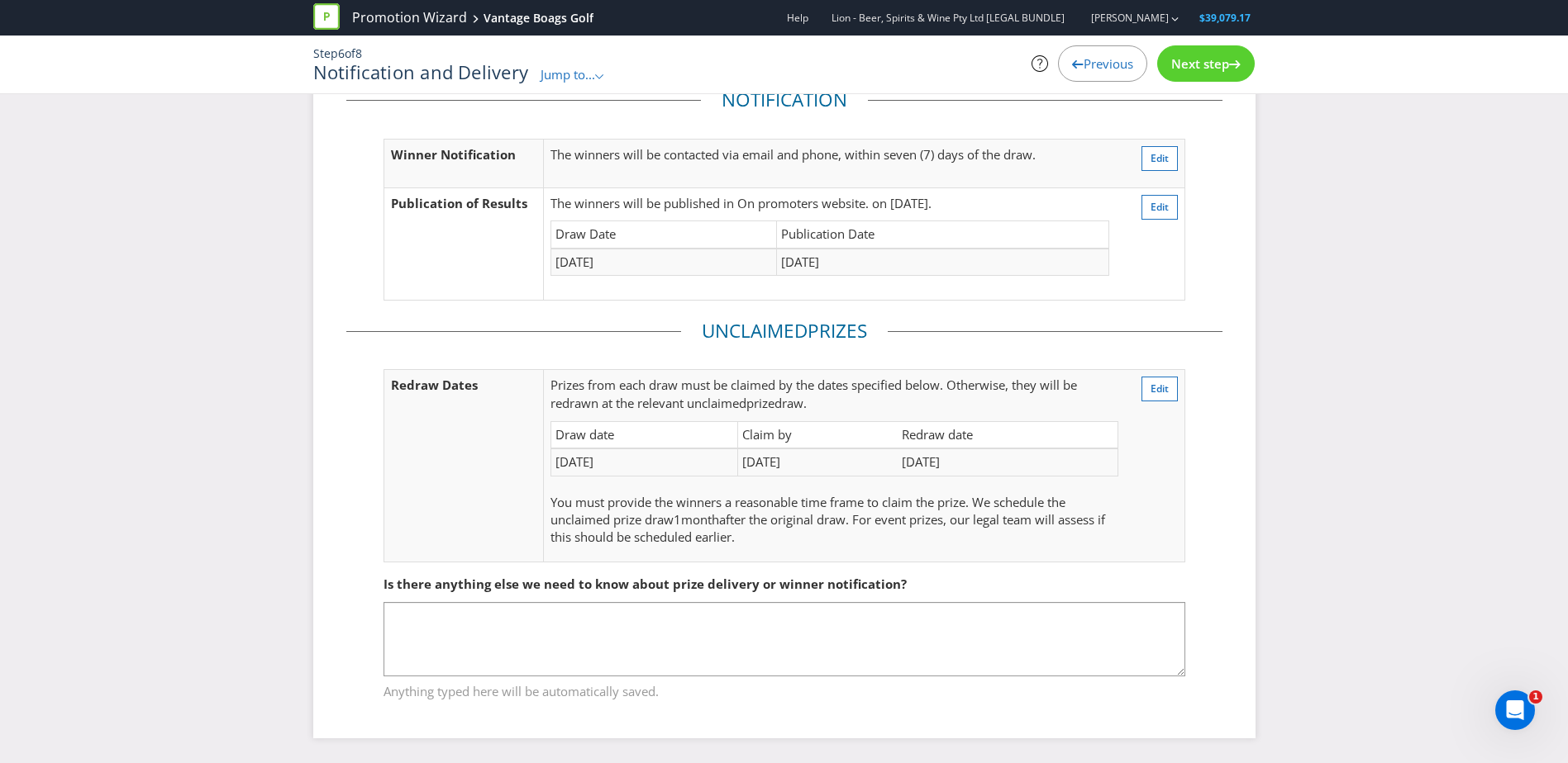
click at [1213, 65] on span "Next step" at bounding box center [1200, 63] width 58 height 16
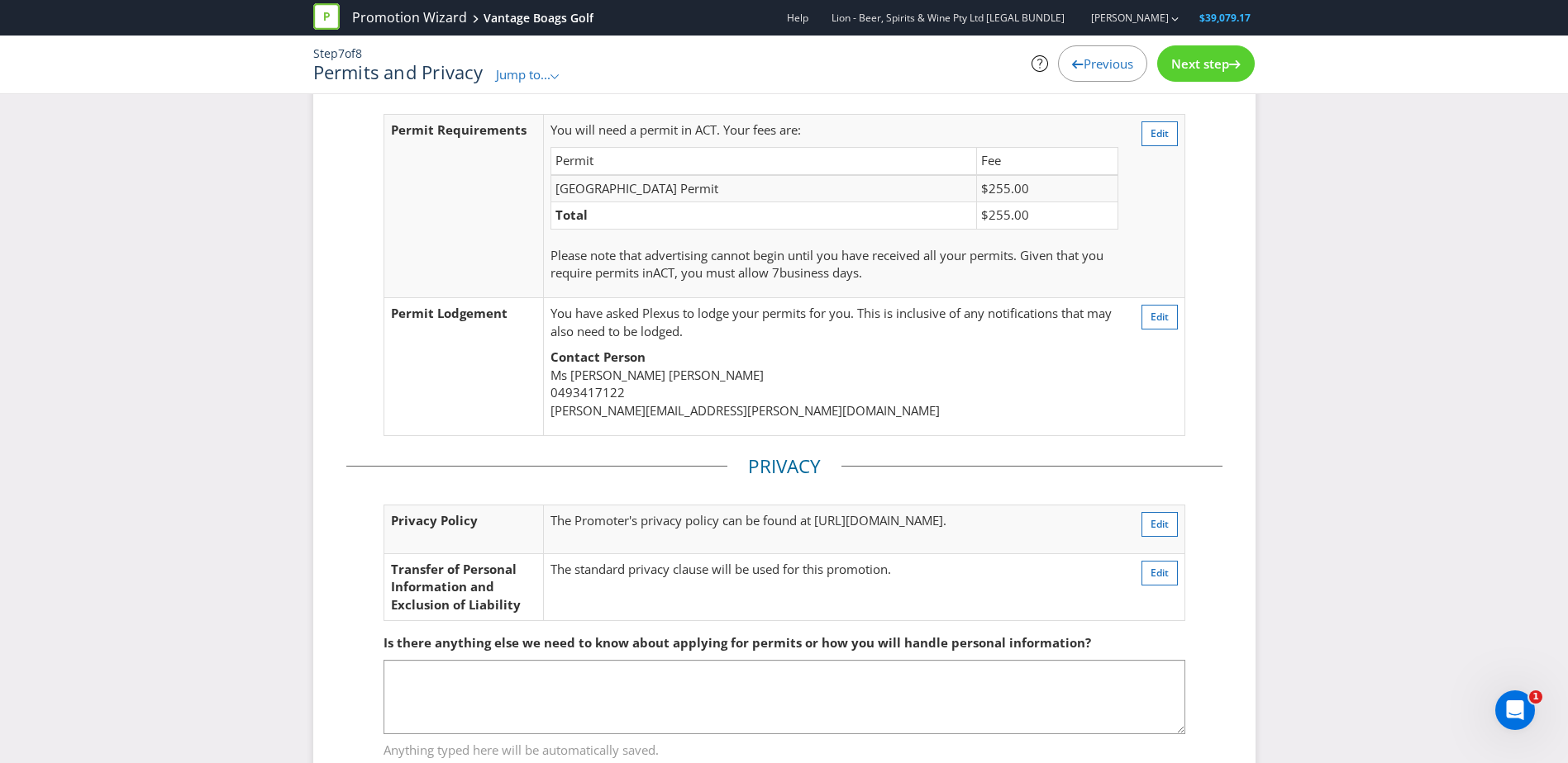
scroll to position [132, 0]
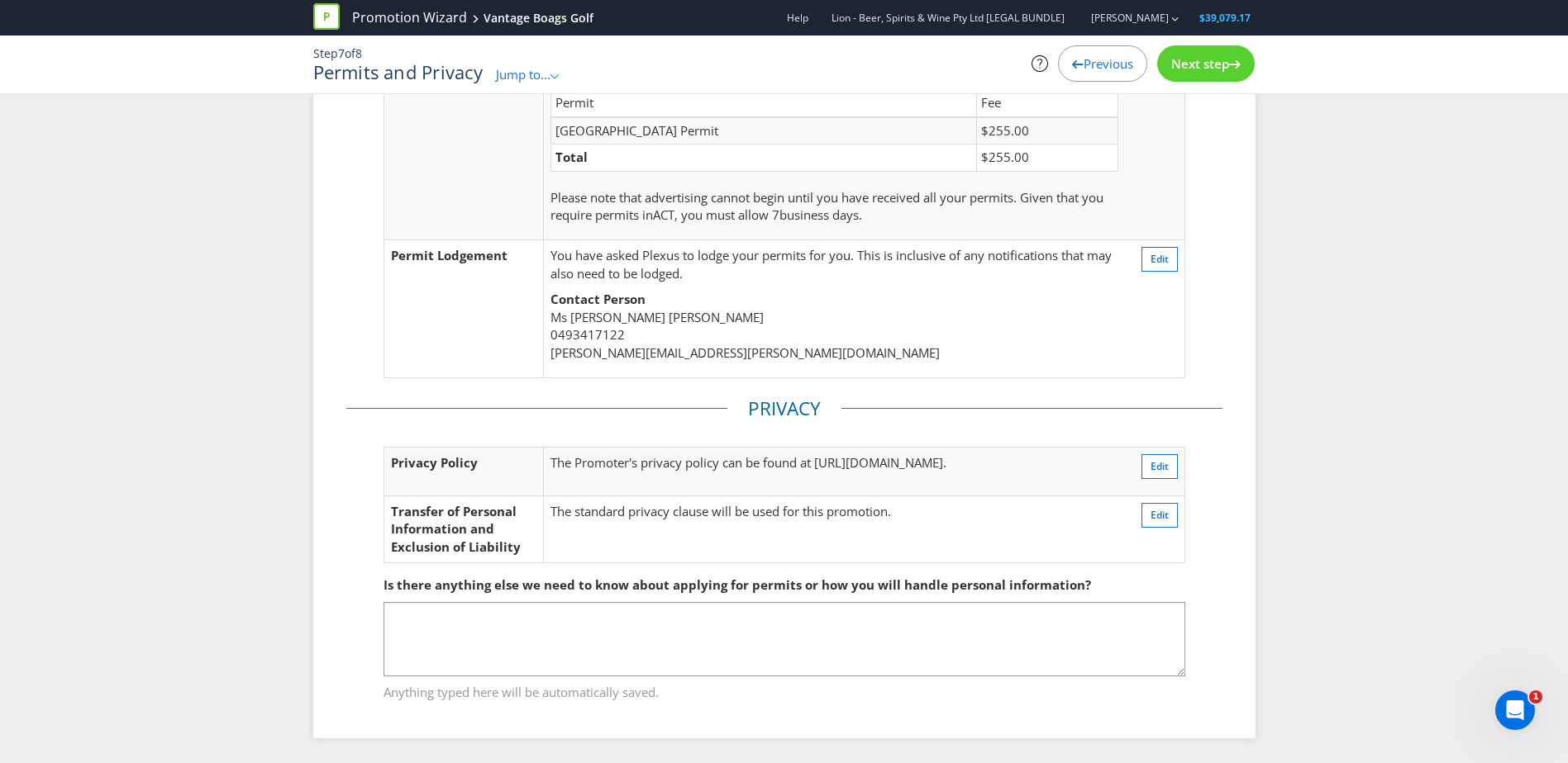
click at [1209, 65] on span "Next step" at bounding box center [1200, 63] width 58 height 16
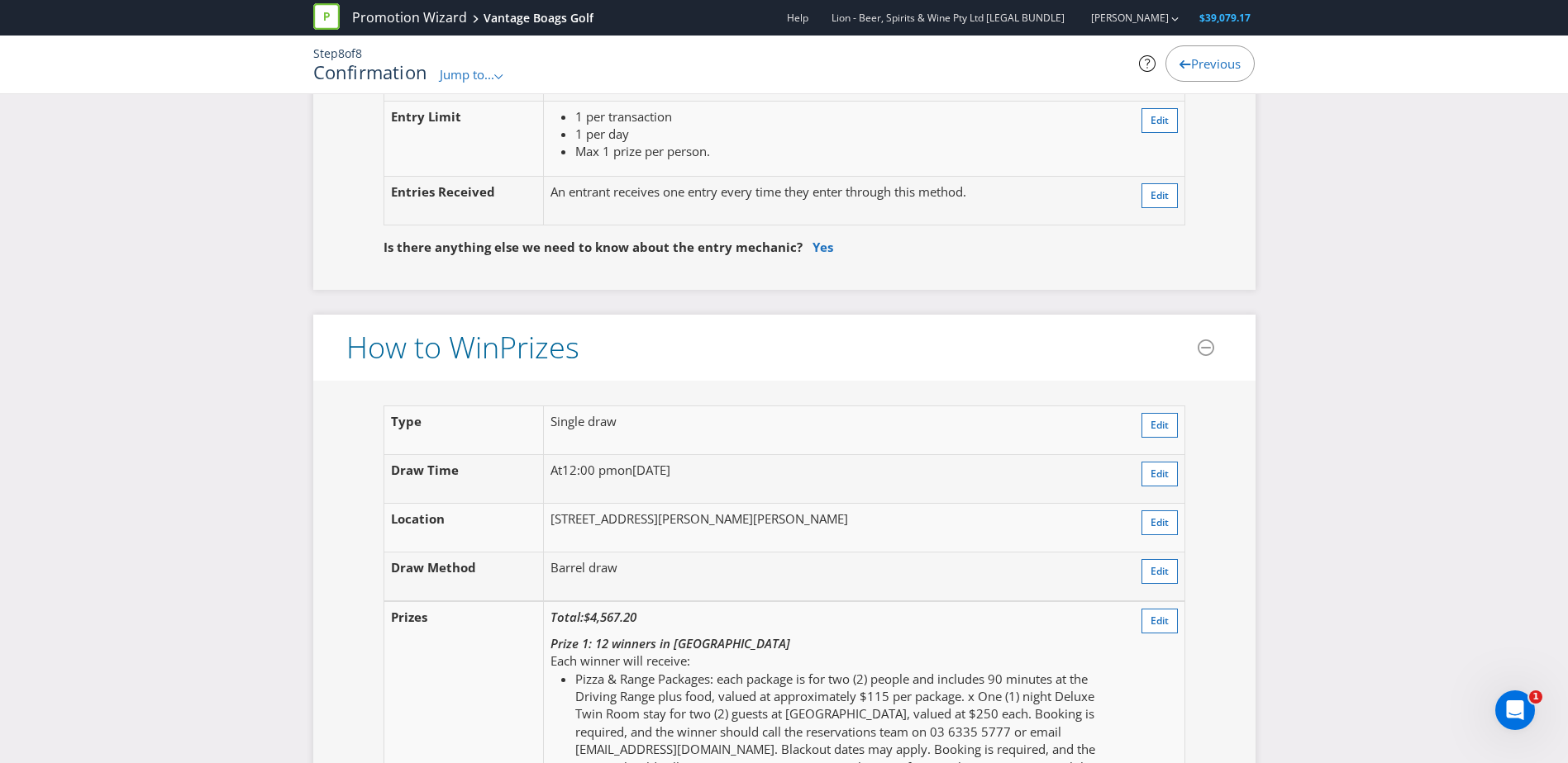
scroll to position [1597, 0]
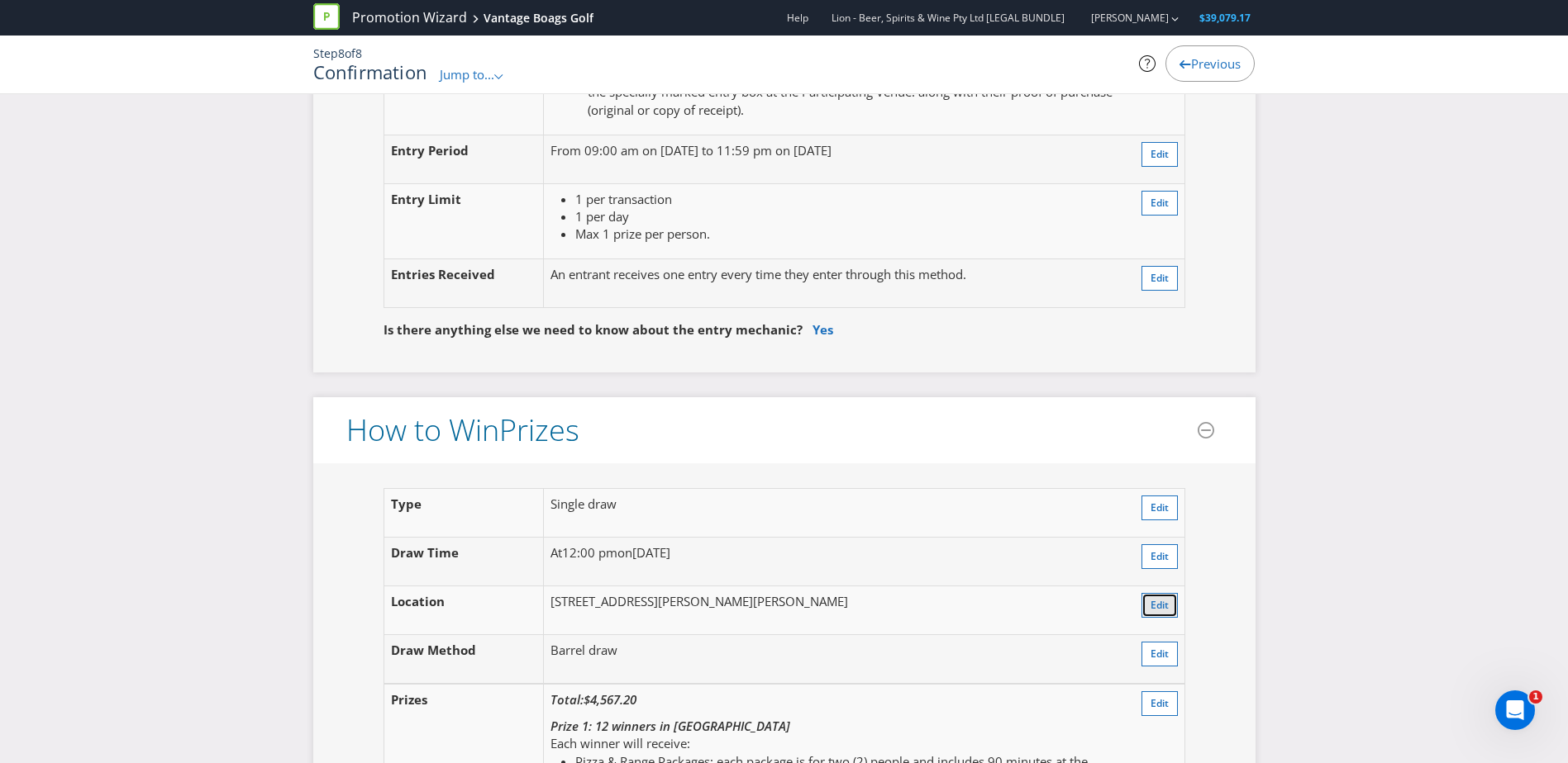
click at [1160, 608] on span "Edit" at bounding box center [1159, 605] width 18 height 14
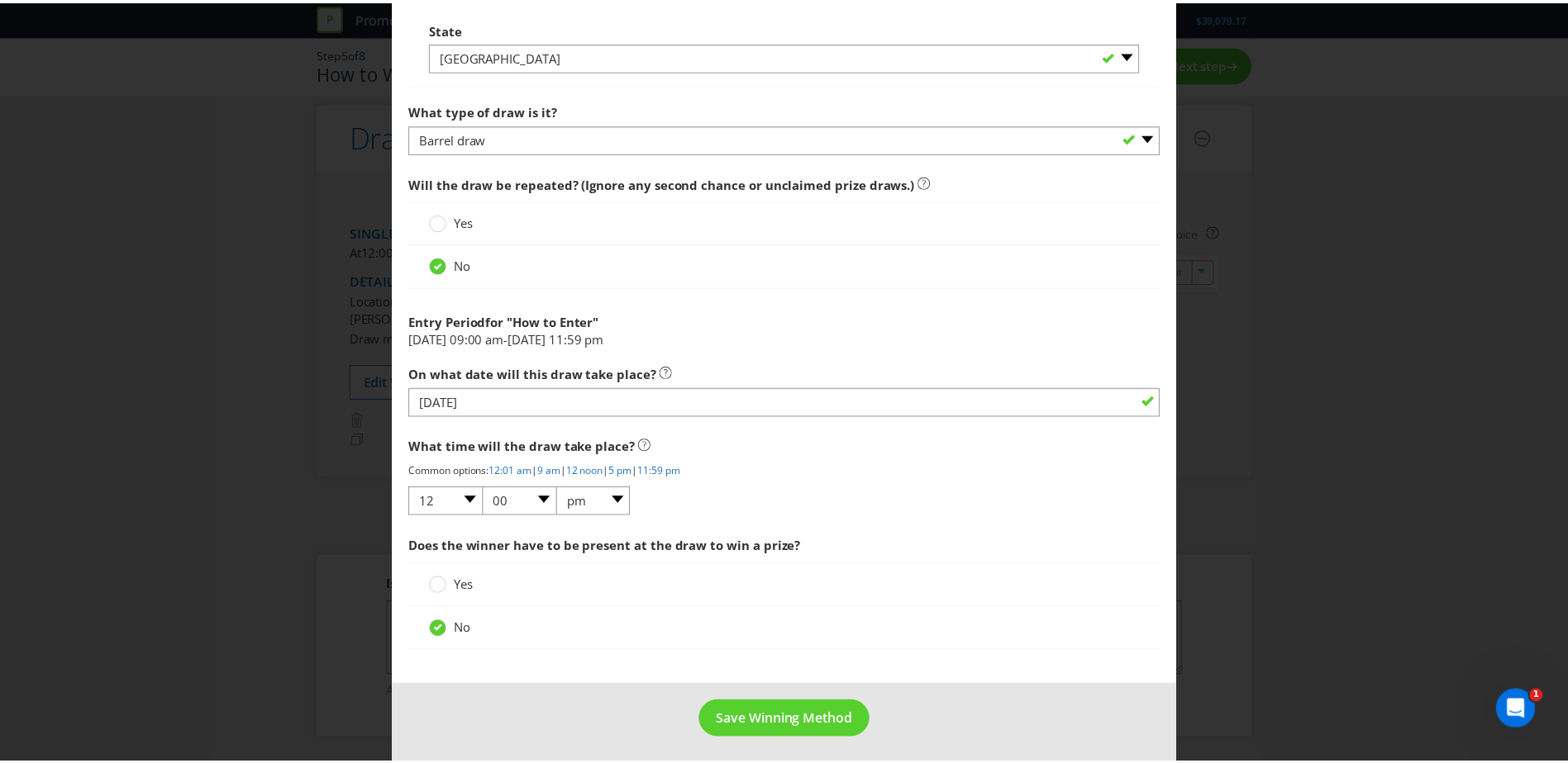
scroll to position [1328, 0]
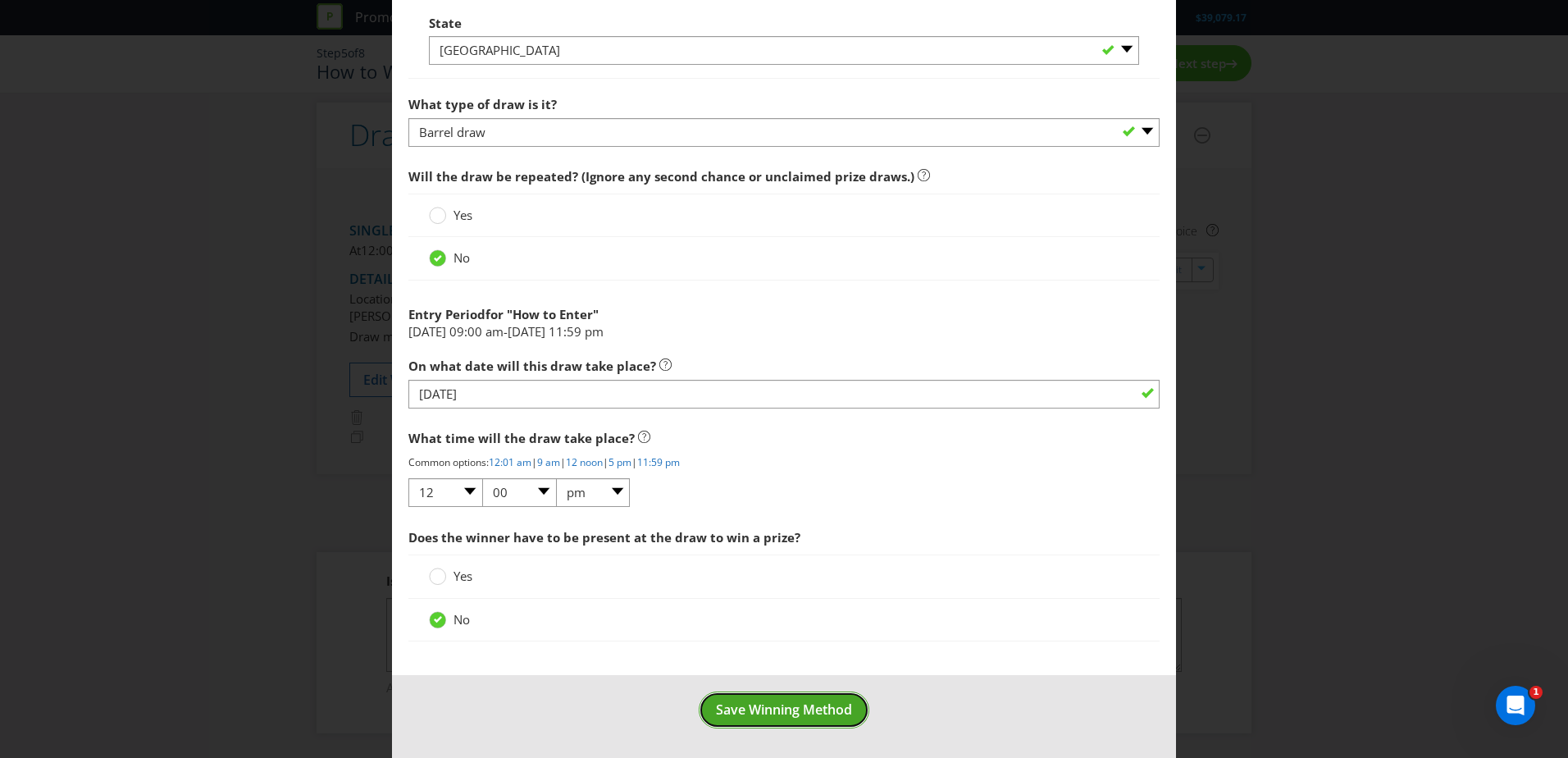
click at [758, 707] on span "Save Winning Method" at bounding box center [783, 709] width 136 height 18
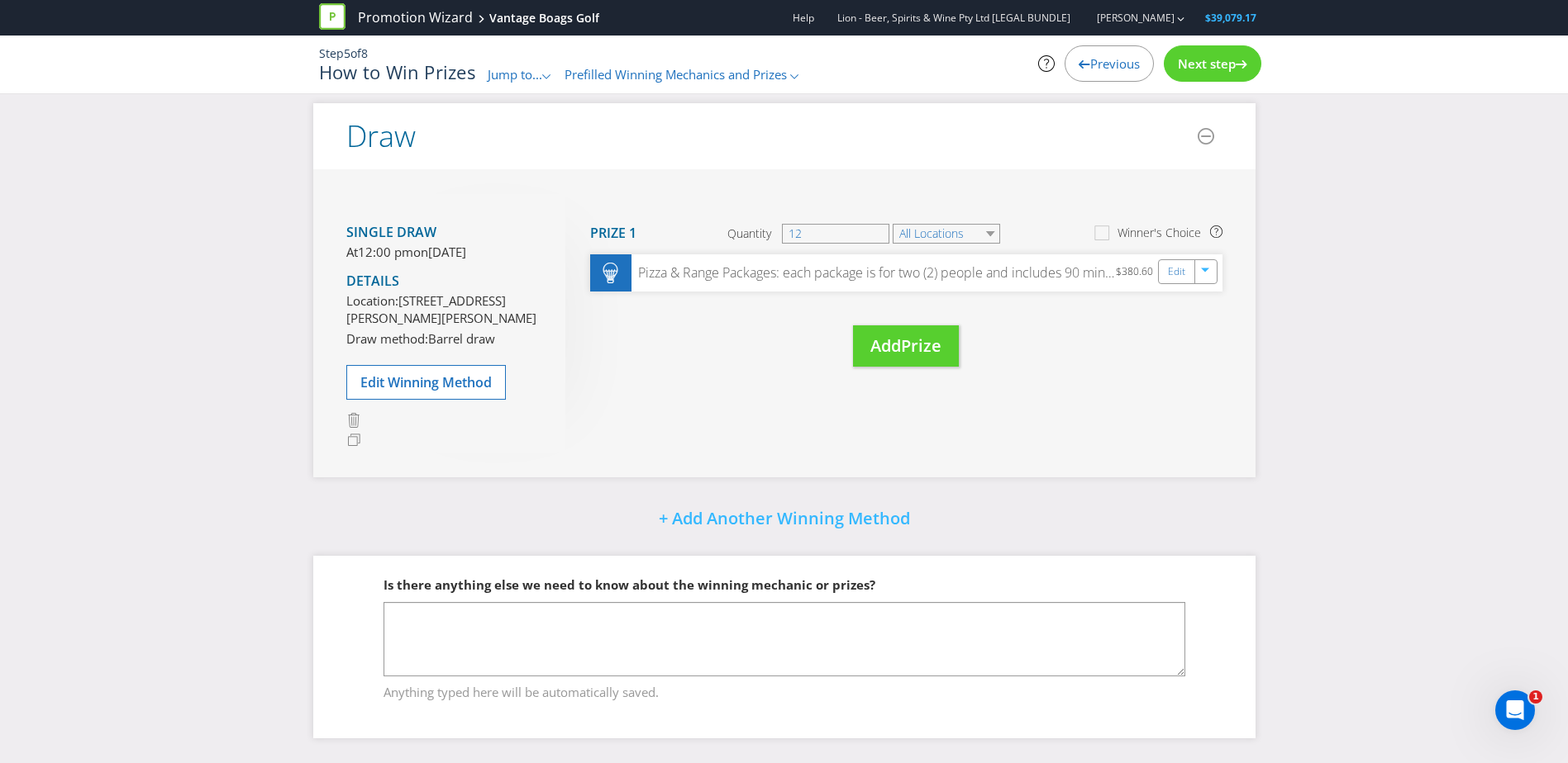
click at [1246, 68] on icon at bounding box center [1241, 65] width 11 height 9
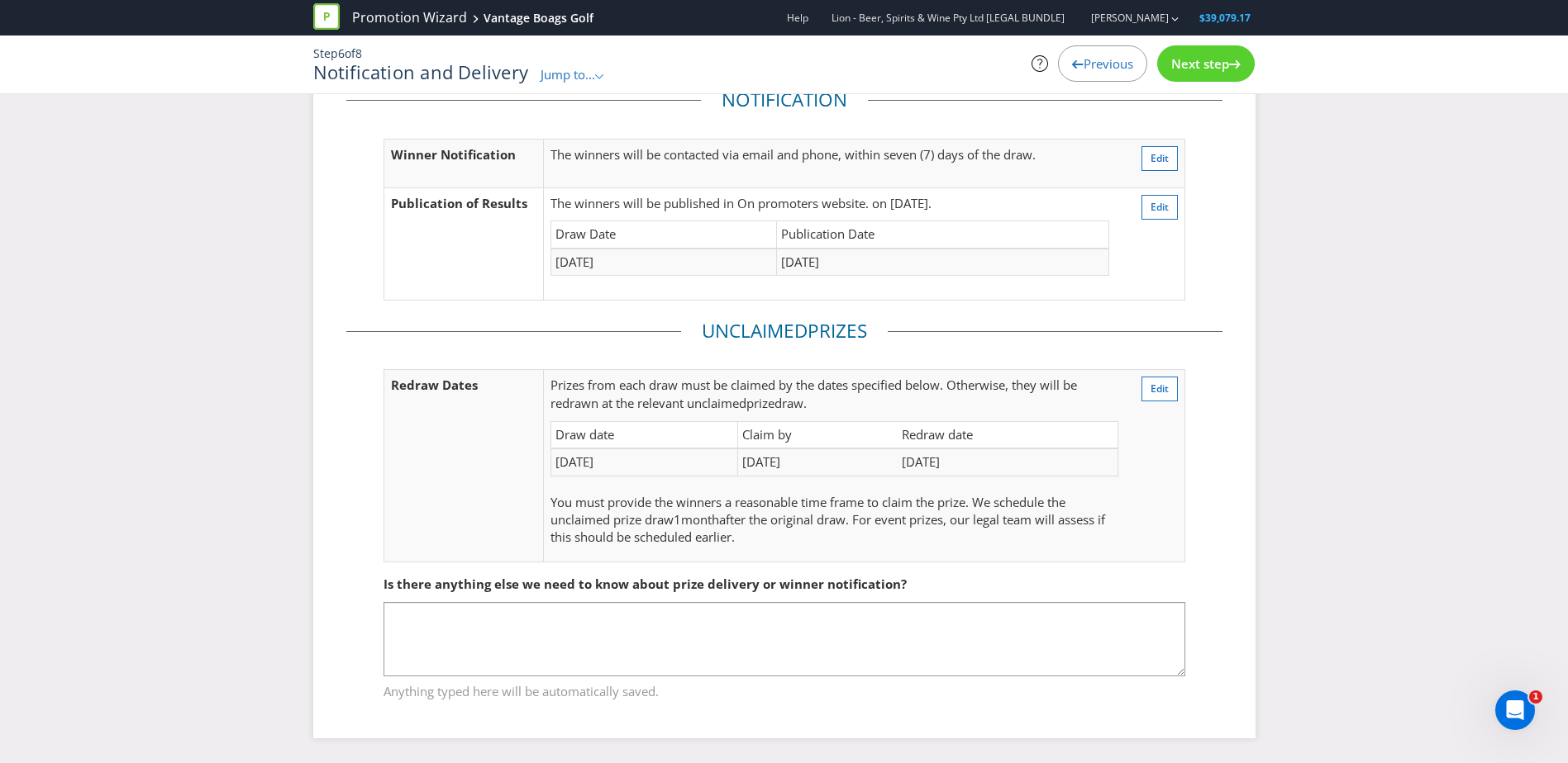
click at [1244, 68] on div "Next step" at bounding box center [1205, 64] width 97 height 36
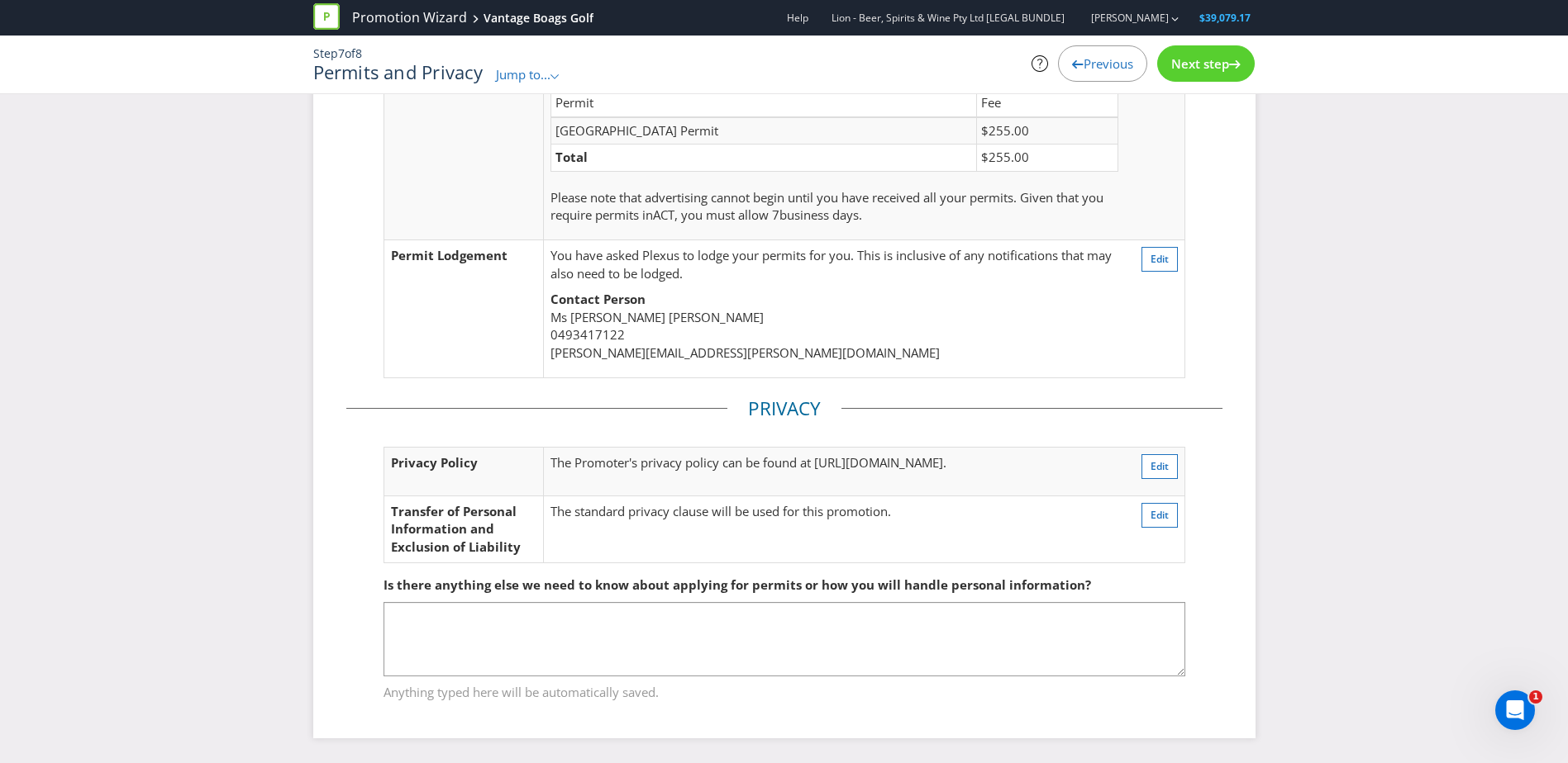
click at [1244, 68] on div "Next step" at bounding box center [1205, 64] width 97 height 36
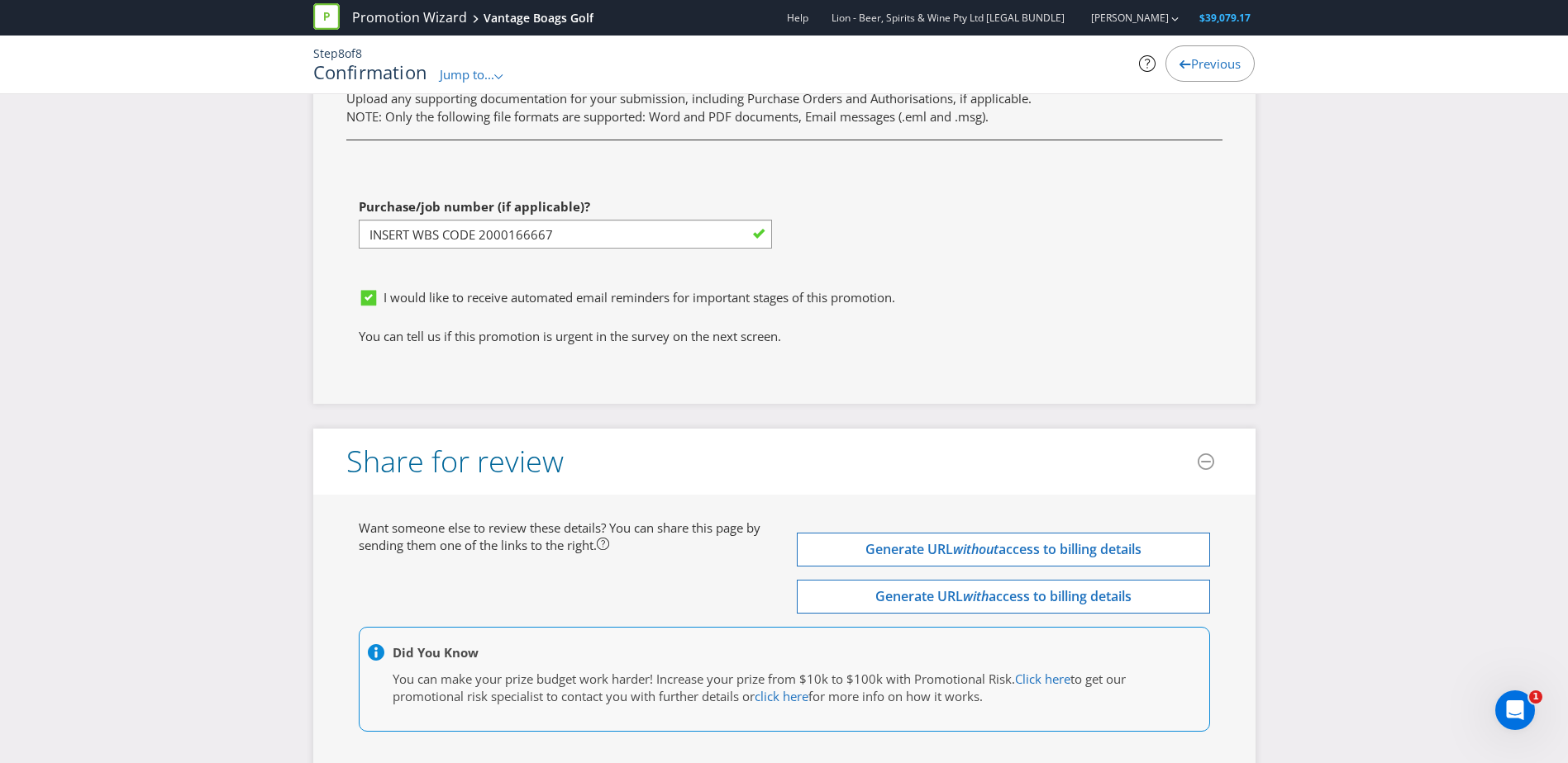
scroll to position [5479, 0]
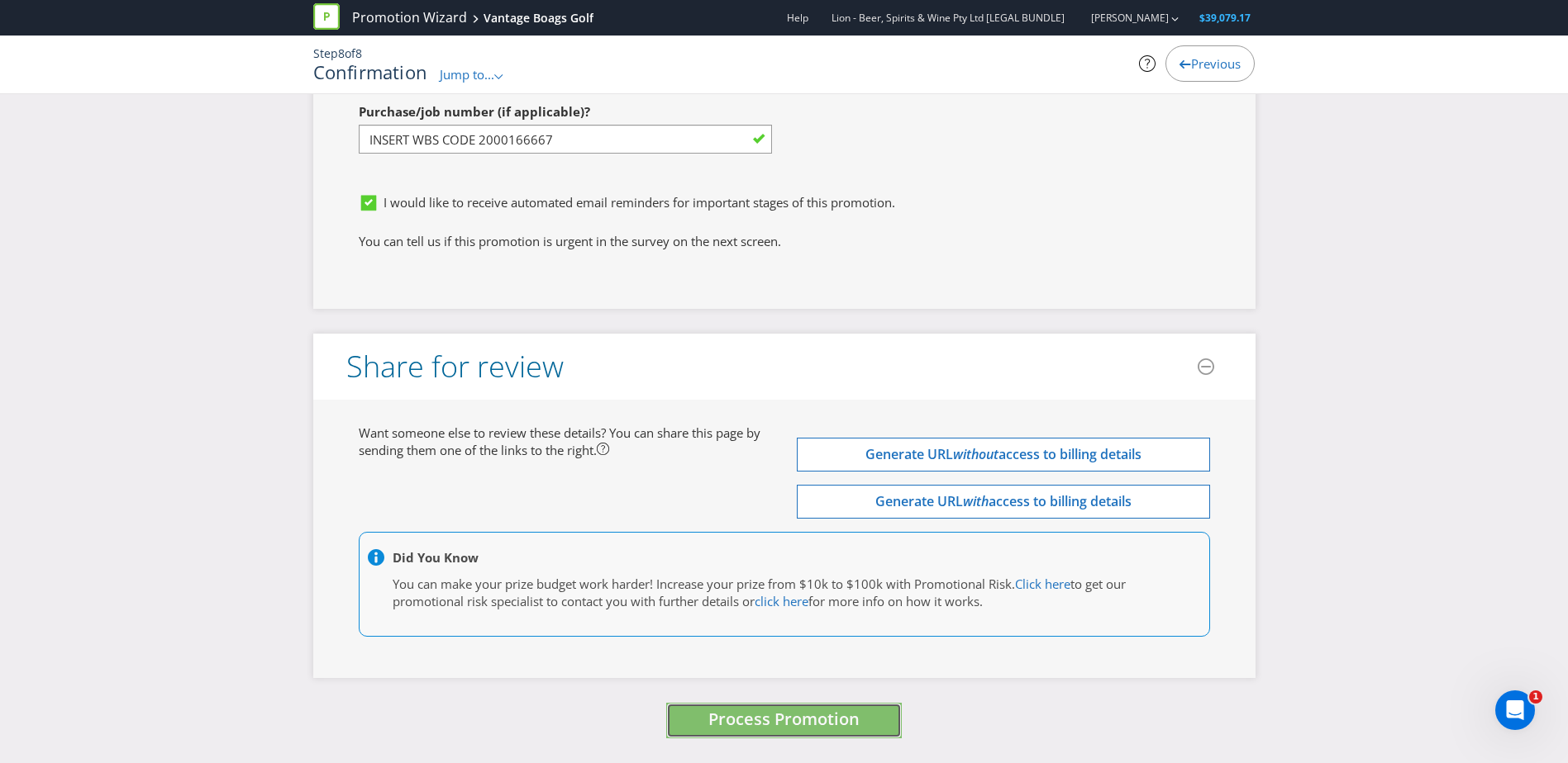
click at [780, 728] on span "Process Promotion" at bounding box center [784, 719] width 151 height 22
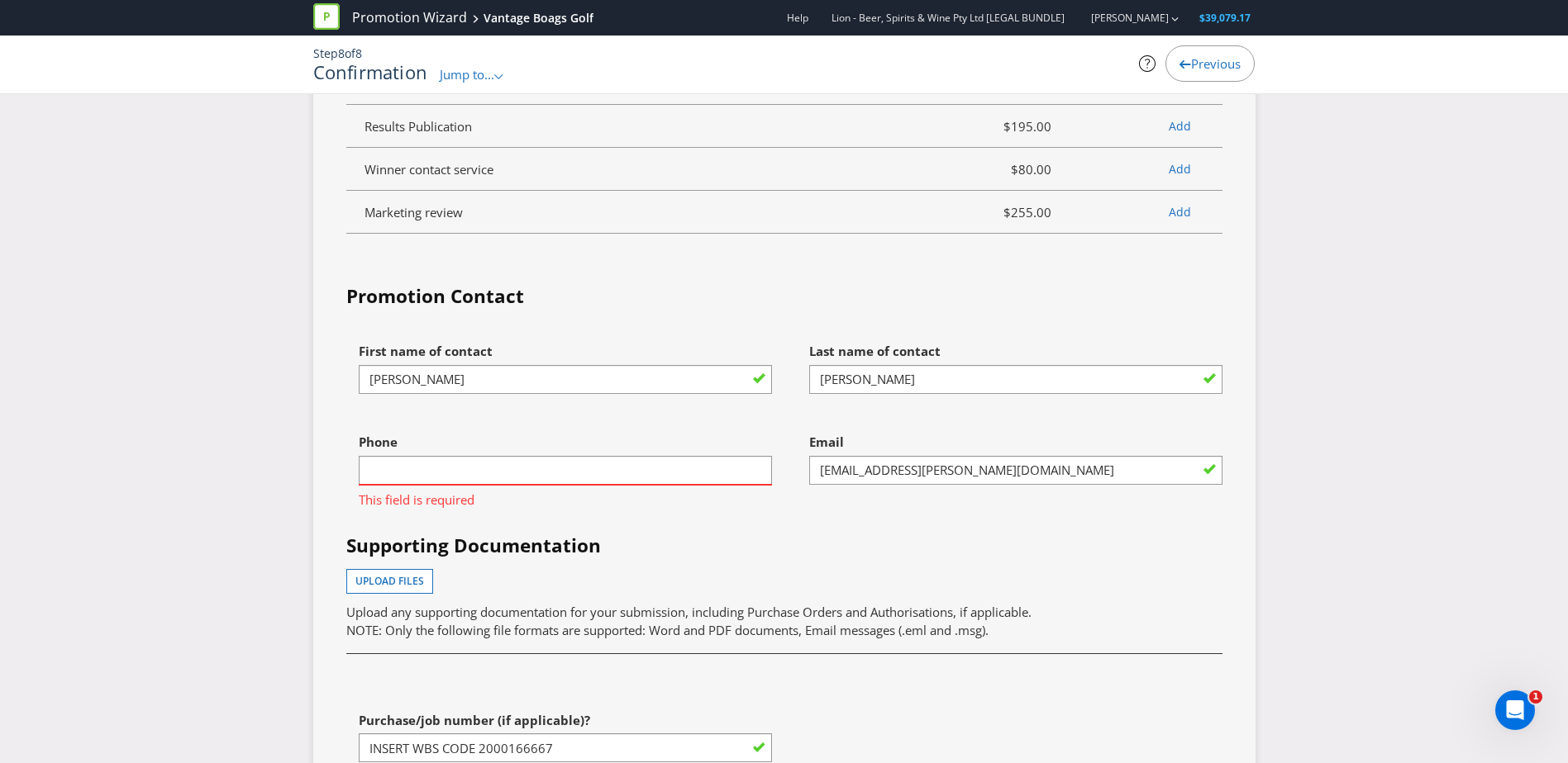
scroll to position [4874, 0]
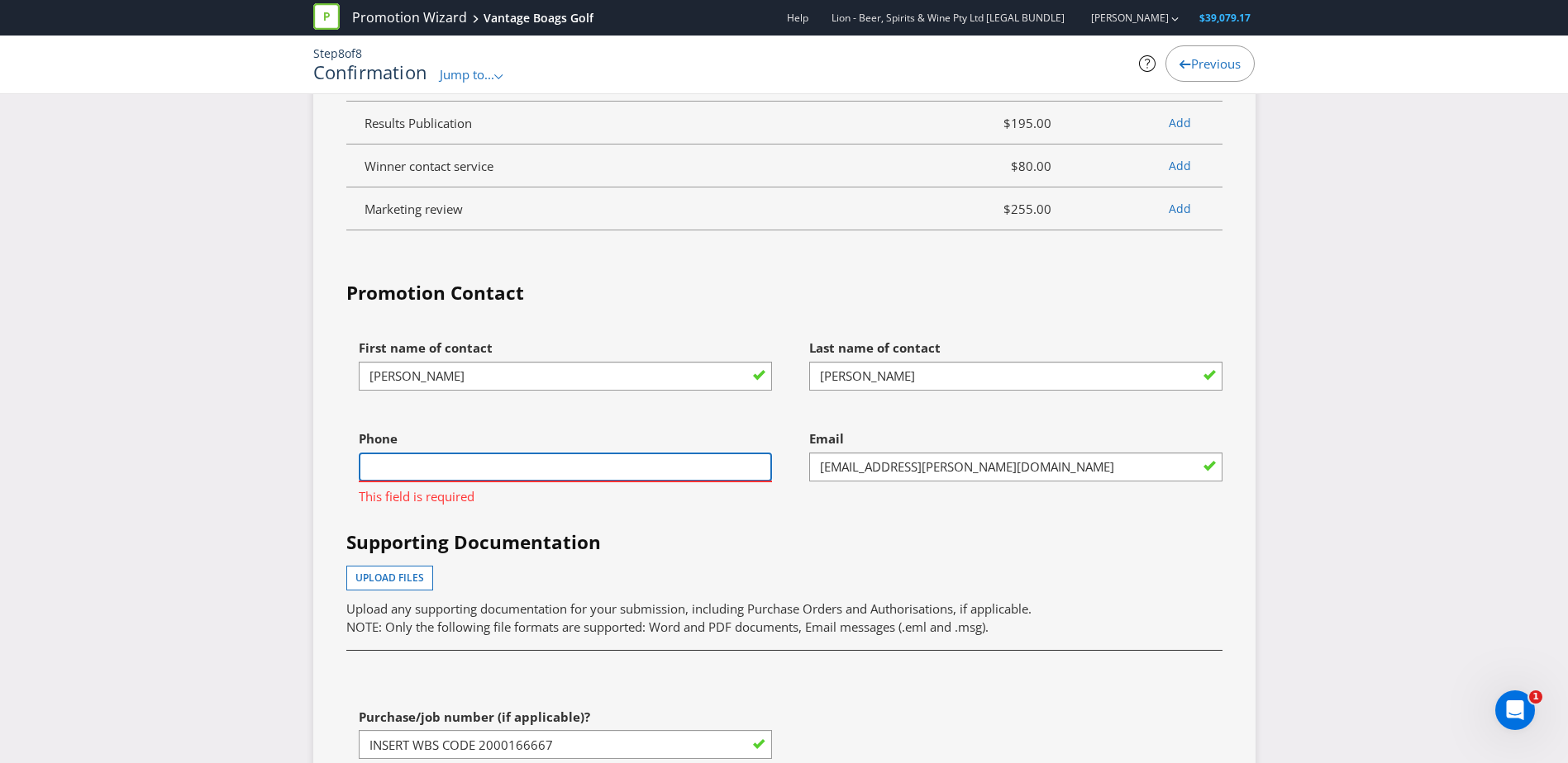
drag, startPoint x: 525, startPoint y: 460, endPoint x: 537, endPoint y: 465, distance: 13.0
click at [525, 460] on input "text" at bounding box center [565, 467] width 413 height 29
type input "0461448289"
click at [909, 446] on div "Email [EMAIL_ADDRESS][PERSON_NAME][DOMAIN_NAME]" at bounding box center [1015, 452] width 413 height 59
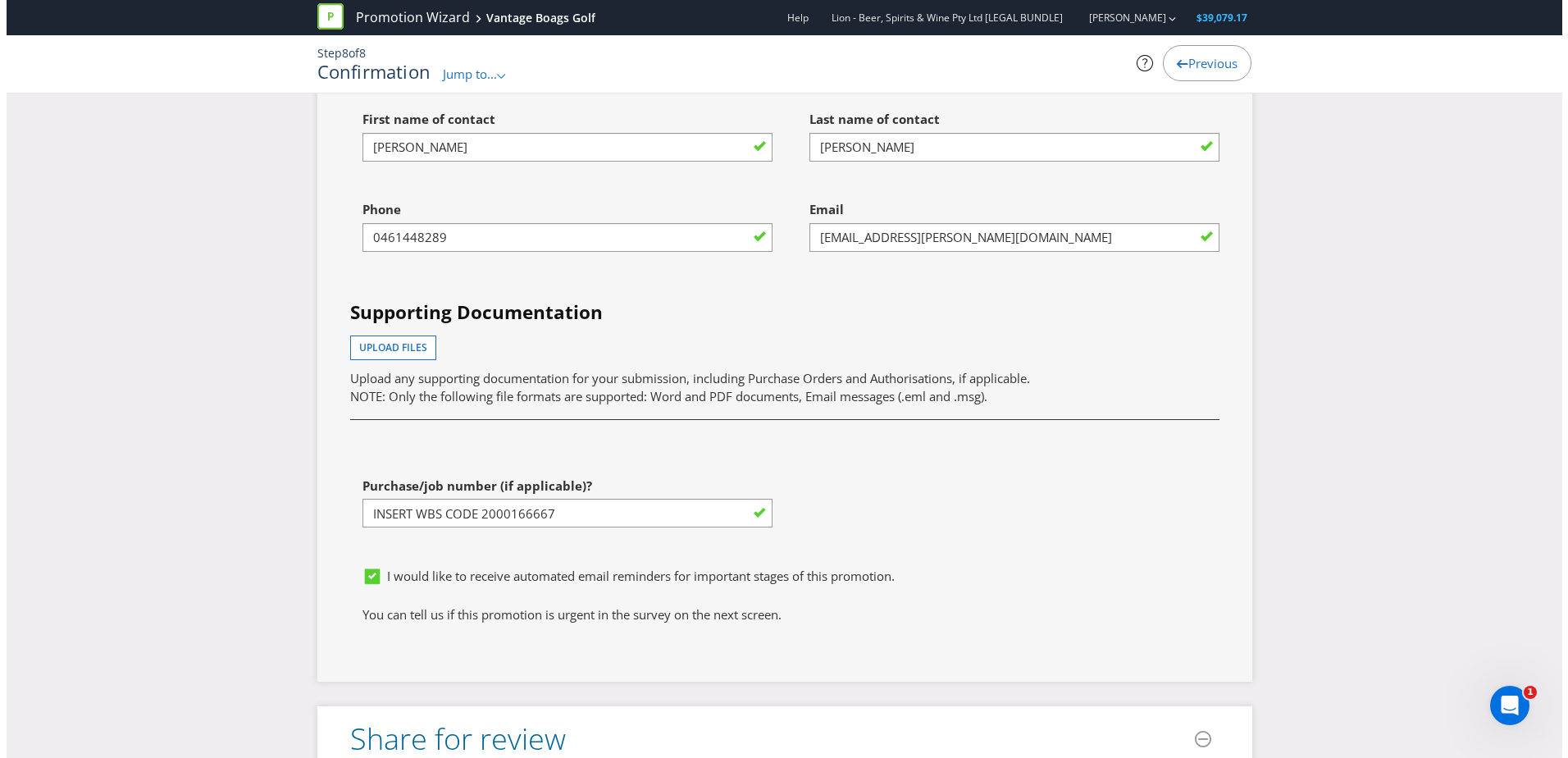
scroll to position [5444, 0]
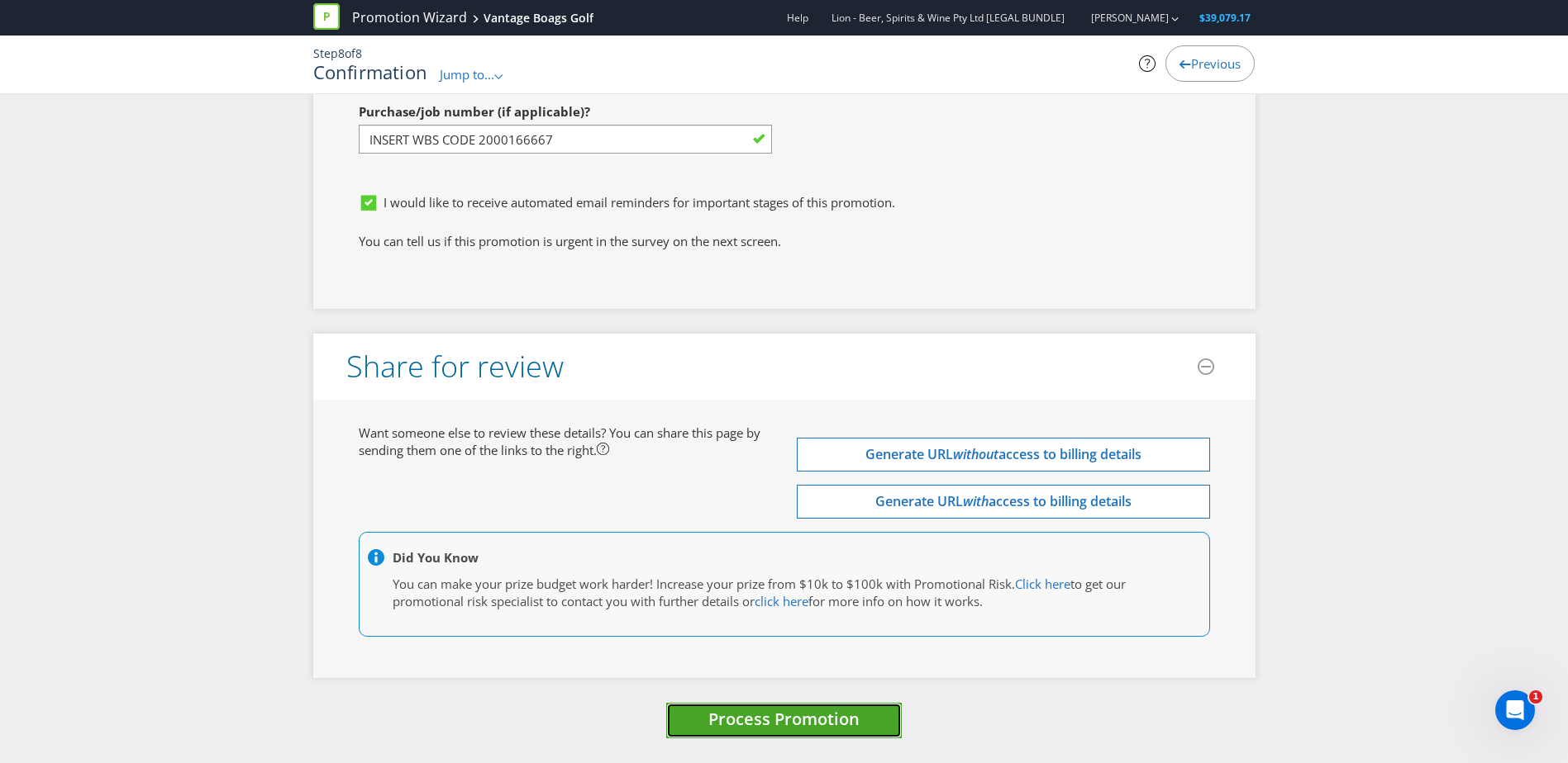
click at [853, 717] on span "Process Promotion" at bounding box center [784, 719] width 151 height 22
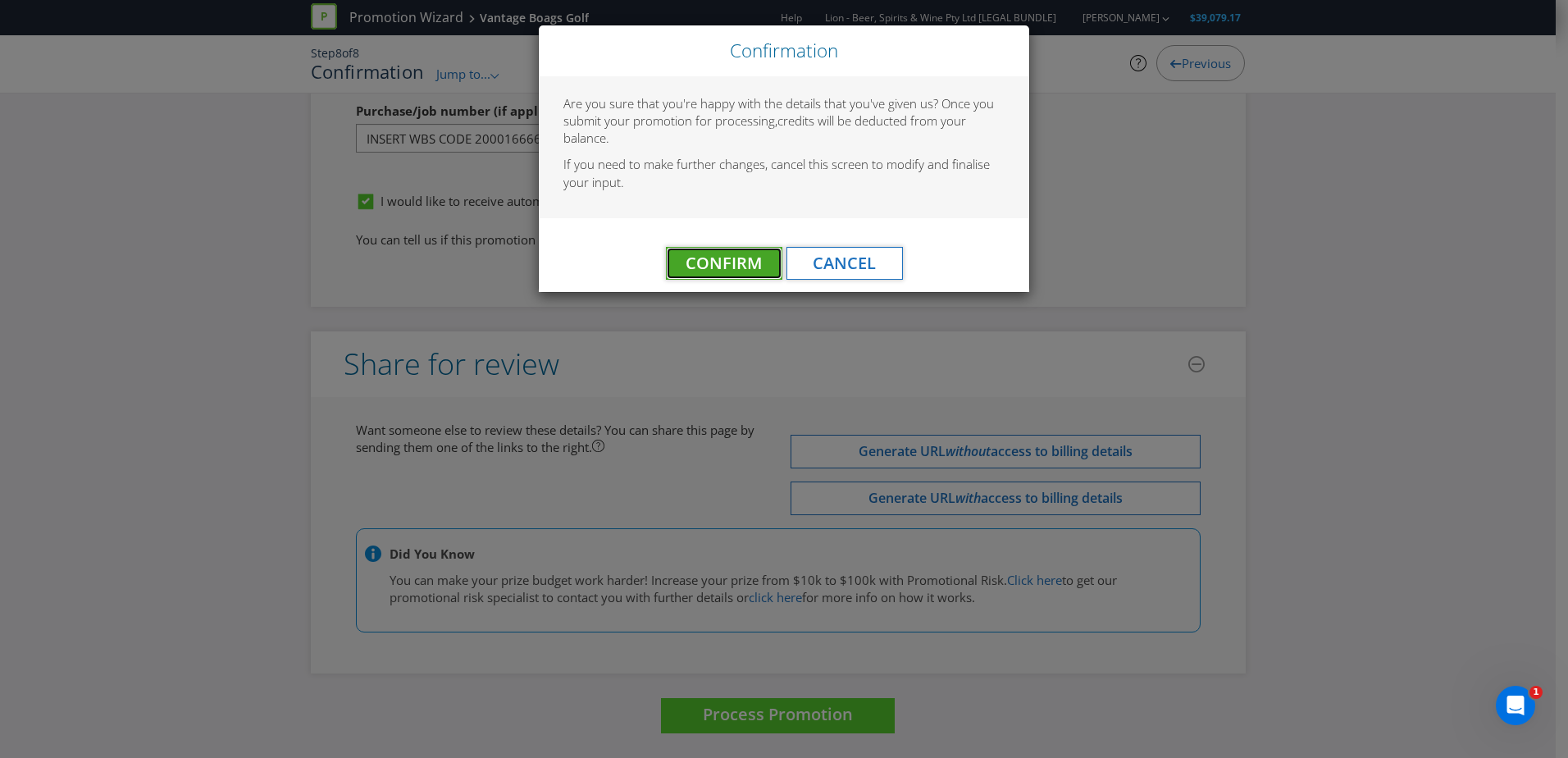
click at [732, 267] on span "Confirm" at bounding box center [723, 263] width 76 height 22
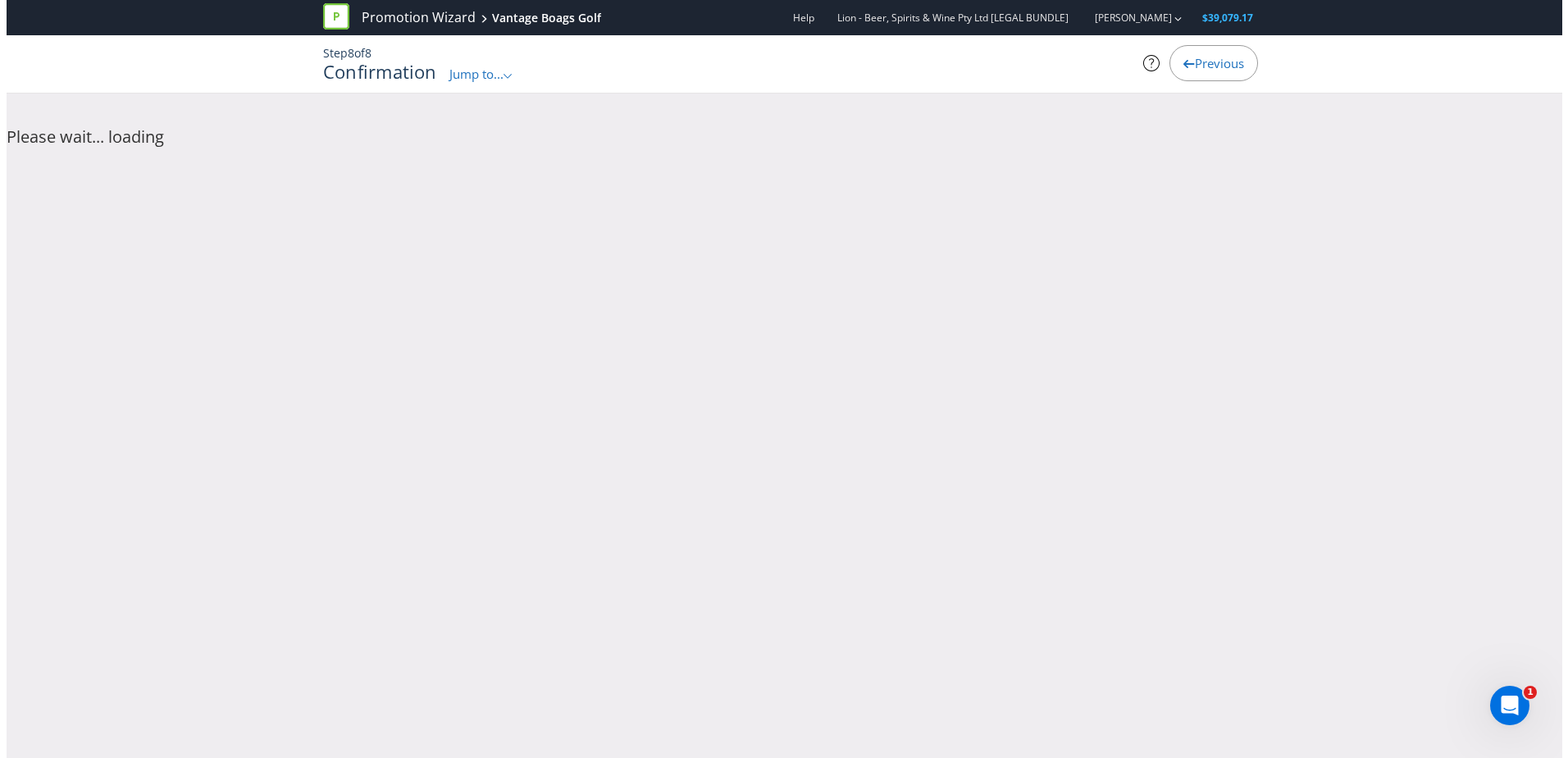
scroll to position [0, 0]
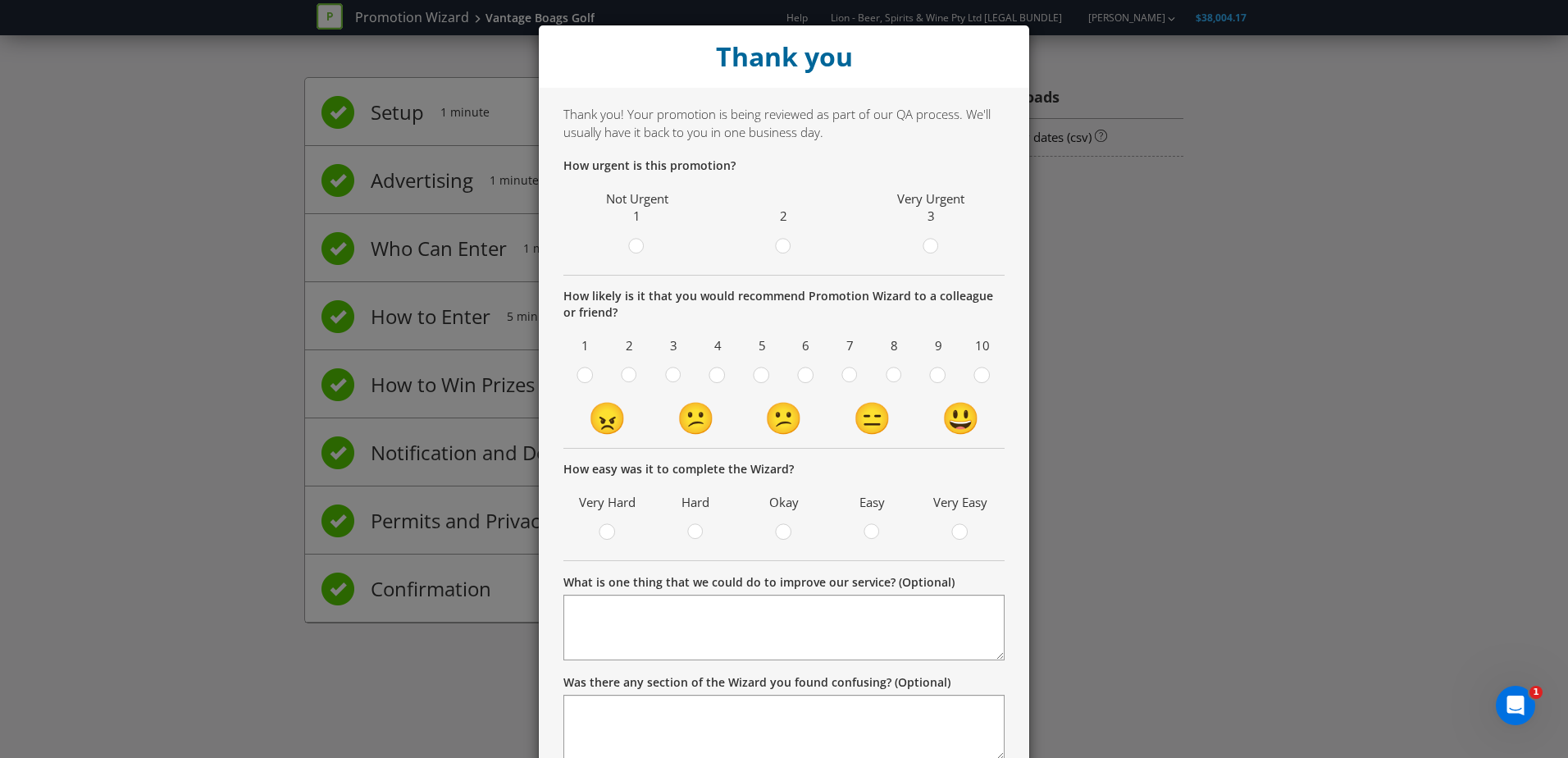
click at [941, 249] on span at bounding box center [943, 249] width 3 height 15
click at [0, 0] on input "radio" at bounding box center [0, 0] width 0 height 0
click at [983, 373] on icon at bounding box center [981, 374] width 16 height 16
click at [0, 0] on input "radio" at bounding box center [0, 0] width 0 height 0
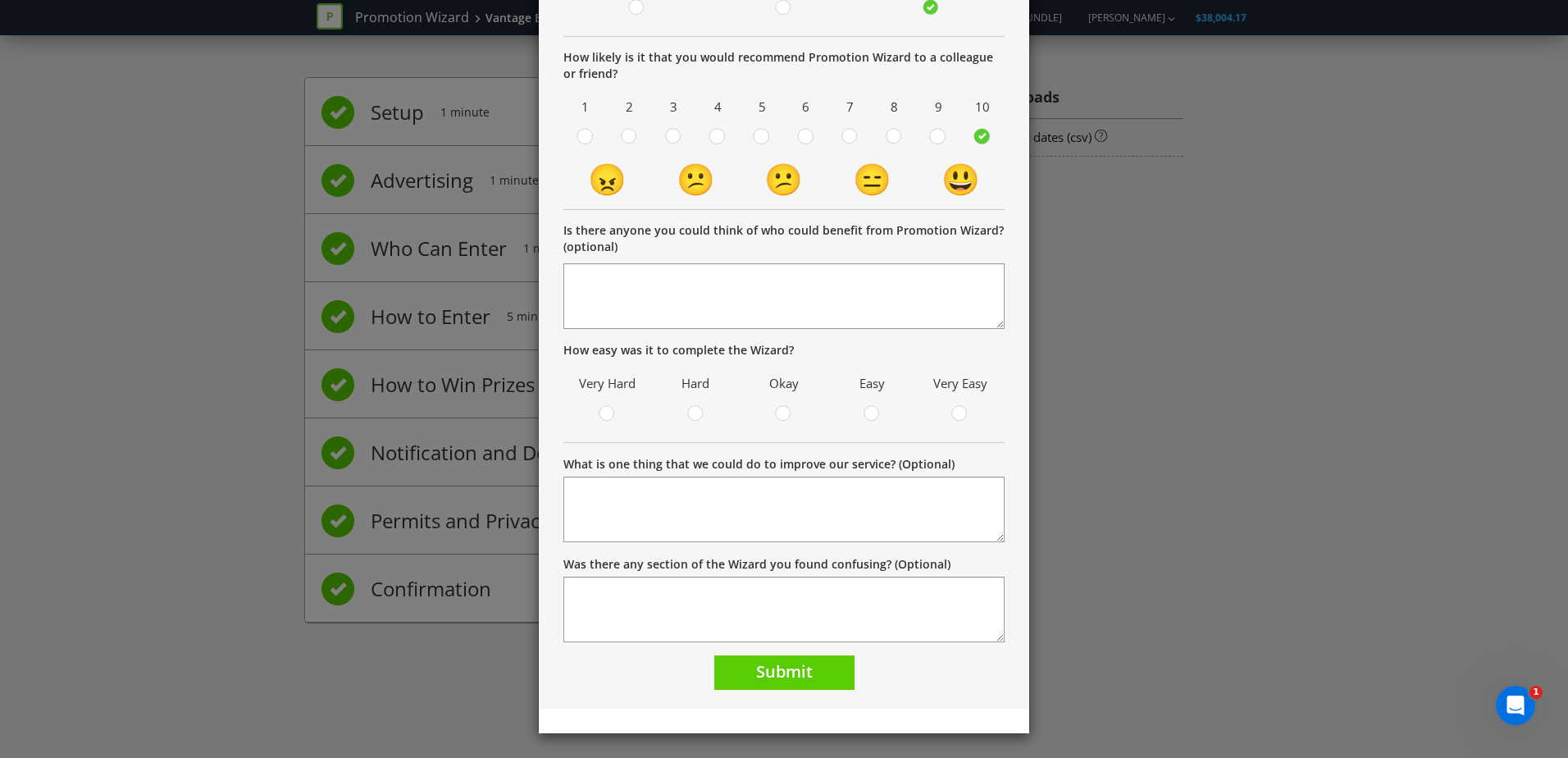
scroll to position [239, 0]
click at [869, 414] on circle at bounding box center [871, 412] width 15 height 15
click at [0, 0] on input "radio" at bounding box center [0, 0] width 0 height 0
click at [775, 676] on span "Submit" at bounding box center [784, 671] width 56 height 22
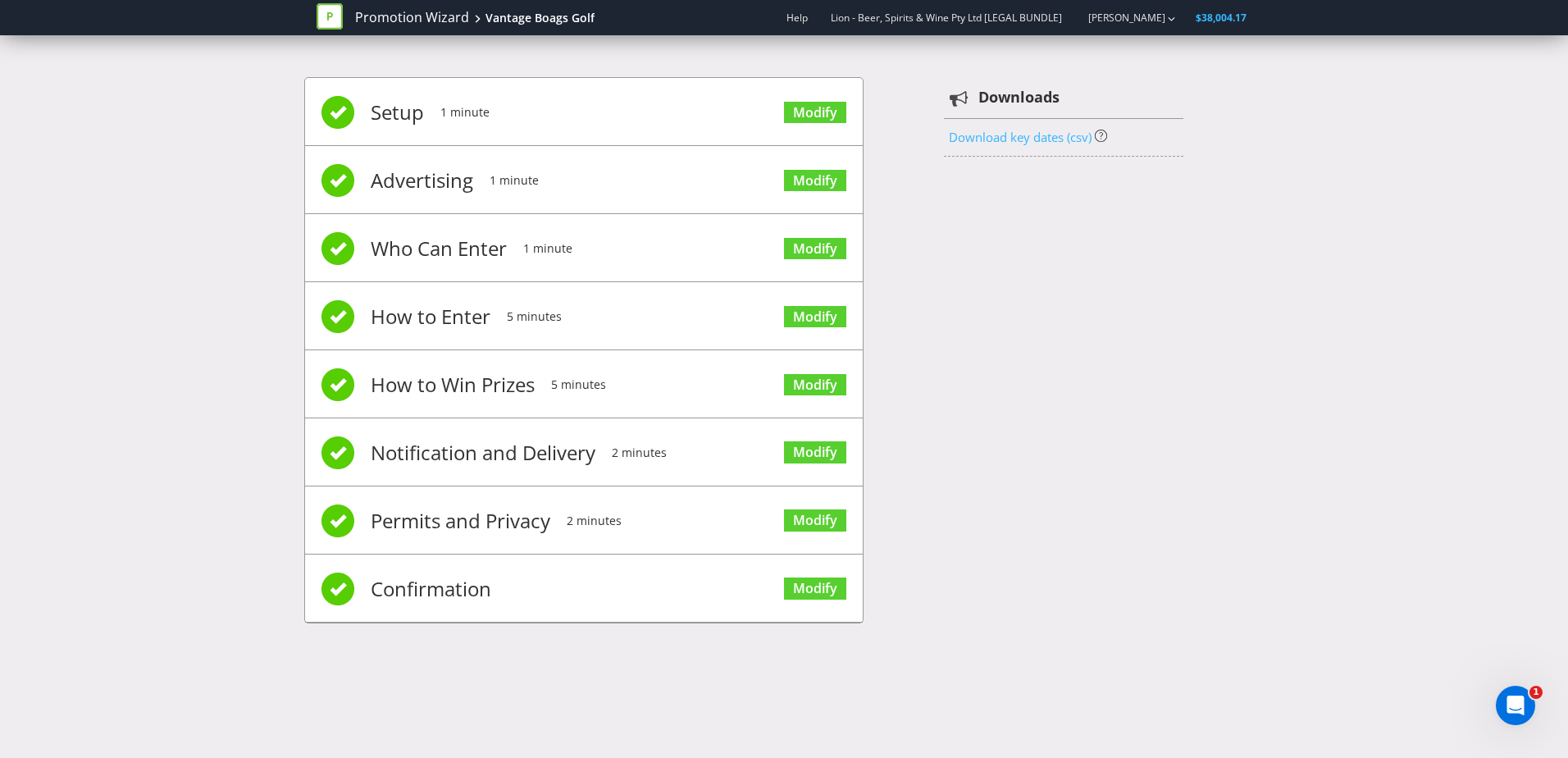
click at [1034, 132] on link "Download key dates (csv)" at bounding box center [1020, 137] width 143 height 16
drag, startPoint x: 1100, startPoint y: 233, endPoint x: 1109, endPoint y: 233, distance: 9.0
click at [1100, 233] on div "Setup 1 minute Modify Advertising 1 minute Modify Who Can Enter 1 minute Modify…" at bounding box center [784, 358] width 960 height 612
click at [407, 15] on link "Promotion Wizard" at bounding box center [412, 18] width 114 height 19
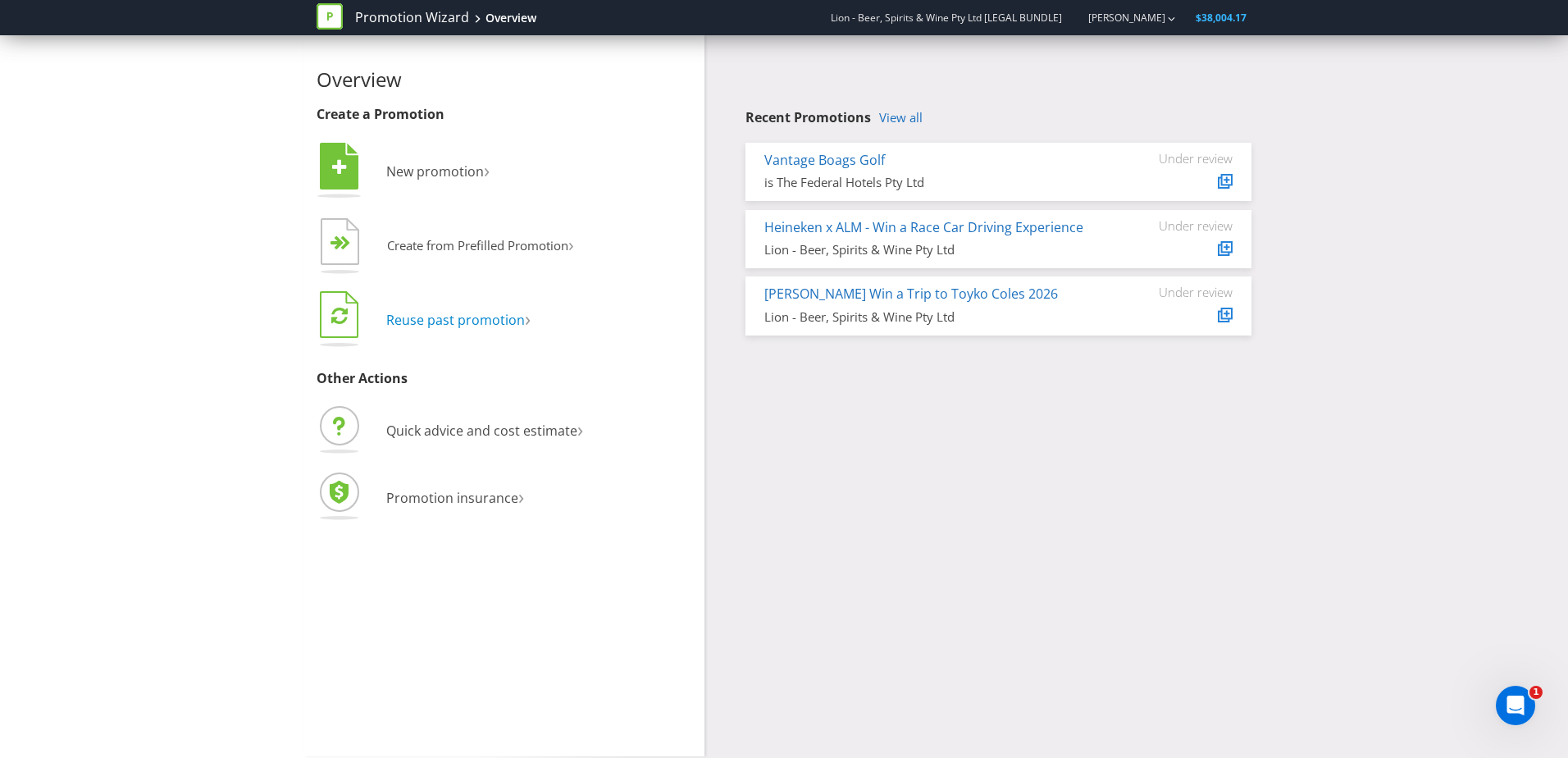
click at [442, 314] on span "Reuse past promotion" at bounding box center [455, 320] width 138 height 18
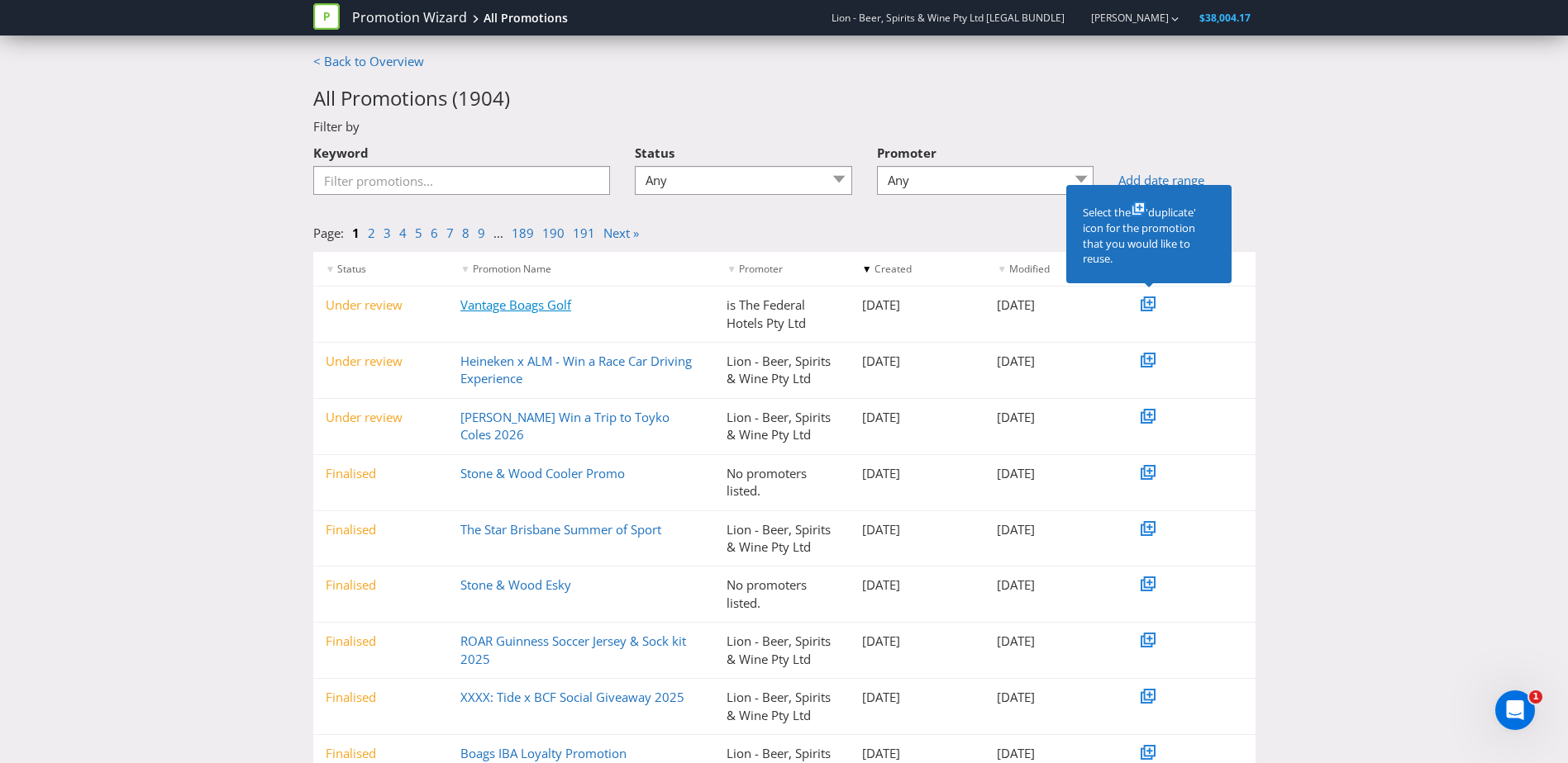
click at [524, 306] on link "Vantage Boags Golf" at bounding box center [515, 305] width 111 height 16
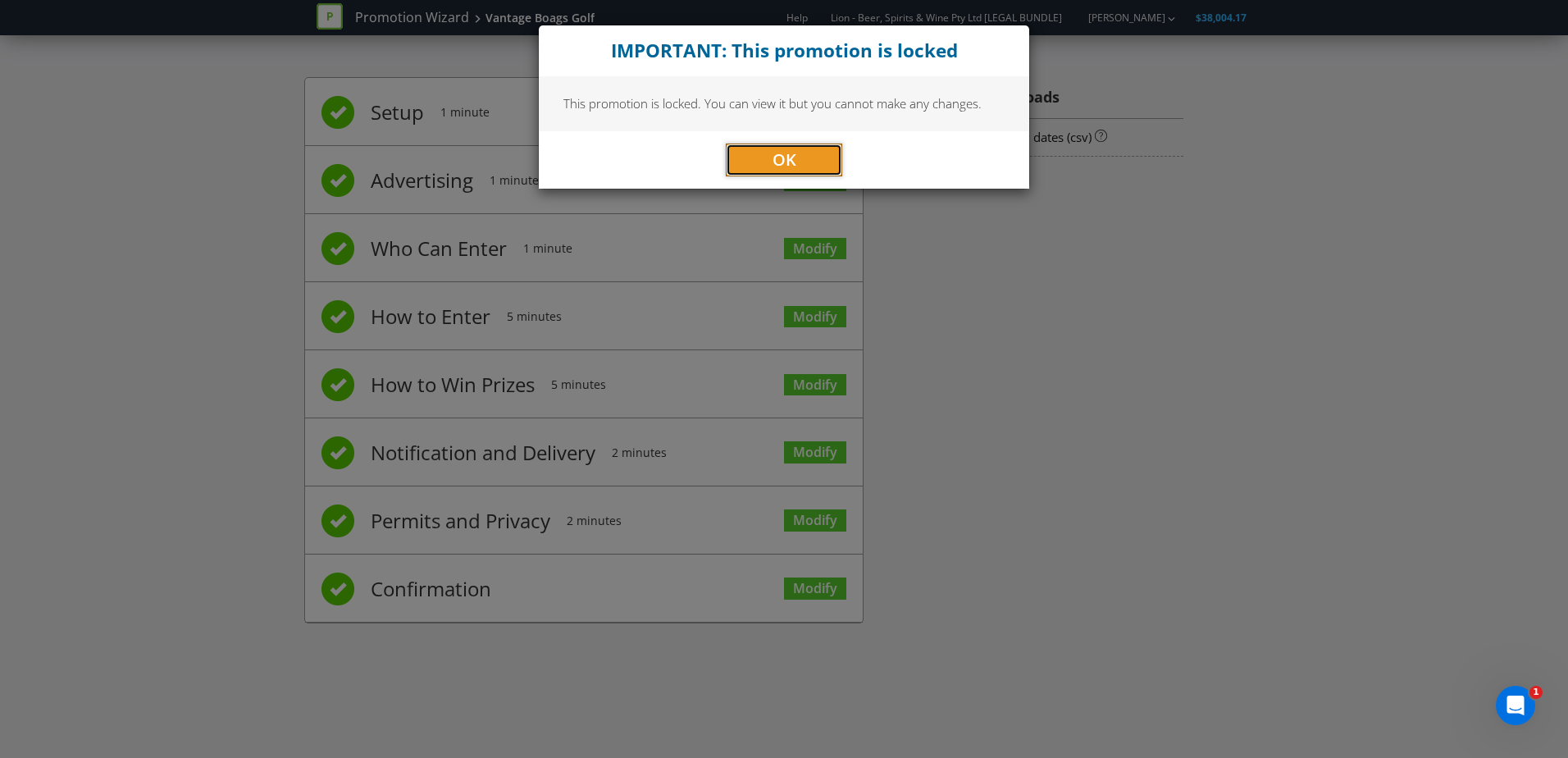
click at [767, 162] on button "OK" at bounding box center [784, 160] width 116 height 32
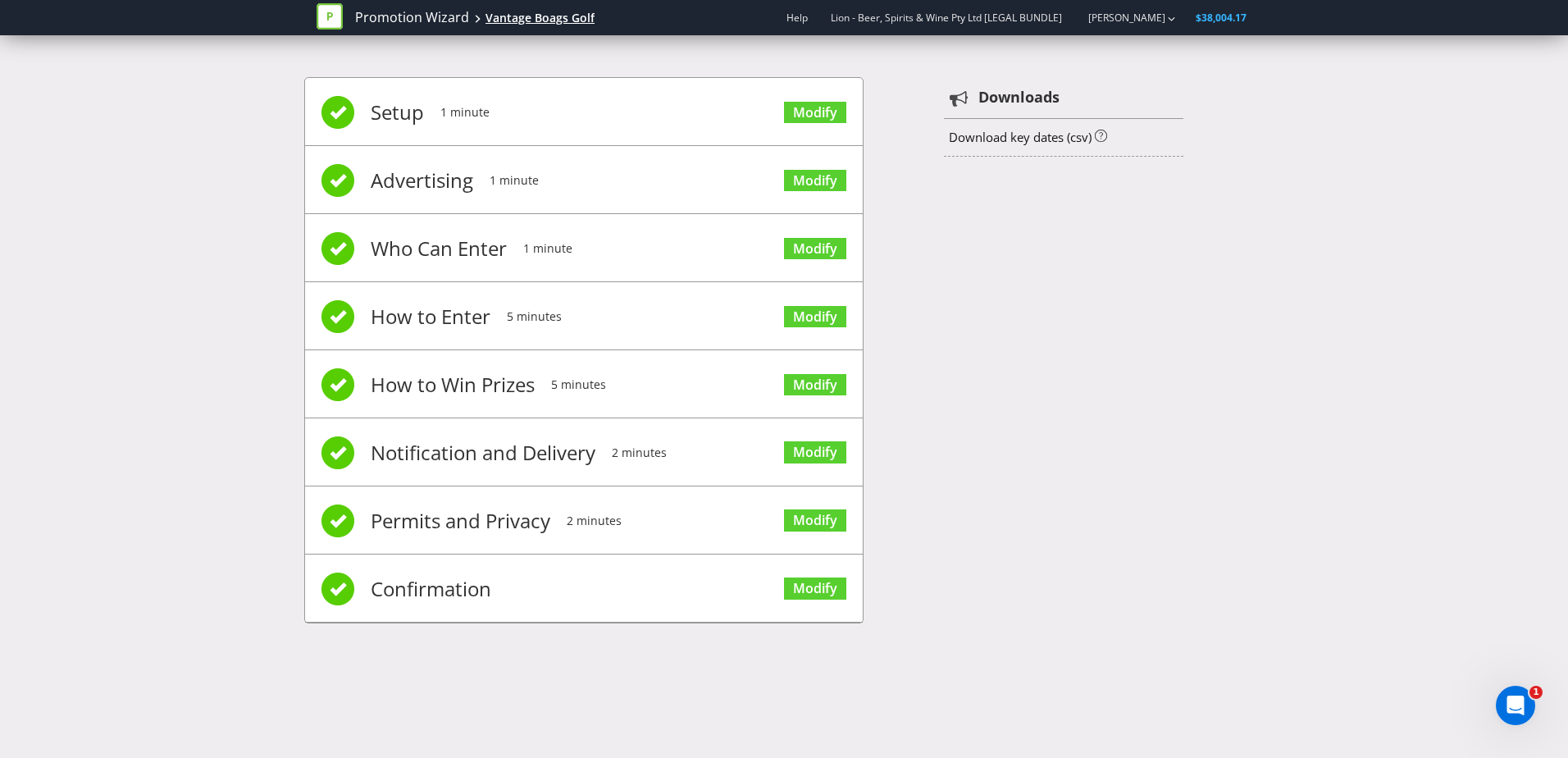
click at [553, 24] on div "Vantage Boags Golf" at bounding box center [541, 18] width 109 height 16
click at [833, 108] on link "Modify" at bounding box center [815, 113] width 62 height 22
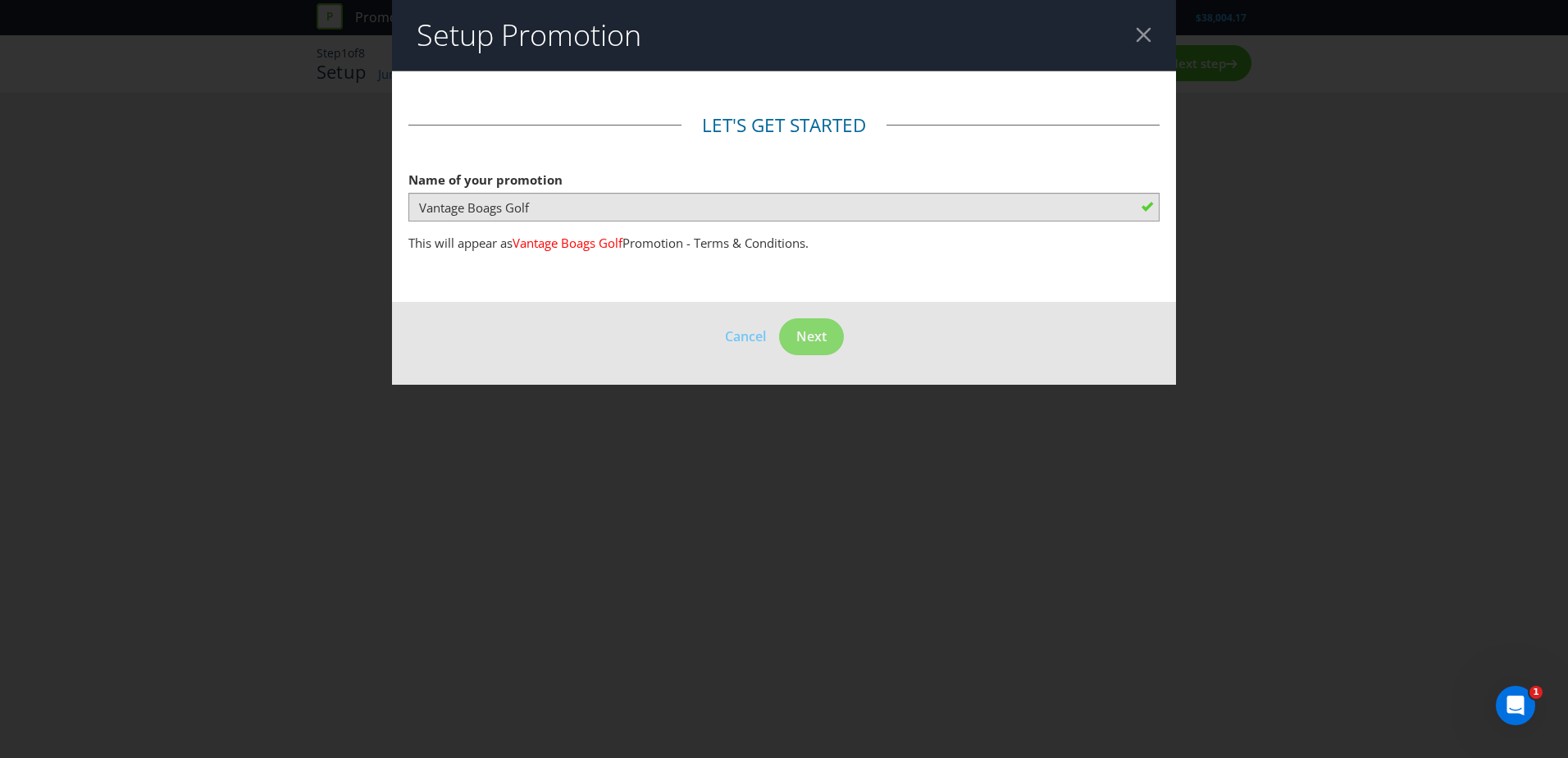
click at [1161, 26] on header "Setup Promotion" at bounding box center [784, 35] width 784 height 71
click at [1142, 28] on div at bounding box center [1144, 35] width 15 height 15
click at [1144, 31] on div at bounding box center [1144, 35] width 15 height 15
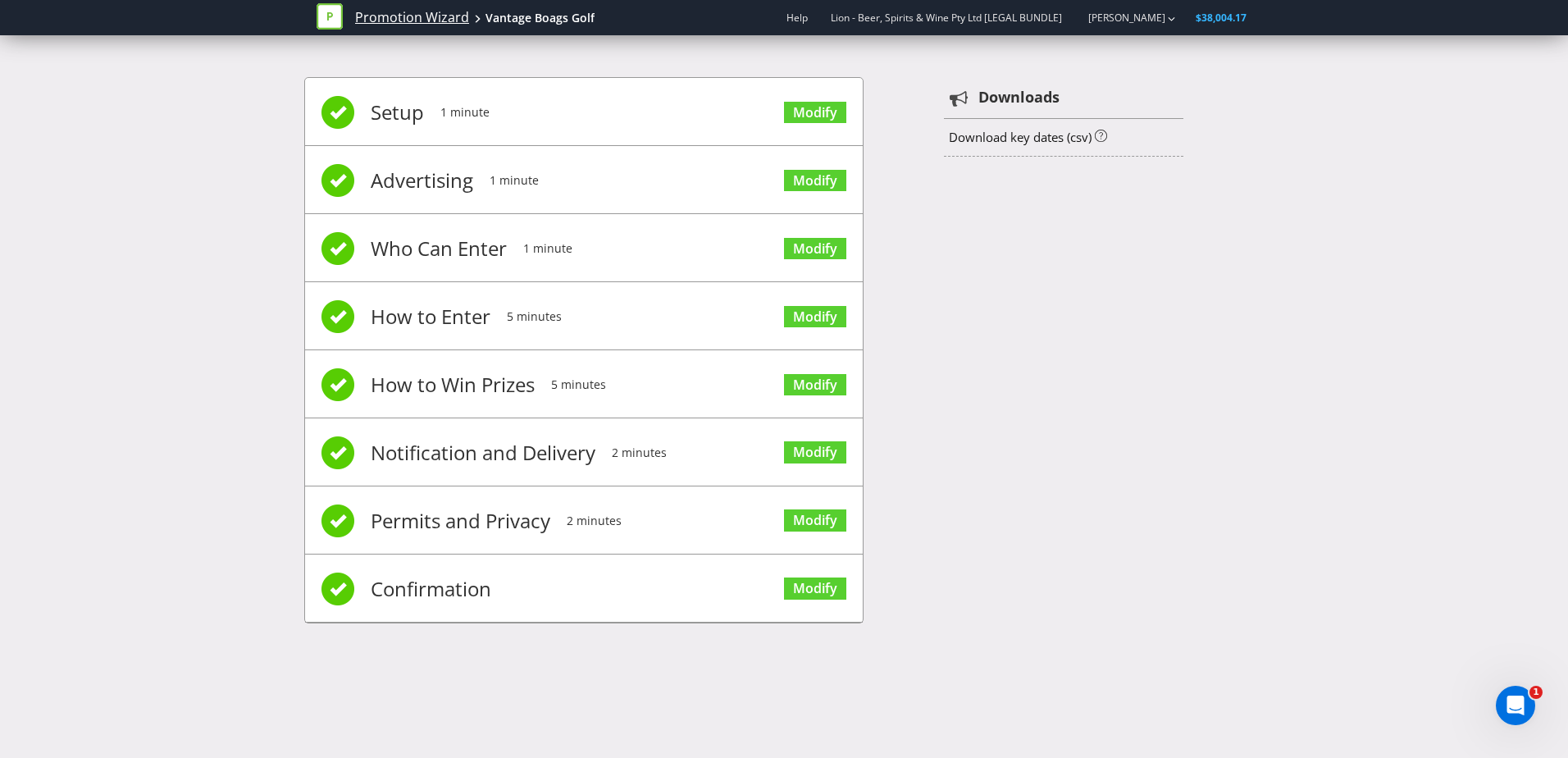
click at [362, 25] on link "Promotion Wizard" at bounding box center [412, 18] width 114 height 19
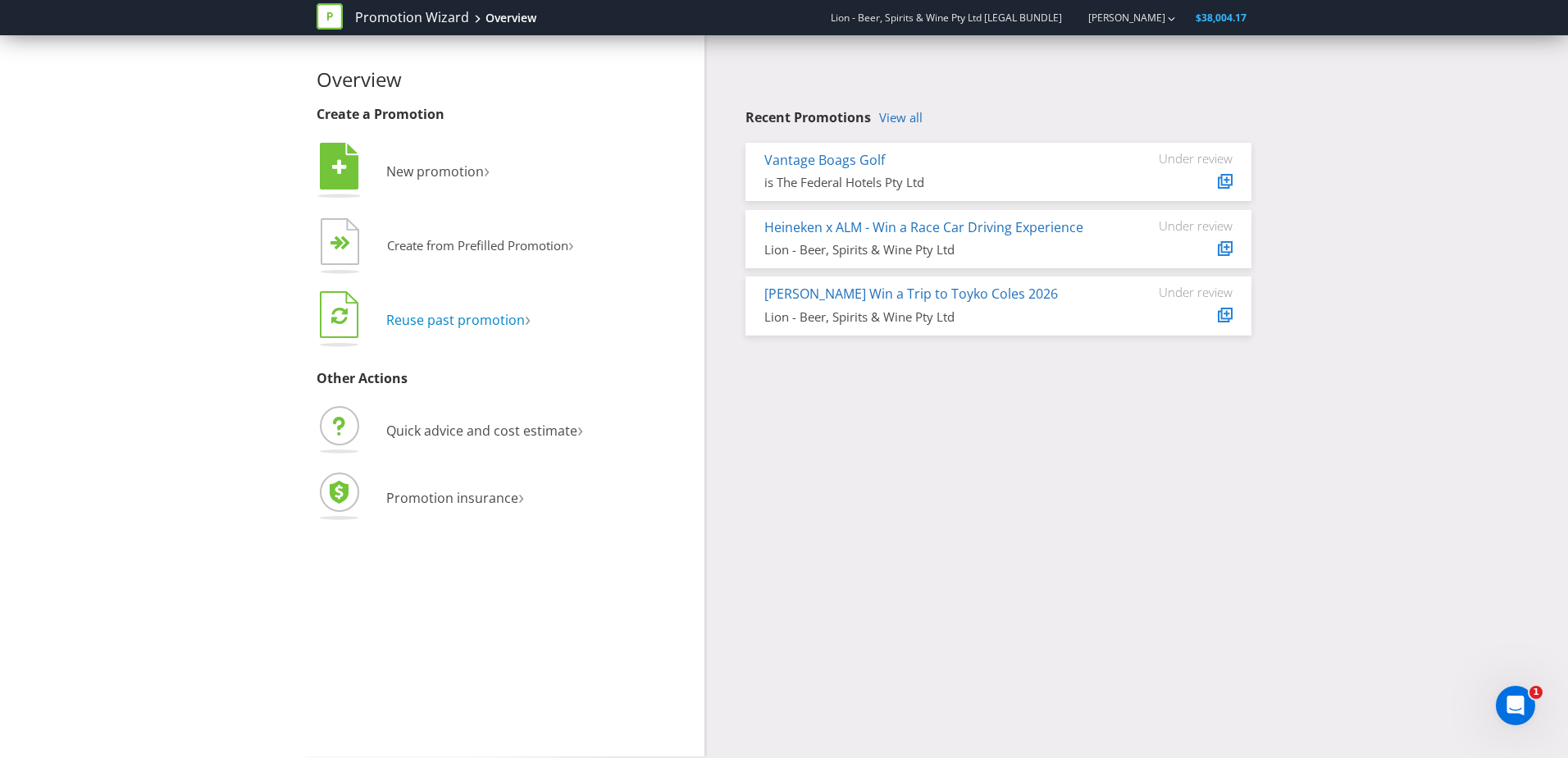
click at [427, 314] on span "Reuse past promotion" at bounding box center [455, 320] width 138 height 18
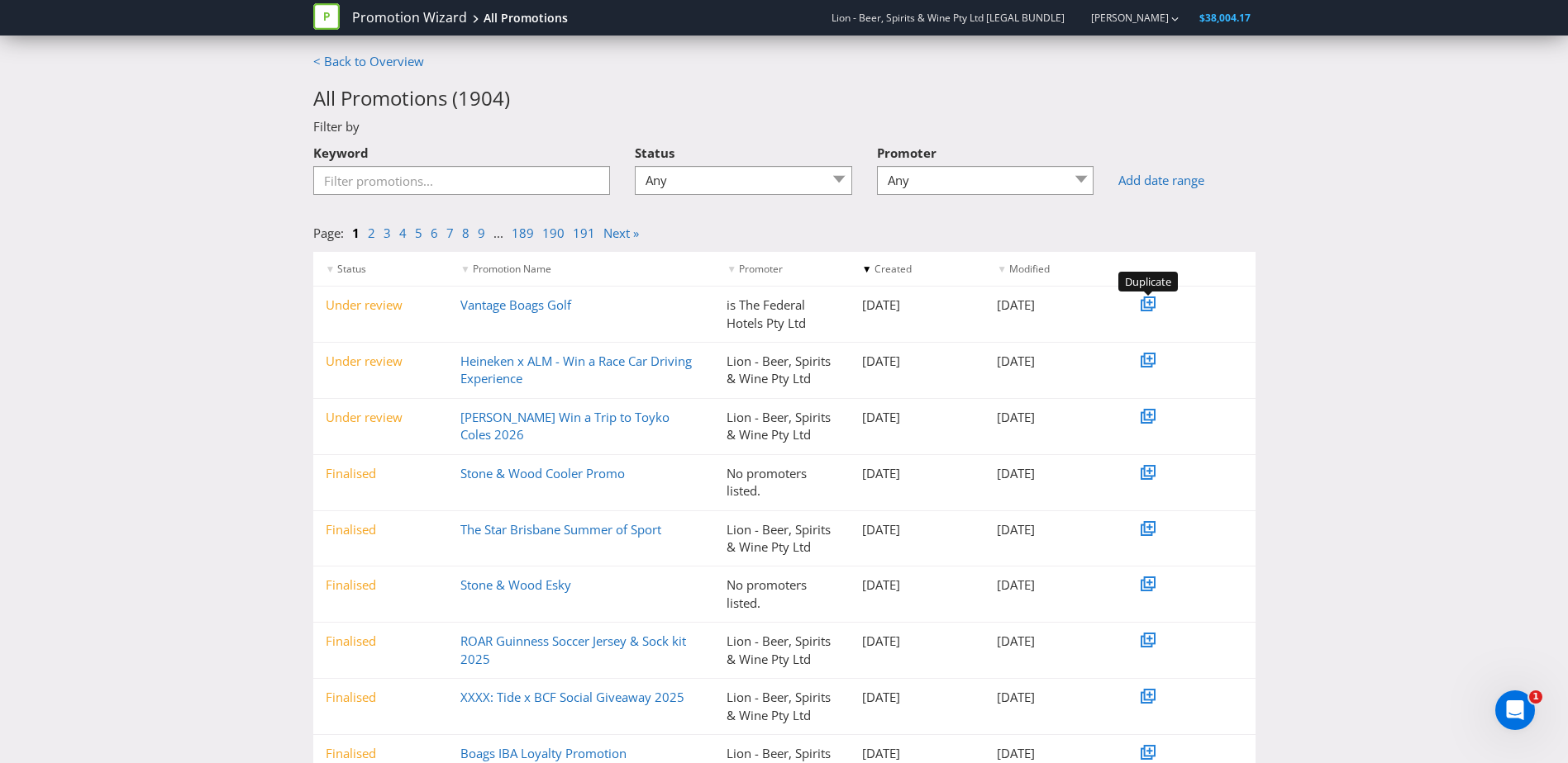
click at [1150, 298] on icon at bounding box center [1149, 302] width 11 height 11
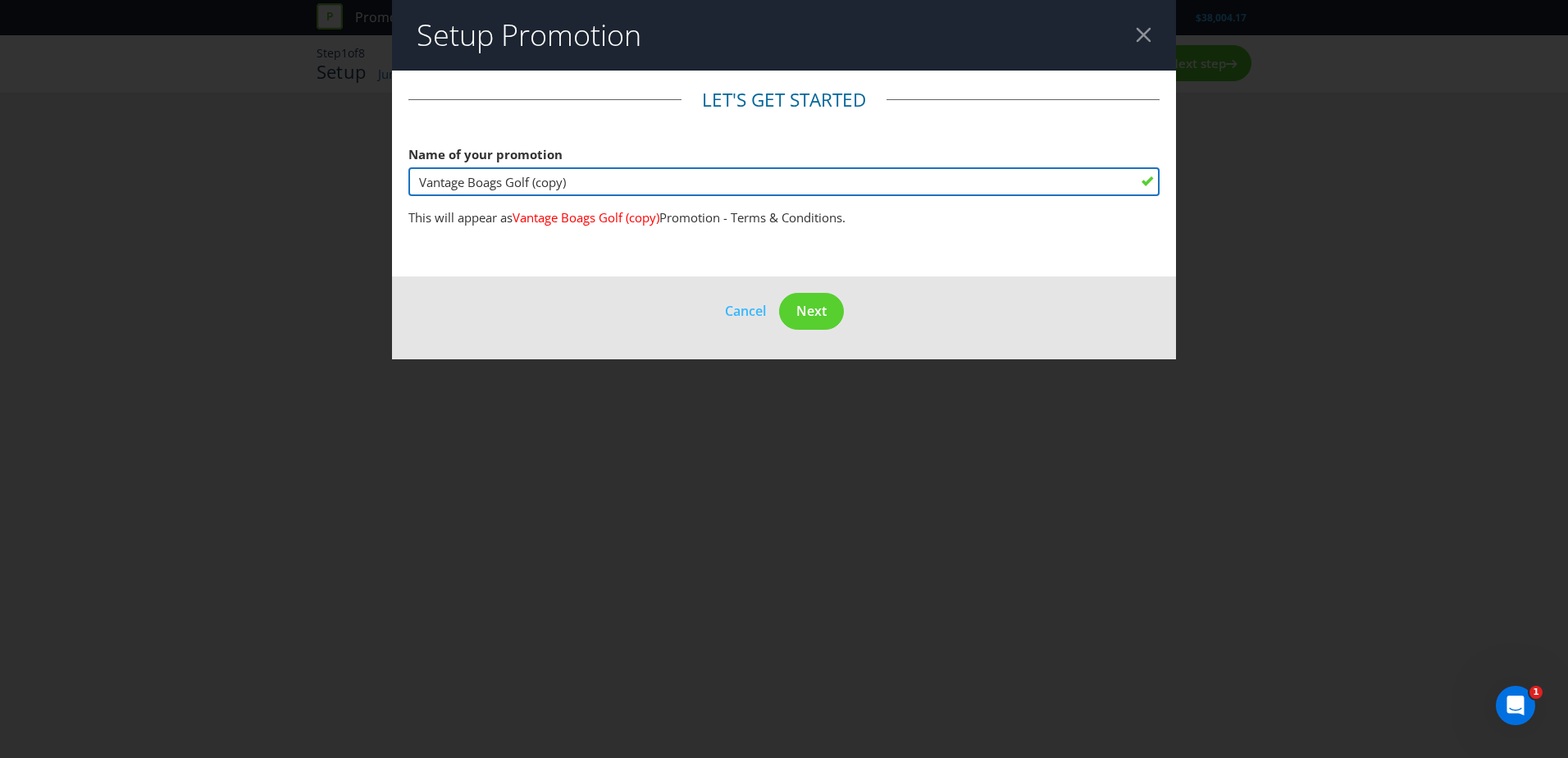
click at [504, 185] on input "Vantage Boags Golf (copy)" at bounding box center [784, 182] width 752 height 29
click at [658, 180] on input "Vantage Boags Golf (copy)" at bounding box center [784, 182] width 752 height 29
drag, startPoint x: 653, startPoint y: 184, endPoint x: -122, endPoint y: 150, distance: 775.7
click at [0, 150] on html "Promotion Wizard Vantage Boags Golf (copy) Help Lion - Beer, Spirits & Wine Pty…" at bounding box center [784, 379] width 1568 height 758
paste input "St [PERSON_NAME] x Federal Casinos Promo"
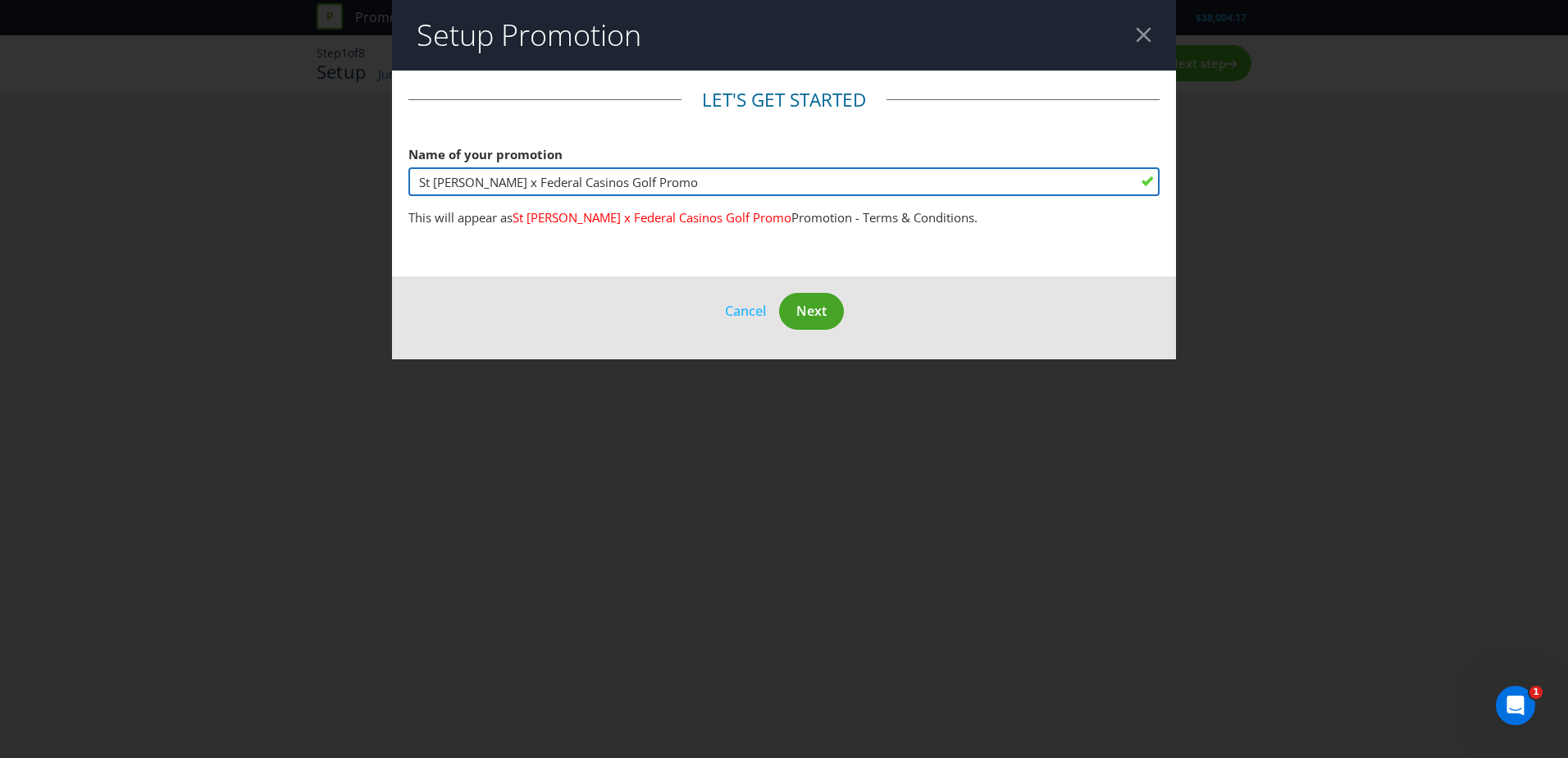
type input "St [PERSON_NAME] x Federal Casinos Golf Promo"
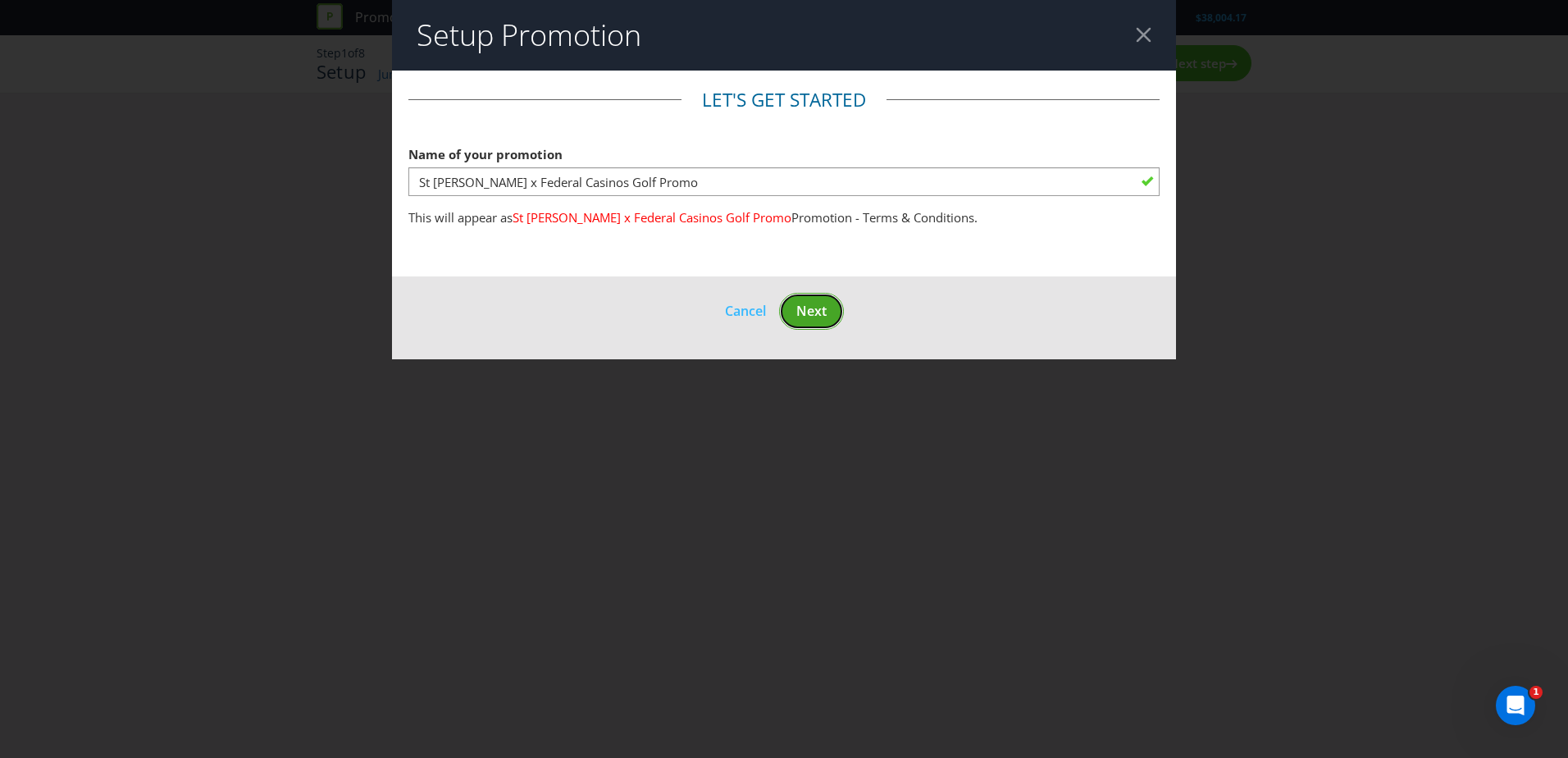
click at [812, 318] on span "Next" at bounding box center [811, 310] width 31 height 18
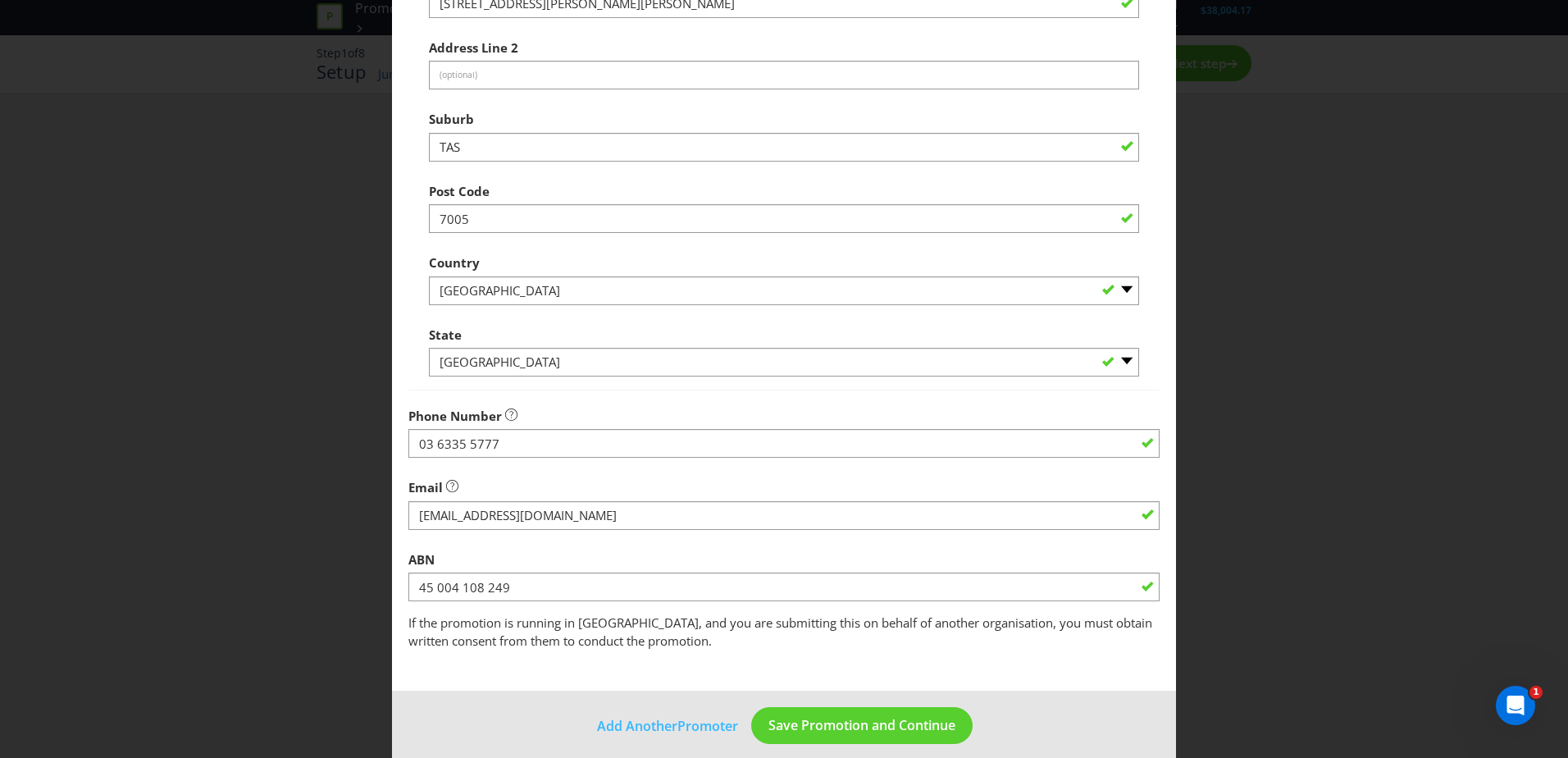
scroll to position [313, 0]
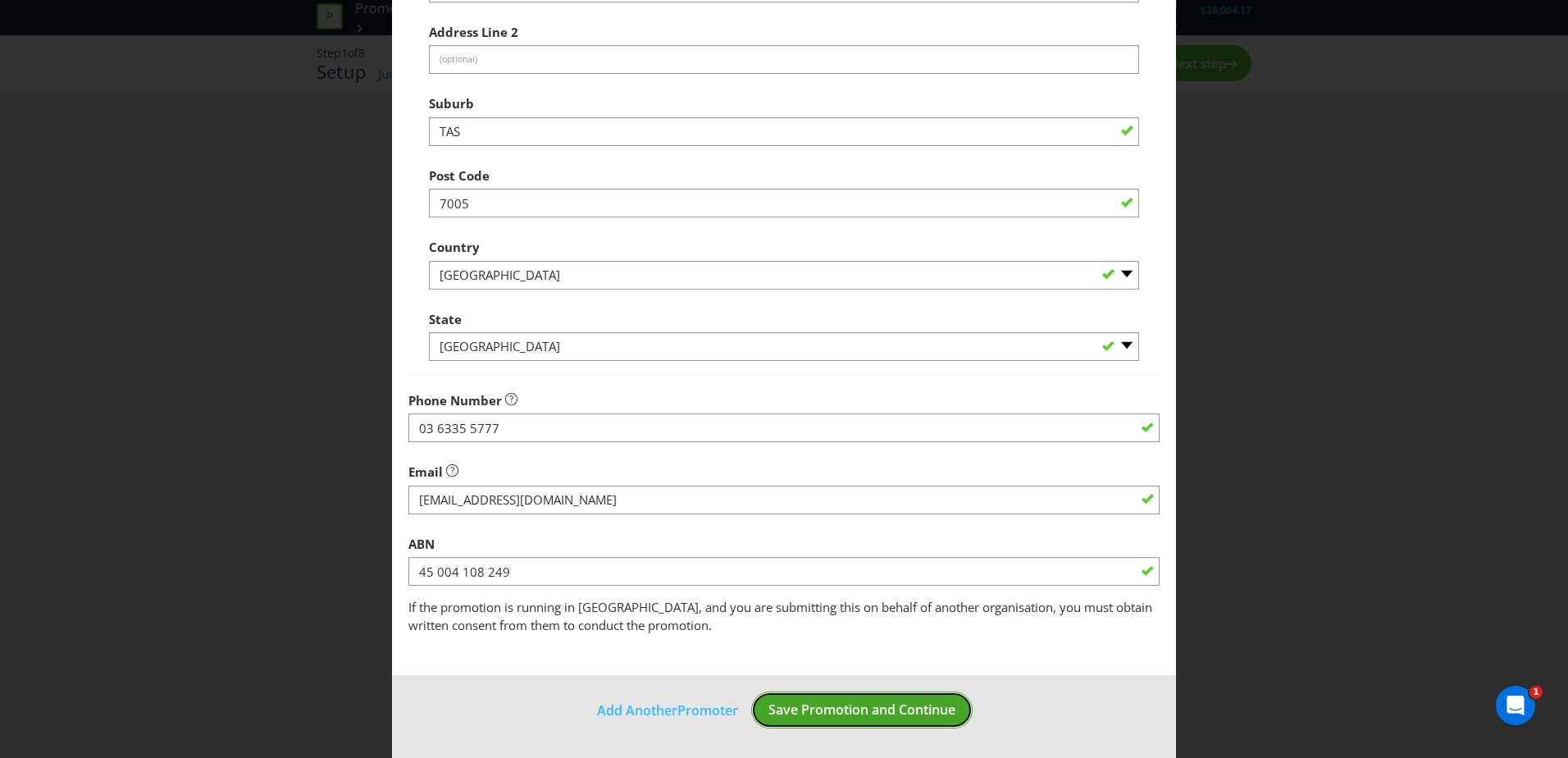
click at [871, 708] on span "Save Promotion and Continue" at bounding box center [862, 709] width 187 height 18
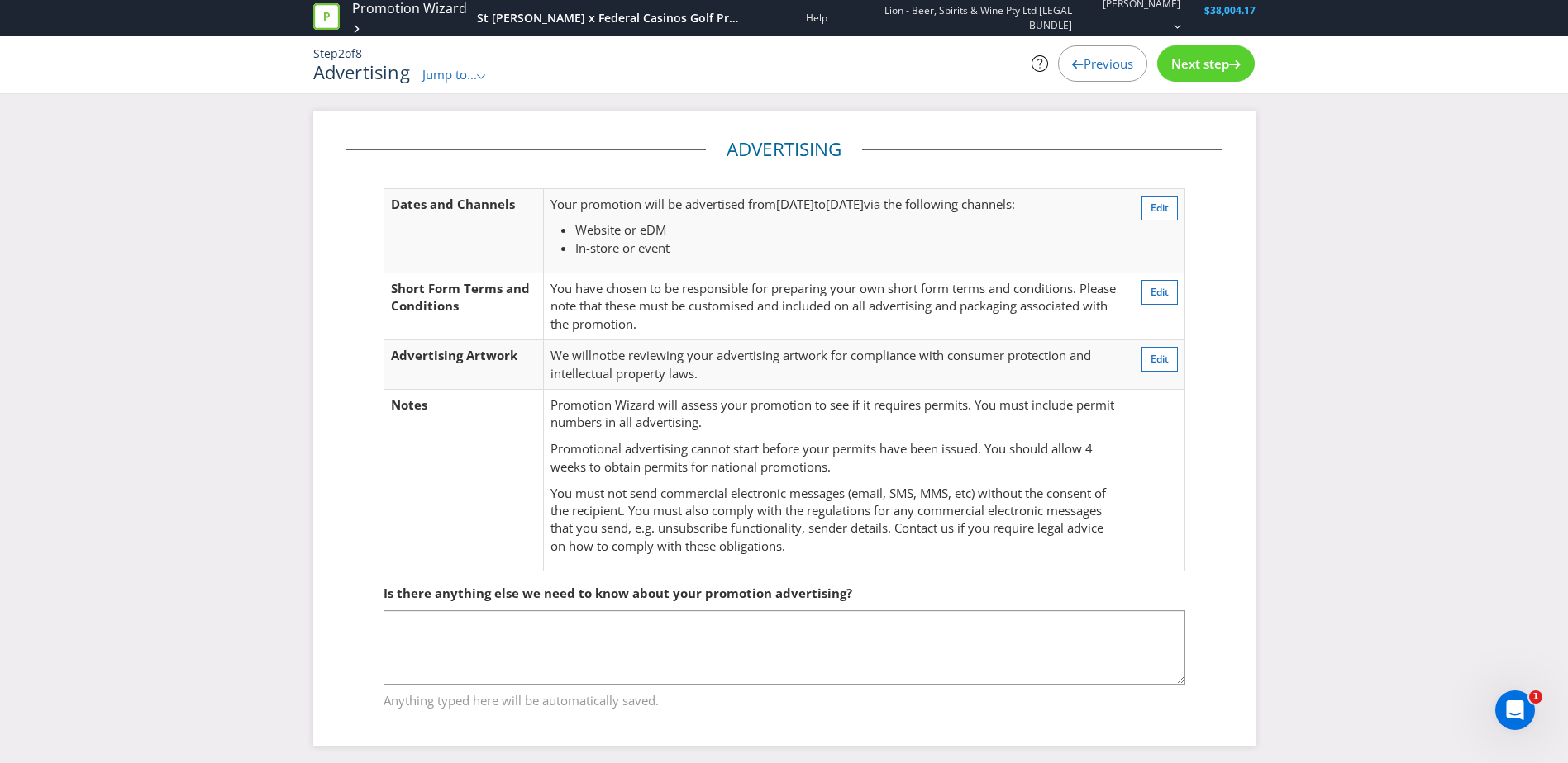
click at [1219, 65] on span "Next step" at bounding box center [1200, 63] width 58 height 16
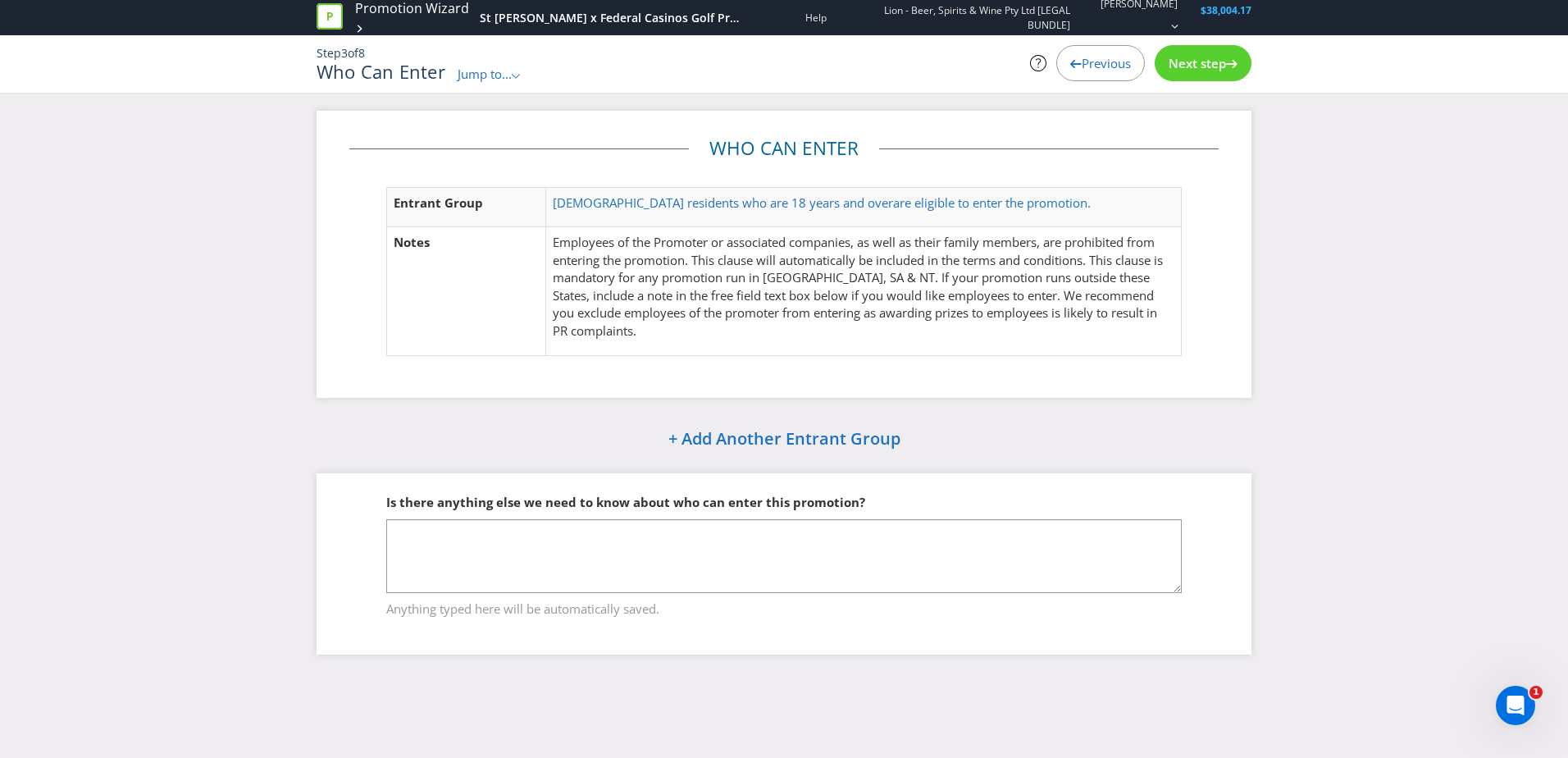
click at [1196, 62] on span "Next step" at bounding box center [1196, 62] width 57 height 16
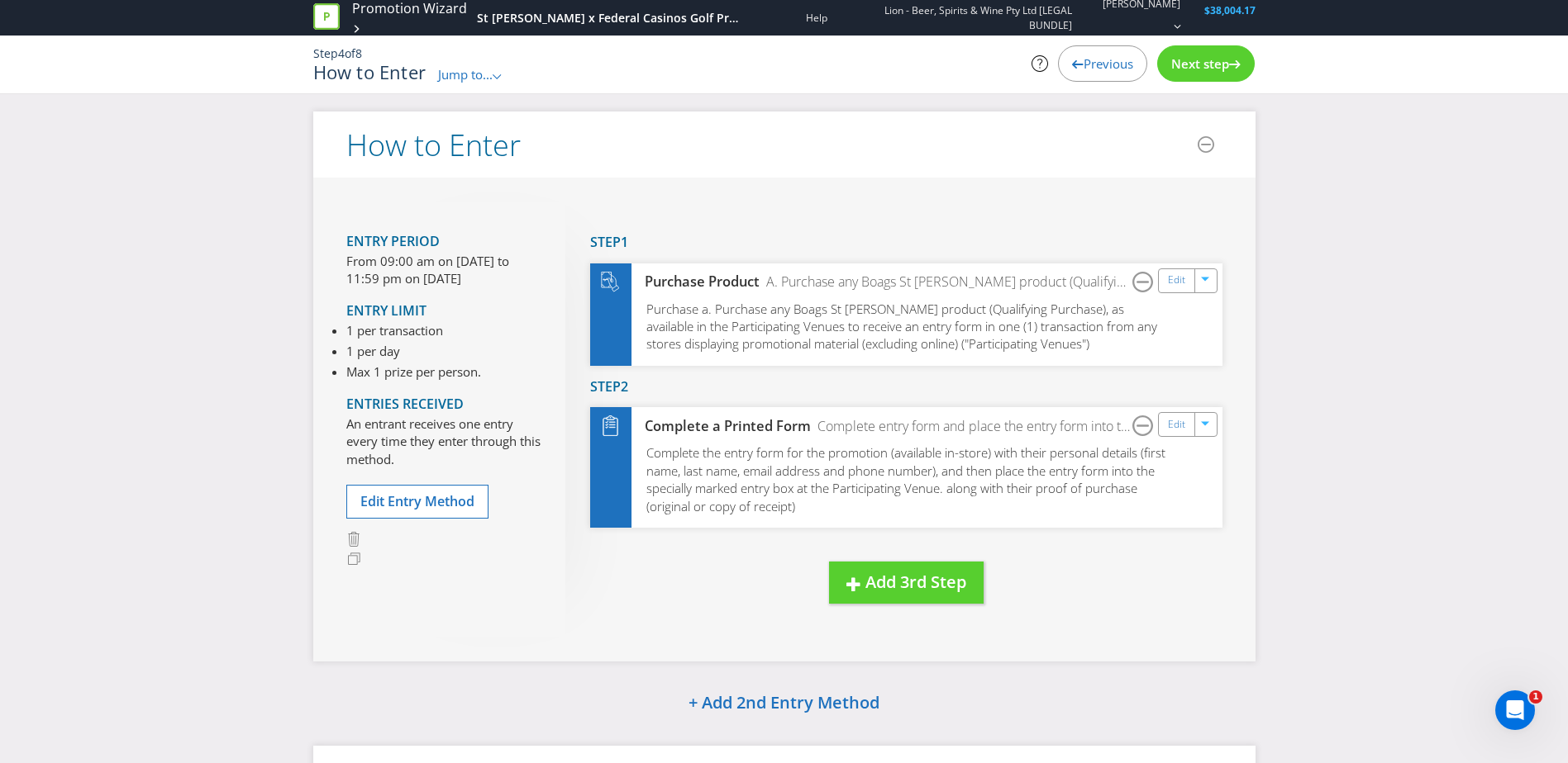
click at [1233, 60] on icon at bounding box center [1234, 65] width 11 height 9
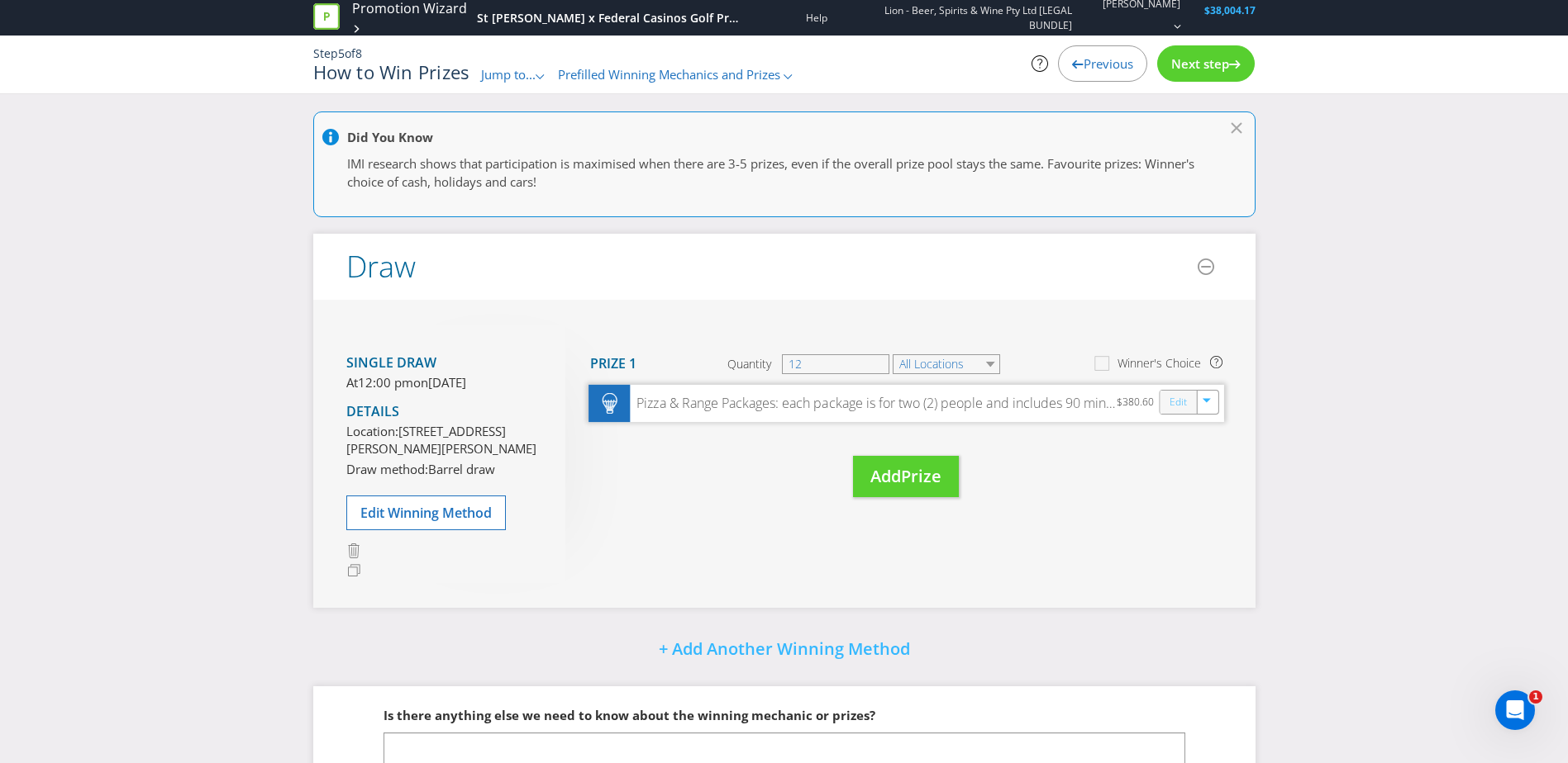
click at [1170, 403] on link "Edit" at bounding box center [1177, 402] width 17 height 19
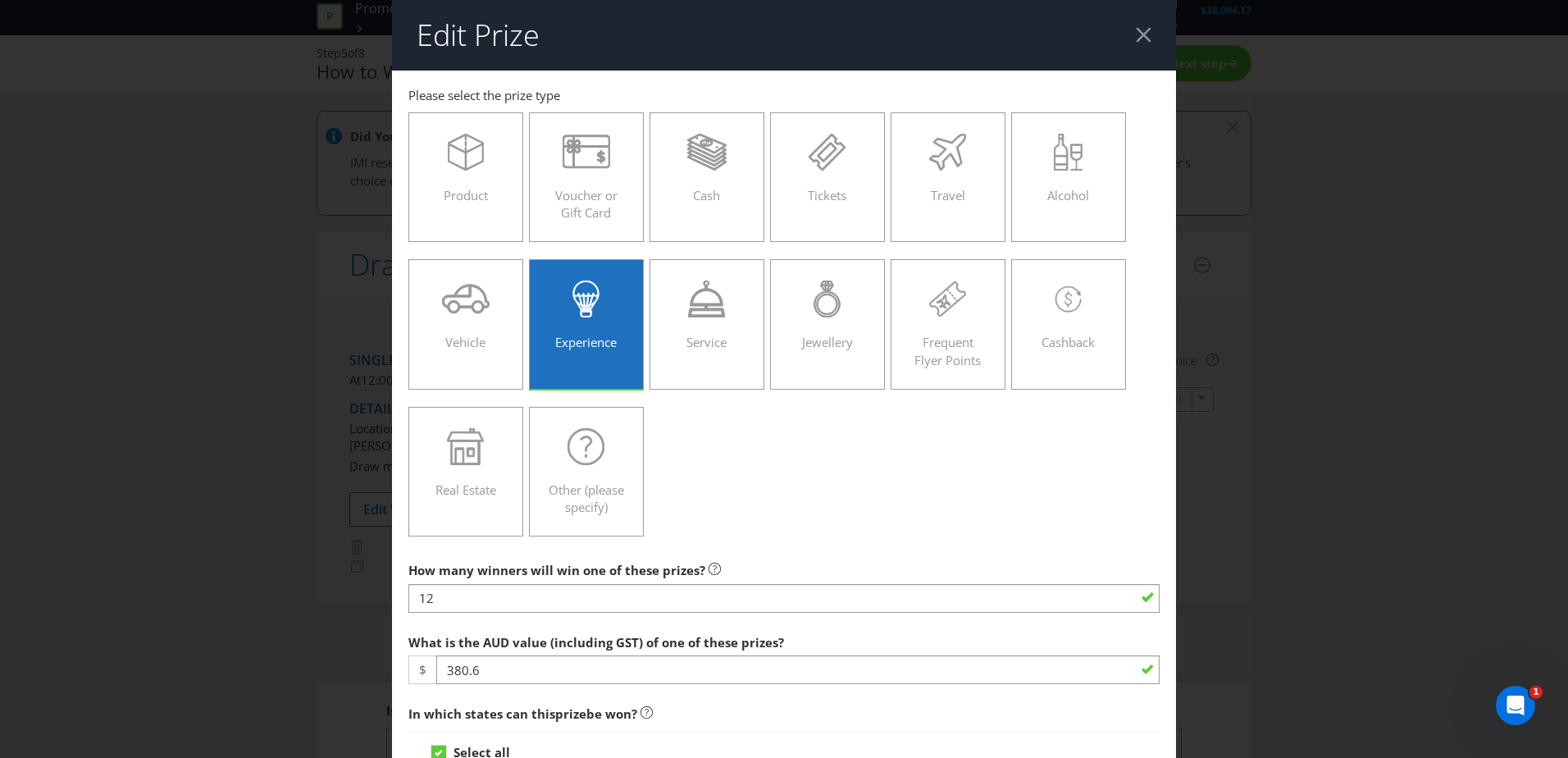
click at [570, 319] on div "Experience" at bounding box center [587, 317] width 80 height 73
click at [0, 0] on input "Experience" at bounding box center [0, 0] width 0 height 0
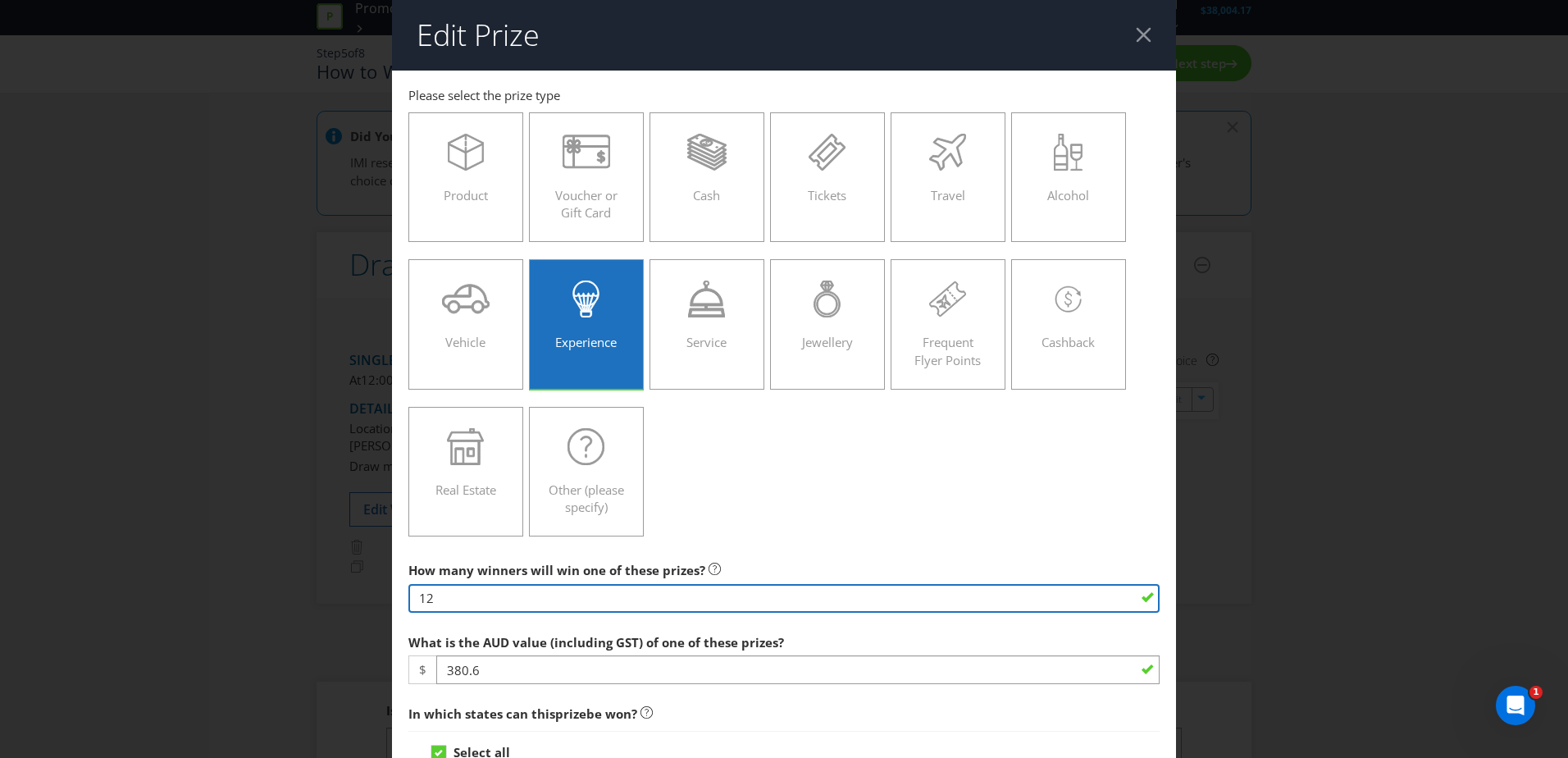
click at [580, 599] on input "12" at bounding box center [784, 599] width 752 height 29
type input "1"
type input "2"
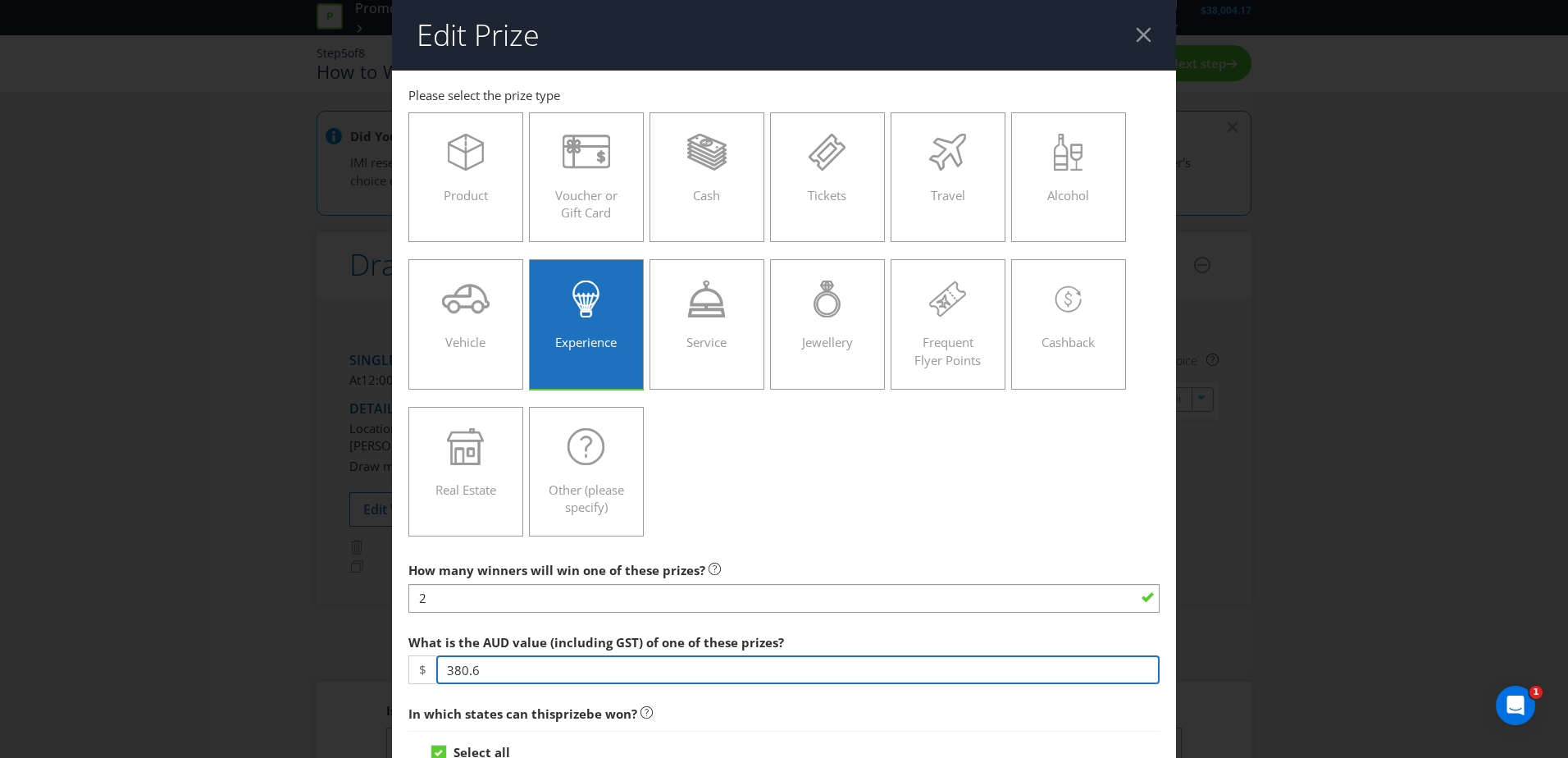
drag, startPoint x: 541, startPoint y: 666, endPoint x: 359, endPoint y: 661, distance: 182.1
click at [378, 665] on div "Edit Prize [GEOGRAPHIC_DATA] [GEOGRAPHIC_DATA] [GEOGRAPHIC_DATA] [GEOGRAPHIC_DA…" at bounding box center [784, 379] width 1568 height 758
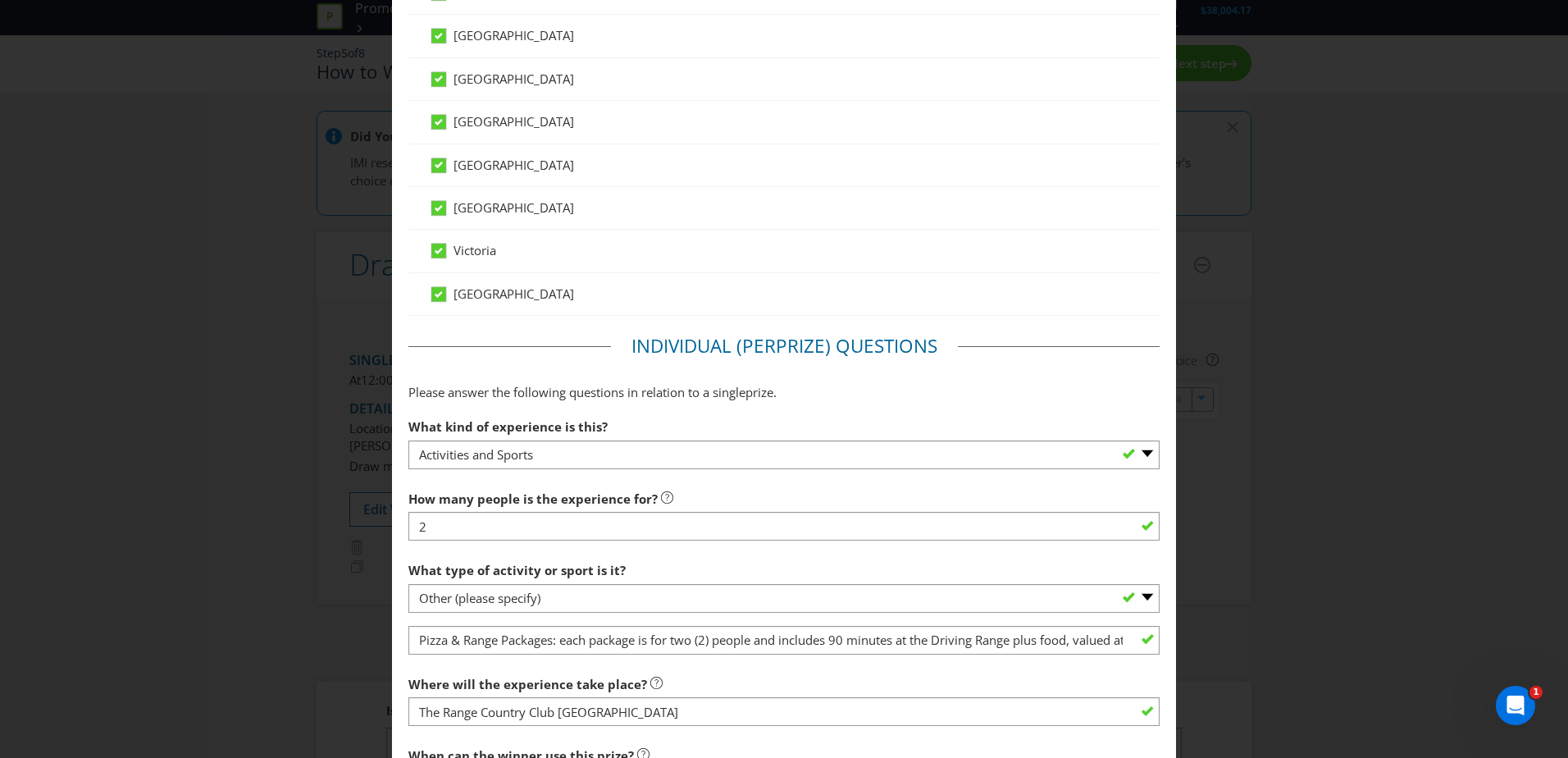
scroll to position [820, 0]
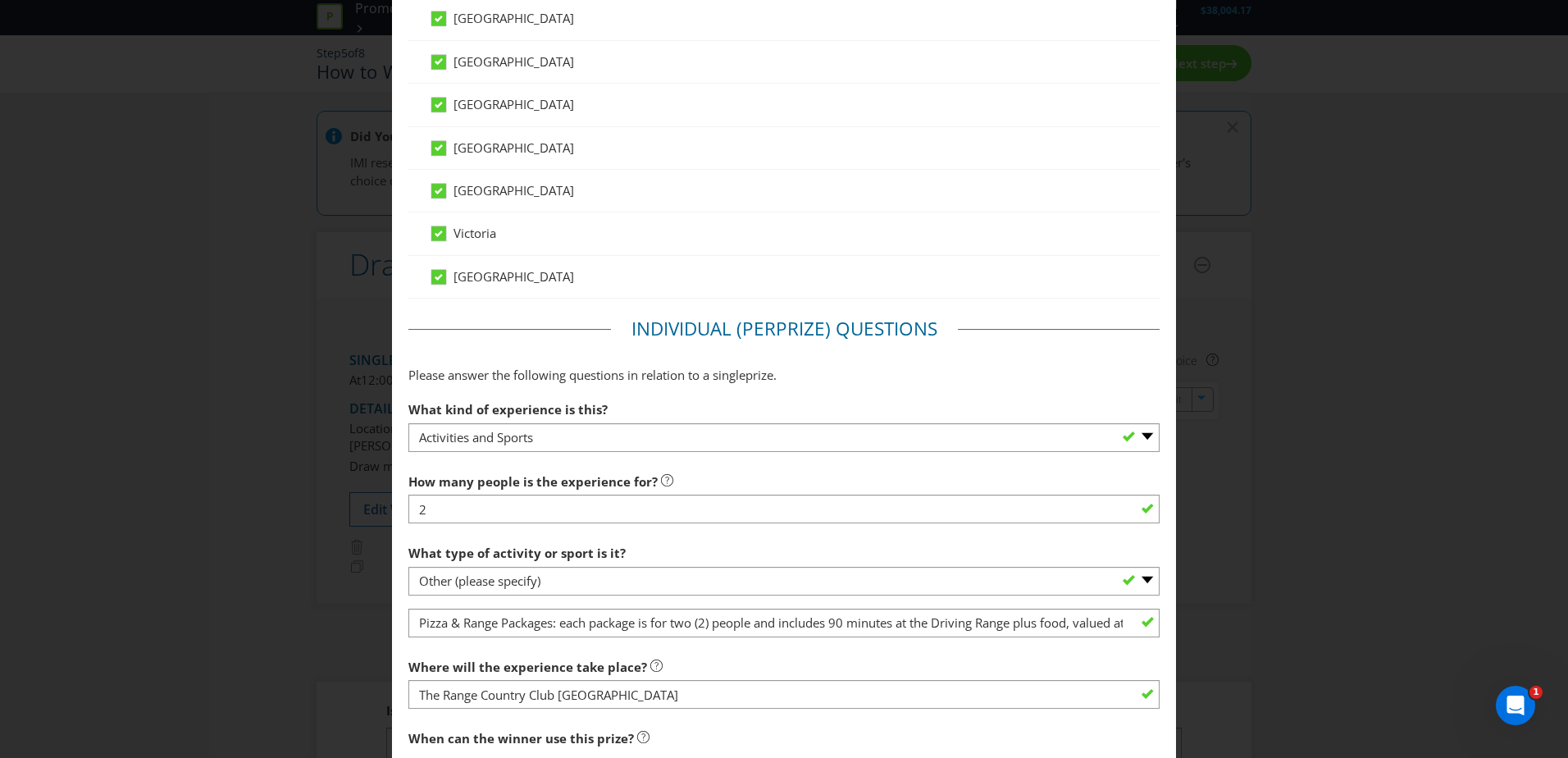
type input "6500"
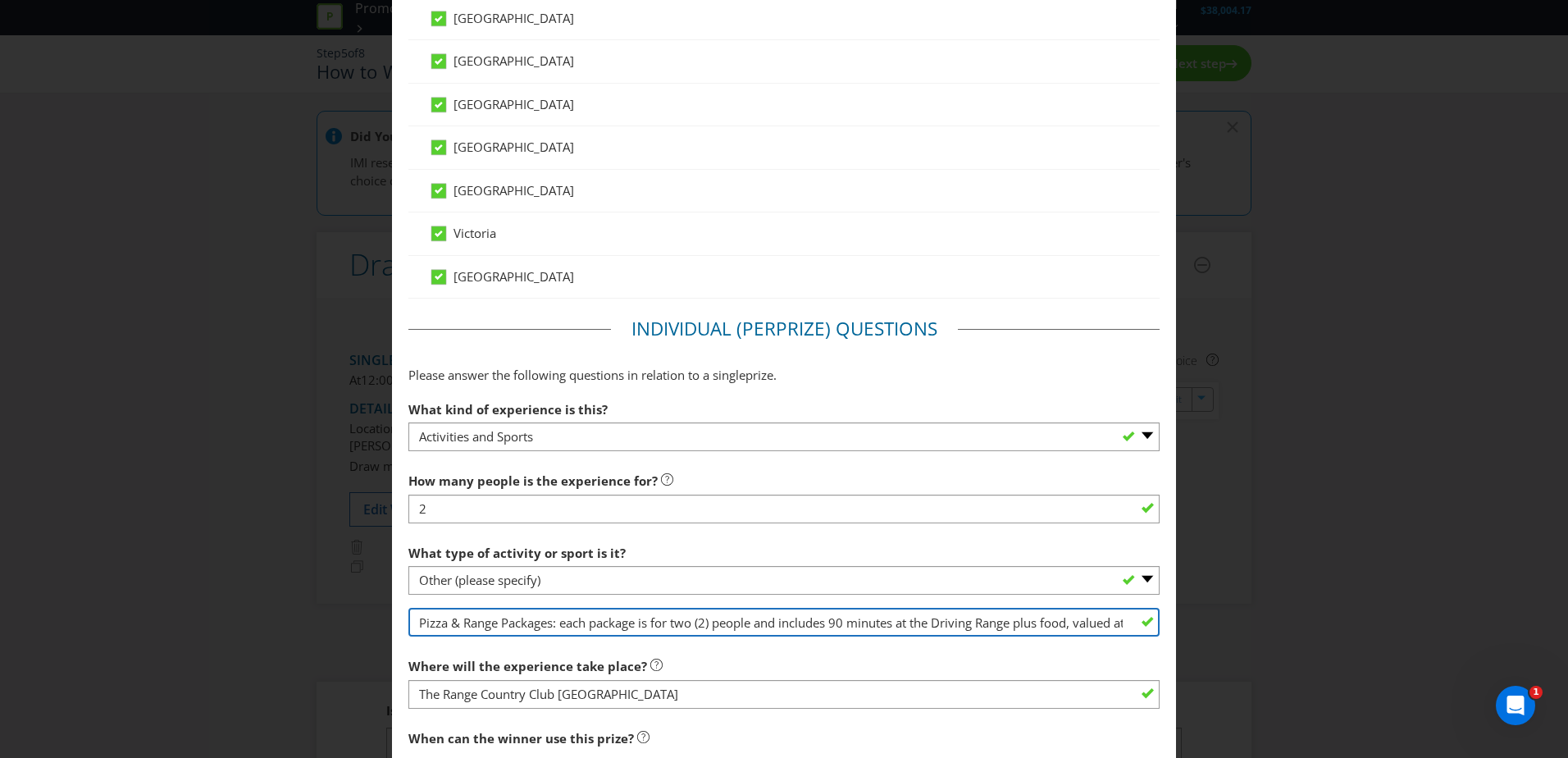
click at [525, 629] on input "Pizza & Range Packages: each package is for two (2) people and includes 90 minu…" at bounding box center [784, 623] width 752 height 29
paste input "12. The prize(s) consists of: a. Petrol Allowance: Valued at $500 for the WPH w…"
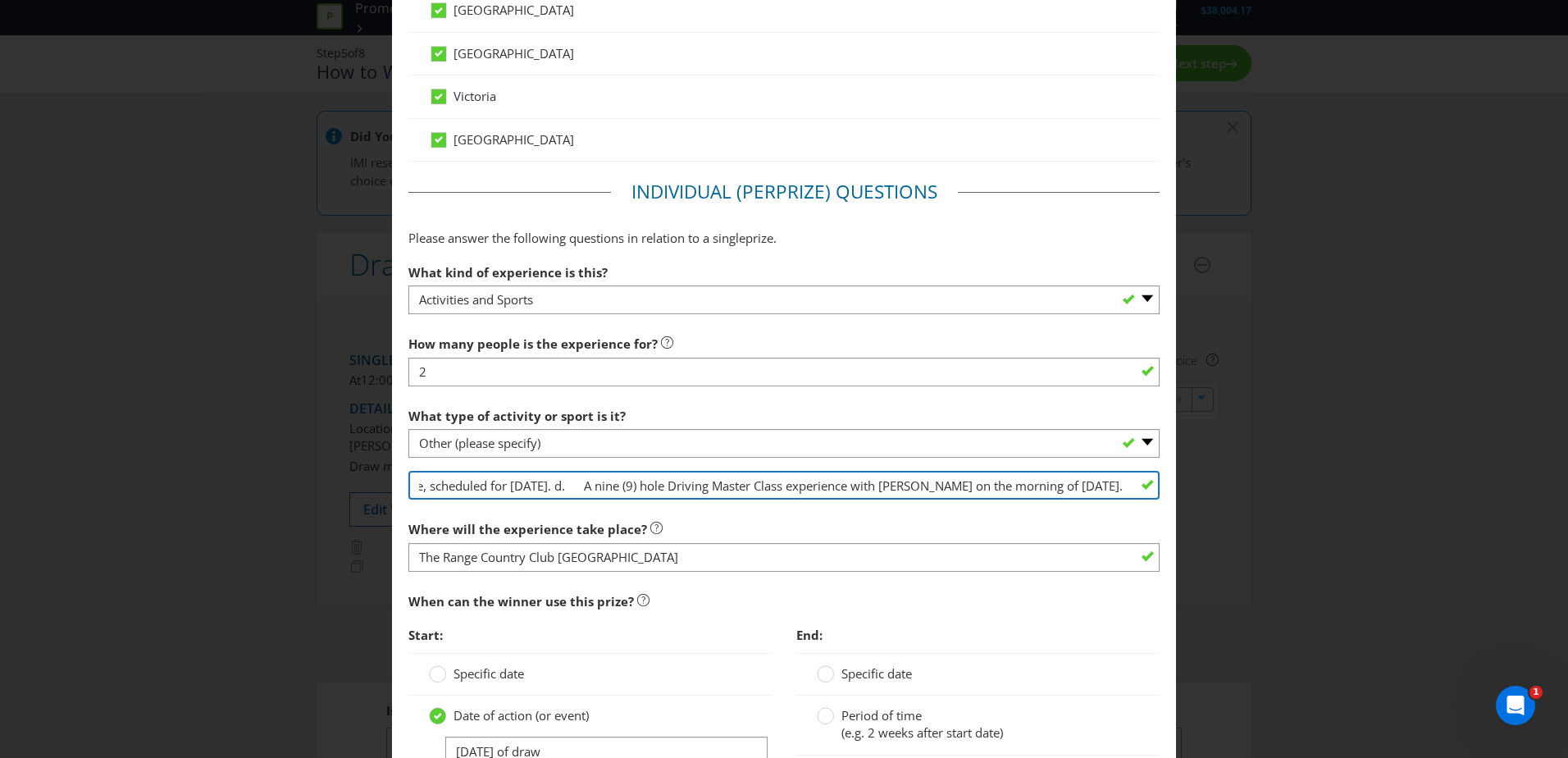
scroll to position [1141, 0]
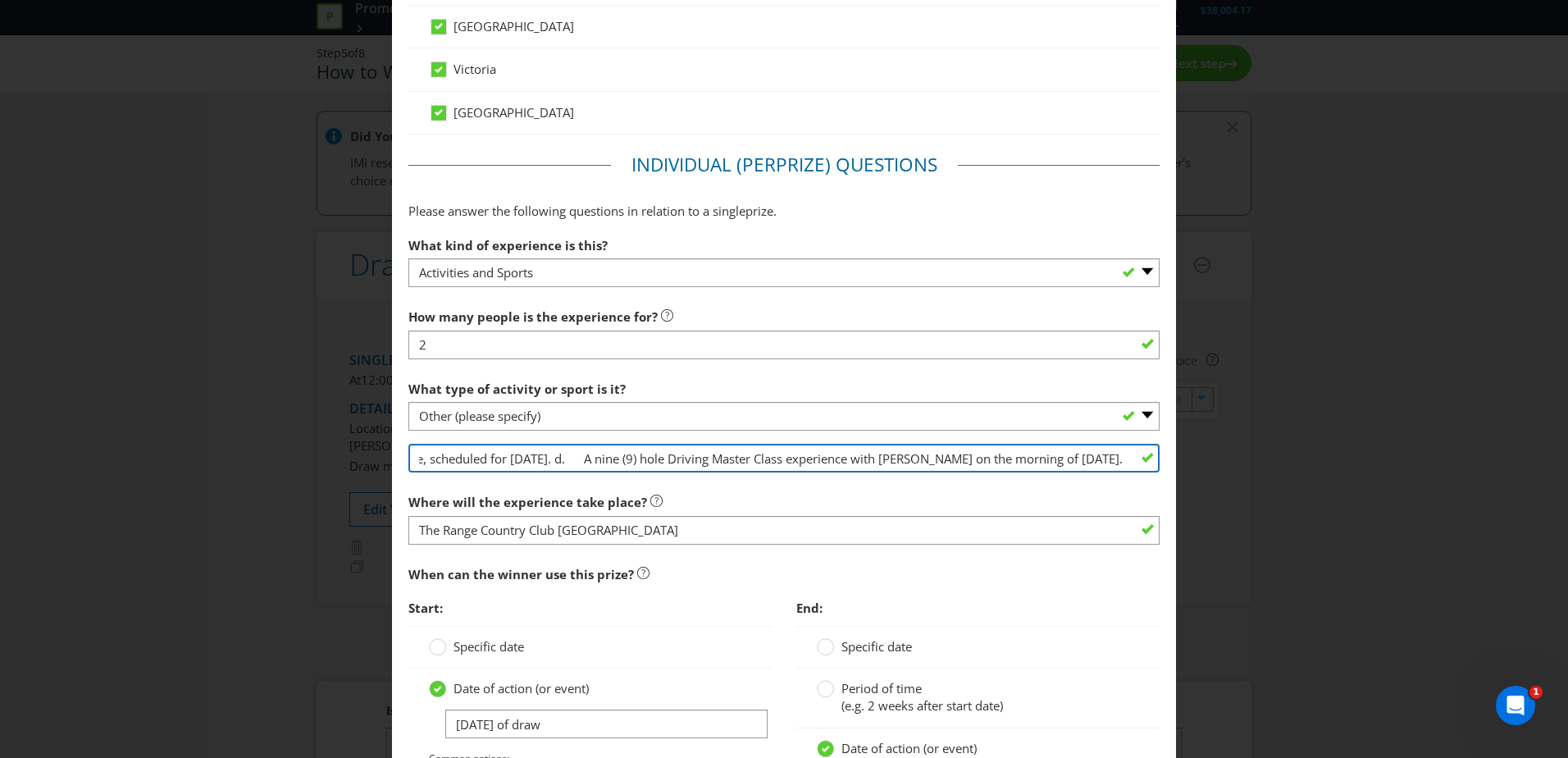
type input "12. The prize(s) consists of: a. Petrol Allowance: Valued at $500 for the WPH w…"
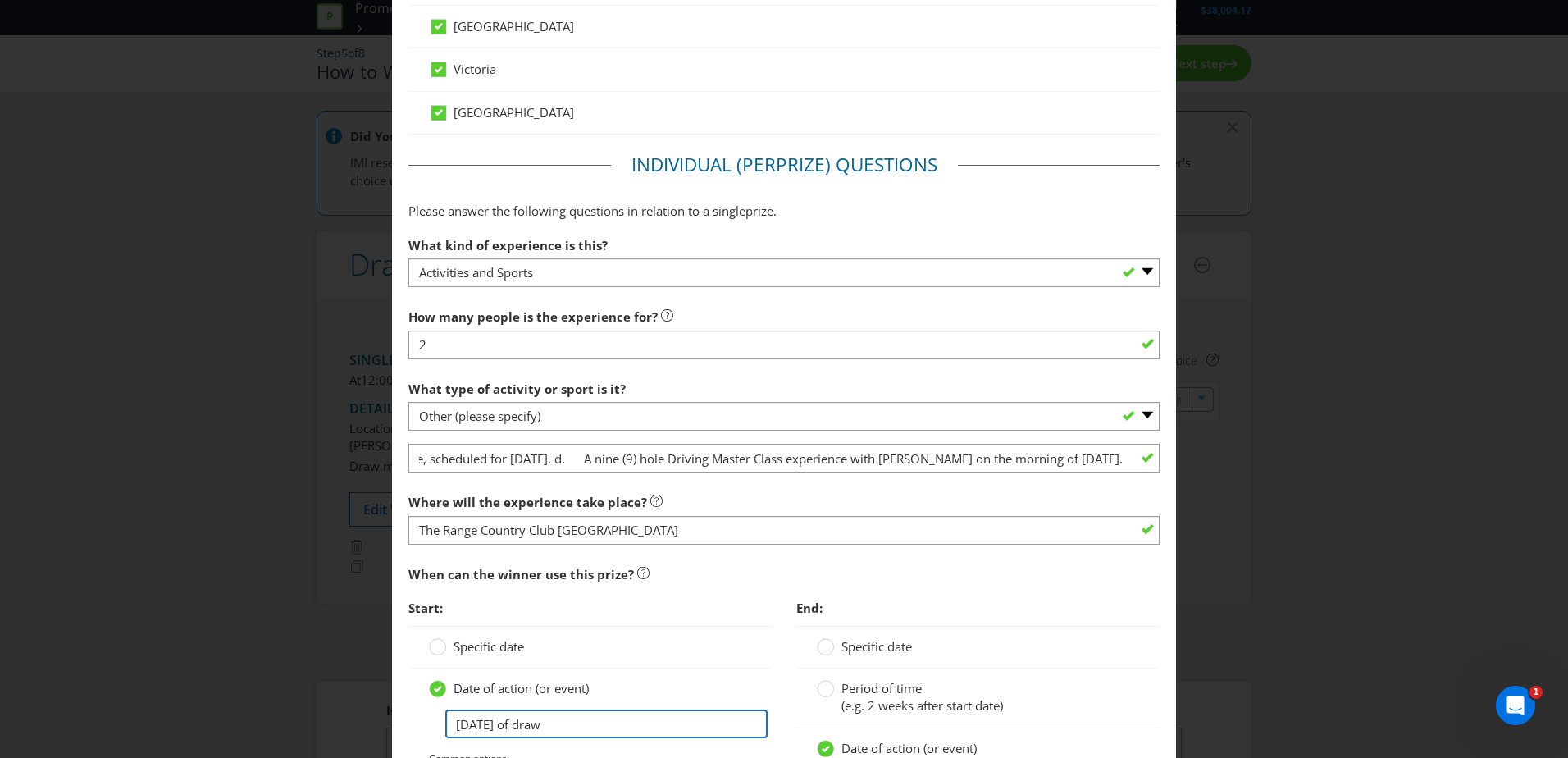
scroll to position [0, 0]
drag, startPoint x: 630, startPoint y: 730, endPoint x: 60, endPoint y: 724, distance: 570.0
click at [108, 730] on div "Edit Prize [GEOGRAPHIC_DATA] [GEOGRAPHIC_DATA] [GEOGRAPHIC_DATA] [GEOGRAPHIC_DA…" at bounding box center [784, 379] width 1568 height 758
click at [434, 638] on div at bounding box center [438, 642] width 9 height 9
click at [0, 0] on input "Specific date" at bounding box center [0, 0] width 0 height 0
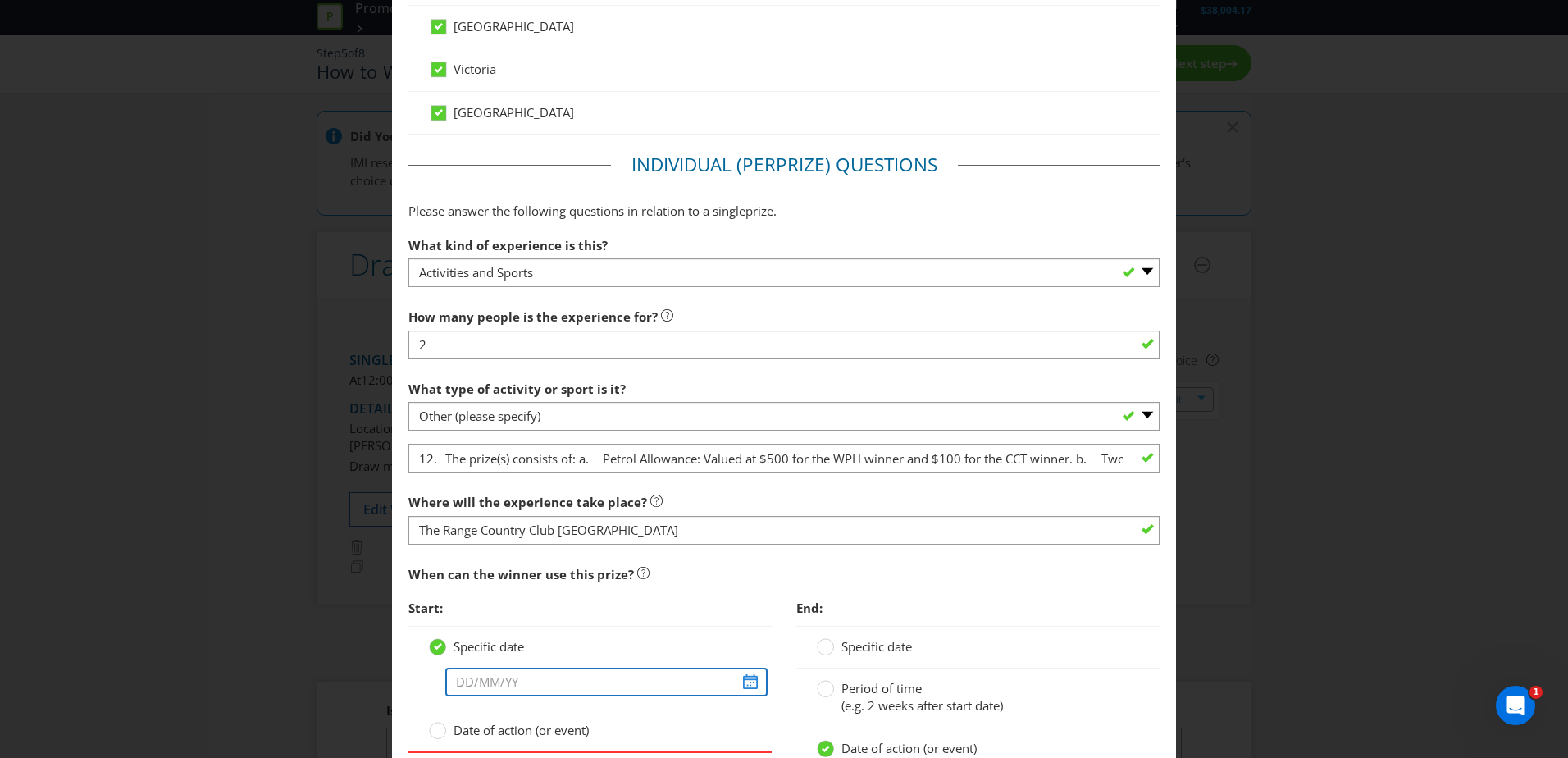
click at [746, 680] on input "text" at bounding box center [606, 683] width 322 height 29
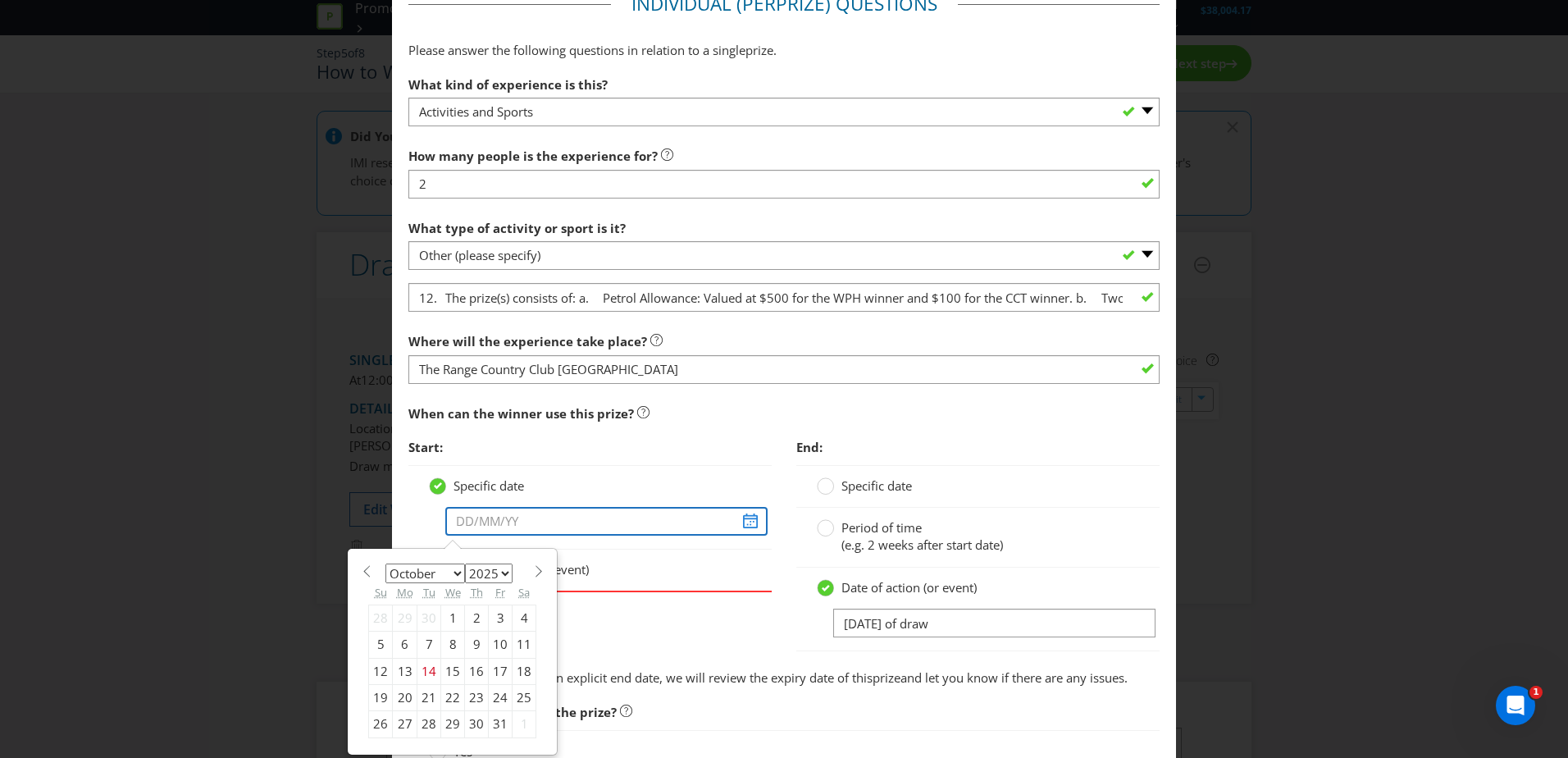
scroll to position [1305, 0]
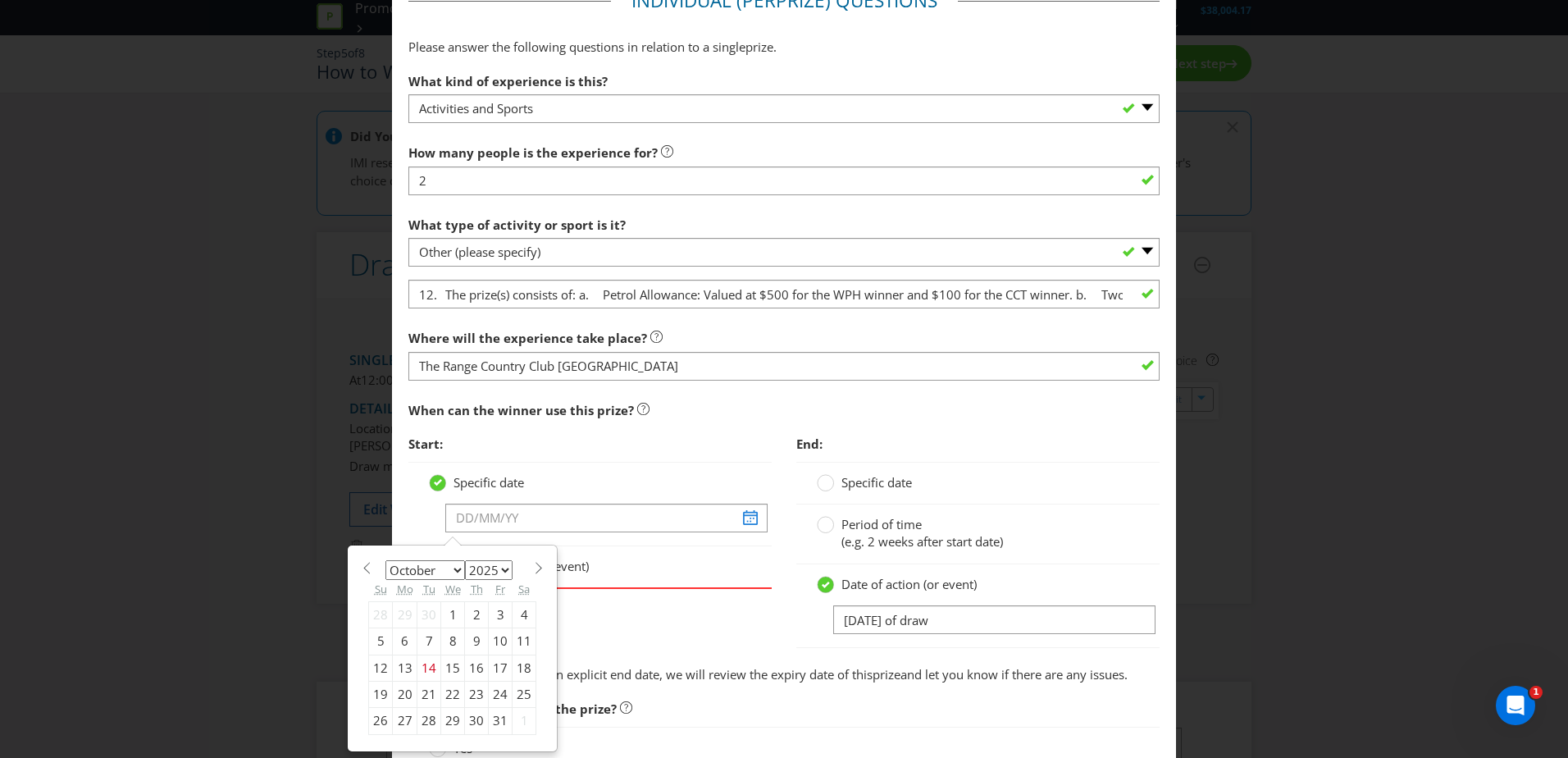
click at [498, 564] on select "2025 2026 2027 2028 2029 2030 2031 2032 2033 2034 2035" at bounding box center [489, 570] width 48 height 20
select select "2026"
click at [465, 561] on select "2025 2026 2027 2028 2029 2030 2031 2032 2033 2034 2035" at bounding box center [489, 570] width 48 height 20
click at [442, 565] on select "January February March April May June July August September October November De…" at bounding box center [424, 570] width 79 height 20
select select "1"
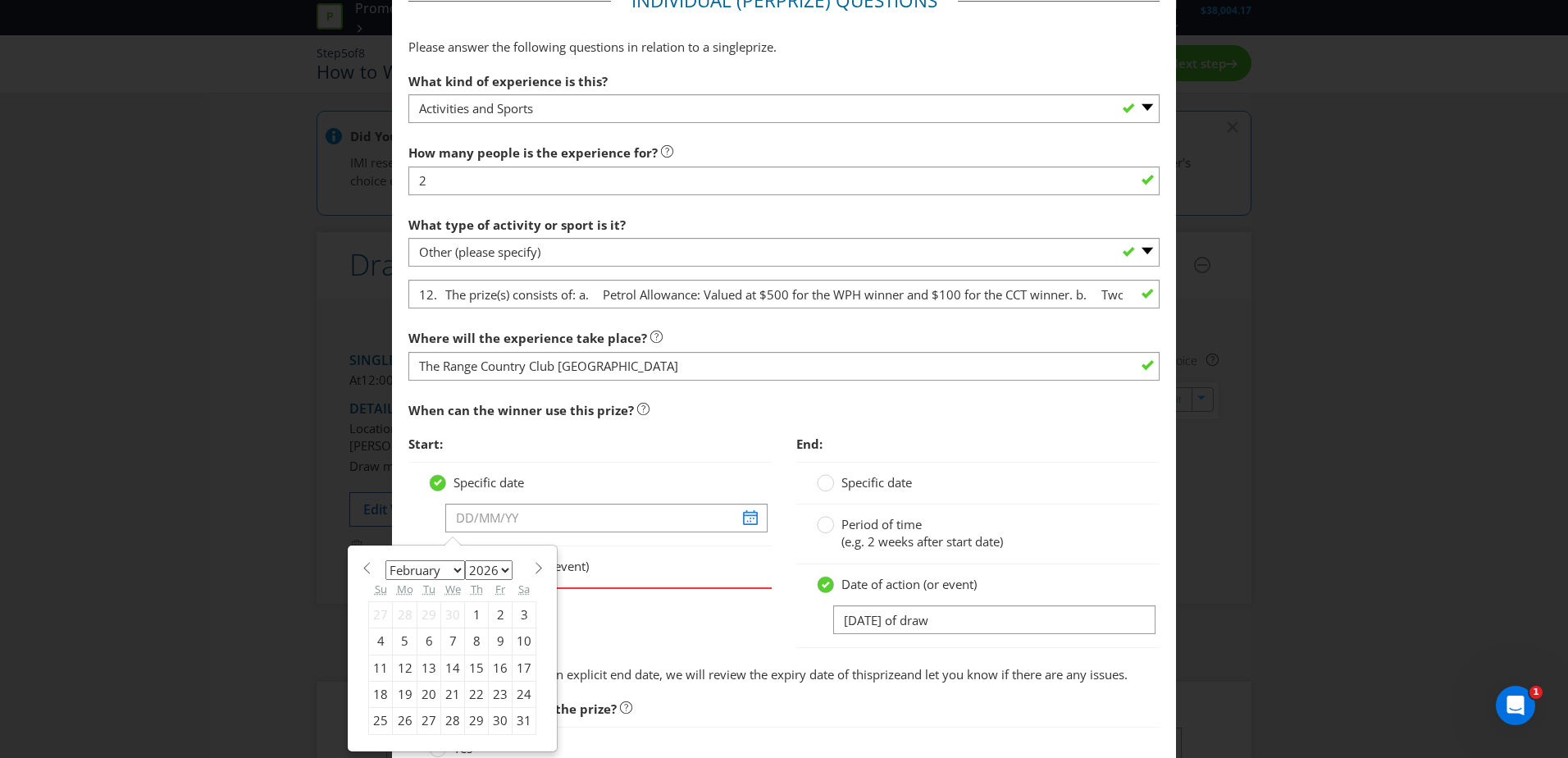
click at [385, 561] on select "January February March April May June July August September October November De…" at bounding box center [424, 570] width 79 height 20
click at [443, 612] on div "4" at bounding box center [453, 614] width 24 height 26
type input "[DATE]"
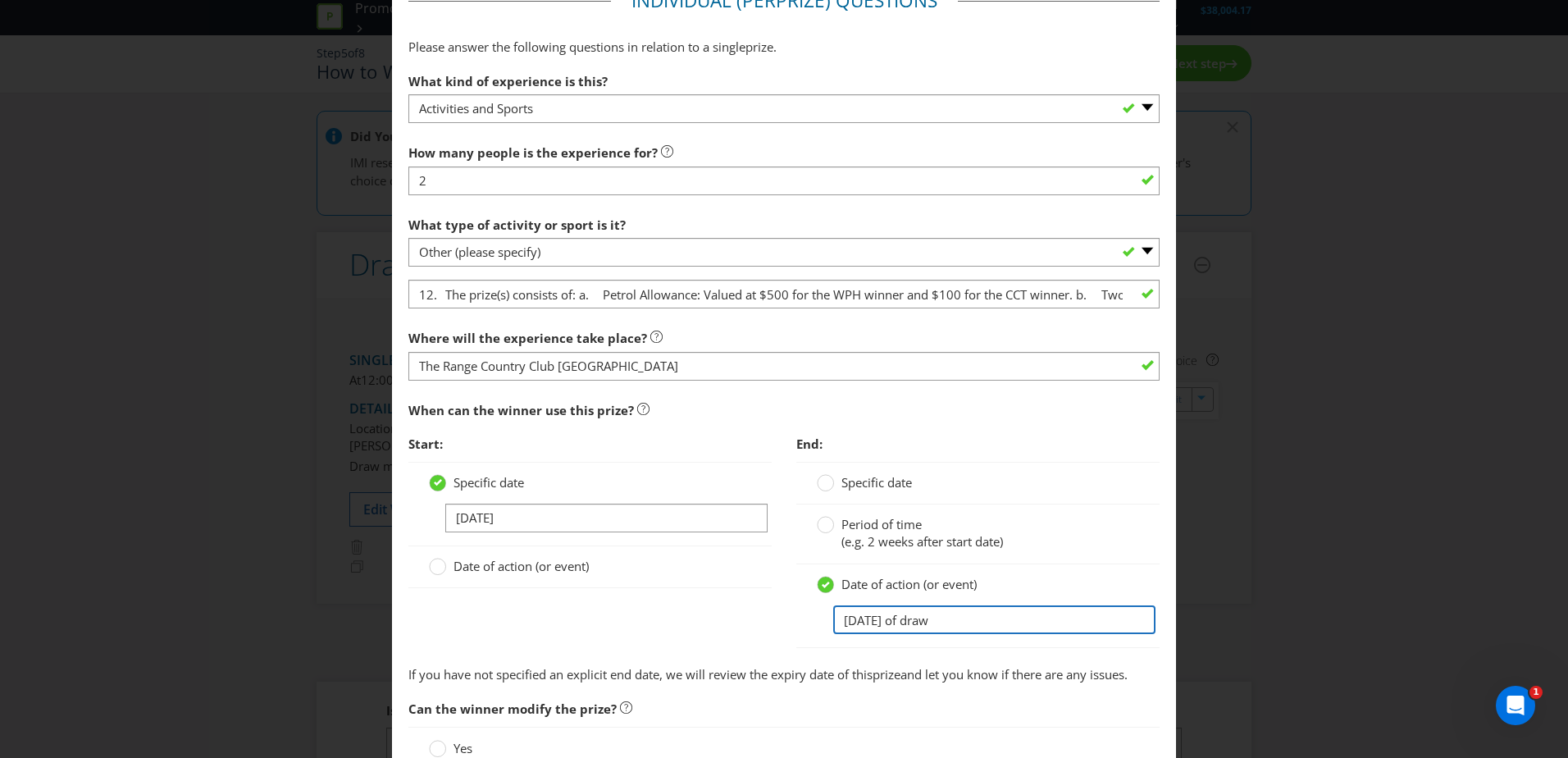
drag, startPoint x: 1024, startPoint y: 620, endPoint x: 824, endPoint y: 618, distance: 200.0
click at [834, 618] on input "[DATE] of draw" at bounding box center [994, 620] width 322 height 29
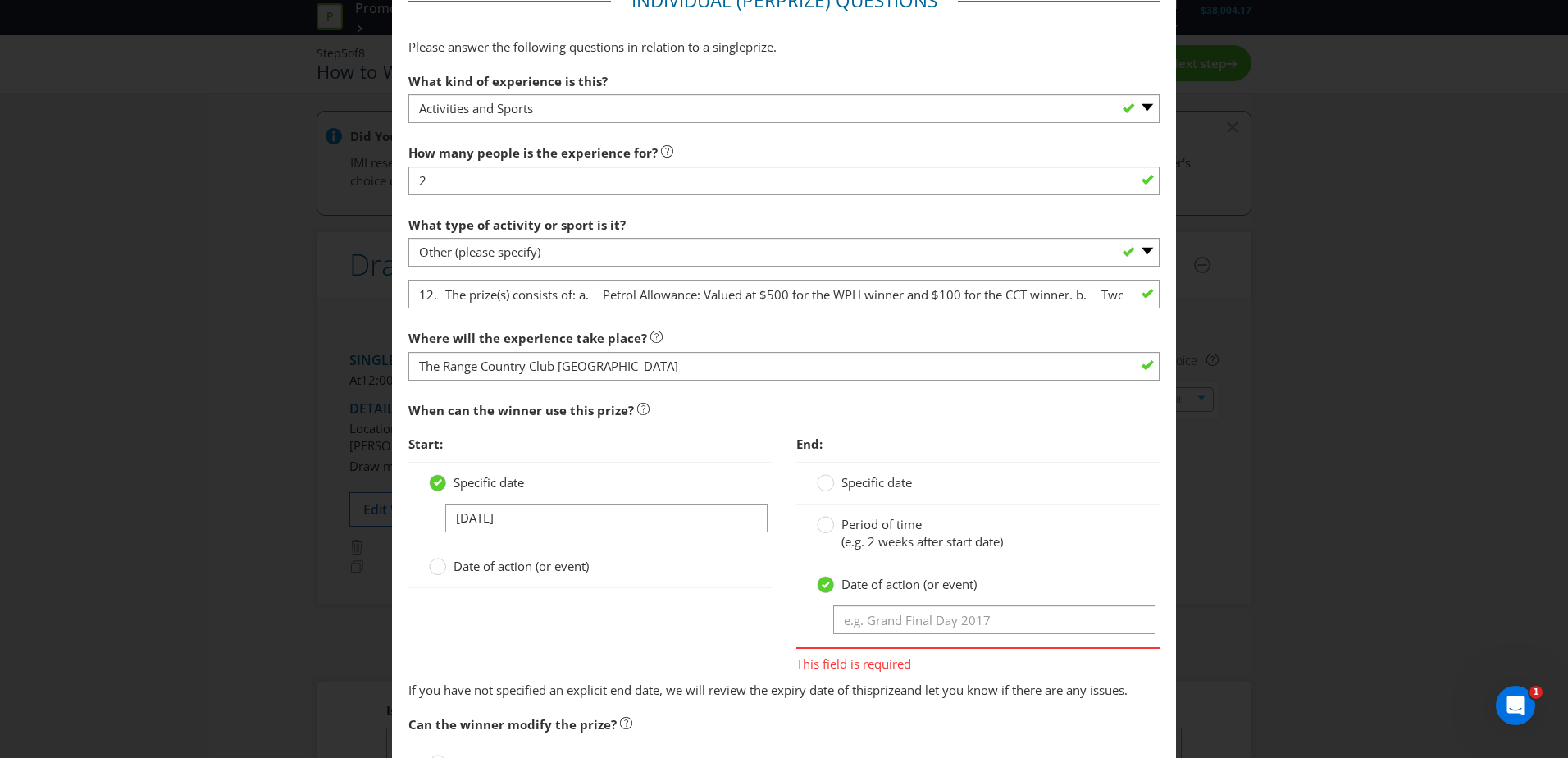
click at [844, 478] on span "Specific date" at bounding box center [876, 482] width 71 height 16
click at [0, 0] on input "Specific date" at bounding box center [0, 0] width 0 height 0
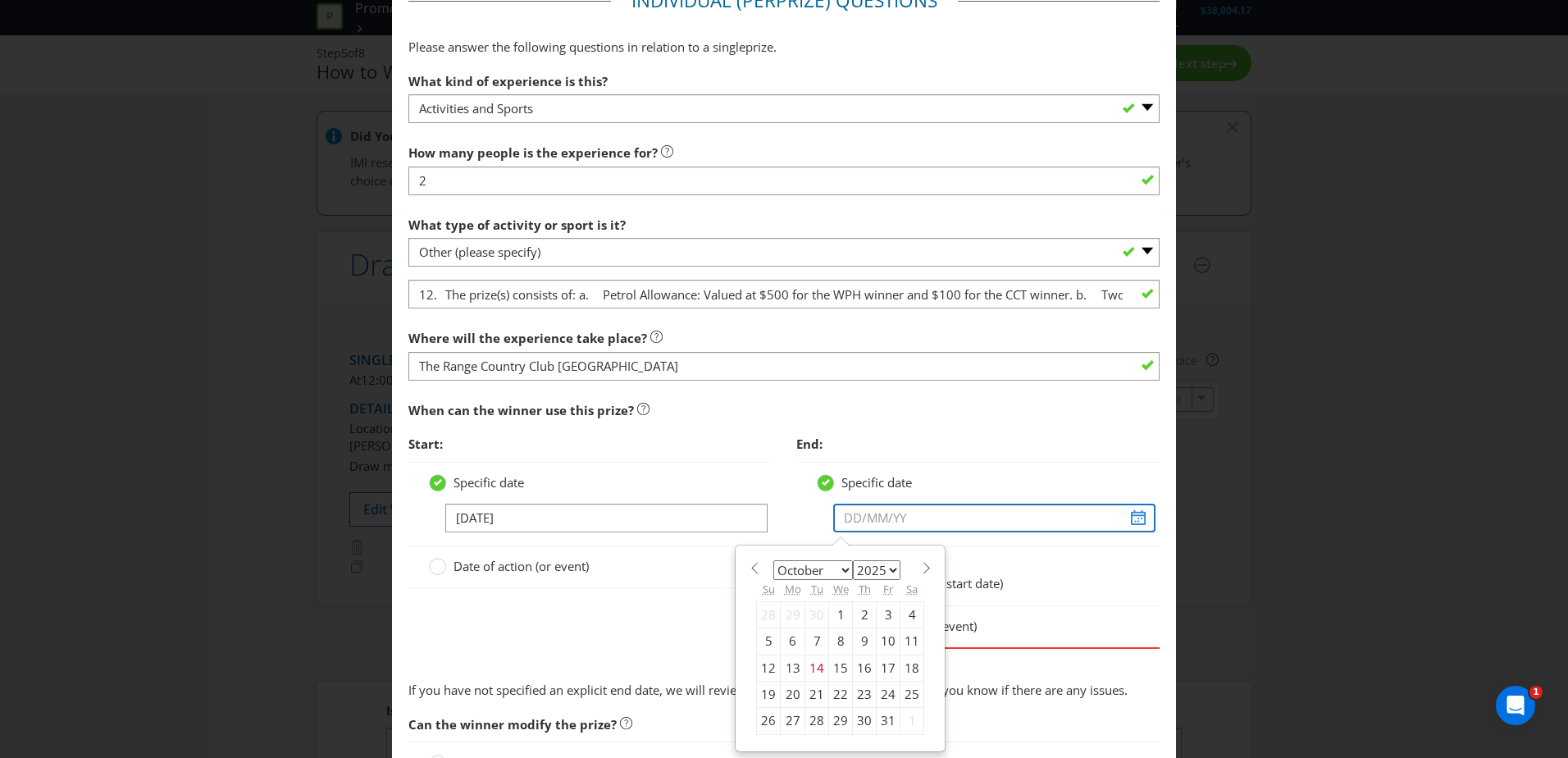
click at [1138, 513] on input "text" at bounding box center [994, 519] width 322 height 29
click at [924, 568] on div "January February March April May June July August September October November [D…" at bounding box center [840, 649] width 208 height 204
click at [920, 568] on span at bounding box center [926, 568] width 12 height 12
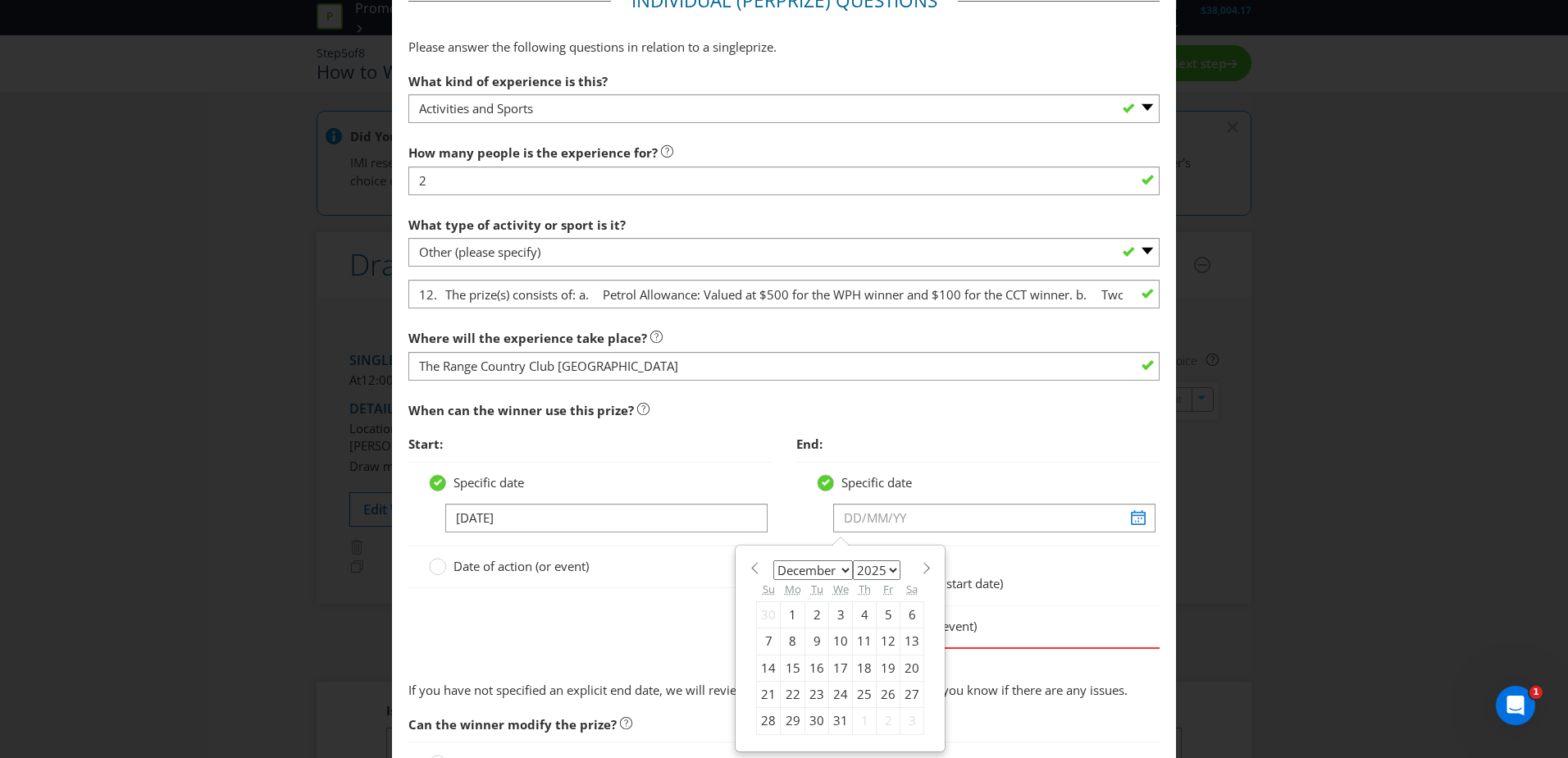
select select "0"
select select "2026"
click at [920, 568] on span at bounding box center [926, 568] width 12 height 12
select select "1"
click at [857, 615] on div "5" at bounding box center [865, 614] width 24 height 26
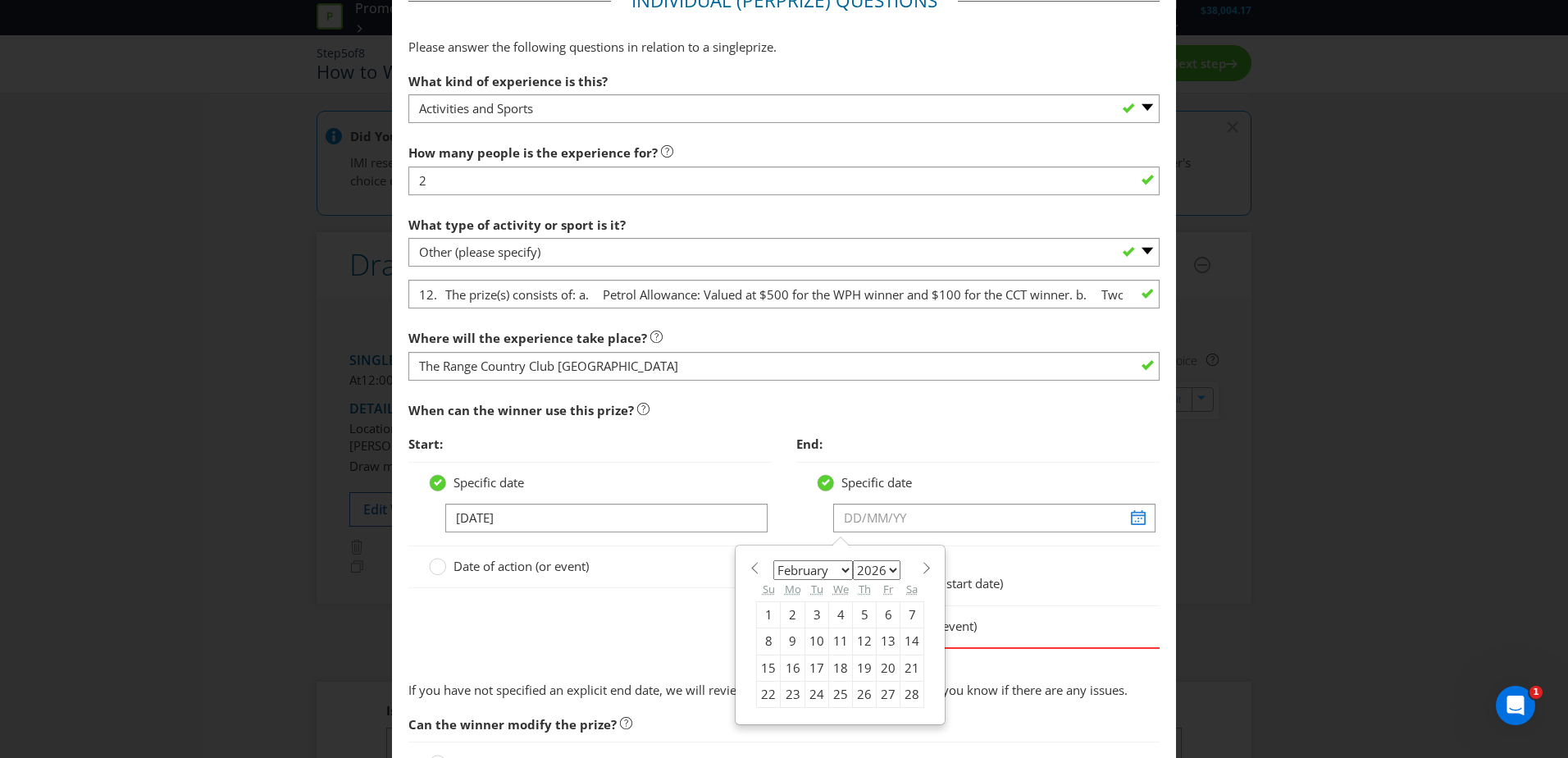
type input "[DATE]"
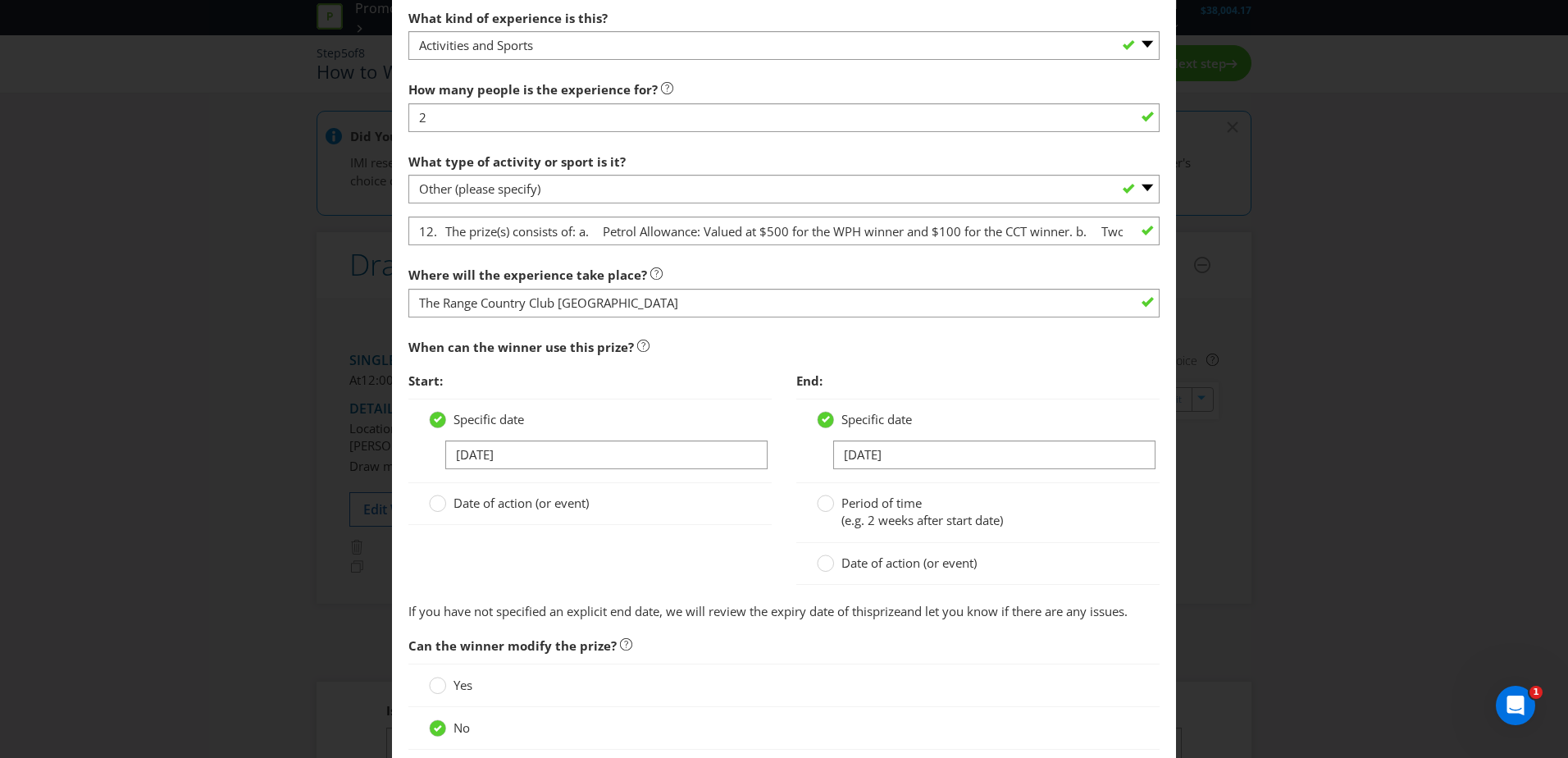
scroll to position [1171, 0]
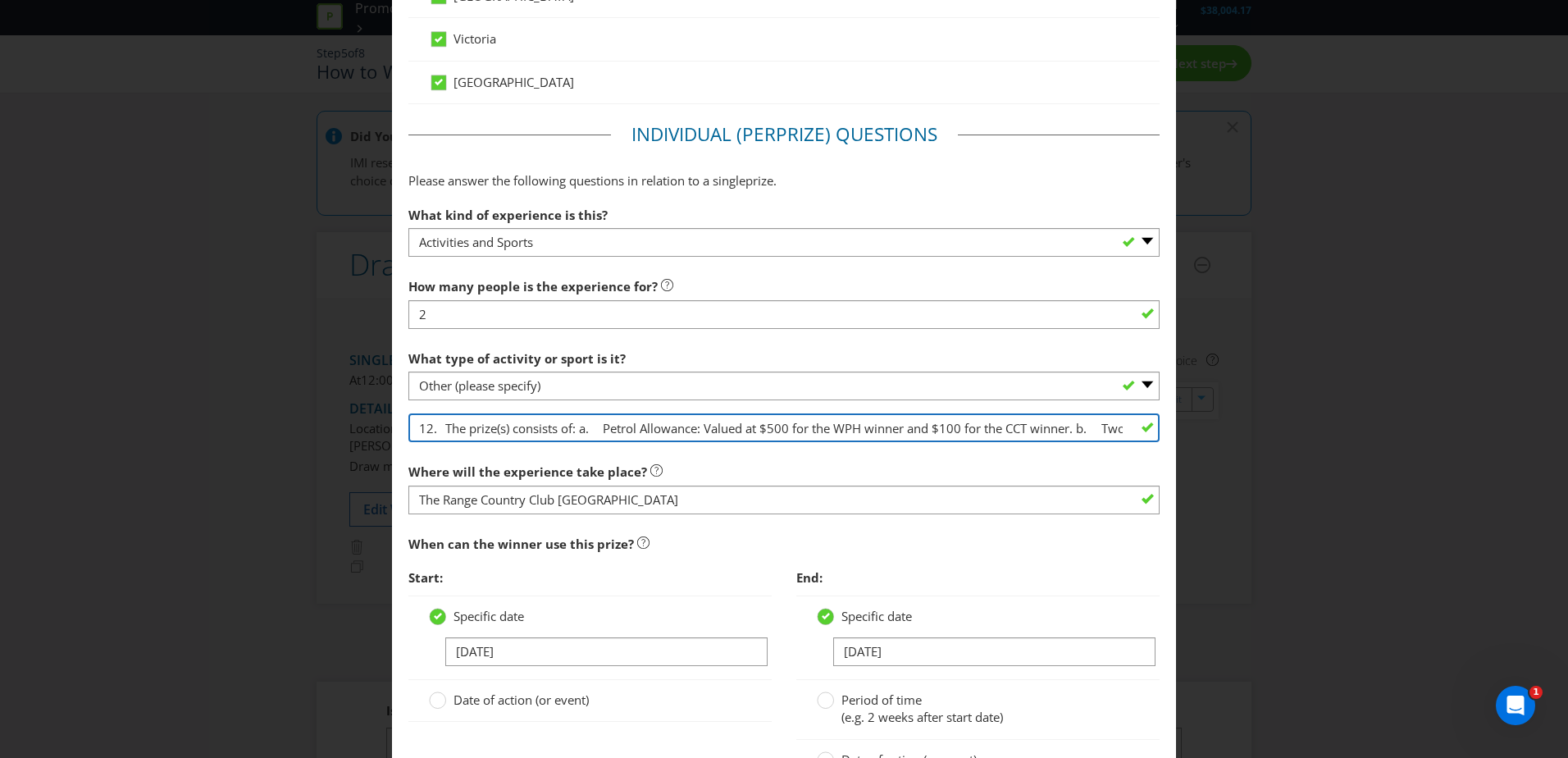
drag, startPoint x: 439, startPoint y: 424, endPoint x: 336, endPoint y: 425, distance: 103.0
click at [325, 420] on div "Edit Prize [GEOGRAPHIC_DATA] [GEOGRAPHIC_DATA] [GEOGRAPHIC_DATA] [GEOGRAPHIC_DA…" at bounding box center [784, 379] width 1568 height 758
click at [1062, 427] on input "The prize(s) consists of: a. Petrol Allowance: Valued at $500 for the WPH winne…" at bounding box center [784, 428] width 752 height 29
drag, startPoint x: 529, startPoint y: 426, endPoint x: 461, endPoint y: 420, distance: 68.3
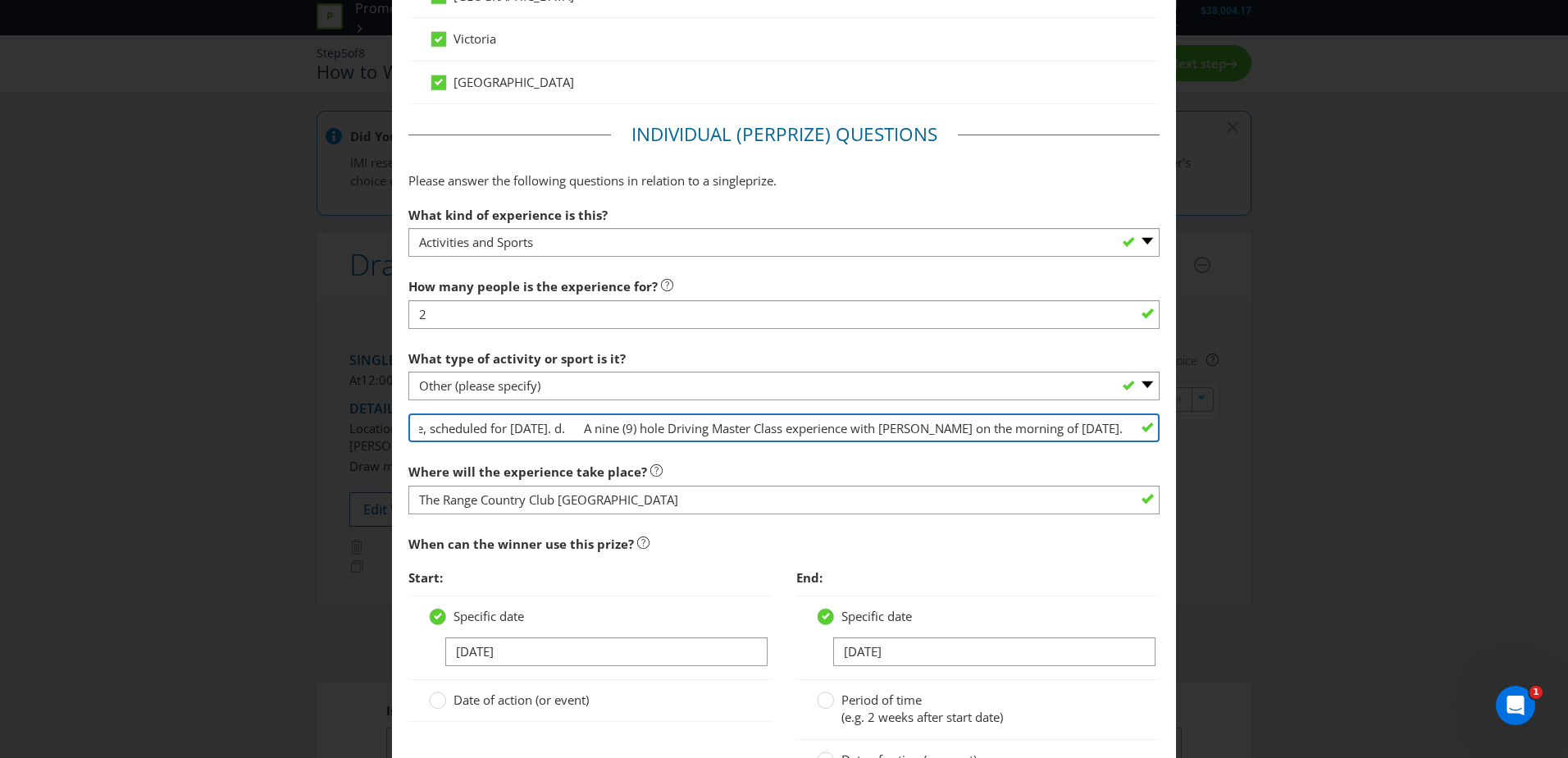
click at [461, 420] on input "The prize(s) consists of: a. Petrol Allowance: Valued at $500 for the WPH winne…" at bounding box center [784, 428] width 752 height 29
click at [578, 427] on input "The prize(s) consists of: a. Petrol Allowance: Valued at $500 for the WPH winne…" at bounding box center [784, 428] width 752 height 29
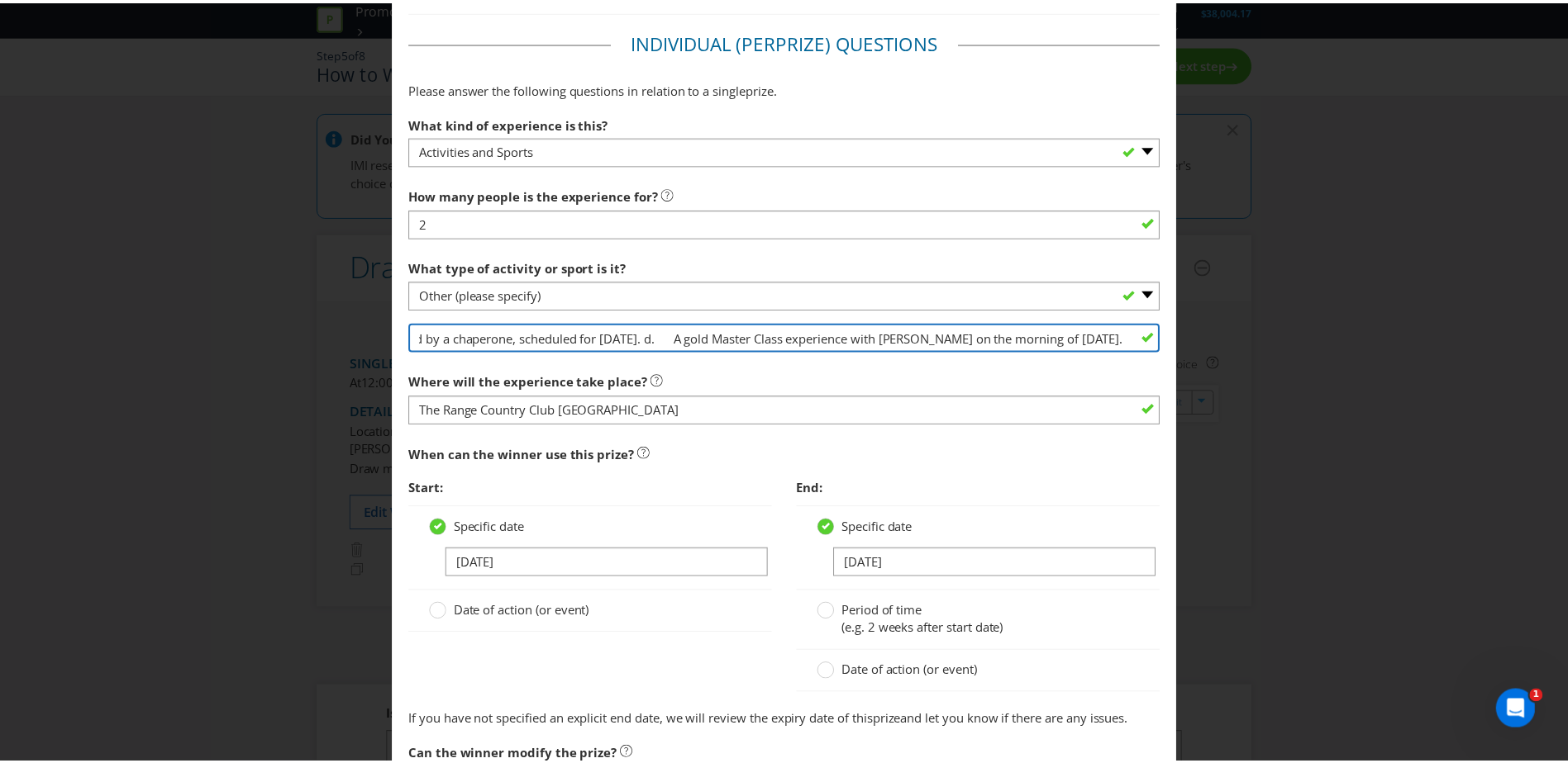
scroll to position [1509, 0]
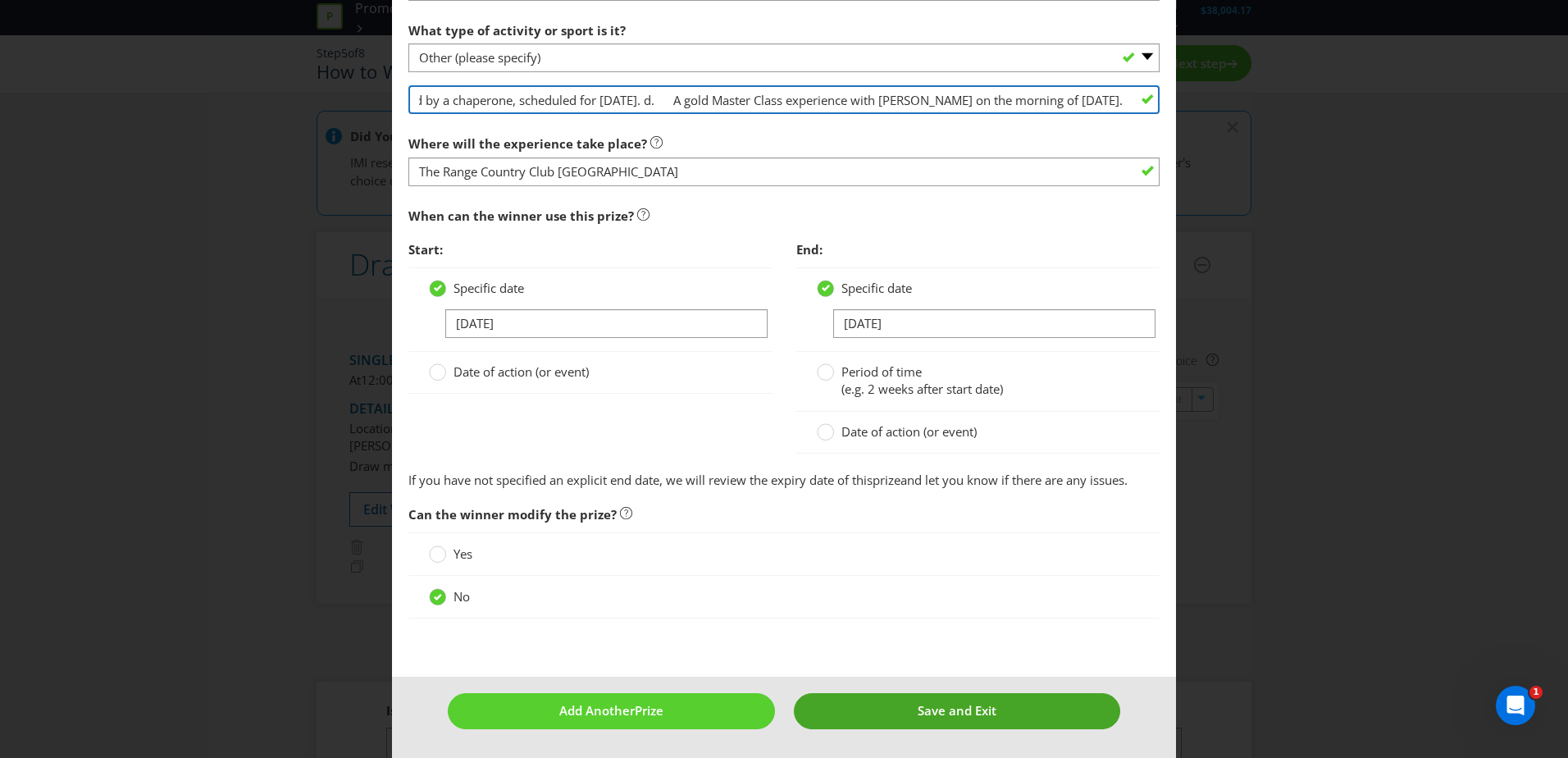
type input "The prize(s) consists of: a. Petrol Allowance: Valued at $500 for the WPH winne…"
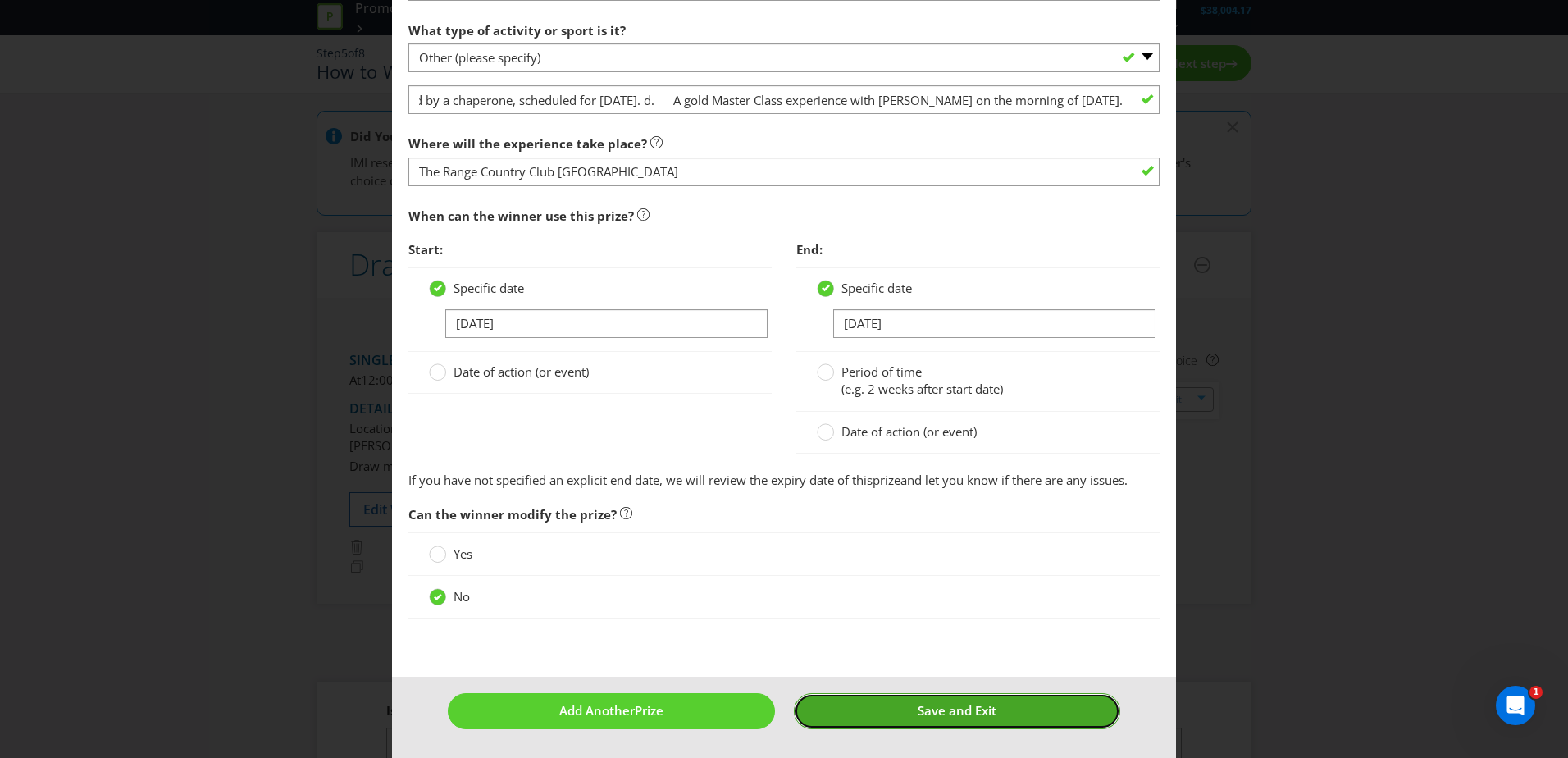
click at [1001, 708] on button "Save and Exit" at bounding box center [957, 710] width 327 height 35
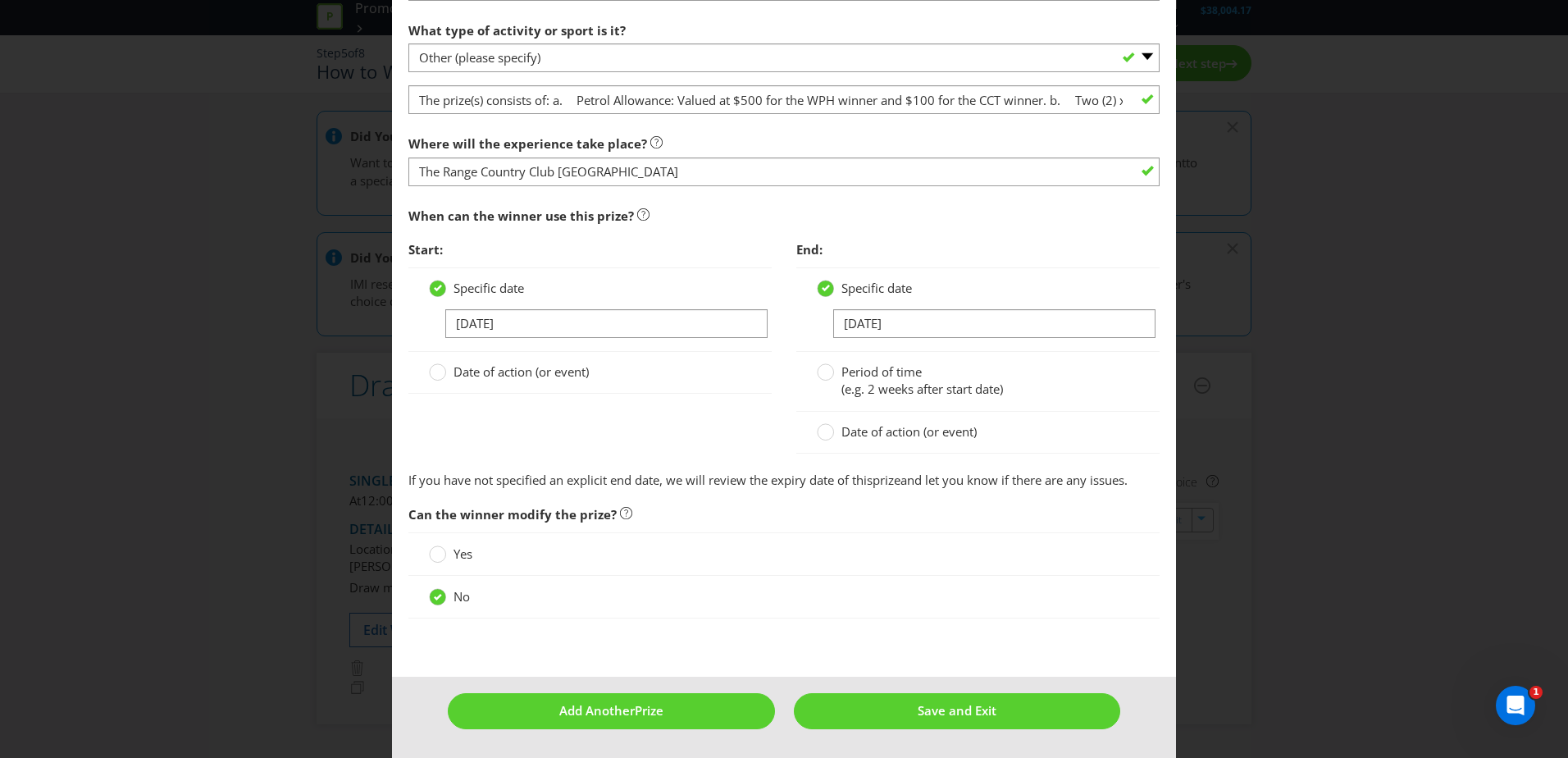
type input "2"
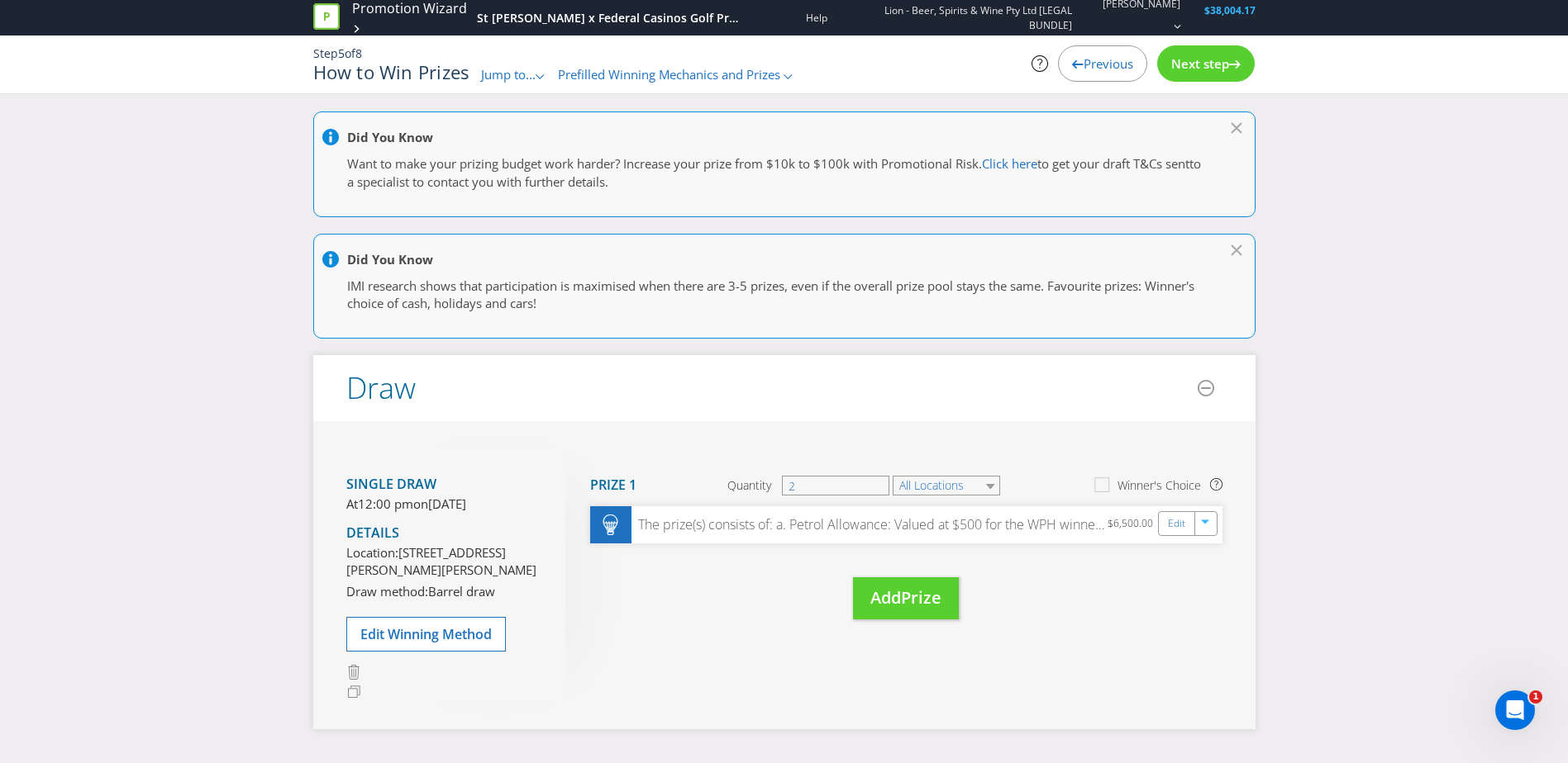
click at [1210, 65] on span "Next step" at bounding box center [1200, 63] width 58 height 16
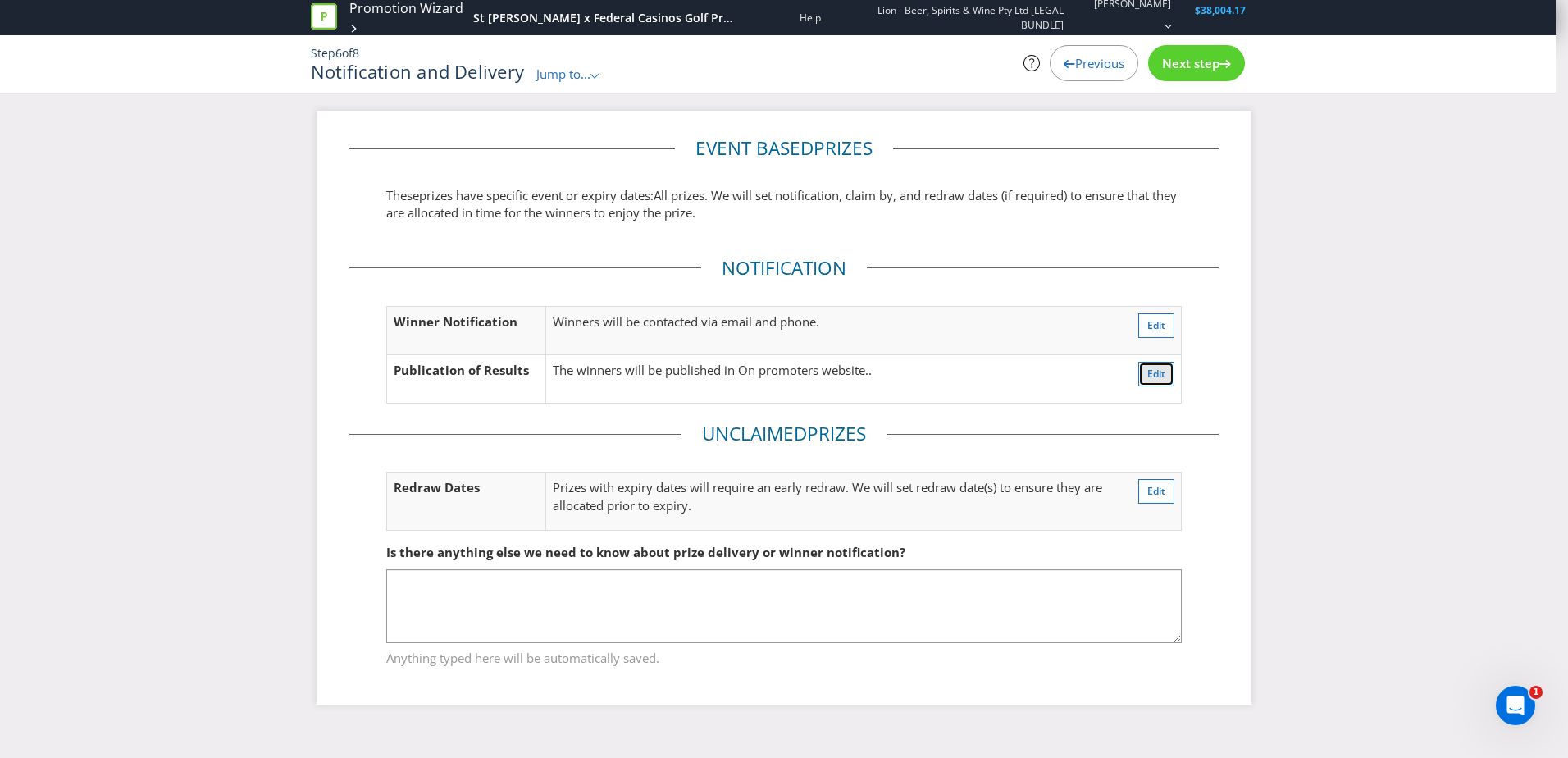
click at [1160, 379] on span "Edit" at bounding box center [1156, 373] width 18 height 14
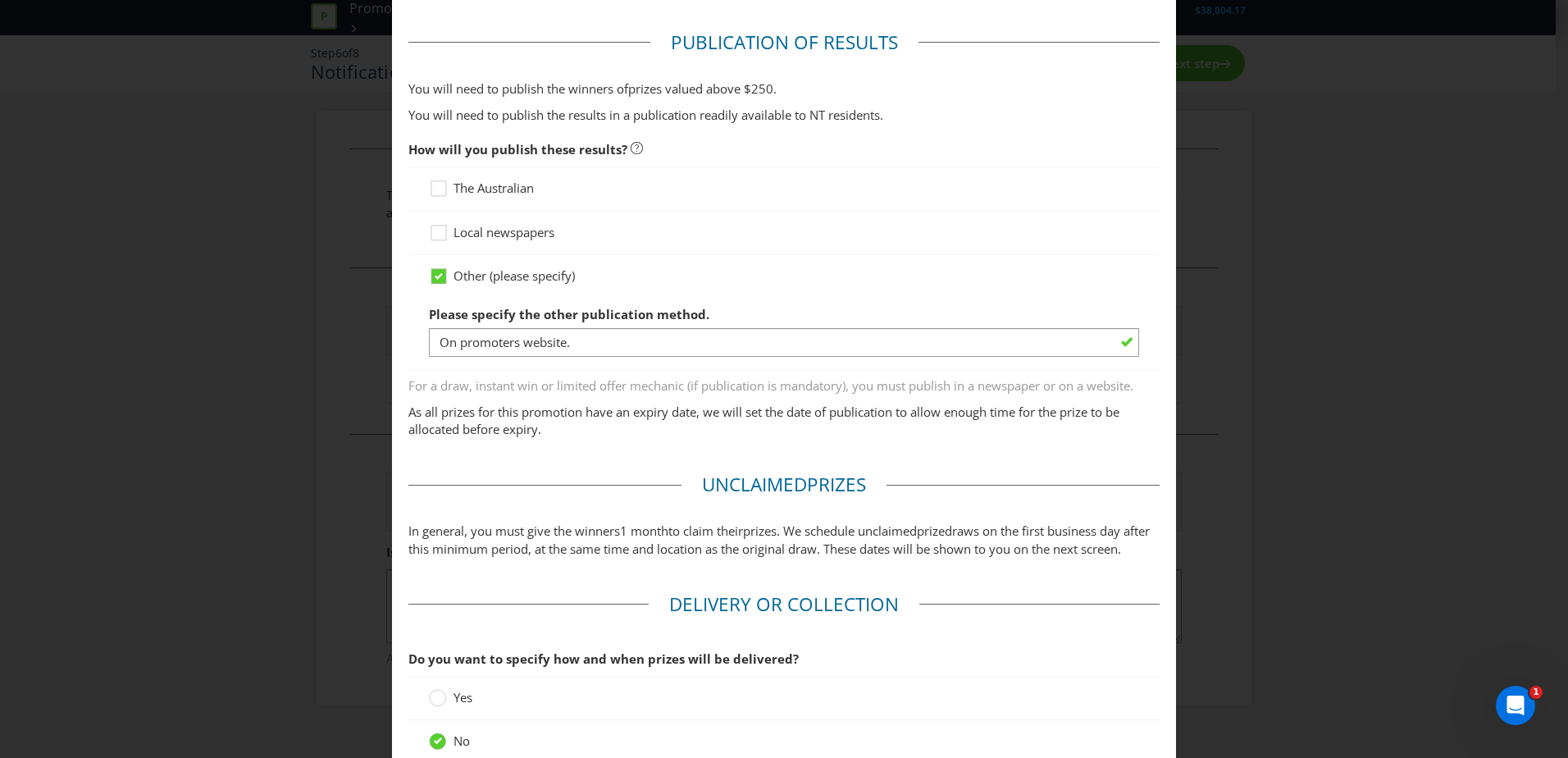
scroll to position [725, 0]
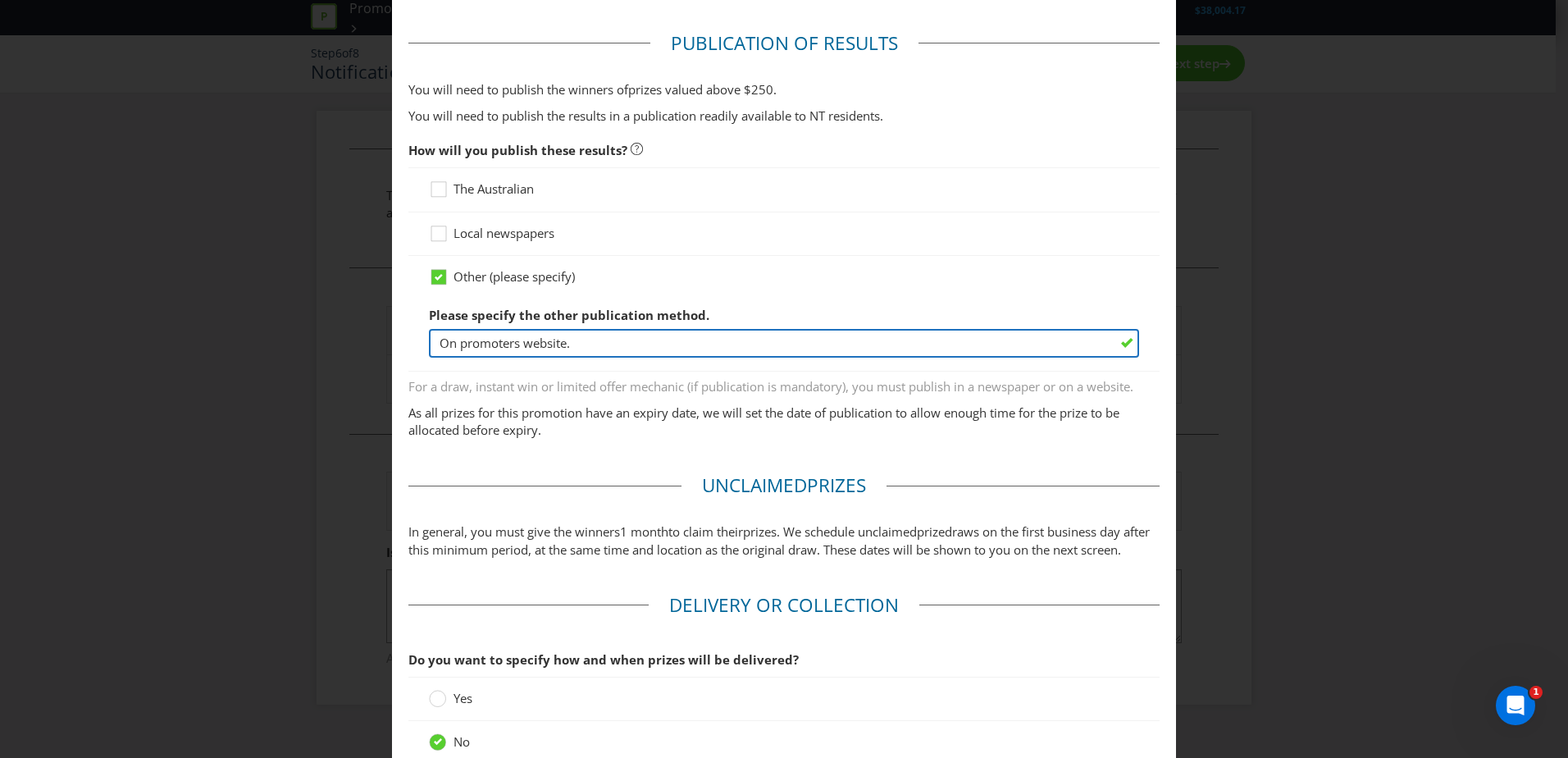
click at [617, 346] on input "On promoters website." at bounding box center [784, 344] width 711 height 29
type input "On promoters website"
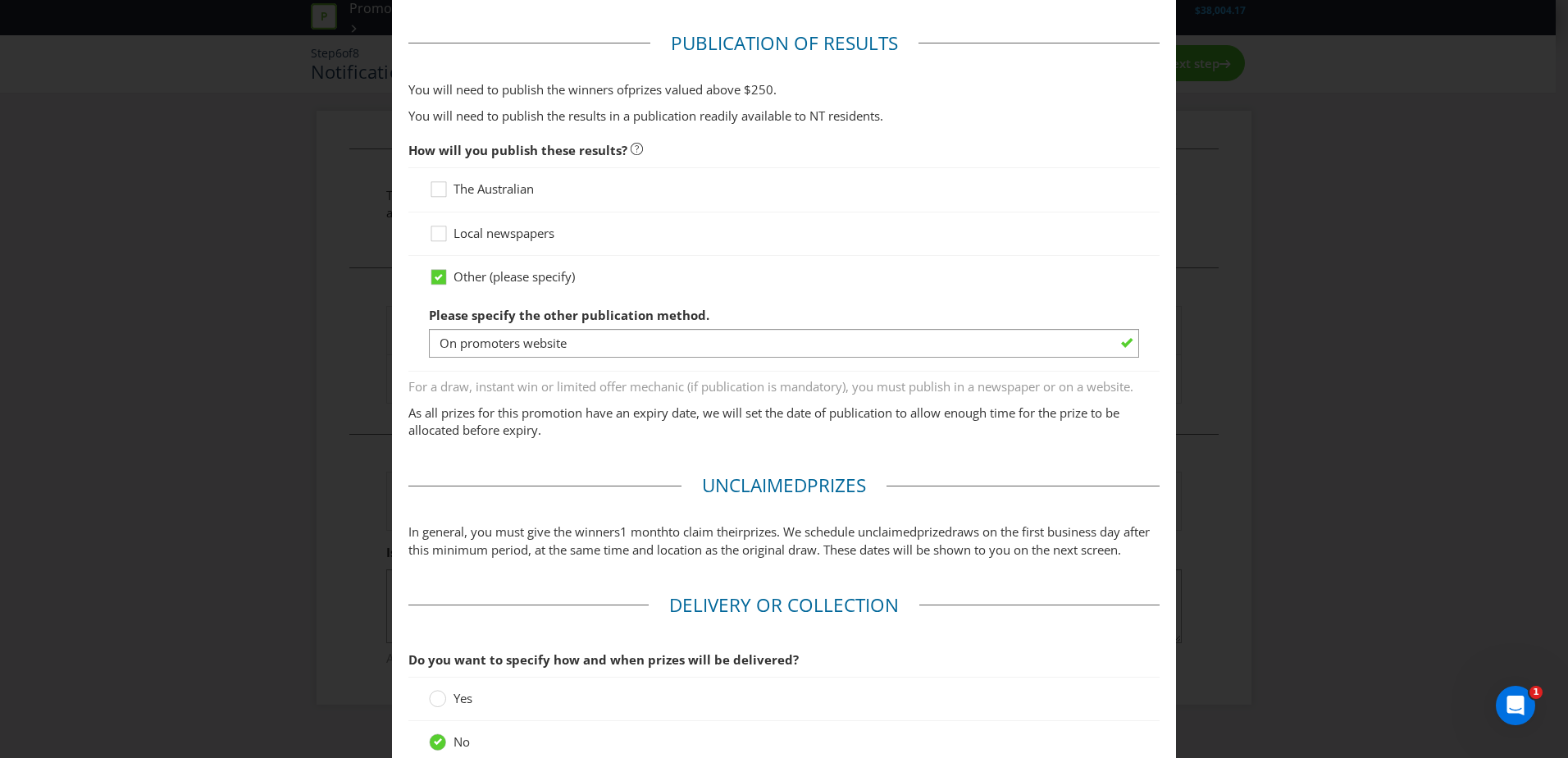
click at [857, 239] on div "Local newspapers" at bounding box center [784, 233] width 711 height 17
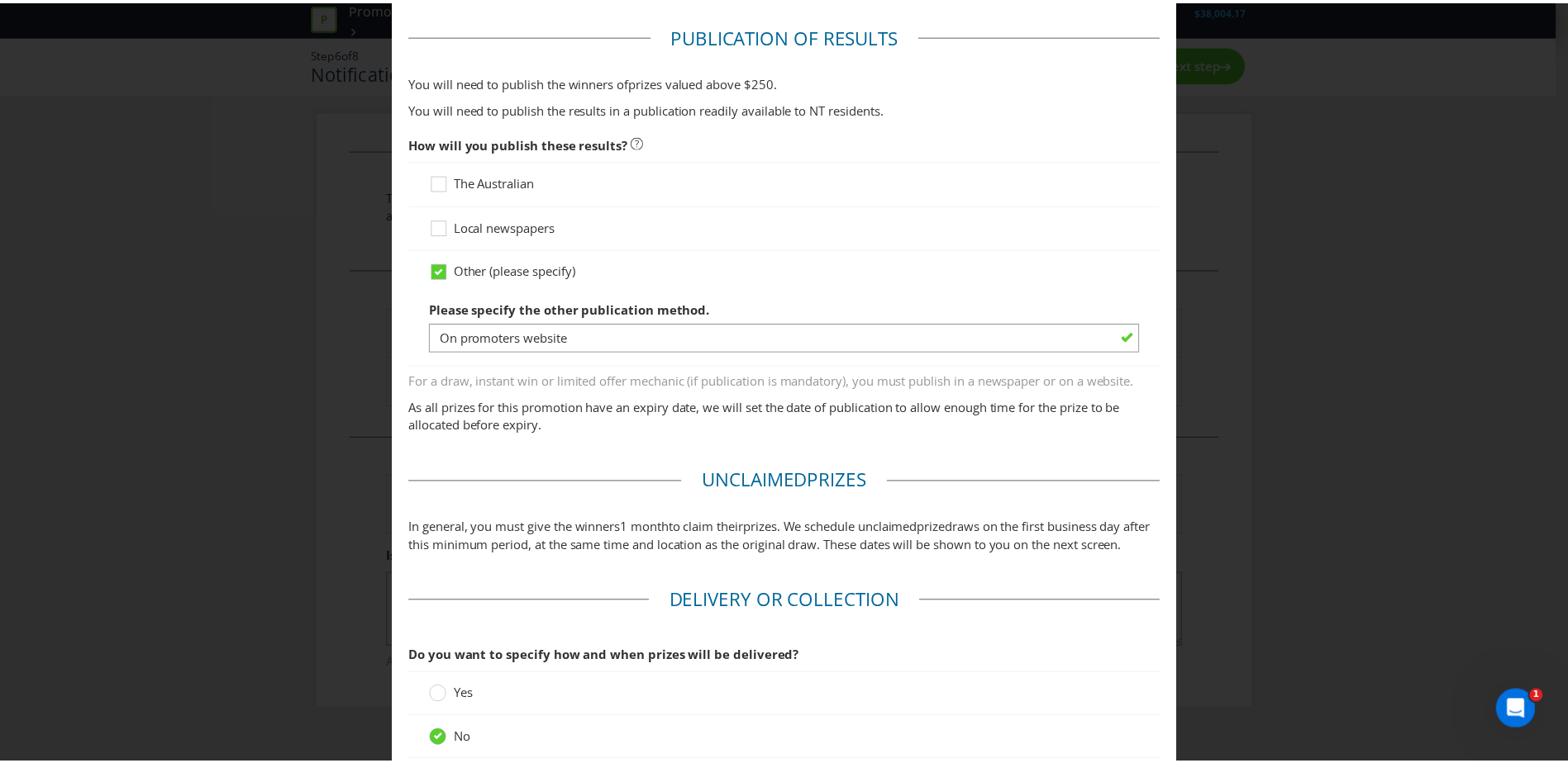
scroll to position [895, 0]
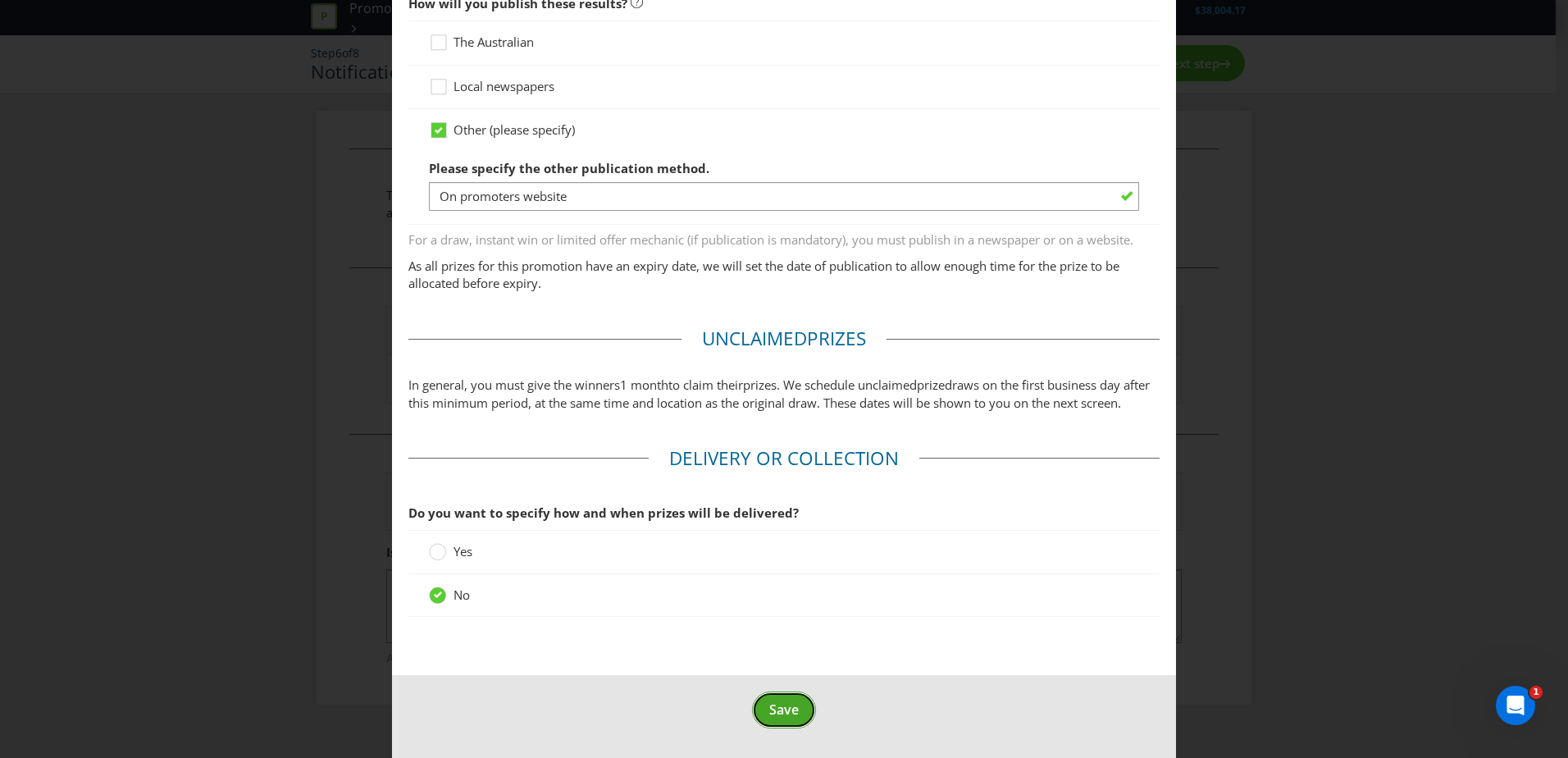
click at [786, 709] on span "Save" at bounding box center [784, 709] width 30 height 18
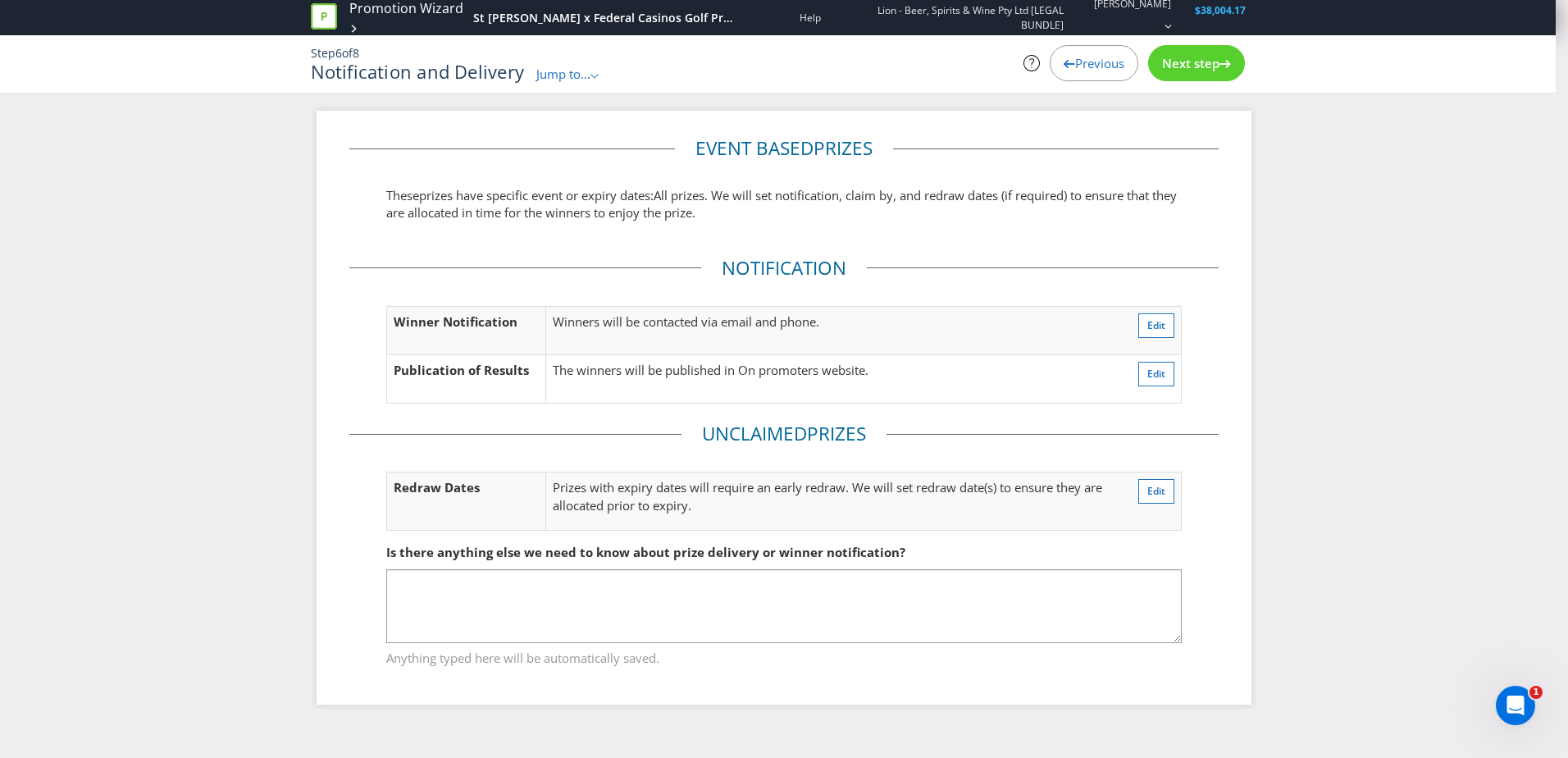
click at [1220, 50] on div "Next step" at bounding box center [1196, 63] width 97 height 36
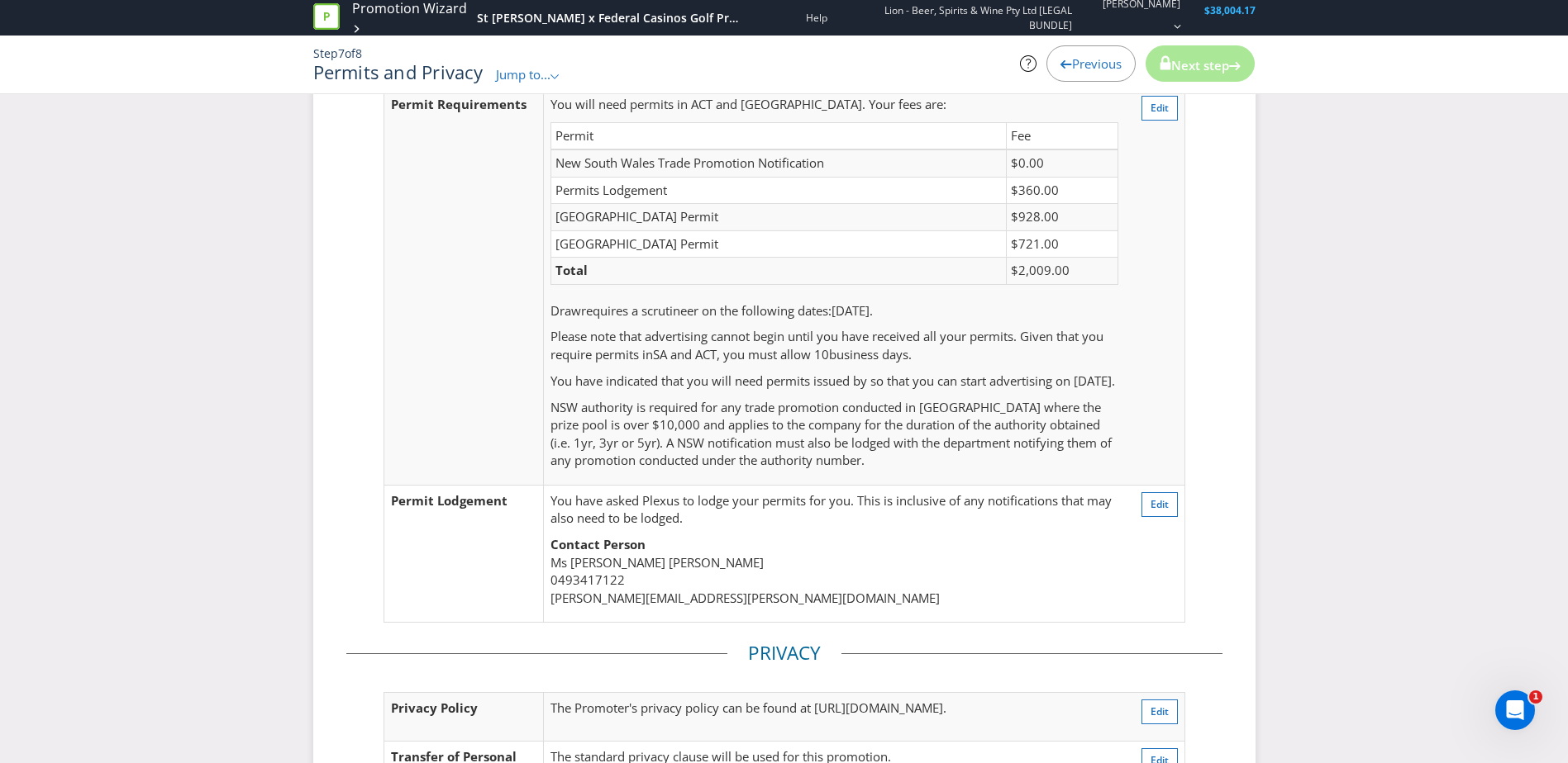
scroll to position [511, 0]
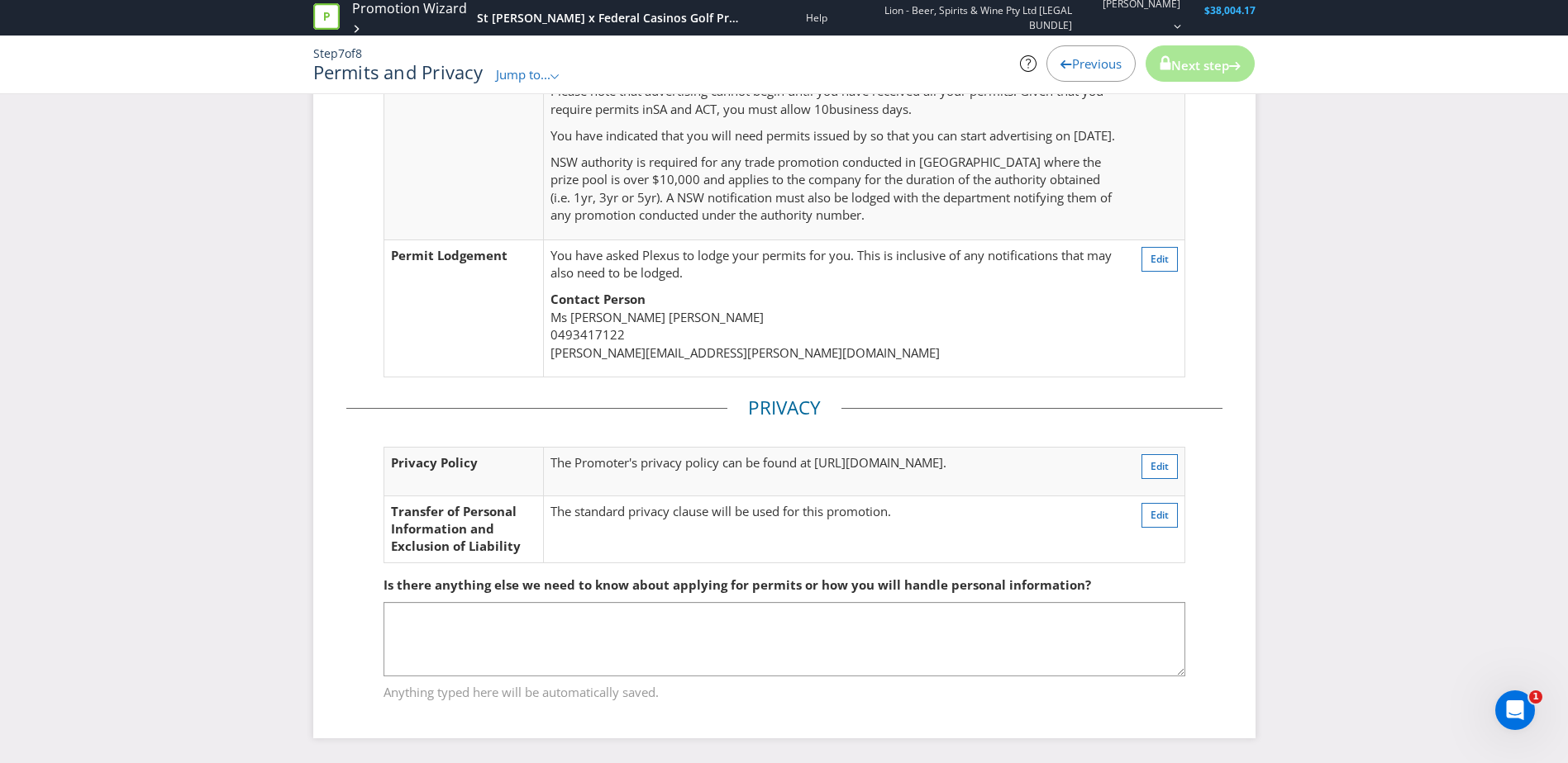
click at [1143, 398] on fieldset "Privacy Privacy Policy The Promoter's privacy policy can be found at [URL][DOMA…" at bounding box center [784, 487] width 876 height 185
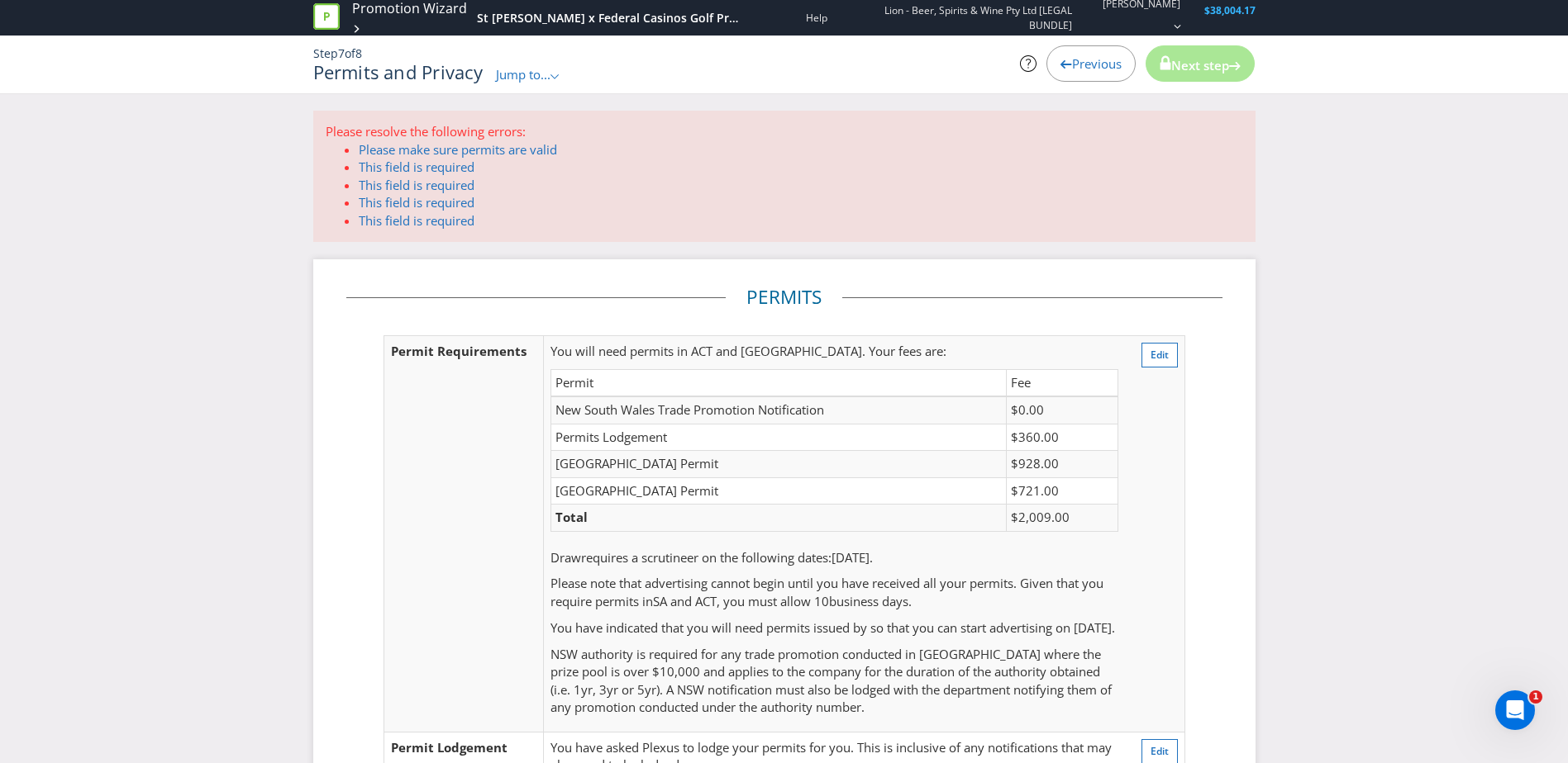
scroll to position [0, 0]
drag, startPoint x: 1196, startPoint y: 541, endPoint x: 1149, endPoint y: 446, distance: 106.0
click at [1194, 541] on fieldset "Permits Permit Requirements You will need permits in ACT and SA . Your fees are…" at bounding box center [784, 587] width 876 height 604
click at [531, 146] on link "Please make sure permits are valid" at bounding box center [458, 150] width 198 height 16
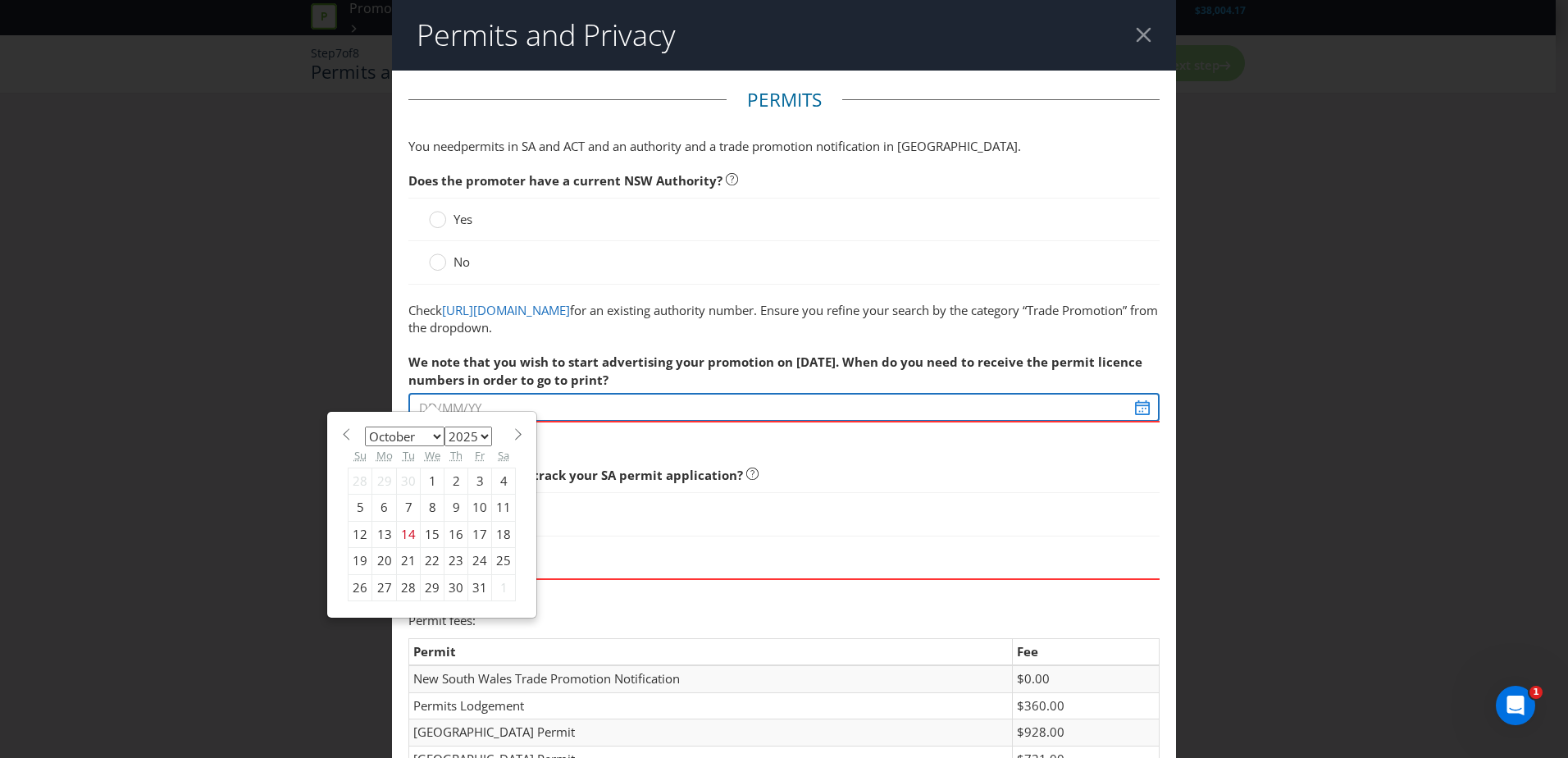
click at [1127, 411] on input "text" at bounding box center [784, 408] width 752 height 29
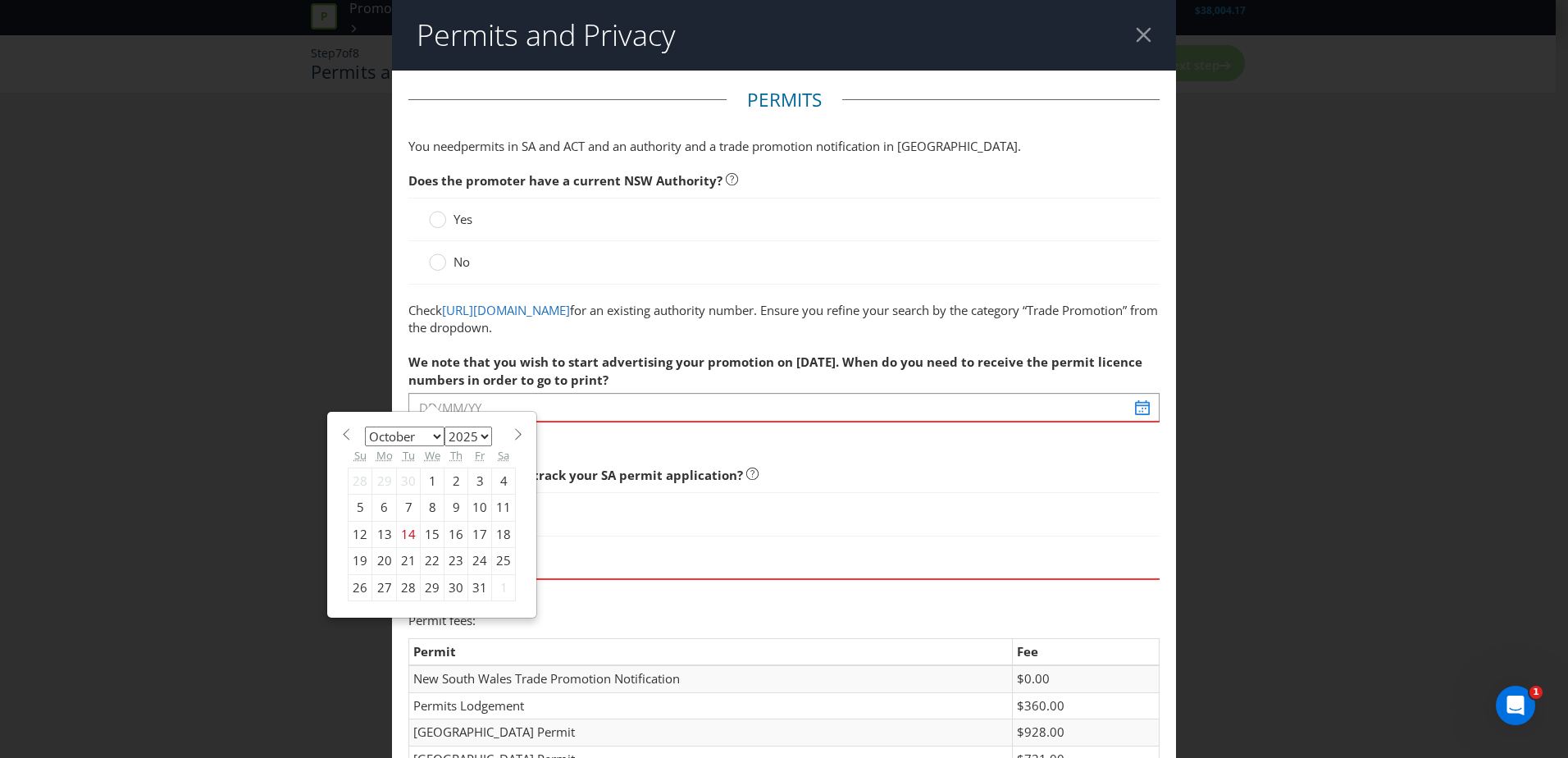
click at [429, 533] on div "15" at bounding box center [433, 534] width 24 height 26
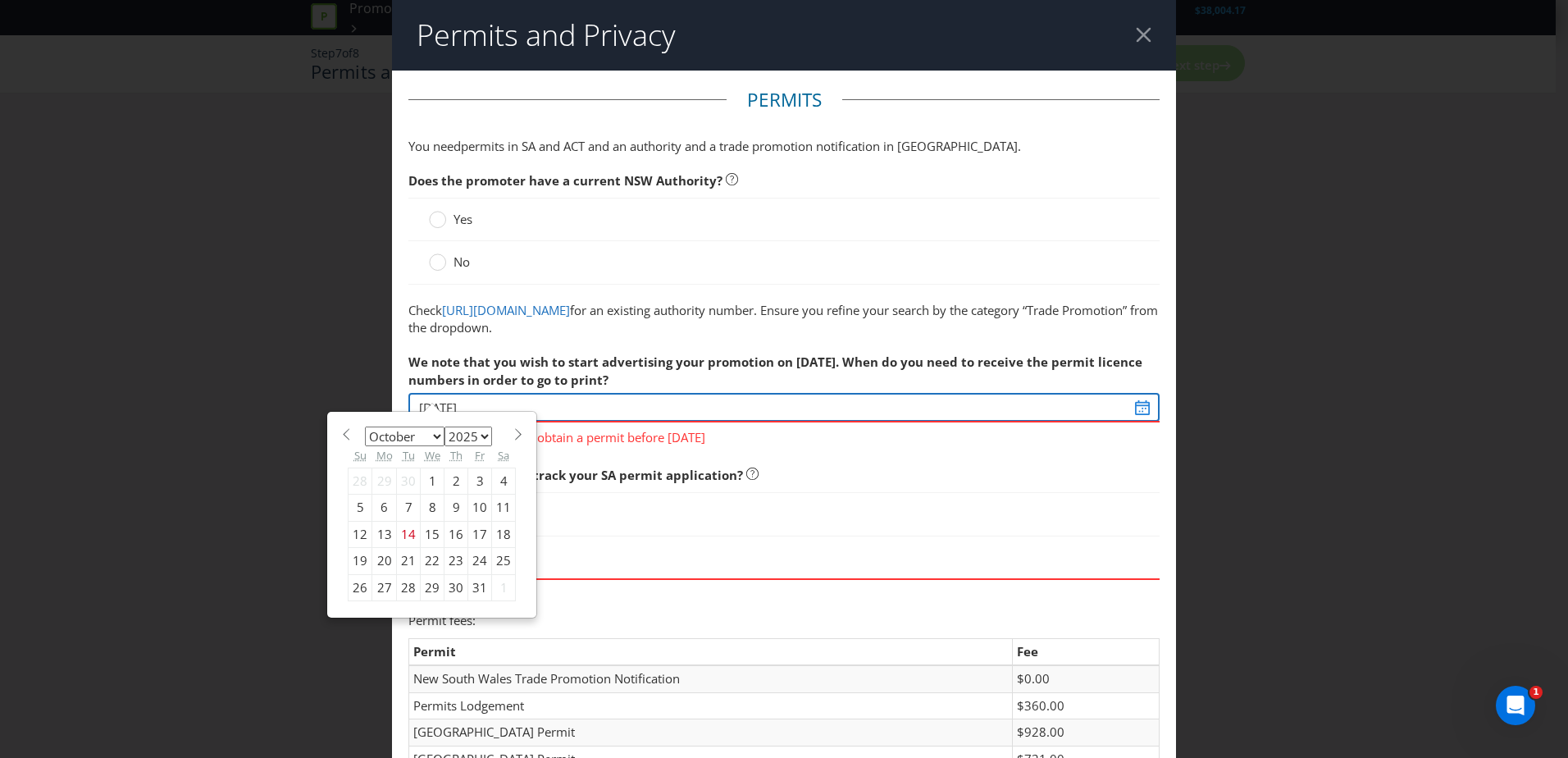
click at [1135, 412] on input "[DATE]" at bounding box center [784, 408] width 752 height 29
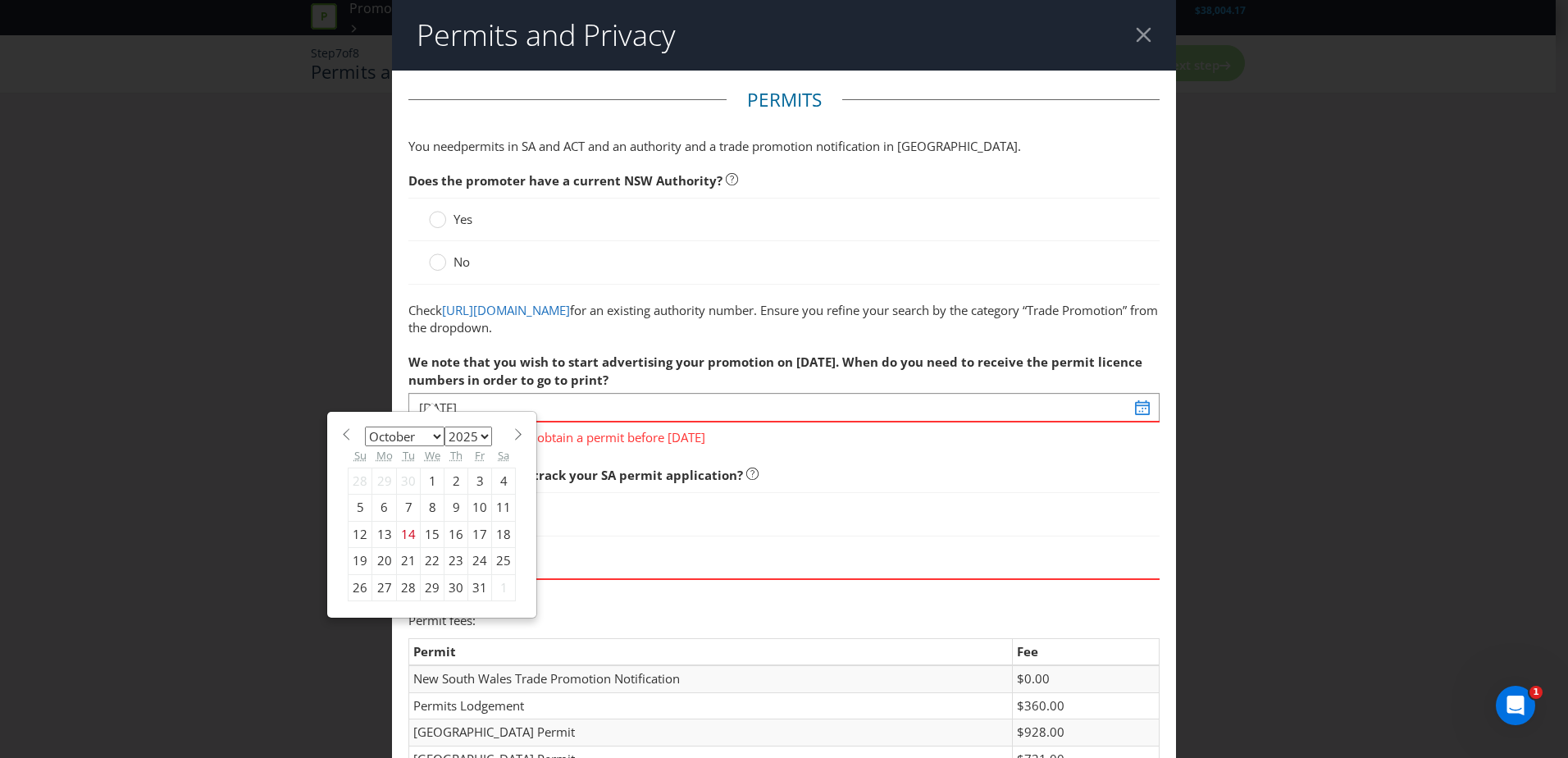
click at [447, 534] on div "16" at bounding box center [456, 534] width 24 height 26
type input "[DATE]"
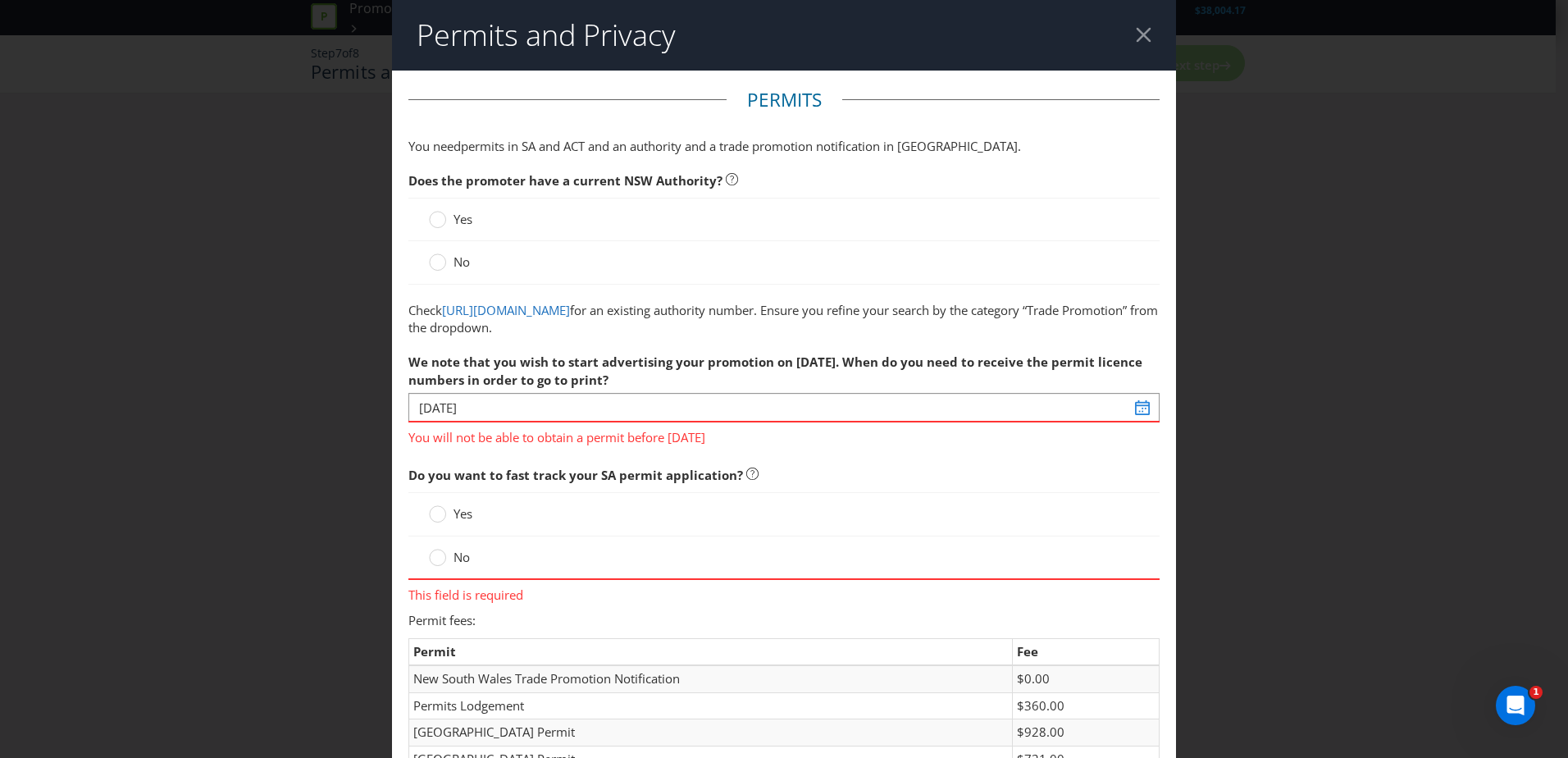
click at [1084, 360] on span "We note that you wish to start advertising your promotion on [DATE]. When do yo…" at bounding box center [775, 370] width 734 height 33
click at [440, 217] on circle at bounding box center [437, 220] width 16 height 16
click at [0, 0] on input "Yes" at bounding box center [0, 0] width 0 height 0
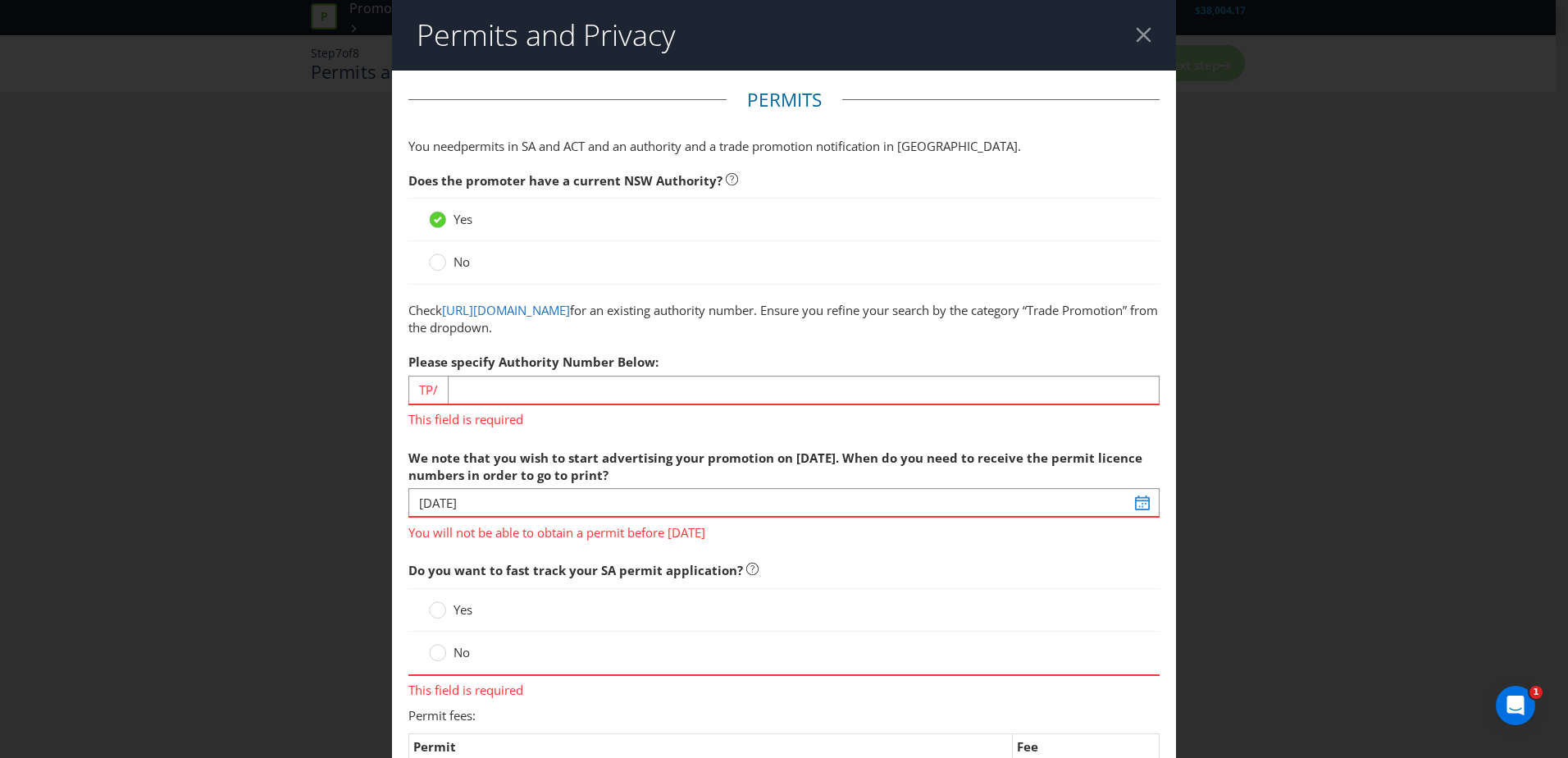
click at [1138, 30] on div at bounding box center [1144, 35] width 15 height 15
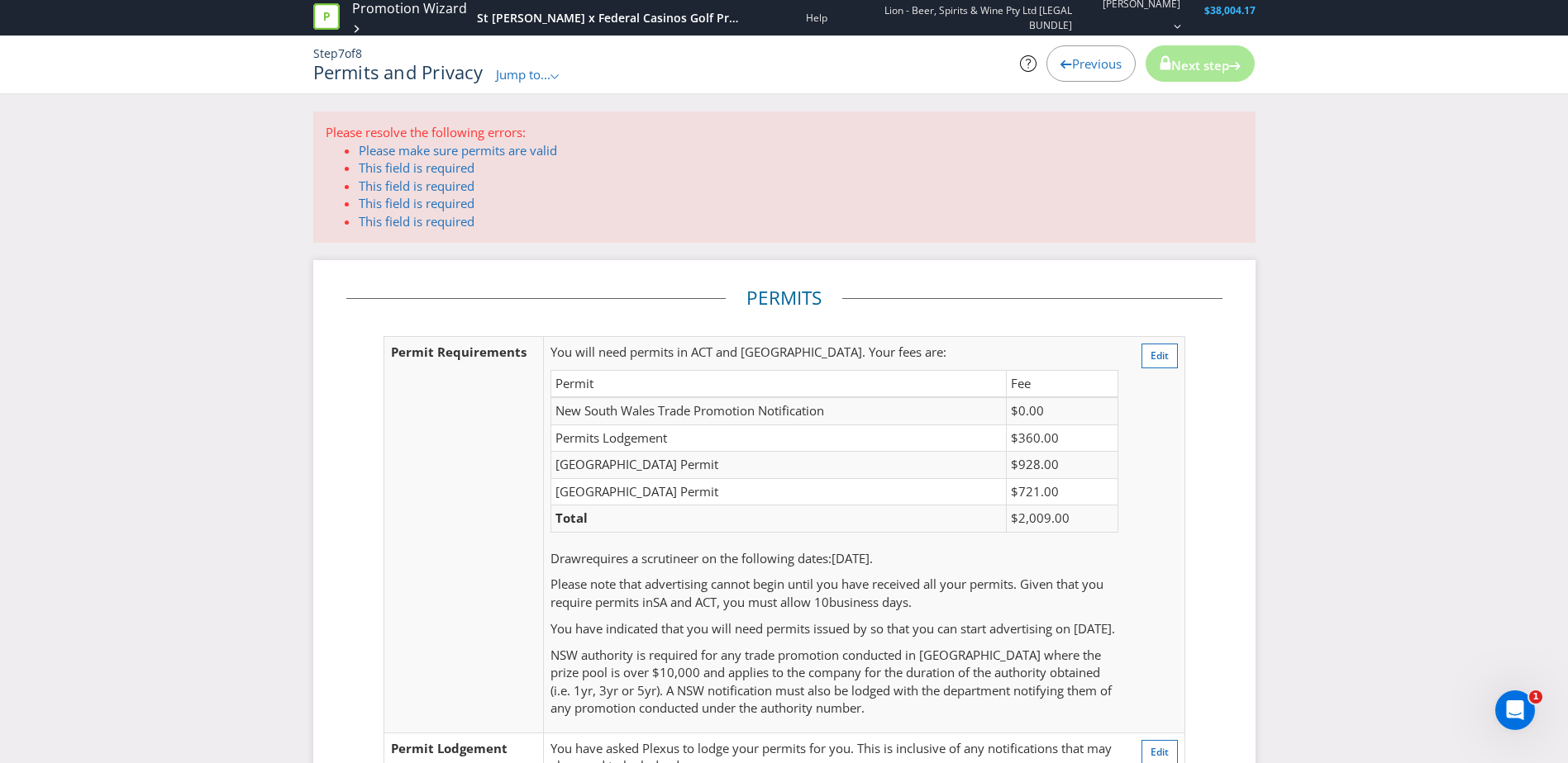
click at [1076, 80] on div "Previous" at bounding box center [1091, 64] width 90 height 36
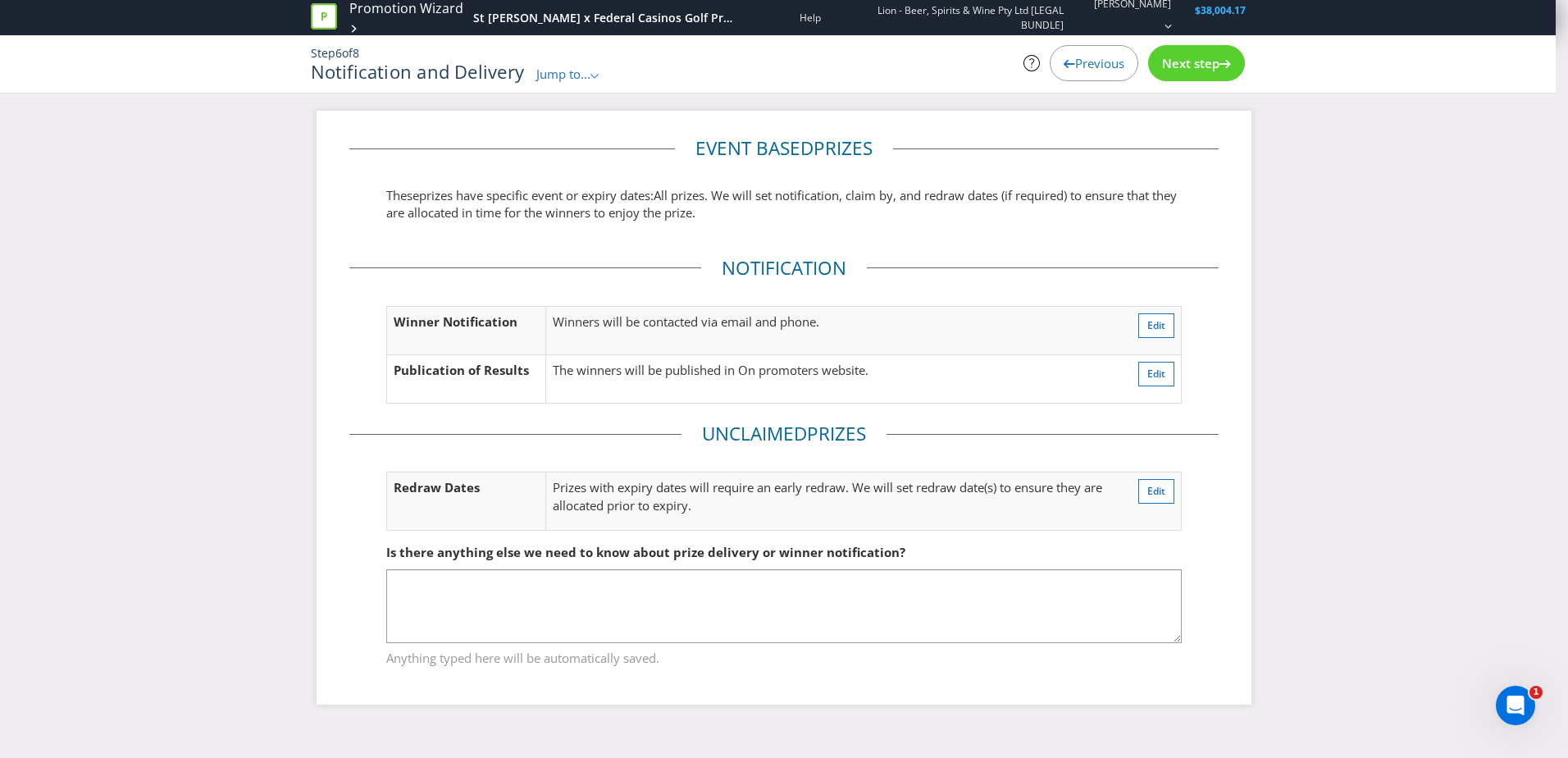
click at [1099, 58] on span "Previous" at bounding box center [1100, 62] width 50 height 16
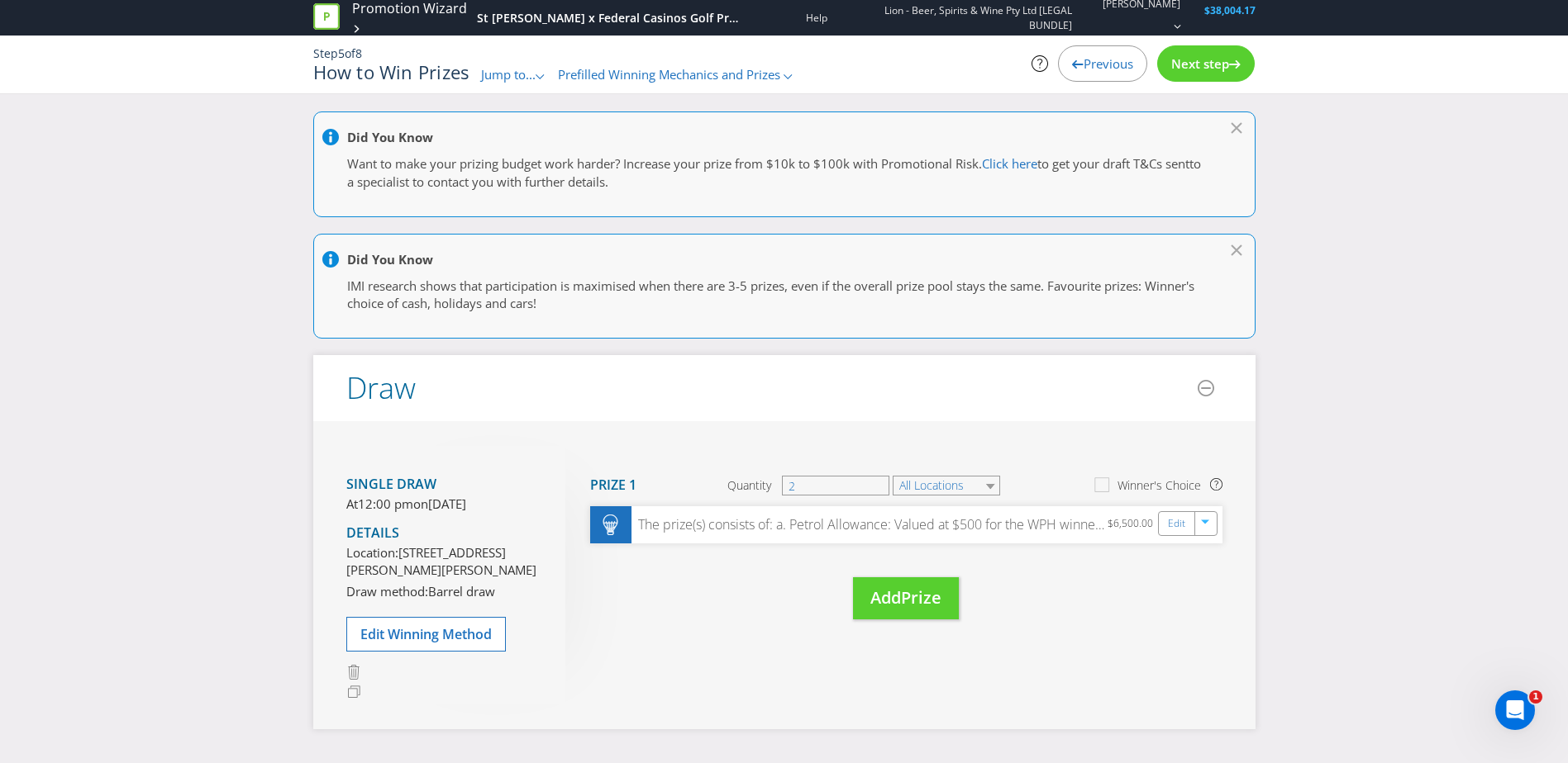
click at [1108, 60] on span "Previous" at bounding box center [1108, 63] width 50 height 16
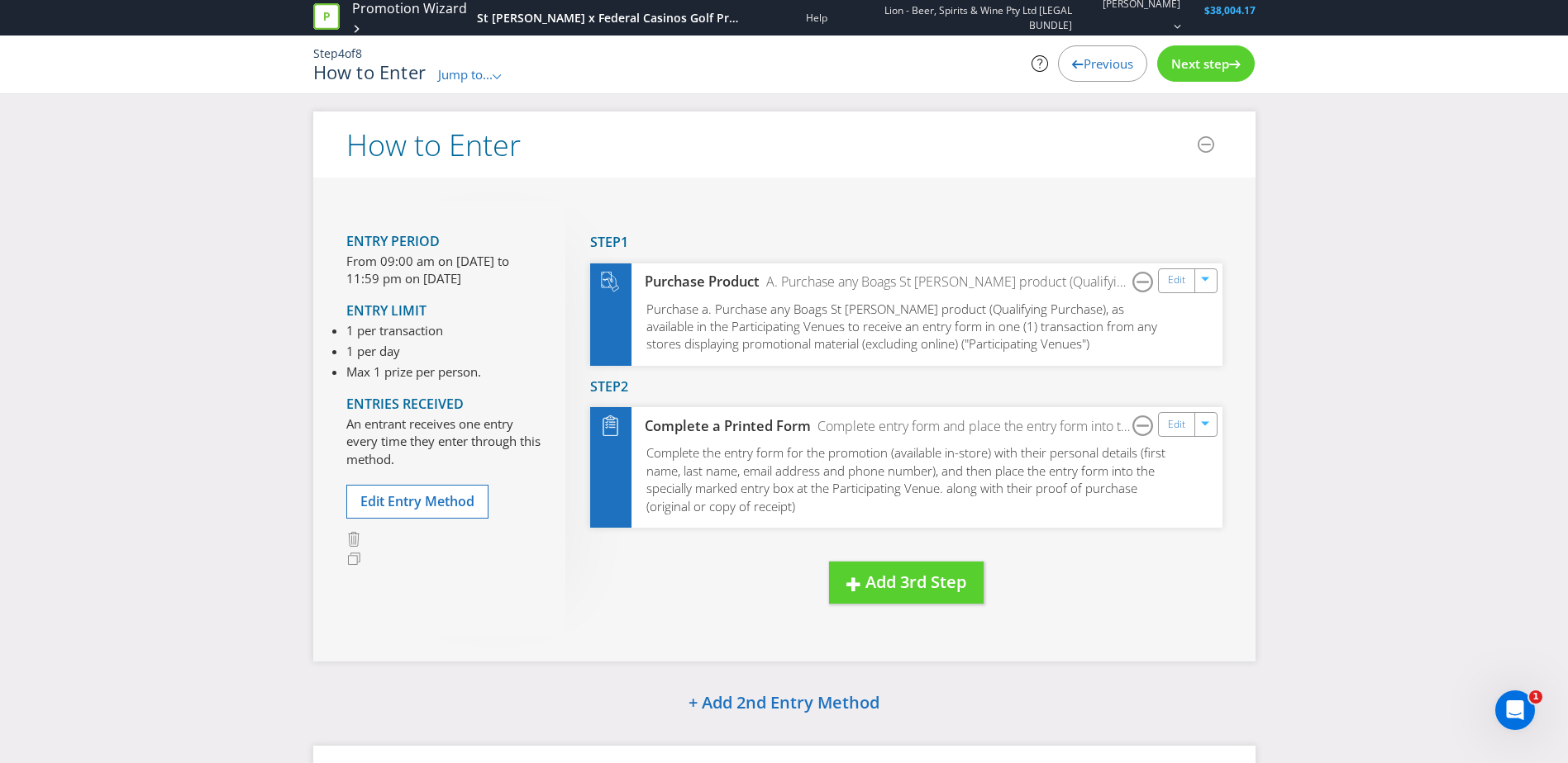
click at [1108, 60] on span "Previous" at bounding box center [1108, 63] width 50 height 16
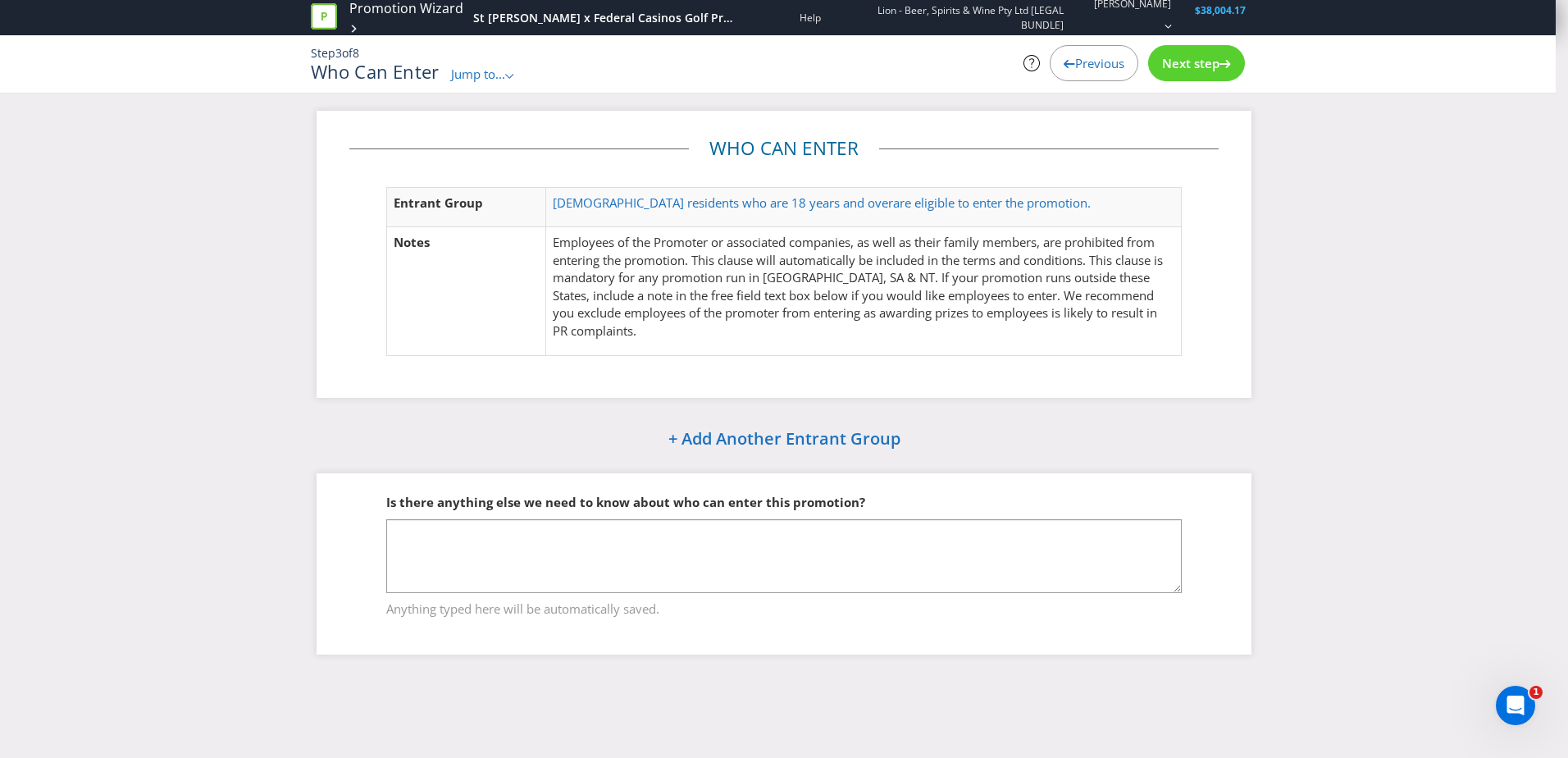
click at [1099, 60] on span "Previous" at bounding box center [1100, 62] width 50 height 16
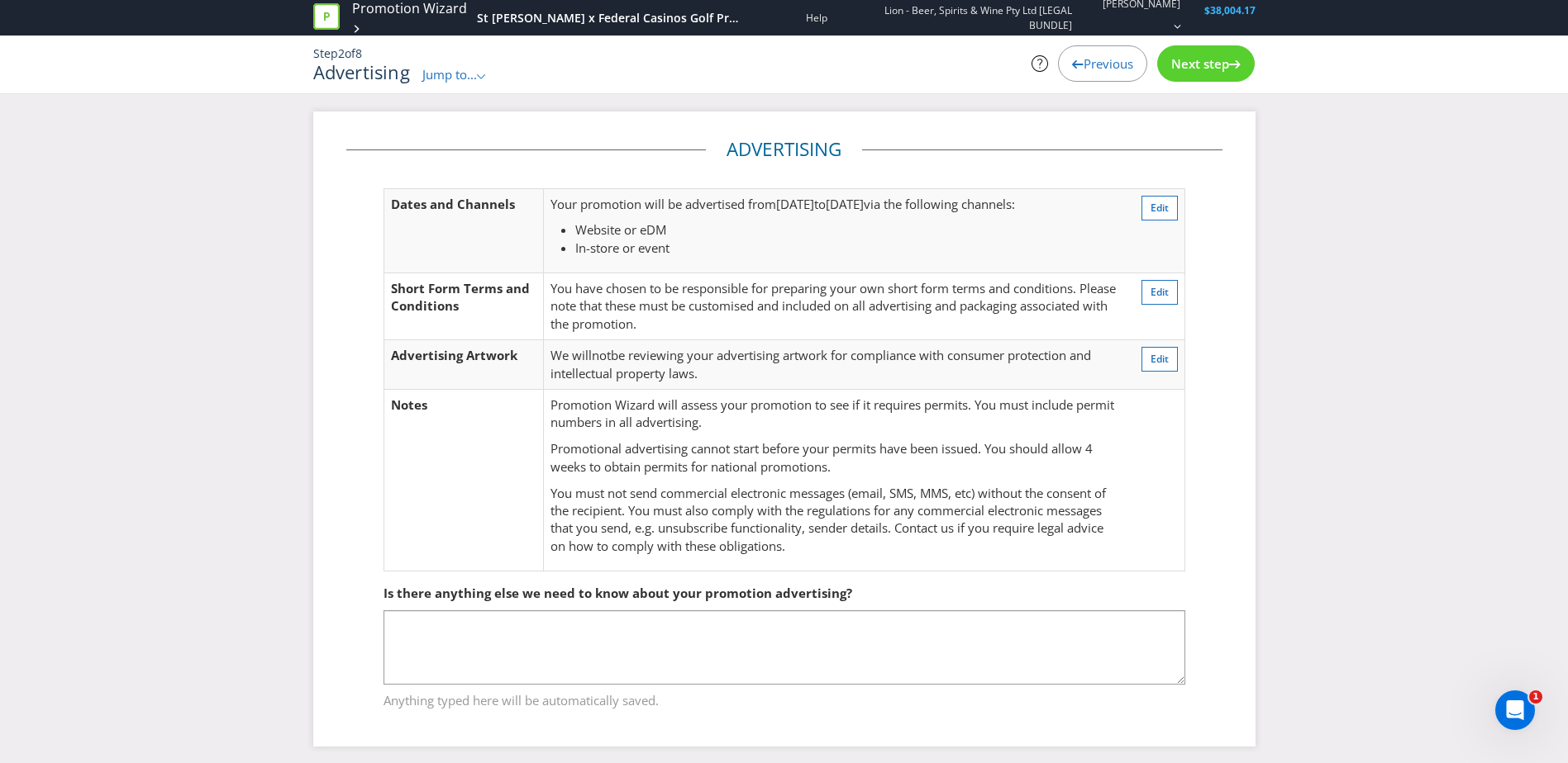
click at [1108, 60] on span "Previous" at bounding box center [1108, 63] width 50 height 16
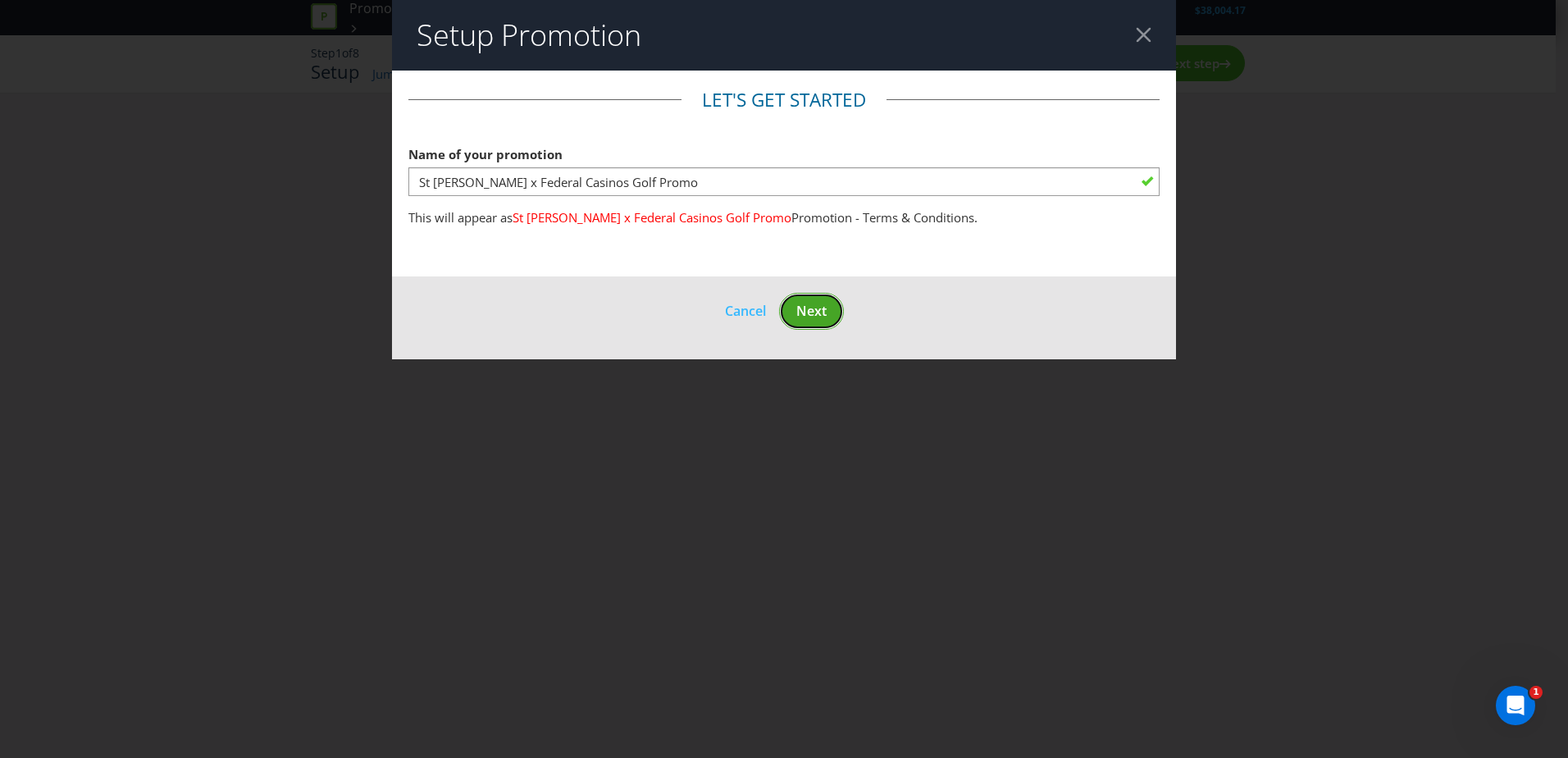
click at [824, 310] on span "Next" at bounding box center [811, 310] width 31 height 18
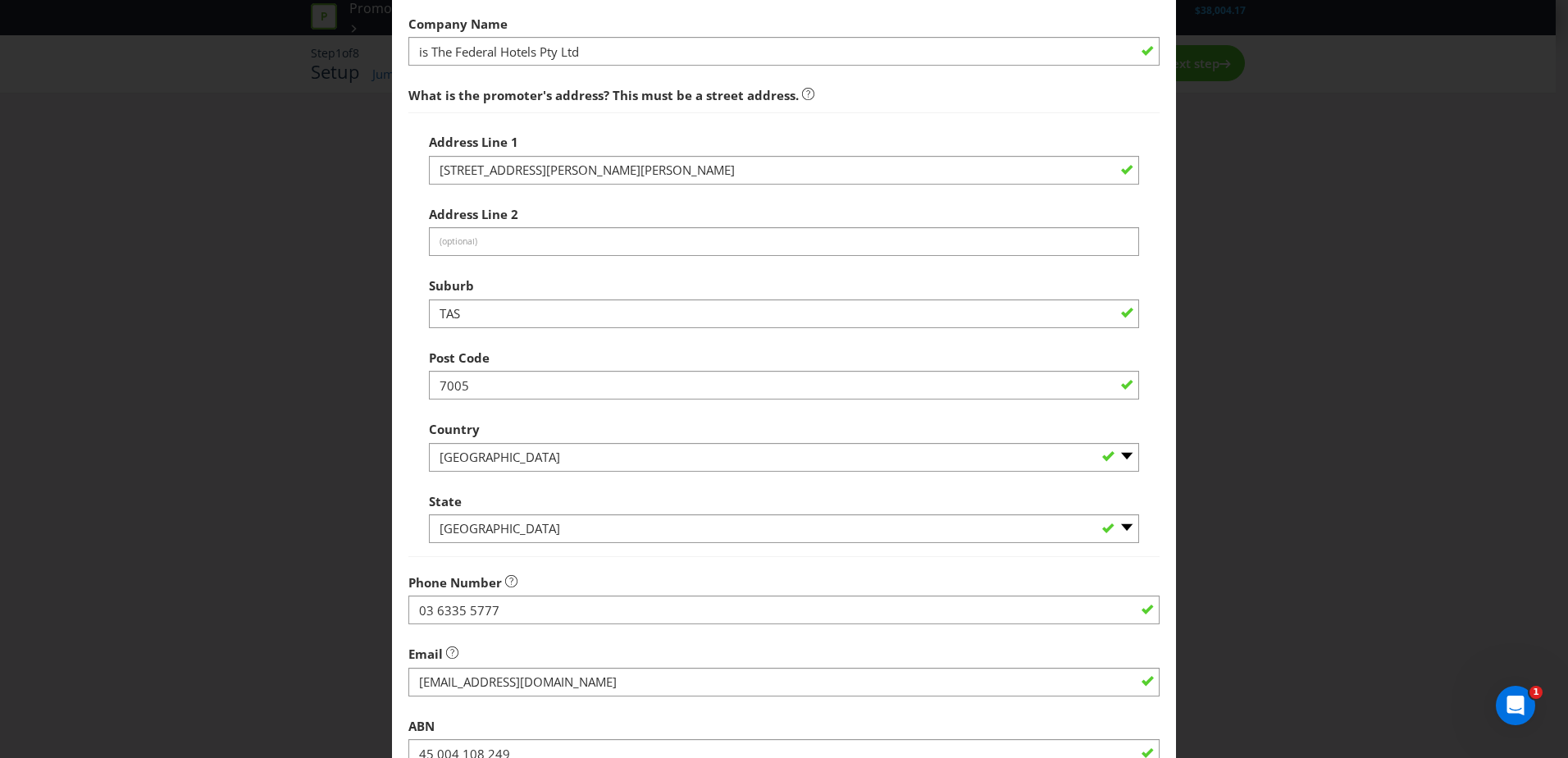
scroll to position [313, 0]
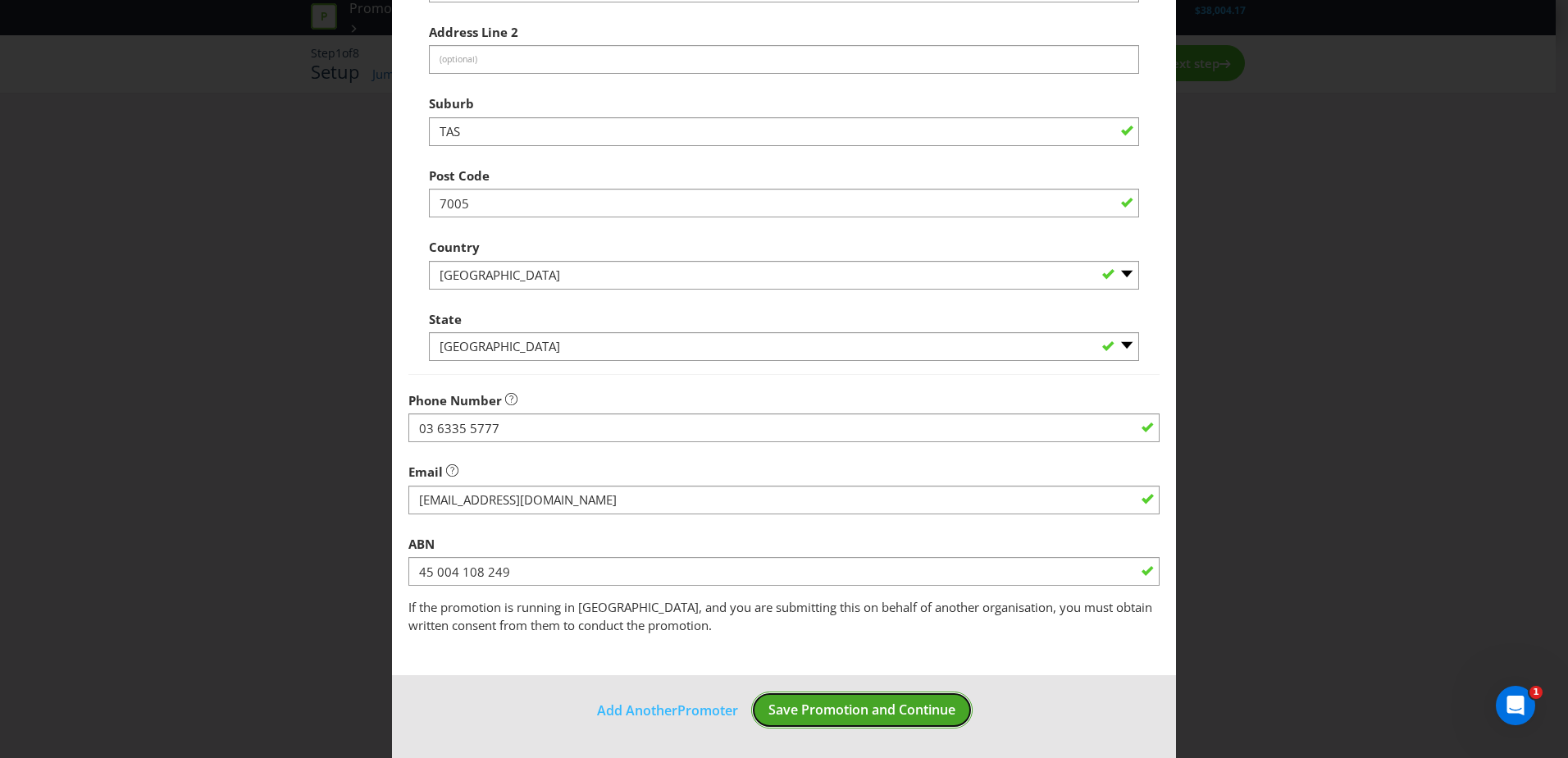
click at [822, 725] on button "Save Promotion and Continue" at bounding box center [862, 710] width 221 height 37
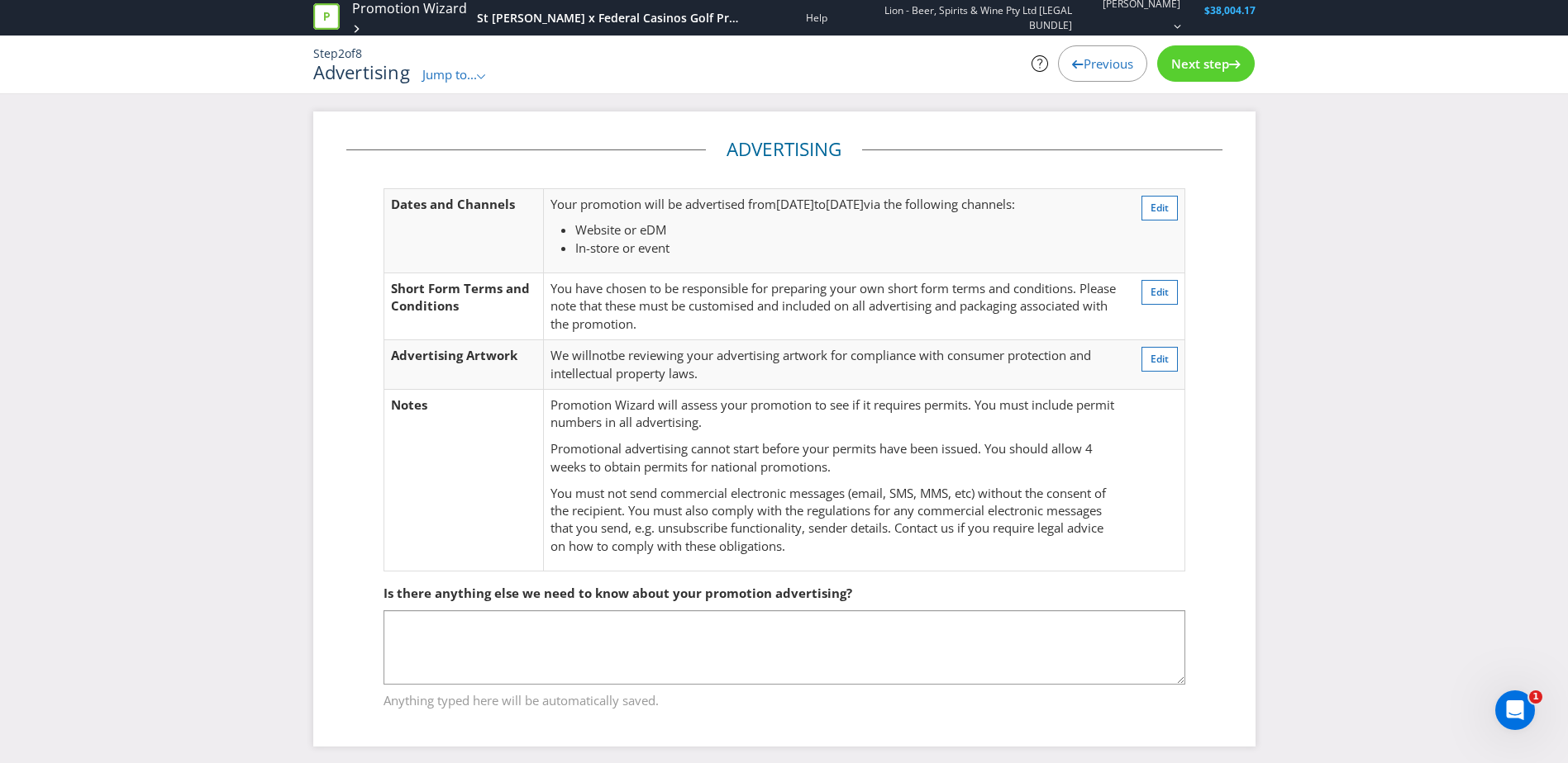
click at [1211, 64] on span "Next step" at bounding box center [1200, 63] width 58 height 16
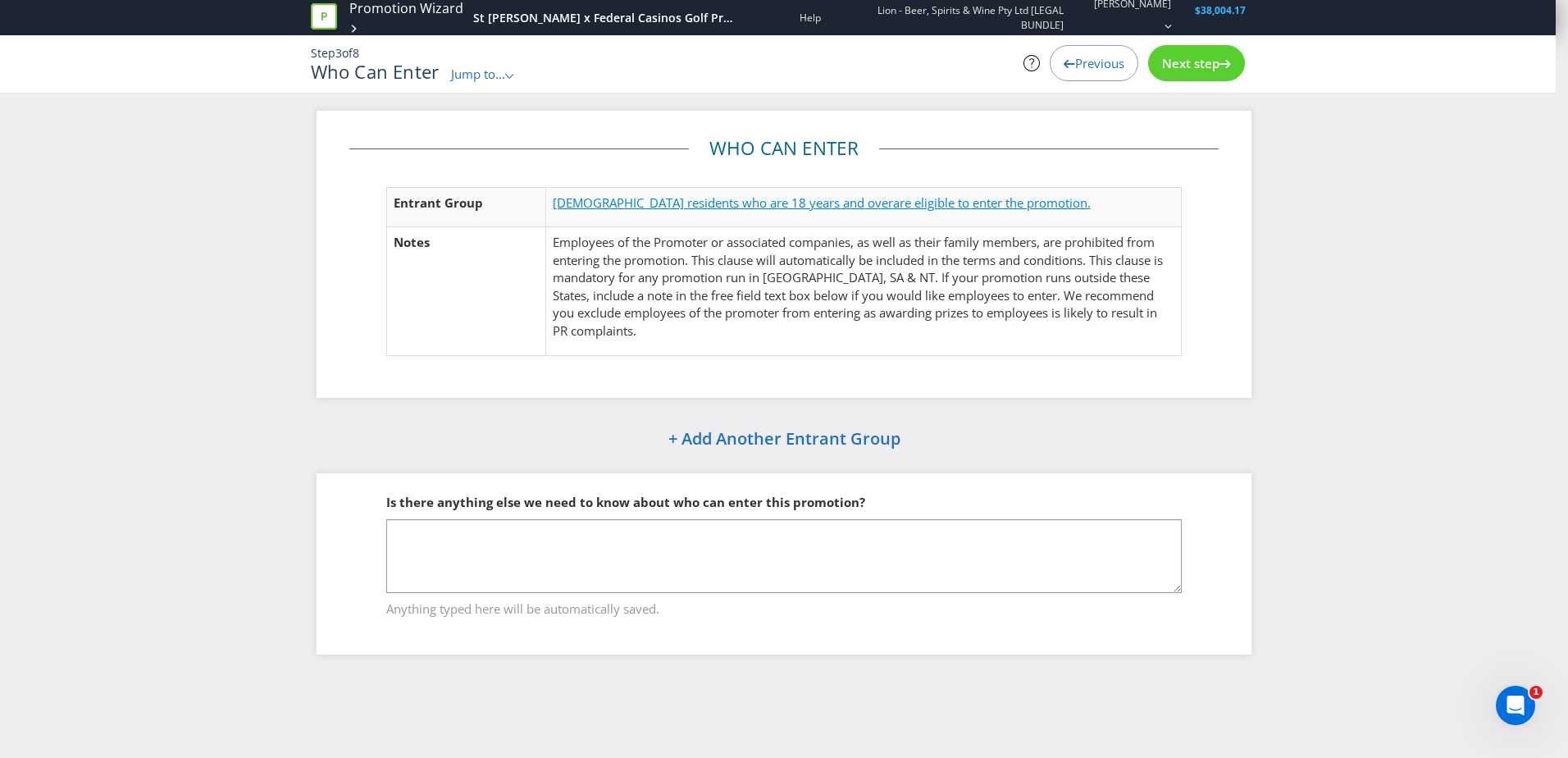
click at [901, 206] on span "are eligible to enter the promotion." at bounding box center [992, 203] width 197 height 16
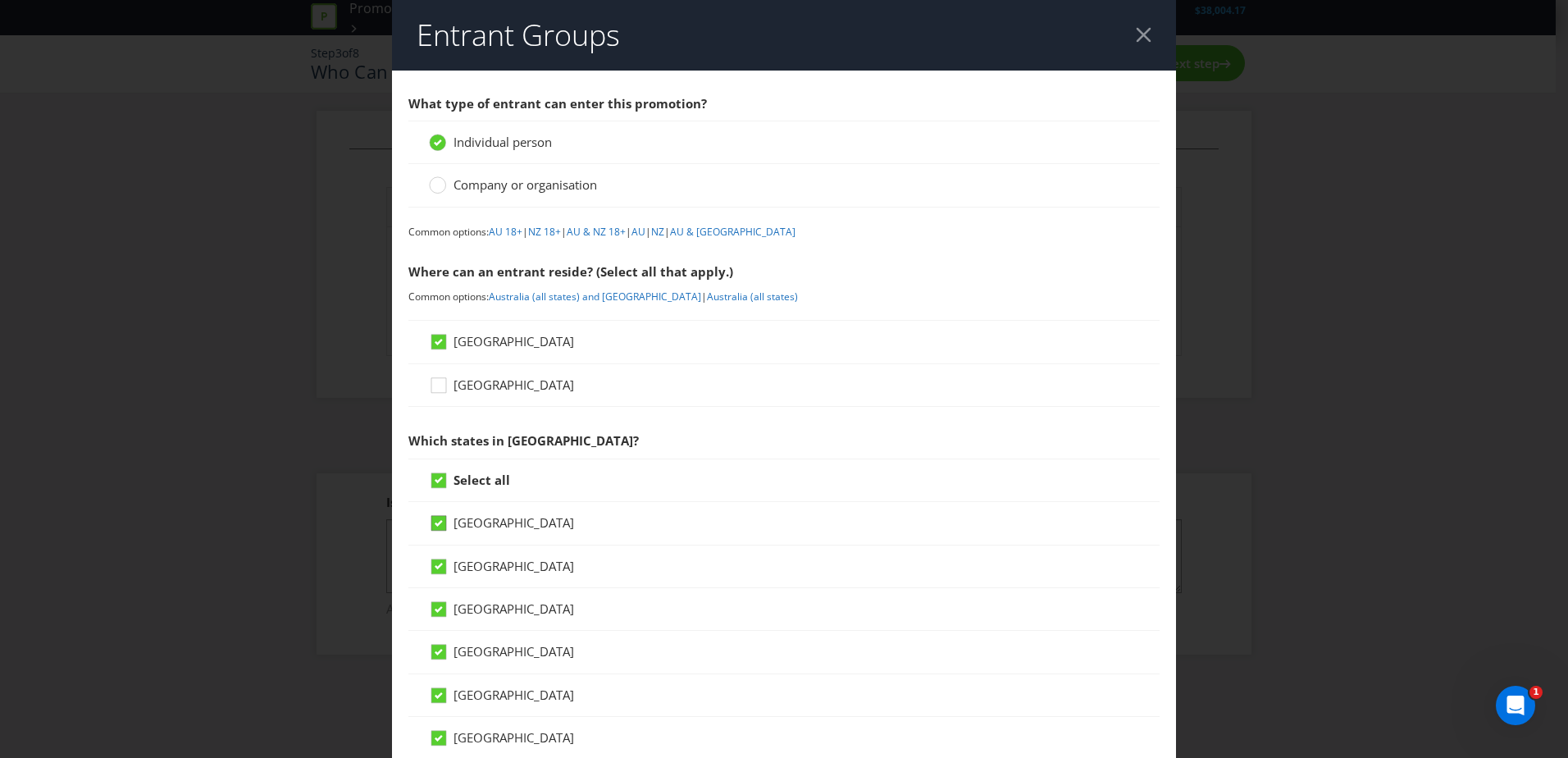
click at [435, 522] on icon at bounding box center [439, 524] width 9 height 7
click at [0, 0] on input "[GEOGRAPHIC_DATA]" at bounding box center [0, 0] width 0 height 0
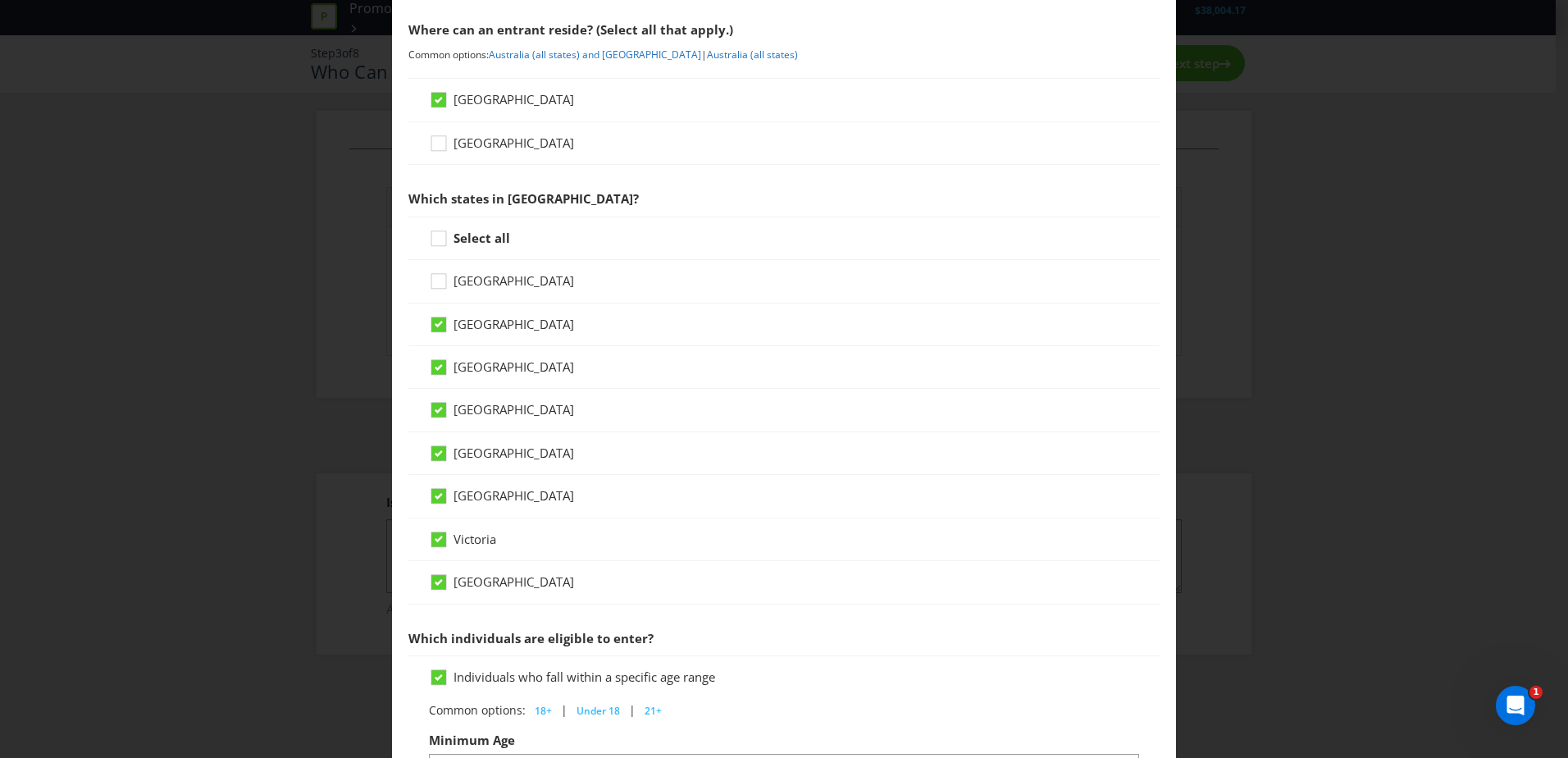
scroll to position [246, 0]
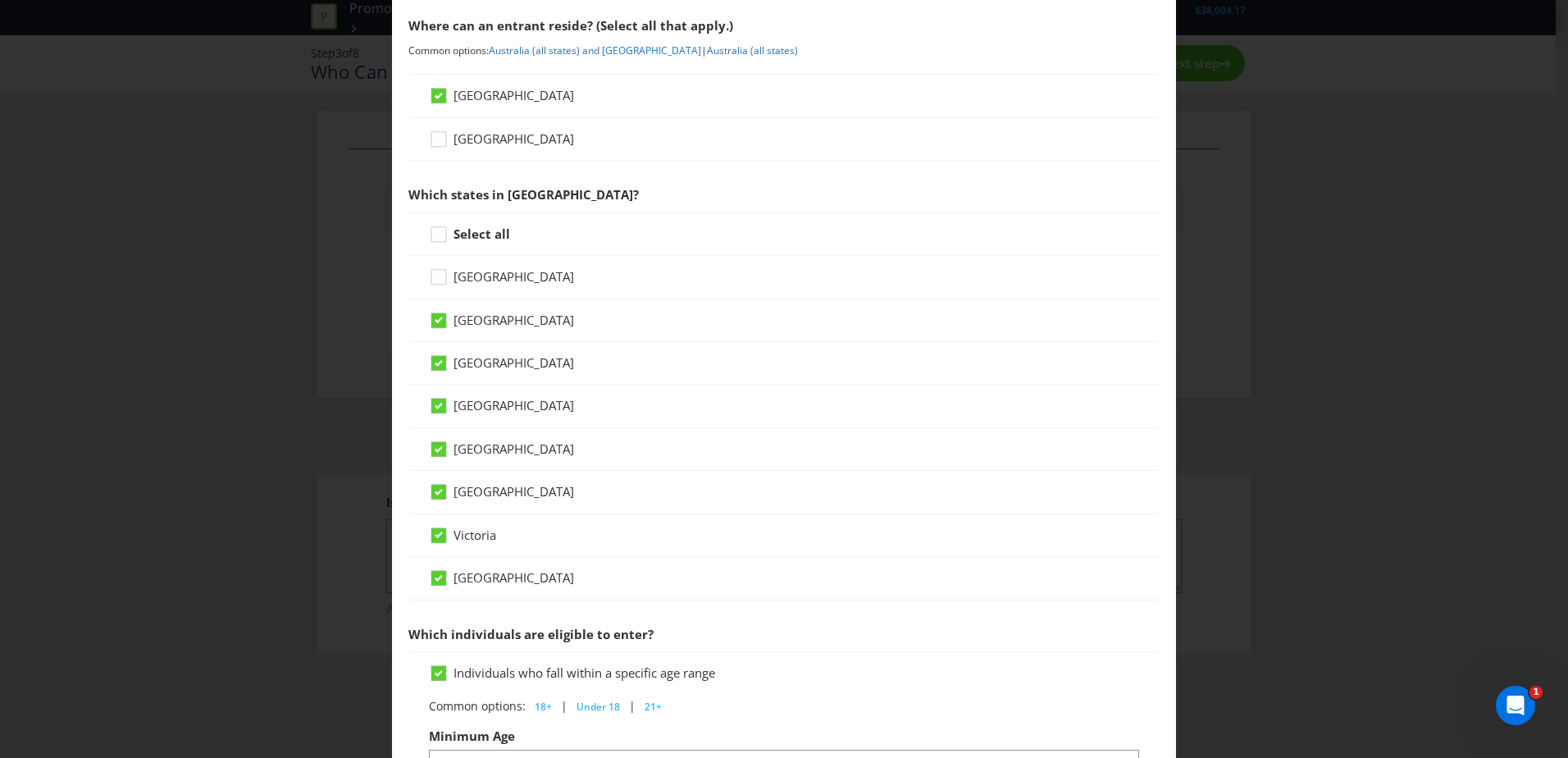
click at [474, 332] on div "[GEOGRAPHIC_DATA]" at bounding box center [784, 321] width 752 height 43
click at [474, 326] on span "[GEOGRAPHIC_DATA]" at bounding box center [513, 320] width 120 height 16
click at [0, 0] on input "[GEOGRAPHIC_DATA]" at bounding box center [0, 0] width 0 height 0
click at [466, 355] on span "[GEOGRAPHIC_DATA]" at bounding box center [513, 362] width 120 height 16
click at [0, 0] on input "[GEOGRAPHIC_DATA]" at bounding box center [0, 0] width 0 height 0
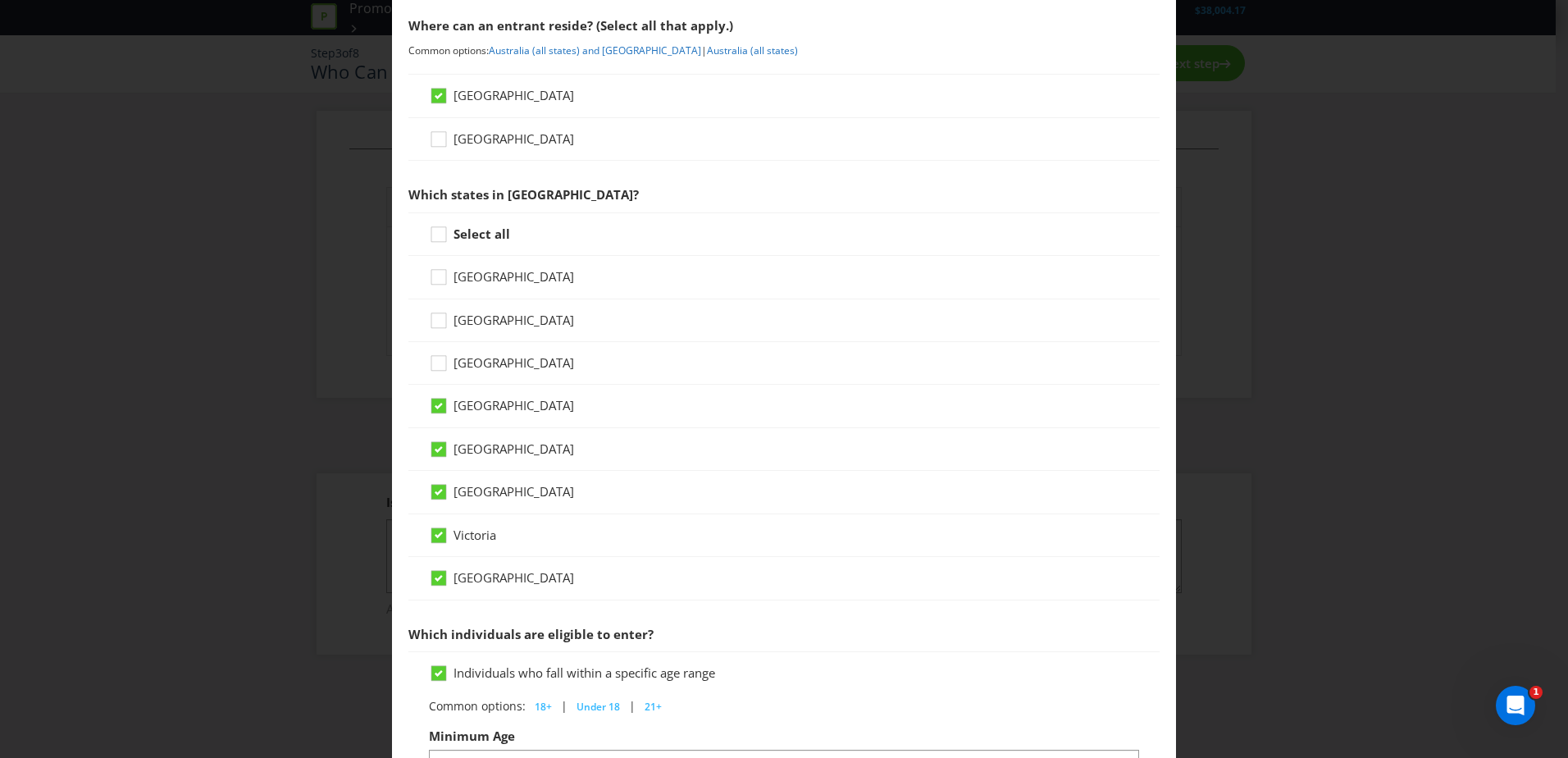
click at [465, 403] on span "[GEOGRAPHIC_DATA]" at bounding box center [513, 405] width 120 height 16
click at [0, 0] on input "[GEOGRAPHIC_DATA]" at bounding box center [0, 0] width 0 height 0
click at [465, 443] on span "[GEOGRAPHIC_DATA]" at bounding box center [513, 449] width 120 height 16
click at [0, 0] on input "[GEOGRAPHIC_DATA]" at bounding box center [0, 0] width 0 height 0
click at [469, 532] on span "Victoria" at bounding box center [475, 535] width 43 height 16
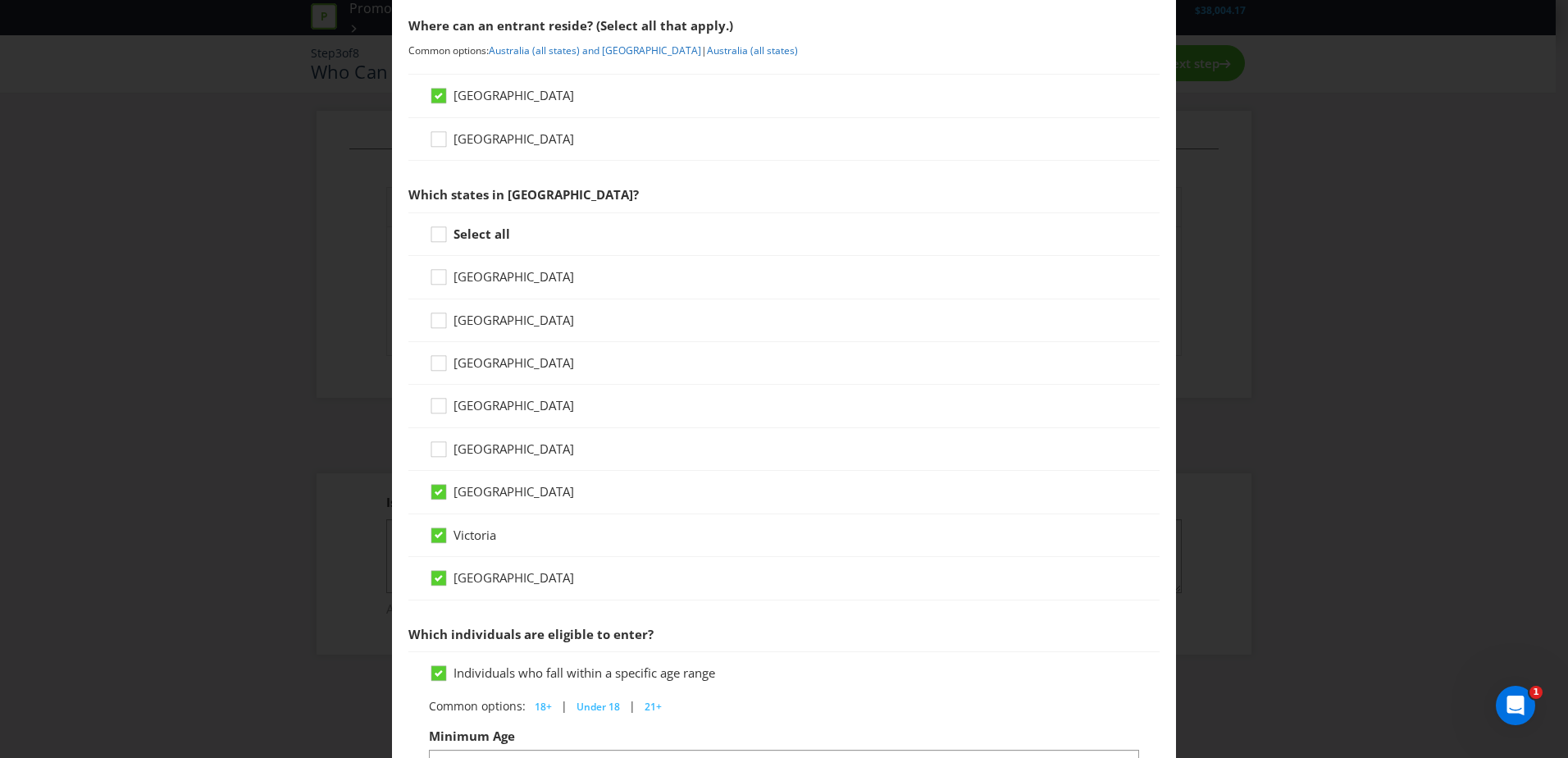
click at [0, 0] on input "Victoria" at bounding box center [0, 0] width 0 height 0
click at [469, 577] on span "[GEOGRAPHIC_DATA]" at bounding box center [513, 577] width 120 height 16
click at [0, 0] on input "[GEOGRAPHIC_DATA]" at bounding box center [0, 0] width 0 height 0
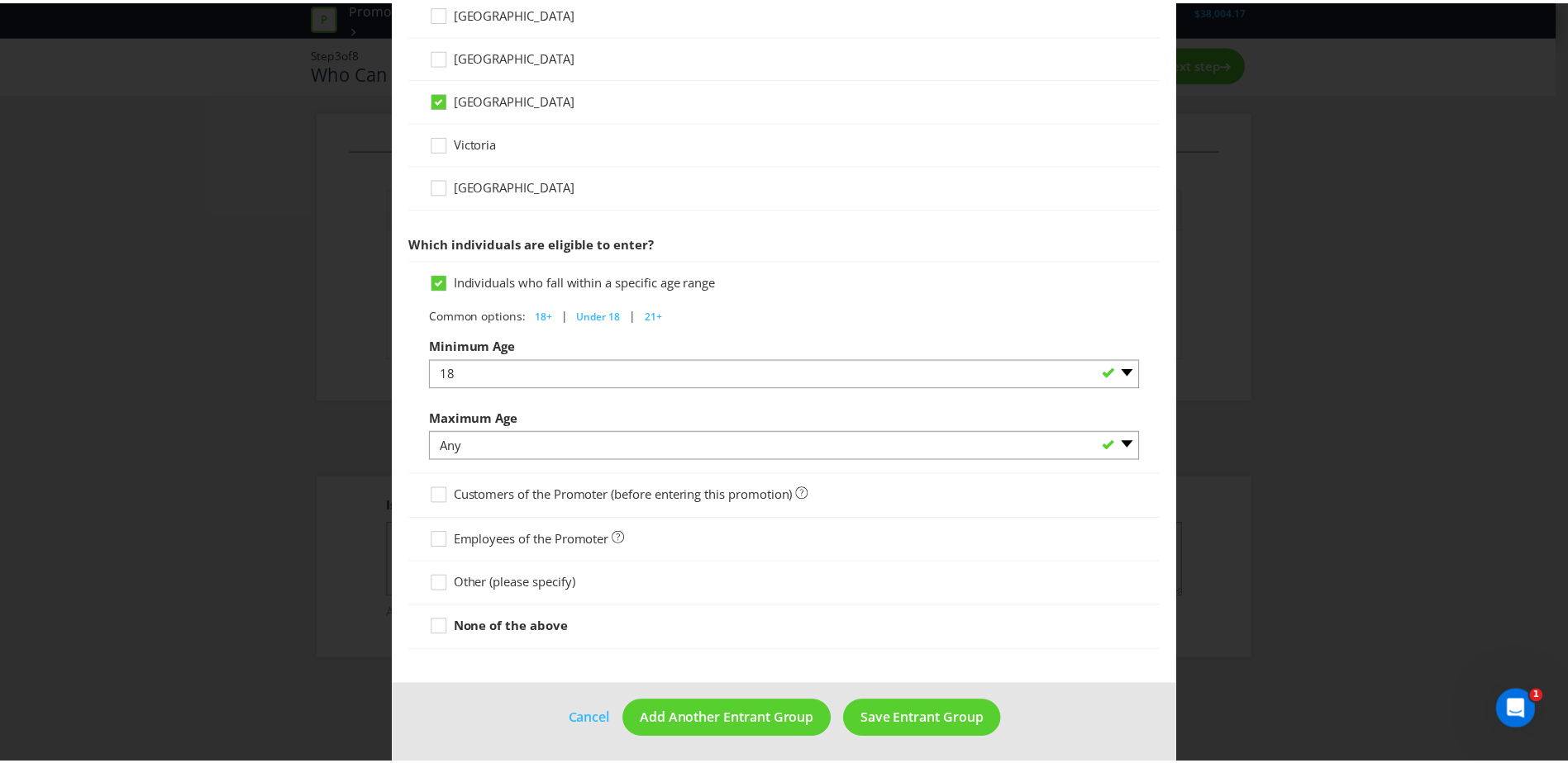
scroll to position [649, 0]
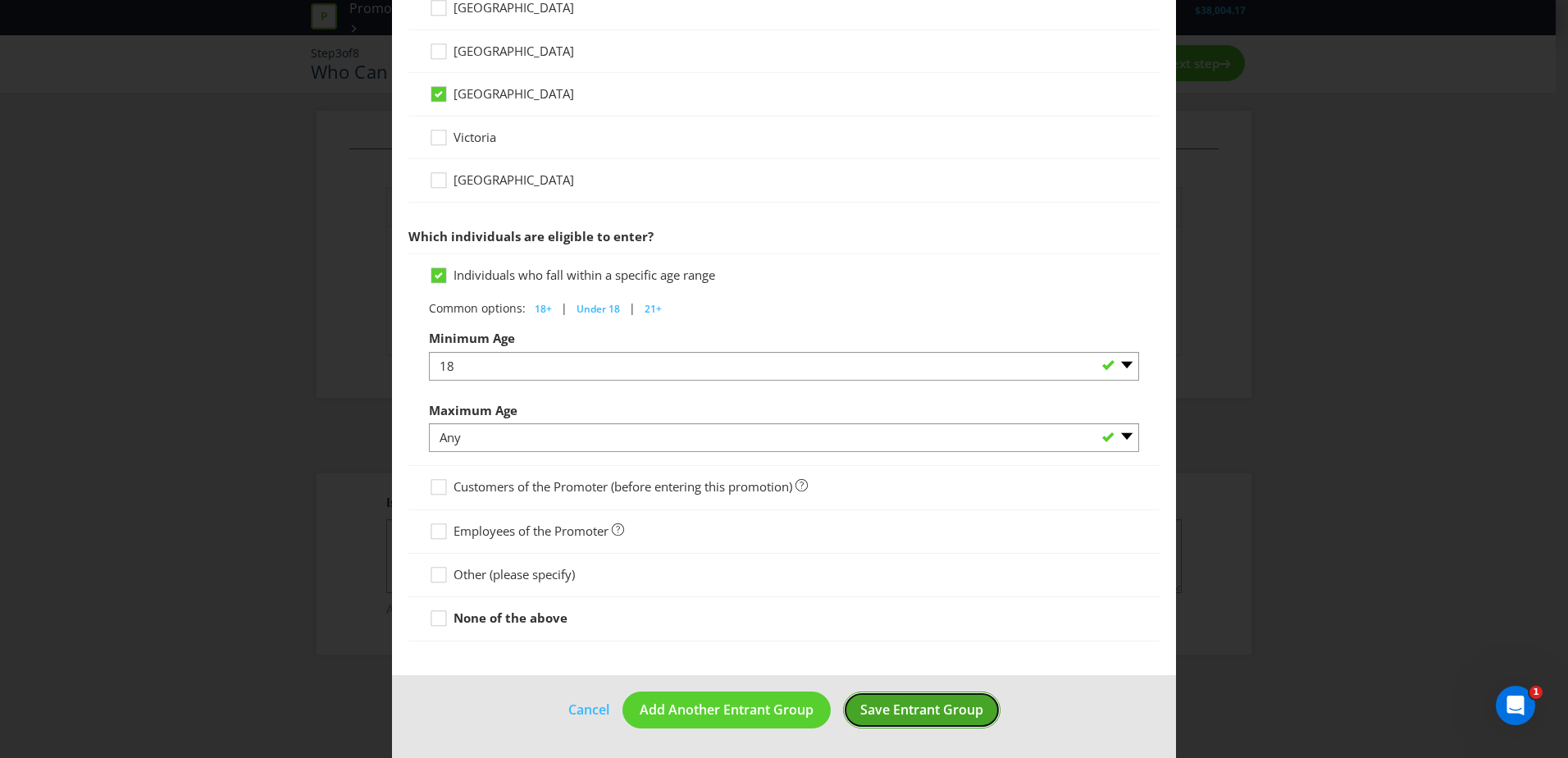
click at [914, 709] on span "Save Entrant Group" at bounding box center [921, 709] width 123 height 18
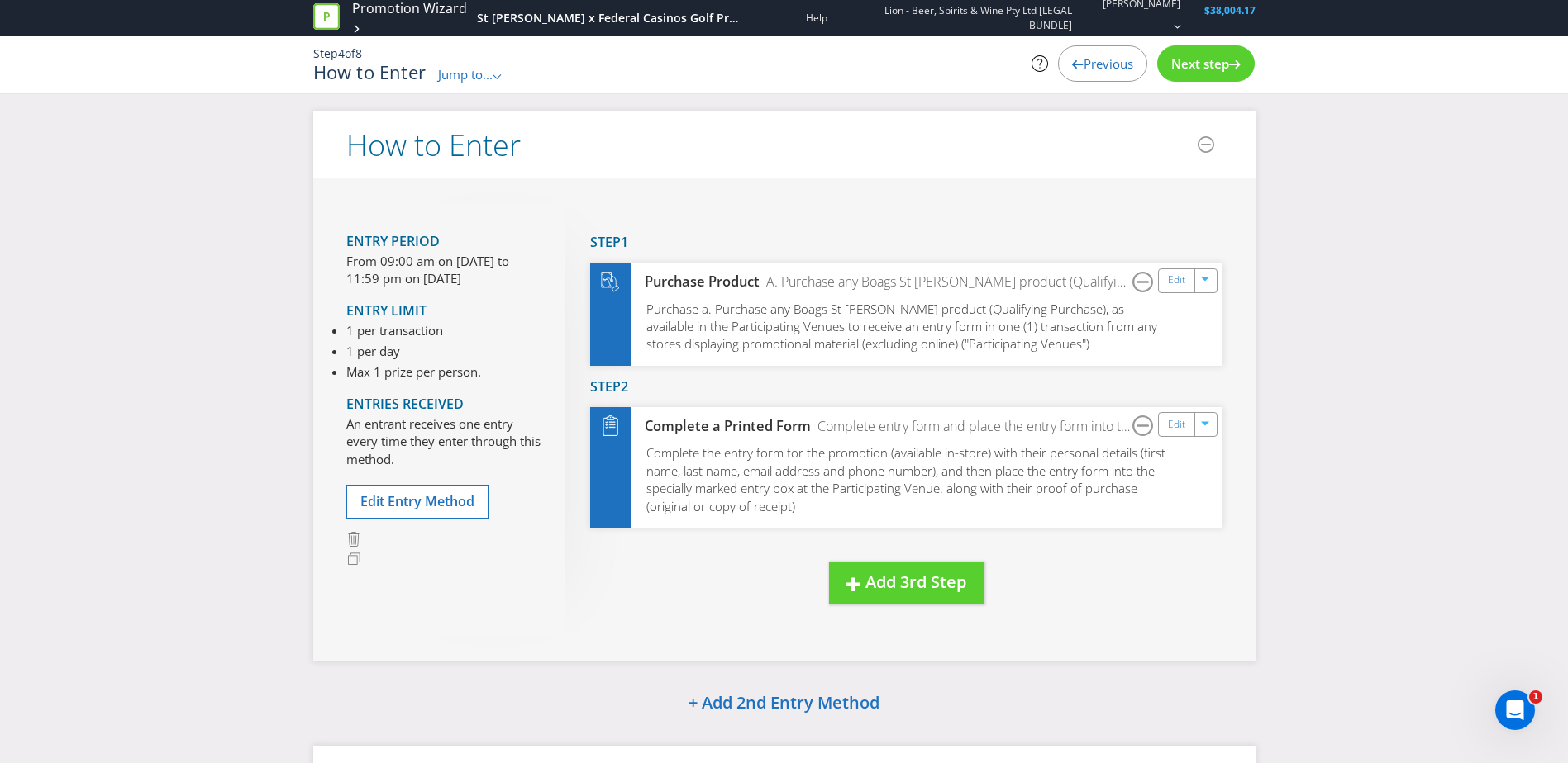
click at [1231, 65] on icon at bounding box center [1234, 65] width 11 height 9
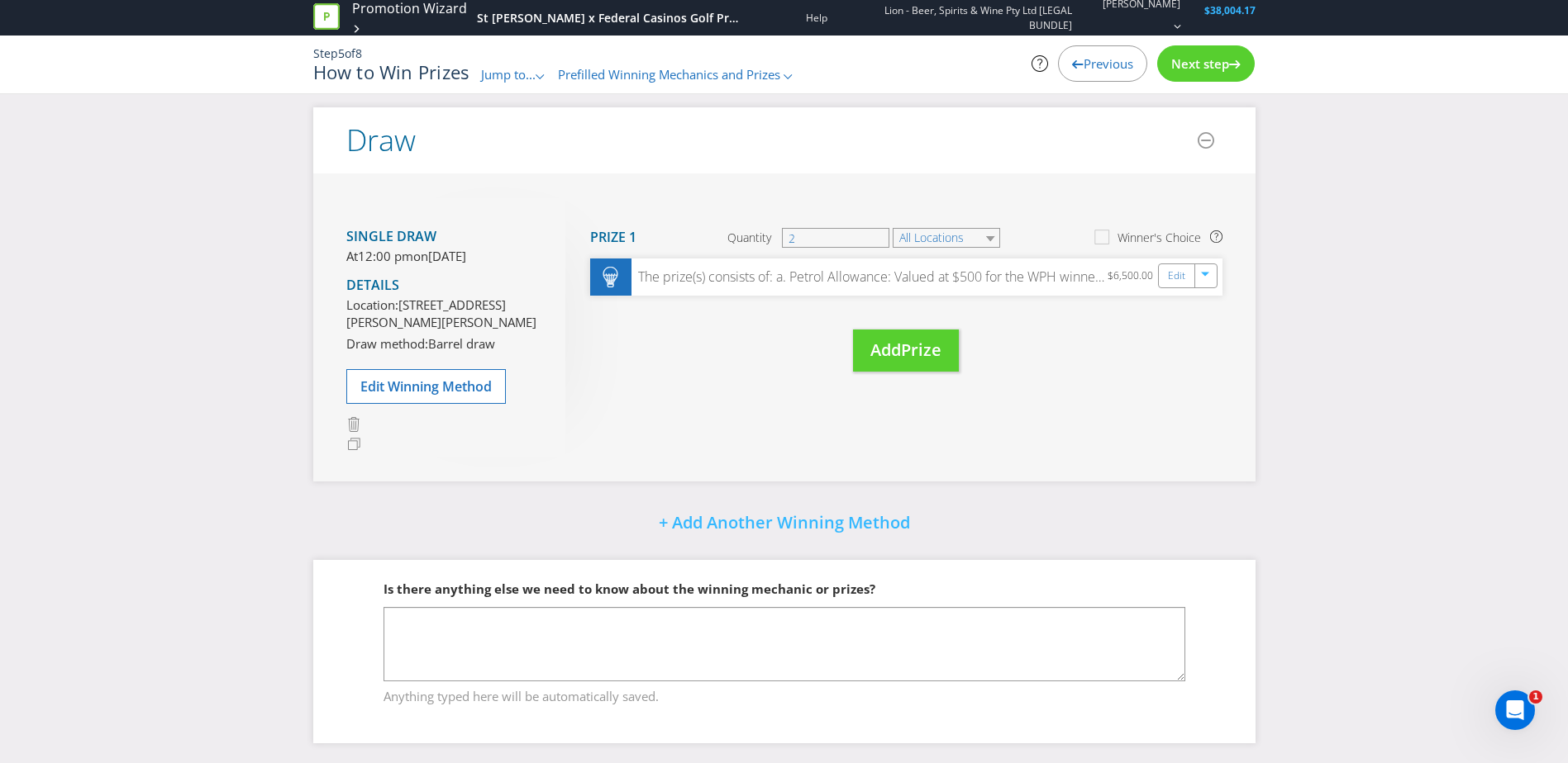
scroll to position [287, 0]
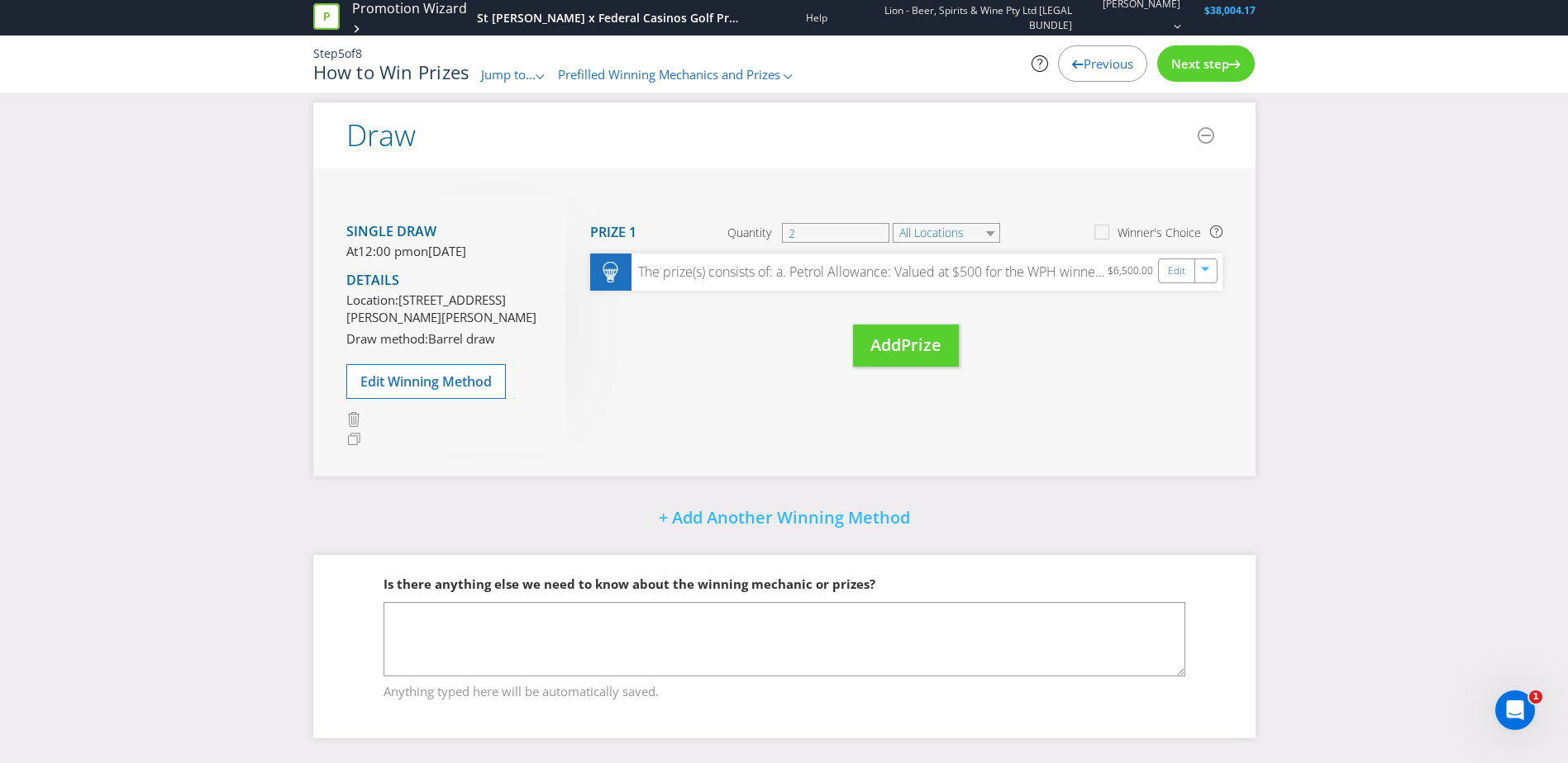
click at [1224, 59] on span "Next step" at bounding box center [1200, 63] width 58 height 16
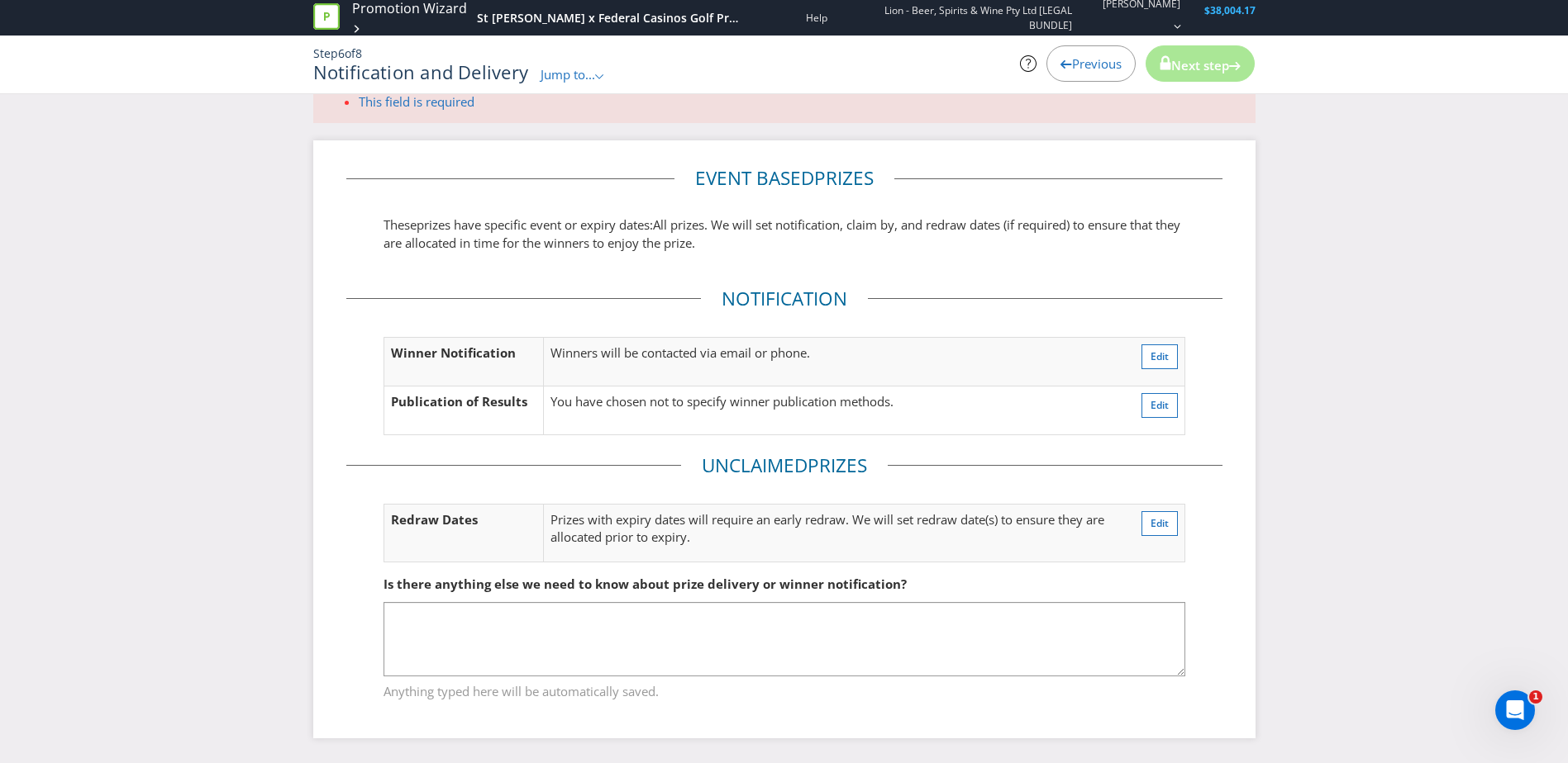
drag, startPoint x: 1243, startPoint y: 372, endPoint x: 1216, endPoint y: 384, distance: 29.5
click at [1242, 372] on div "Event based prize s These prize s have specific event or expiry dates: All priz…" at bounding box center [784, 439] width 942 height 597
click at [824, 596] on div "Is there anything else we need to know about prize delivery or winner notificat…" at bounding box center [784, 584] width 801 height 34
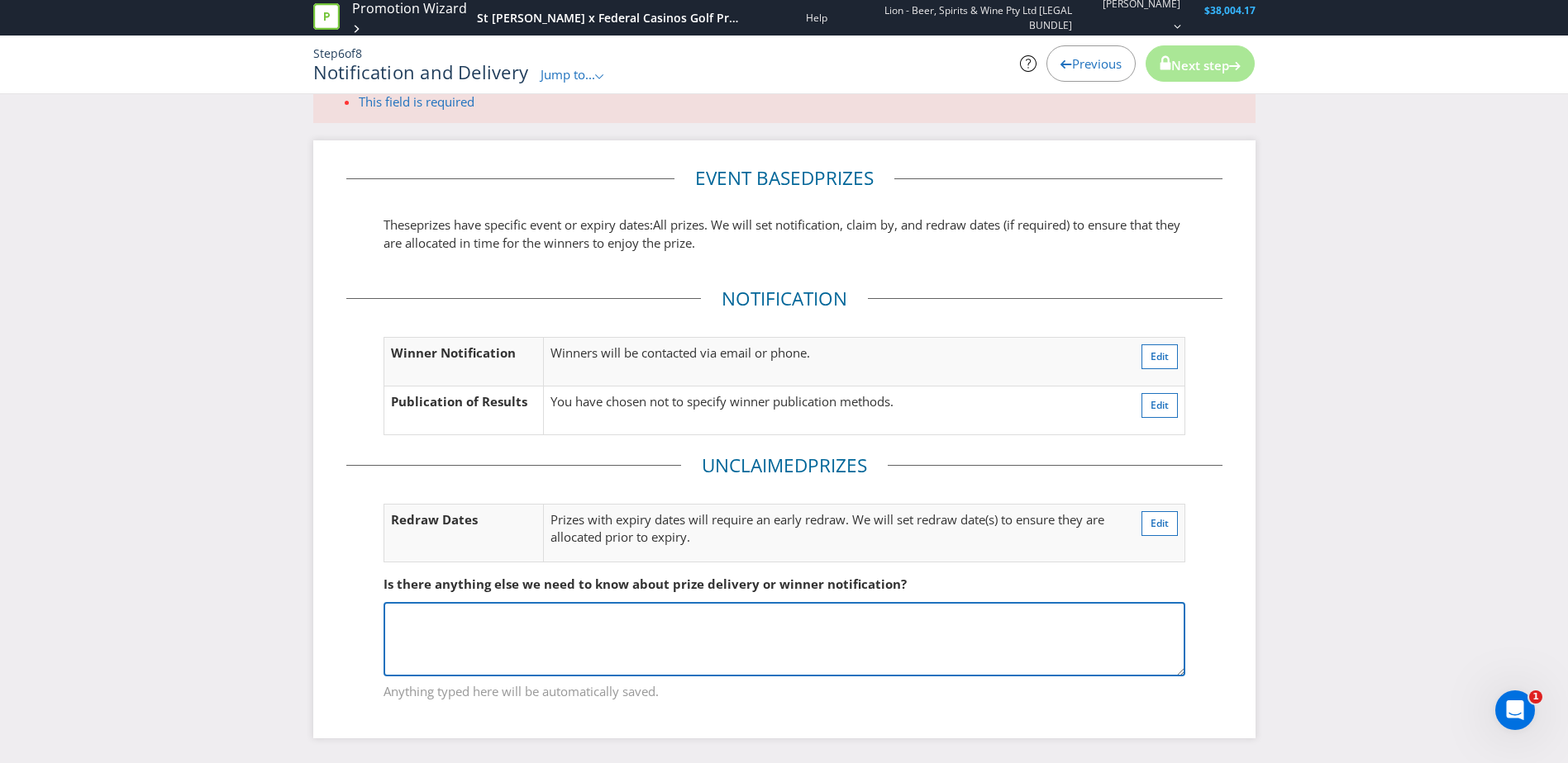
click at [819, 631] on textarea at bounding box center [784, 639] width 801 height 74
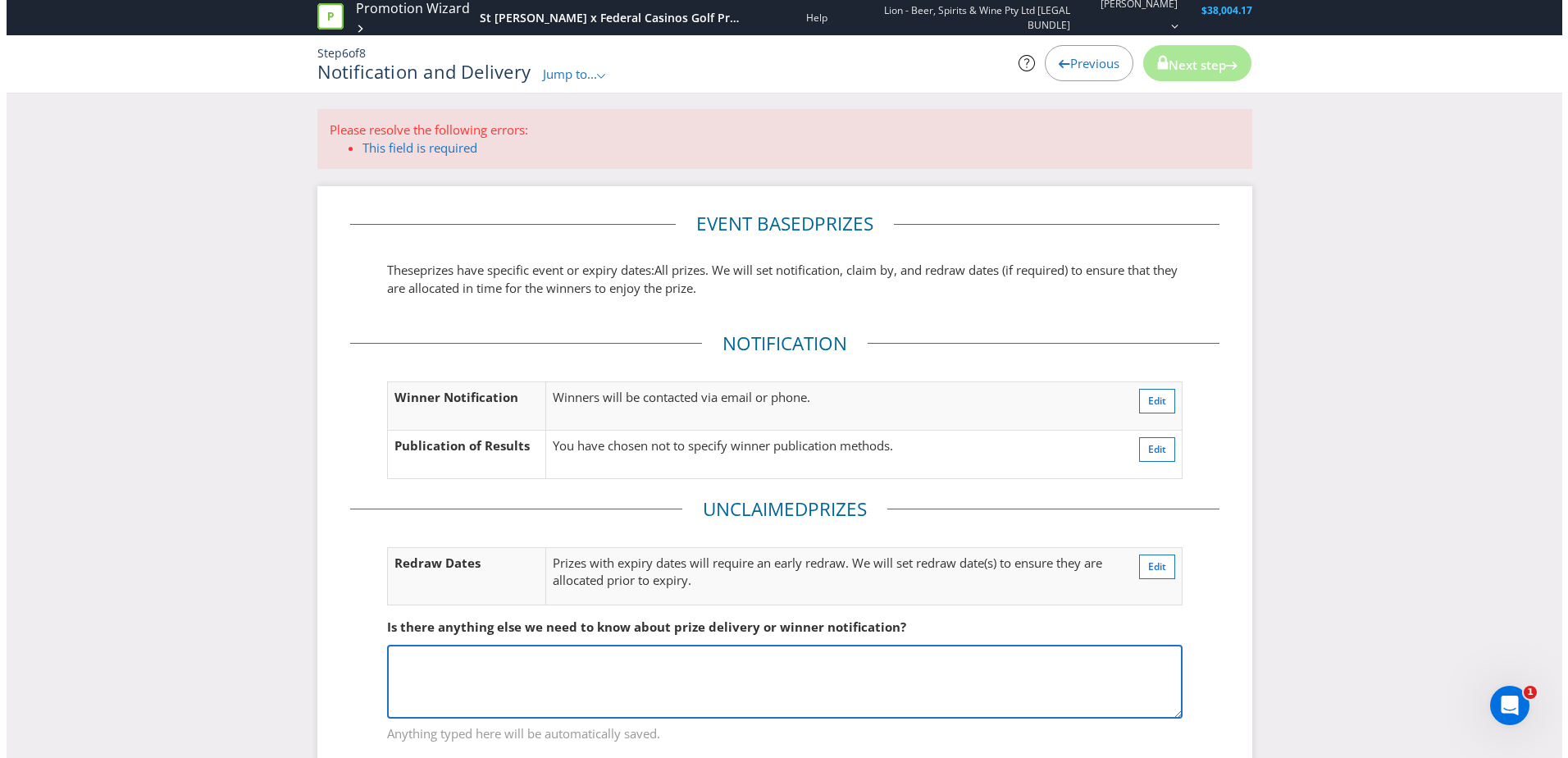
scroll to position [0, 0]
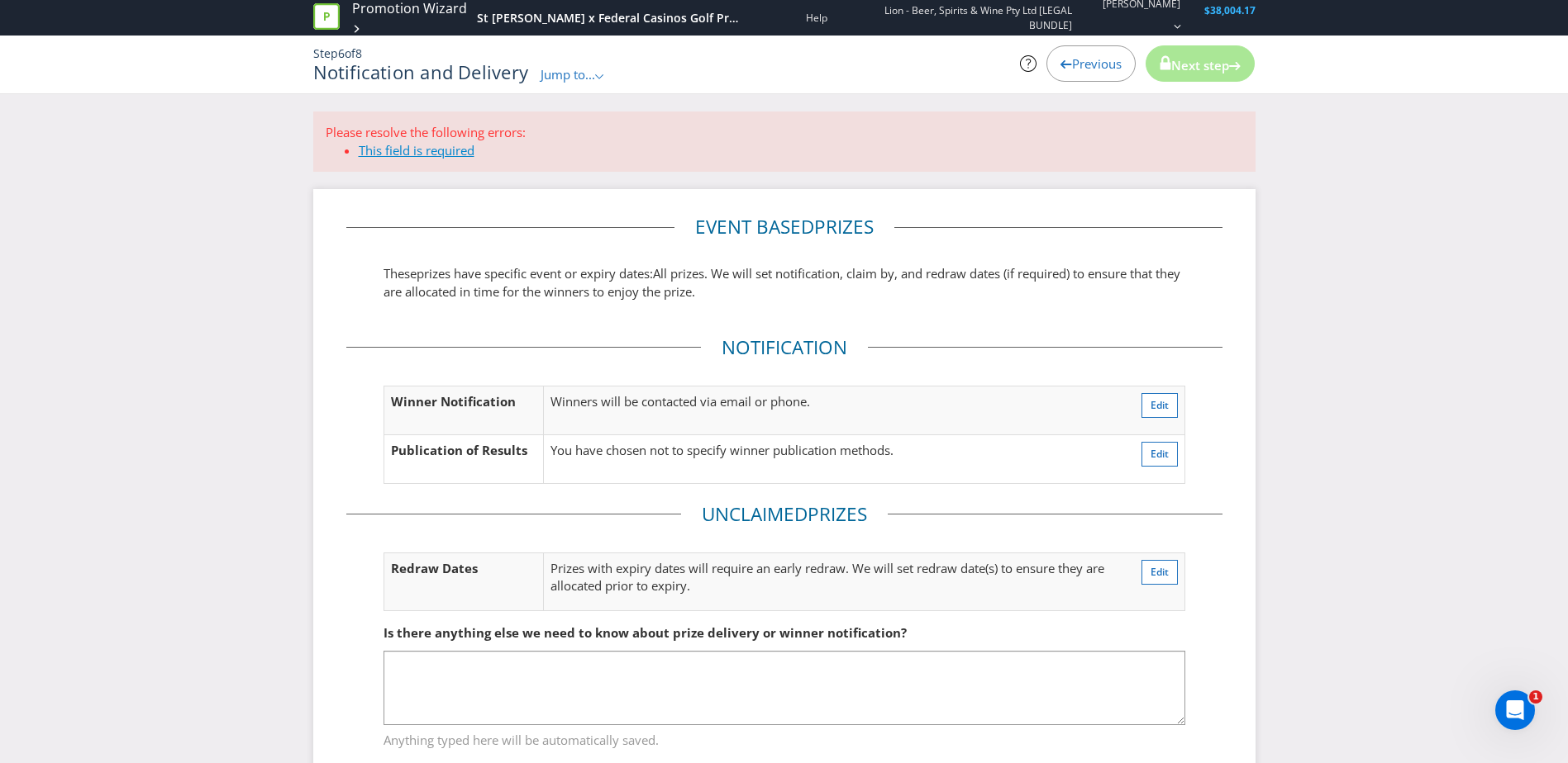
click at [447, 155] on link "This field is required" at bounding box center [417, 150] width 115 height 16
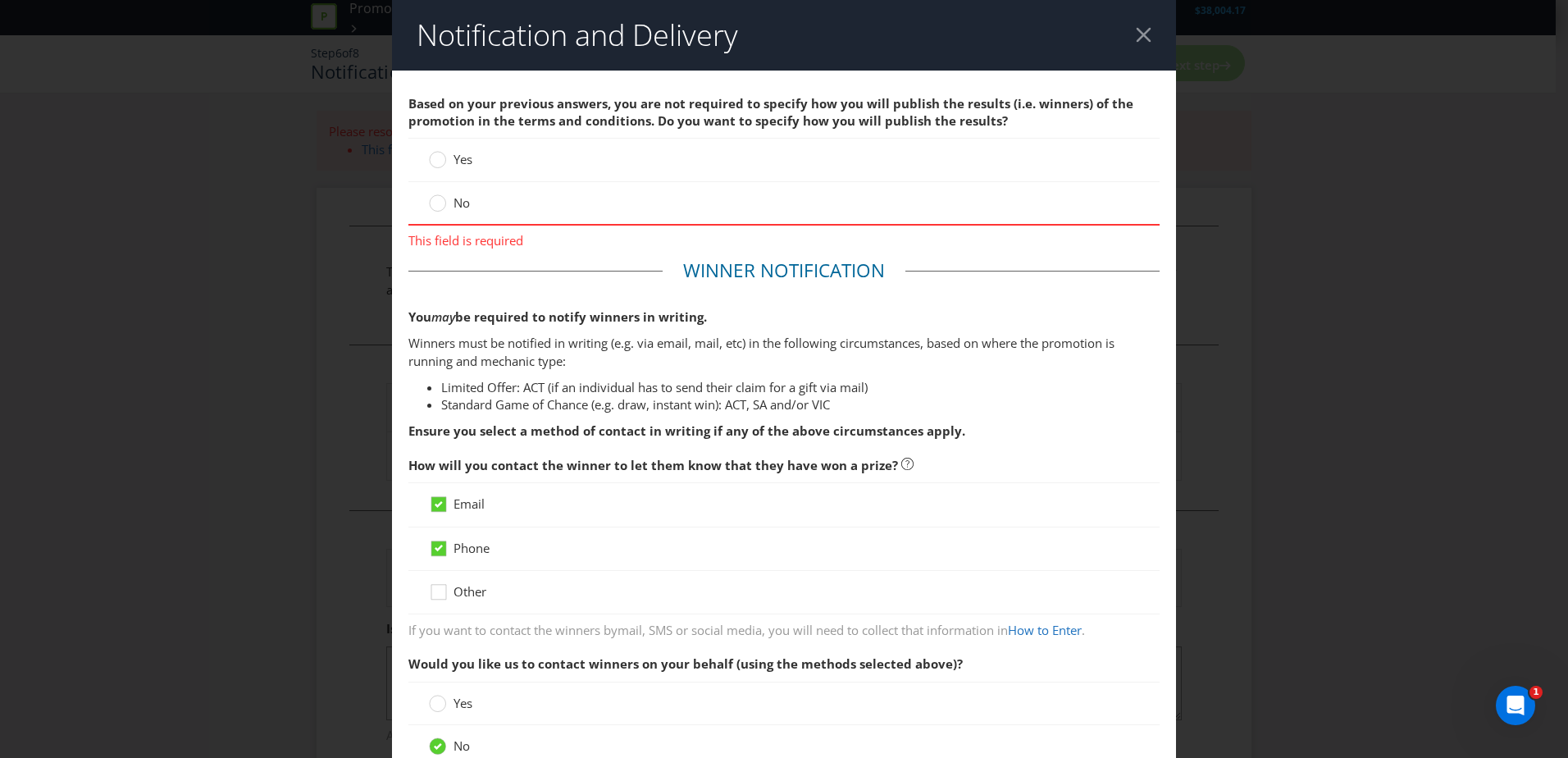
click at [459, 203] on span "No" at bounding box center [461, 203] width 16 height 16
click at [0, 0] on input "No" at bounding box center [0, 0] width 0 height 0
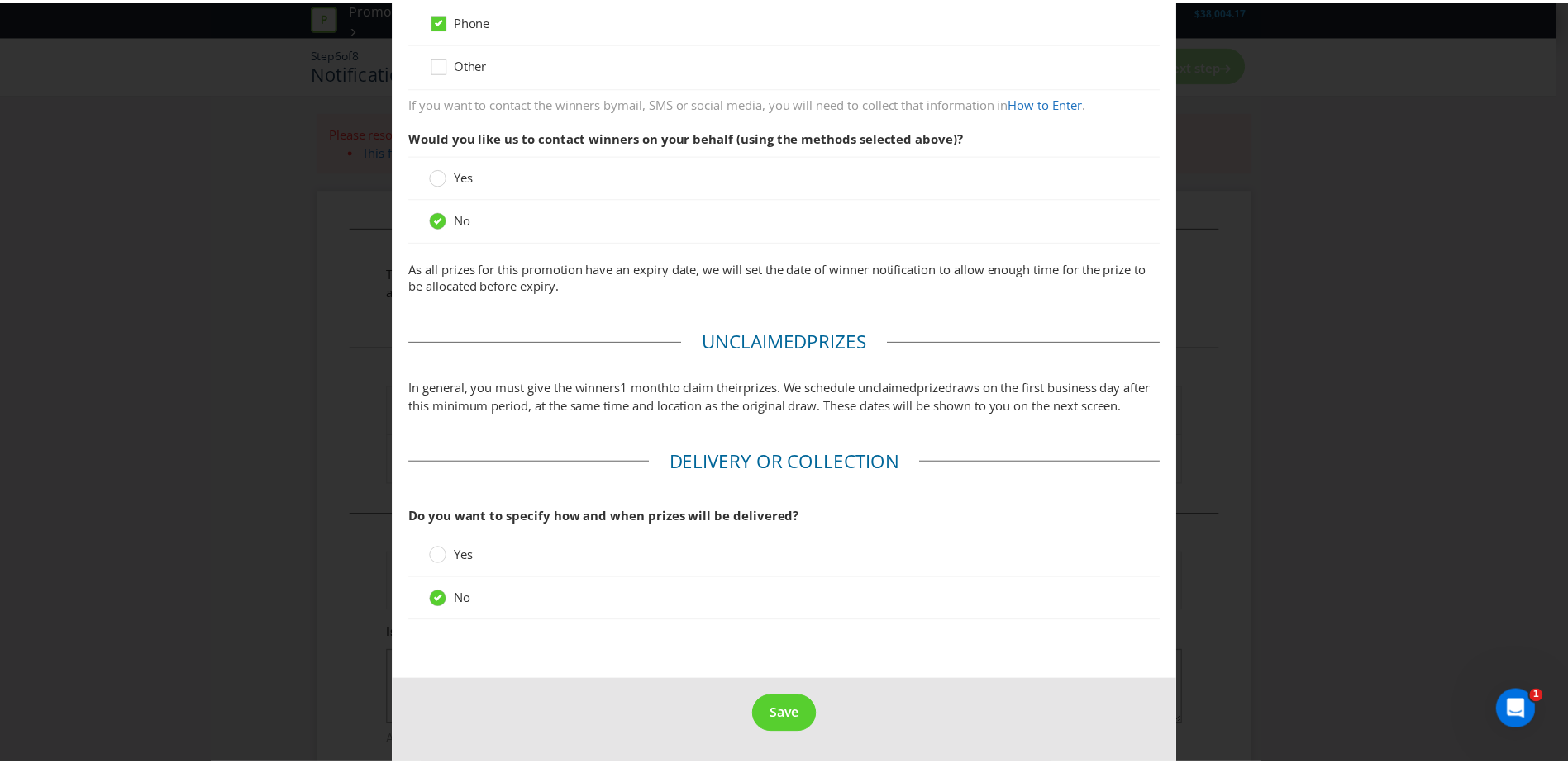
scroll to position [533, 0]
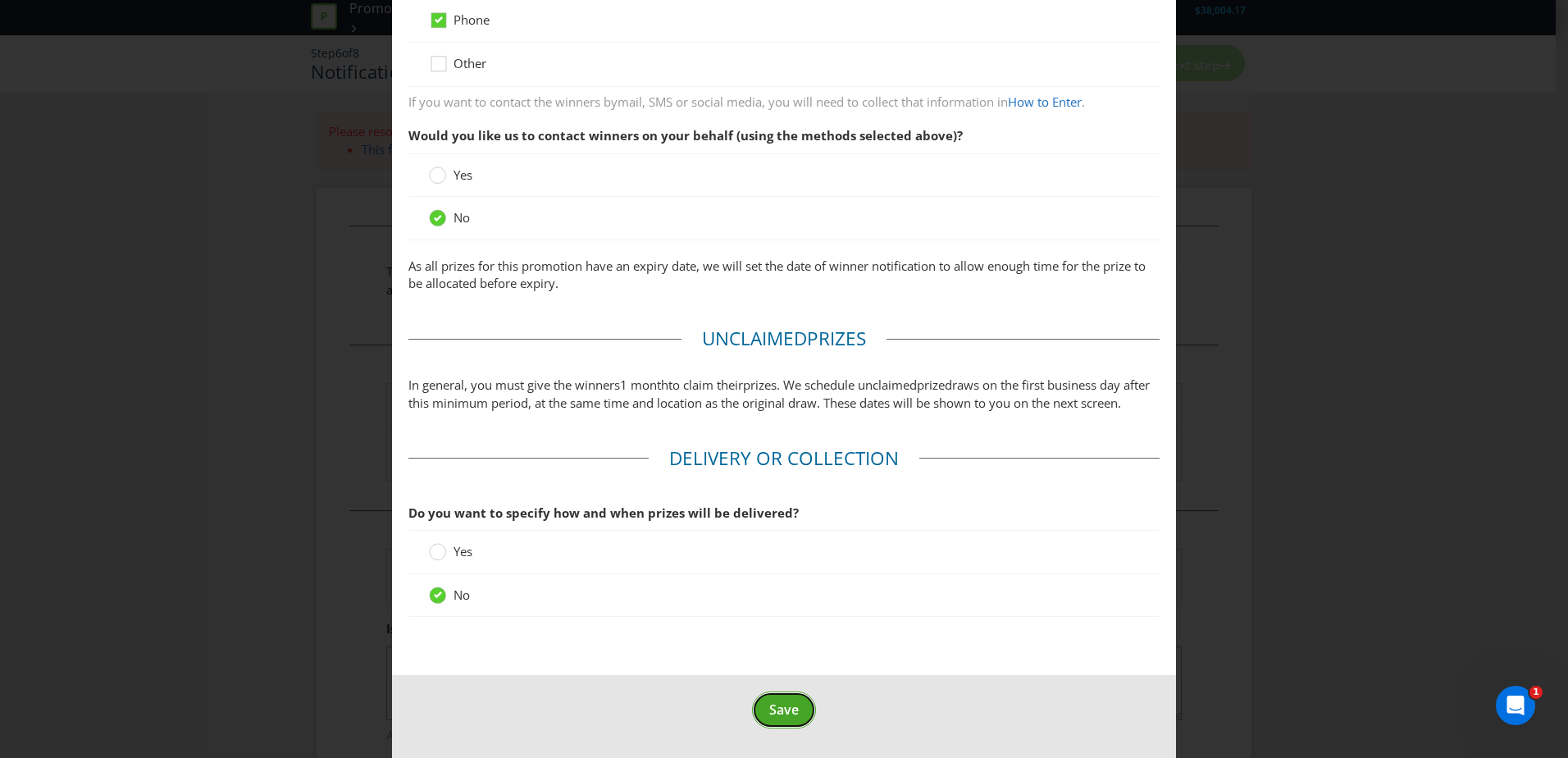
click at [775, 708] on span "Save" at bounding box center [784, 709] width 30 height 18
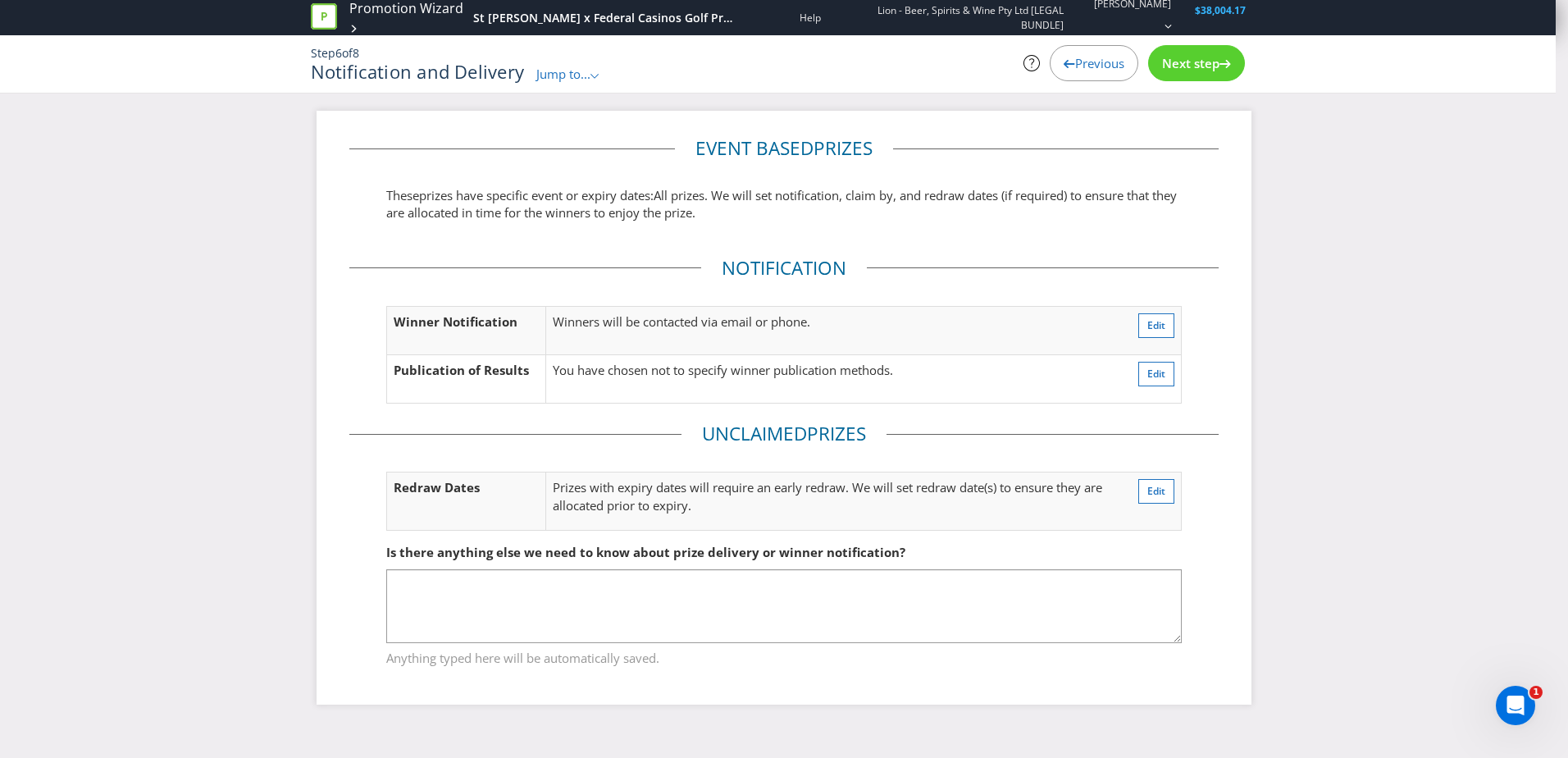
click at [1184, 62] on span "Next step" at bounding box center [1191, 62] width 57 height 16
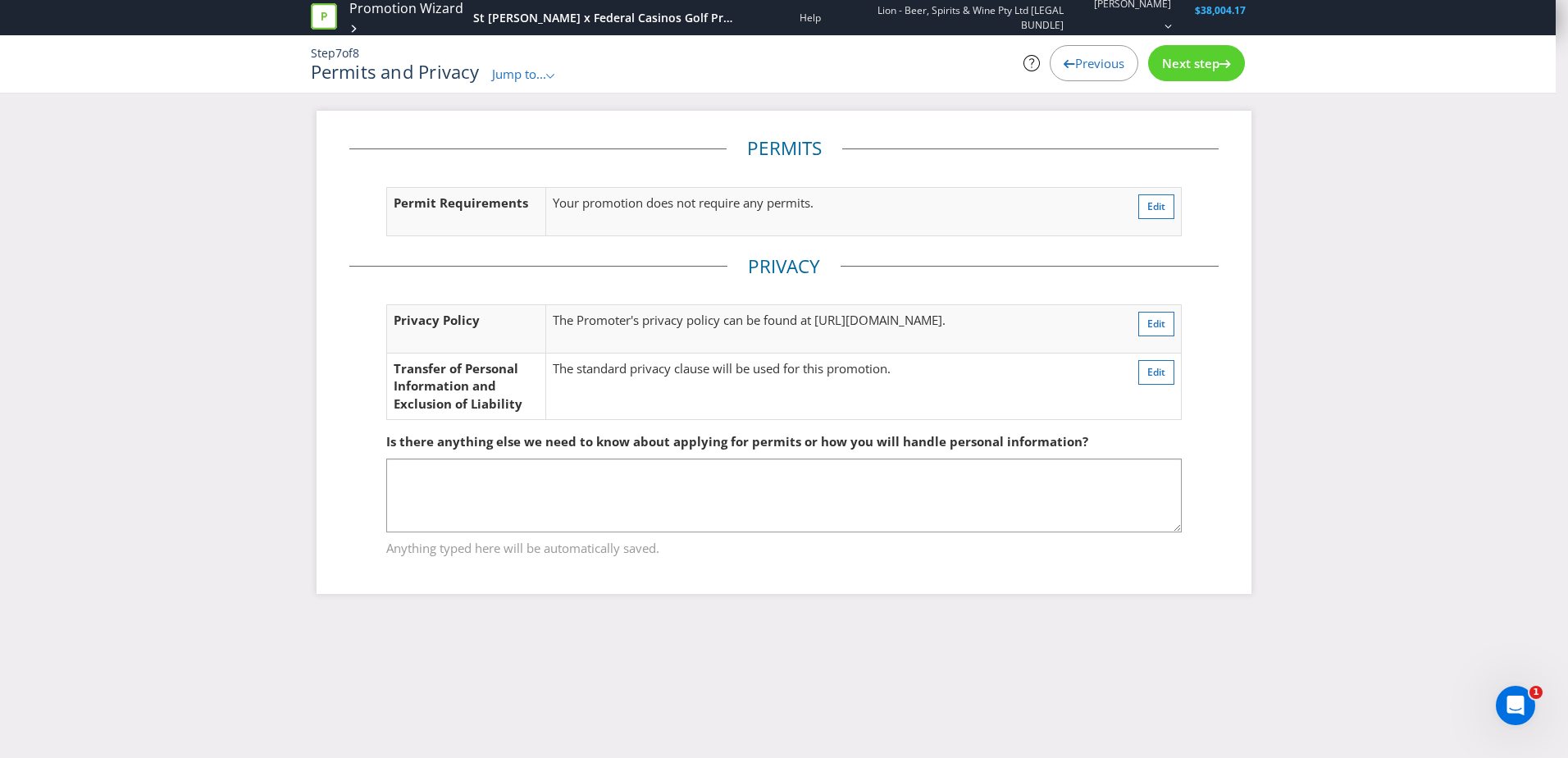
click at [1221, 64] on icon at bounding box center [1225, 64] width 11 height 9
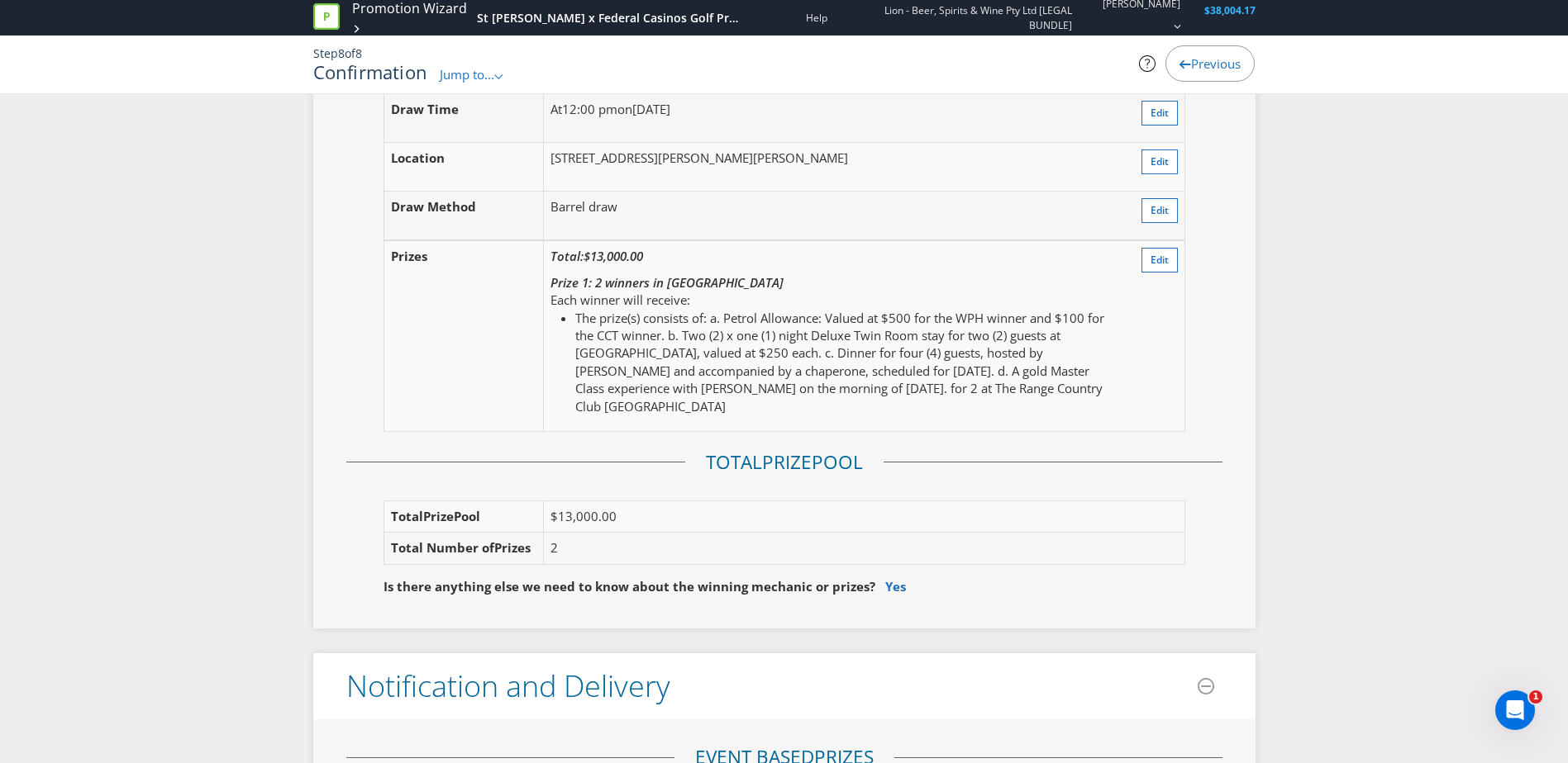
scroll to position [2148, 0]
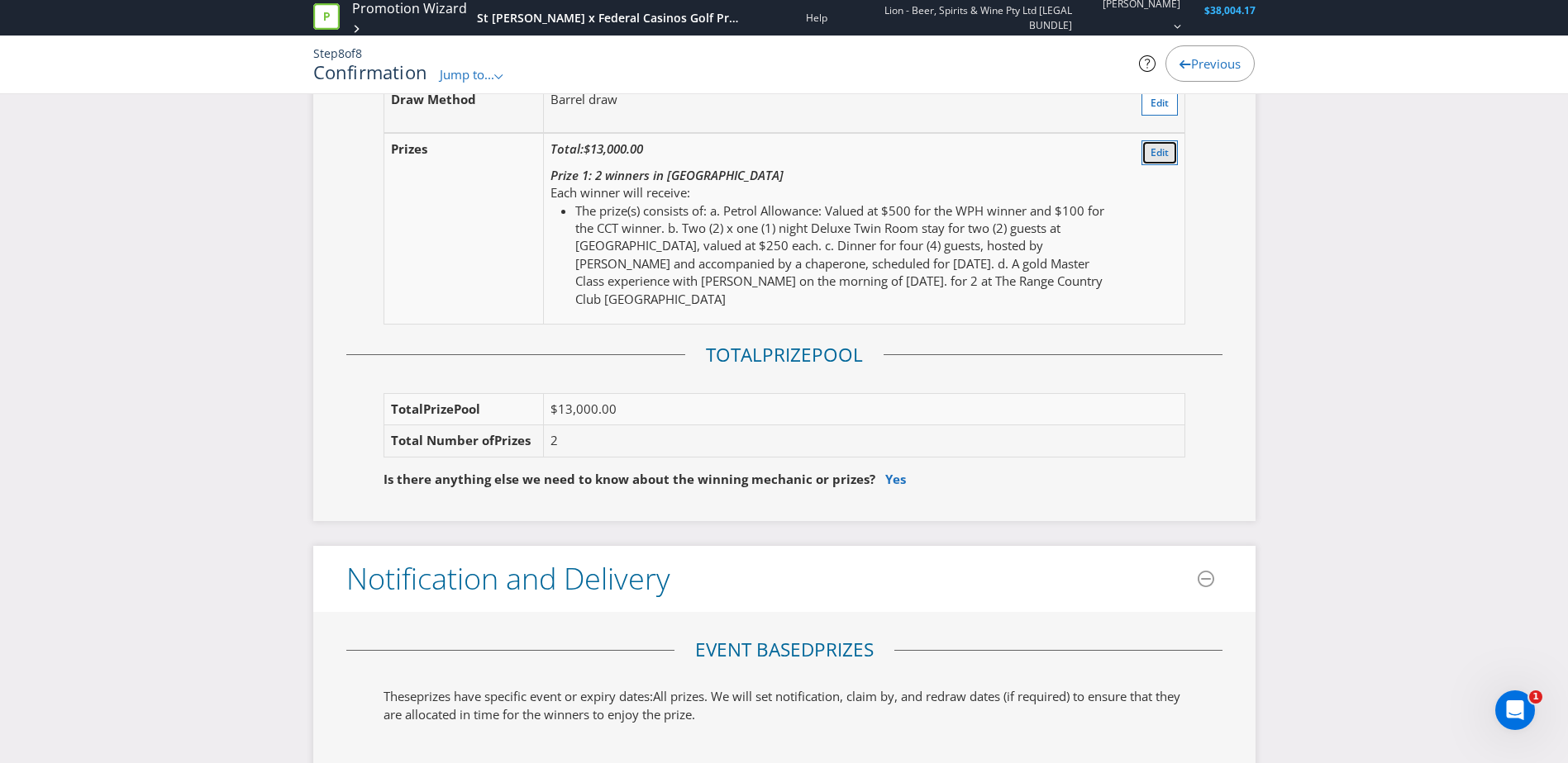
click at [1164, 153] on span "Edit" at bounding box center [1159, 152] width 18 height 14
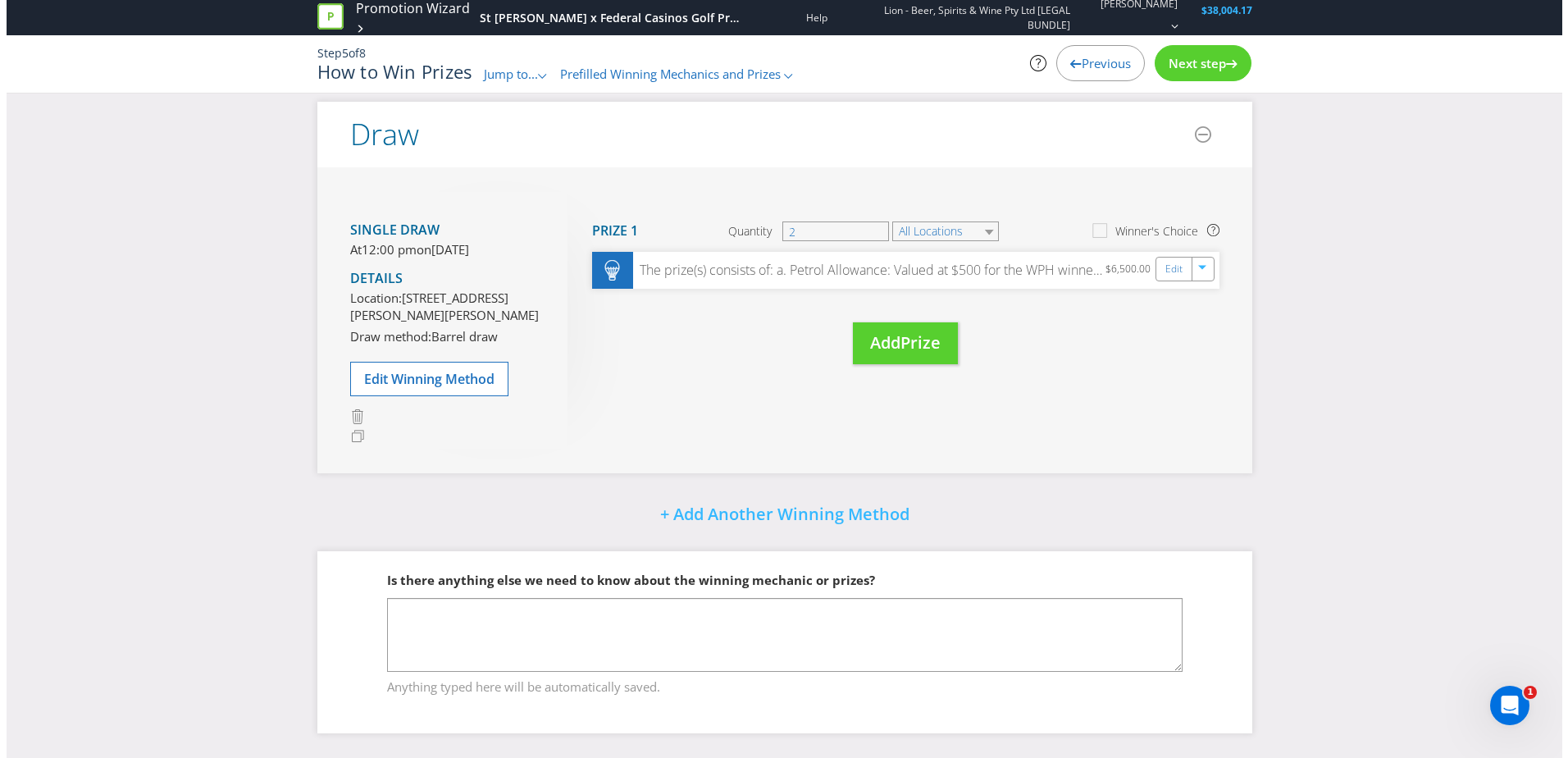
scroll to position [285, 0]
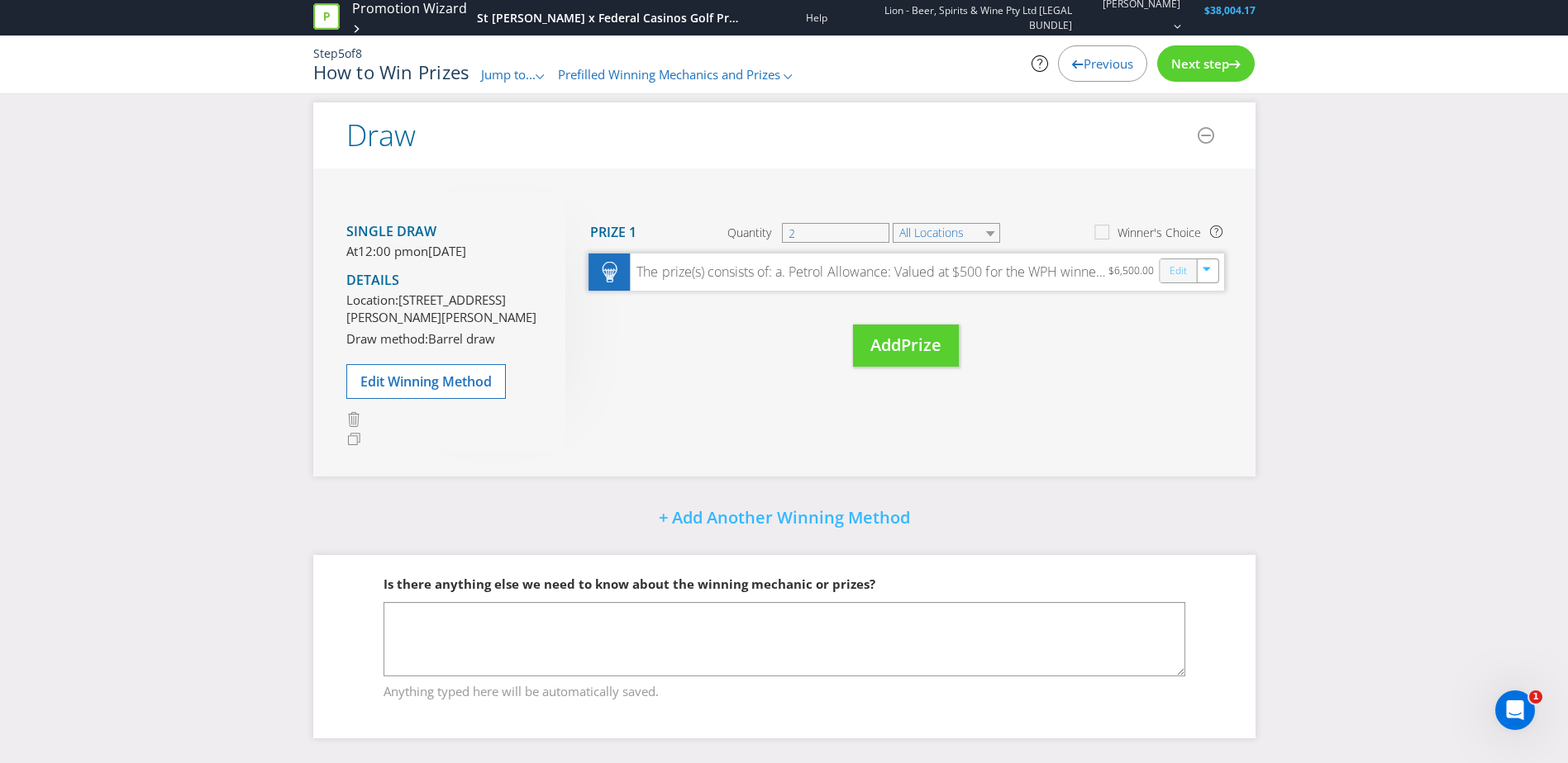
click at [1174, 262] on link "Edit" at bounding box center [1177, 271] width 17 height 19
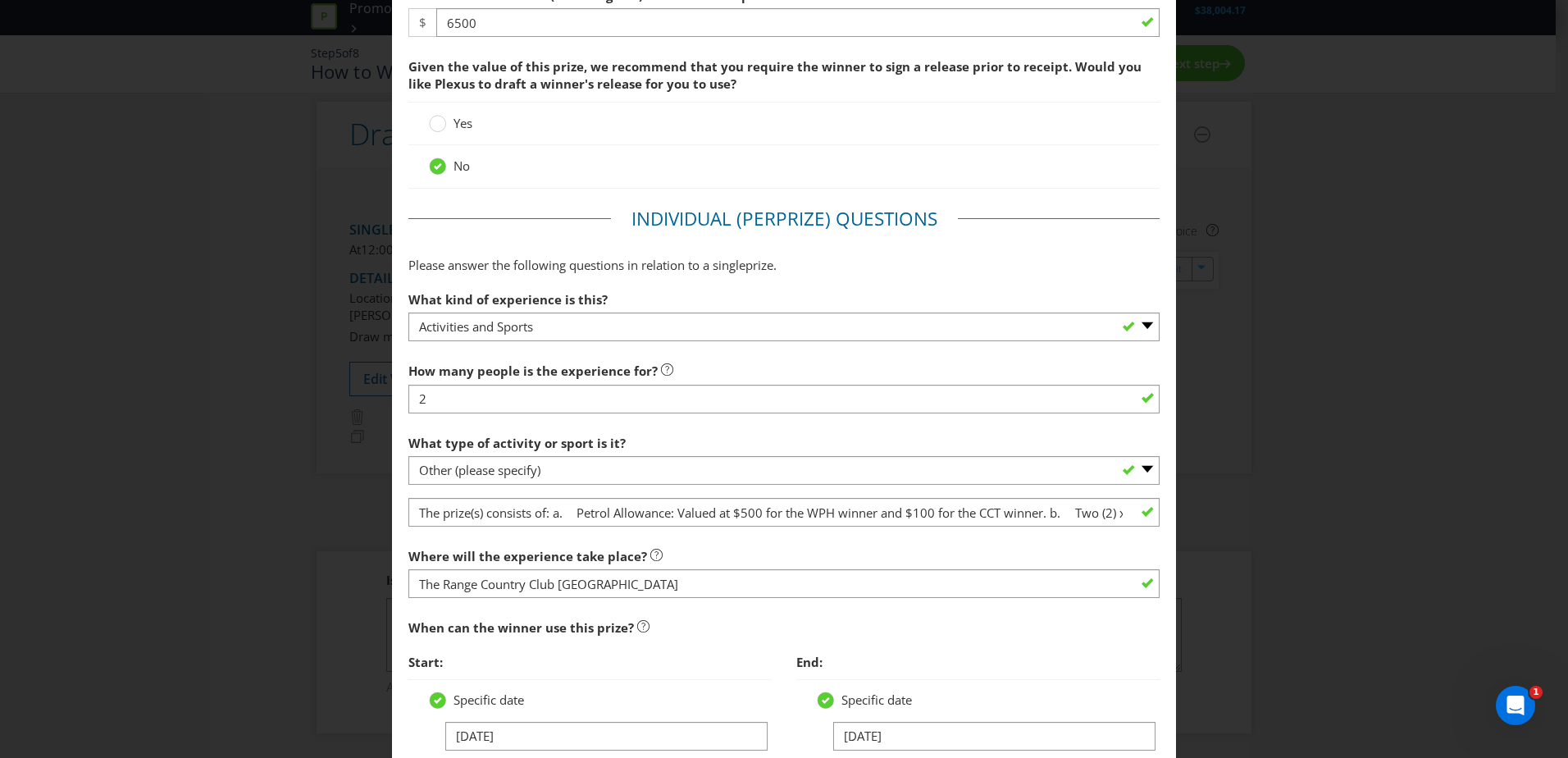
scroll to position [656, 0]
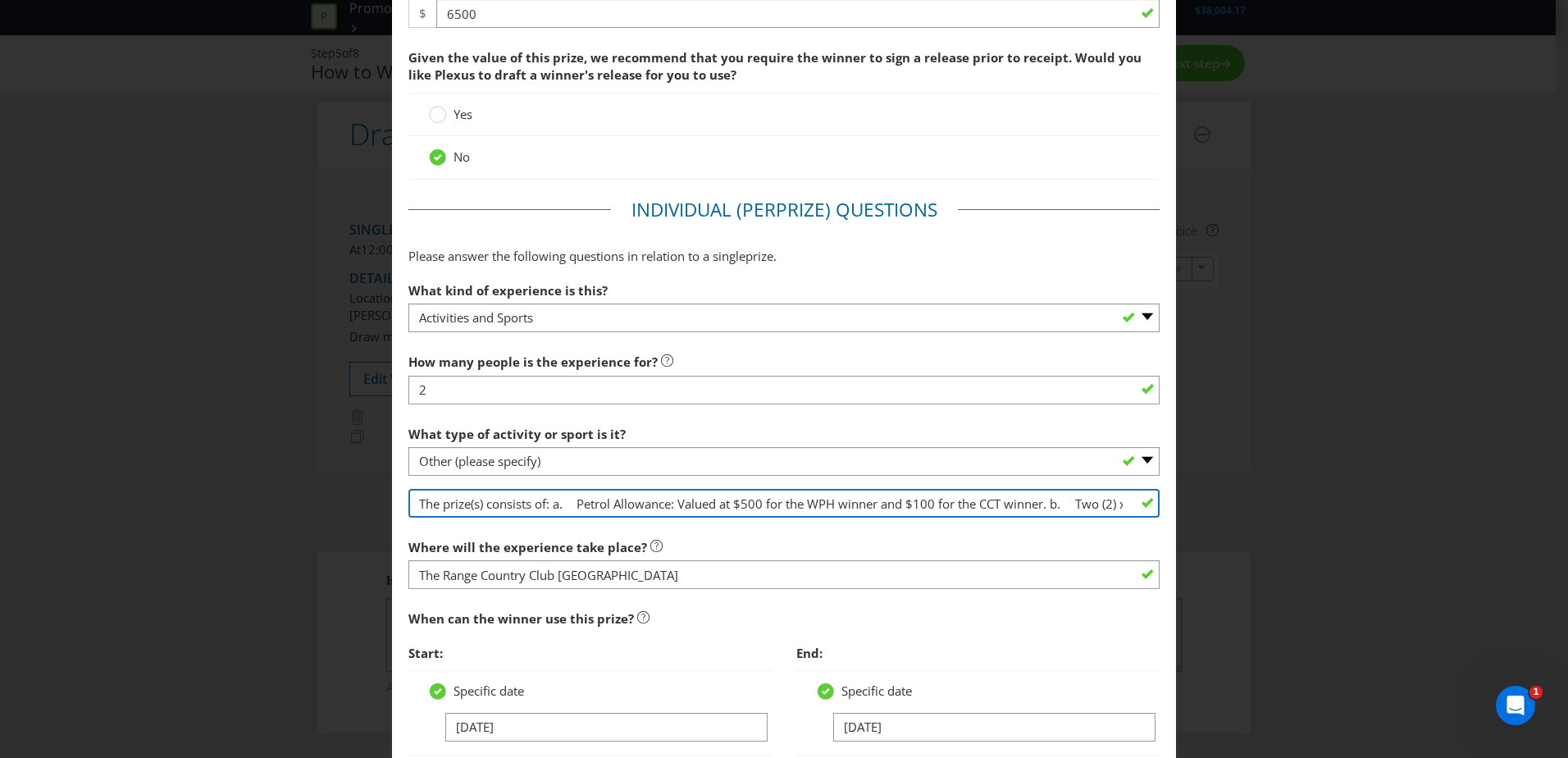
click at [798, 511] on input "The prize(s) consists of: a. Petrol Allowance: Valued at $500 for the WPH winne…" at bounding box center [784, 503] width 752 height 29
click at [1082, 505] on input "The prize(s) consists of: a. Petrol Allowance: Valued at $500 for the WPH winne…" at bounding box center [784, 503] width 752 height 29
drag, startPoint x: 1083, startPoint y: 503, endPoint x: 1027, endPoint y: 496, distance: 56.4
click at [1027, 496] on input "The prize(s) consists of: a. Petrol Allowance: Valued at $500 for the WPH winne…" at bounding box center [784, 503] width 752 height 29
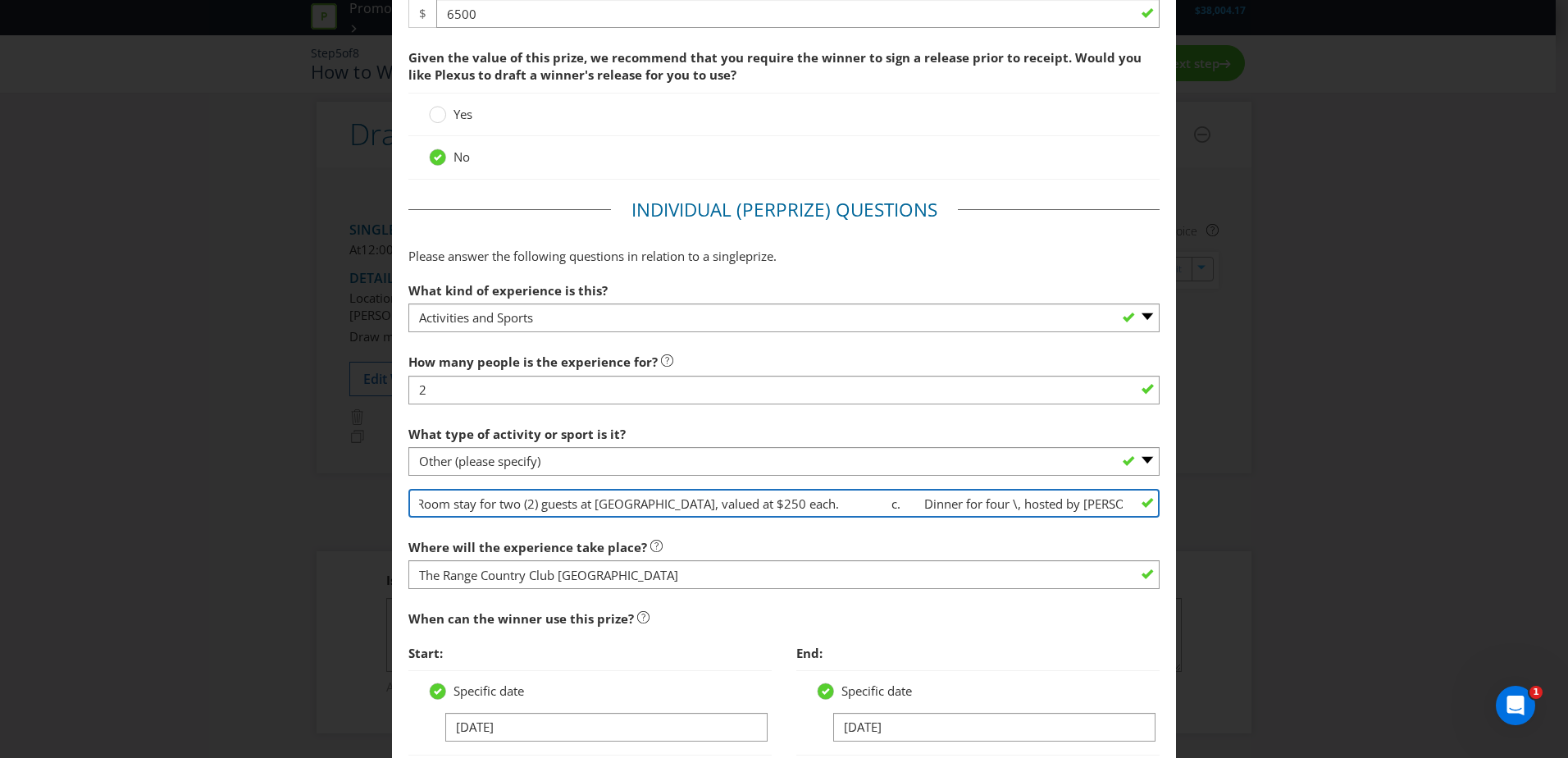
click at [938, 502] on input "The prize(s) consists of: a. Petrol Allowance: Valued at $500 for the WPH winne…" at bounding box center [784, 503] width 752 height 29
click at [1027, 500] on input "The prize(s) consists of: a. Petrol Allowance: Valued at $500 for the WPH winne…" at bounding box center [784, 503] width 752 height 29
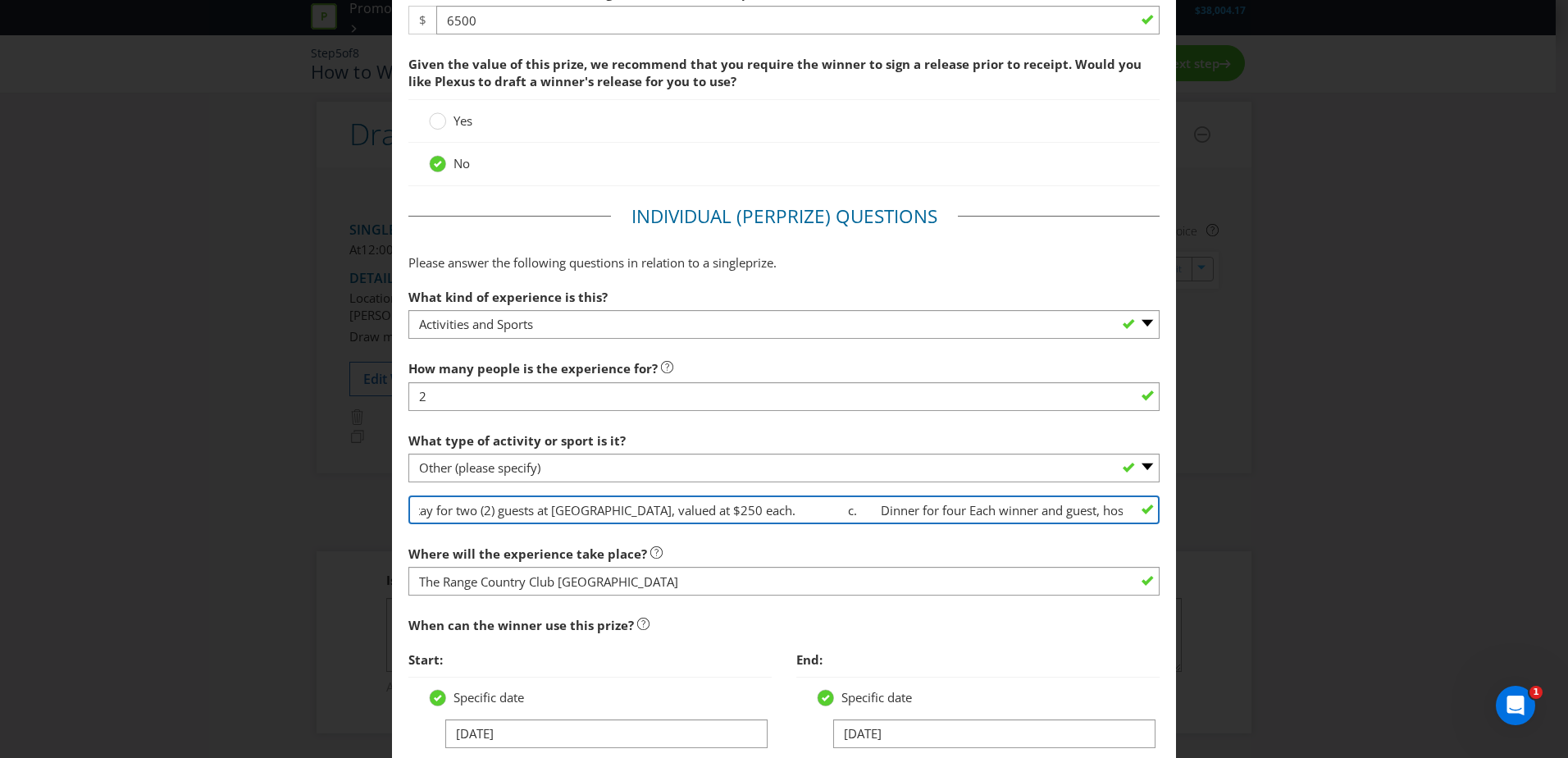
scroll to position [649, 0]
click at [970, 507] on input "The prize(s) consists of: a. Petrol Allowance: Valued at $500 for the WPH winne…" at bounding box center [784, 511] width 752 height 29
click at [1072, 510] on input "The prize(s) consists of: a. Petrol Allowance: Valued at $500 for the WPH winne…" at bounding box center [784, 511] width 752 height 29
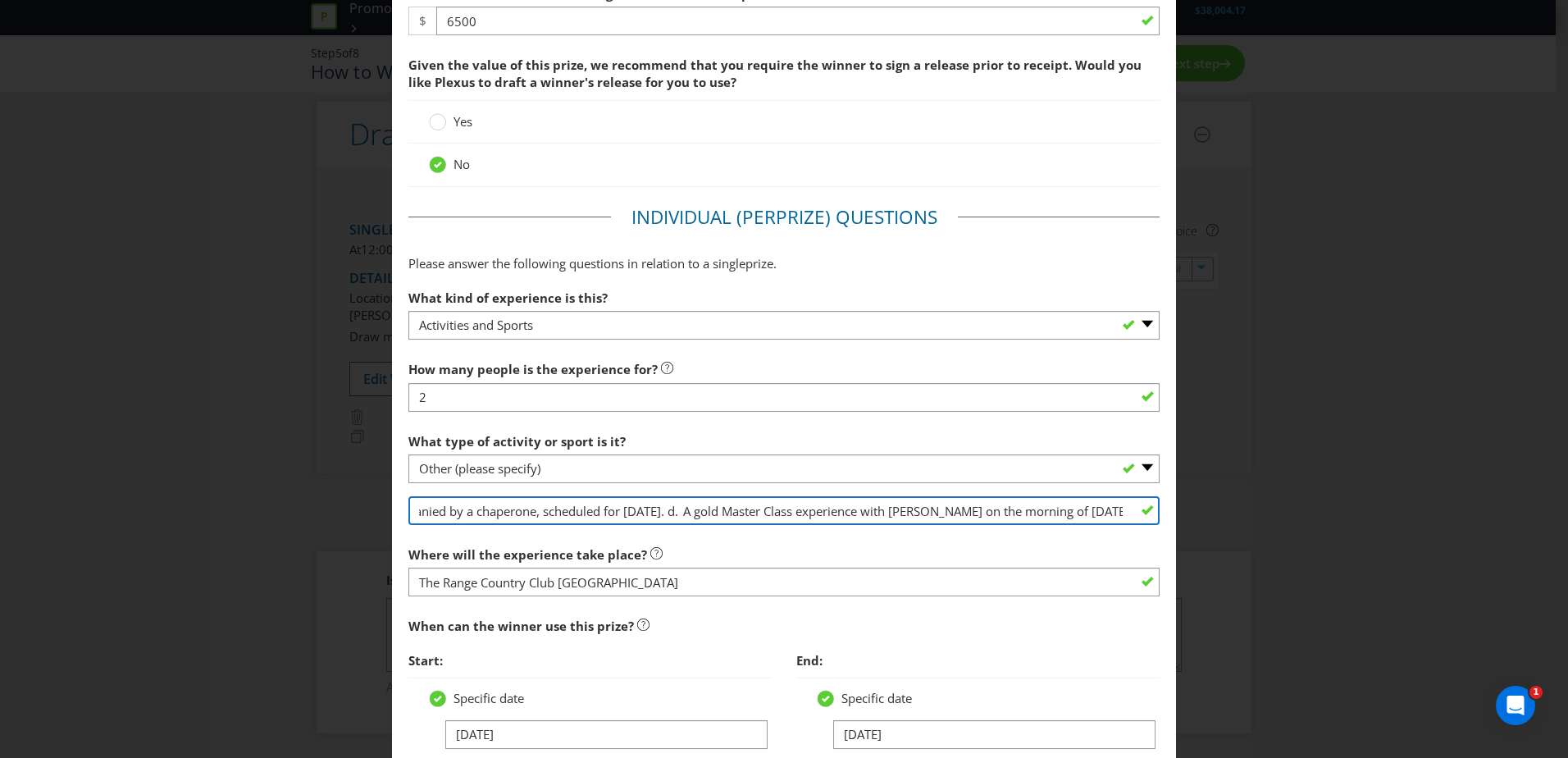
click at [789, 509] on input "The prize(s) consists of: a. Petrol Allowance: Valued at $500 for the WPH winne…" at bounding box center [784, 511] width 752 height 29
click at [955, 507] on input "The prize(s) consists of: a. Petrol Allowance: Valued at $500 for the WPH winne…" at bounding box center [784, 511] width 752 height 29
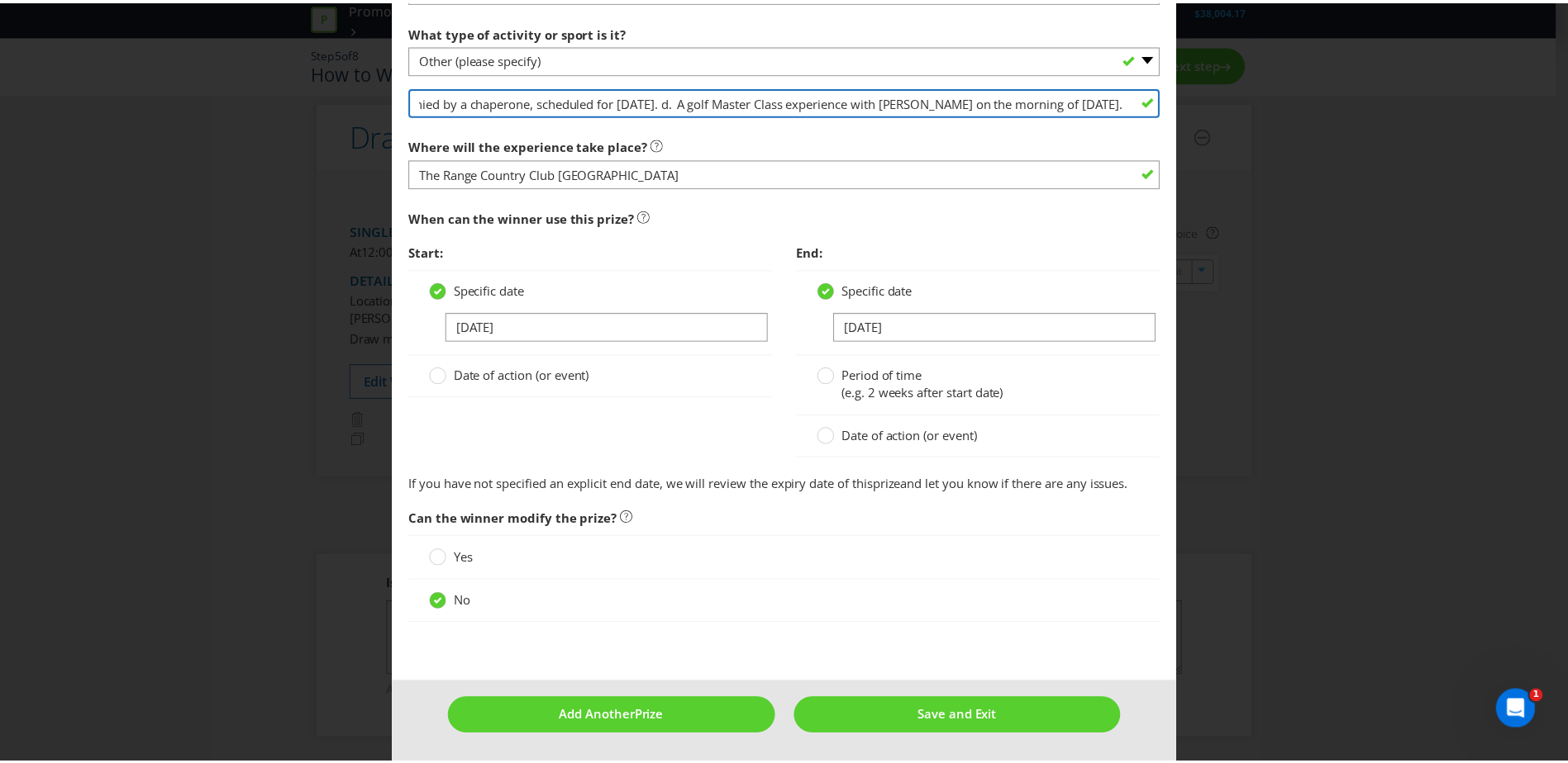
scroll to position [0, 2034]
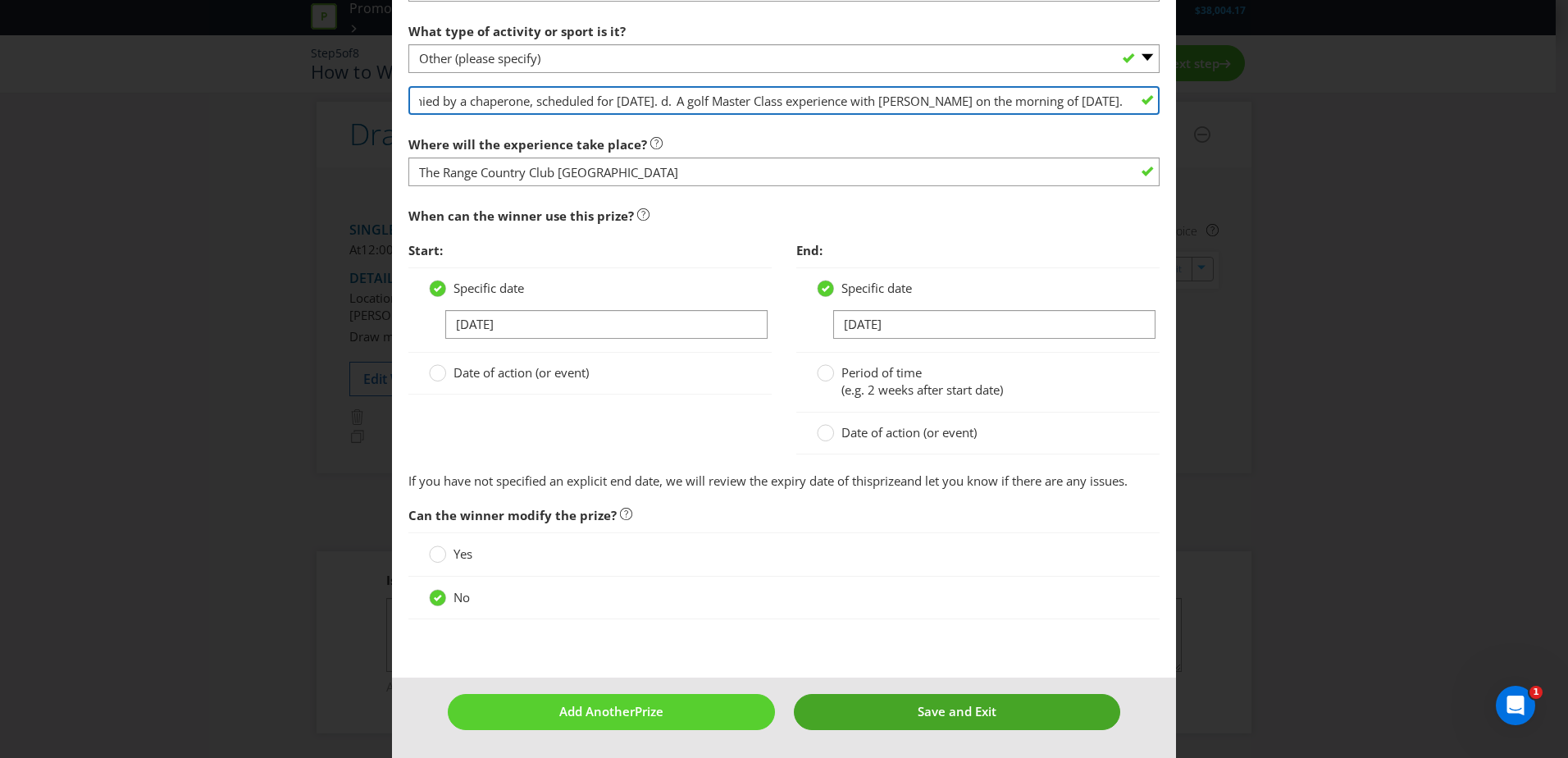
type input "The prize(s) consists of: a. Petrol Allowance: Valued at $500 for the WPH winne…"
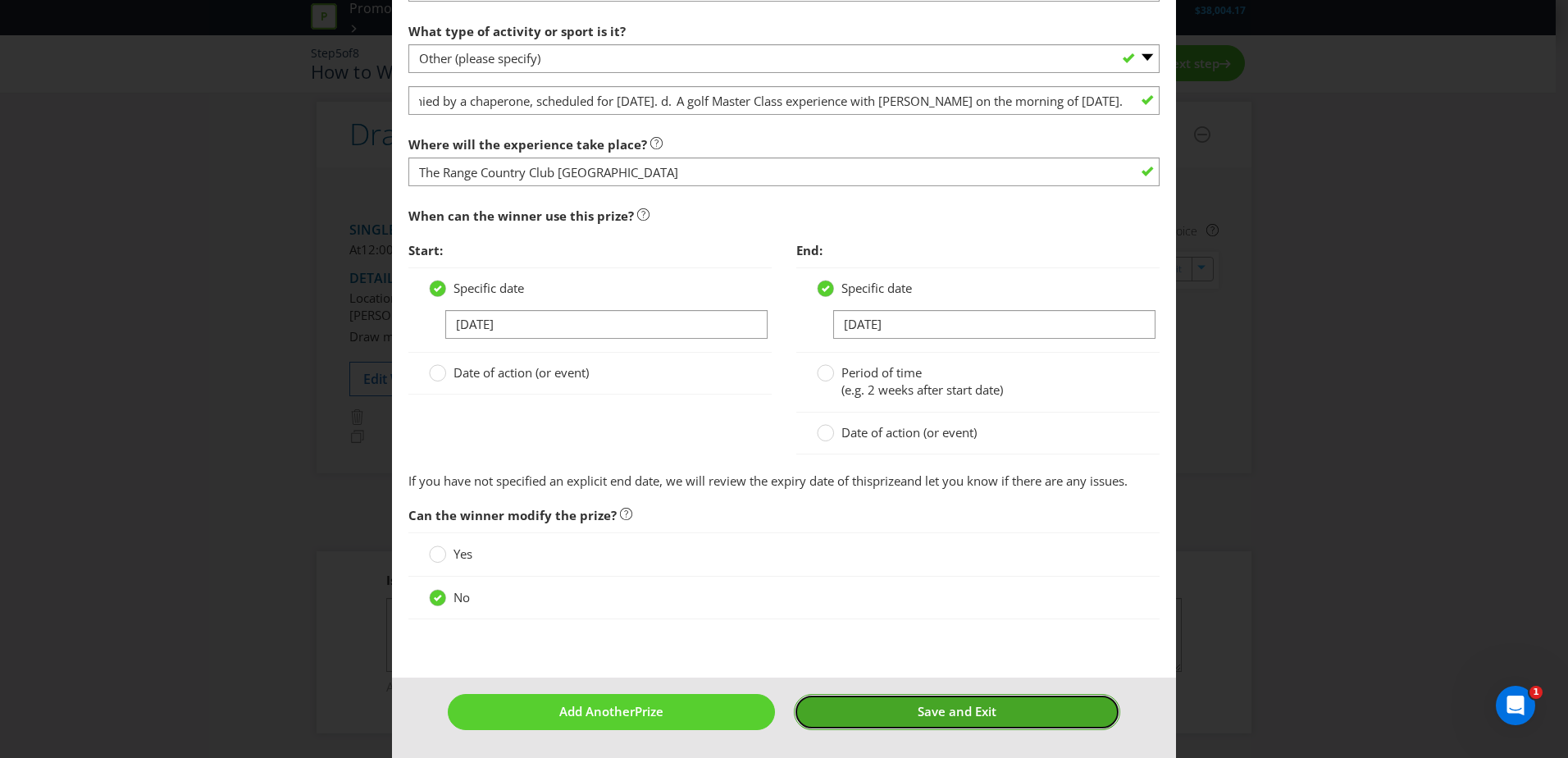
click at [1043, 707] on button "Save and Exit" at bounding box center [957, 711] width 327 height 35
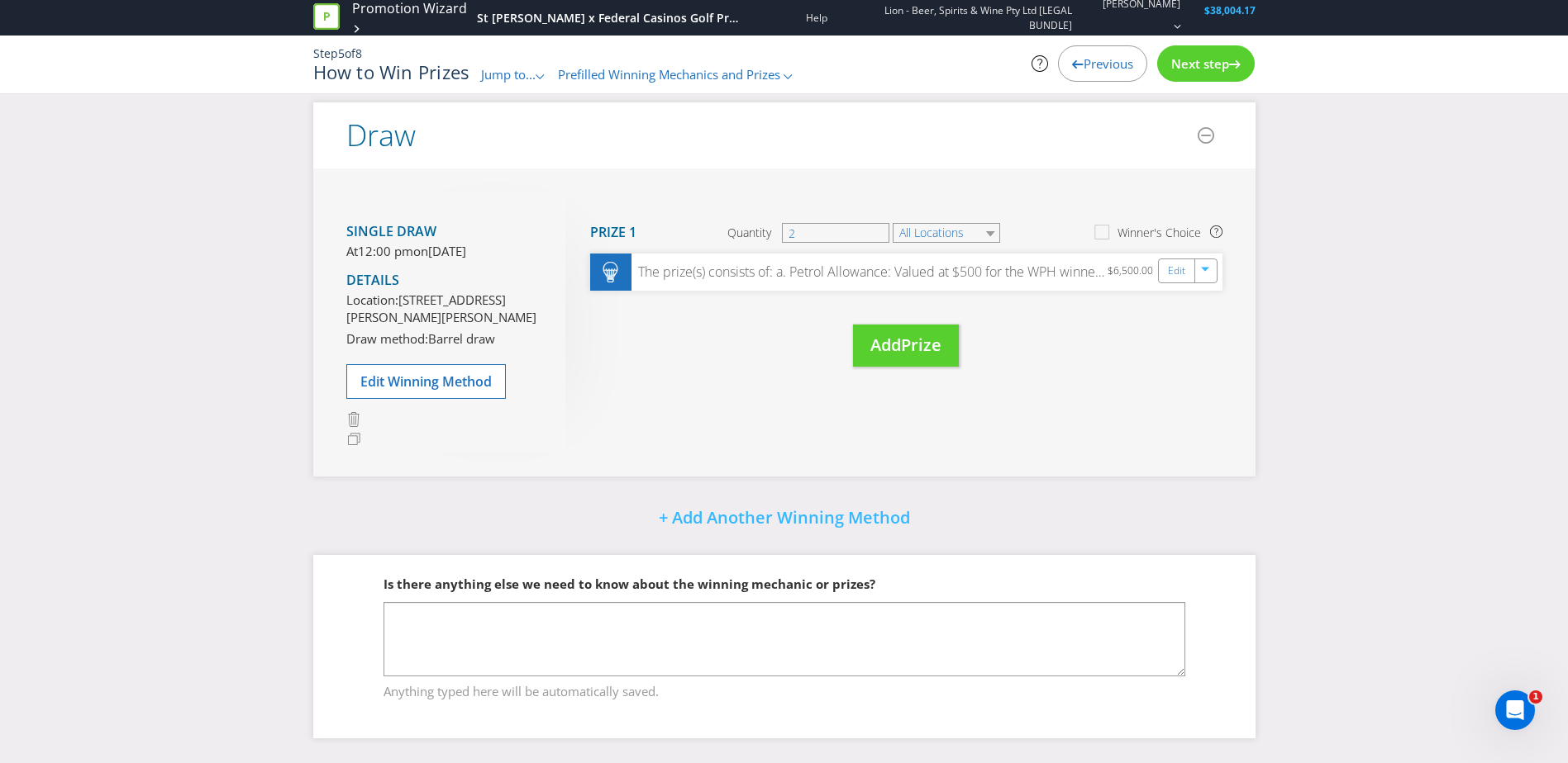
click at [1206, 67] on span "Next step" at bounding box center [1200, 63] width 58 height 16
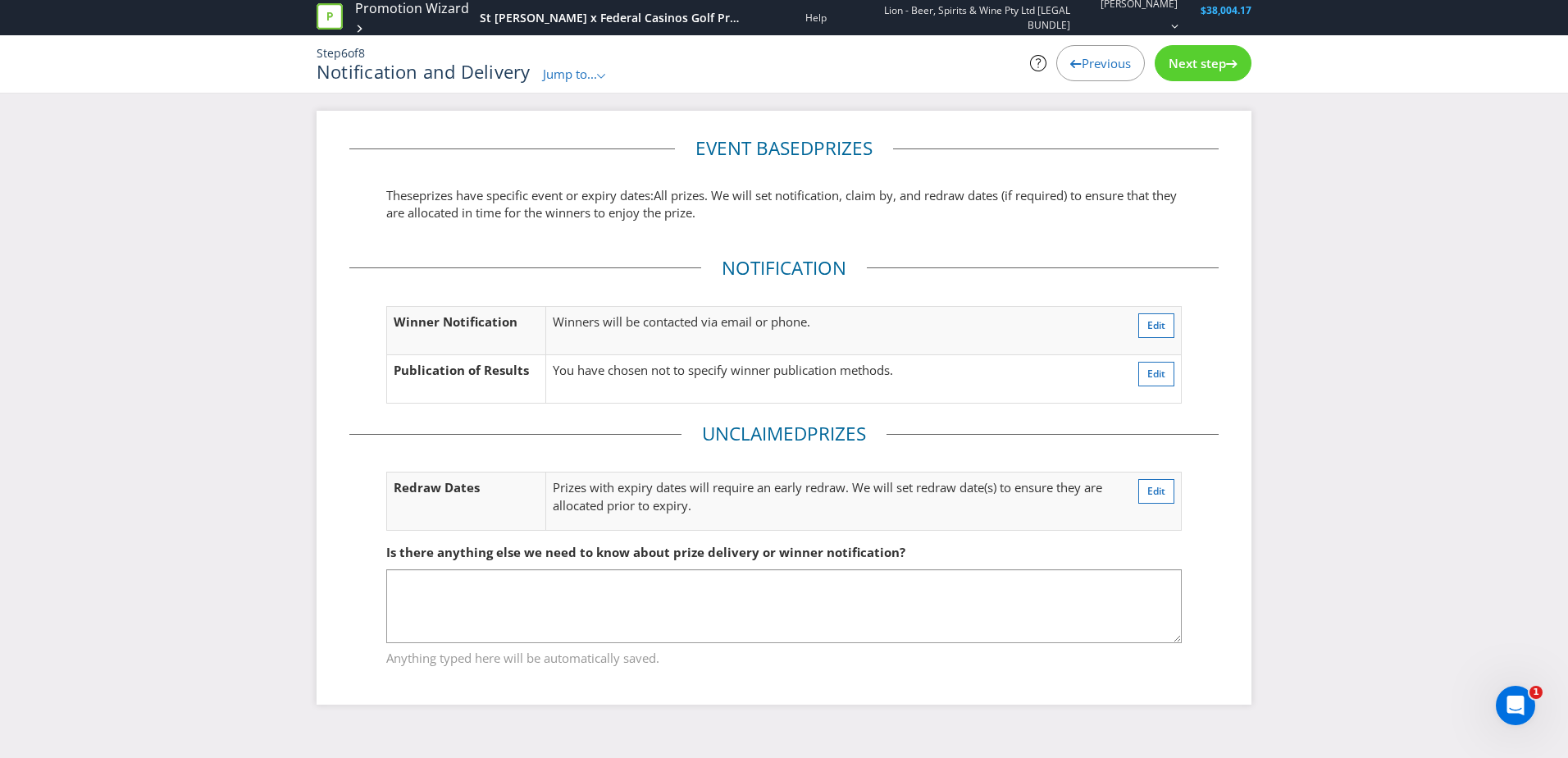
click at [1226, 60] on icon at bounding box center [1232, 64] width 11 height 9
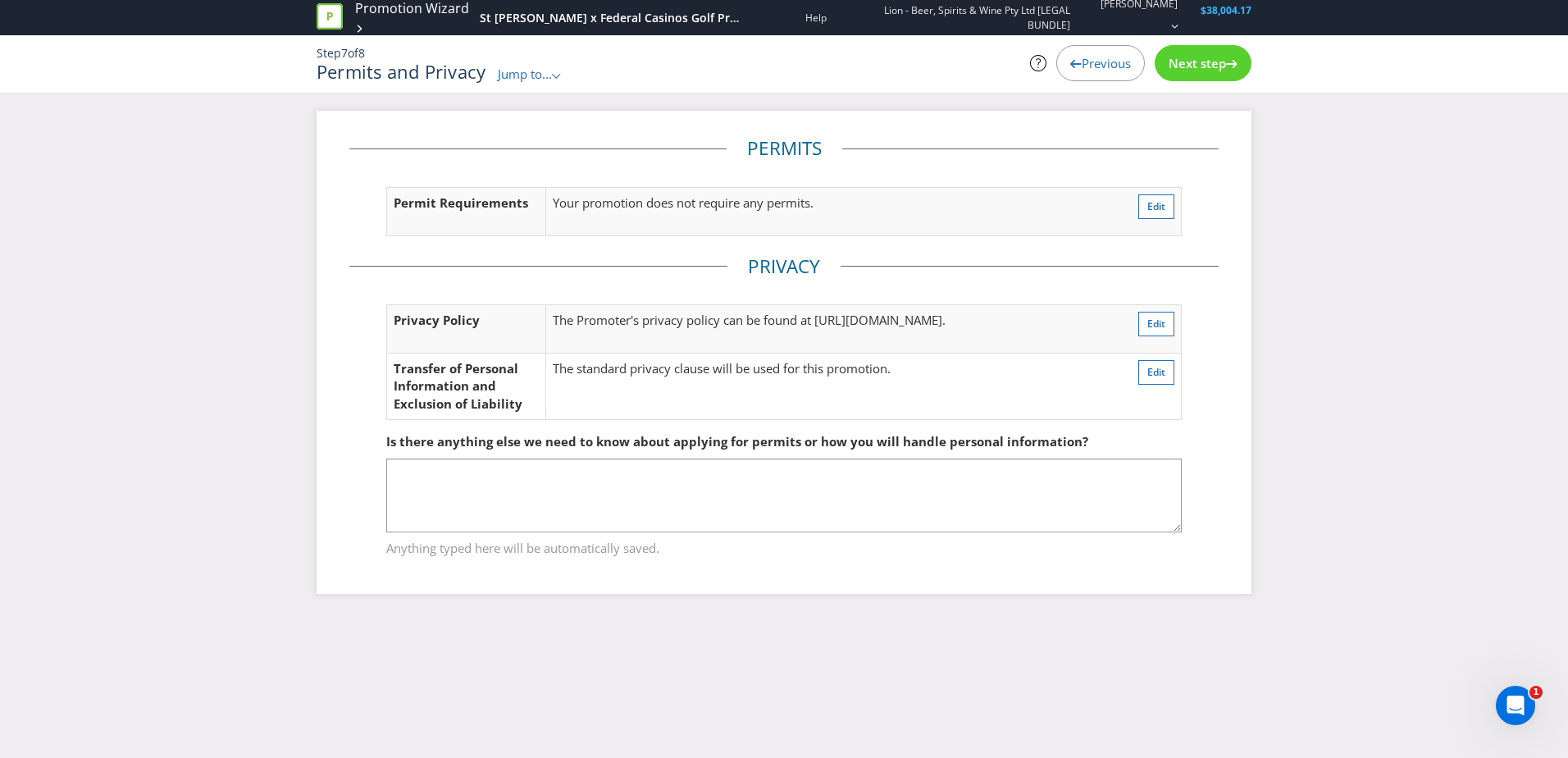
click at [1186, 68] on span "Next step" at bounding box center [1196, 62] width 57 height 16
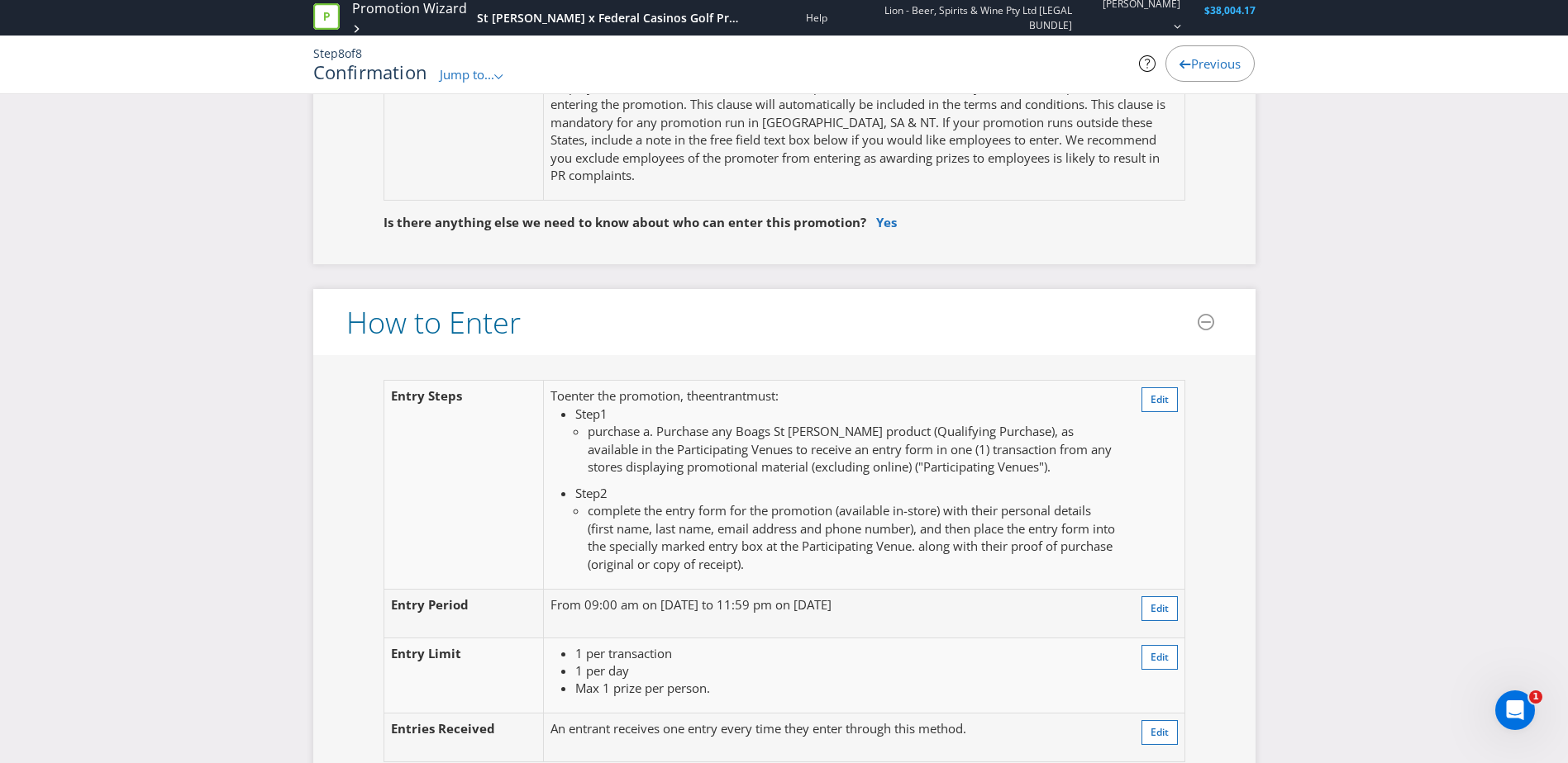
scroll to position [1156, 0]
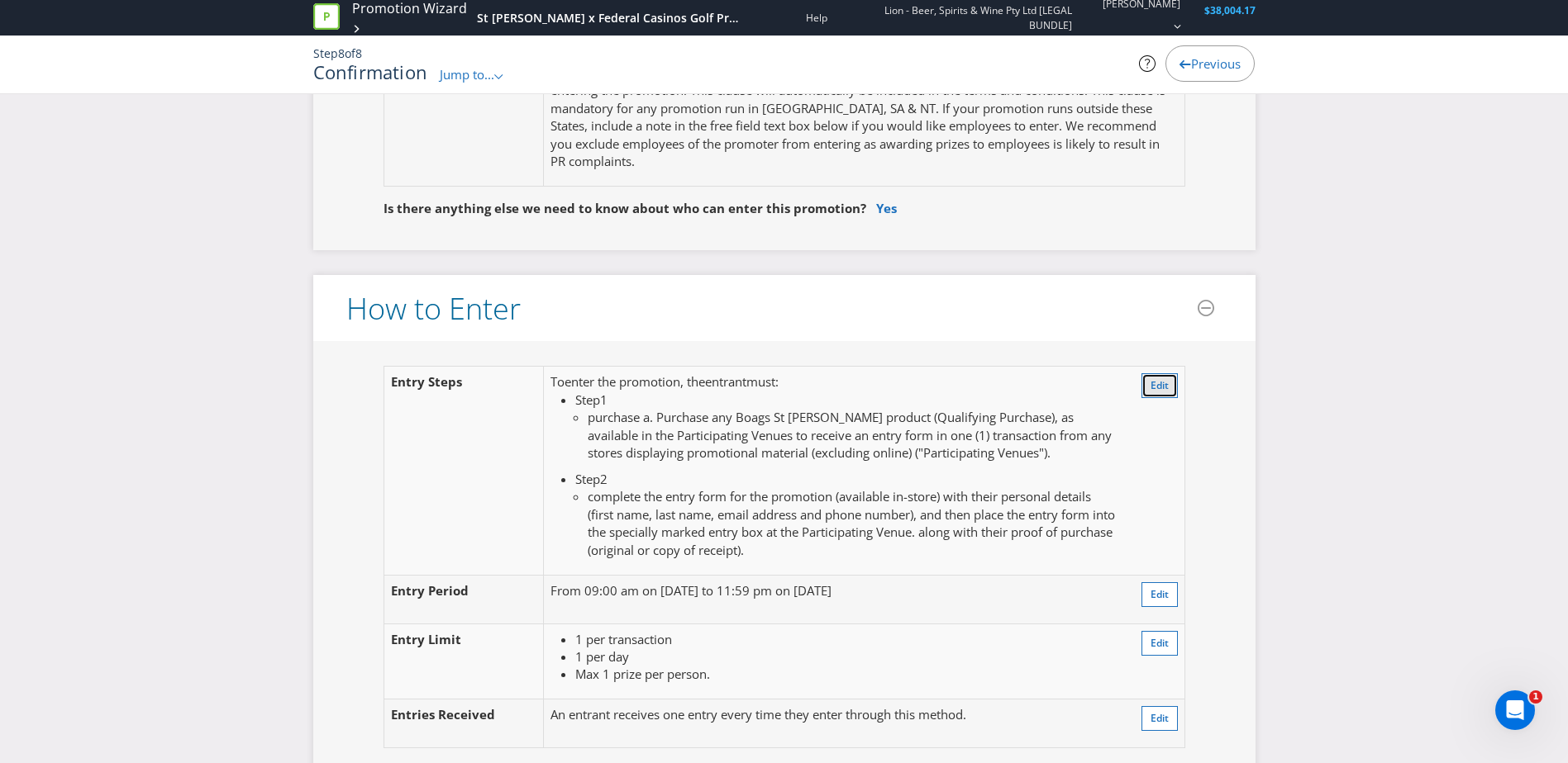
click at [1161, 381] on span "Edit" at bounding box center [1159, 385] width 18 height 14
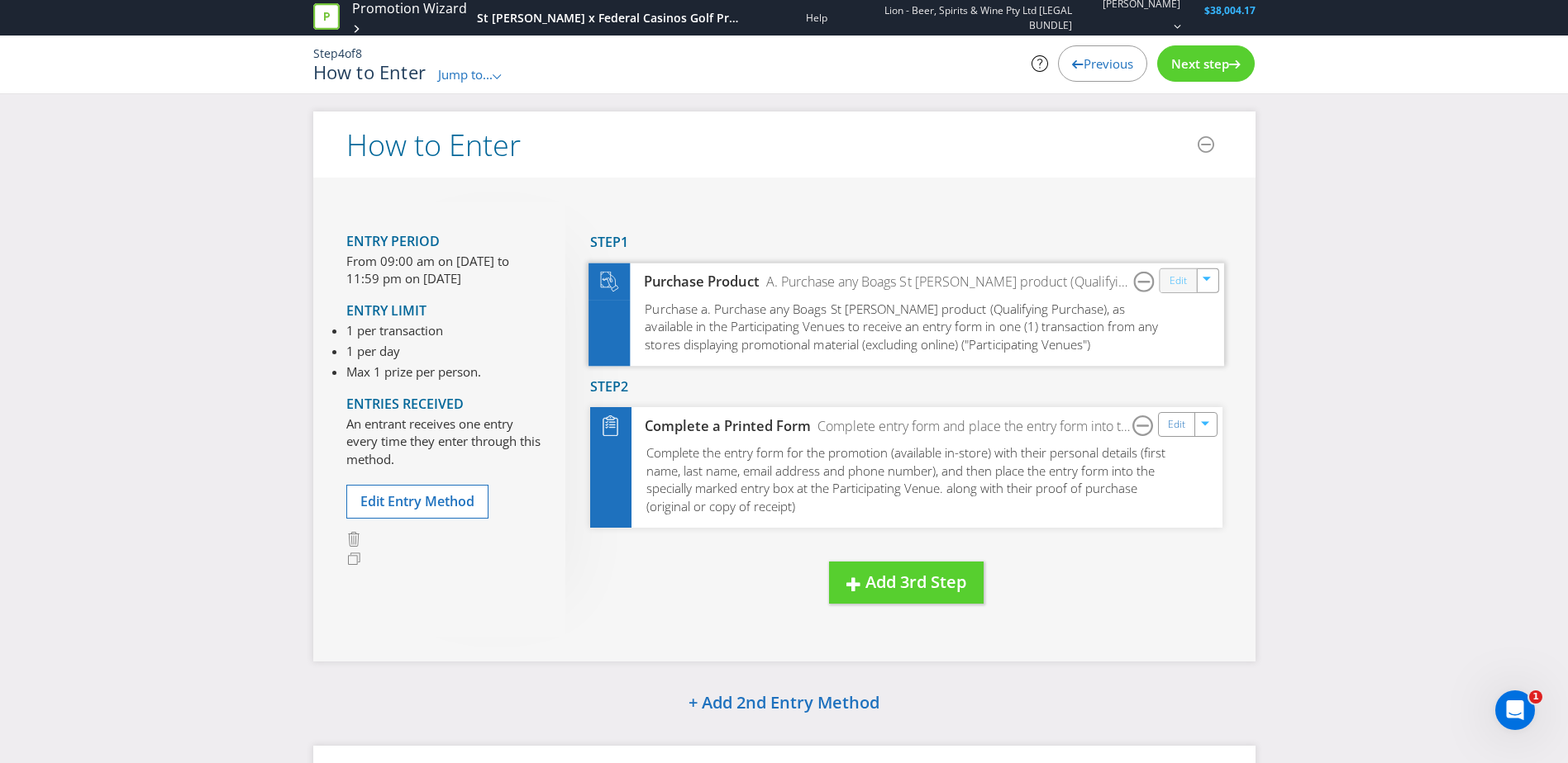
click at [1176, 277] on link "Edit" at bounding box center [1177, 280] width 17 height 19
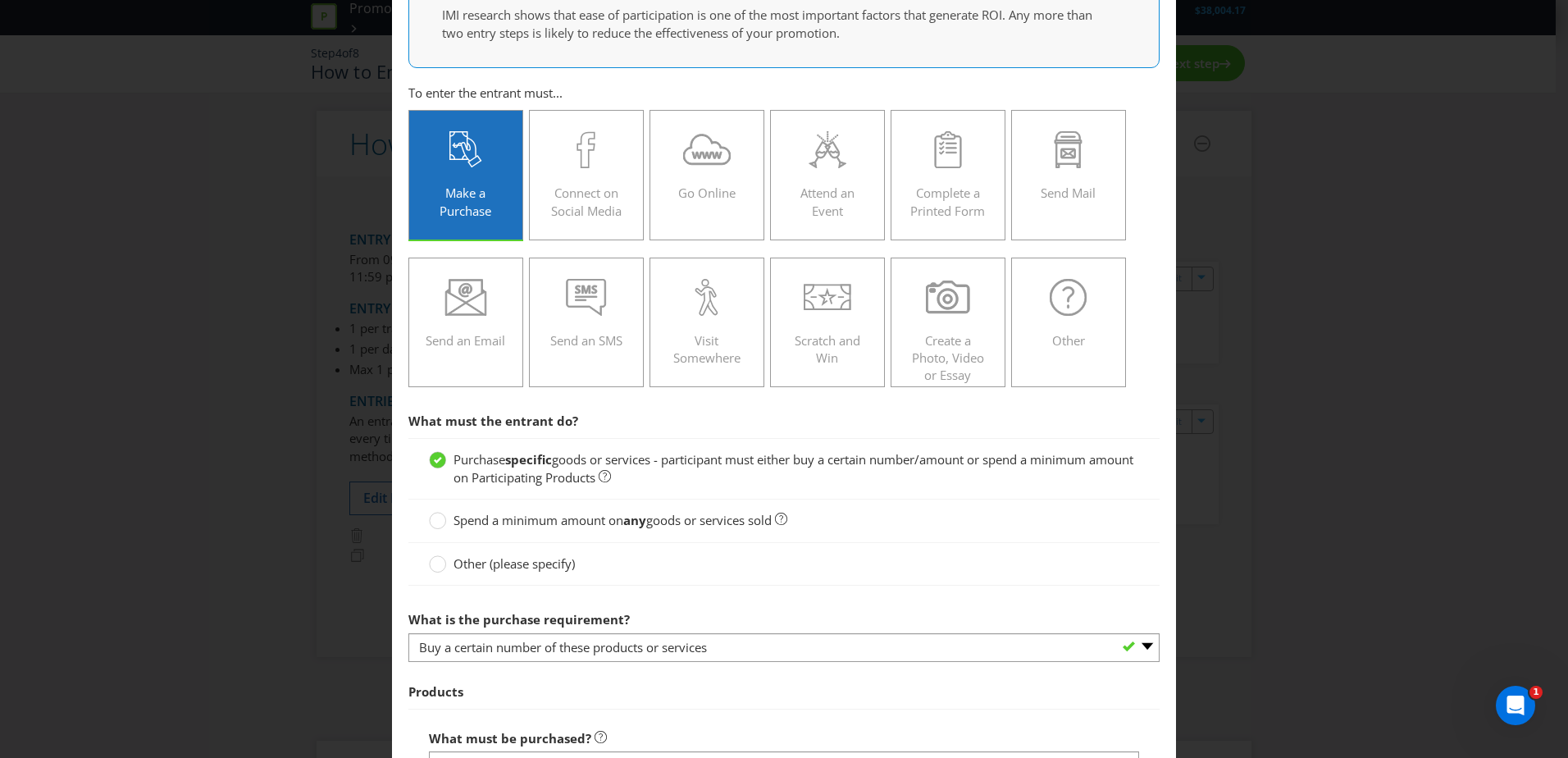
scroll to position [328, 0]
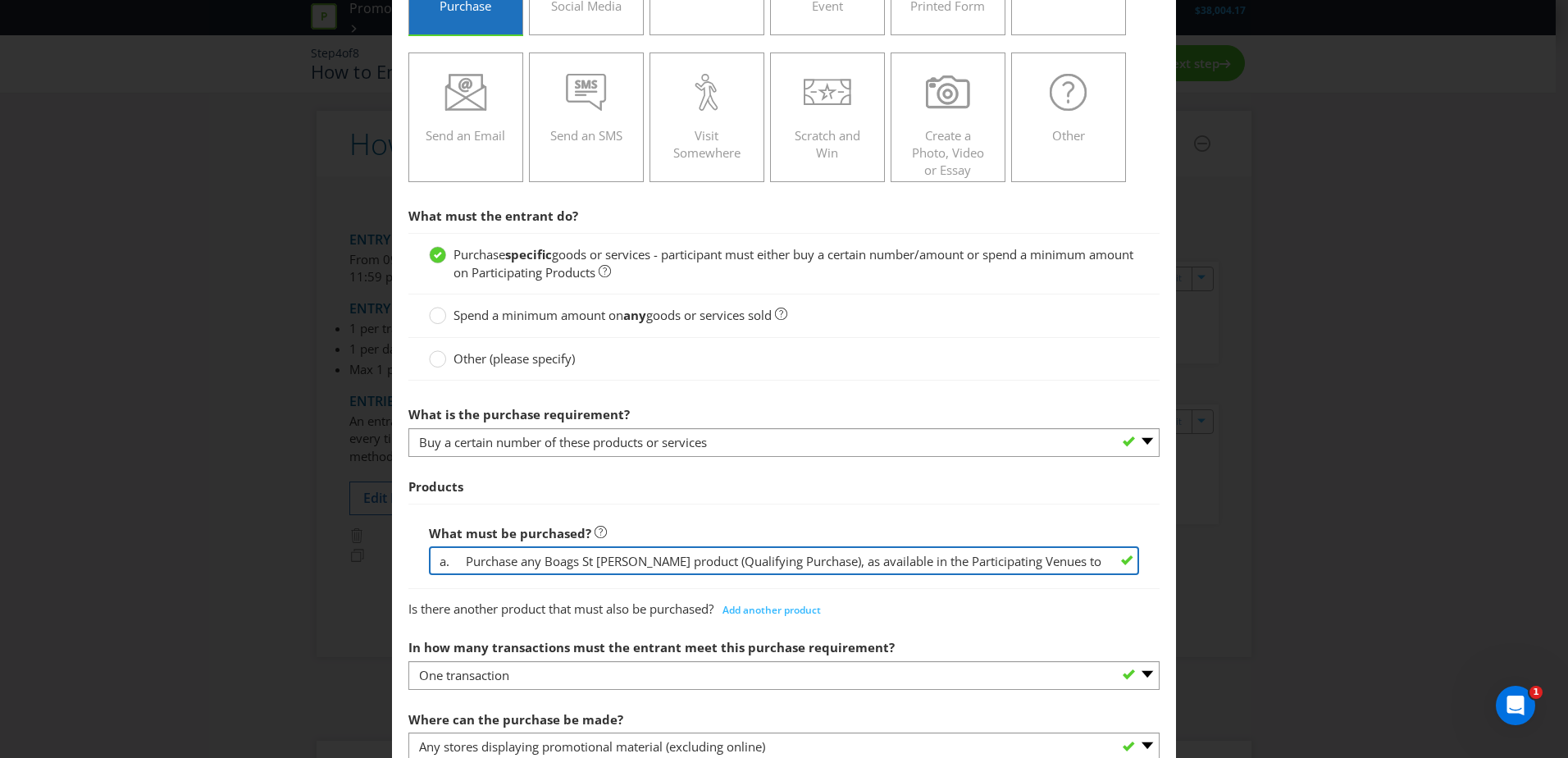
drag, startPoint x: 465, startPoint y: 559, endPoint x: 70, endPoint y: 484, distance: 402.1
click at [88, 492] on div "How to Enter Did You Know IMI research shows that ease of participation is one …" at bounding box center [784, 379] width 1568 height 758
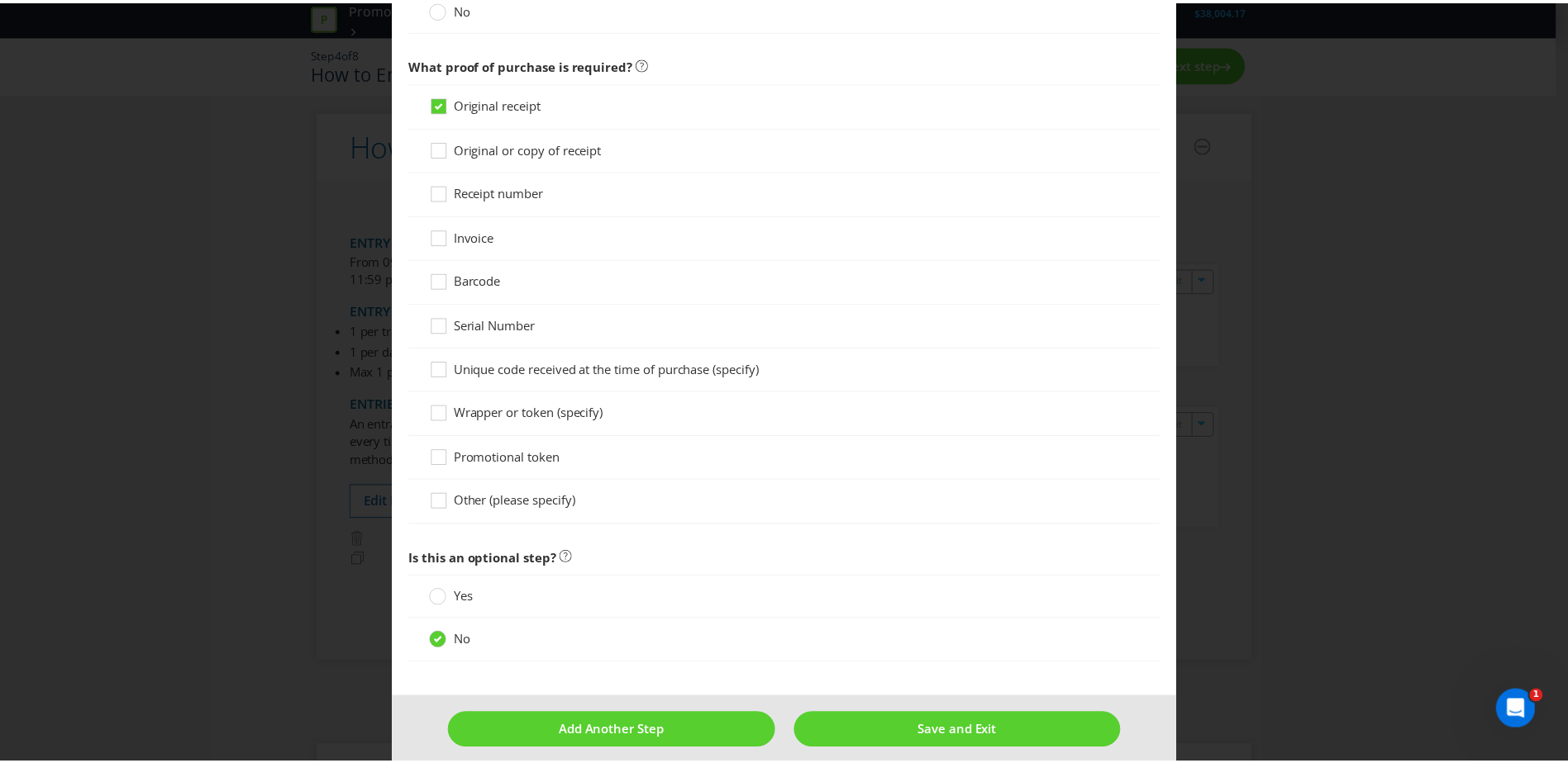
scroll to position [1475, 0]
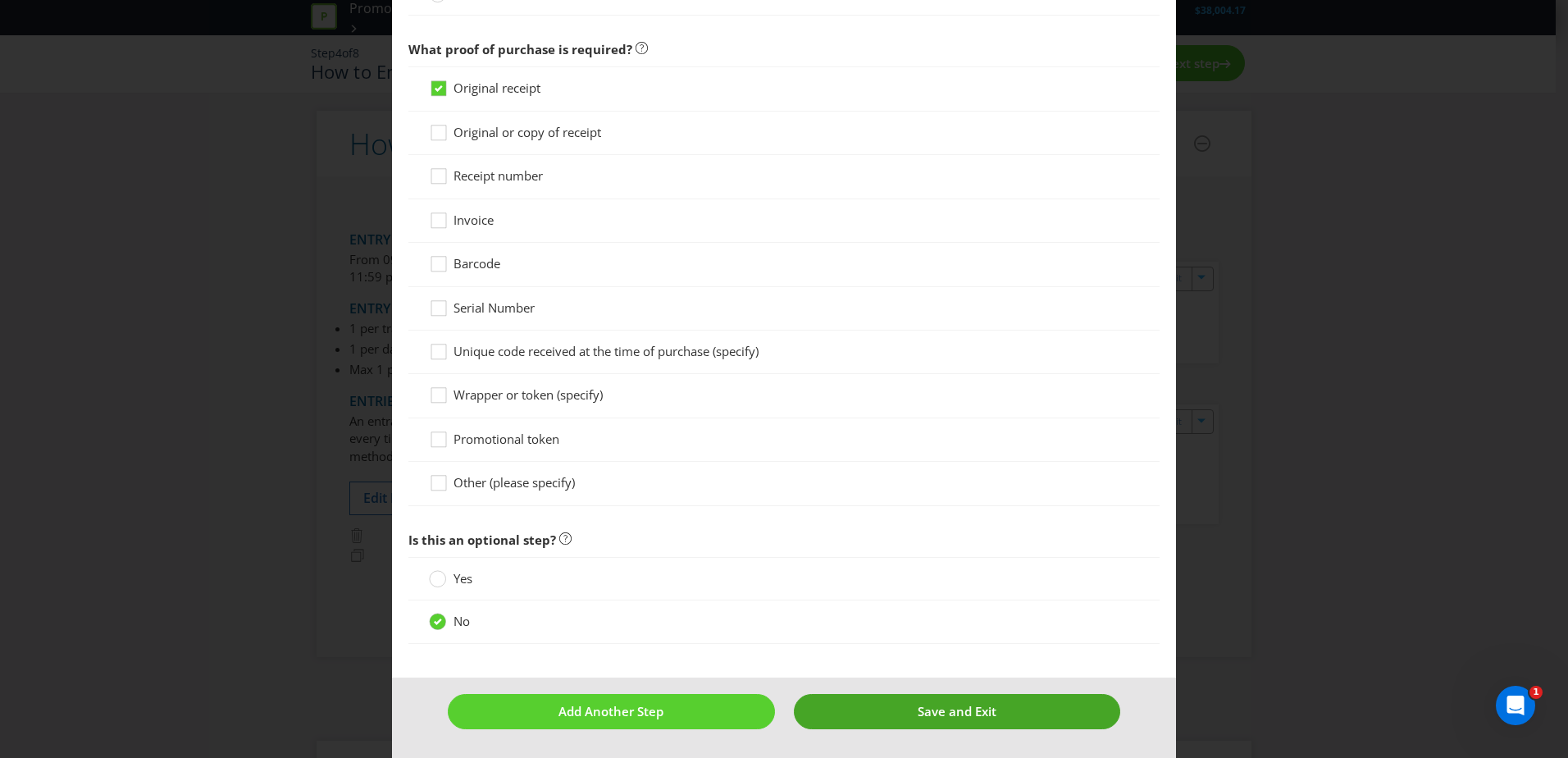
type input "Purchase any Boags St [PERSON_NAME] product (Qualifying Purchase), as available…"
click at [896, 708] on button "Save and Exit" at bounding box center [957, 711] width 327 height 35
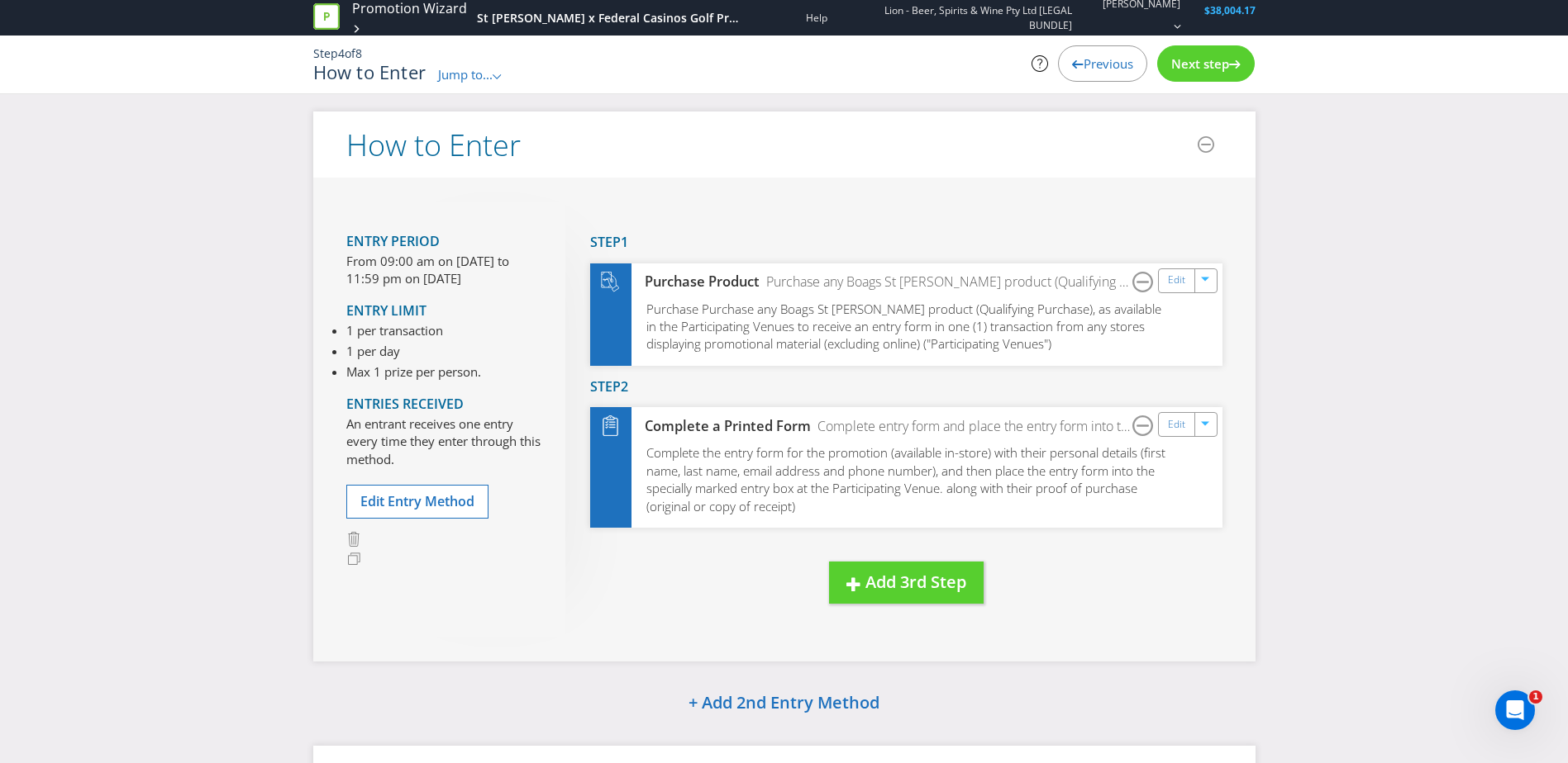
click at [1201, 71] on span "Next step" at bounding box center [1200, 63] width 58 height 16
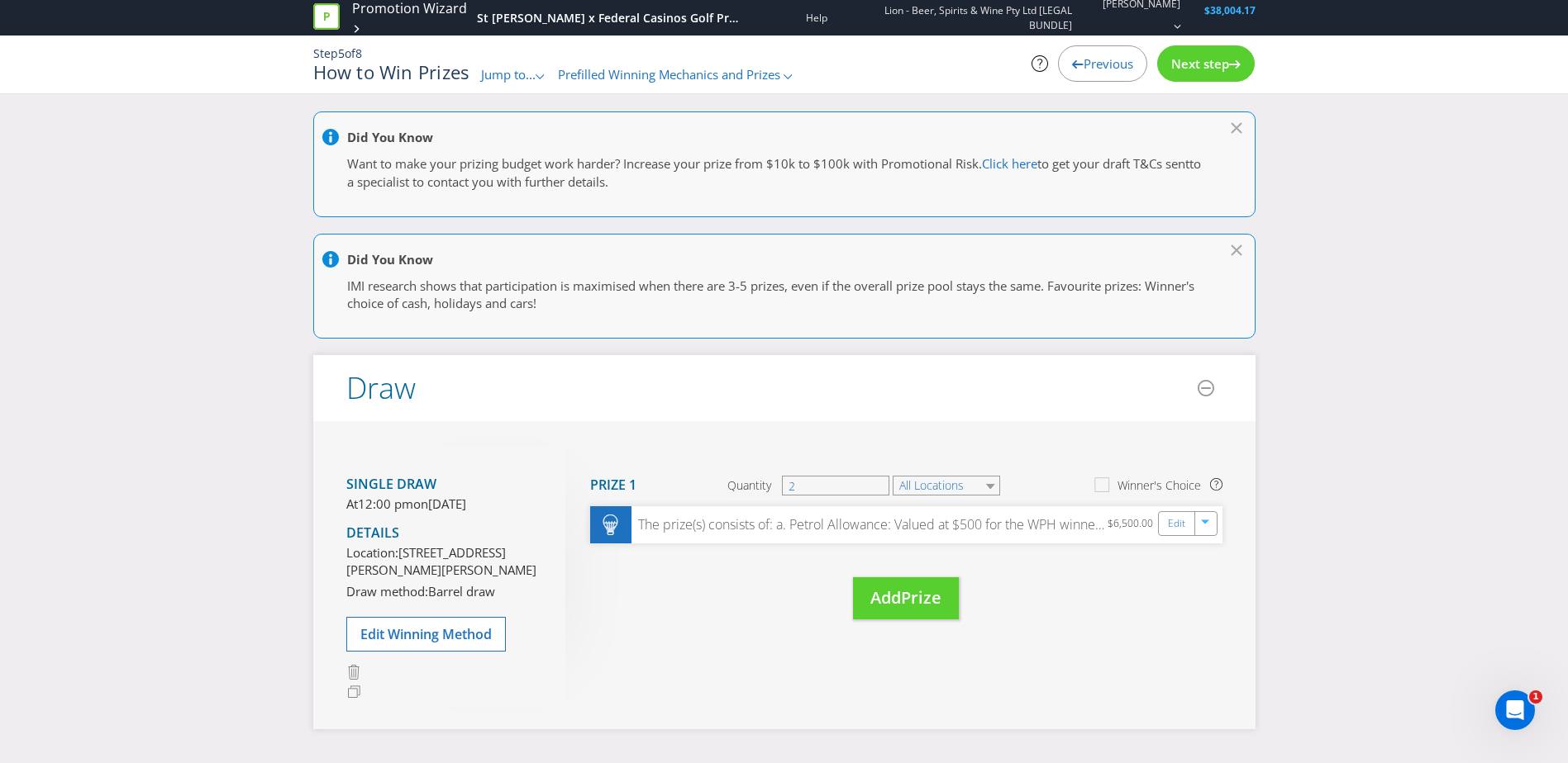
click at [1200, 71] on span "Next step" at bounding box center [1200, 63] width 58 height 16
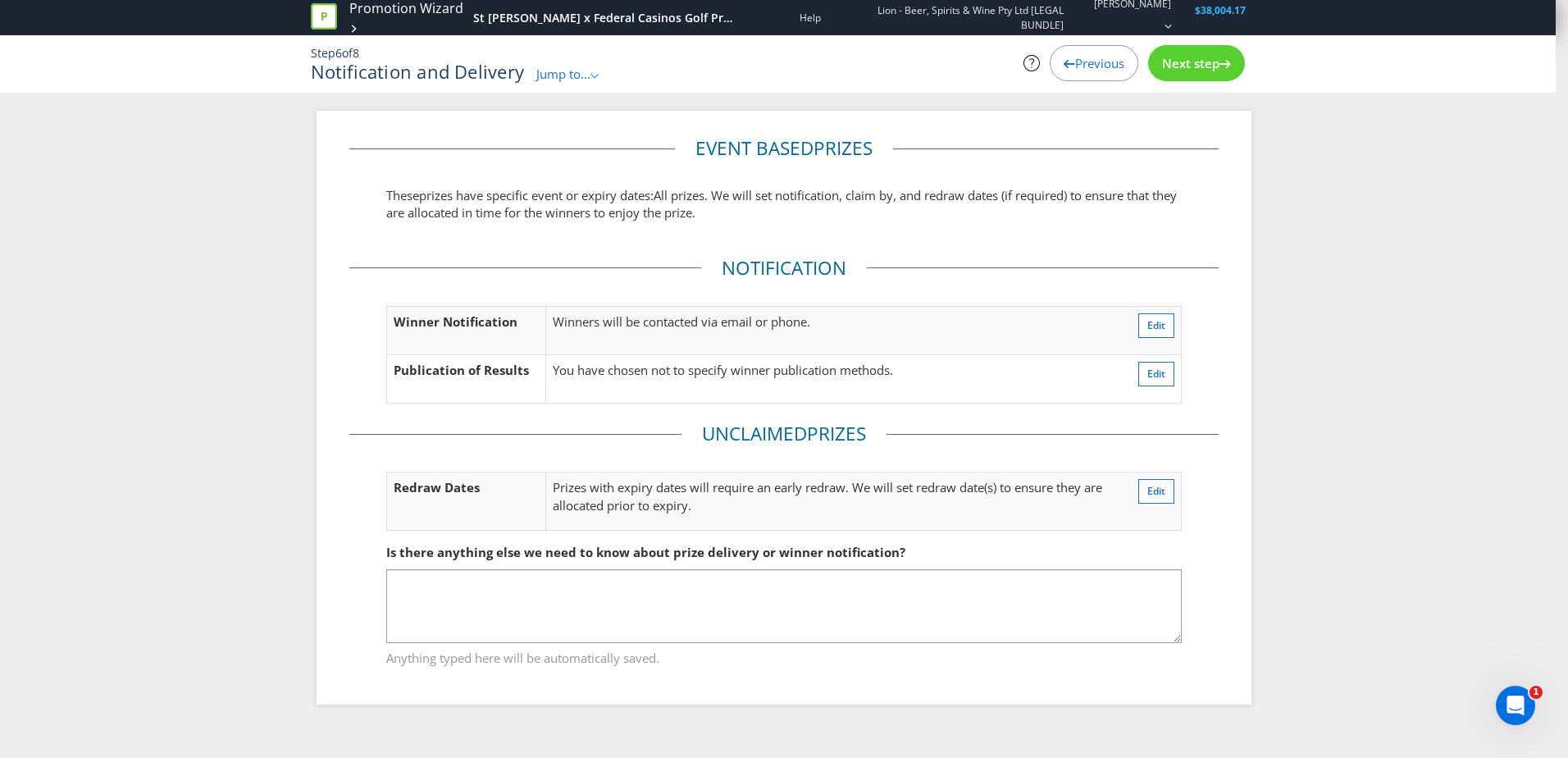
click at [1191, 70] on span "Next step" at bounding box center [1191, 62] width 57 height 16
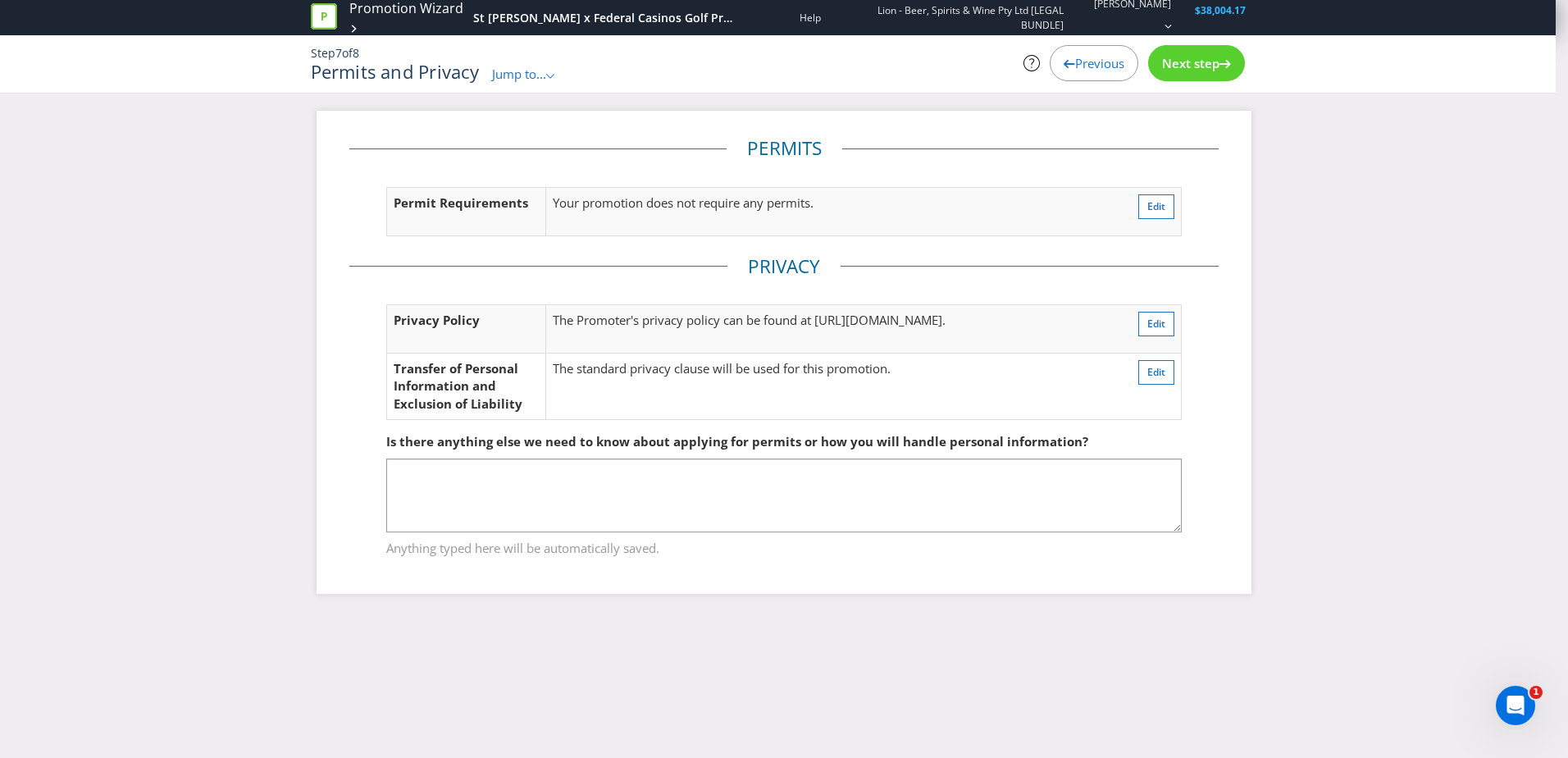
click at [1191, 70] on span "Next step" at bounding box center [1191, 62] width 57 height 16
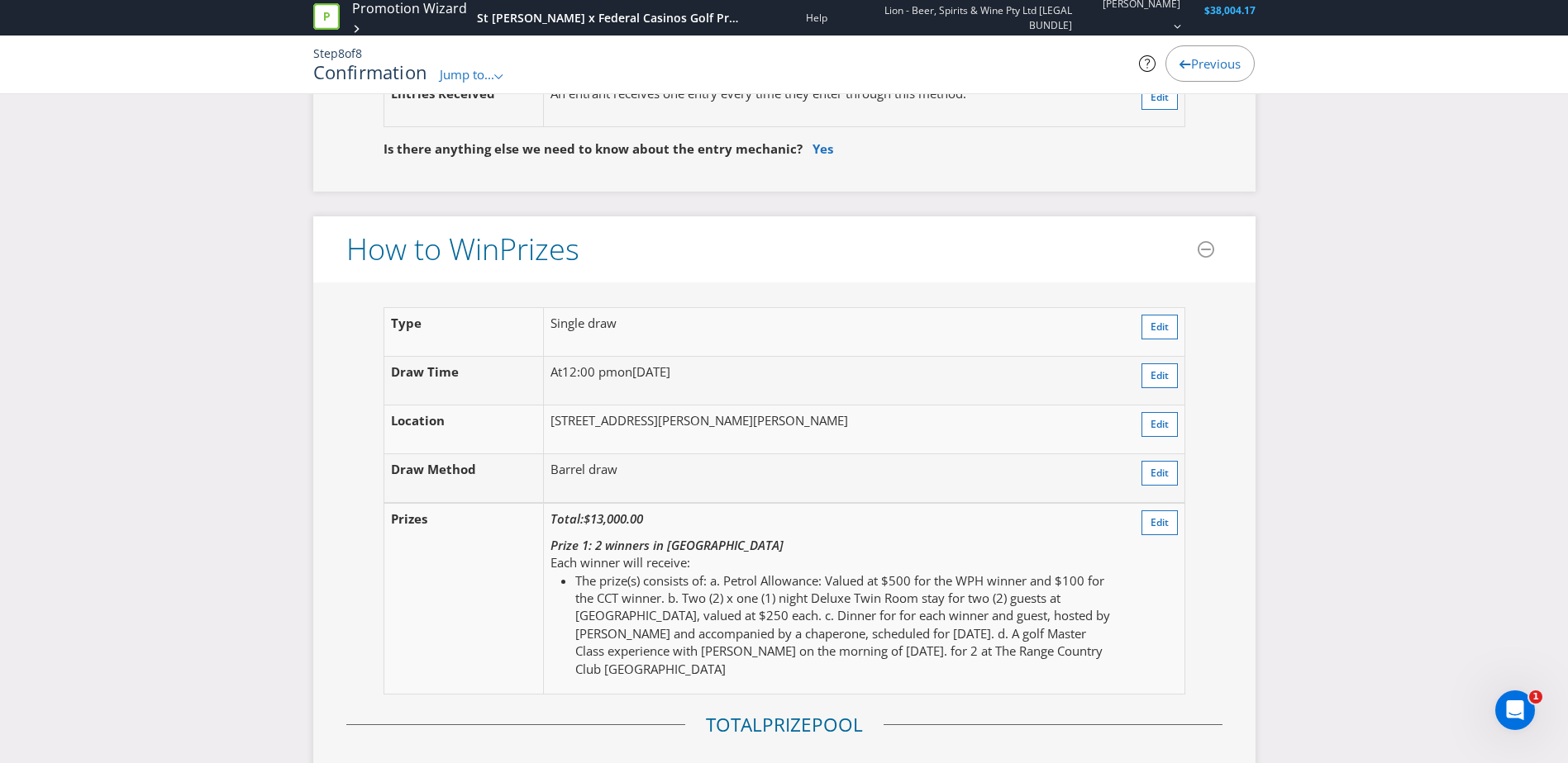
scroll to position [1818, 0]
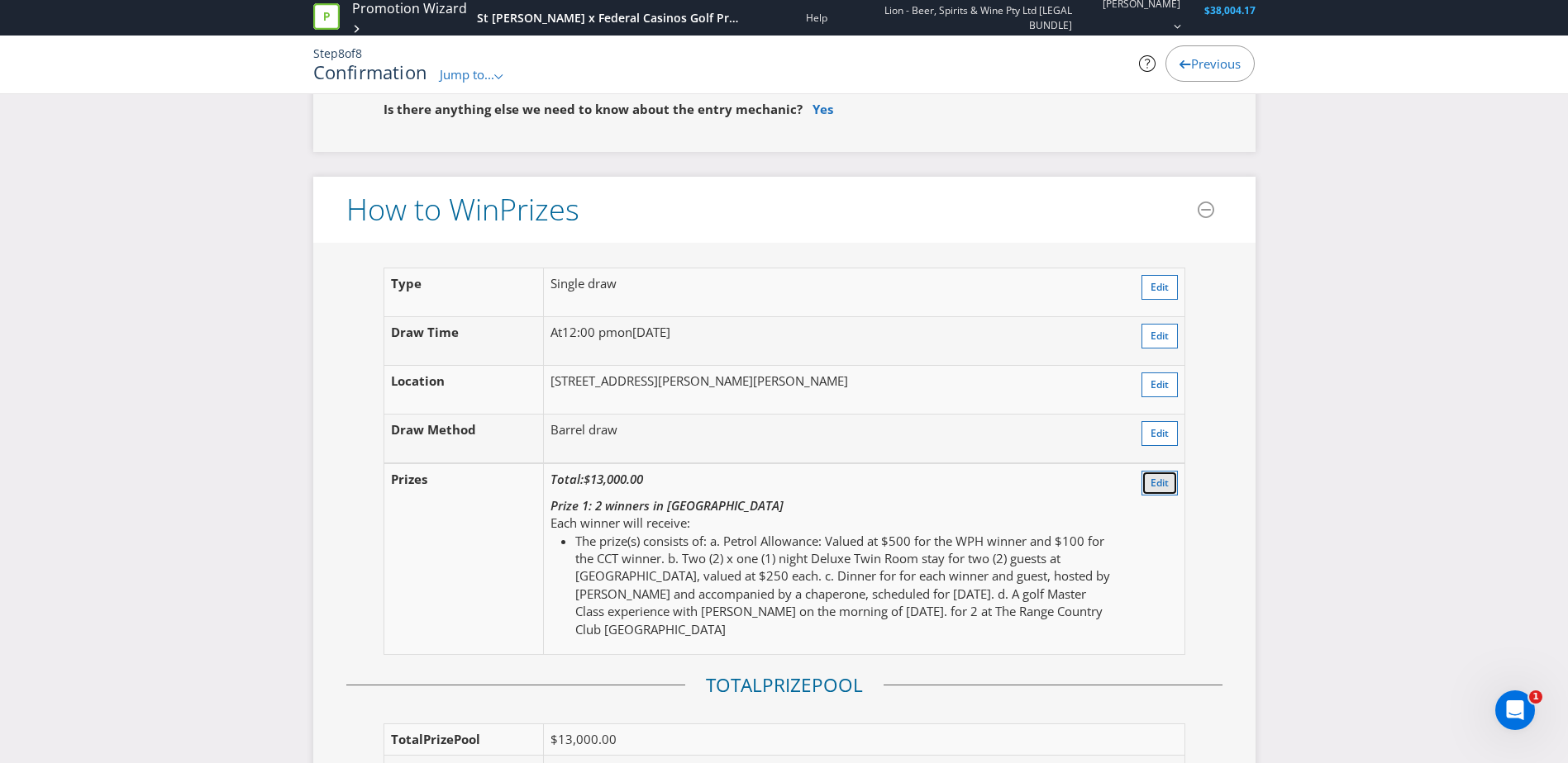
click at [1151, 485] on span "Edit" at bounding box center [1159, 483] width 18 height 14
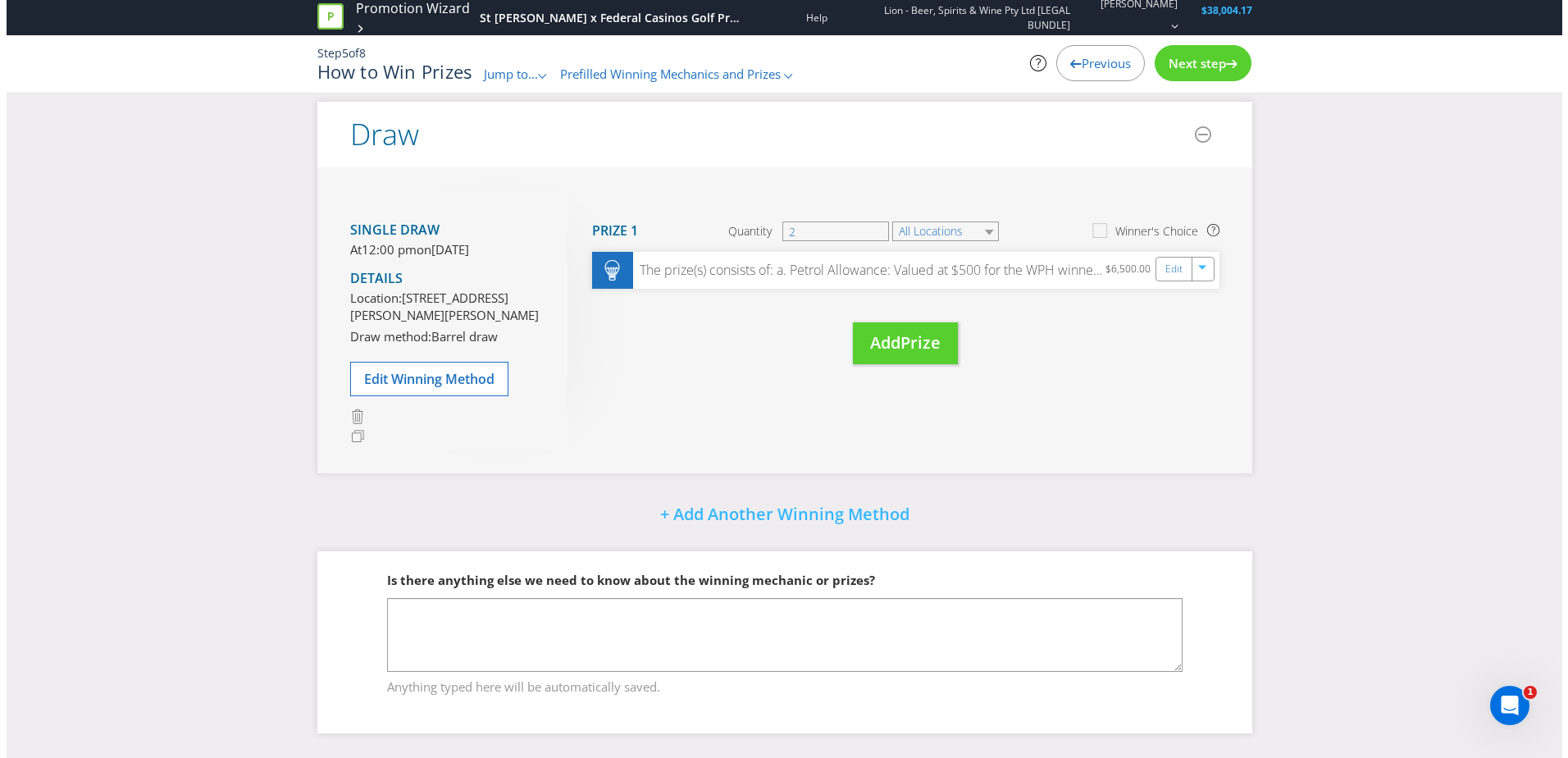
scroll to position [285, 0]
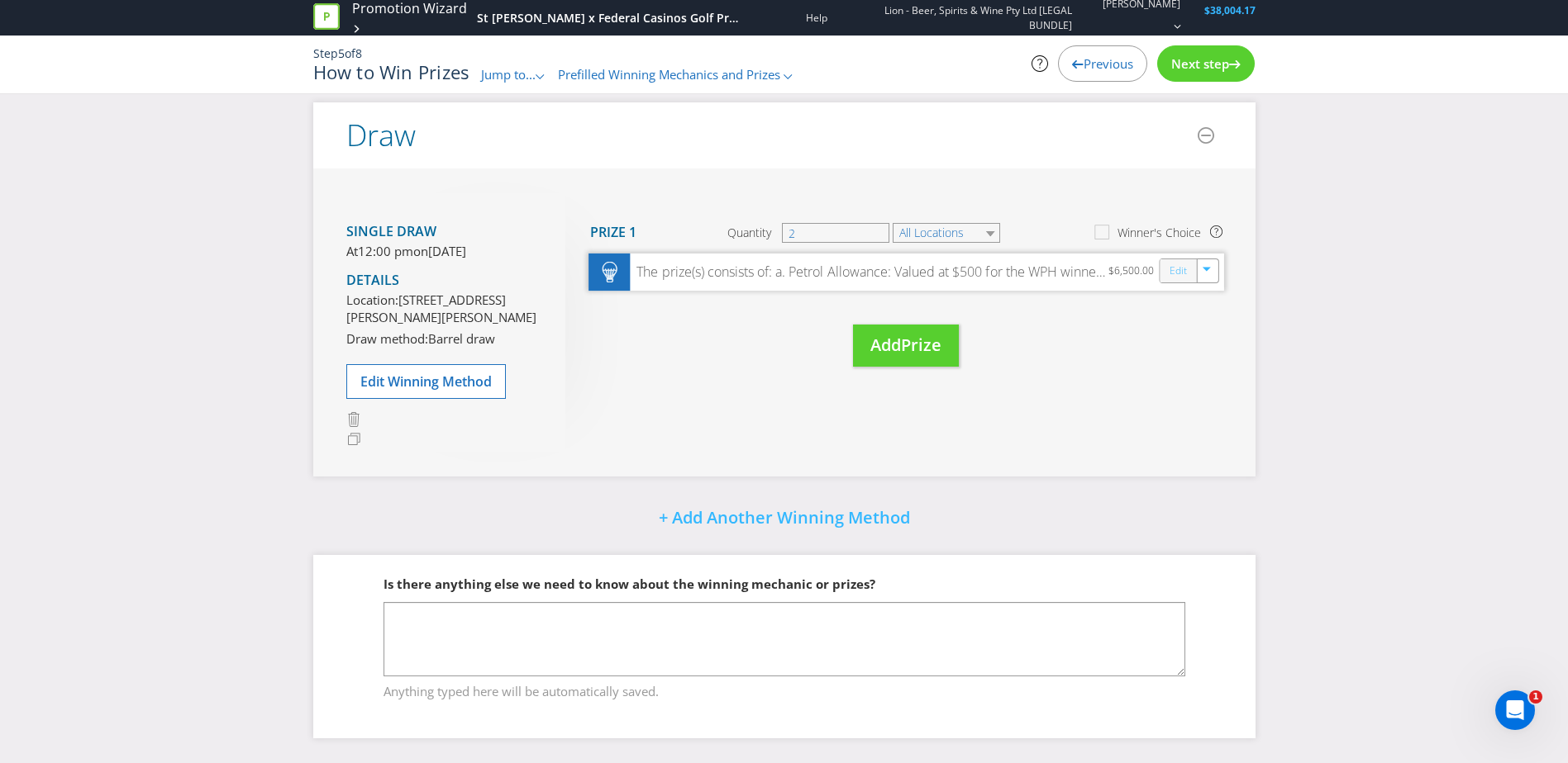
click at [1185, 262] on link "Edit" at bounding box center [1177, 271] width 17 height 19
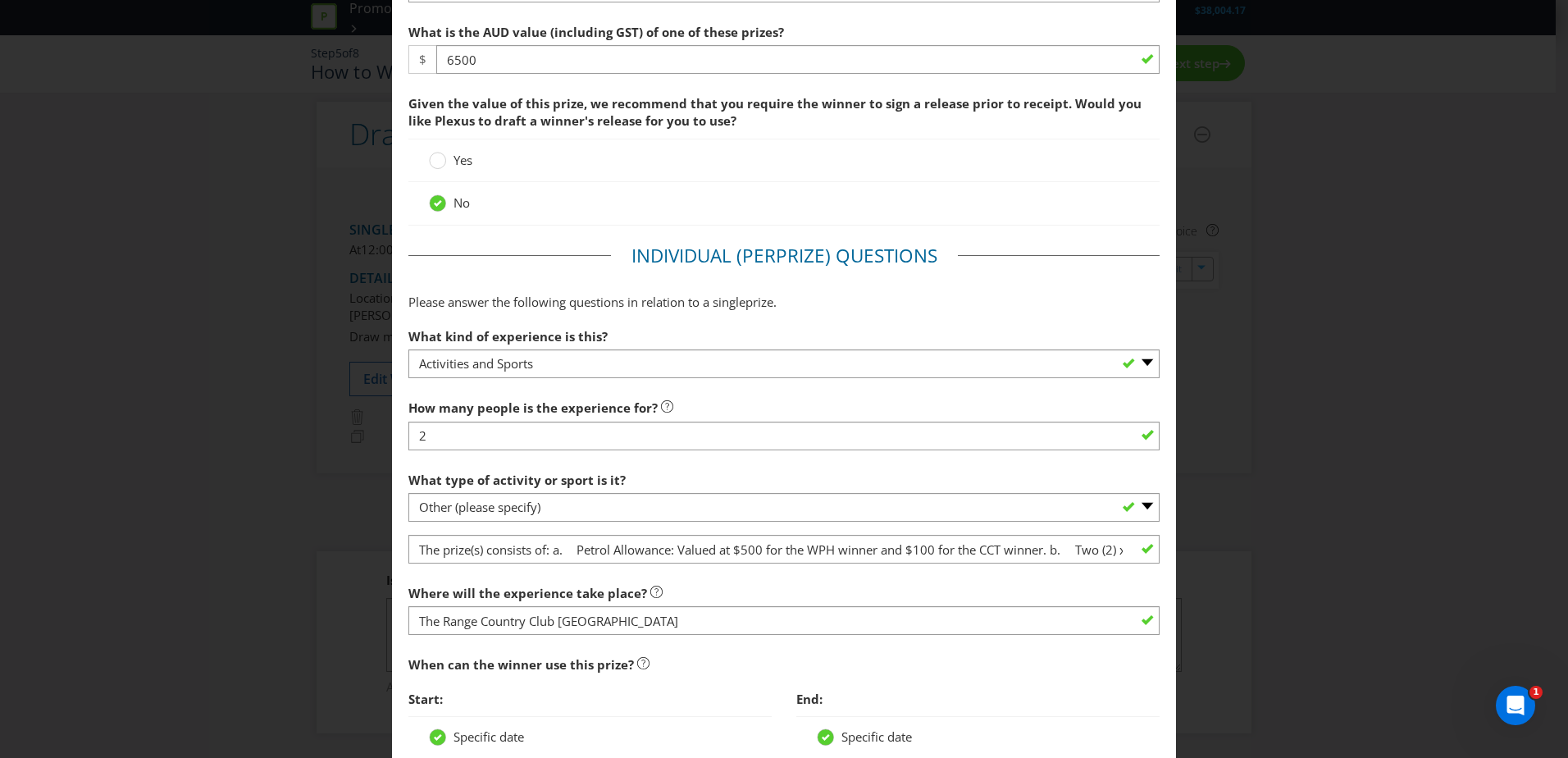
scroll to position [820, 0]
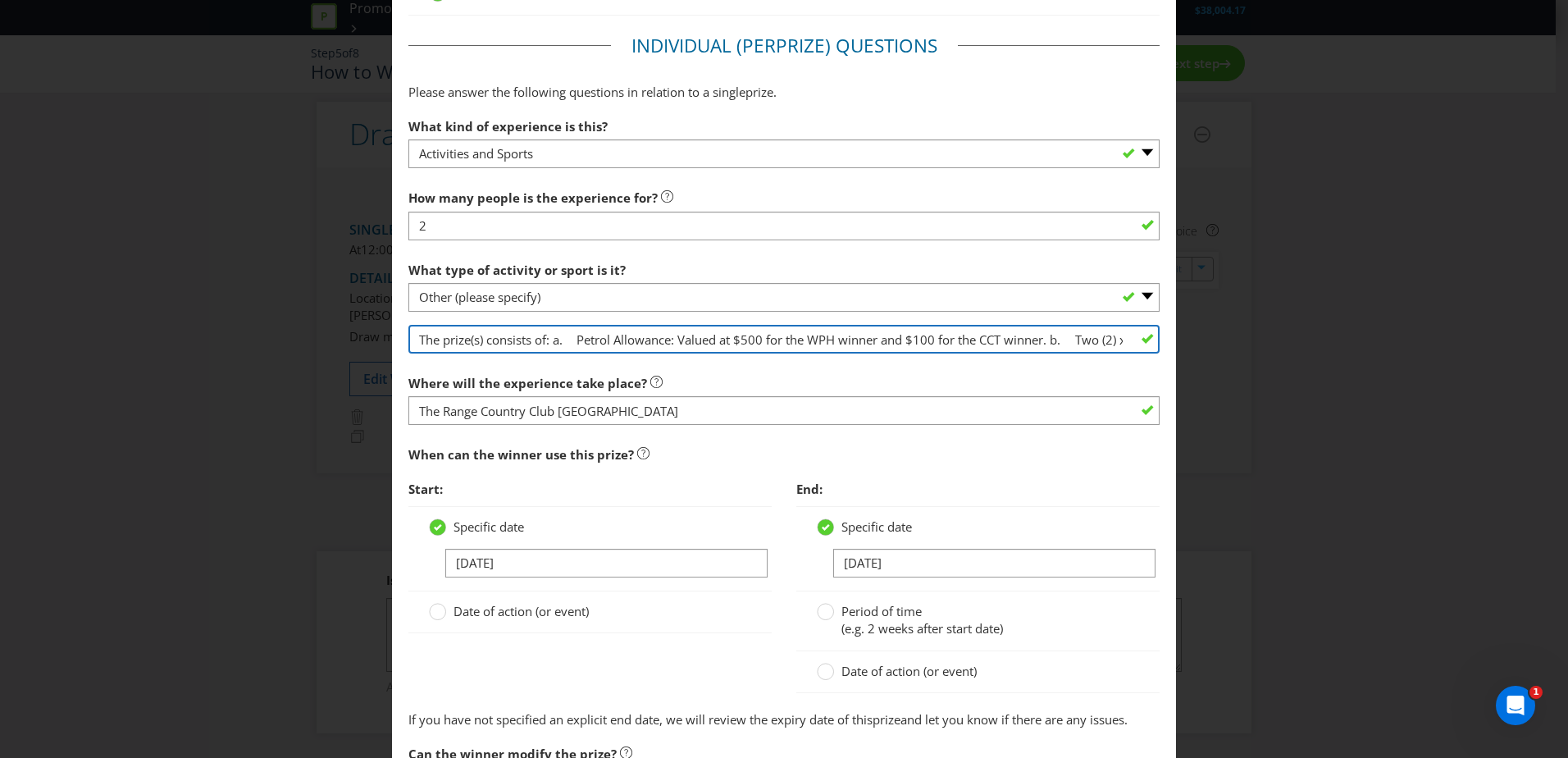
click at [1084, 342] on input "The prize(s) consists of: a. Petrol Allowance: Valued at $500 for the WPH winne…" at bounding box center [784, 339] width 752 height 29
drag, startPoint x: 768, startPoint y: 341, endPoint x: 718, endPoint y: 340, distance: 50.0
click at [718, 340] on input "The prize(s) consists of: a. Petrol Allowance: Valued at $500 for the WPH winne…" at bounding box center [784, 339] width 752 height 29
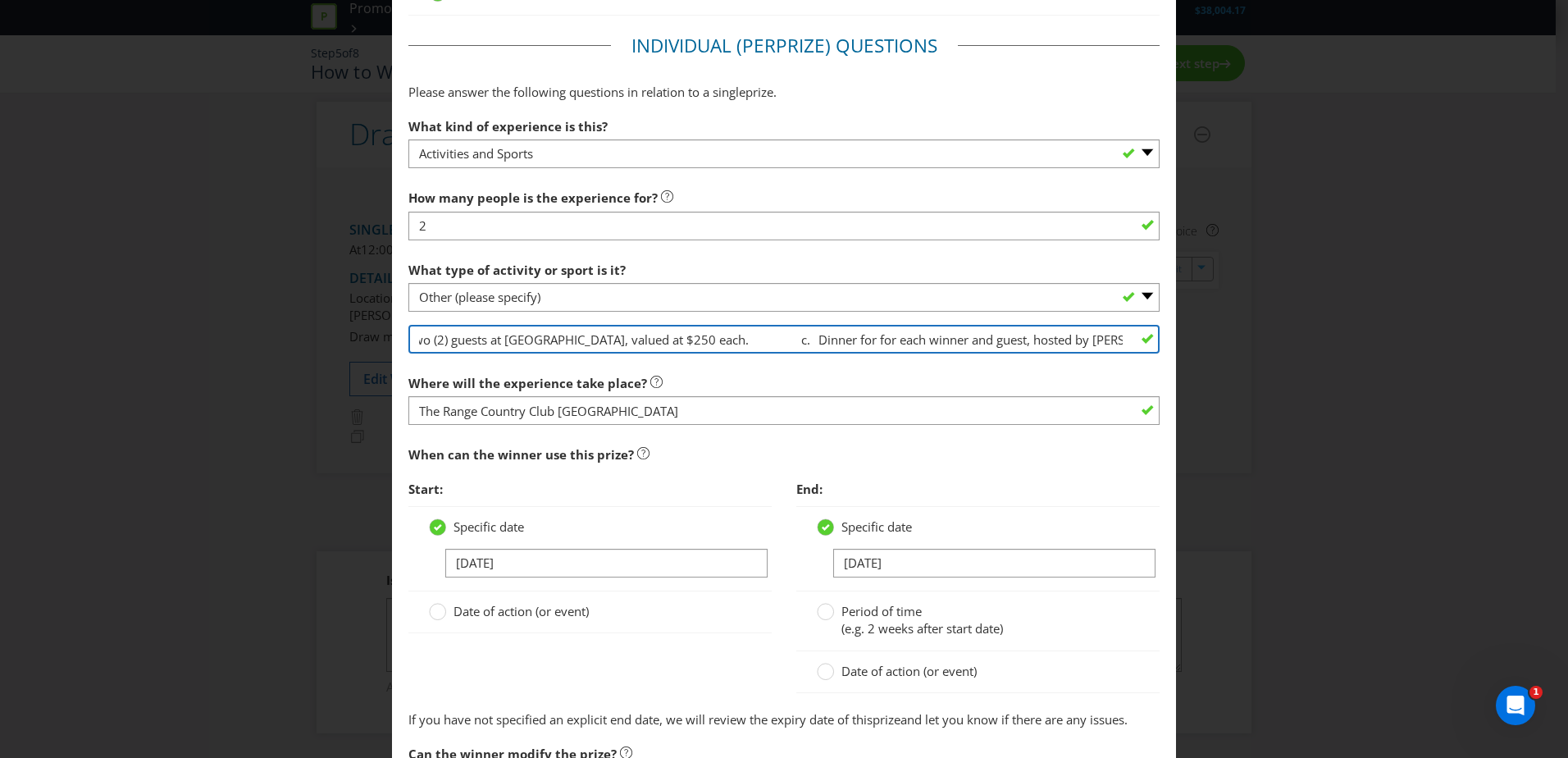
click at [899, 338] on input "The prize(s) consists of: a. Petrol Allowance: Valued at $500 for the WPH winne…" at bounding box center [784, 339] width 752 height 29
click at [995, 338] on input "The prize(s) consists of: a. Petrol Allowance: Valued at $500 for the WPH winne…" at bounding box center [784, 339] width 752 height 29
click at [809, 341] on input "The prize(s) consists of: a. Petrol Allowance: Valued at $500 for the WPH winne…" at bounding box center [784, 339] width 752 height 29
click at [831, 341] on input "The prize(s) consists of: a. Petrol Allowance: Valued at $500 for the WPH winne…" at bounding box center [784, 339] width 752 height 29
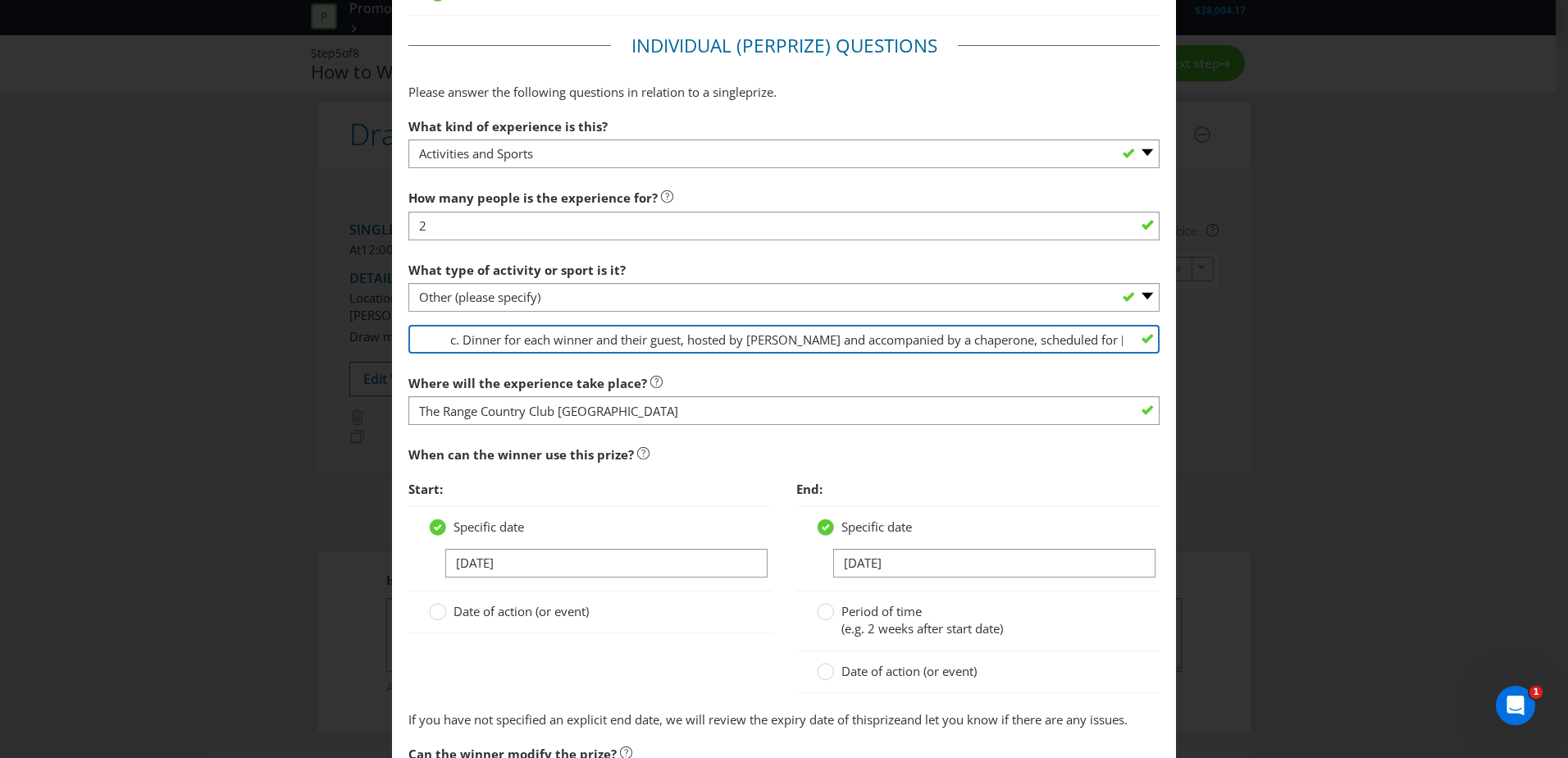
click at [1070, 350] on input "The prize(s) consists of: a. Petrol Allowance: Valued at $500 for the WPH winne…" at bounding box center [784, 339] width 752 height 29
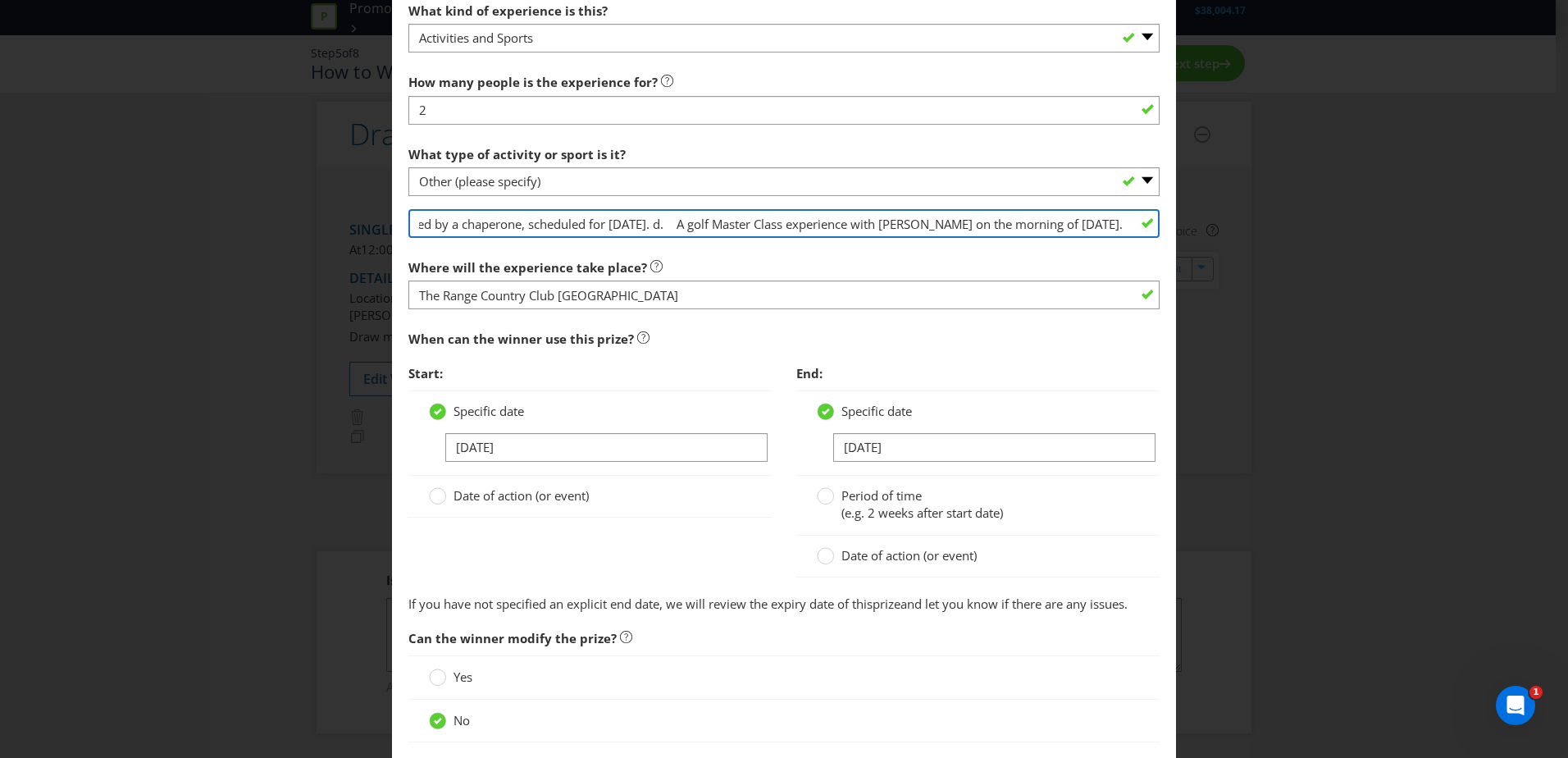
scroll to position [1061, 0]
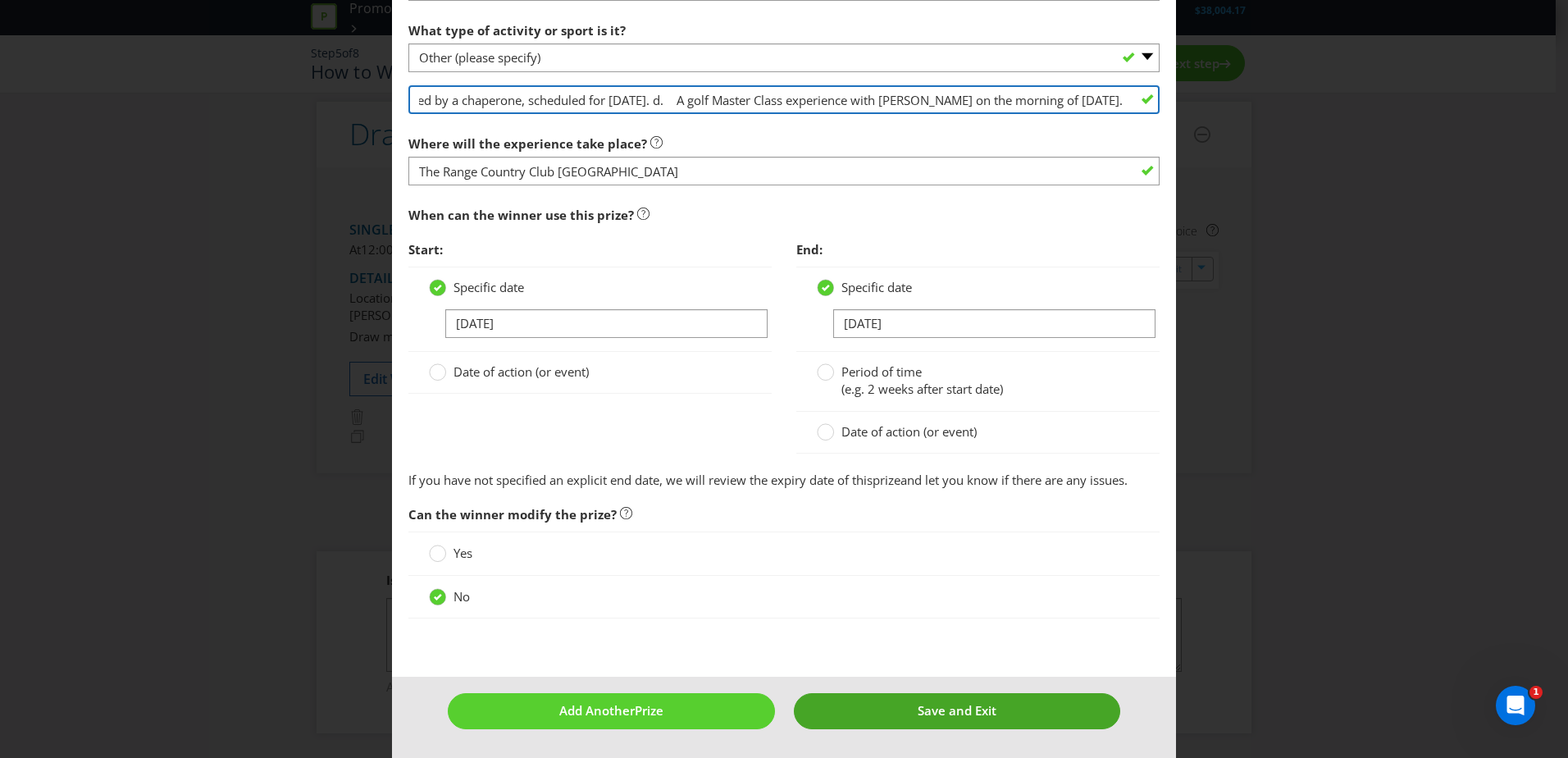
type input "The prize(s) consists of: a. Petrol Allowance: Valued at $500 for the WPH winne…"
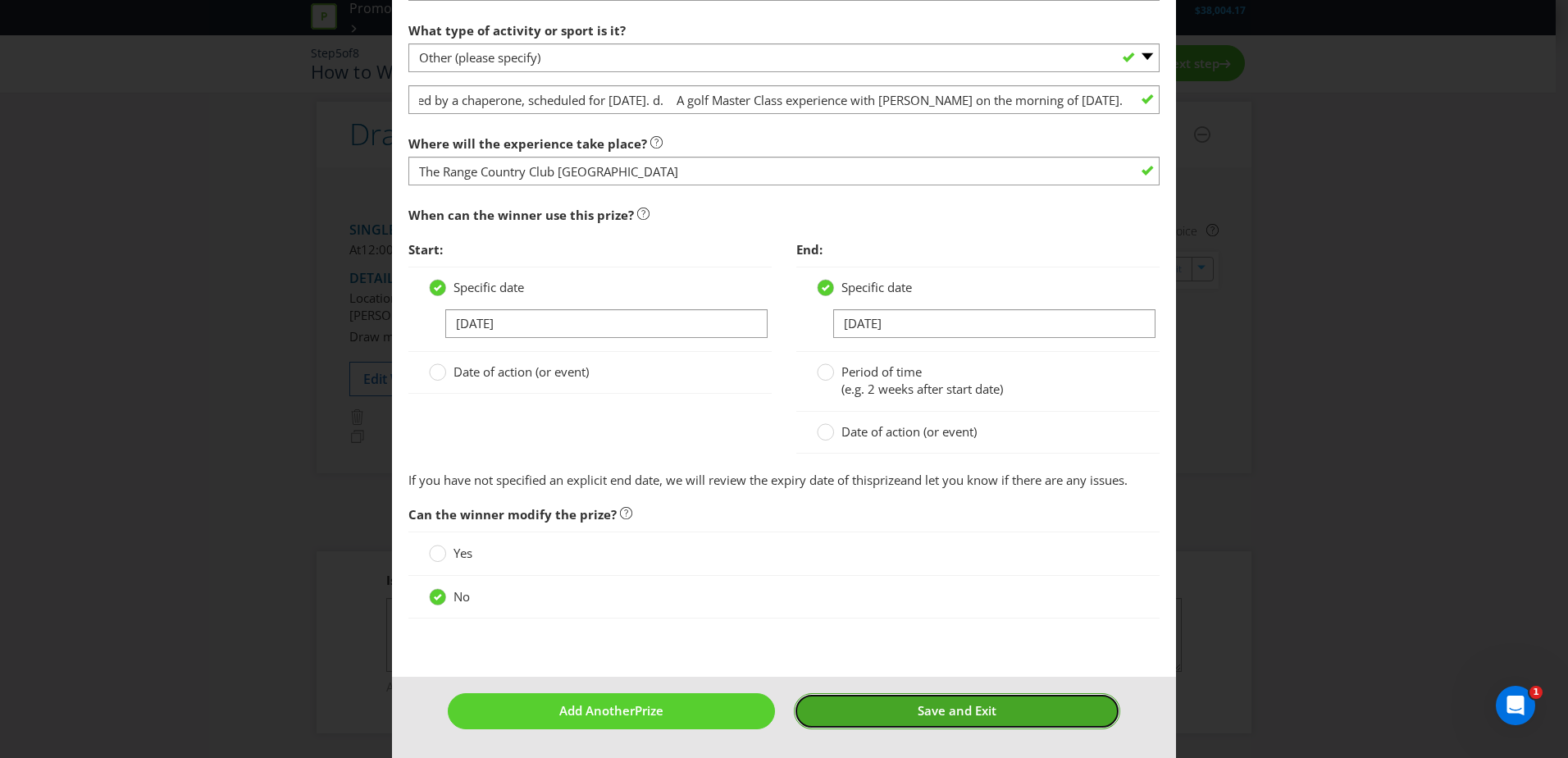
click at [964, 712] on span "Save and Exit" at bounding box center [957, 710] width 79 height 16
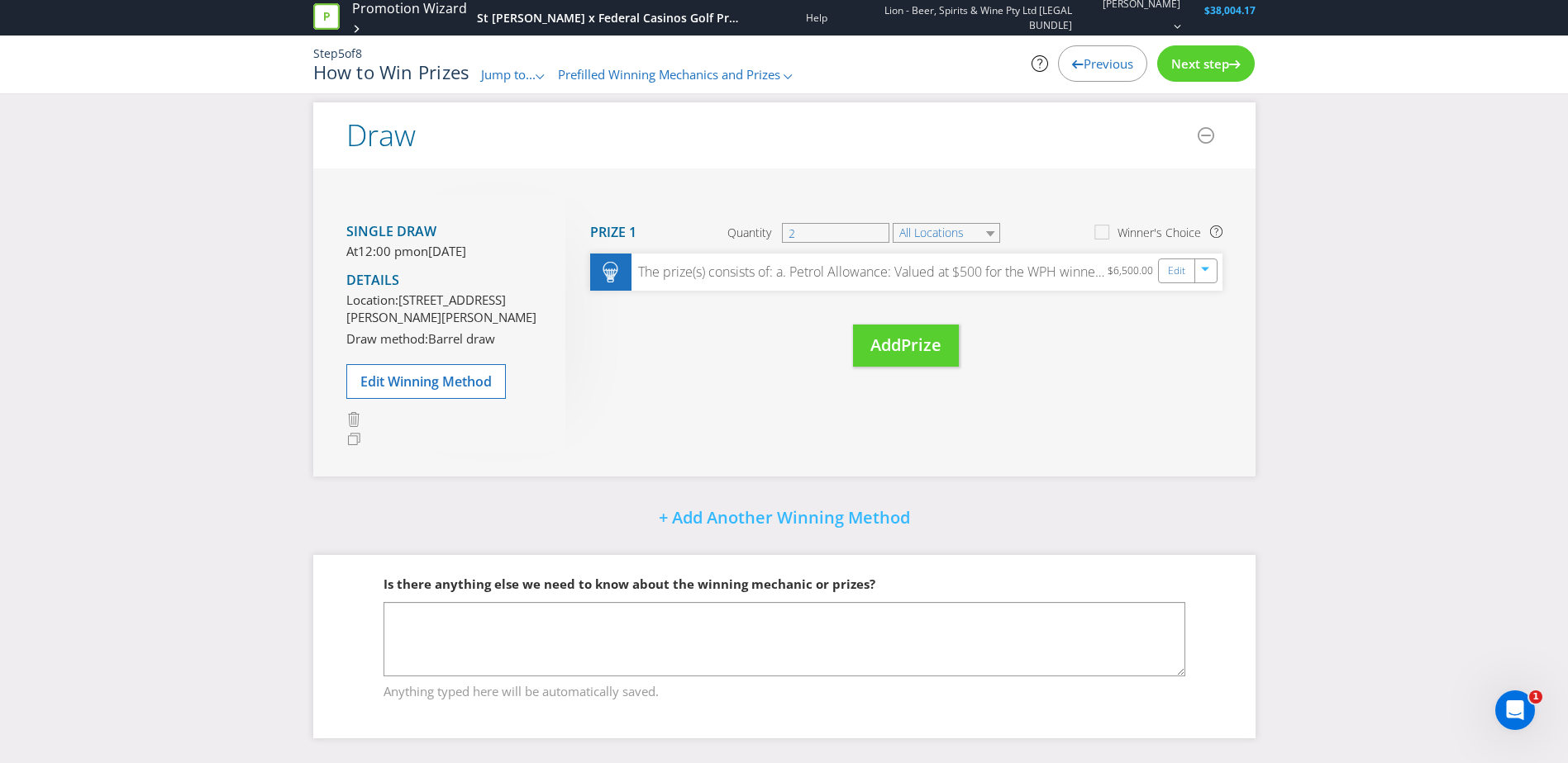
click at [1230, 55] on div at bounding box center [1234, 60] width 11 height 11
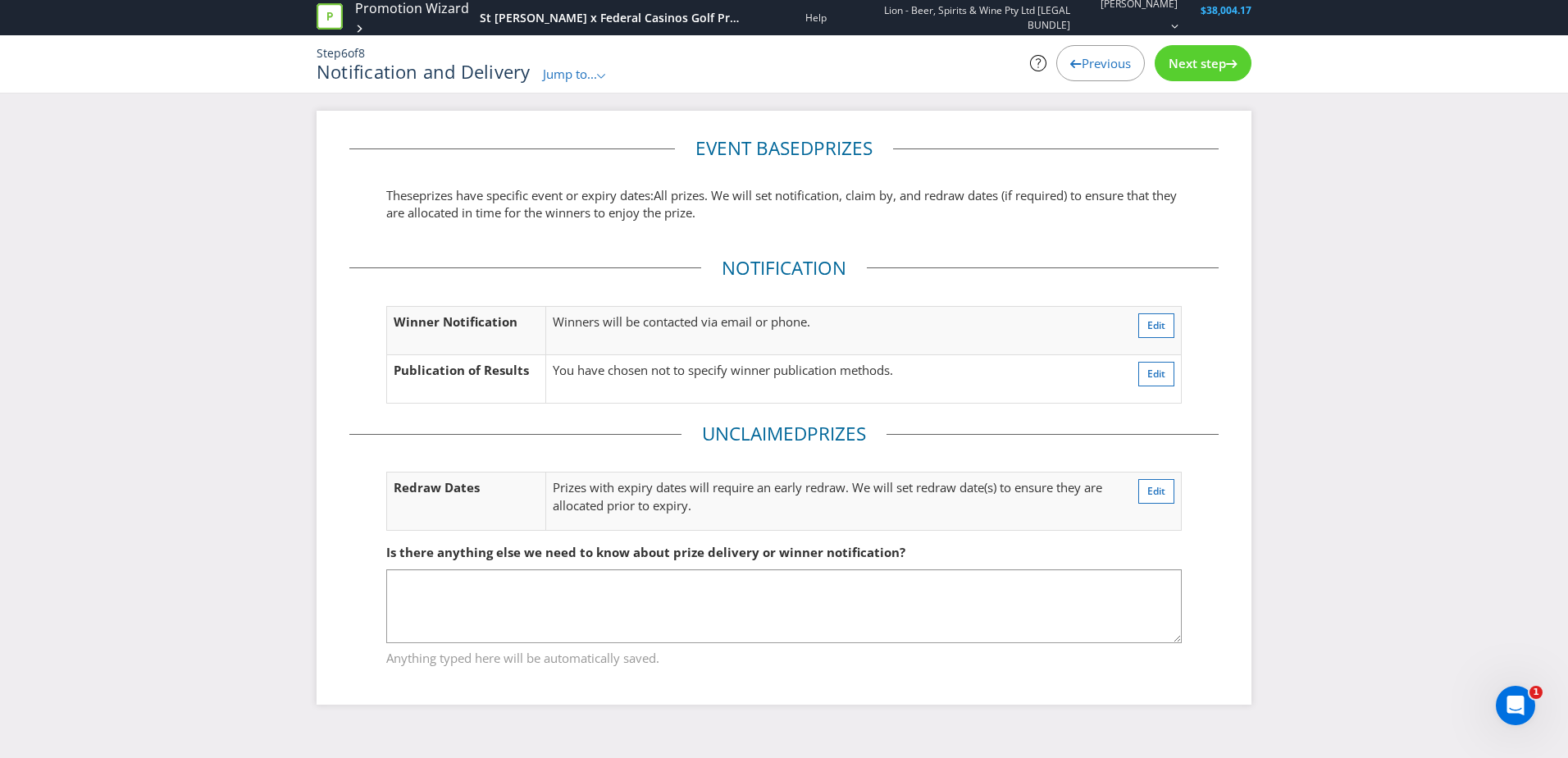
click at [1220, 55] on span "Next step" at bounding box center [1196, 62] width 57 height 16
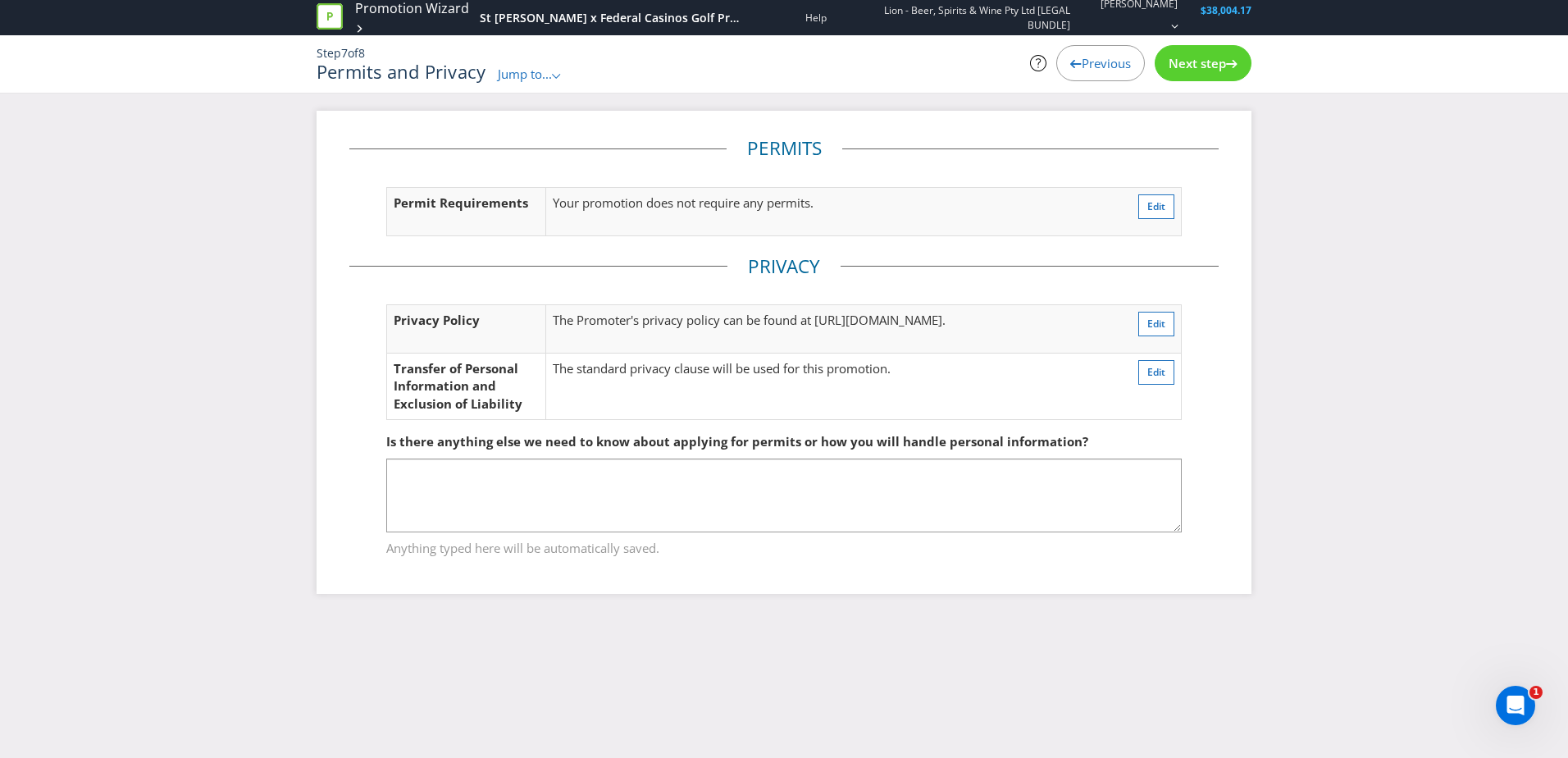
click at [1220, 55] on span "Next step" at bounding box center [1196, 62] width 57 height 16
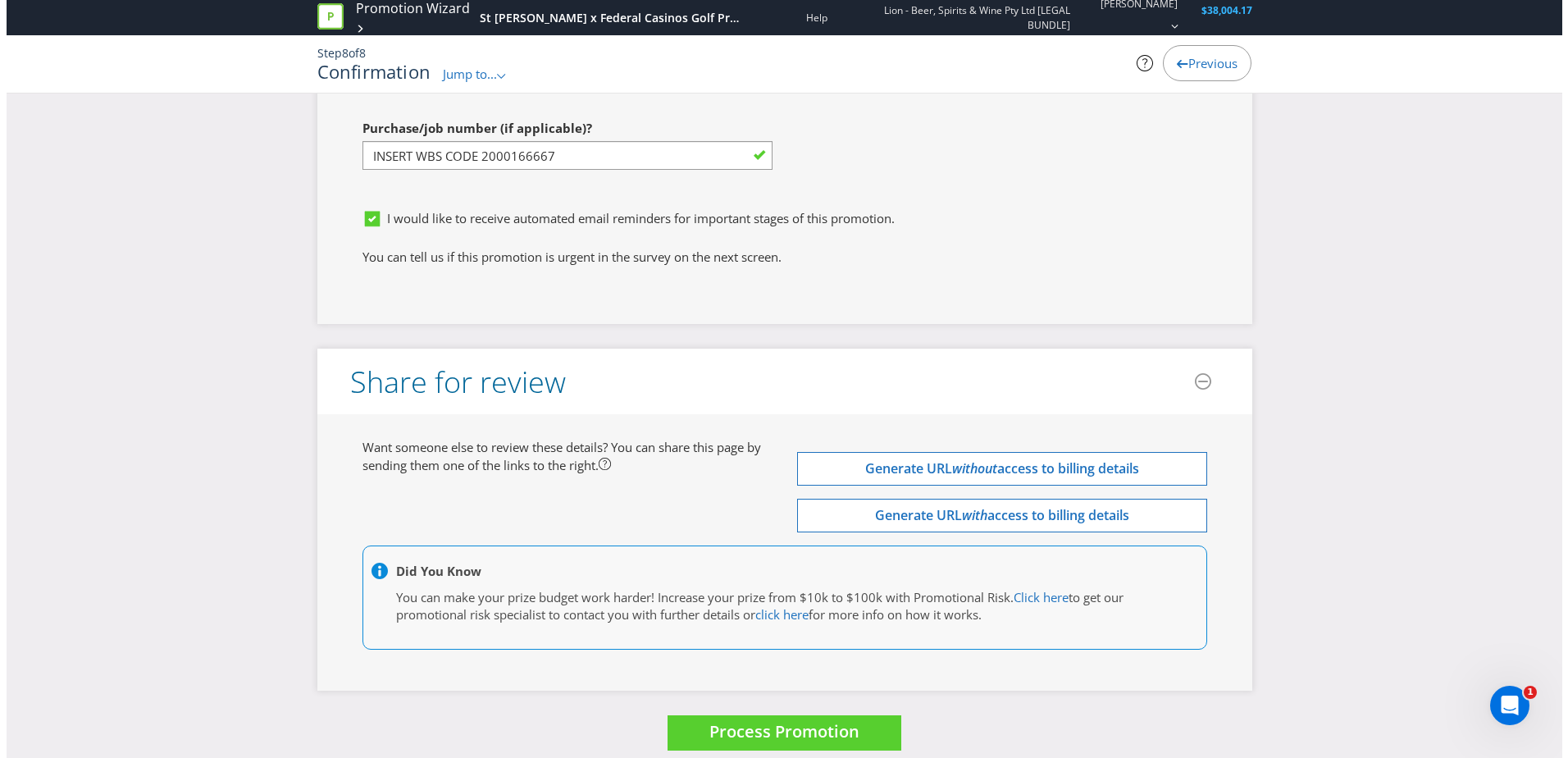
scroll to position [4879, 0]
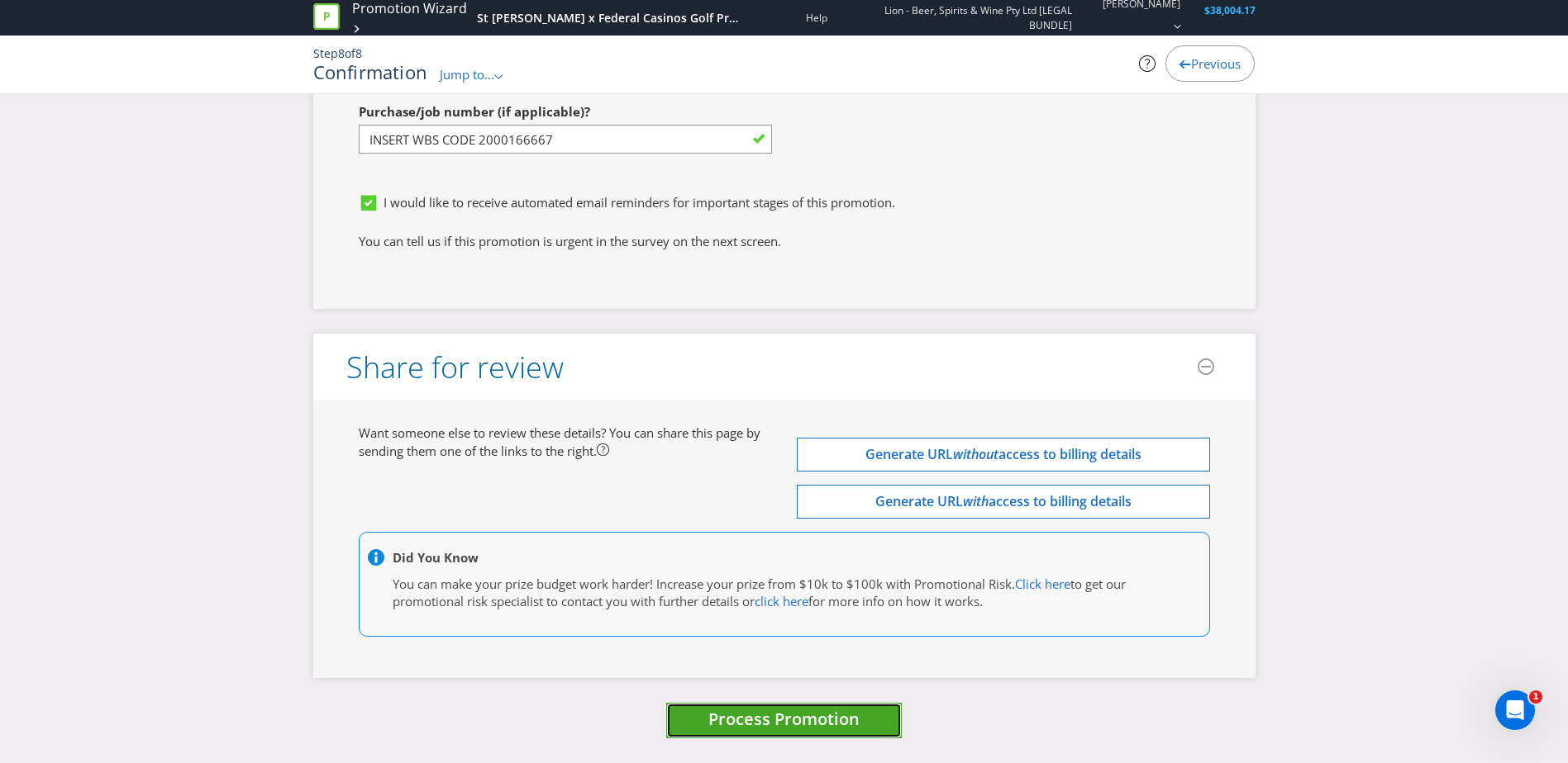
click at [802, 723] on span "Process Promotion" at bounding box center [784, 719] width 151 height 22
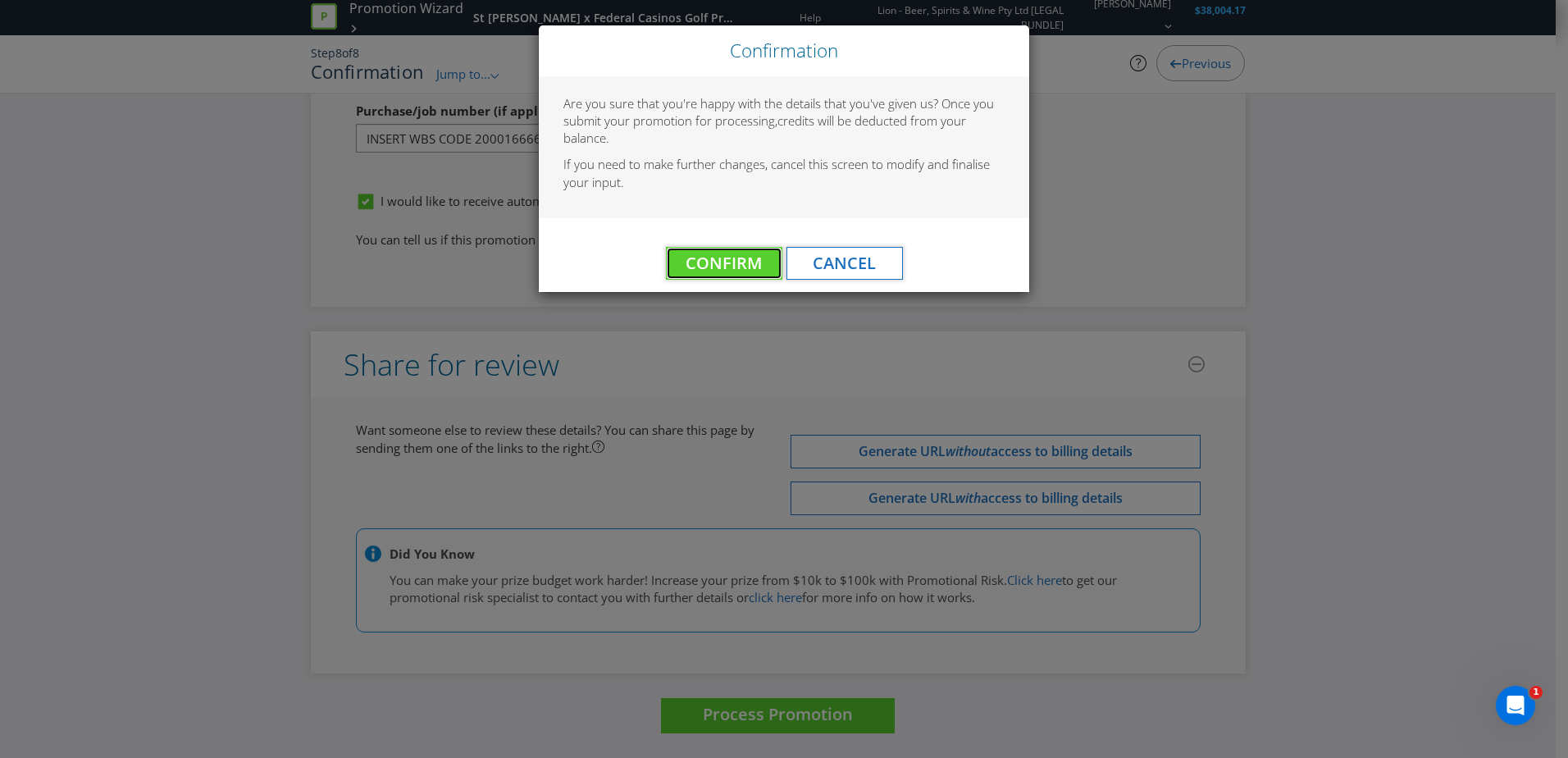
click at [742, 269] on span "Confirm" at bounding box center [723, 263] width 76 height 22
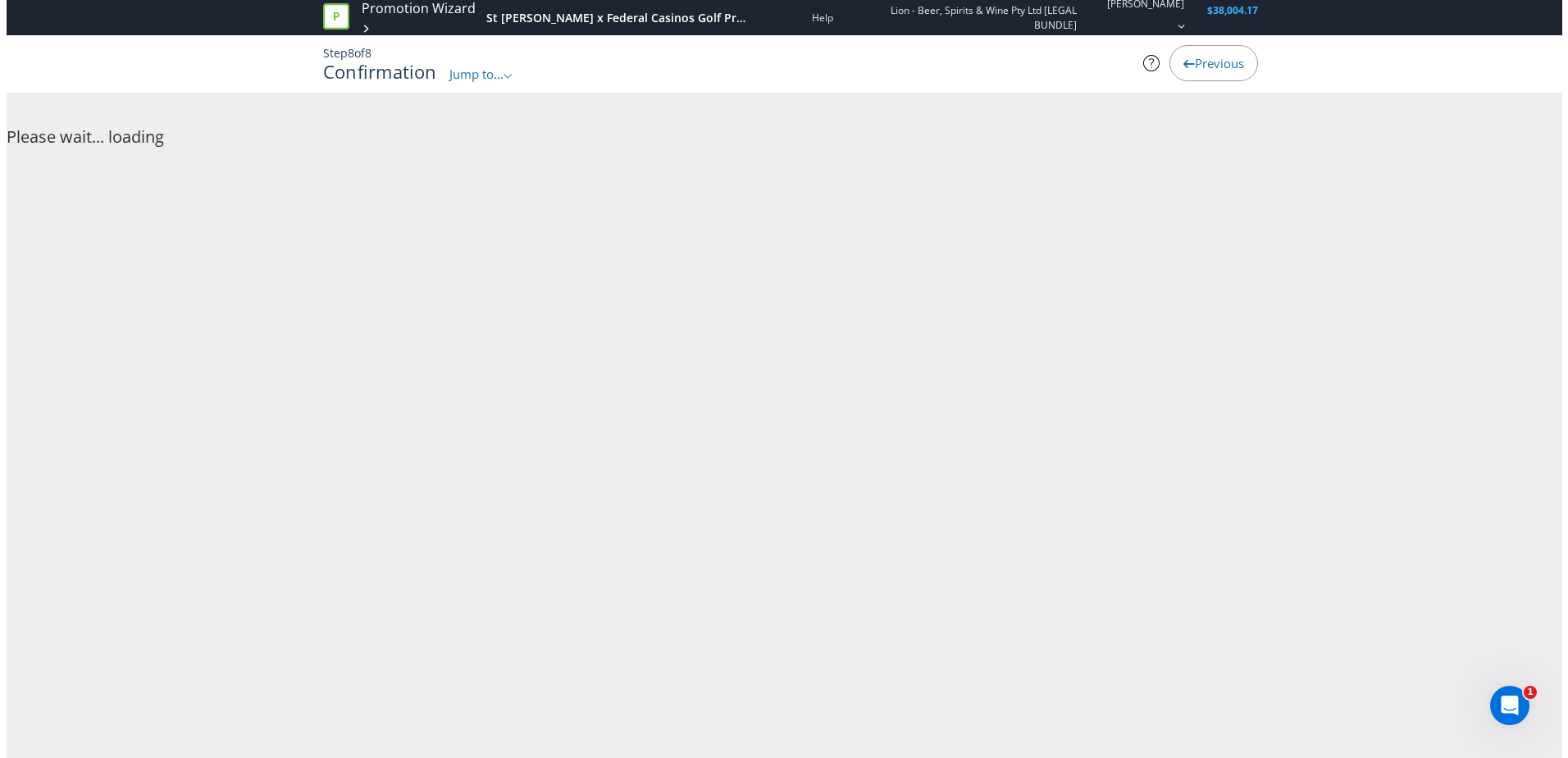
scroll to position [0, 0]
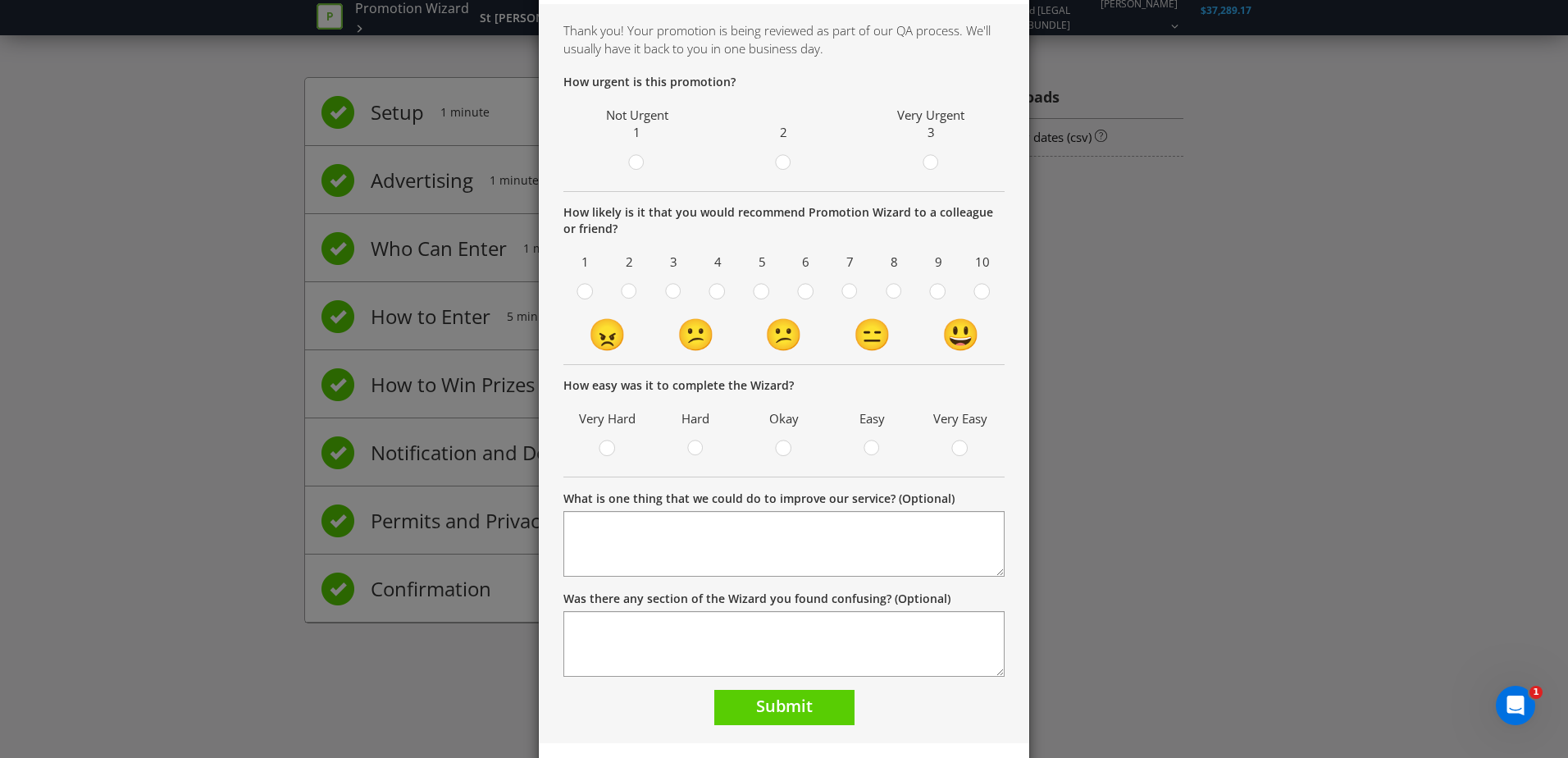
scroll to position [119, 0]
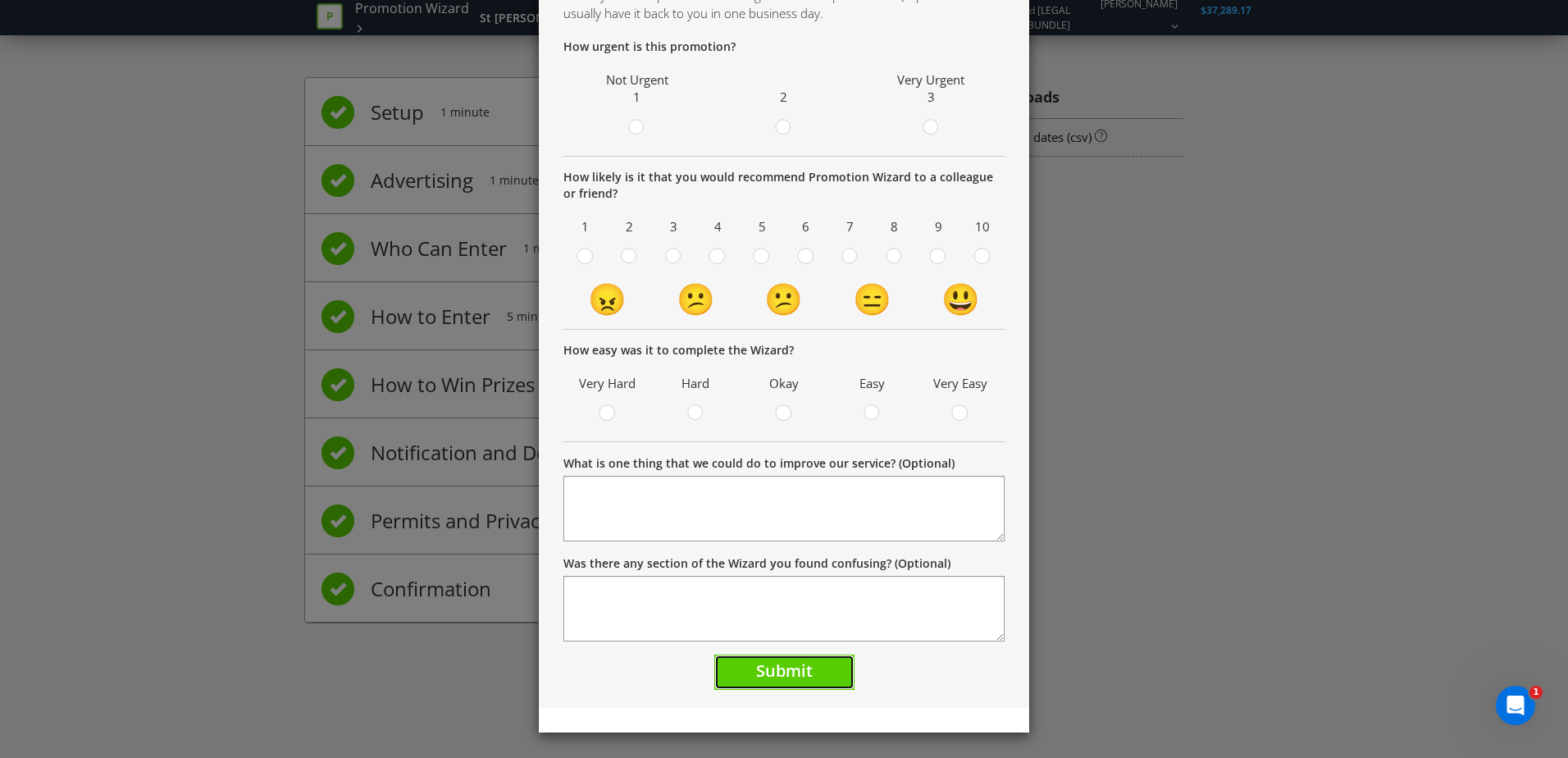
click at [794, 675] on span "Submit" at bounding box center [784, 671] width 56 height 22
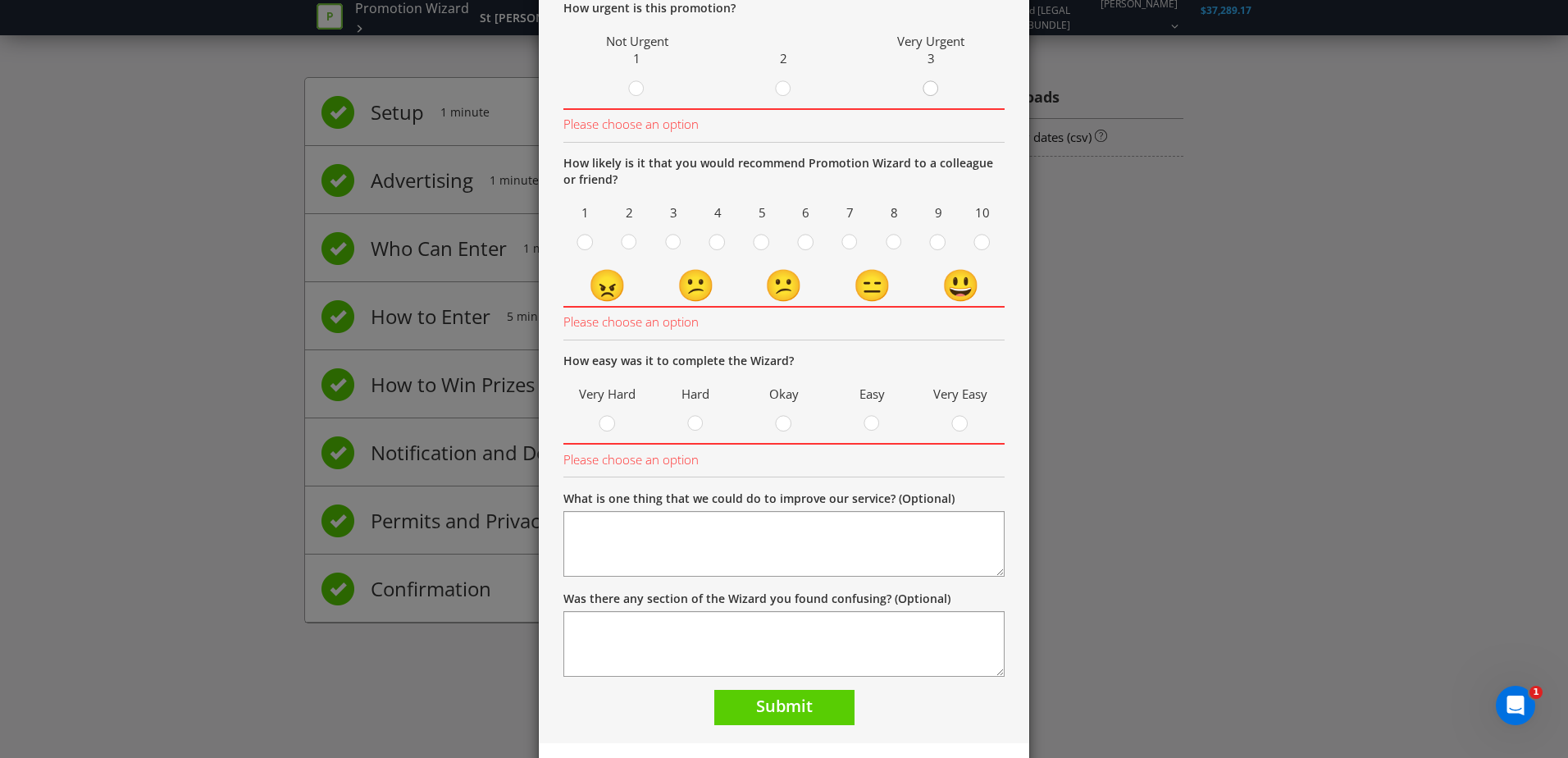
click at [928, 94] on circle at bounding box center [929, 88] width 15 height 15
click at [0, 0] on input "radio" at bounding box center [0, 0] width 0 height 0
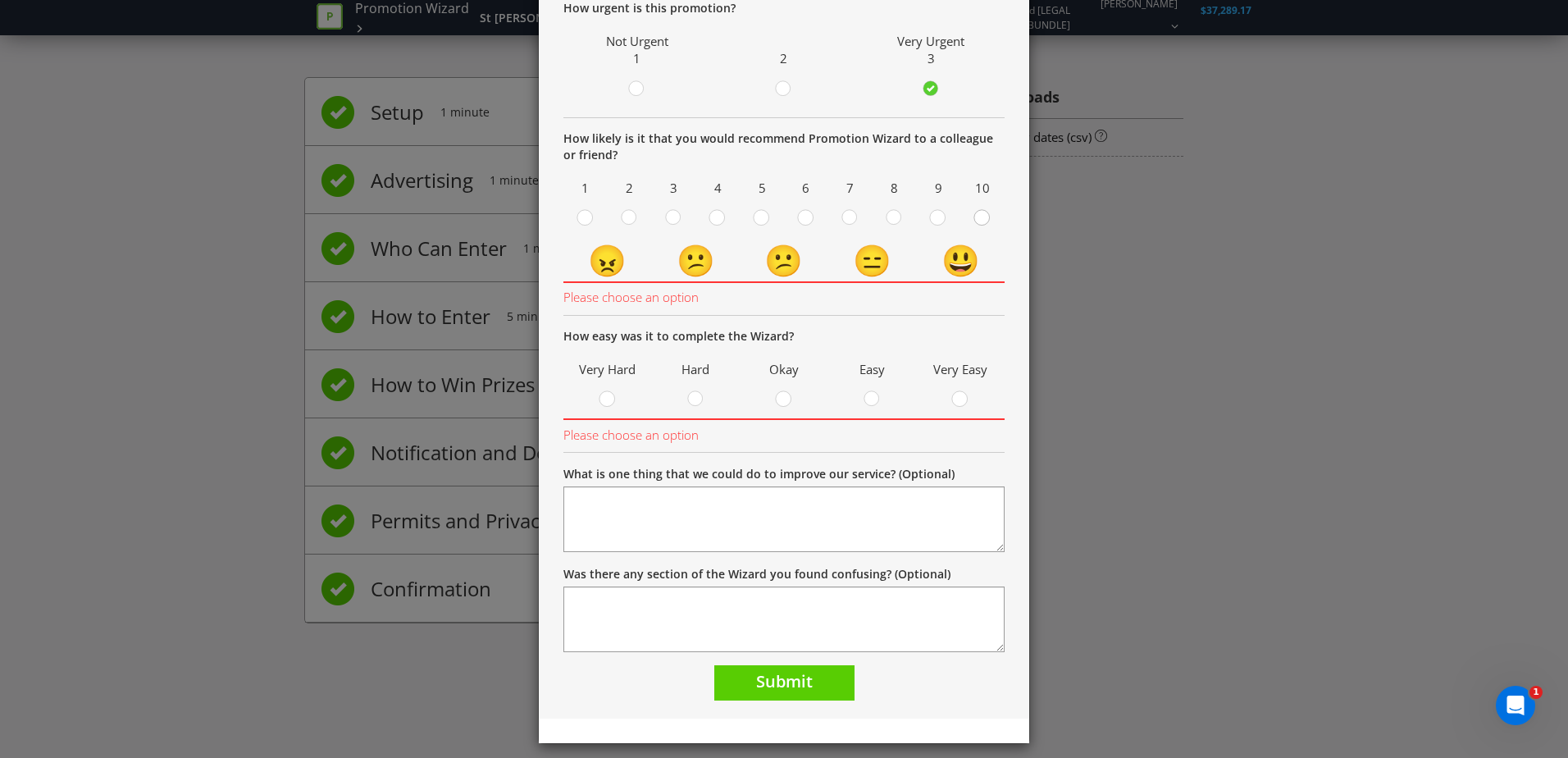
click at [975, 218] on circle at bounding box center [981, 217] width 15 height 15
click at [0, 0] on input "radio" at bounding box center [0, 0] width 0 height 0
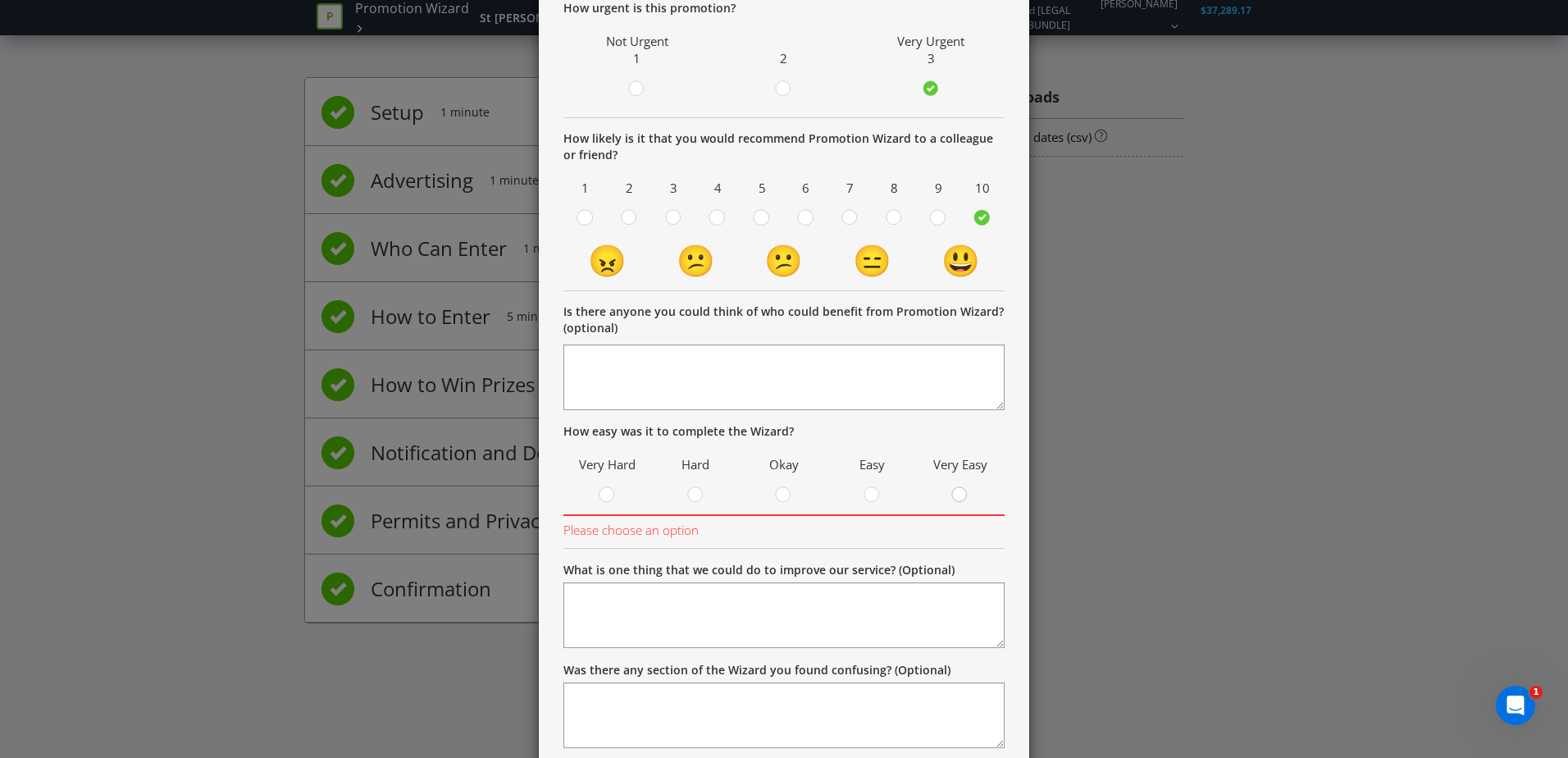
click at [952, 497] on circle at bounding box center [959, 494] width 15 height 15
click at [0, 0] on input "radio" at bounding box center [0, 0] width 0 height 0
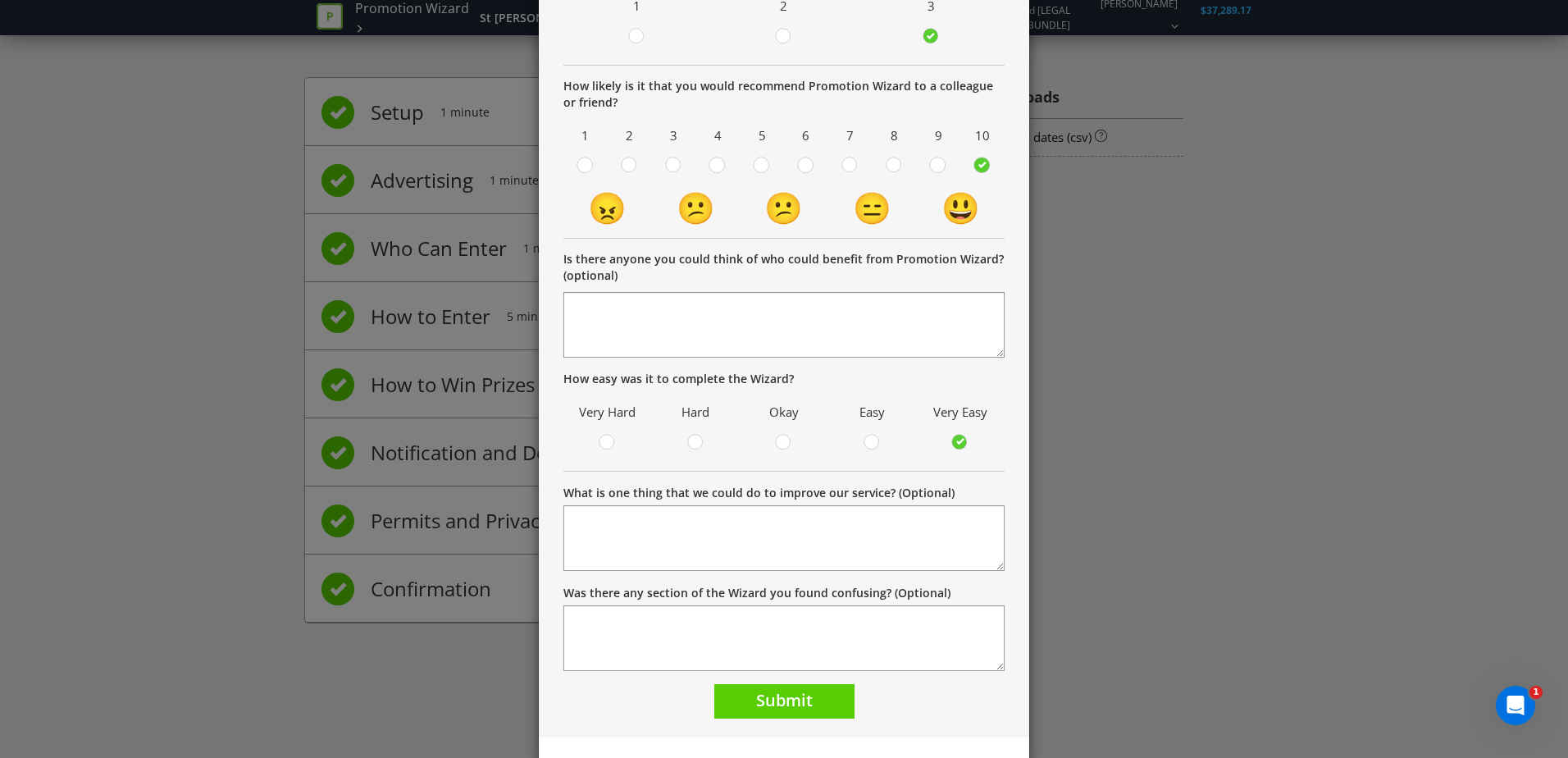
scroll to position [239, 0]
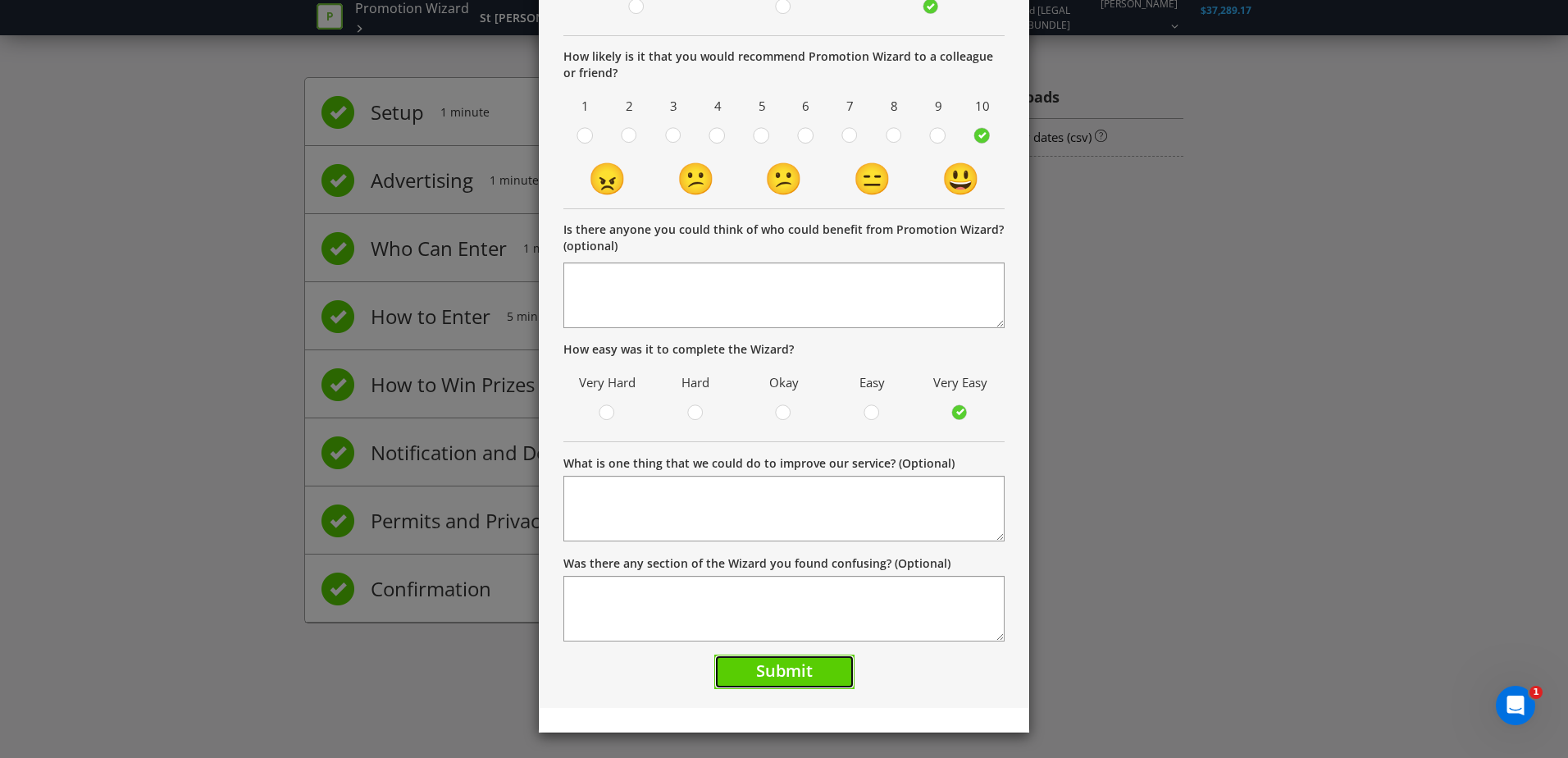
click at [774, 665] on span "Submit" at bounding box center [784, 671] width 56 height 22
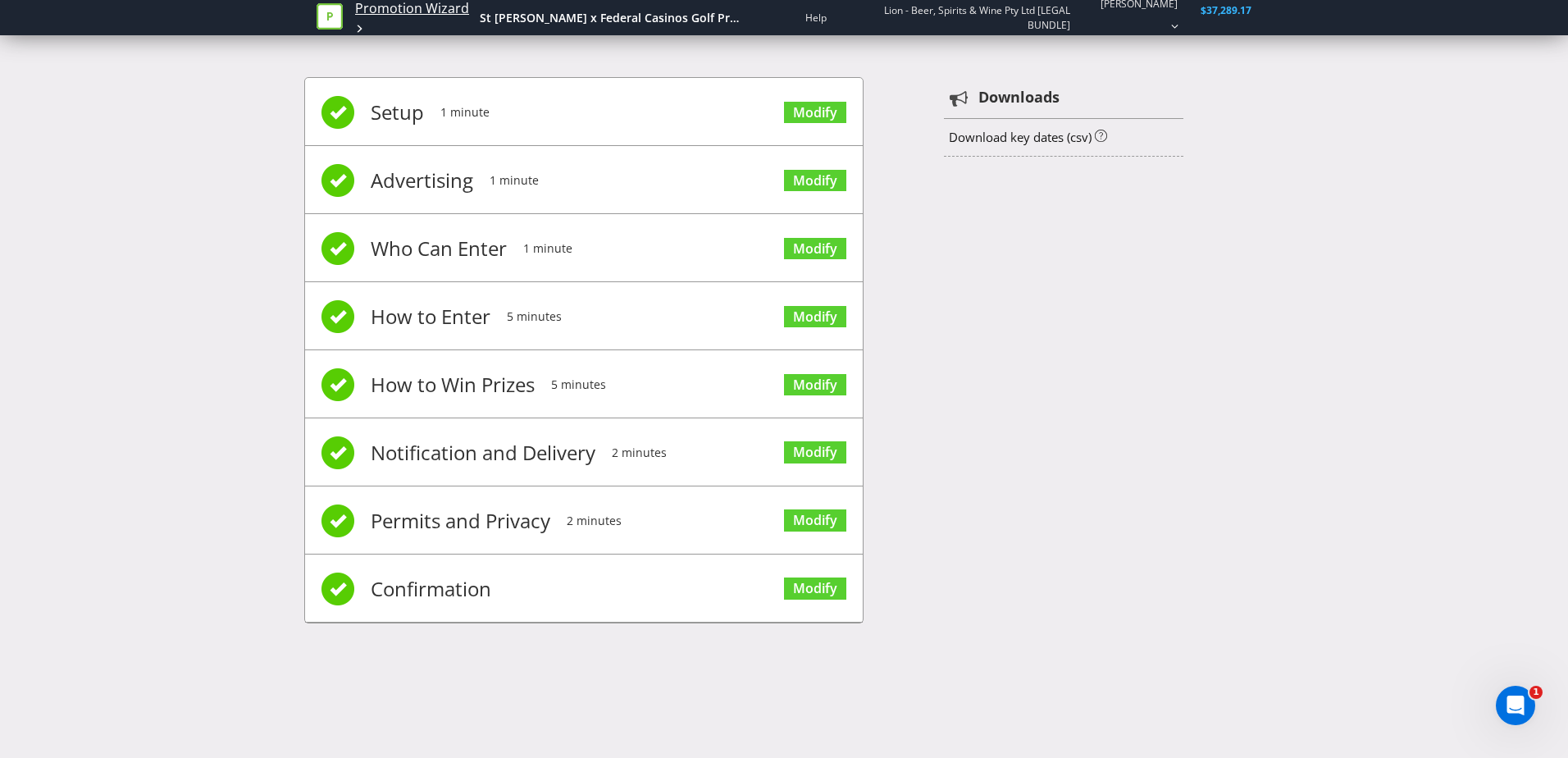
click at [383, 18] on link "Promotion Wizard" at bounding box center [412, 9] width 114 height 19
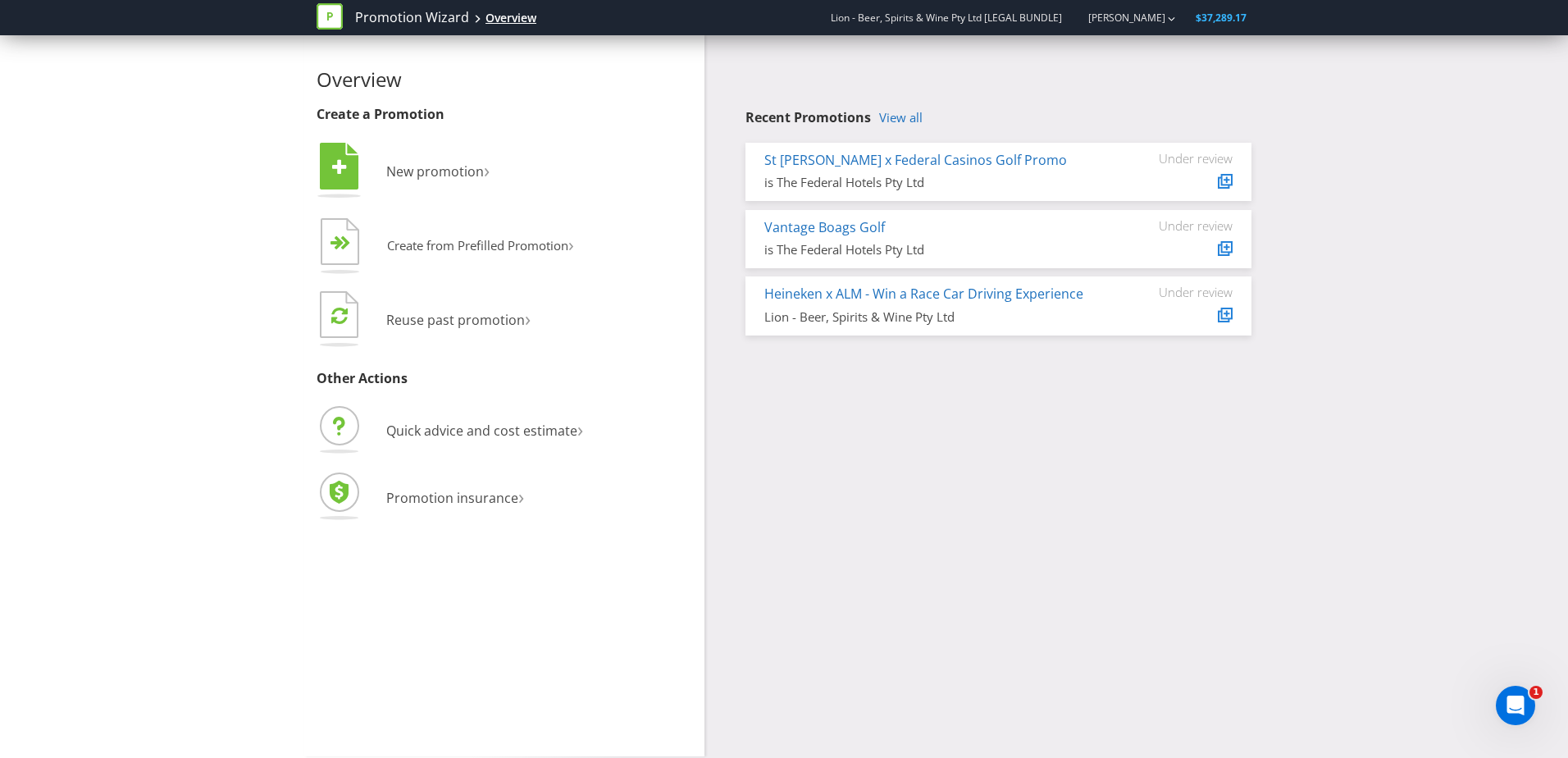
click at [515, 20] on div "Overview" at bounding box center [512, 18] width 51 height 16
click at [787, 219] on link "Vantage Boags Golf" at bounding box center [824, 226] width 120 height 18
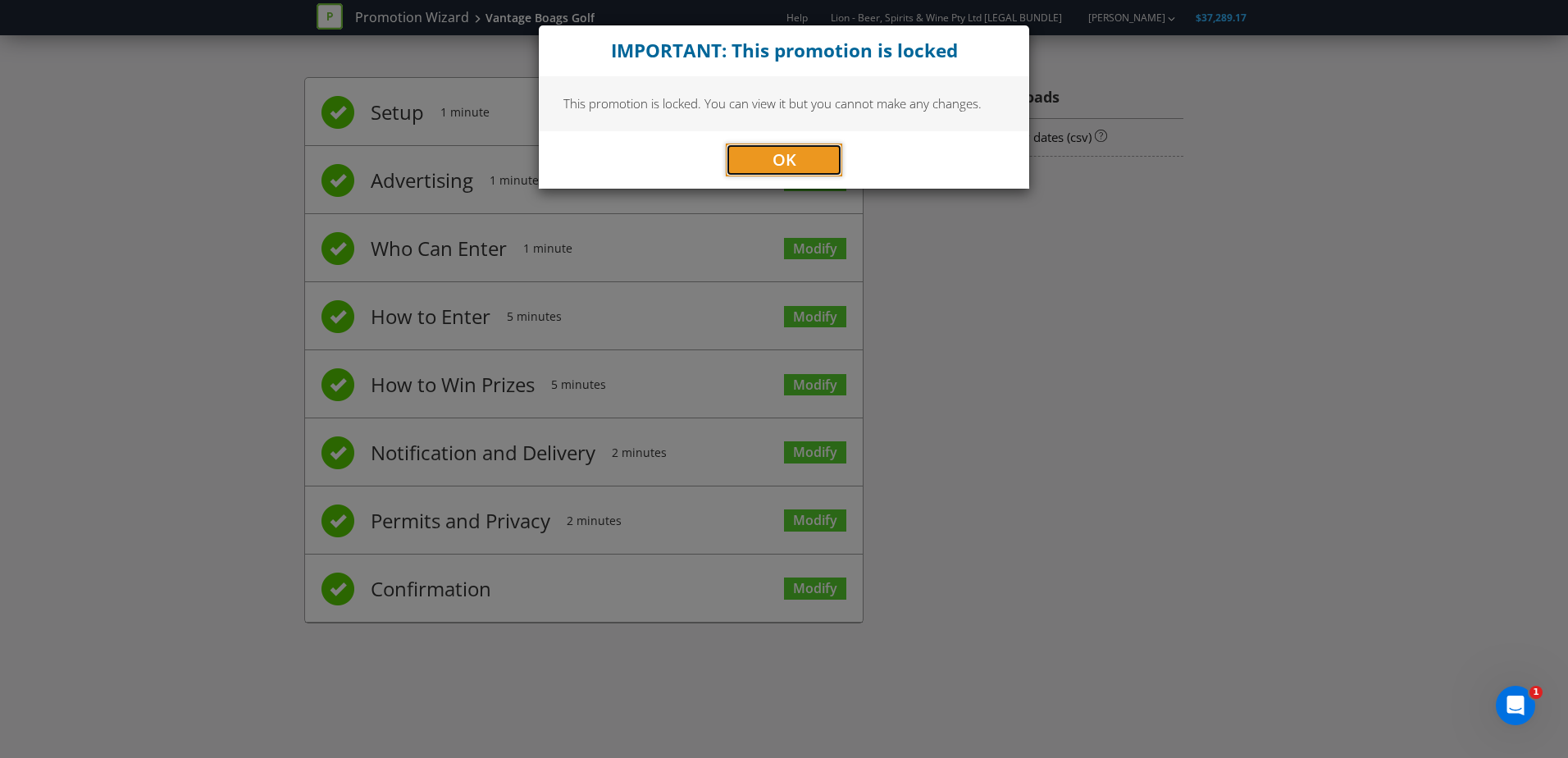
click at [764, 149] on button "OK" at bounding box center [784, 160] width 116 height 32
